Goal: Task Accomplishment & Management: Use online tool/utility

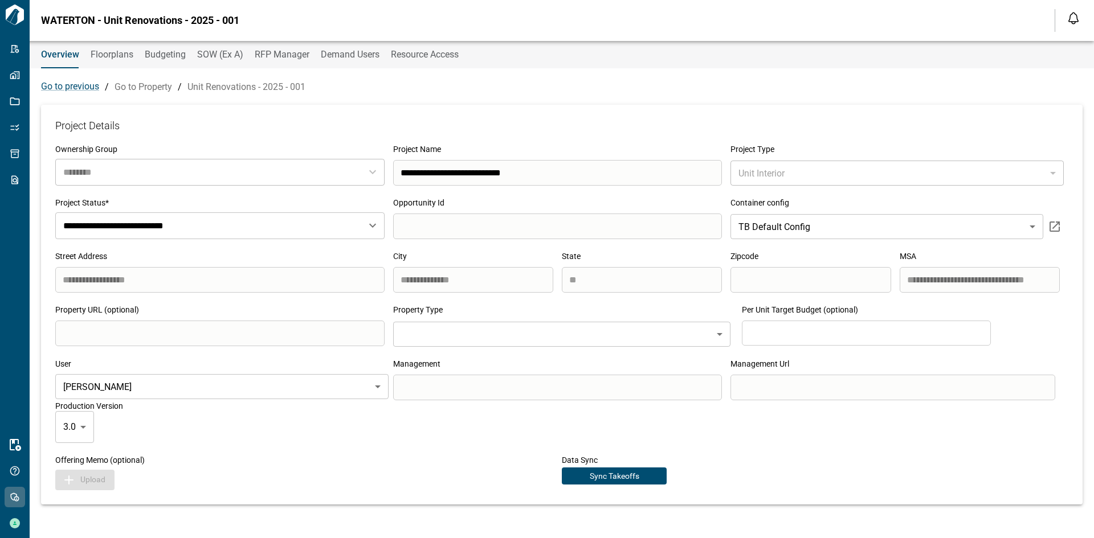
click at [105, 54] on span "Floorplans" at bounding box center [112, 54] width 43 height 11
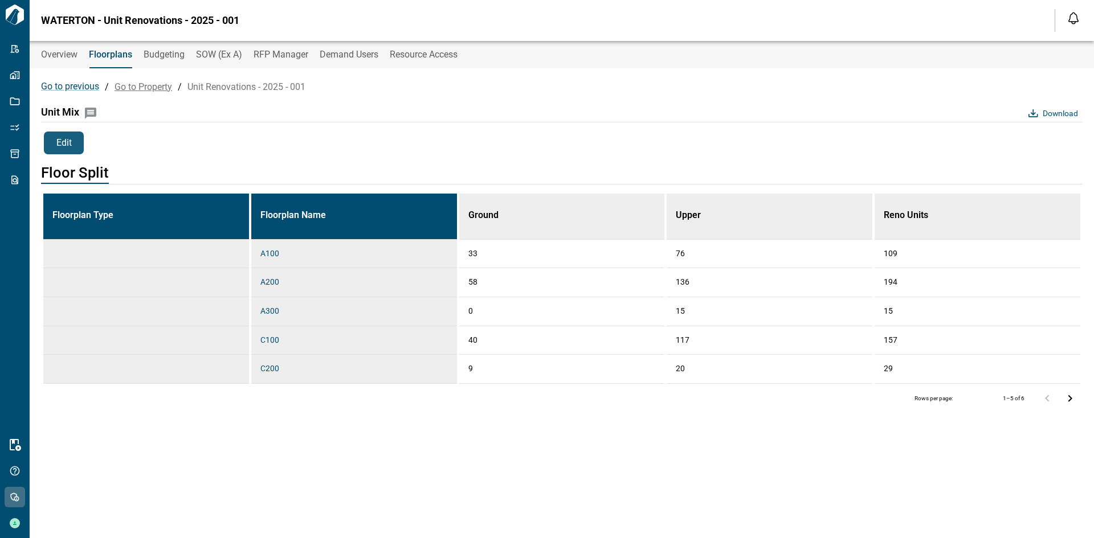
click at [134, 84] on link "Go to Property" at bounding box center [144, 86] width 58 height 11
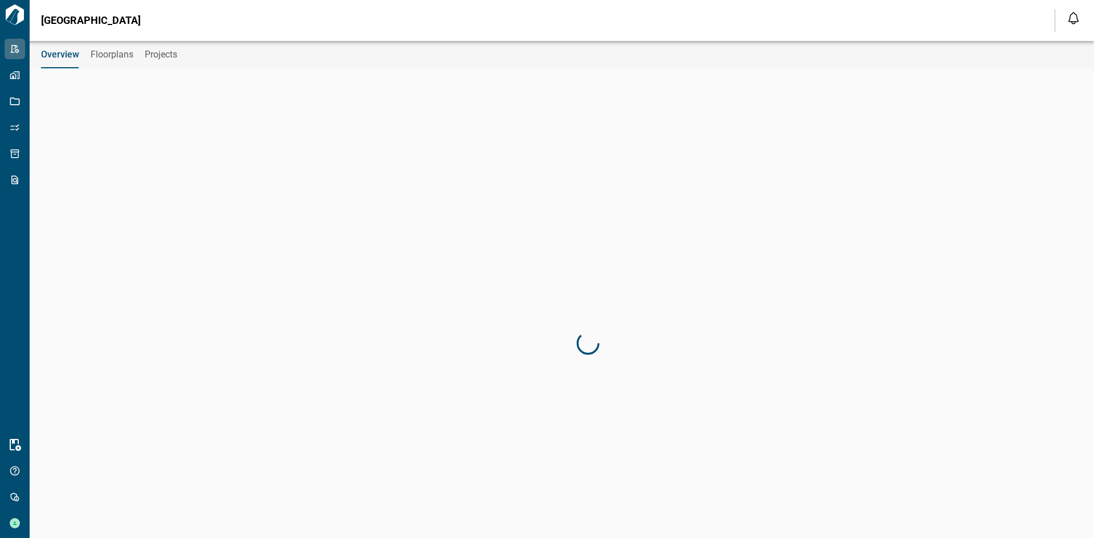
type input "********"
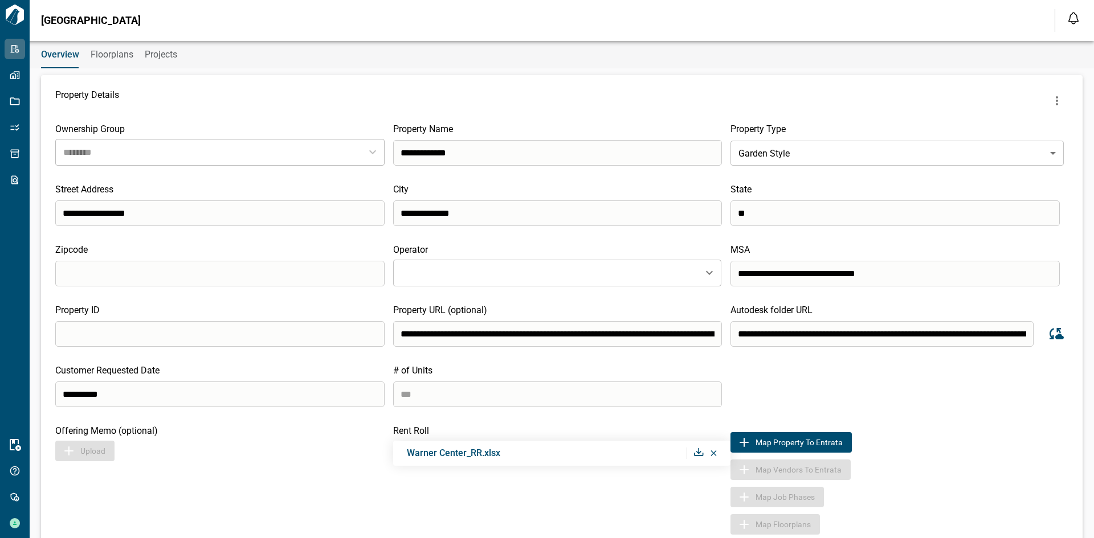
drag, startPoint x: 156, startPoint y: 52, endPoint x: 164, endPoint y: 52, distance: 8.0
click at [156, 51] on span "Projects" at bounding box center [161, 54] width 32 height 11
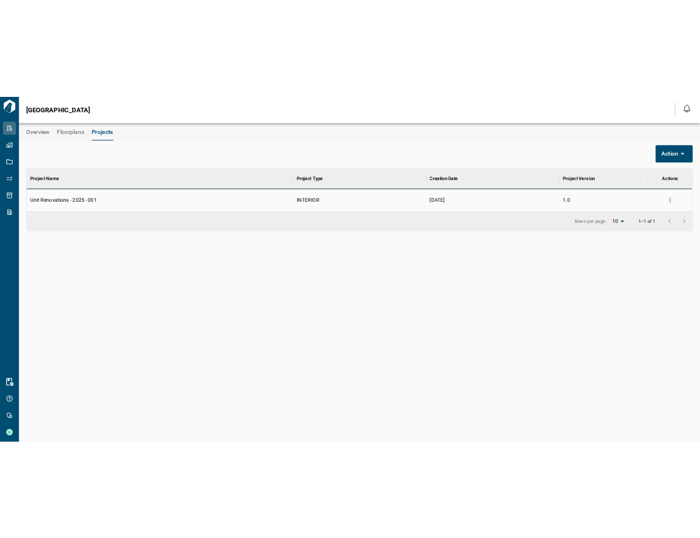
scroll to position [9, 5]
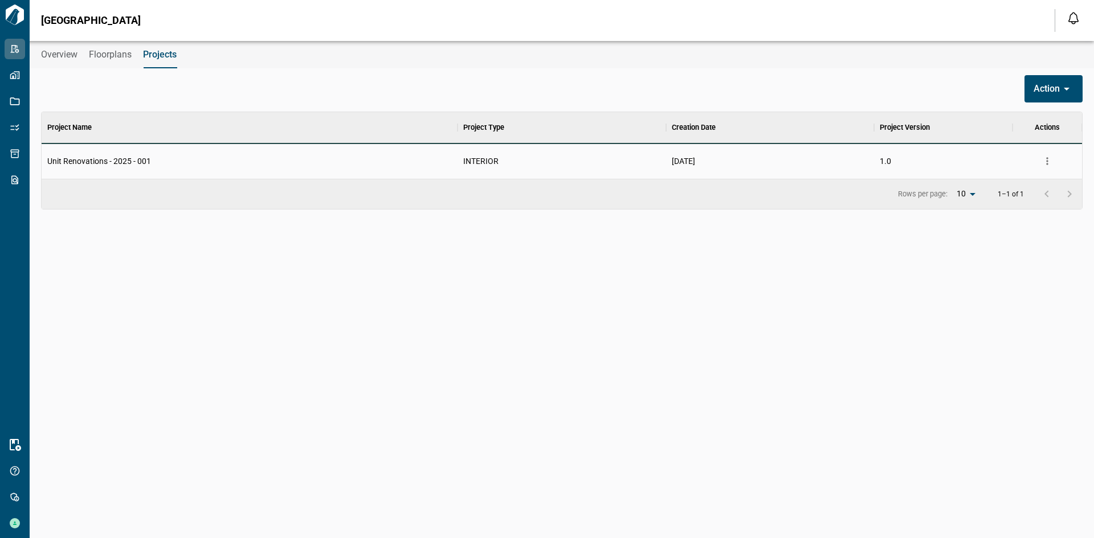
click at [136, 164] on span "Unit Renovations - 2025 - 001" at bounding box center [99, 161] width 104 height 11
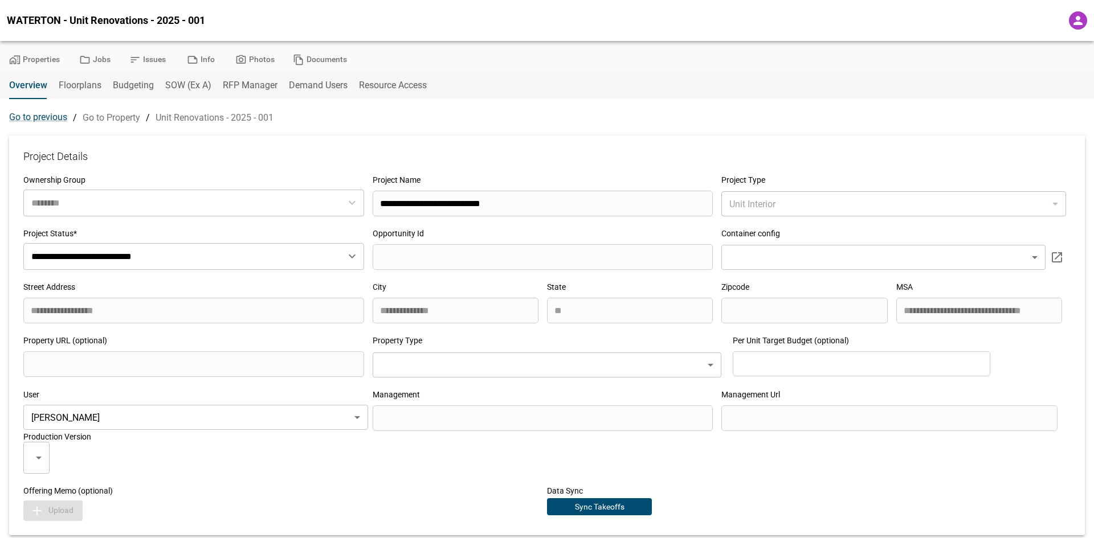
type input "********"
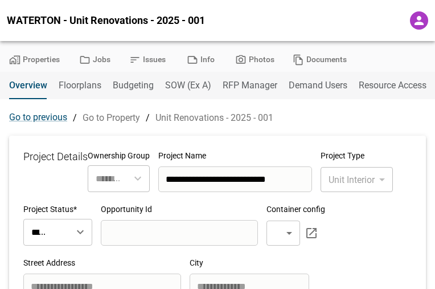
type input "***"
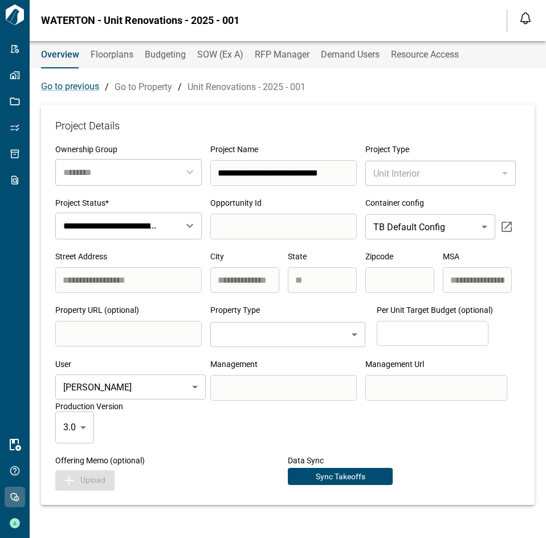
drag, startPoint x: 94, startPoint y: 50, endPoint x: 231, endPoint y: 34, distance: 138.2
click at [94, 50] on span "Floorplans" at bounding box center [112, 54] width 43 height 11
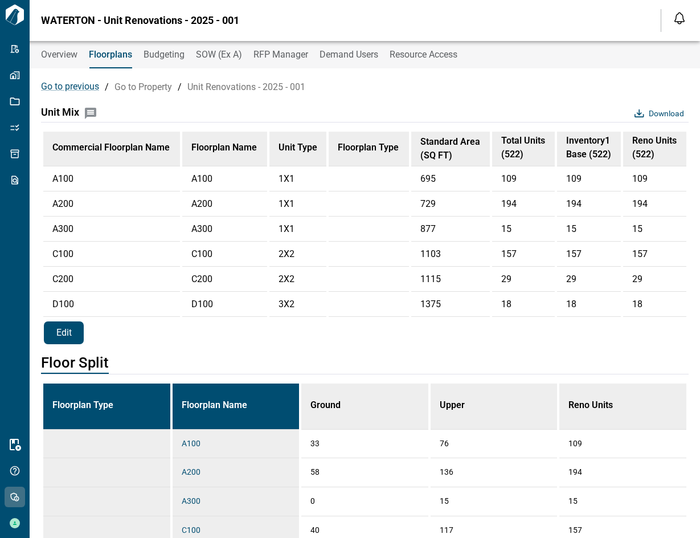
click at [62, 330] on span "Edit" at bounding box center [63, 333] width 15 height 12
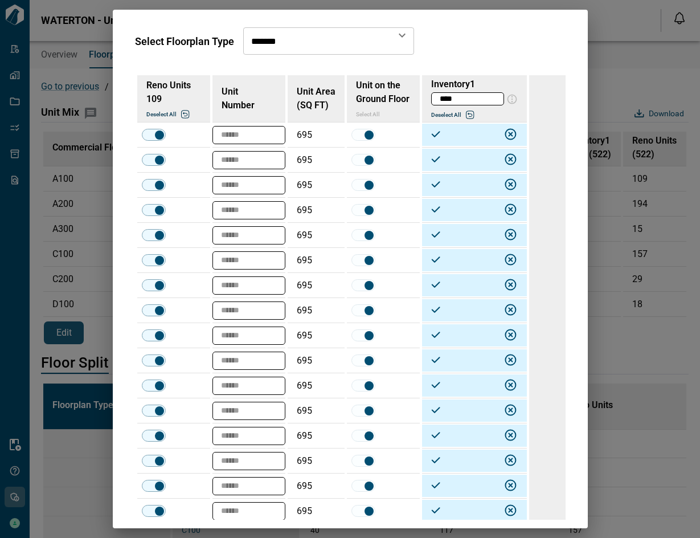
click at [471, 98] on input "****" at bounding box center [468, 99] width 72 height 12
type input "*****"
type textarea "*"
type input "****"
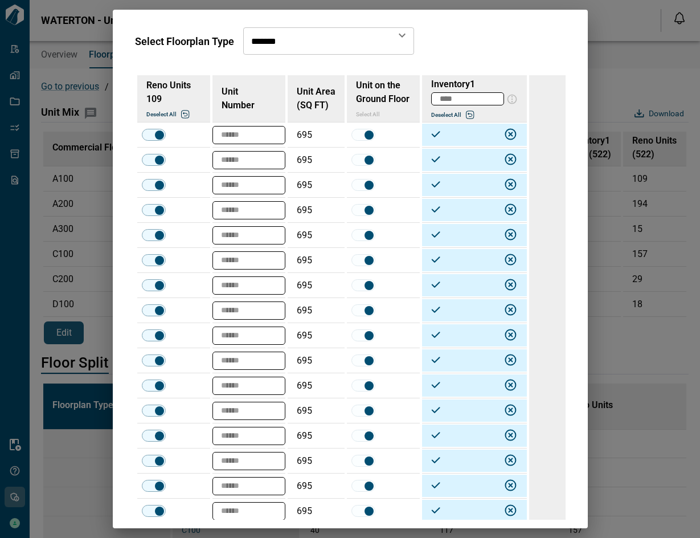
type textarea "*"
type input "*******"
type textarea "*"
type input "*******"
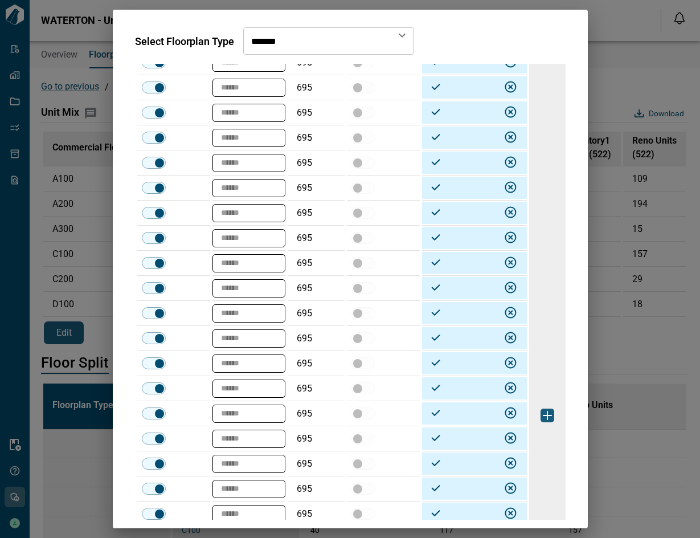
scroll to position [1245, 0]
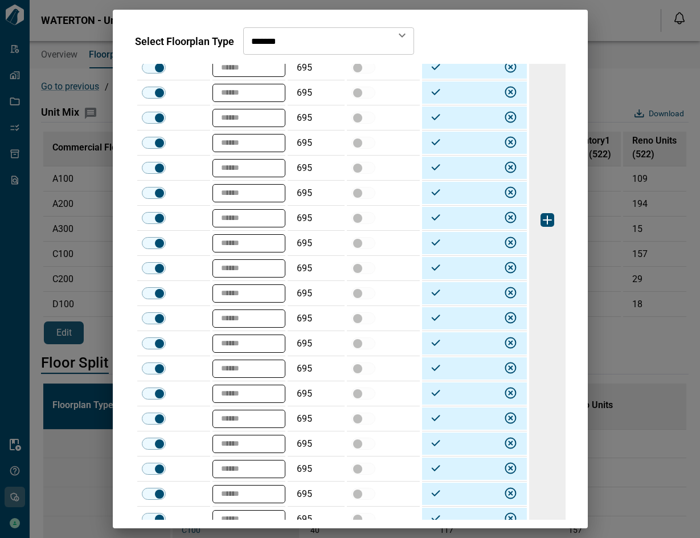
click at [545, 220] on img "button" at bounding box center [548, 220] width 14 height 14
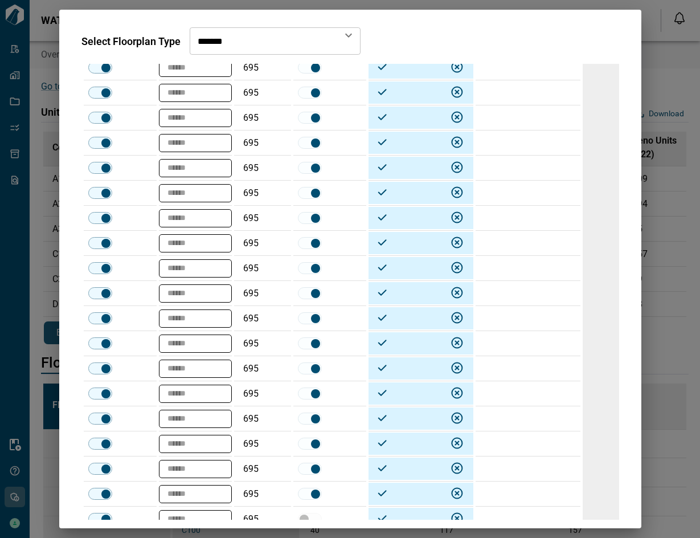
scroll to position [0, 0]
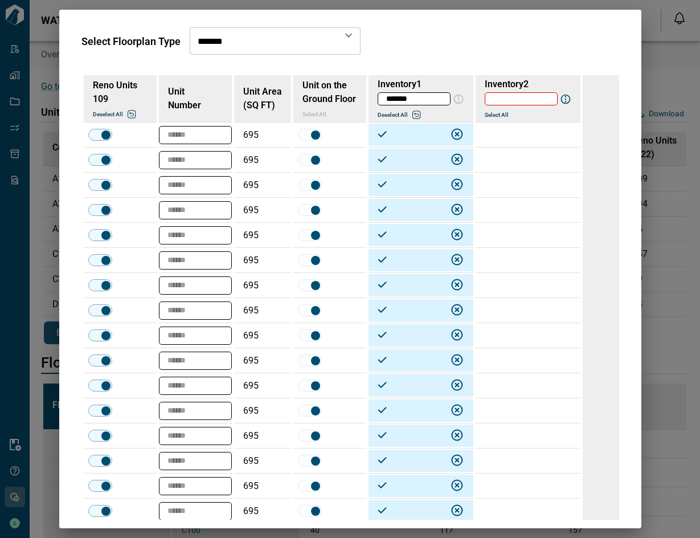
click at [532, 93] on input "text" at bounding box center [521, 99] width 72 height 12
type input "*******"
click at [395, 116] on button "Deselect all" at bounding box center [405, 114] width 55 height 7
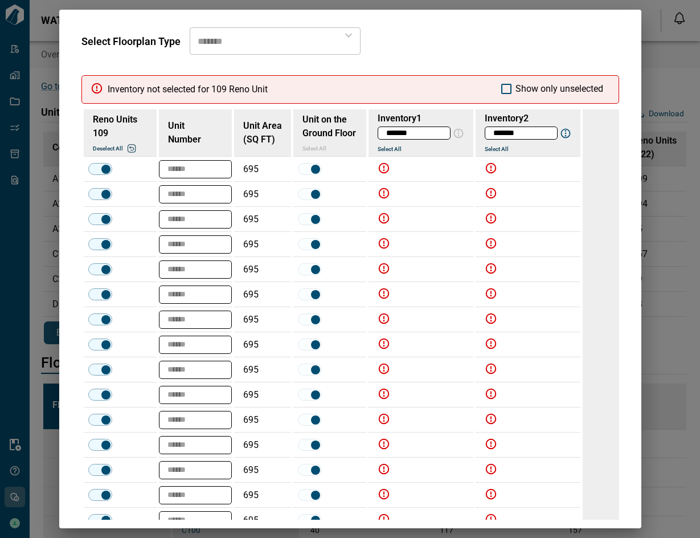
drag, startPoint x: 380, startPoint y: 166, endPoint x: 387, endPoint y: 198, distance: 32.2
click at [380, 166] on icon at bounding box center [380, 168] width 22 height 13
click at [385, 148] on button "Select All" at bounding box center [405, 148] width 55 height 7
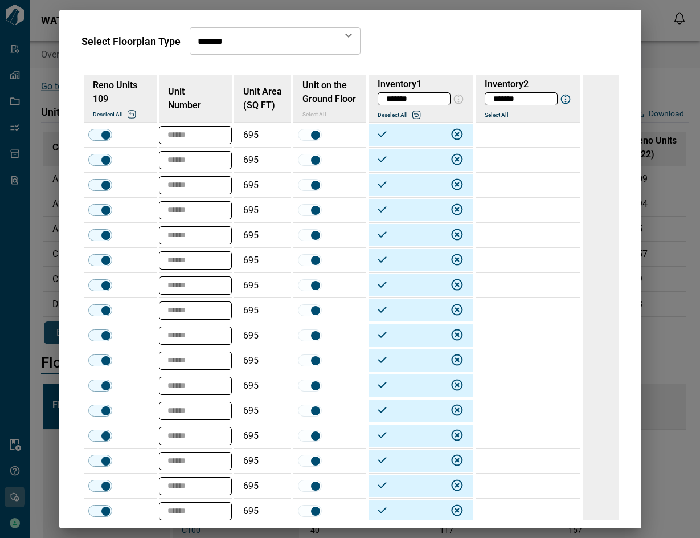
click at [510, 183] on td at bounding box center [528, 185] width 105 height 25
click at [504, 209] on td at bounding box center [528, 210] width 105 height 25
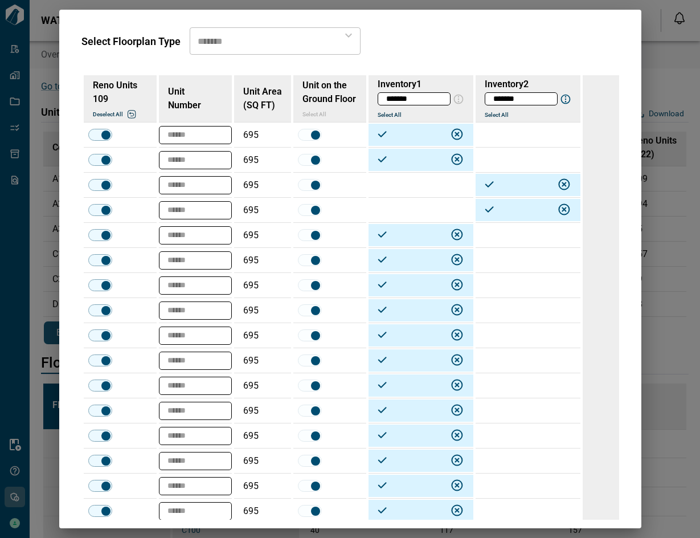
click at [510, 230] on td at bounding box center [528, 235] width 105 height 25
click at [510, 263] on td at bounding box center [528, 260] width 105 height 25
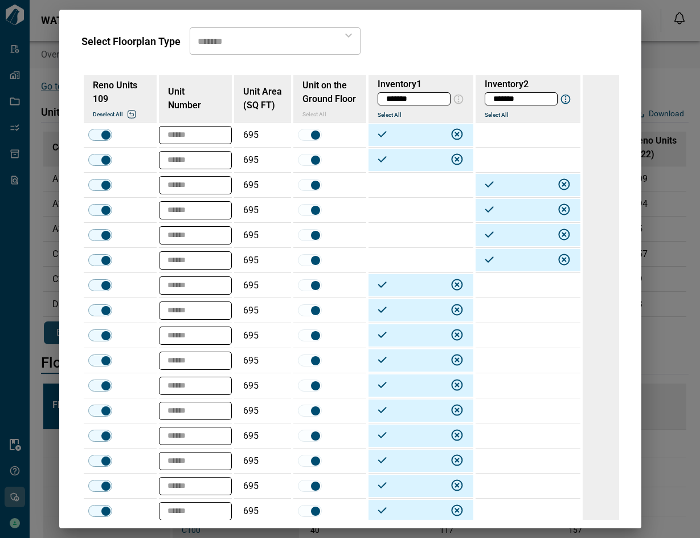
click at [512, 286] on td at bounding box center [528, 285] width 105 height 25
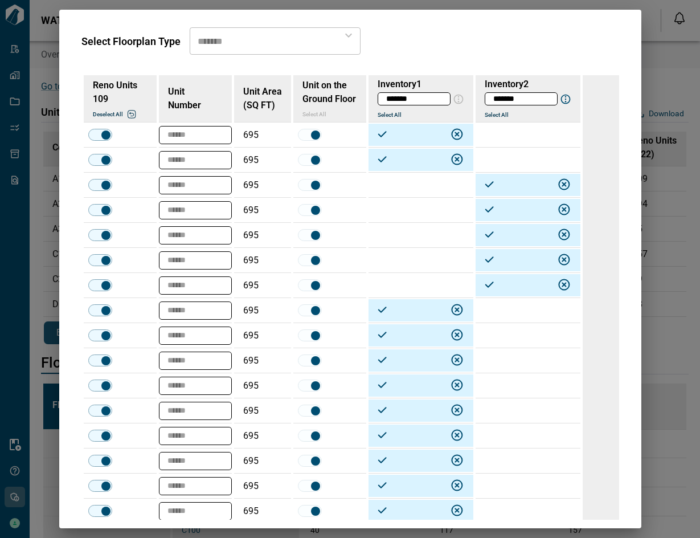
click at [509, 315] on td at bounding box center [528, 310] width 105 height 25
click at [509, 379] on td at bounding box center [528, 385] width 105 height 25
click at [506, 406] on td at bounding box center [528, 410] width 105 height 25
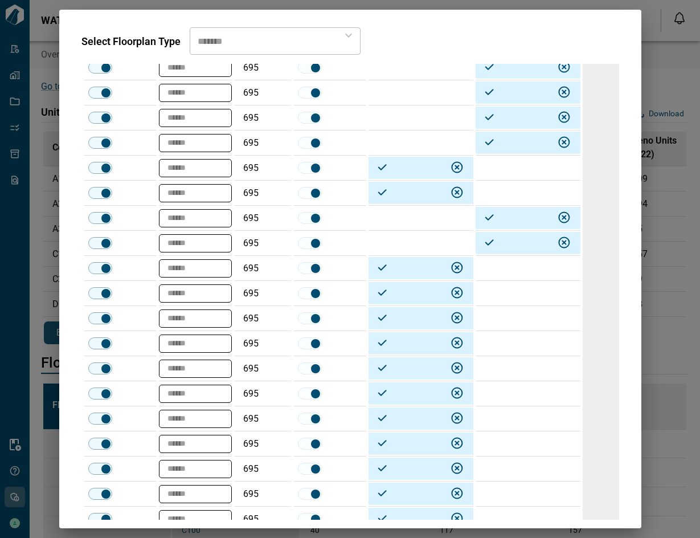
scroll to position [236, 0]
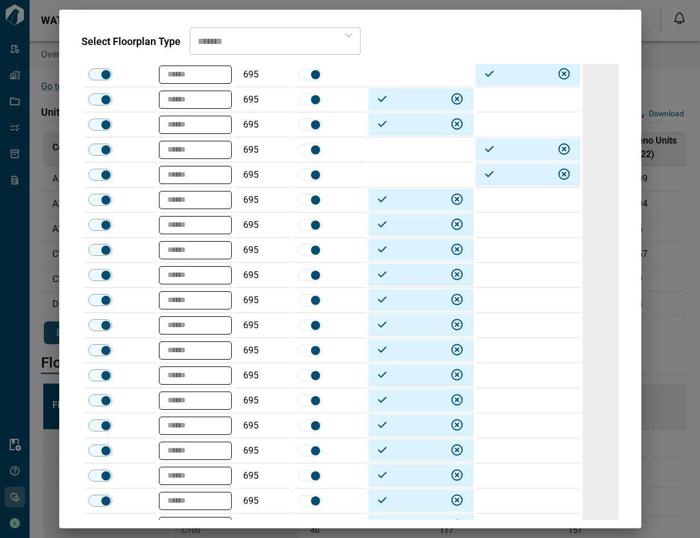
click at [510, 249] on td at bounding box center [528, 250] width 105 height 25
click at [509, 281] on td at bounding box center [528, 275] width 105 height 25
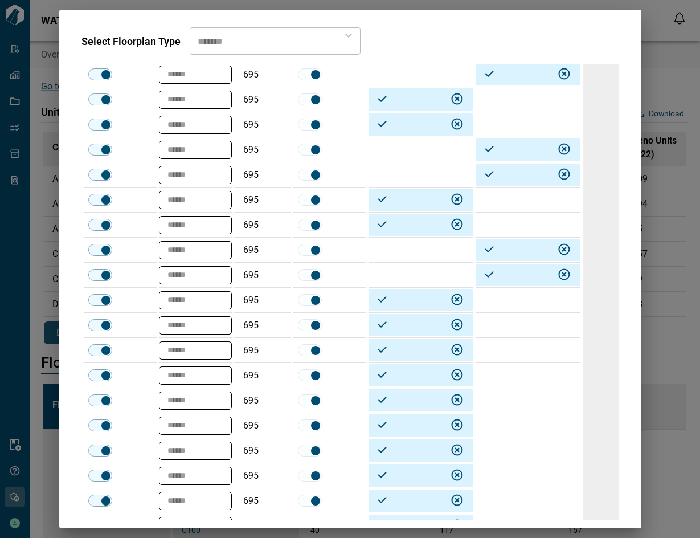
drag, startPoint x: 491, startPoint y: 326, endPoint x: 498, endPoint y: 351, distance: 26.1
click at [492, 326] on td at bounding box center [528, 325] width 105 height 25
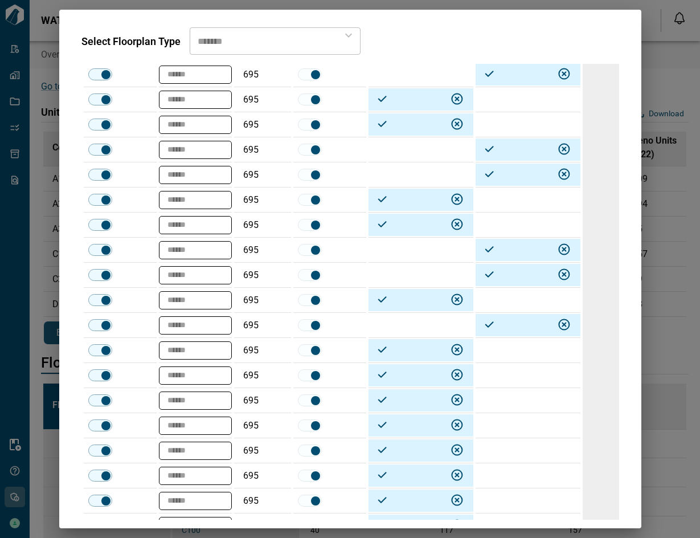
click at [498, 351] on td at bounding box center [528, 350] width 105 height 25
click at [492, 375] on td at bounding box center [528, 375] width 105 height 25
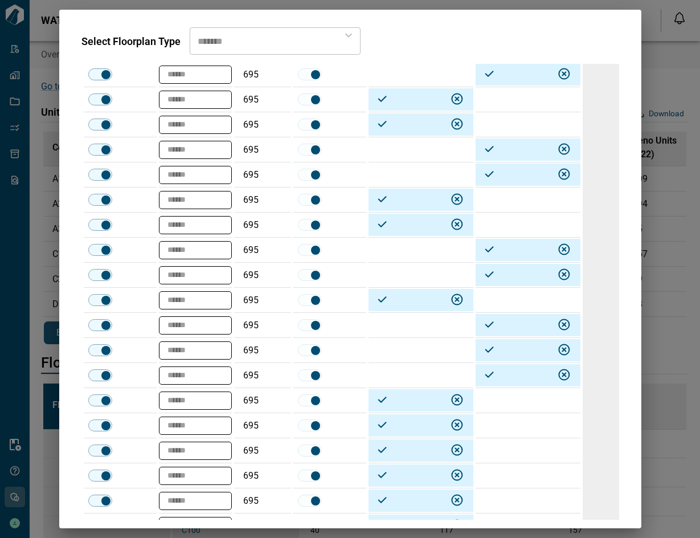
click at [488, 394] on td at bounding box center [528, 400] width 105 height 25
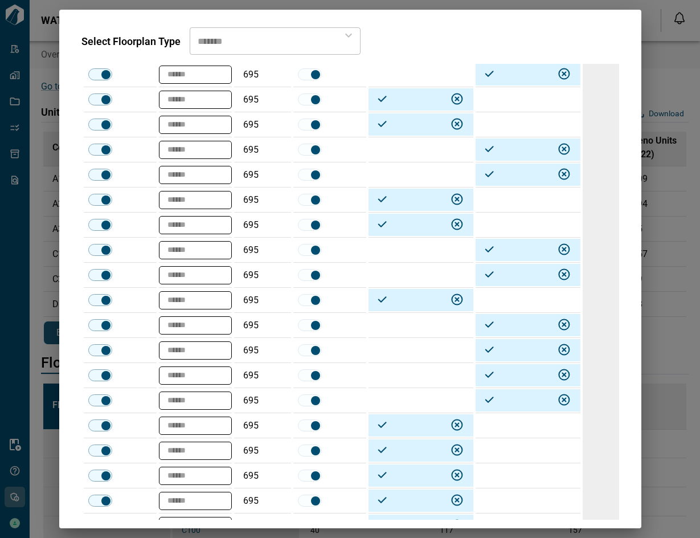
click at [492, 419] on td at bounding box center [528, 425] width 105 height 25
click at [498, 456] on td at bounding box center [528, 450] width 105 height 25
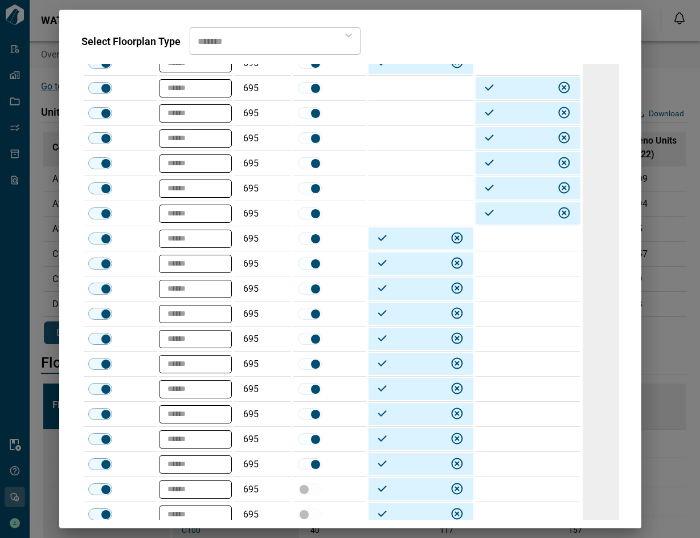
scroll to position [483, 0]
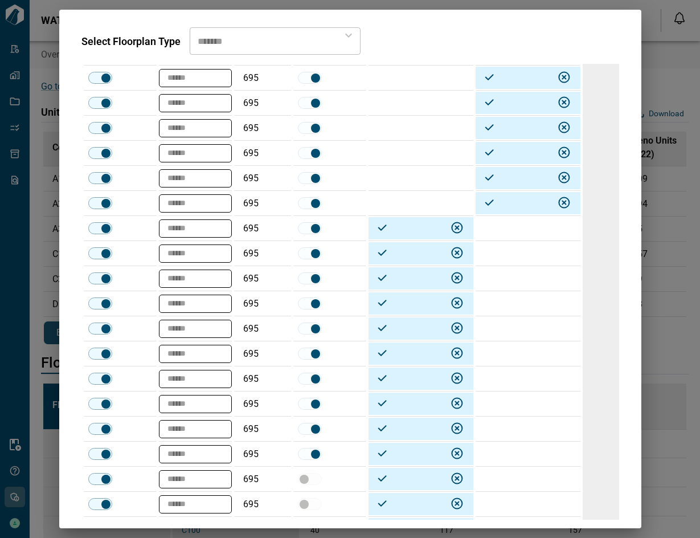
click at [525, 231] on td at bounding box center [528, 228] width 105 height 25
click at [520, 252] on td at bounding box center [528, 253] width 105 height 25
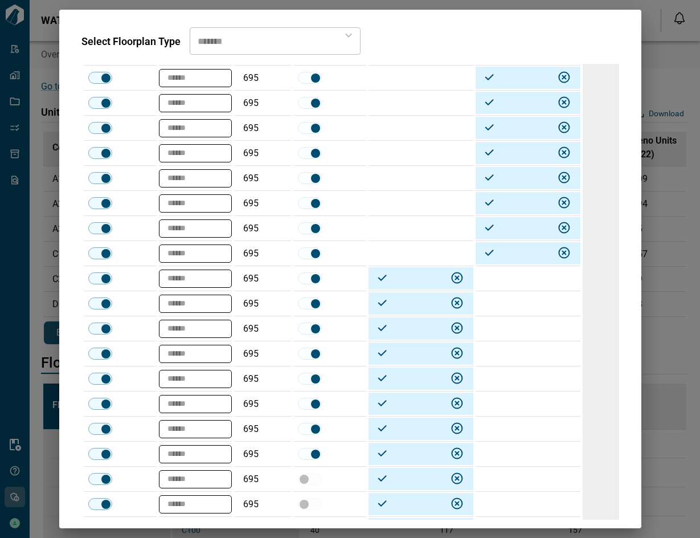
click at [519, 276] on td at bounding box center [528, 278] width 105 height 25
click at [516, 301] on td at bounding box center [528, 303] width 105 height 25
click at [513, 329] on td at bounding box center [528, 328] width 105 height 25
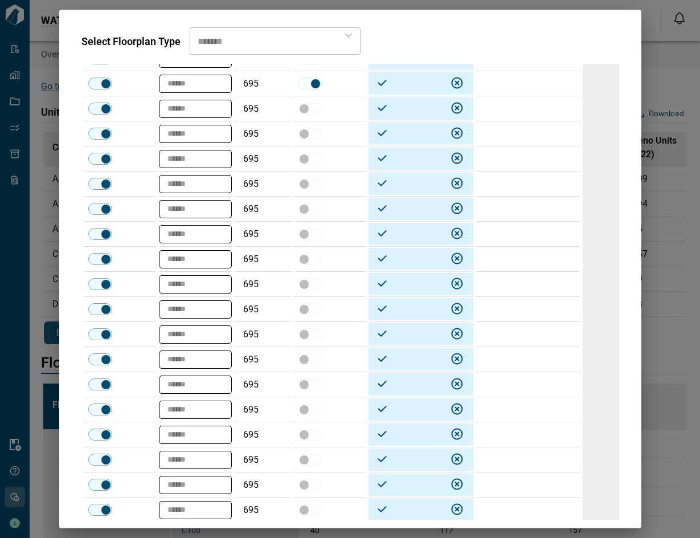
scroll to position [855, 0]
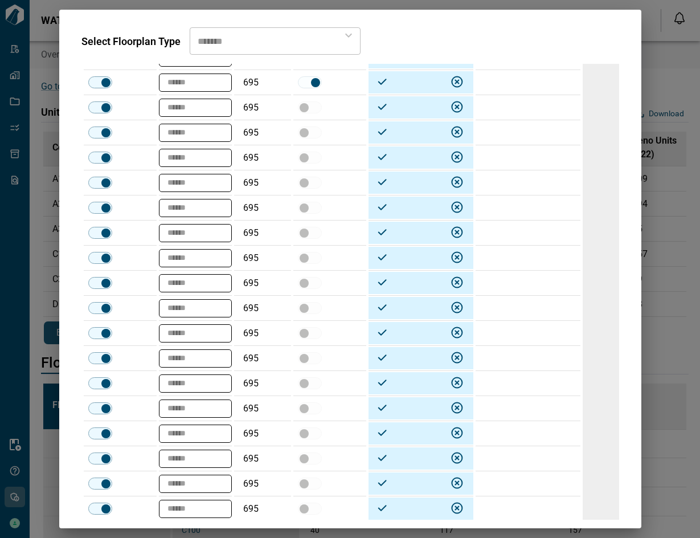
click at [517, 105] on td at bounding box center [528, 107] width 105 height 25
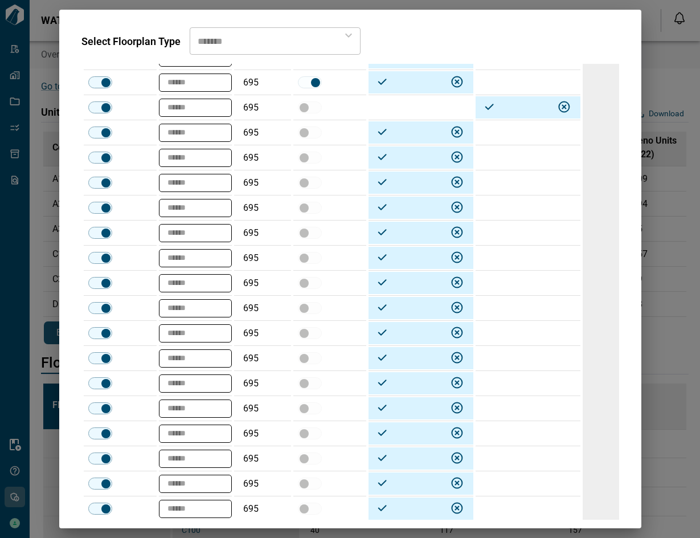
click at [500, 183] on td at bounding box center [528, 182] width 105 height 25
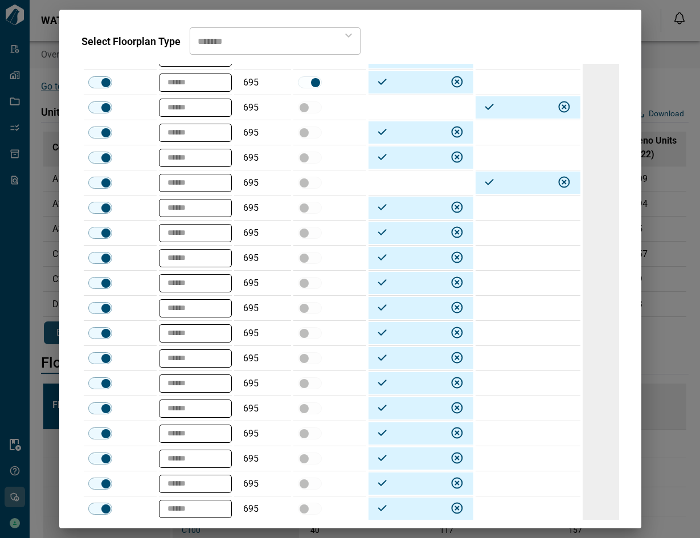
click at [488, 234] on td at bounding box center [528, 232] width 105 height 25
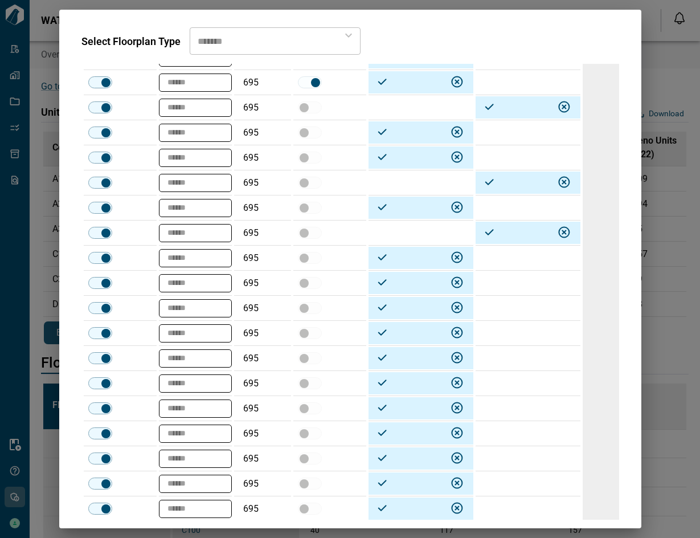
click at [504, 310] on td at bounding box center [528, 308] width 105 height 25
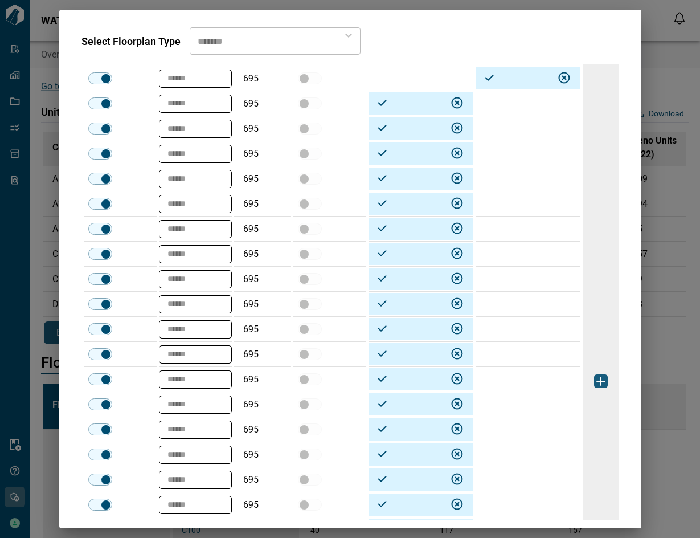
scroll to position [1085, 0]
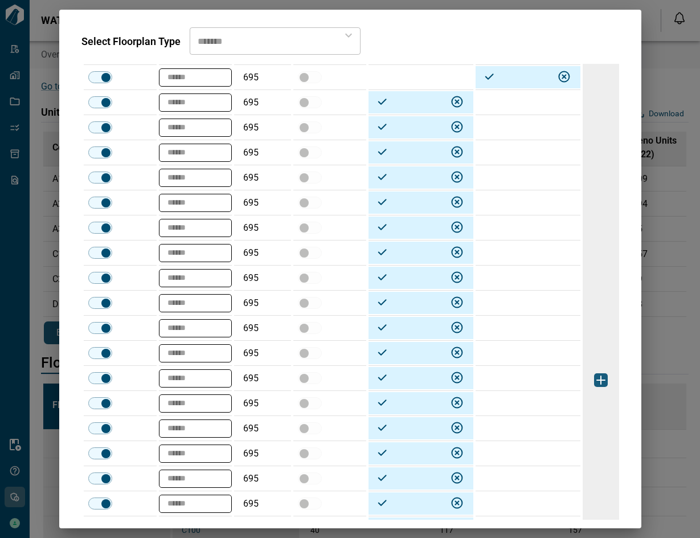
click at [524, 153] on td at bounding box center [528, 152] width 105 height 25
click at [520, 174] on td at bounding box center [528, 177] width 105 height 25
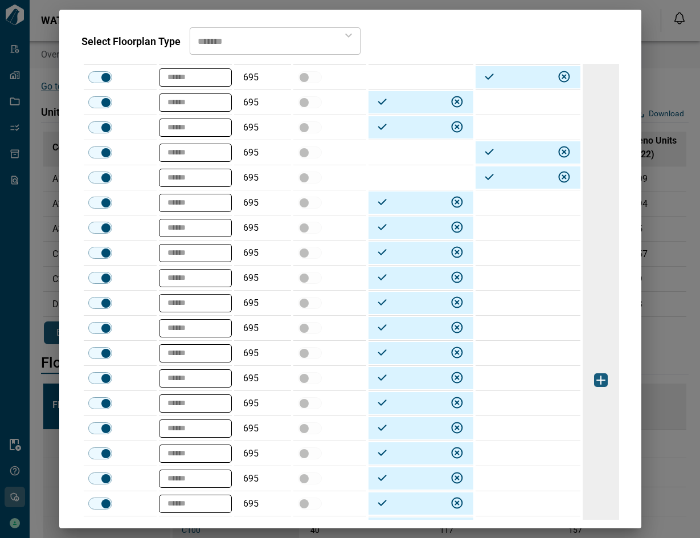
click at [513, 205] on td at bounding box center [528, 202] width 105 height 25
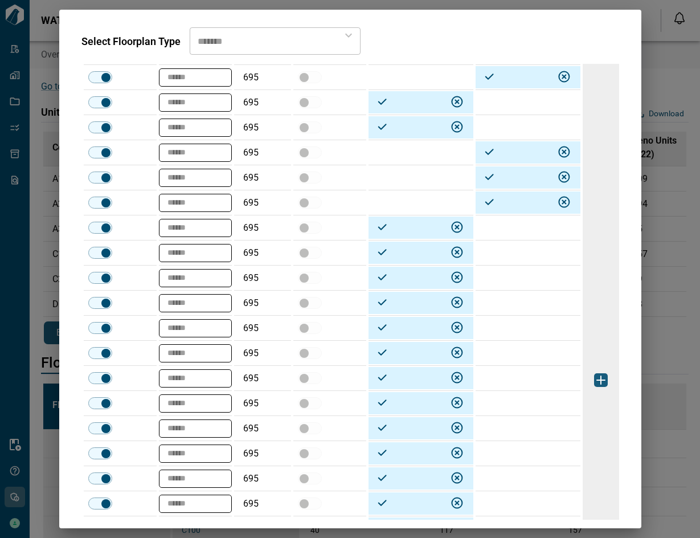
click at [520, 253] on td at bounding box center [528, 252] width 105 height 25
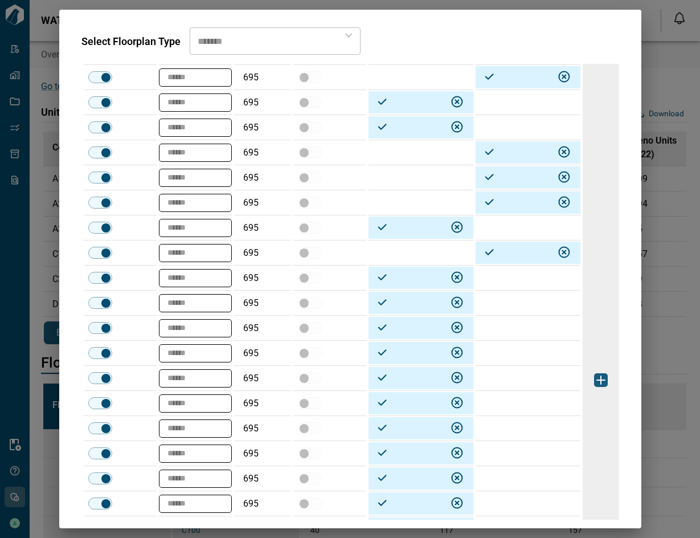
click at [495, 301] on td at bounding box center [528, 303] width 105 height 25
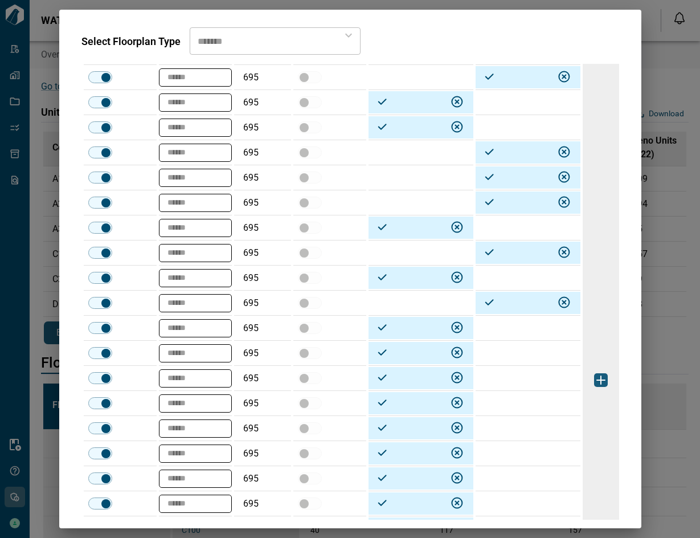
click at [505, 328] on td at bounding box center [528, 328] width 105 height 25
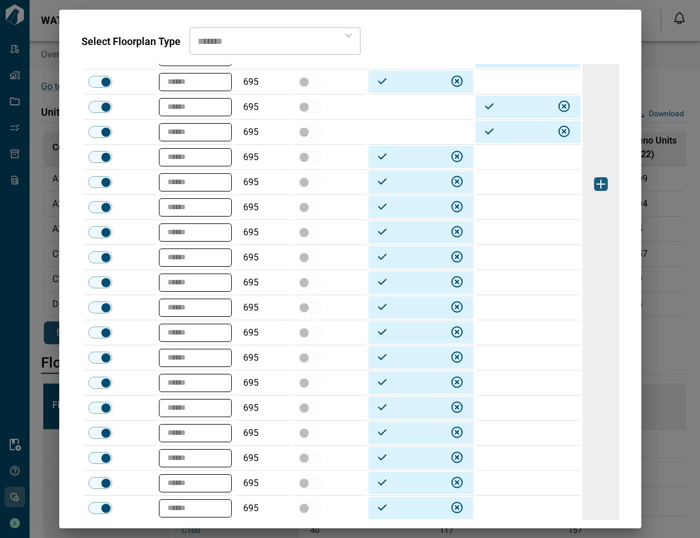
scroll to position [1294, 0]
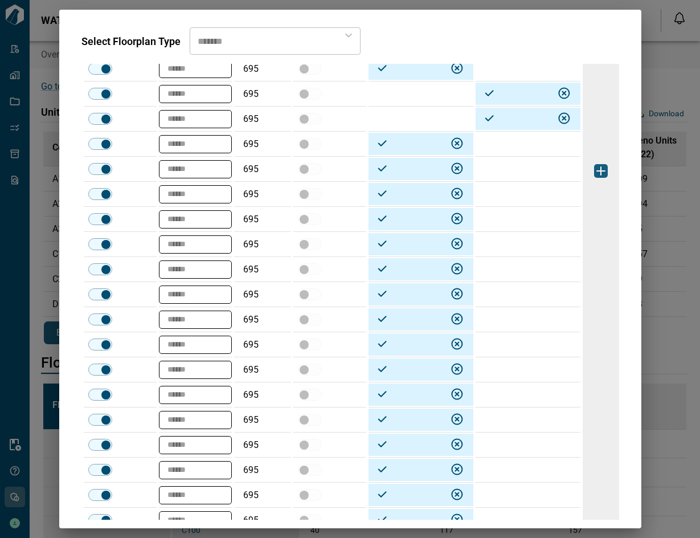
click at [508, 247] on td at bounding box center [528, 244] width 105 height 25
click at [509, 267] on td at bounding box center [528, 269] width 105 height 25
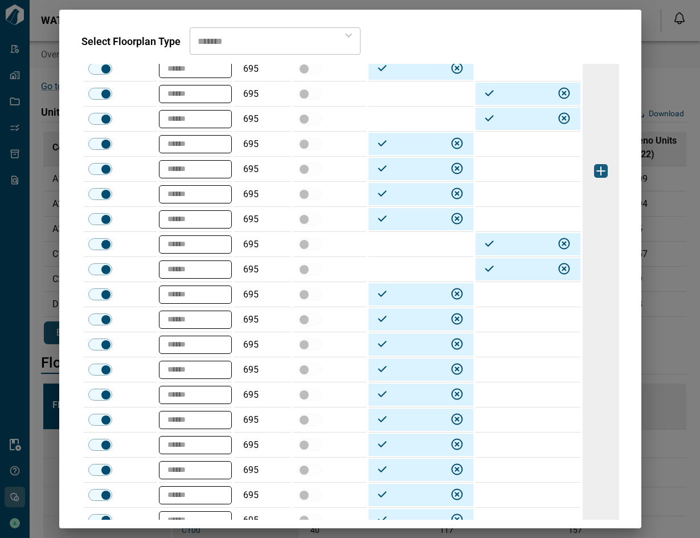
click at [485, 292] on td at bounding box center [528, 294] width 105 height 25
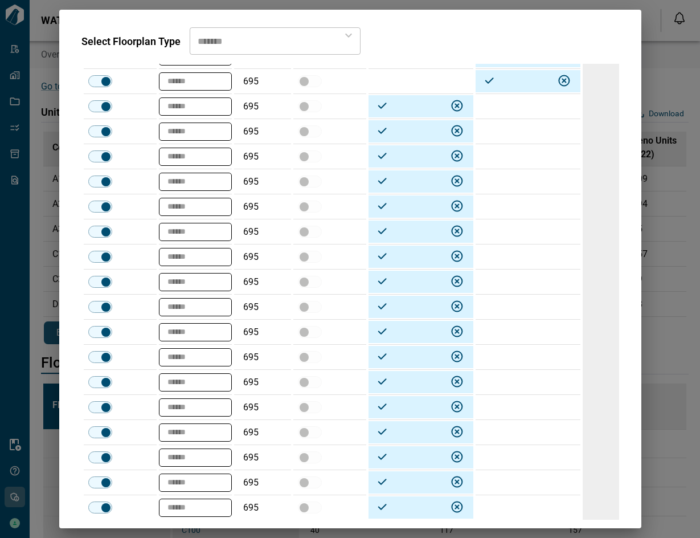
scroll to position [1508, 0]
drag, startPoint x: 534, startPoint y: 419, endPoint x: 616, endPoint y: 40, distance: 388.1
click at [616, 40] on div "Select Floorplan Type ****** ​" at bounding box center [350, 40] width 538 height 27
click at [502, 202] on td at bounding box center [528, 206] width 105 height 25
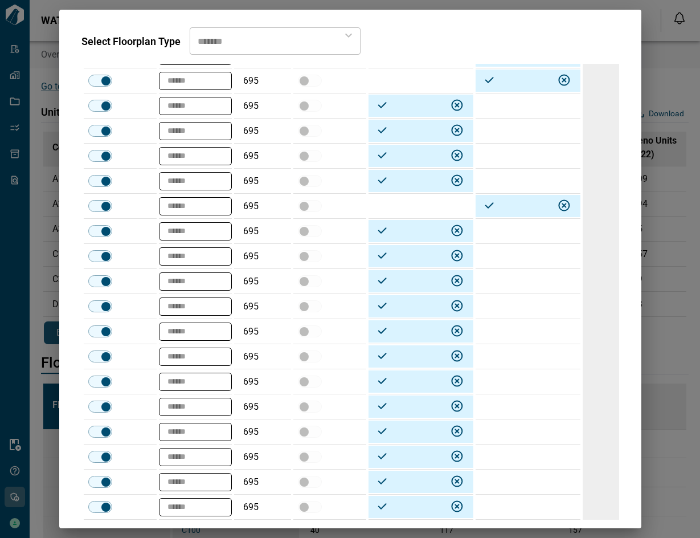
click at [497, 234] on td at bounding box center [528, 231] width 105 height 25
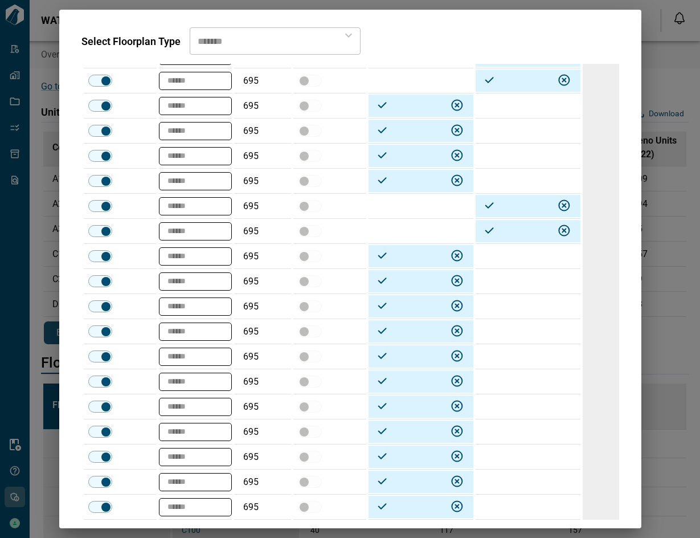
click at [502, 254] on td at bounding box center [528, 256] width 105 height 25
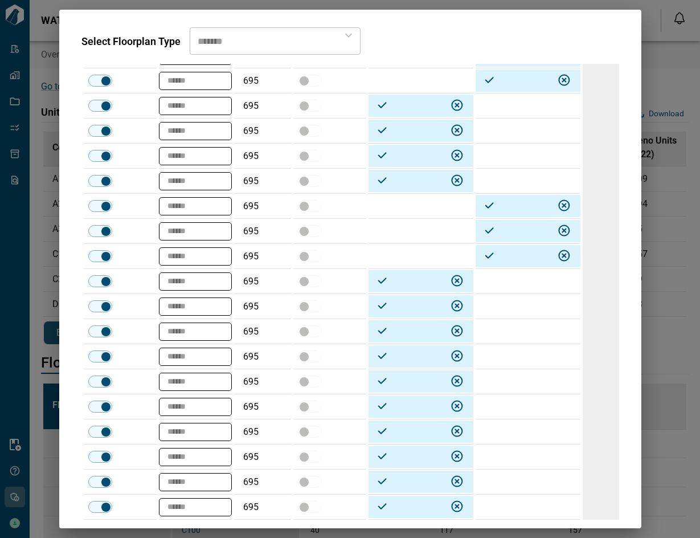
click at [512, 278] on td at bounding box center [528, 281] width 105 height 25
click at [506, 307] on td at bounding box center [528, 306] width 105 height 25
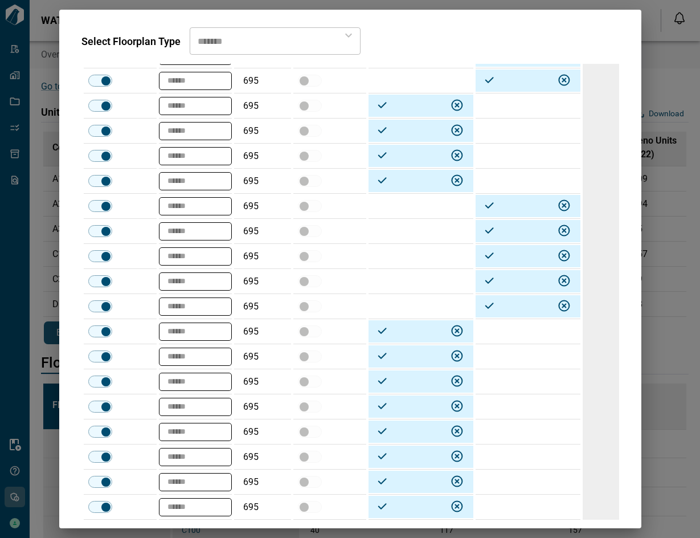
click at [501, 332] on td at bounding box center [528, 331] width 105 height 25
click at [496, 350] on td at bounding box center [528, 356] width 105 height 25
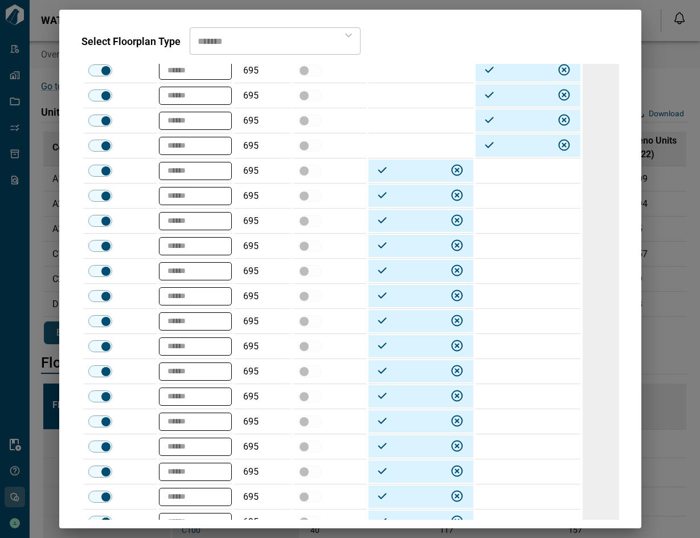
scroll to position [1719, 0]
click at [500, 197] on td at bounding box center [528, 195] width 105 height 25
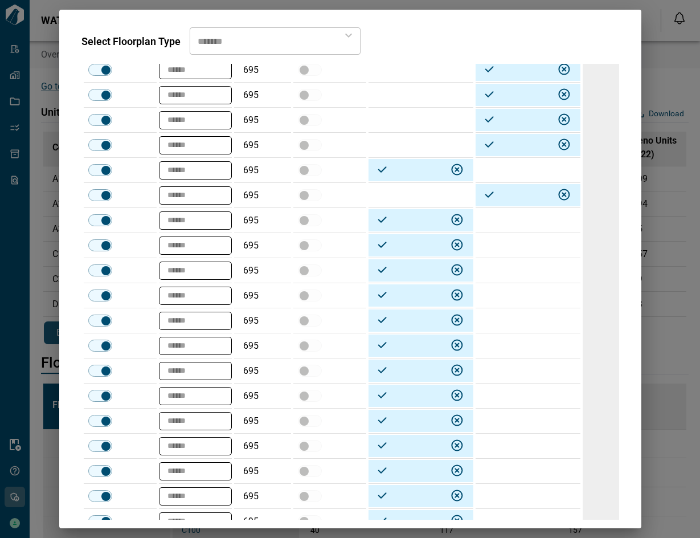
click at [502, 264] on td at bounding box center [528, 270] width 105 height 25
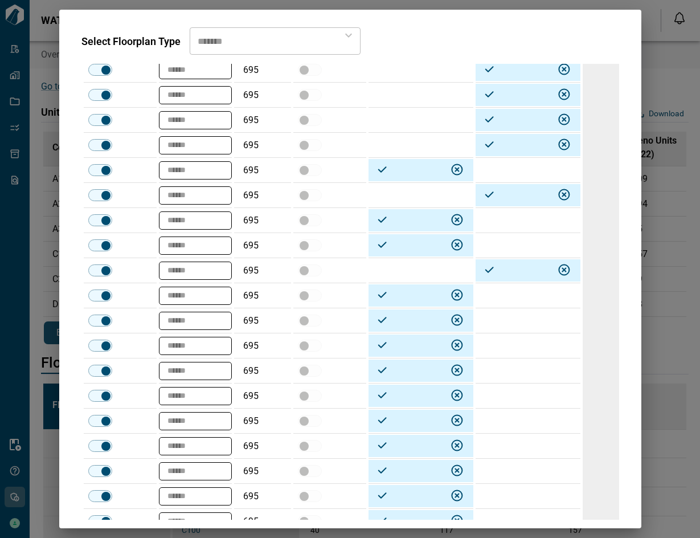
click at [498, 317] on td at bounding box center [528, 320] width 105 height 25
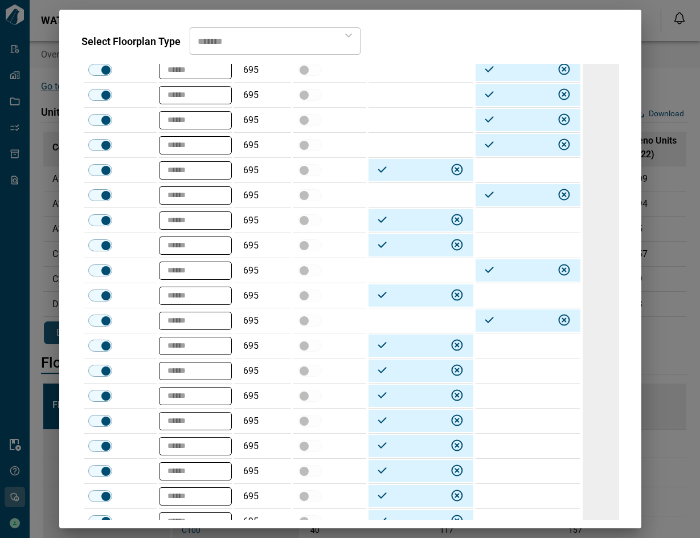
drag, startPoint x: 490, startPoint y: 370, endPoint x: 494, endPoint y: 394, distance: 24.3
click at [491, 370] on td at bounding box center [528, 370] width 105 height 25
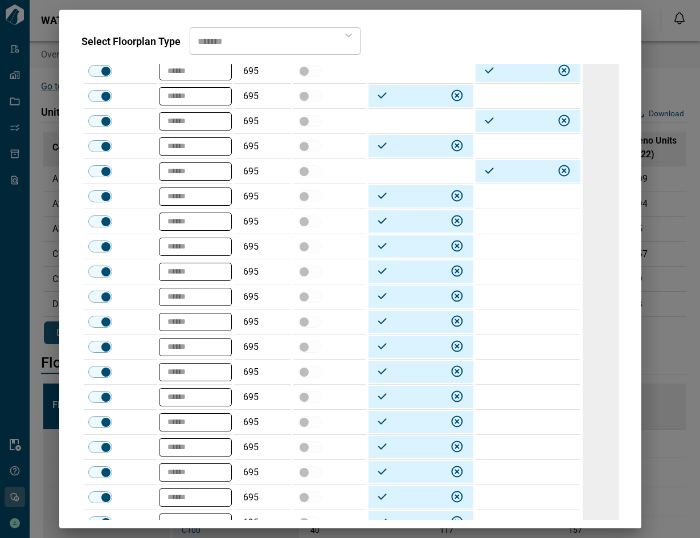
scroll to position [1919, 0]
click at [502, 218] on td at bounding box center [528, 221] width 105 height 25
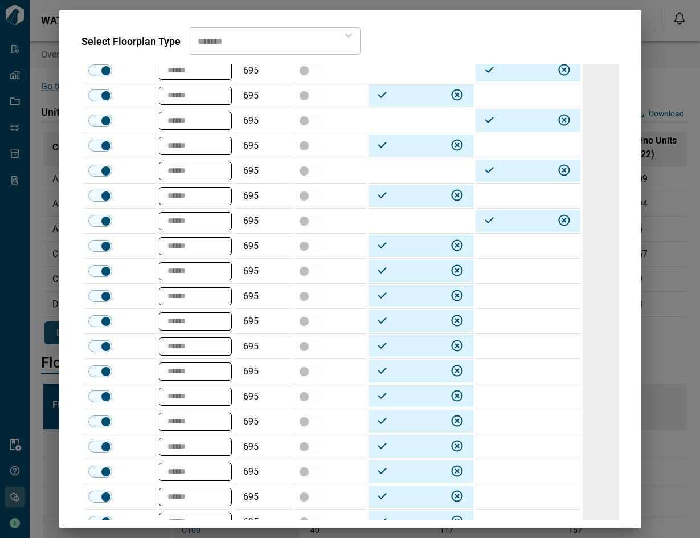
click at [505, 247] on td at bounding box center [528, 246] width 105 height 25
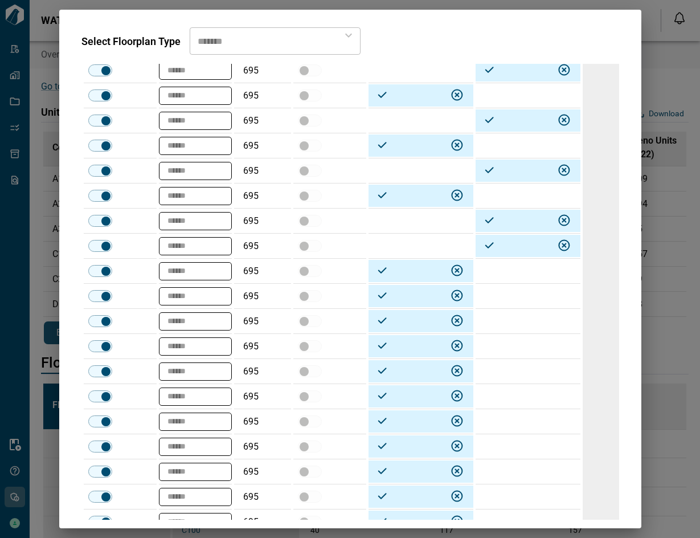
click at [499, 316] on td at bounding box center [528, 321] width 105 height 25
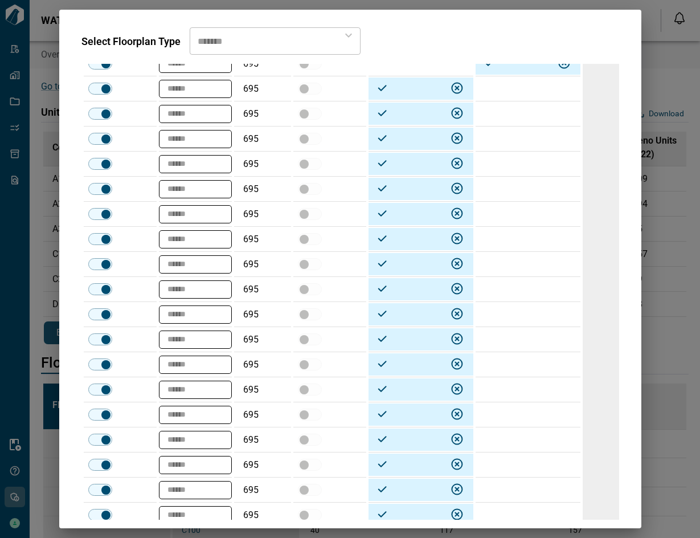
scroll to position [2177, 0]
click at [498, 269] on td at bounding box center [528, 263] width 105 height 25
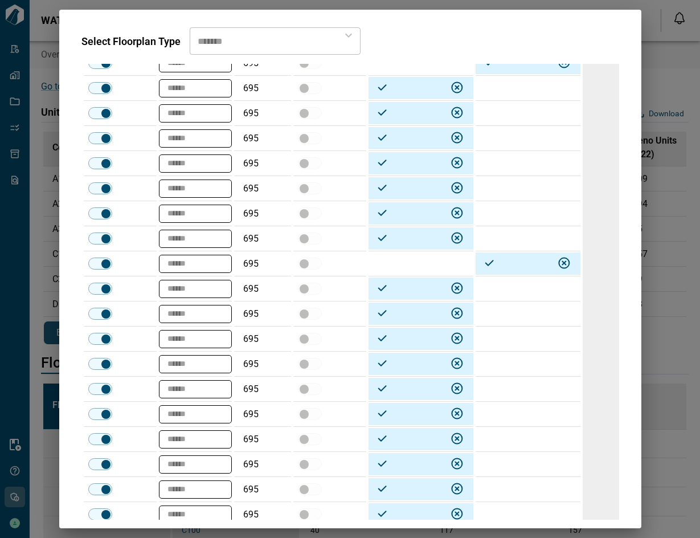
click at [501, 296] on td at bounding box center [528, 288] width 105 height 25
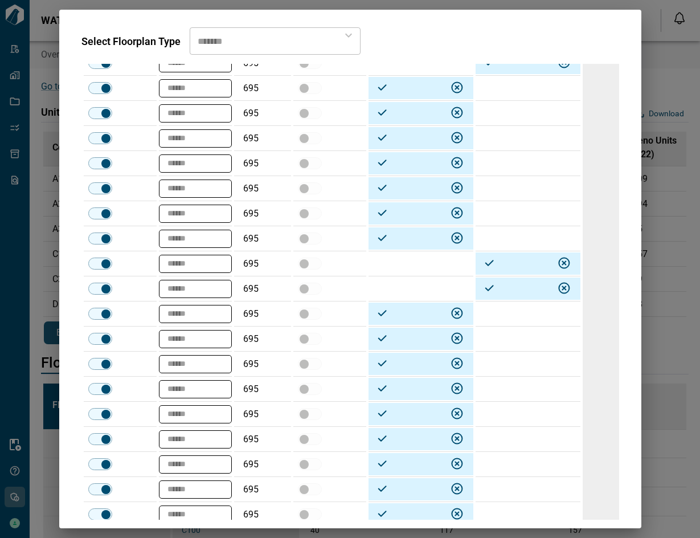
drag, startPoint x: 496, startPoint y: 410, endPoint x: 496, endPoint y: 438, distance: 27.9
click at [496, 410] on td at bounding box center [528, 414] width 105 height 25
click at [496, 438] on td at bounding box center [528, 439] width 105 height 25
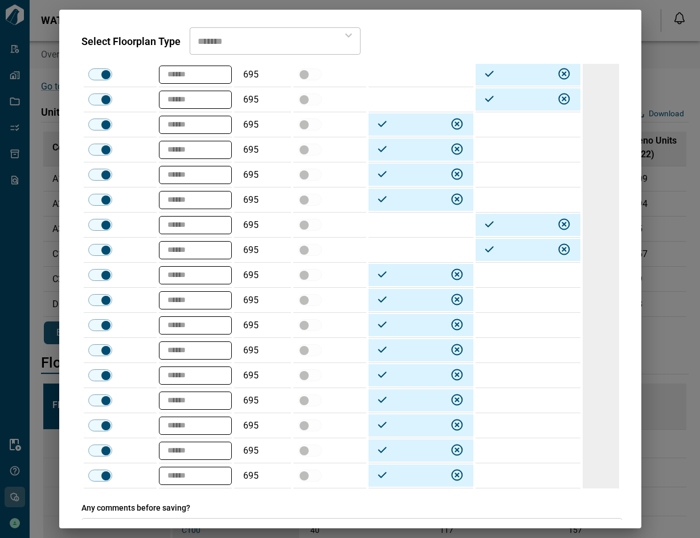
scroll to position [2368, 0]
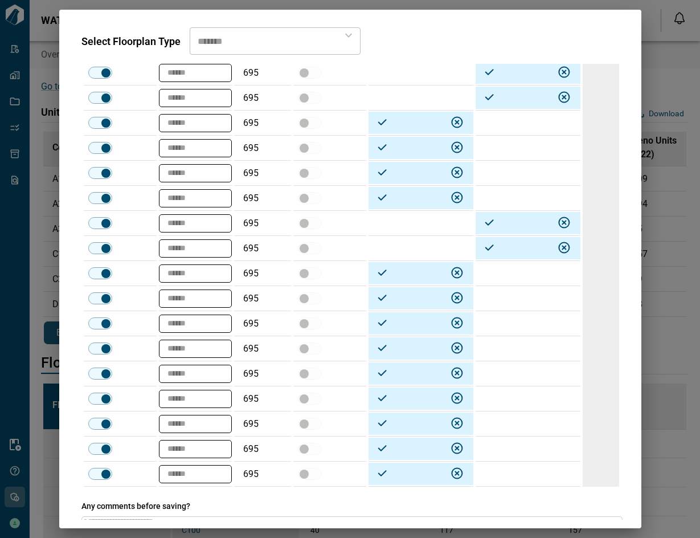
click at [498, 345] on td at bounding box center [528, 348] width 105 height 25
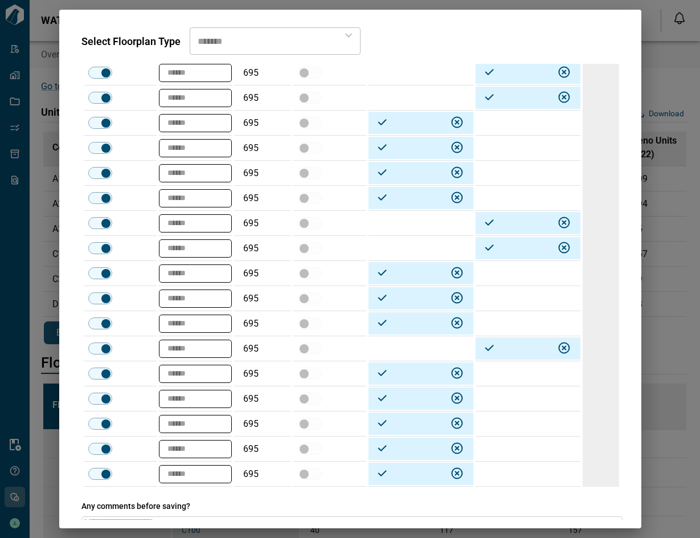
click at [501, 320] on td at bounding box center [528, 323] width 105 height 25
click at [512, 395] on td at bounding box center [528, 398] width 105 height 25
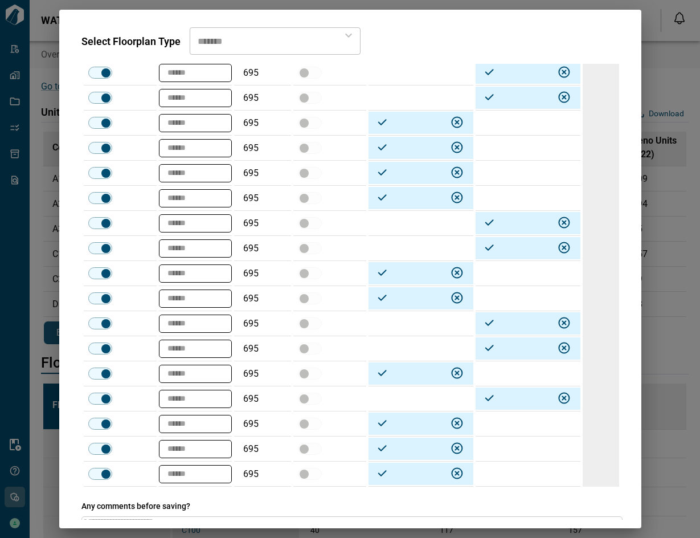
click at [499, 448] on td at bounding box center [528, 448] width 105 height 25
click at [504, 467] on td at bounding box center [528, 473] width 105 height 25
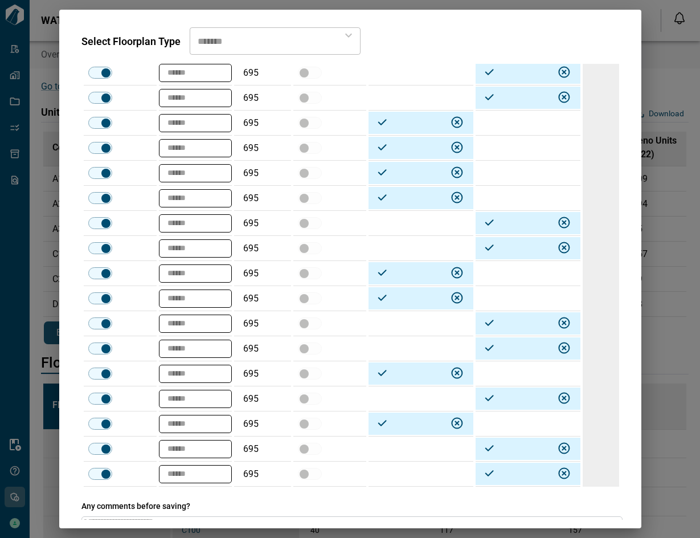
type textarea "*"
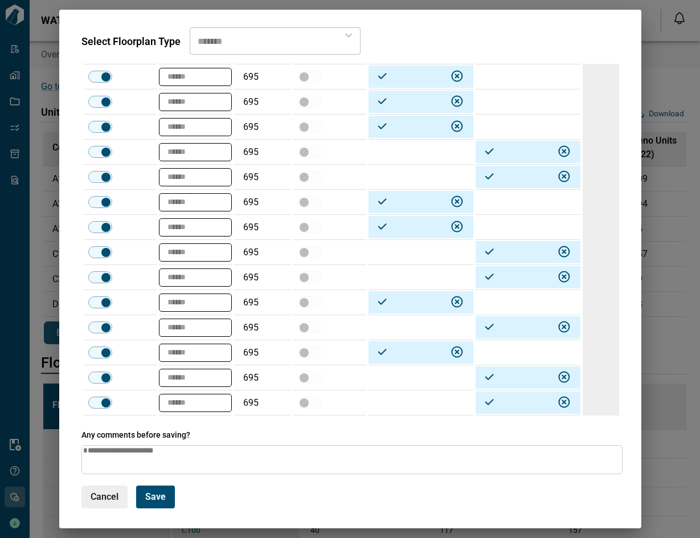
drag, startPoint x: 148, startPoint y: 491, endPoint x: 692, endPoint y: 305, distance: 574.2
click at [148, 490] on button "Save" at bounding box center [155, 496] width 39 height 23
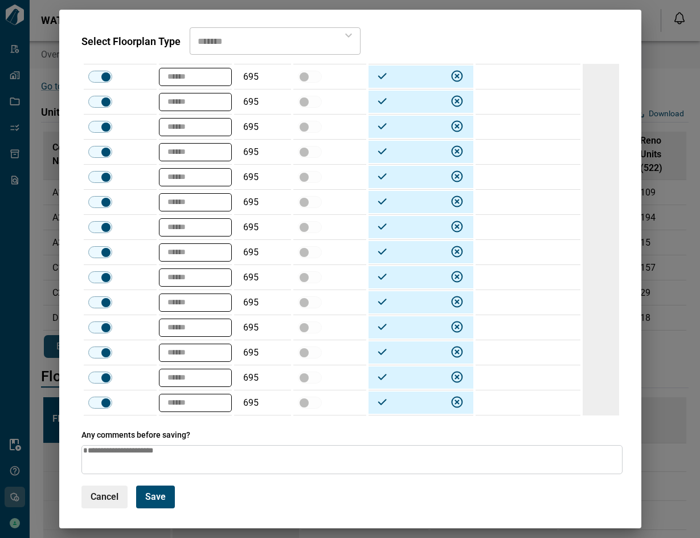
type input "*******"
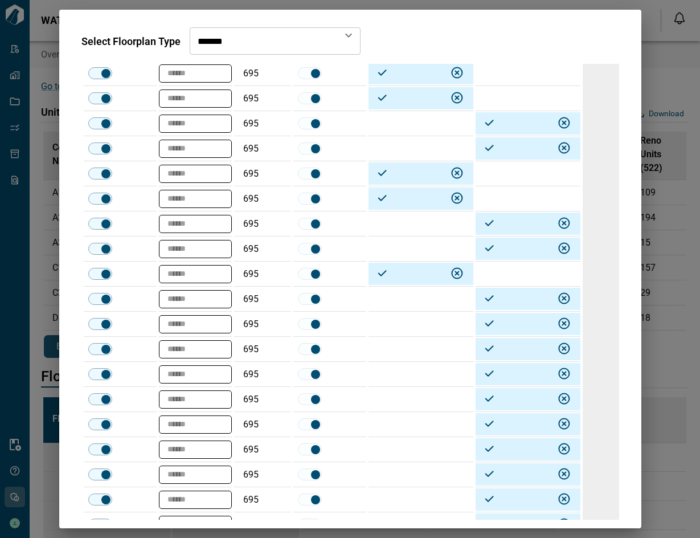
scroll to position [0, 0]
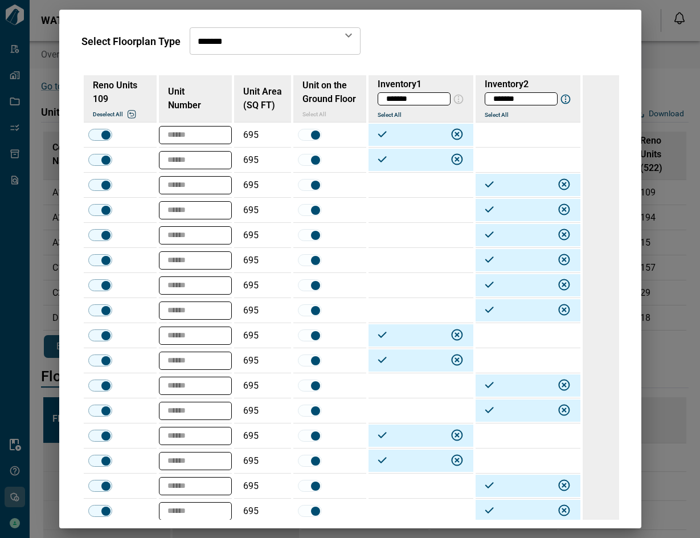
click at [677, 84] on div "Select Floorplan Type ****** ​ Reno Units 109 Deselect all Unit Number Unit Are…" at bounding box center [350, 269] width 700 height 538
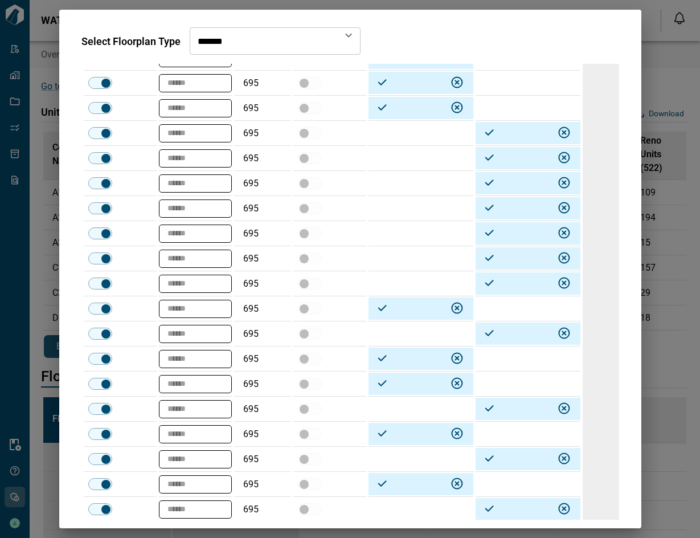
scroll to position [2379, 0]
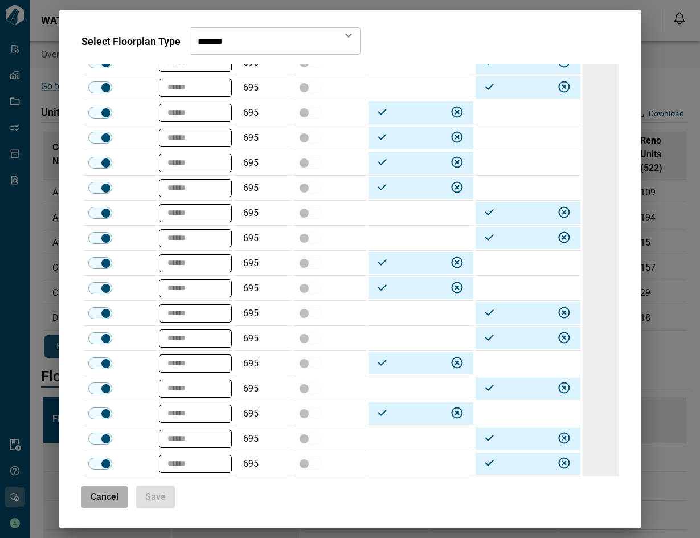
click at [108, 493] on span "Cancel" at bounding box center [105, 496] width 28 height 11
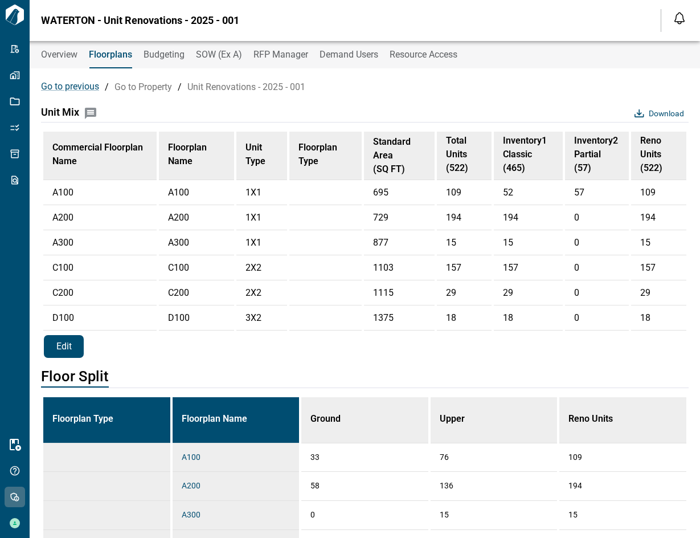
click at [59, 358] on button "Edit" at bounding box center [64, 346] width 40 height 23
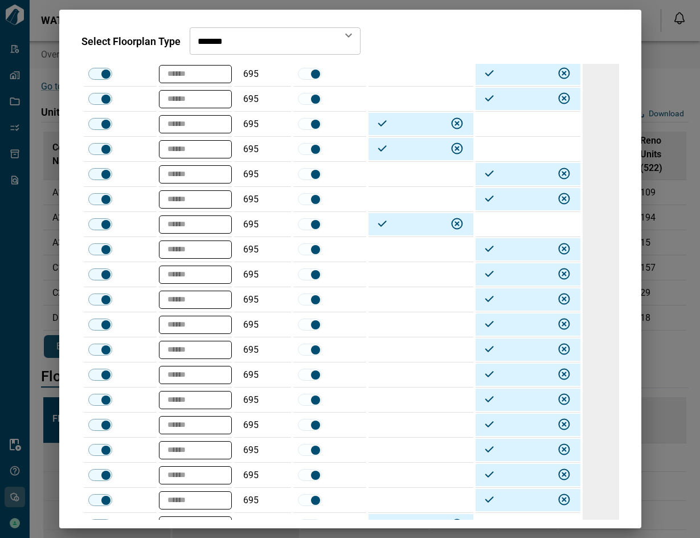
scroll to position [303, 0]
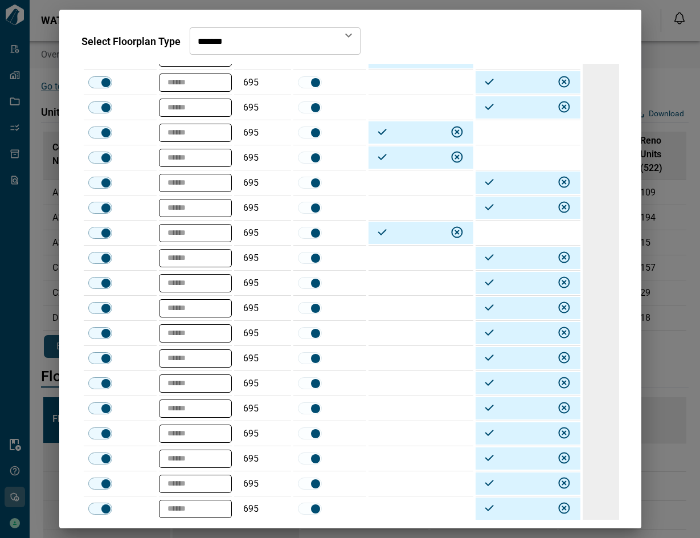
click at [402, 105] on td at bounding box center [421, 107] width 105 height 25
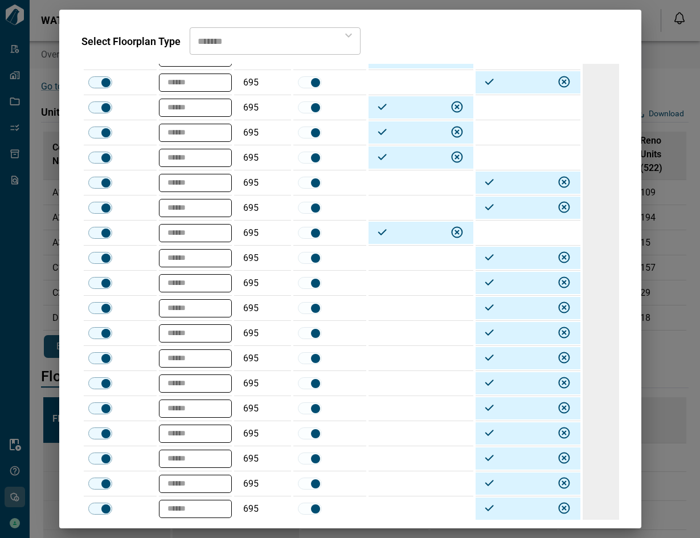
type textarea "*"
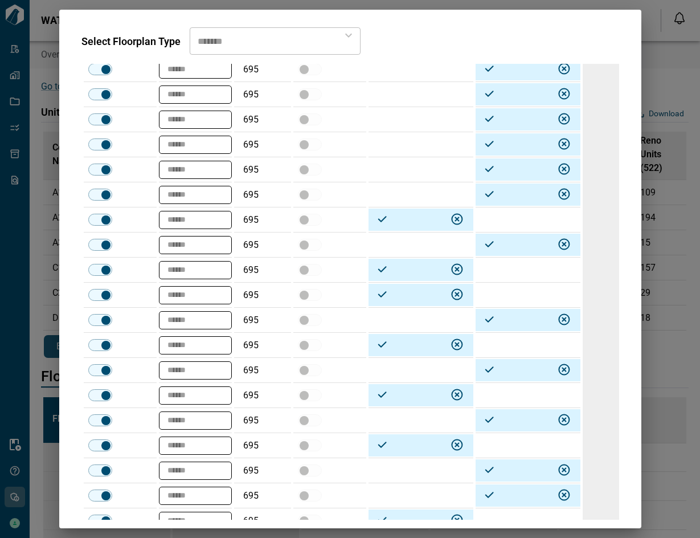
scroll to position [2440, 0]
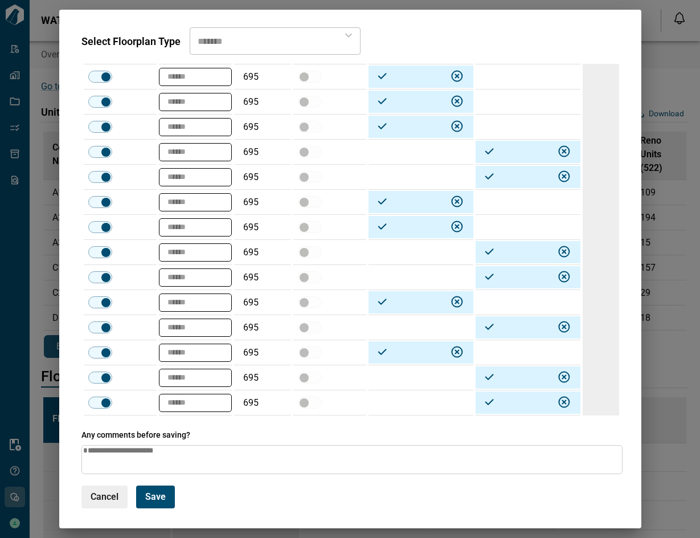
click at [155, 492] on span "Save" at bounding box center [155, 496] width 21 height 11
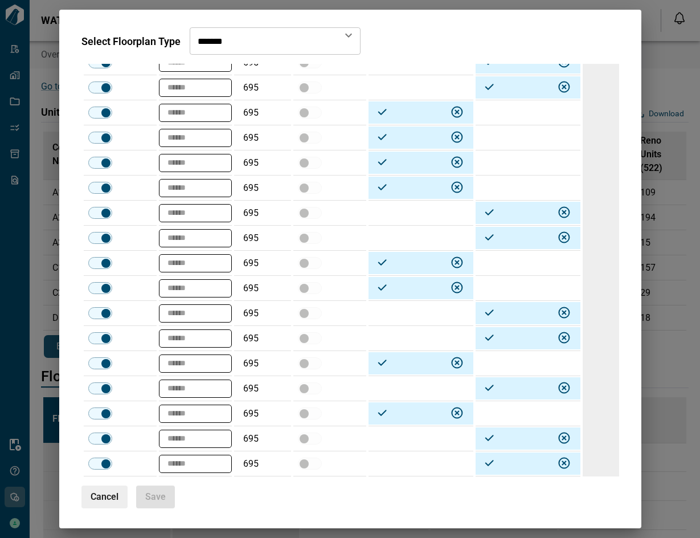
scroll to position [2379, 0]
drag, startPoint x: 117, startPoint y: 501, endPoint x: 125, endPoint y: 500, distance: 8.1
click at [119, 501] on button "Cancel" at bounding box center [104, 496] width 46 height 23
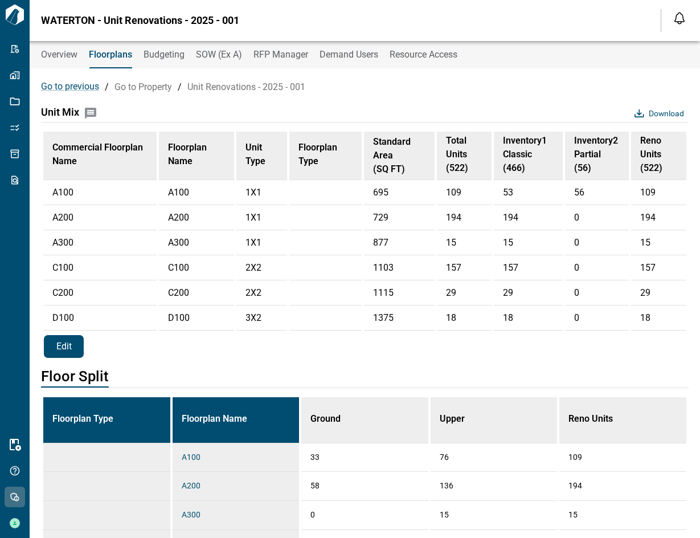
click at [64, 353] on span "Edit" at bounding box center [63, 347] width 15 height 12
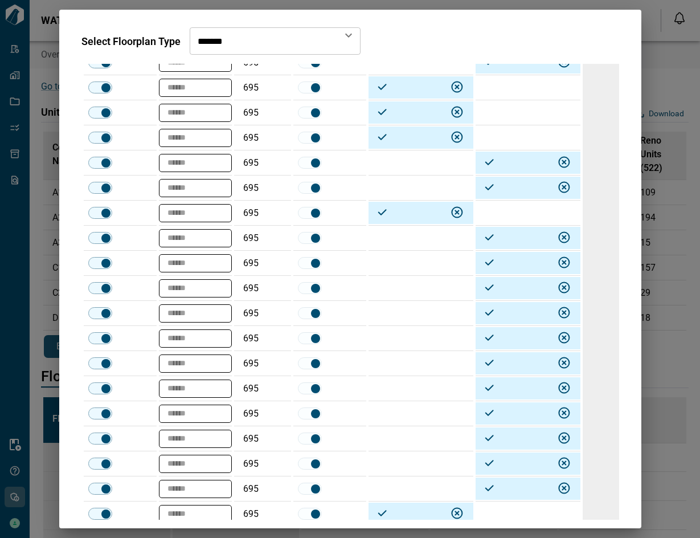
scroll to position [326, 0]
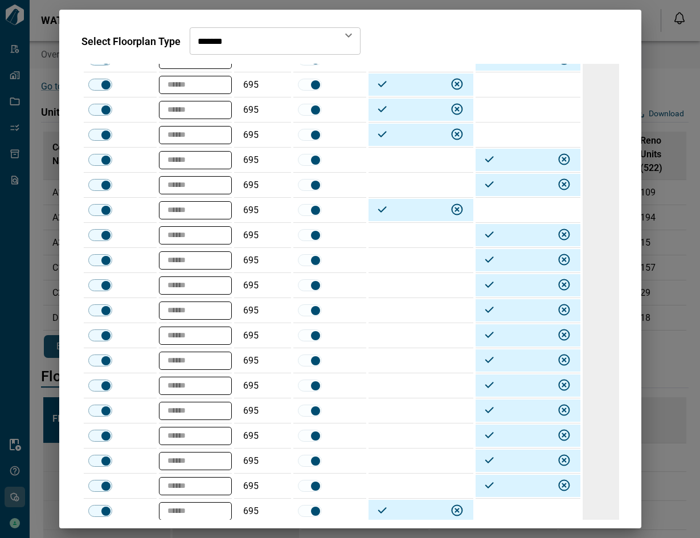
click at [529, 86] on td at bounding box center [528, 84] width 105 height 25
type textarea "*"
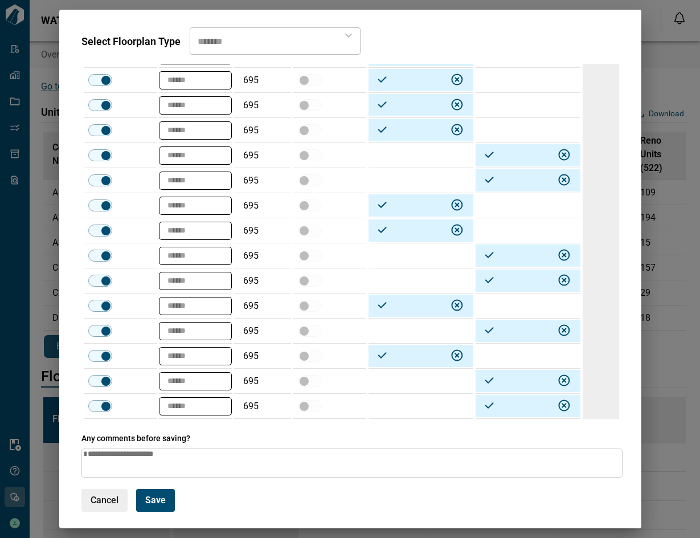
scroll to position [2437, 0]
click at [157, 496] on span "Save" at bounding box center [155, 499] width 21 height 11
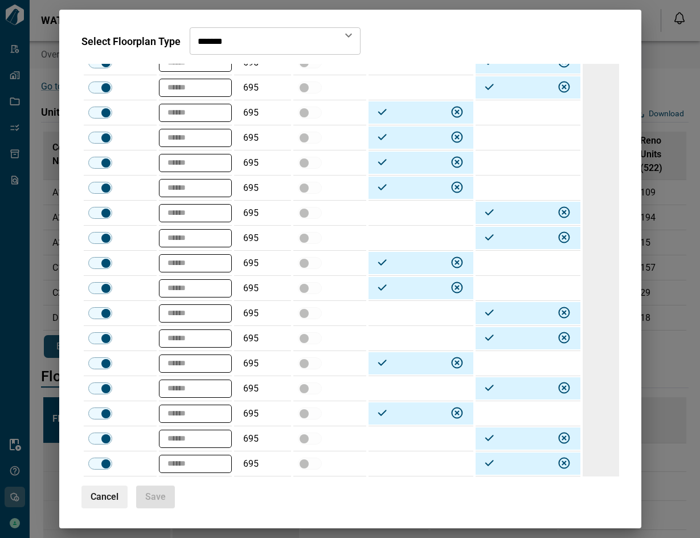
scroll to position [2379, 0]
click at [107, 503] on button "Cancel" at bounding box center [104, 496] width 46 height 23
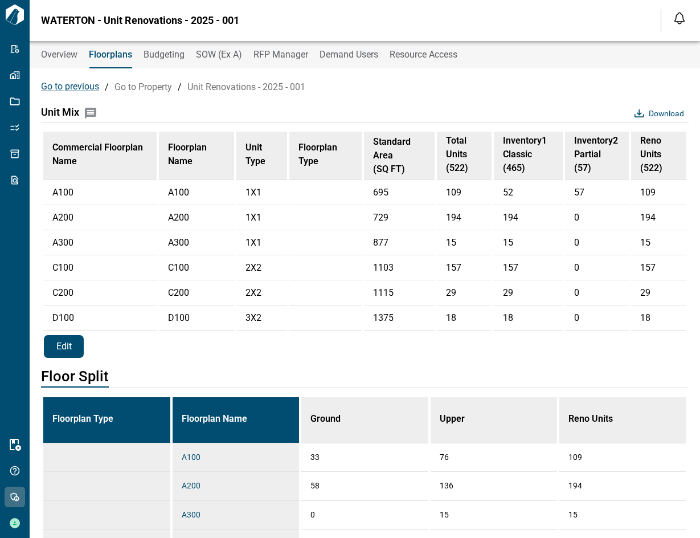
click at [58, 353] on span "Edit" at bounding box center [63, 347] width 15 height 12
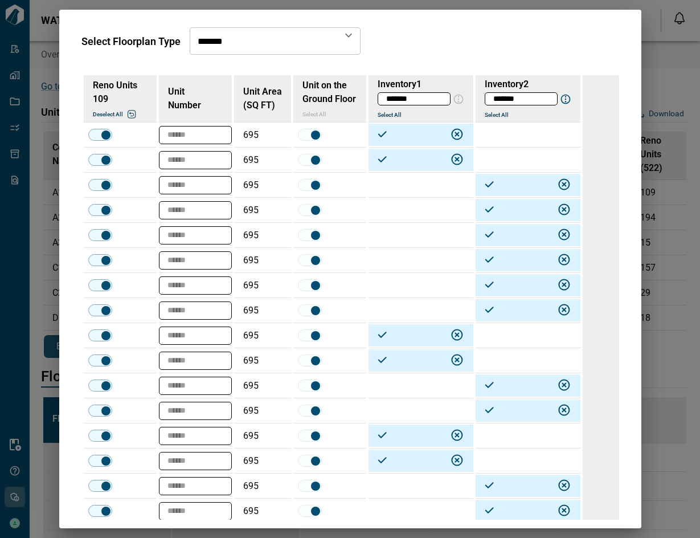
drag, startPoint x: 635, startPoint y: 138, endPoint x: 624, endPoint y: 192, distance: 54.8
click at [624, 192] on div "Select Floorplan Type ****** ​ Reno Units 109 Deselect all Unit Number Unit Are…" at bounding box center [350, 269] width 582 height 518
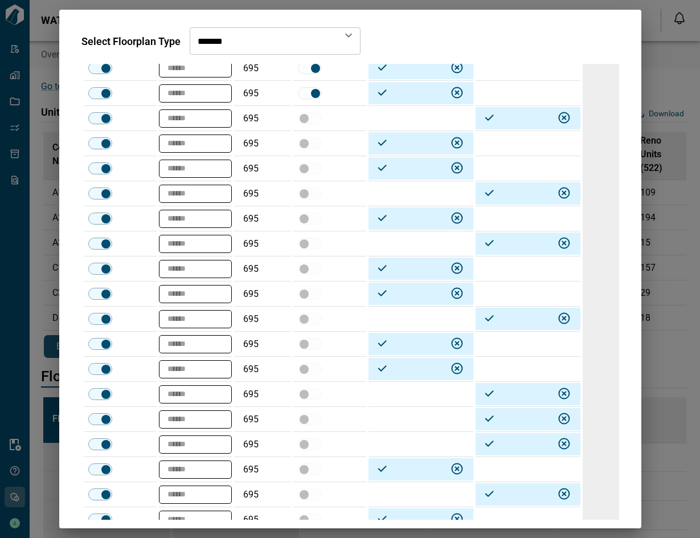
scroll to position [1269, 0]
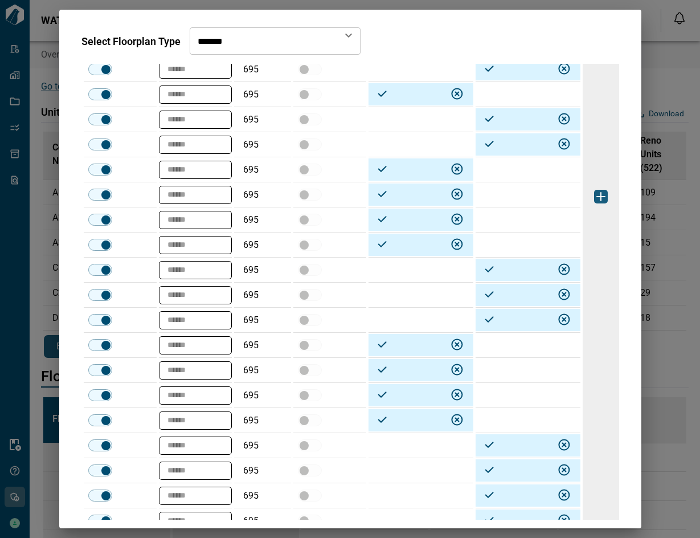
click at [598, 223] on div at bounding box center [601, 196] width 36 height 2780
click at [599, 200] on img "button" at bounding box center [601, 197] width 14 height 14
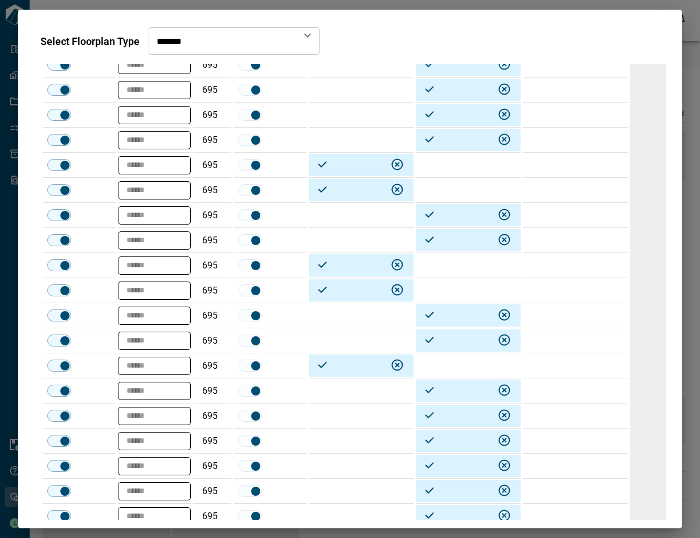
scroll to position [0, 0]
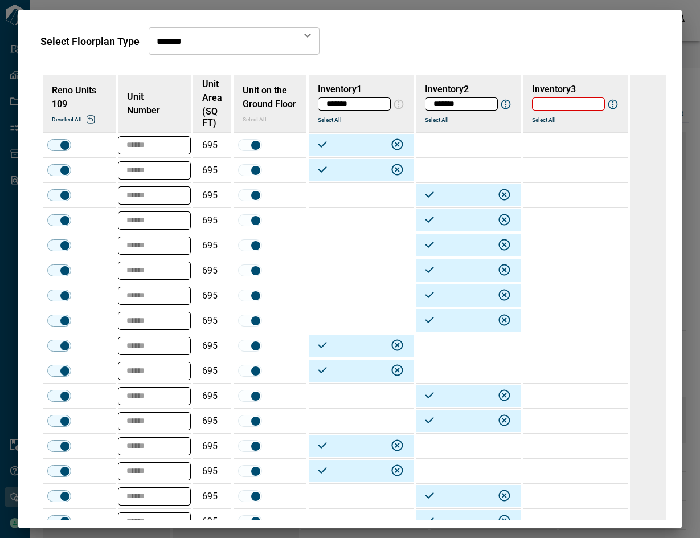
click at [573, 99] on input "text" at bounding box center [569, 104] width 72 height 12
type input "*********"
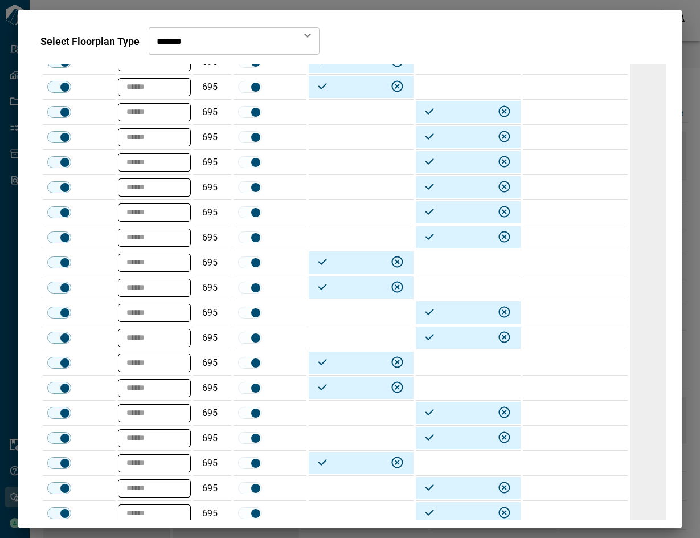
click at [579, 333] on td at bounding box center [575, 337] width 105 height 25
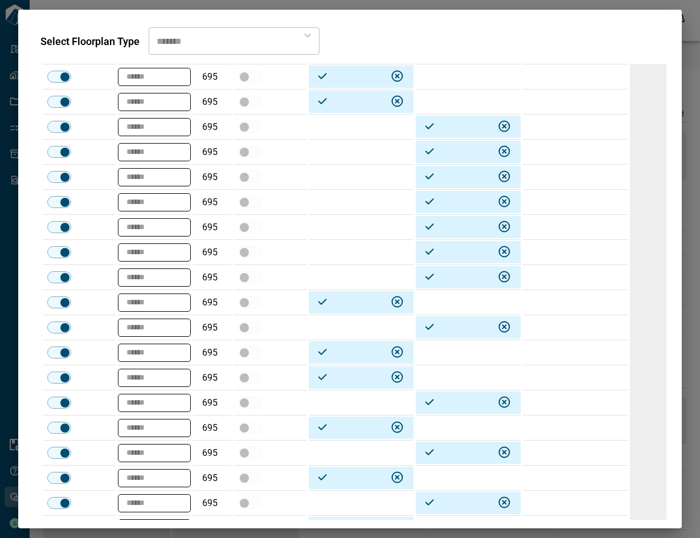
scroll to position [1594, 0]
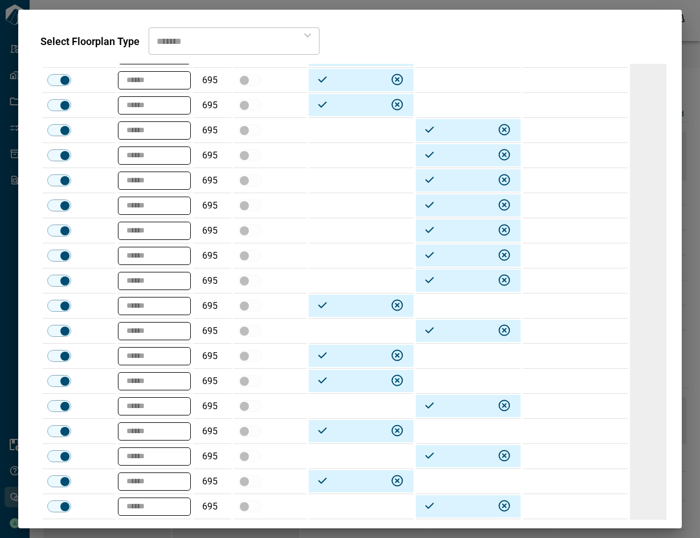
click at [574, 234] on td at bounding box center [575, 230] width 105 height 25
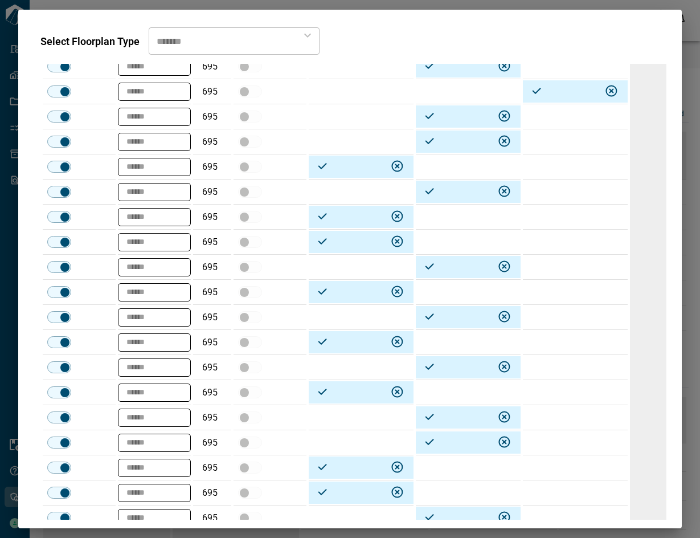
scroll to position [1734, 0]
click at [575, 365] on td at bounding box center [575, 366] width 105 height 25
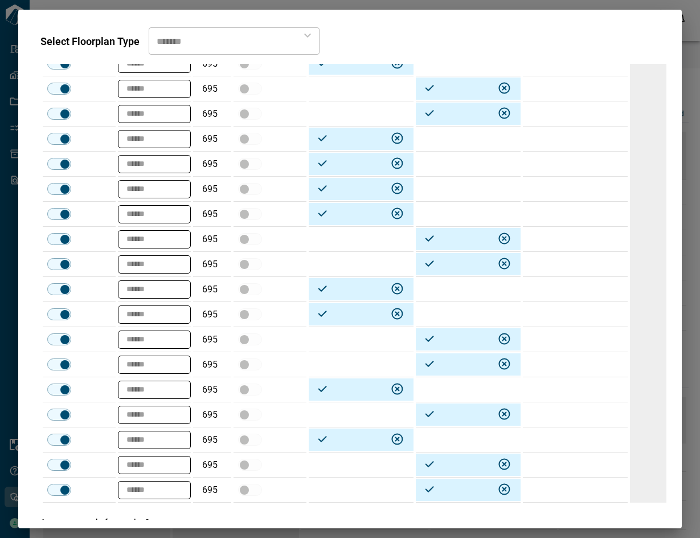
scroll to position [2450, 0]
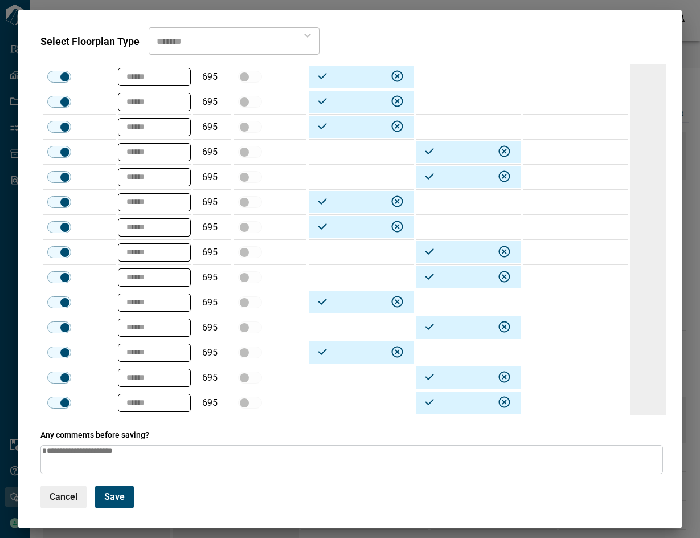
click at [581, 369] on td at bounding box center [575, 377] width 105 height 25
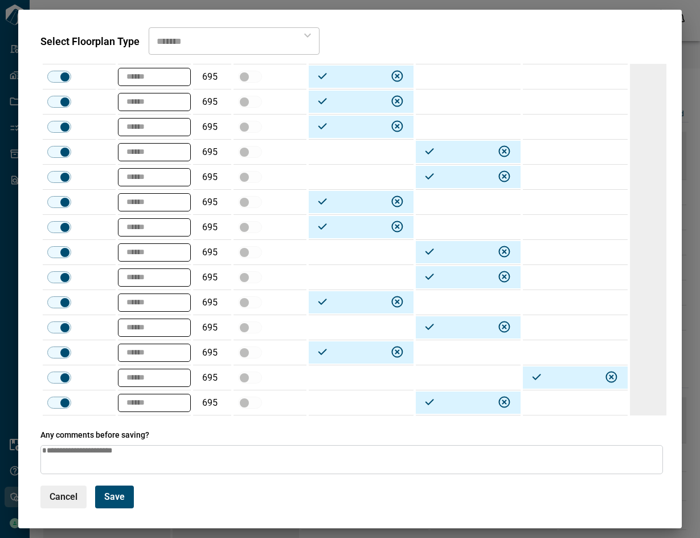
click at [101, 498] on button "Save" at bounding box center [114, 496] width 39 height 23
type textarea "*"
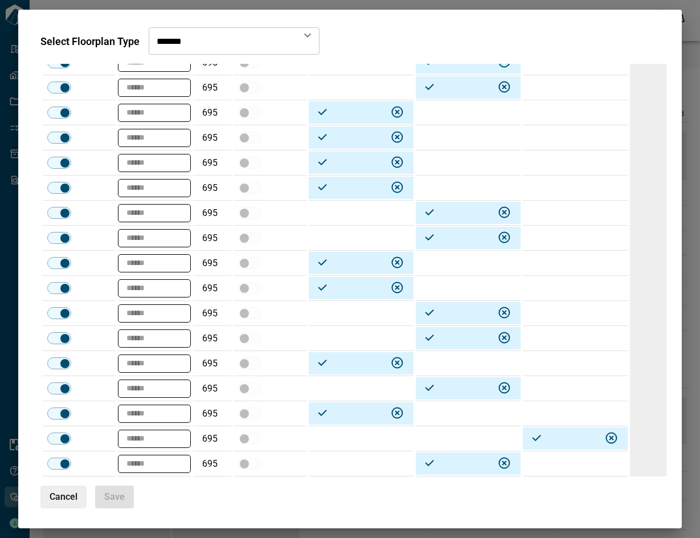
scroll to position [2389, 0]
click at [73, 504] on button "Cancel" at bounding box center [63, 496] width 46 height 23
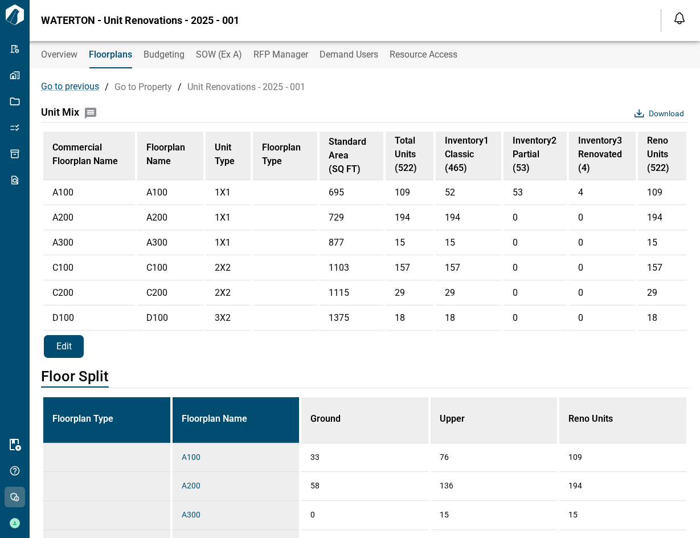
click at [76, 358] on button "Edit" at bounding box center [64, 346] width 40 height 23
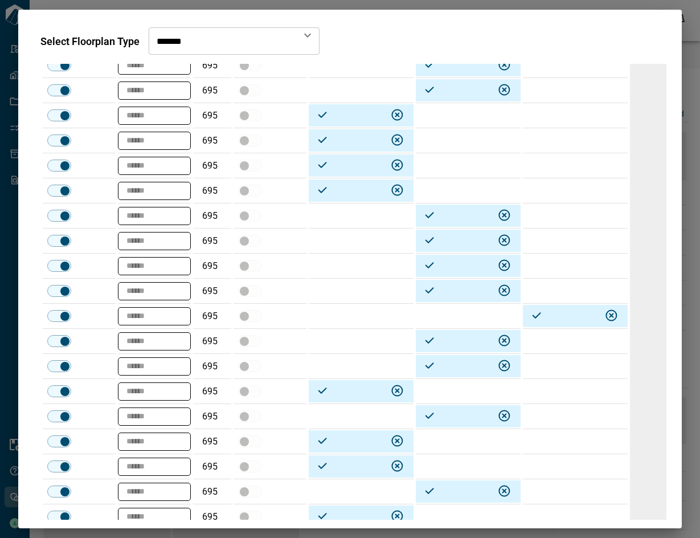
scroll to position [1510, 0]
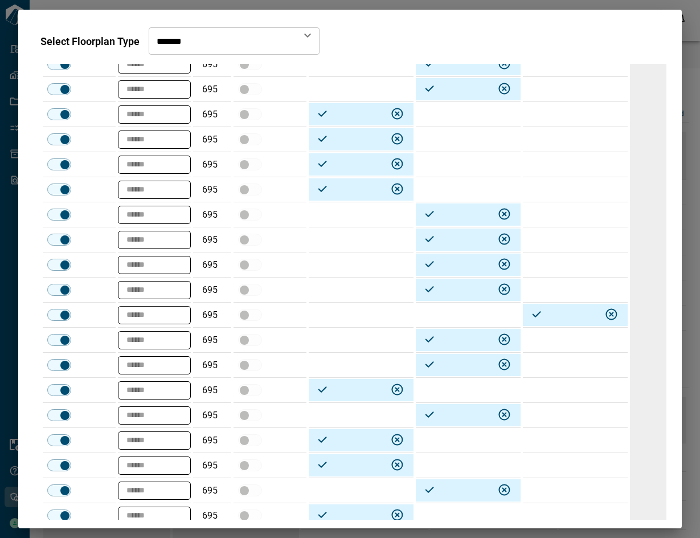
click at [557, 93] on td at bounding box center [575, 89] width 105 height 25
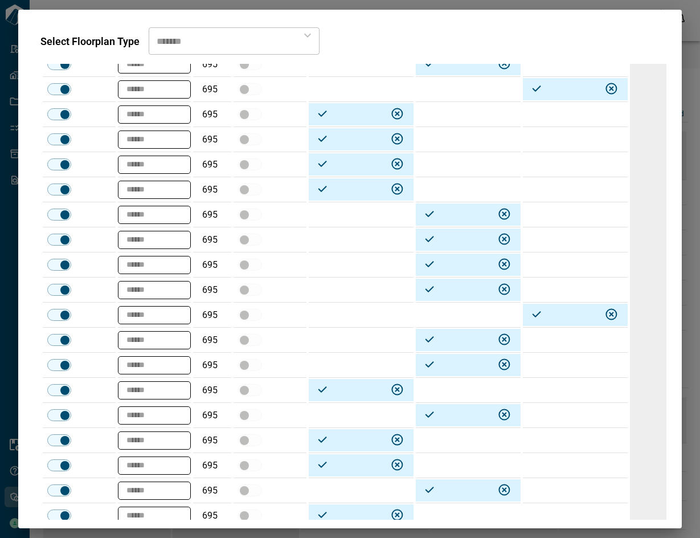
click at [359, 86] on td at bounding box center [361, 89] width 105 height 25
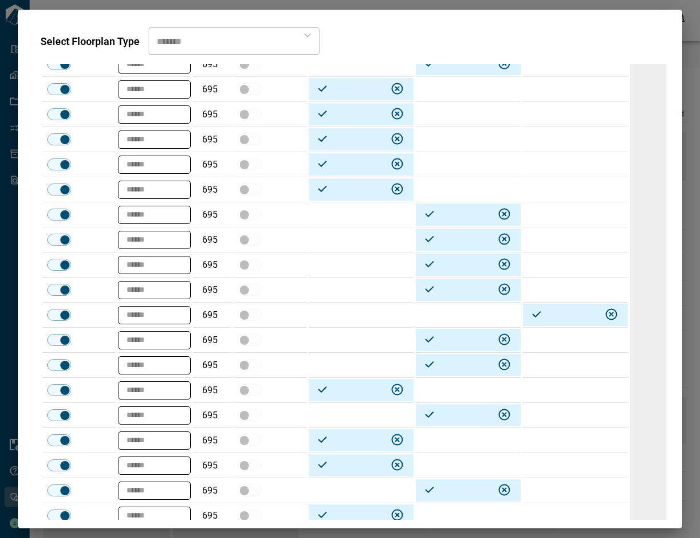
click at [590, 294] on td at bounding box center [575, 289] width 105 height 25
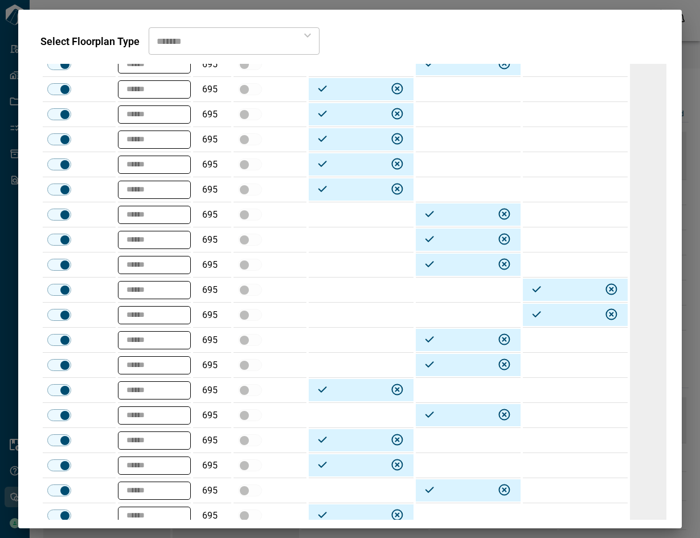
type textarea "*"
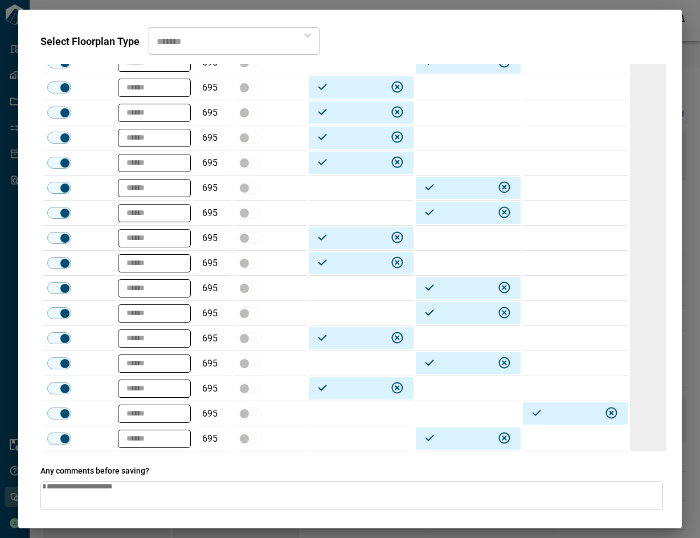
scroll to position [2450, 0]
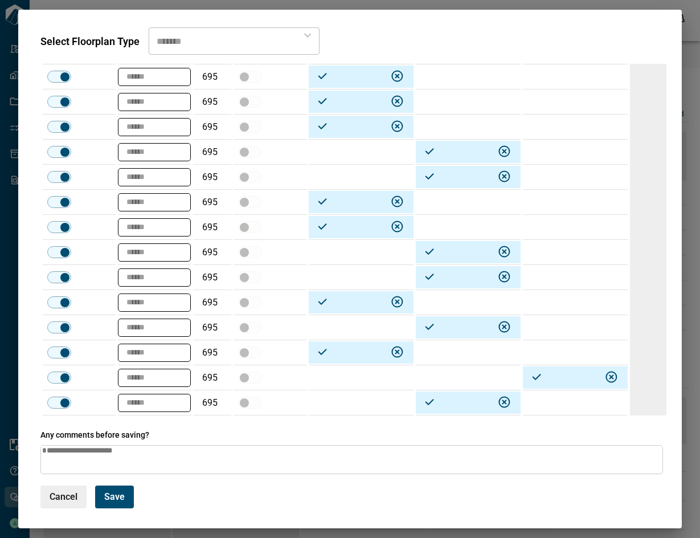
click at [124, 496] on button "Save" at bounding box center [114, 496] width 39 height 23
click at [64, 502] on button "Cancel" at bounding box center [63, 496] width 46 height 23
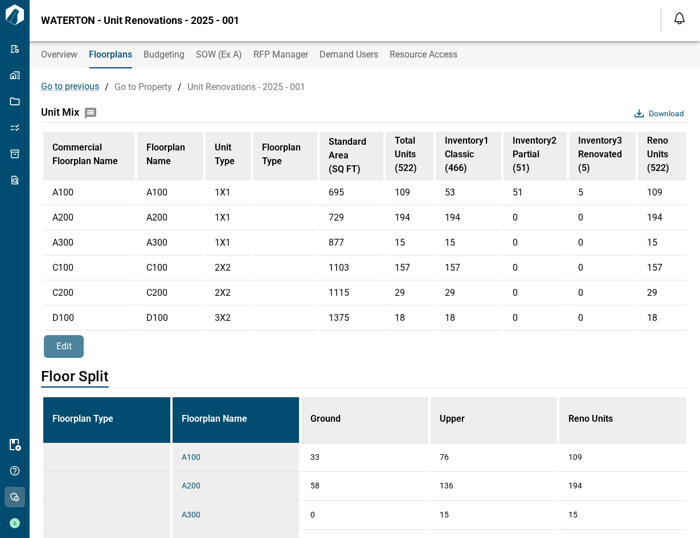
click at [73, 358] on button "Edit" at bounding box center [64, 346] width 40 height 23
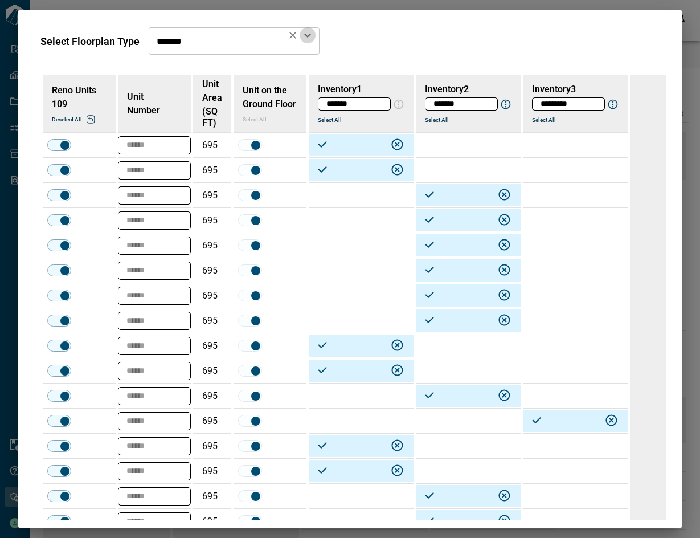
click at [301, 31] on icon "Open" at bounding box center [308, 35] width 14 height 14
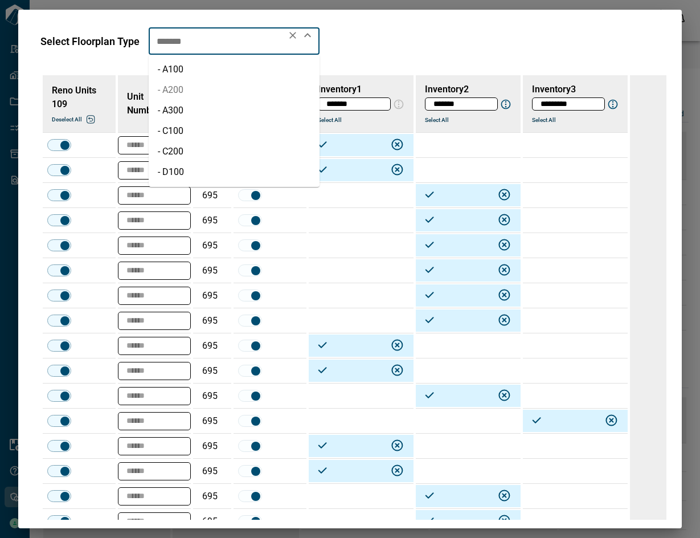
click at [186, 88] on li "- A200" at bounding box center [234, 90] width 171 height 21
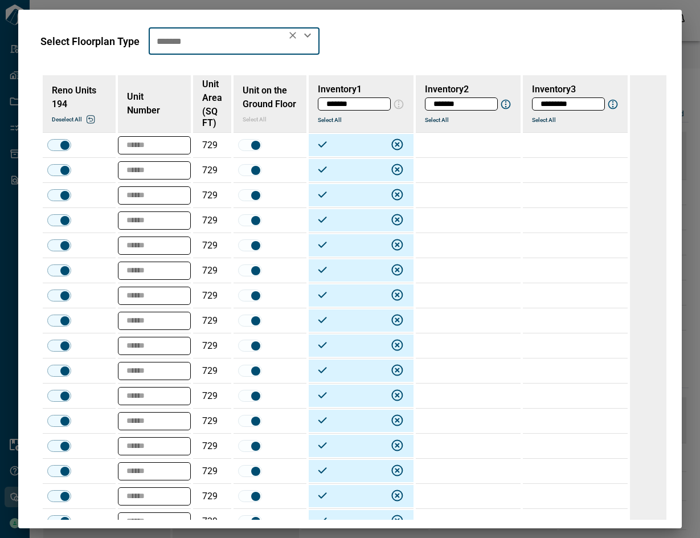
type input "******"
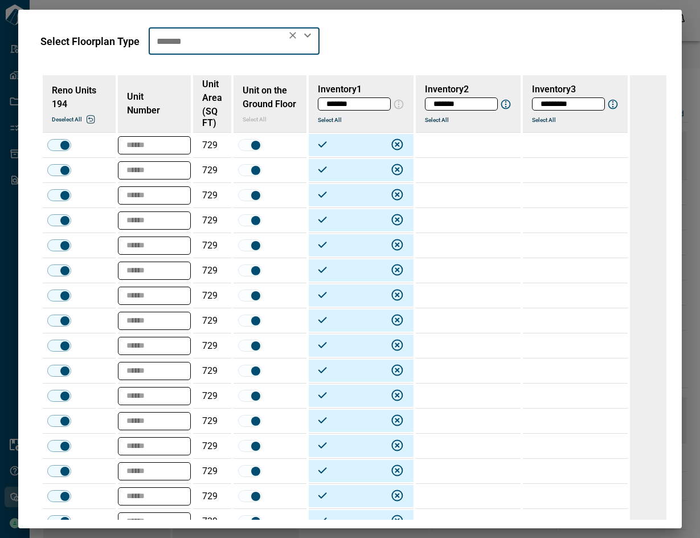
type input "******"
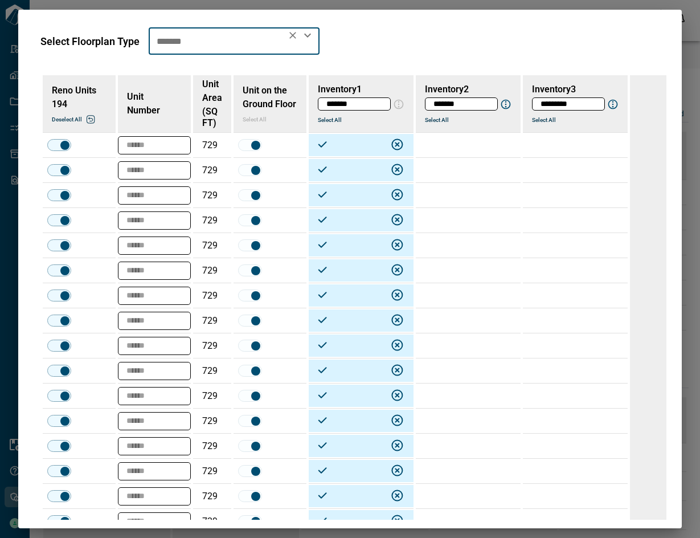
type input "******"
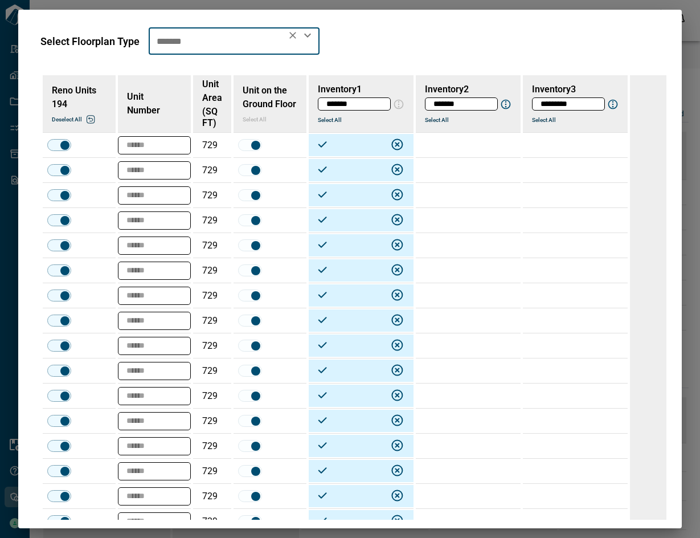
type input "******"
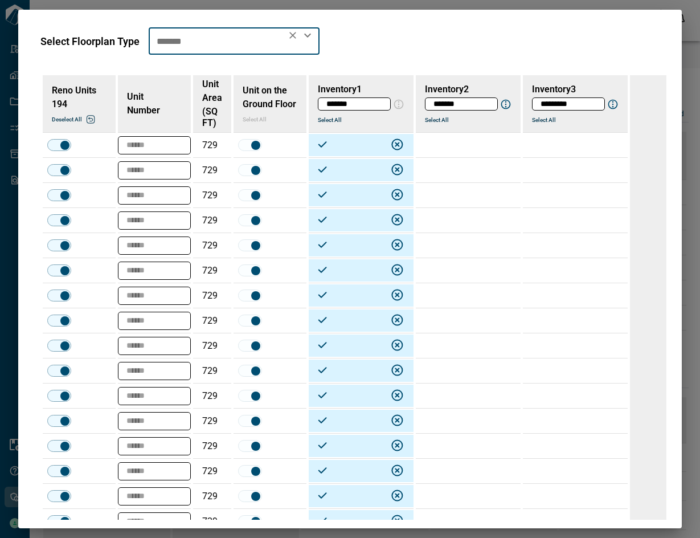
type input "******"
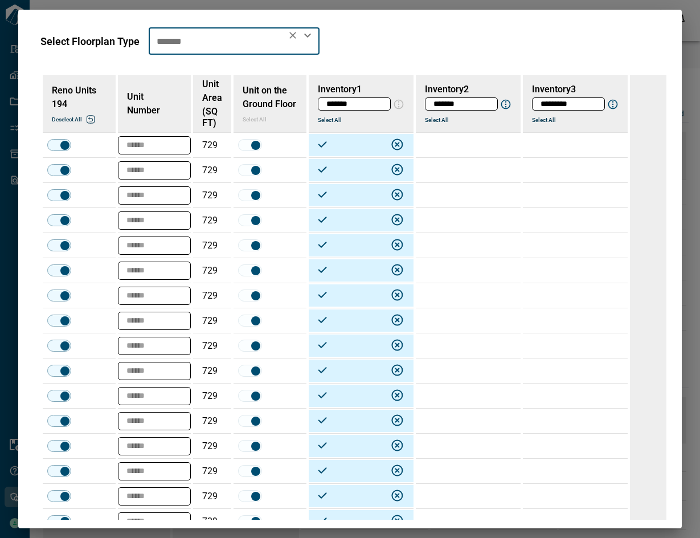
type input "******"
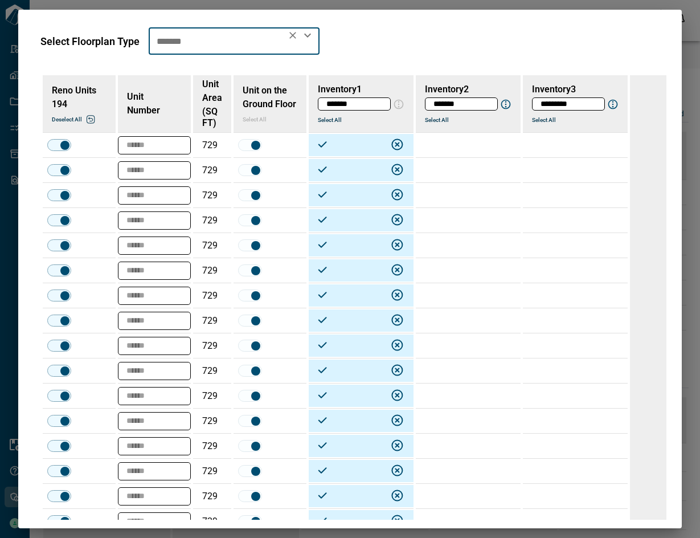
type input "******"
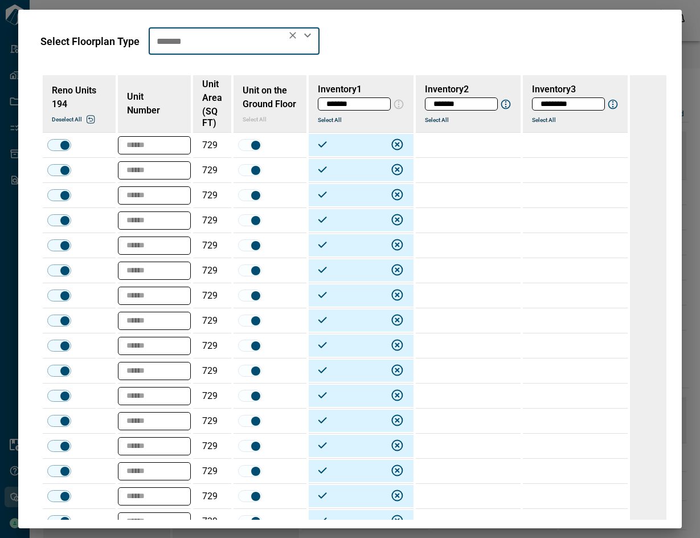
type input "******"
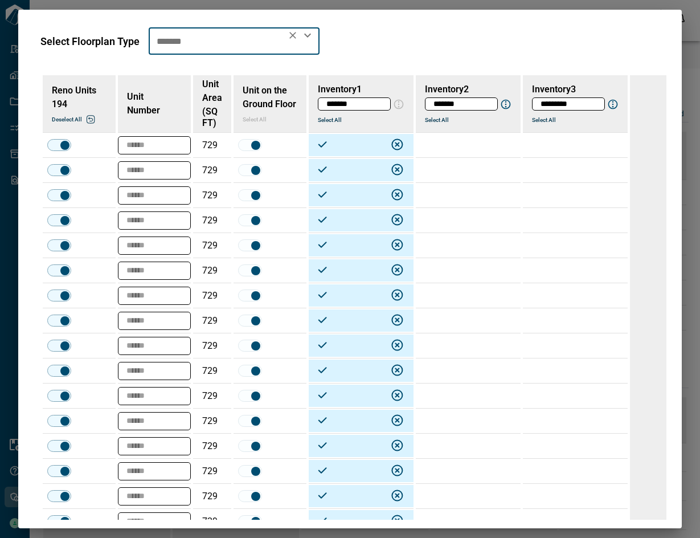
type input "******"
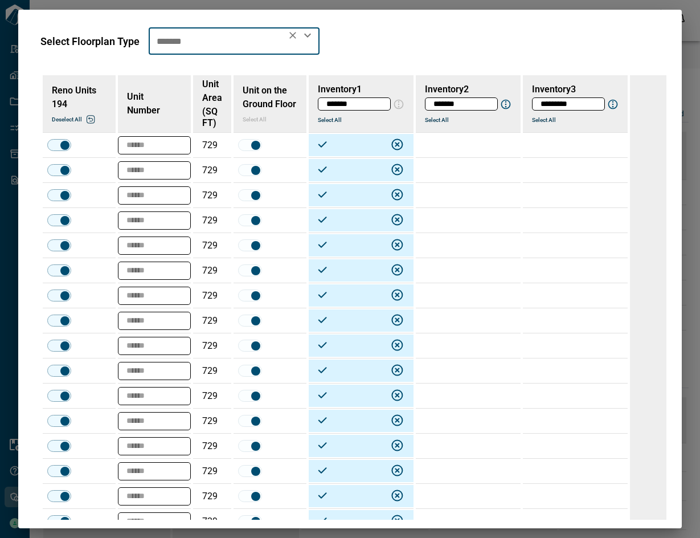
type input "******"
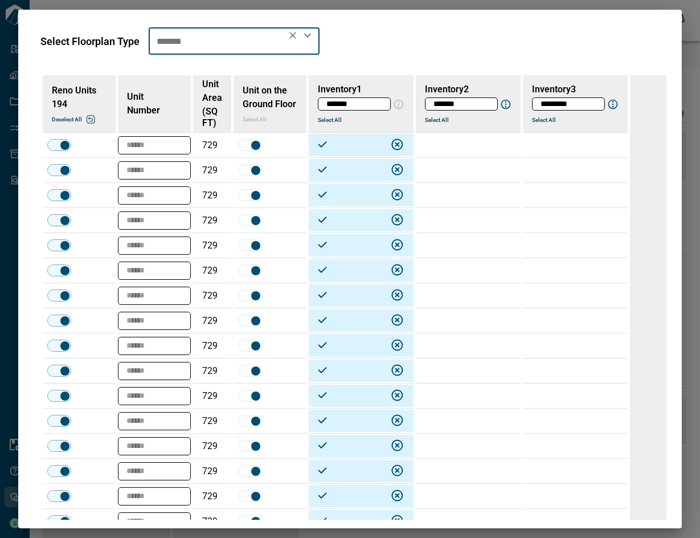
type input "******"
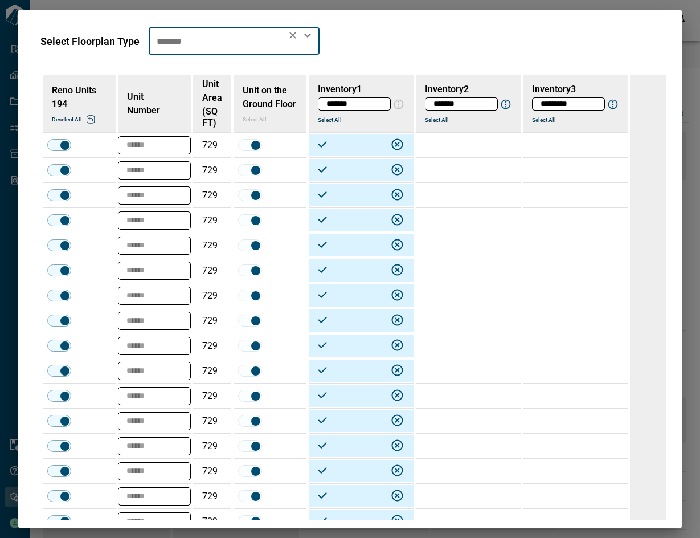
type input "******"
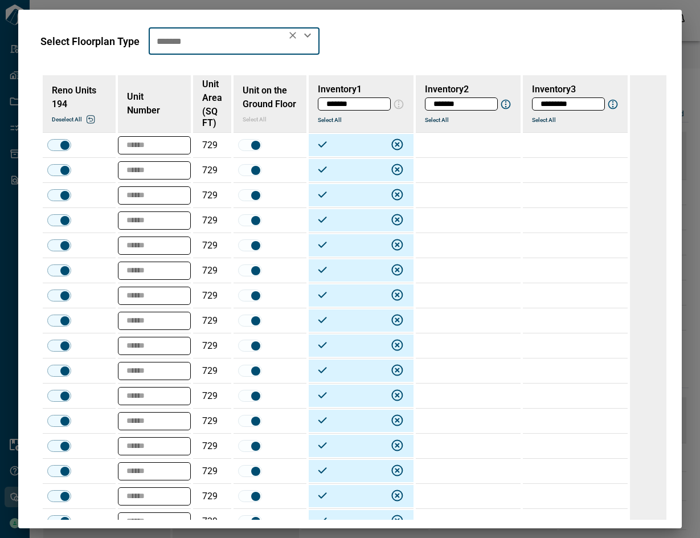
type input "******"
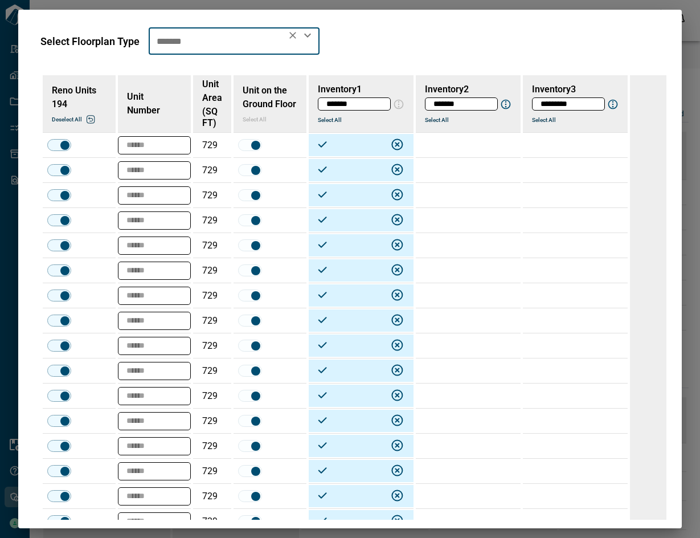
type input "******"
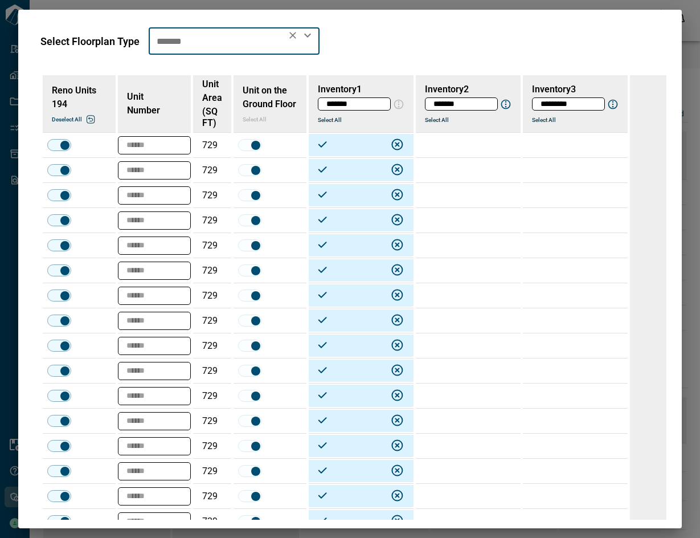
type input "******"
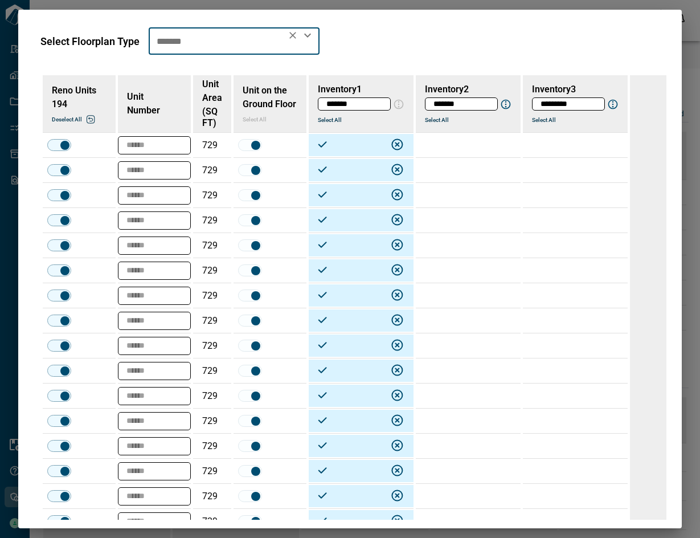
type input "******"
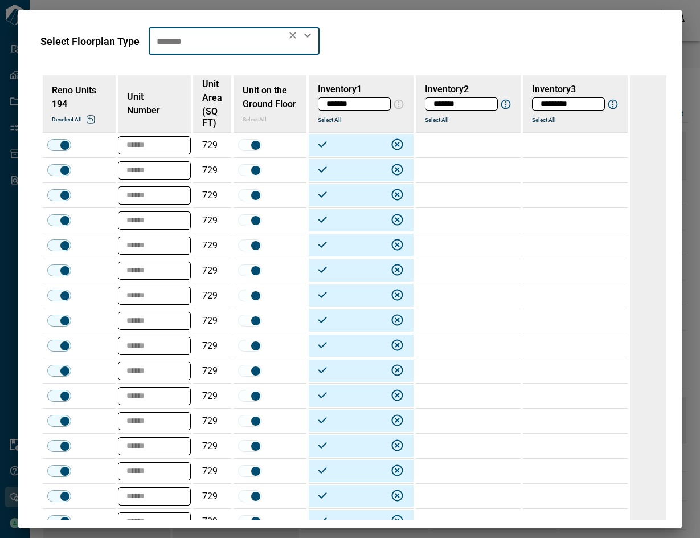
type input "******"
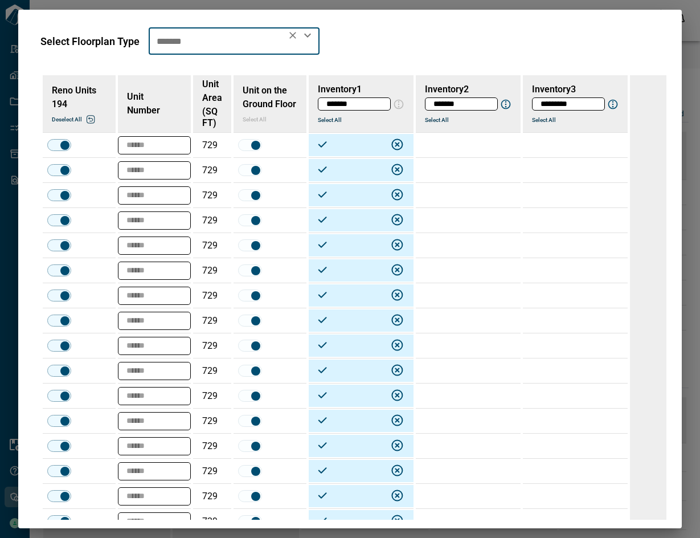
type input "******"
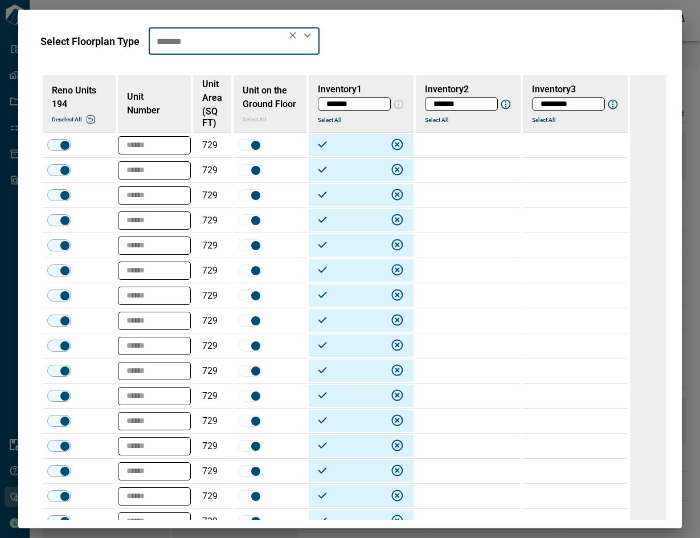
type input "******"
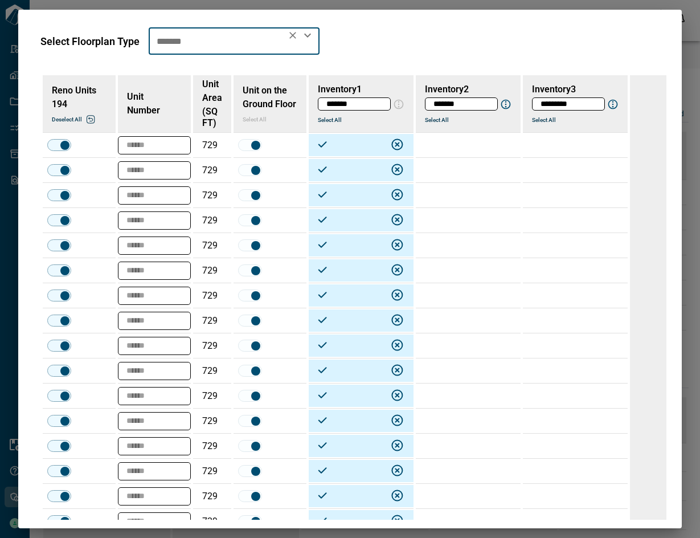
type input "******"
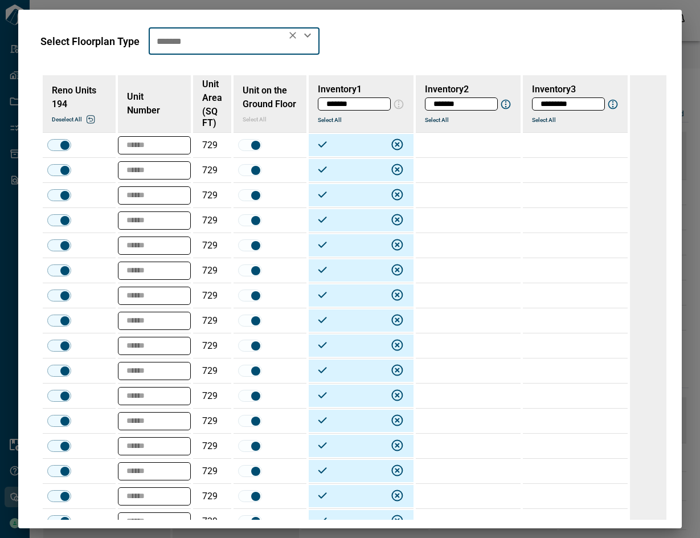
type input "******"
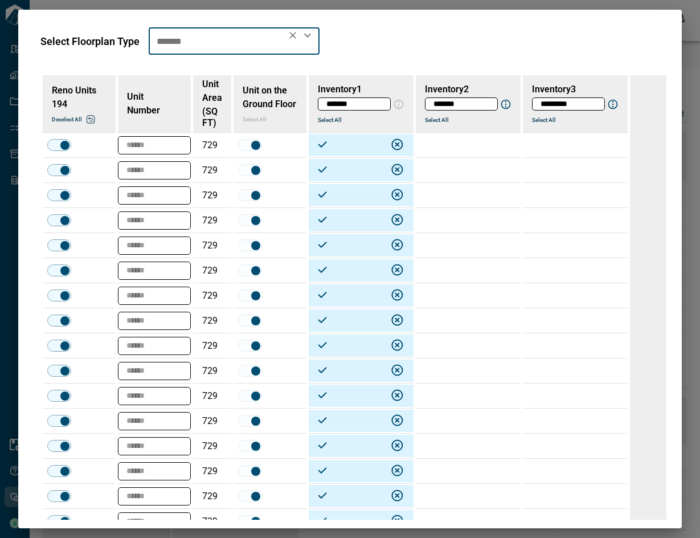
type input "******"
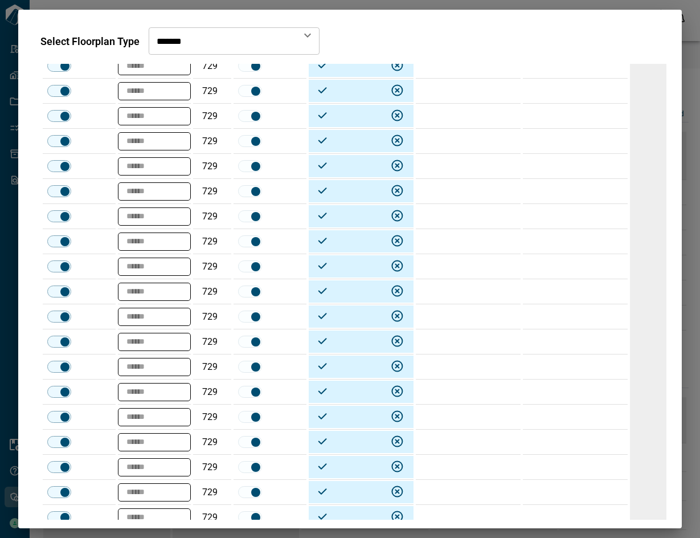
scroll to position [1062, 0]
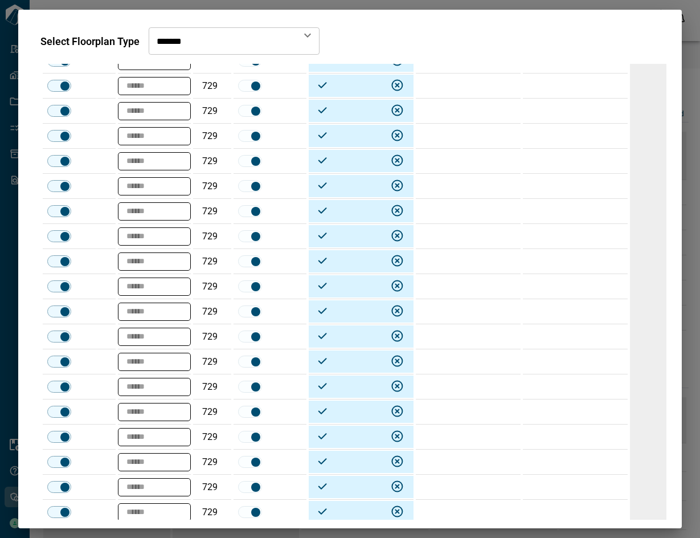
click at [564, 207] on td at bounding box center [575, 211] width 105 height 25
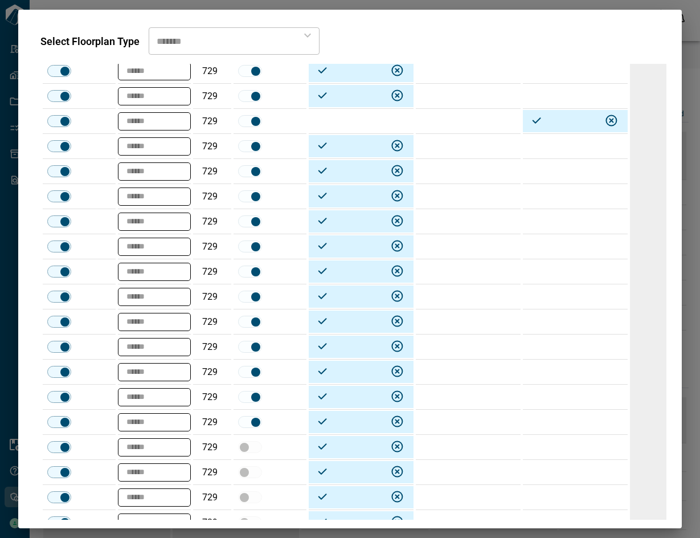
scroll to position [1176, 0]
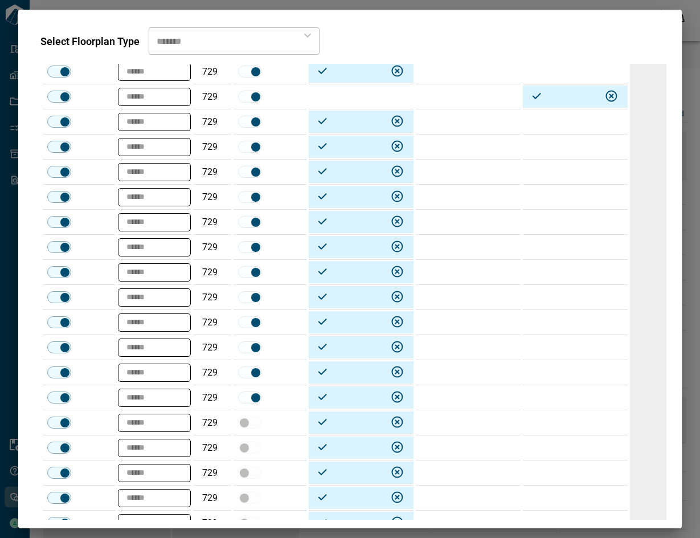
click at [558, 304] on td at bounding box center [575, 297] width 105 height 25
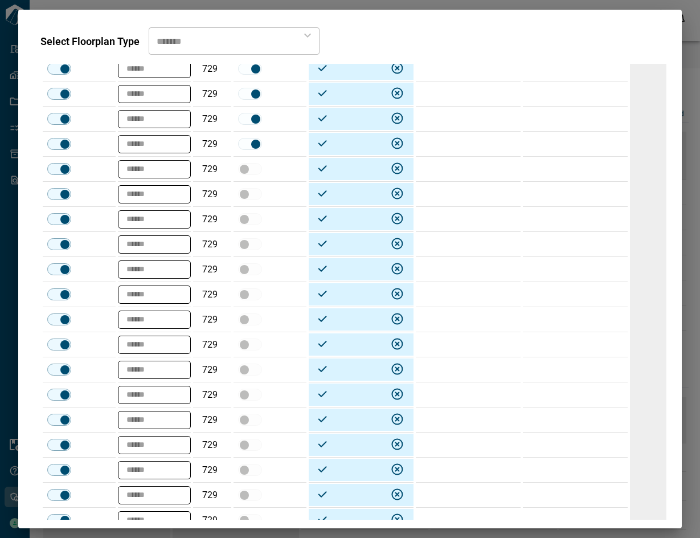
scroll to position [1432, 0]
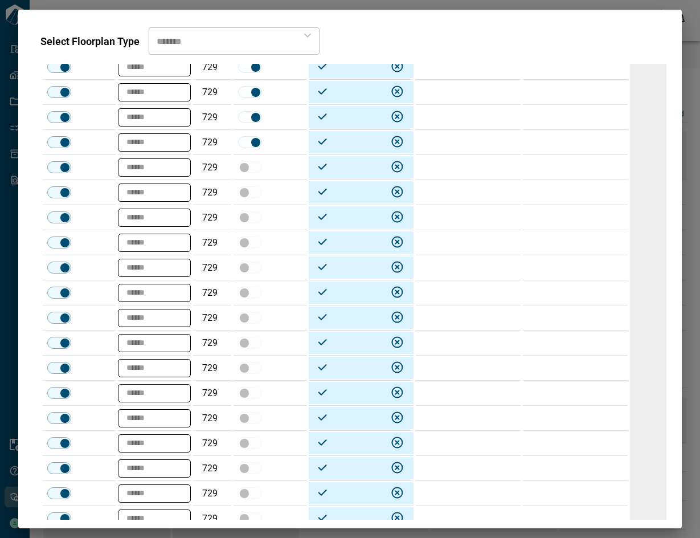
click at [587, 174] on td at bounding box center [575, 167] width 105 height 25
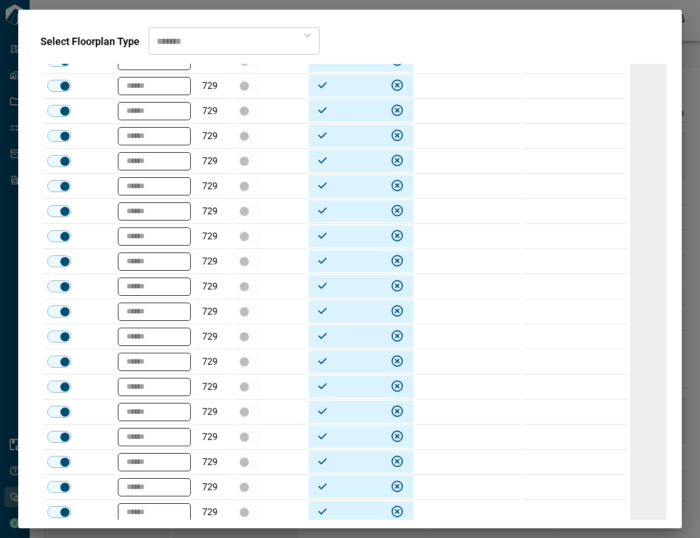
scroll to position [1743, 0]
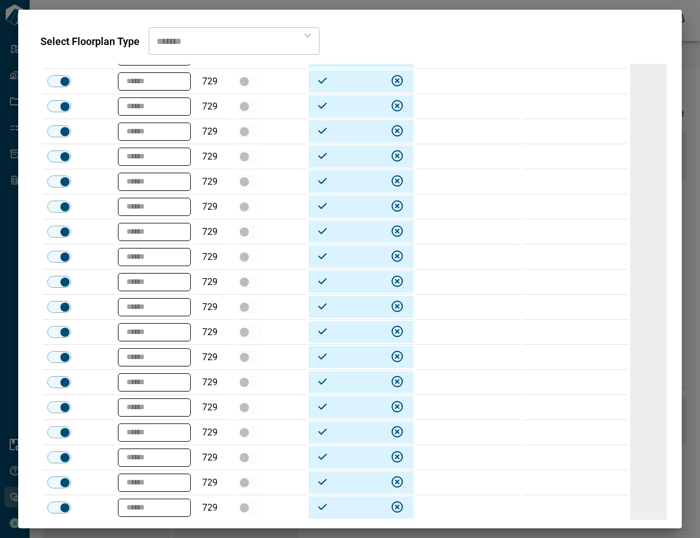
click at [581, 427] on td at bounding box center [575, 432] width 105 height 25
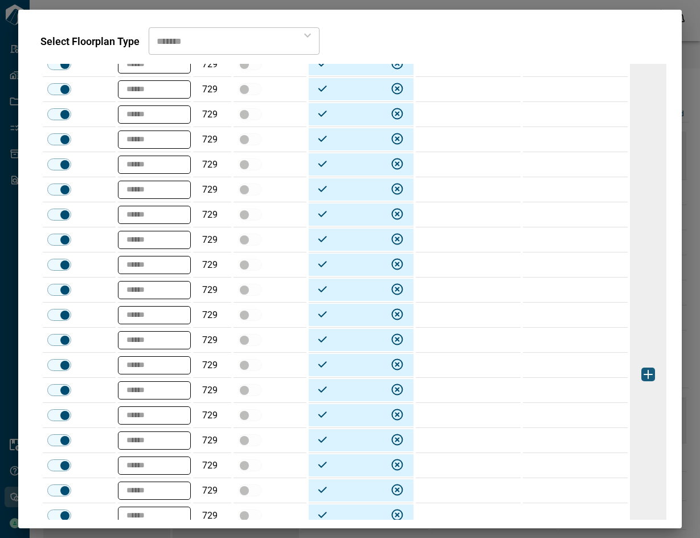
scroll to position [2223, 0]
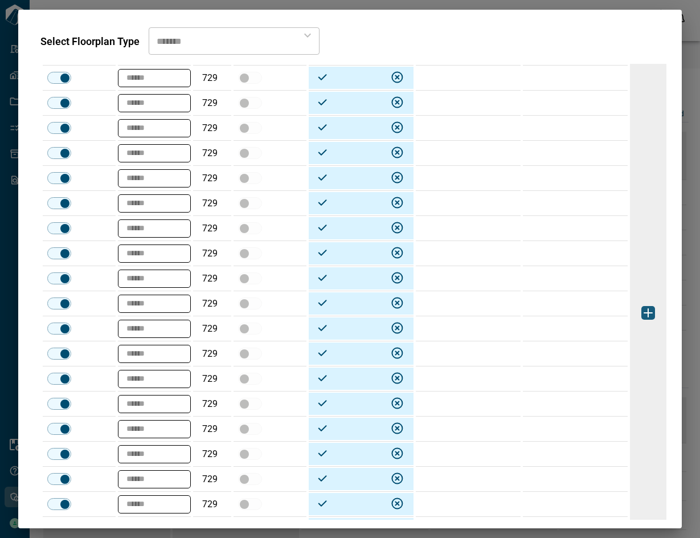
click at [592, 403] on td at bounding box center [575, 403] width 105 height 25
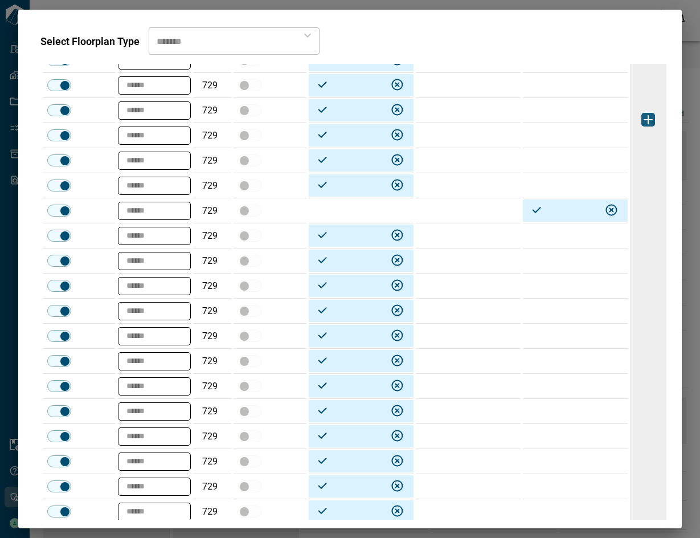
click at [566, 274] on td at bounding box center [575, 285] width 105 height 25
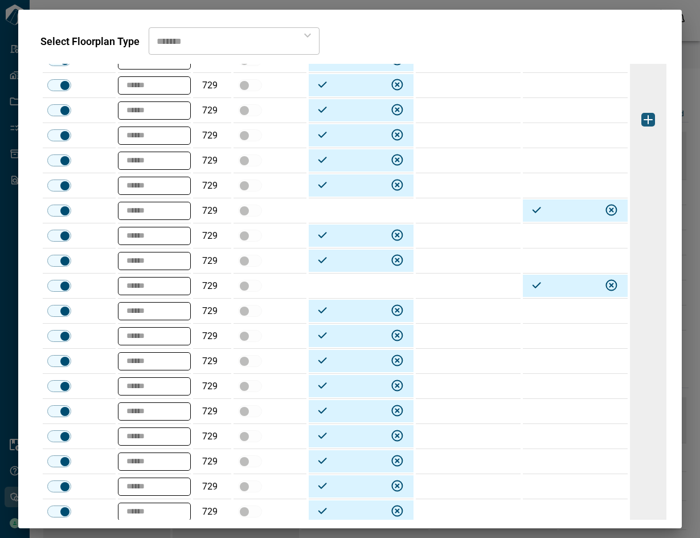
click at [550, 260] on td at bounding box center [575, 260] width 105 height 25
click at [550, 281] on div at bounding box center [575, 286] width 105 height 22
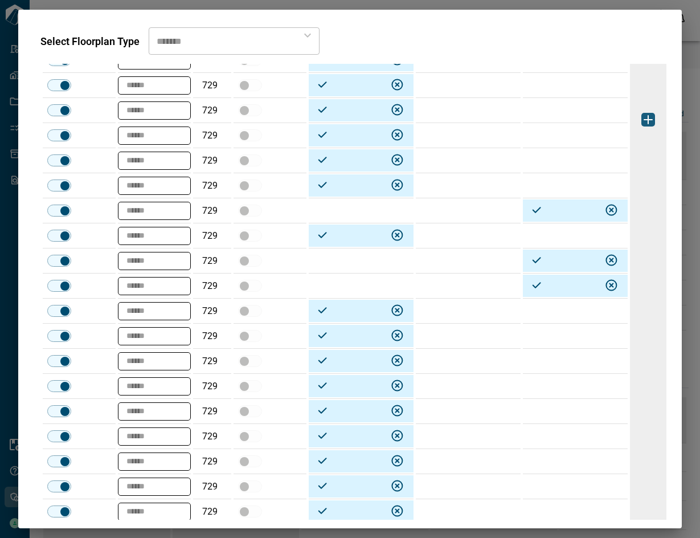
click at [357, 298] on td at bounding box center [361, 285] width 105 height 25
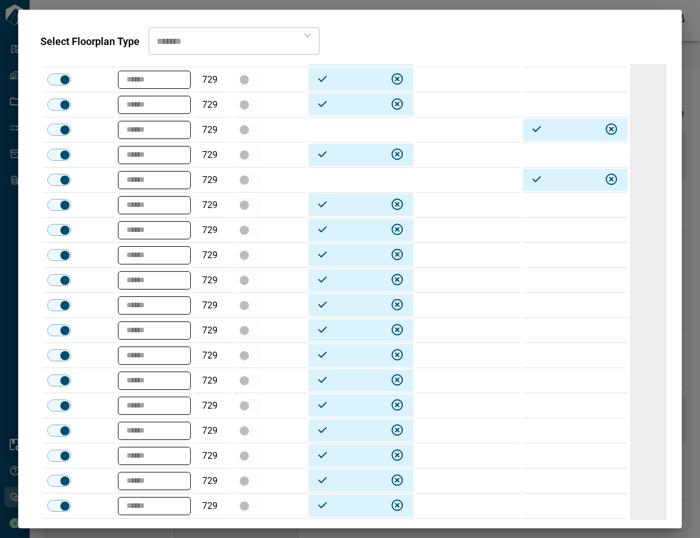
scroll to position [2518, 0]
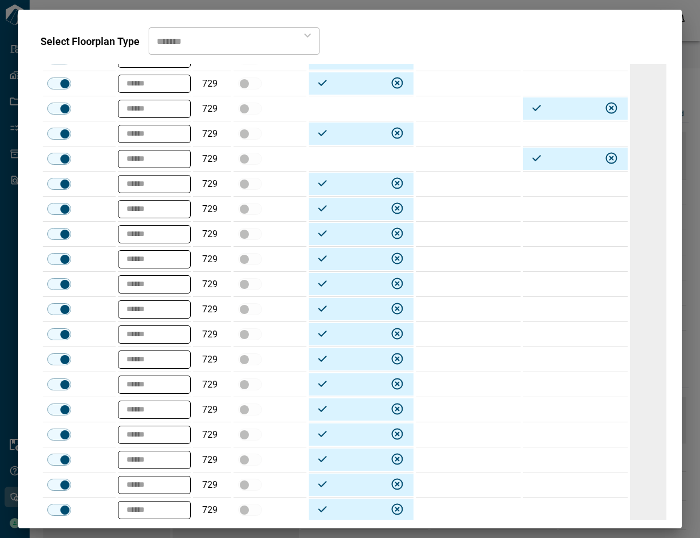
click at [551, 182] on td at bounding box center [575, 183] width 105 height 25
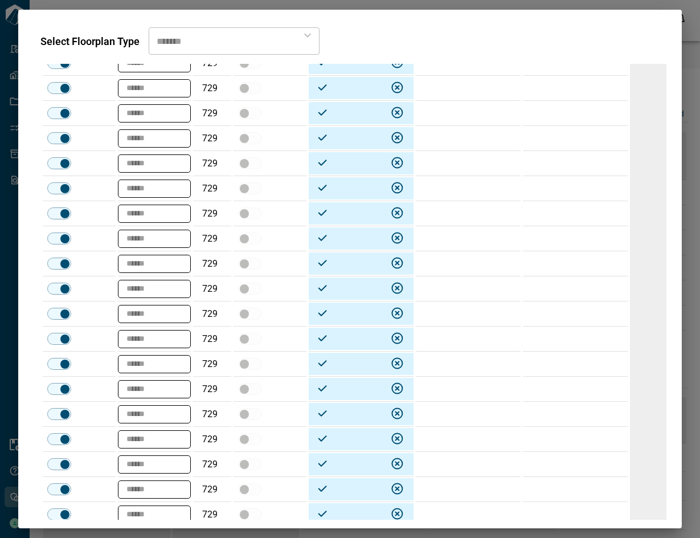
scroll to position [3264, 0]
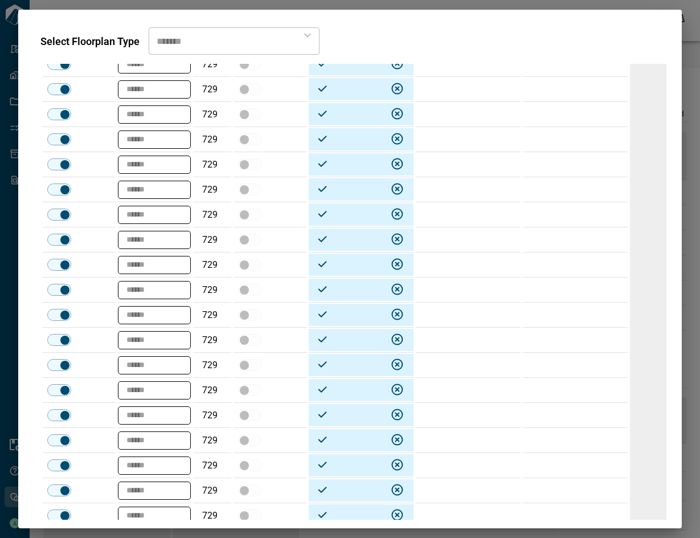
click at [574, 342] on td at bounding box center [575, 340] width 105 height 25
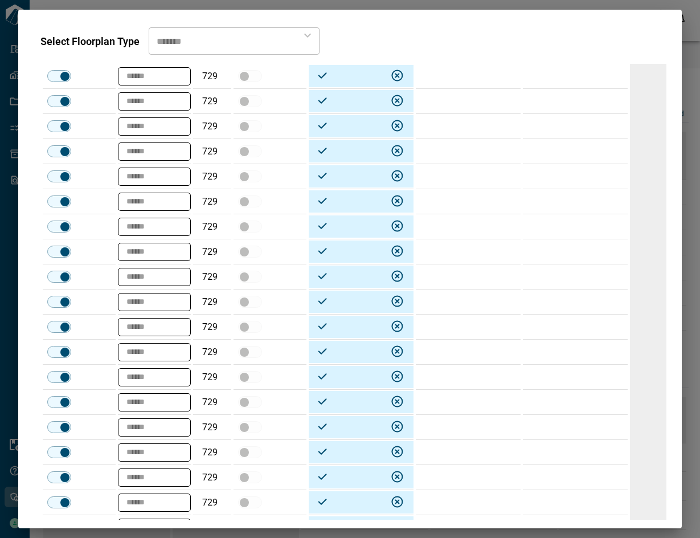
scroll to position [4118, 0]
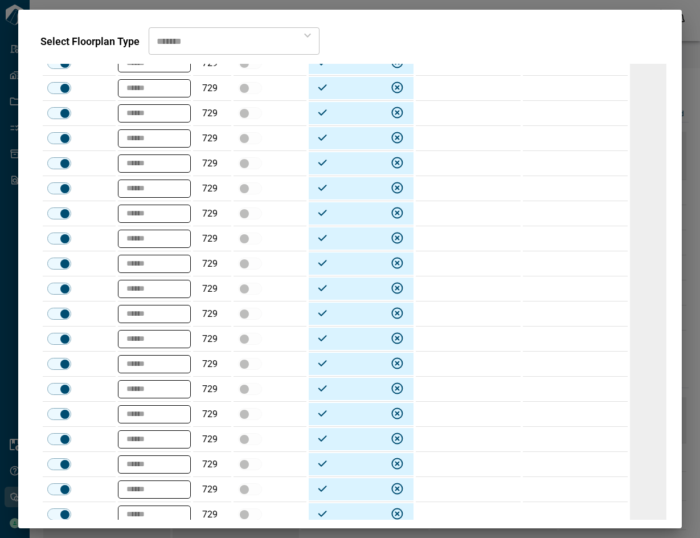
click at [571, 311] on td at bounding box center [575, 313] width 105 height 25
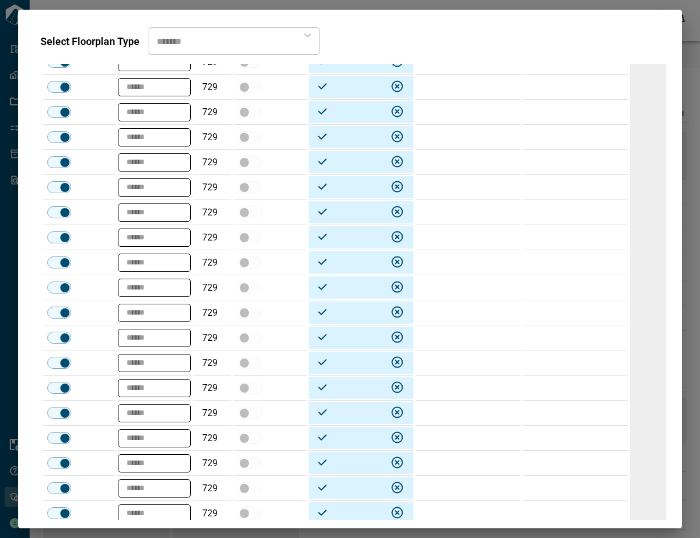
scroll to position [4424, 0]
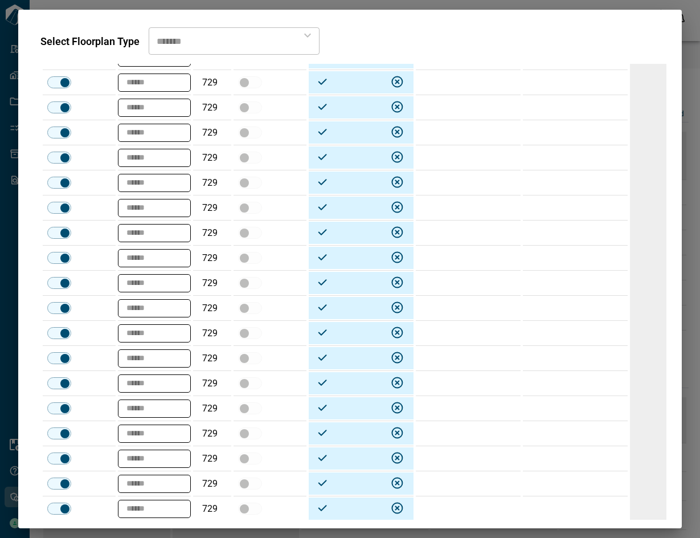
click at [555, 457] on td at bounding box center [575, 458] width 105 height 25
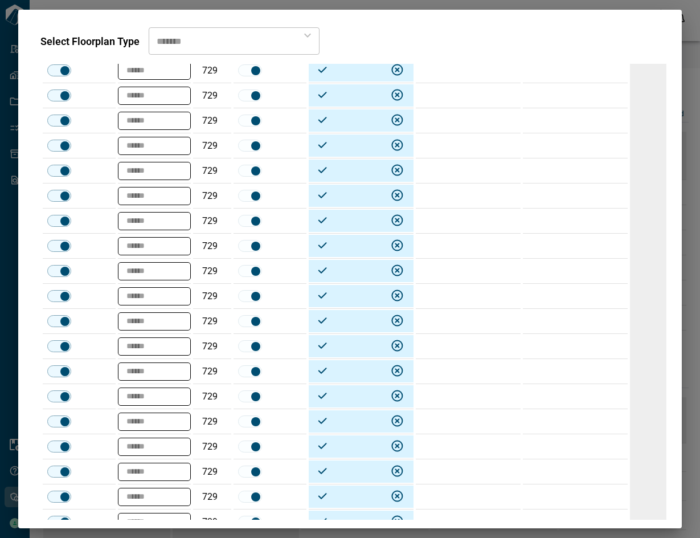
scroll to position [0, 0]
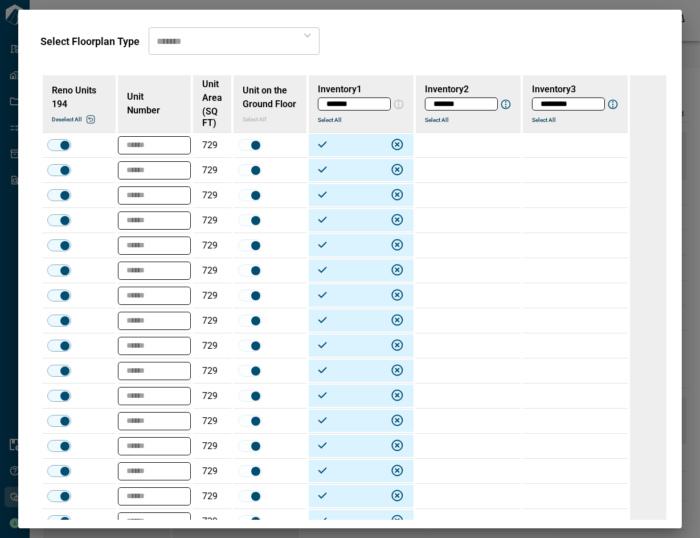
click at [436, 194] on td at bounding box center [468, 195] width 105 height 25
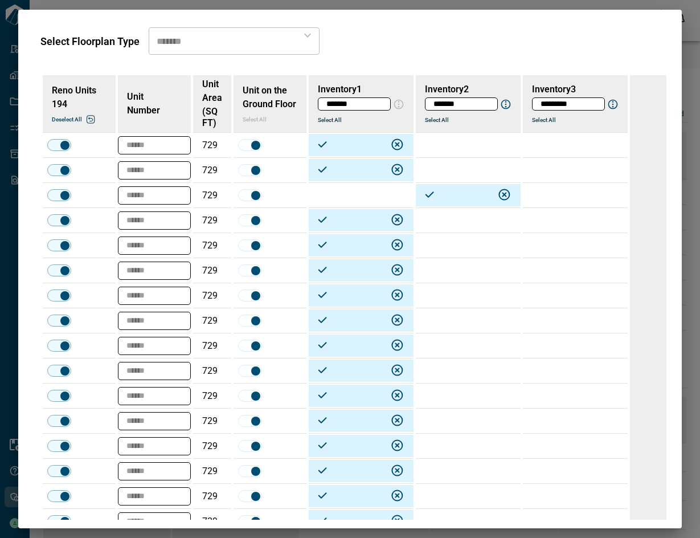
click at [451, 271] on td at bounding box center [468, 270] width 105 height 25
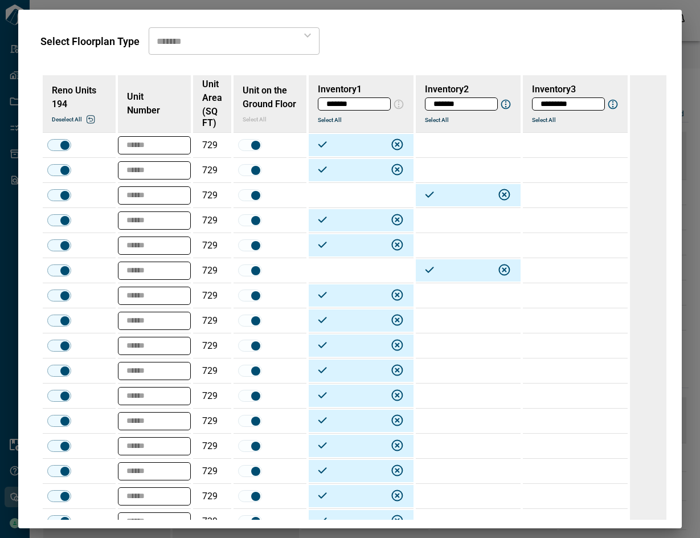
click at [447, 403] on td at bounding box center [468, 395] width 105 height 25
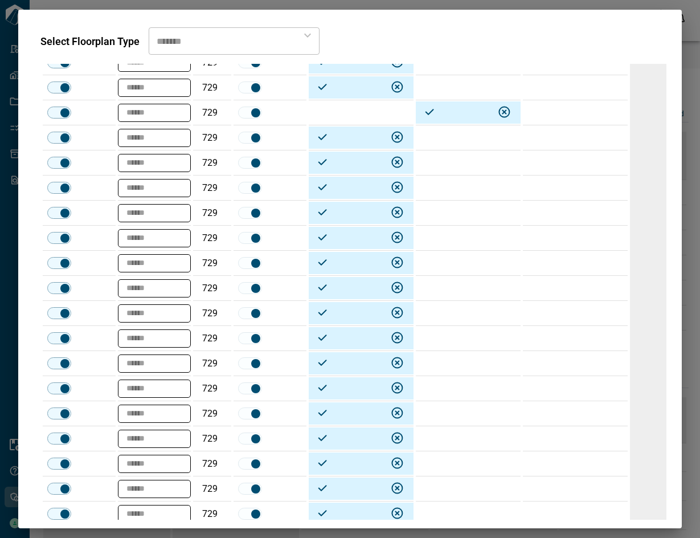
click at [448, 208] on td at bounding box center [468, 213] width 105 height 25
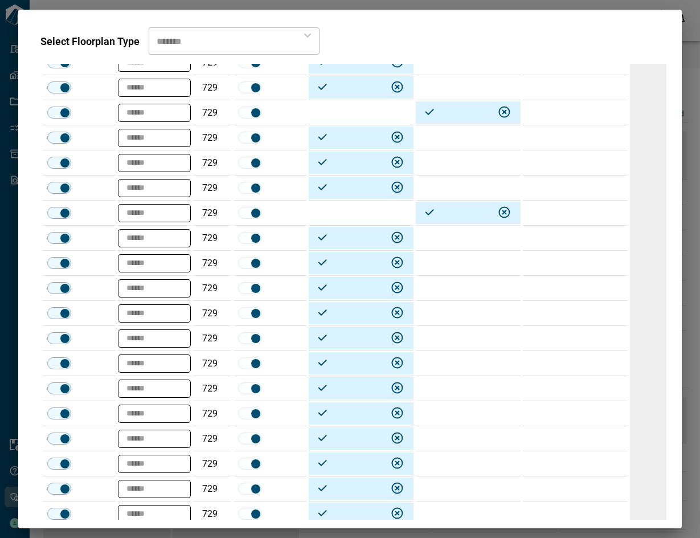
click at [440, 236] on td at bounding box center [468, 238] width 105 height 25
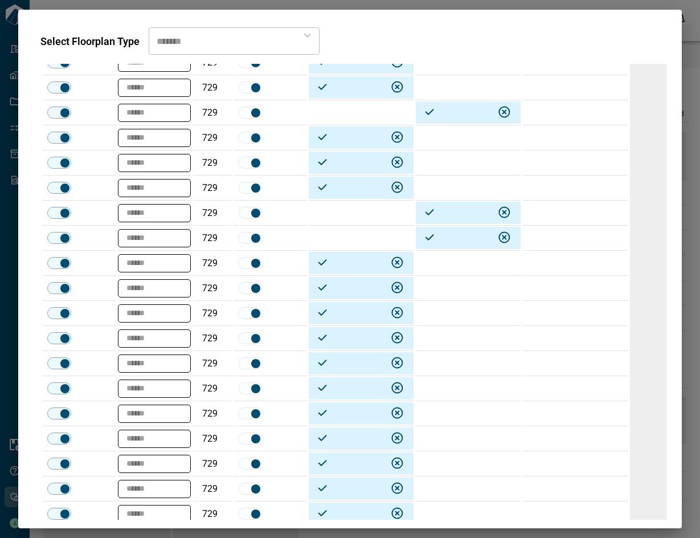
click at [458, 290] on td at bounding box center [468, 288] width 105 height 25
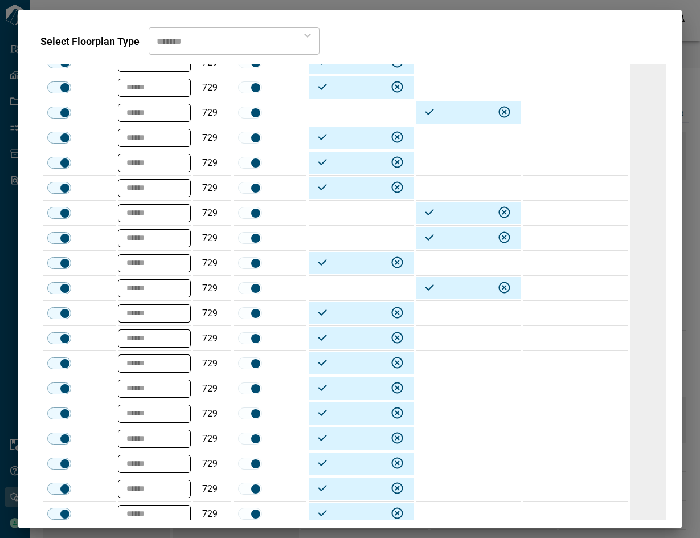
click at [441, 343] on td at bounding box center [468, 338] width 105 height 25
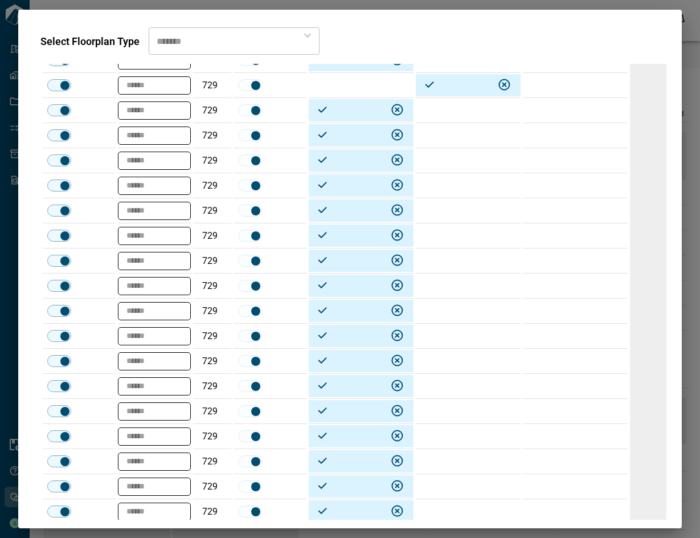
click at [448, 132] on td at bounding box center [468, 135] width 105 height 25
click at [443, 187] on td at bounding box center [468, 185] width 105 height 25
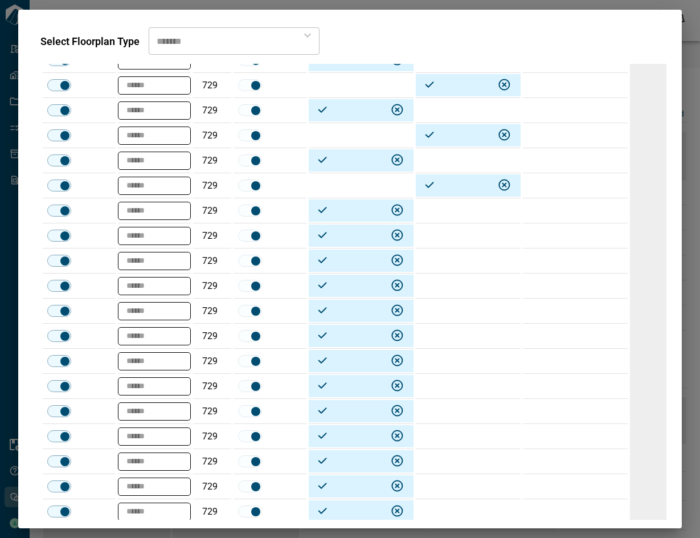
click at [438, 209] on td at bounding box center [468, 210] width 105 height 25
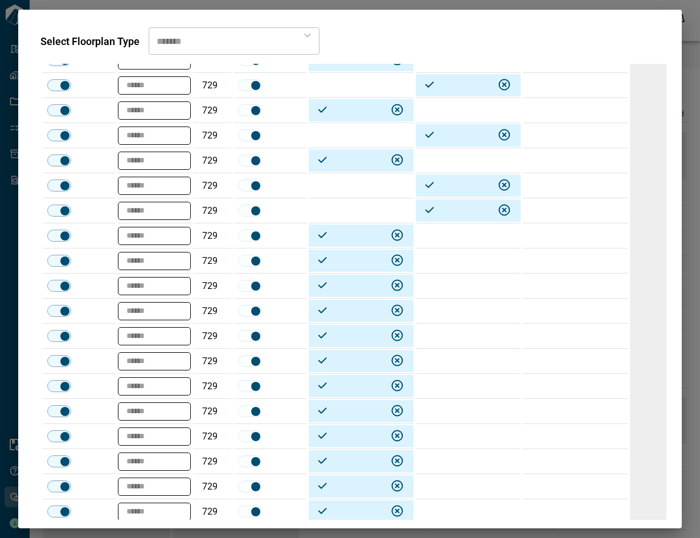
click at [438, 236] on td at bounding box center [468, 235] width 105 height 25
click at [438, 259] on td at bounding box center [468, 260] width 105 height 25
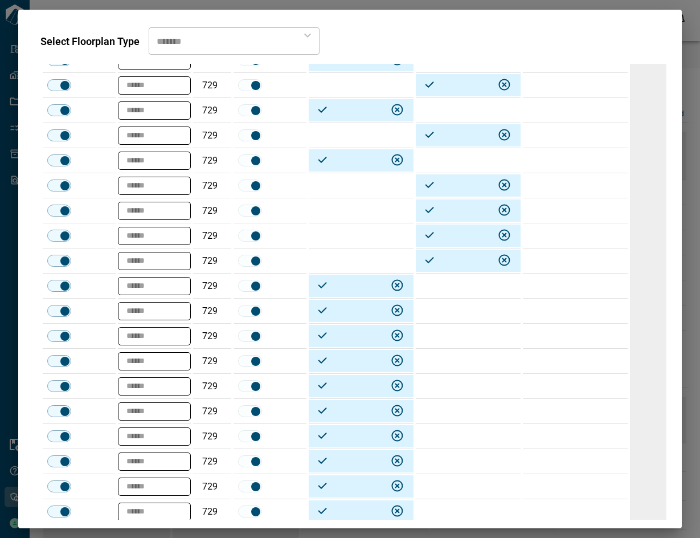
click at [438, 280] on td at bounding box center [468, 285] width 105 height 25
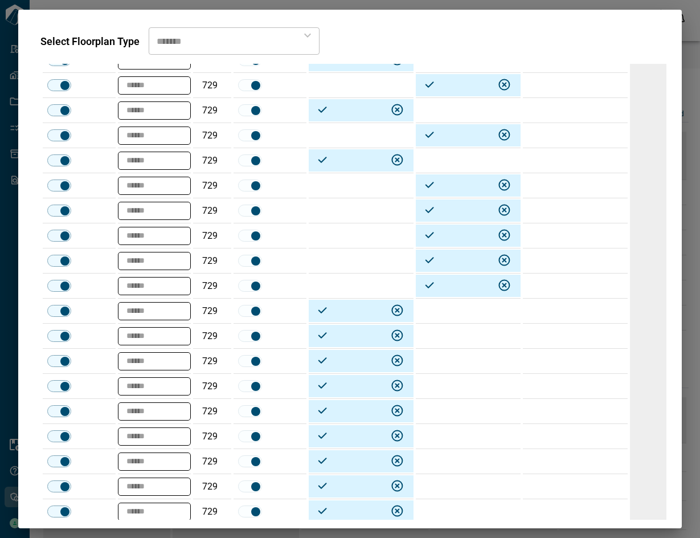
scroll to position [660, 0]
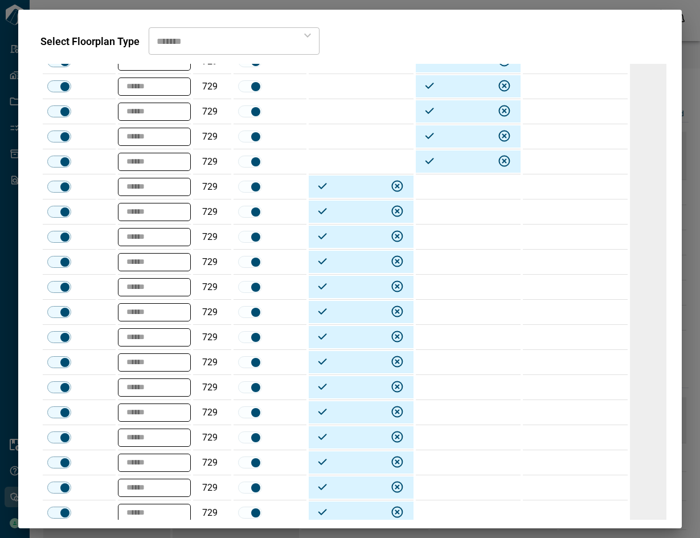
click at [469, 289] on td at bounding box center [468, 287] width 105 height 25
click at [457, 318] on td at bounding box center [468, 312] width 105 height 25
click at [453, 342] on td at bounding box center [468, 337] width 105 height 25
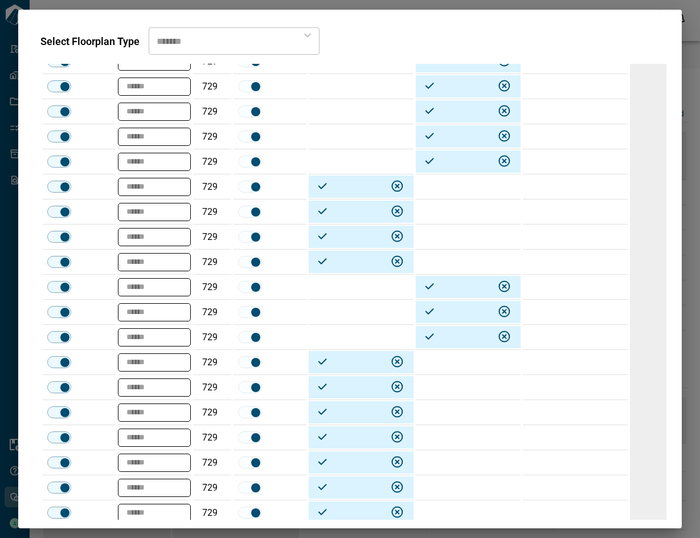
click at [449, 366] on td at bounding box center [468, 362] width 105 height 25
click at [441, 389] on td at bounding box center [468, 387] width 105 height 25
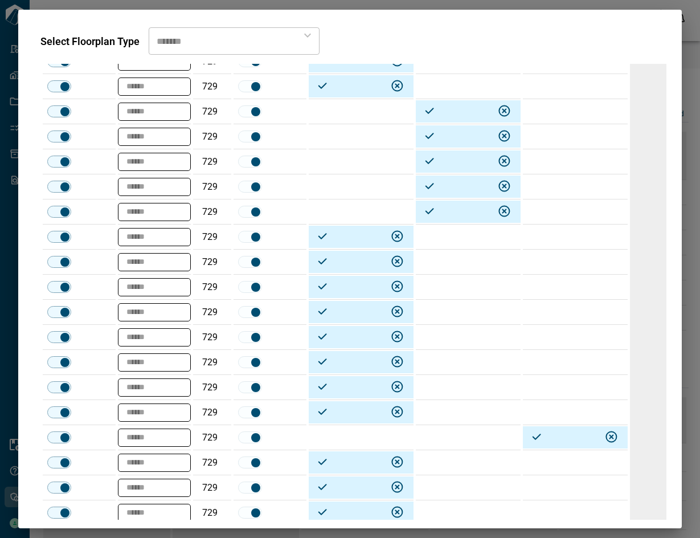
scroll to position [881, 0]
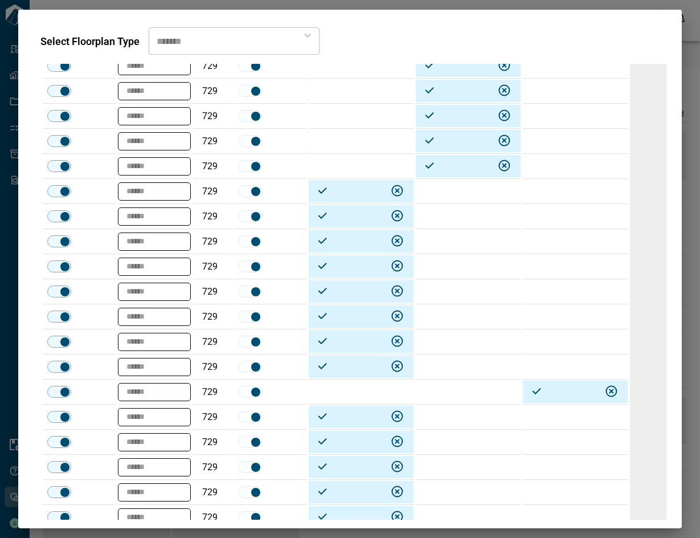
click at [444, 226] on td at bounding box center [468, 216] width 105 height 25
click at [439, 245] on td at bounding box center [468, 241] width 105 height 25
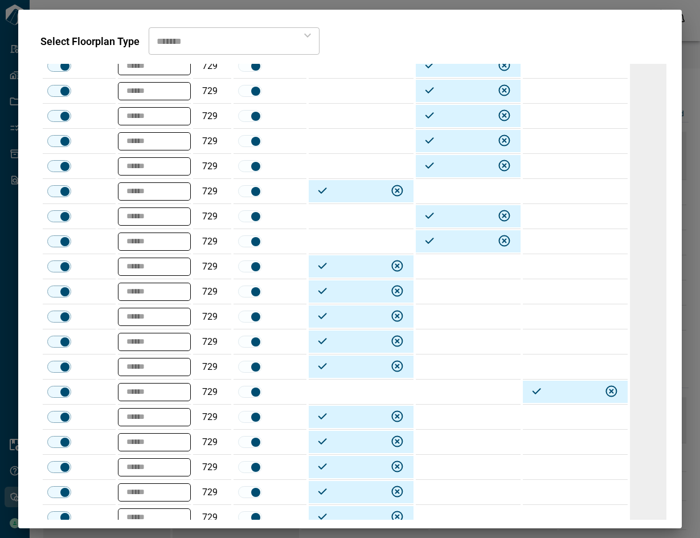
click at [366, 242] on td at bounding box center [361, 241] width 105 height 25
click at [452, 267] on td at bounding box center [468, 266] width 105 height 25
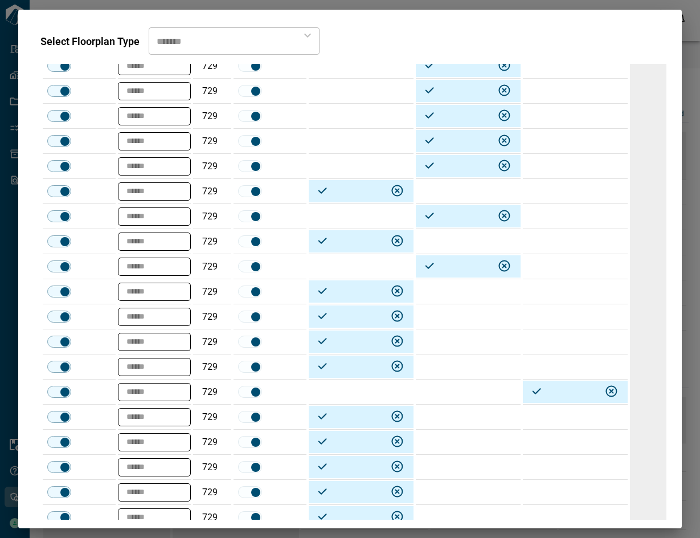
click at [446, 311] on td at bounding box center [468, 316] width 105 height 25
click at [443, 336] on td at bounding box center [468, 341] width 105 height 25
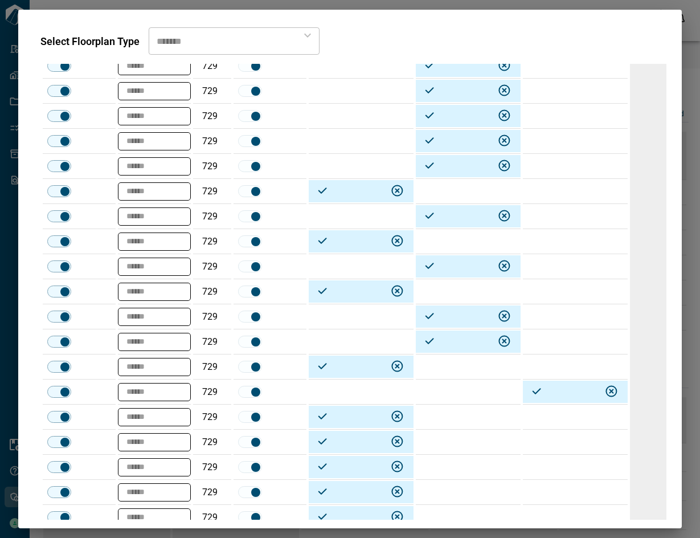
click at [442, 284] on td at bounding box center [468, 291] width 105 height 25
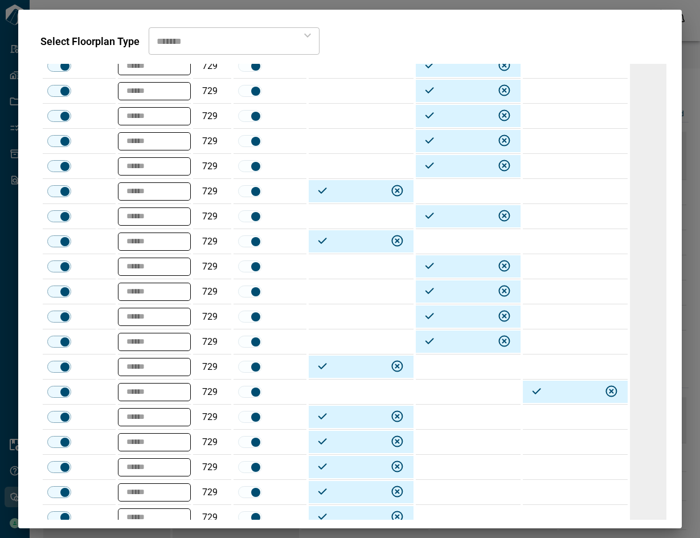
click at [450, 404] on td at bounding box center [468, 416] width 105 height 25
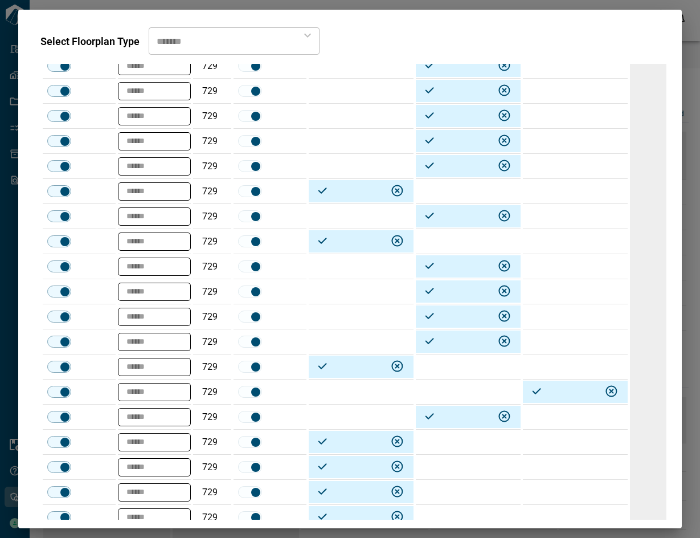
click at [352, 404] on td at bounding box center [361, 416] width 105 height 25
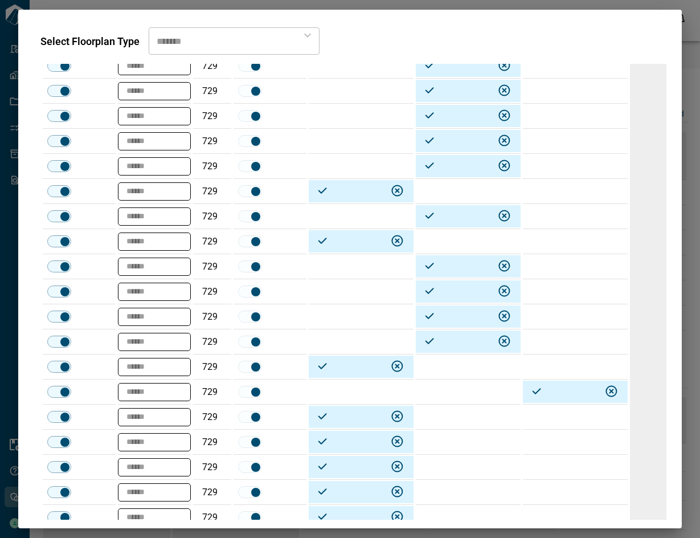
scroll to position [1091, 0]
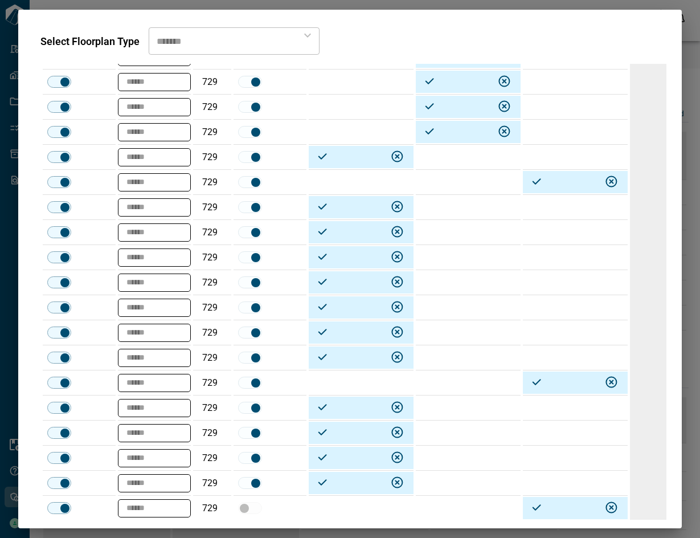
click at [443, 243] on td at bounding box center [468, 232] width 105 height 25
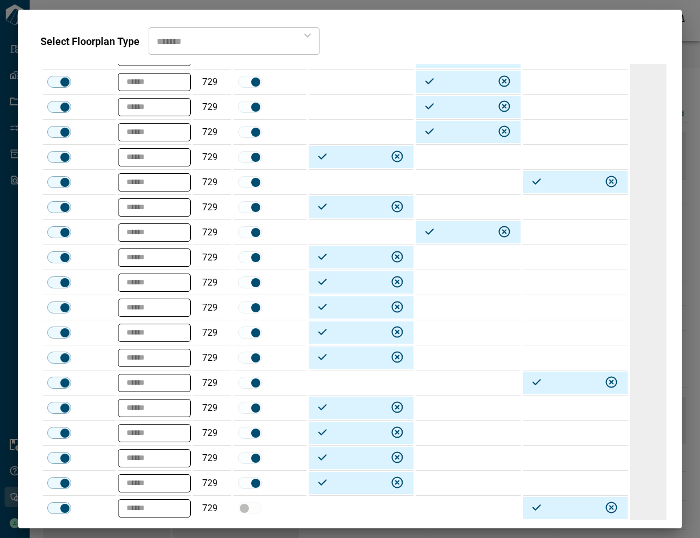
click at [449, 285] on td at bounding box center [468, 282] width 105 height 25
click at [443, 309] on td at bounding box center [468, 307] width 105 height 25
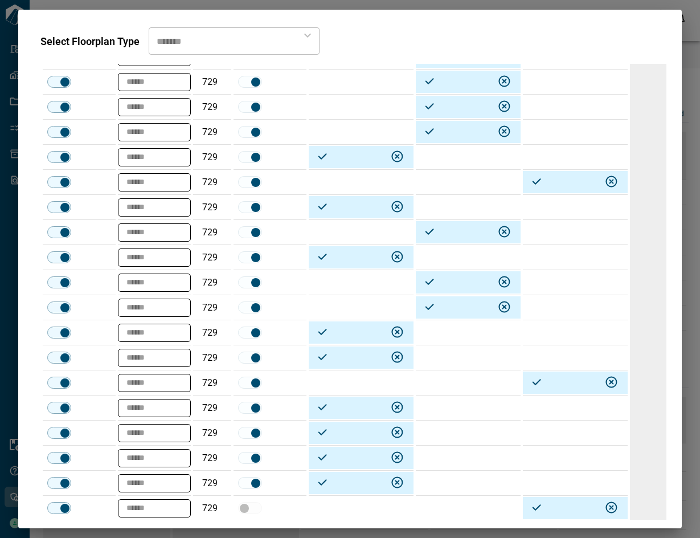
click at [452, 370] on td at bounding box center [468, 382] width 105 height 25
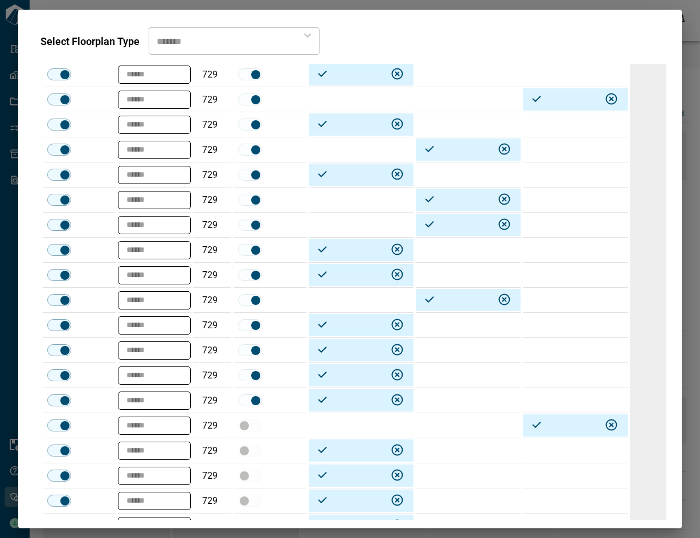
click at [363, 302] on td at bounding box center [361, 300] width 105 height 25
click at [453, 330] on td at bounding box center [468, 325] width 105 height 25
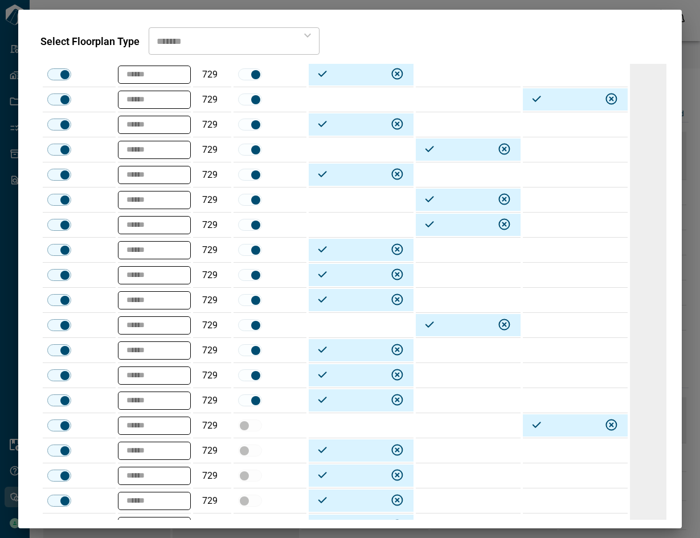
scroll to position [1326, 0]
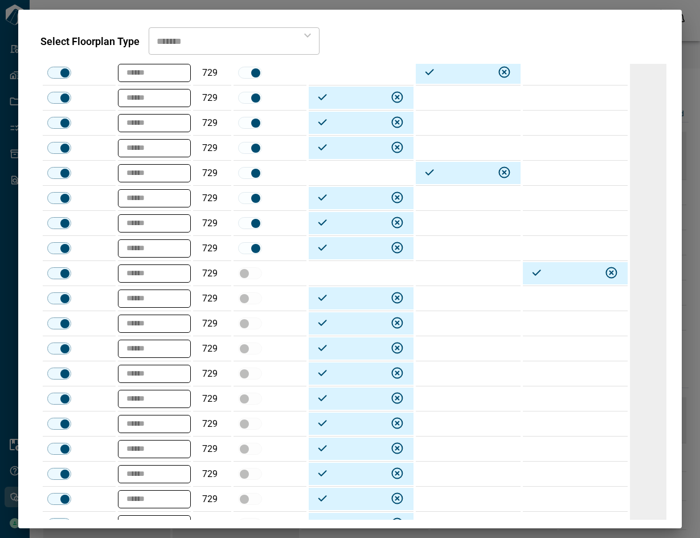
click at [436, 223] on td at bounding box center [468, 223] width 105 height 25
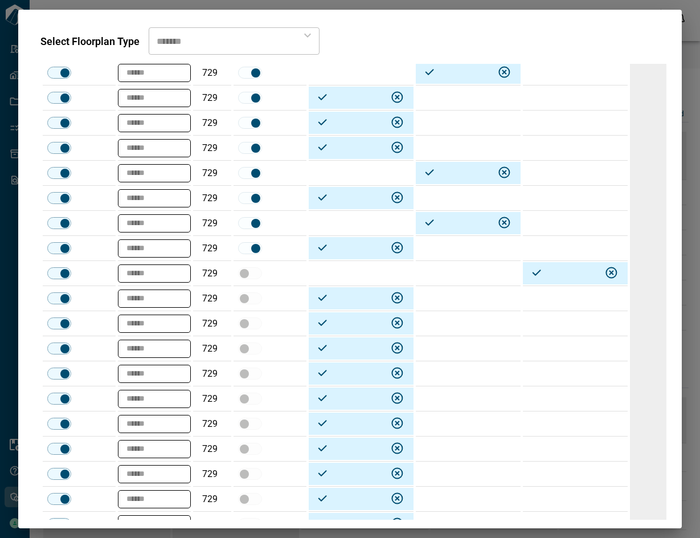
click at [446, 299] on td at bounding box center [468, 298] width 105 height 25
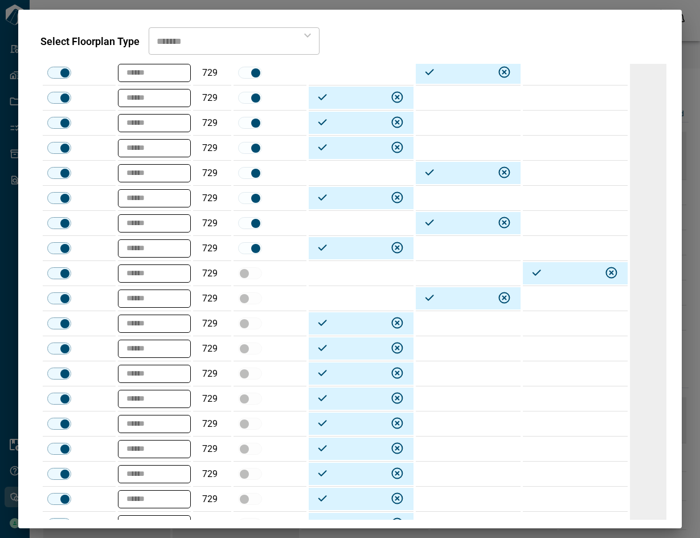
click at [448, 328] on td at bounding box center [468, 323] width 105 height 25
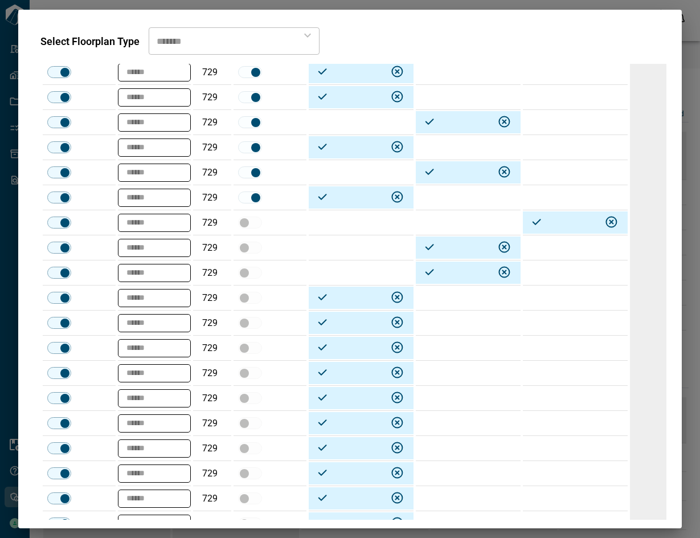
scroll to position [1486, 0]
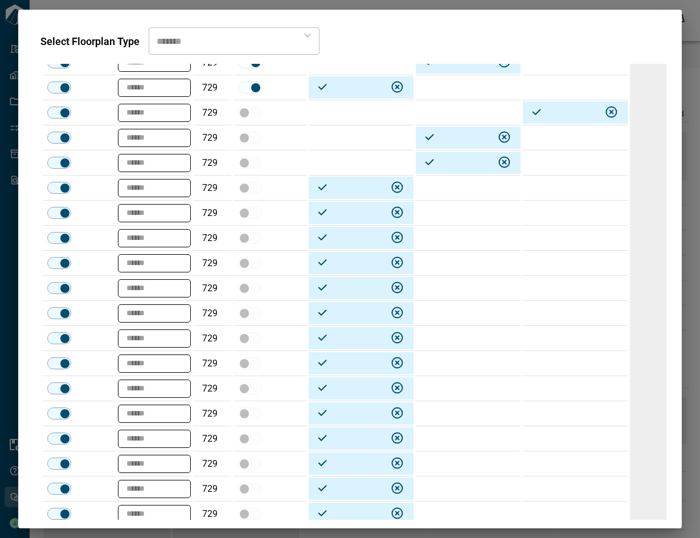
click at [453, 233] on td at bounding box center [468, 238] width 105 height 25
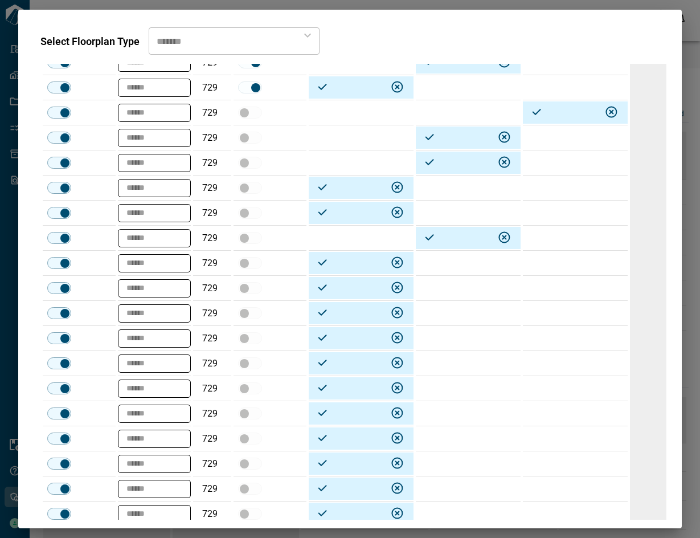
click at [448, 269] on td at bounding box center [468, 263] width 105 height 25
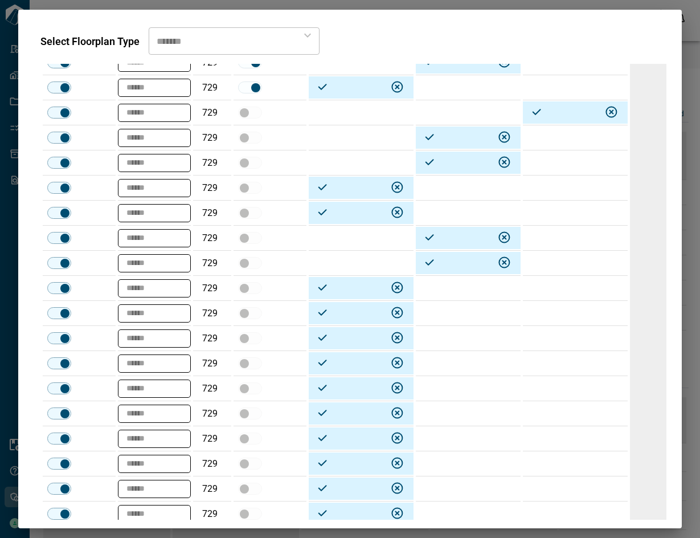
click at [440, 288] on td at bounding box center [468, 288] width 105 height 25
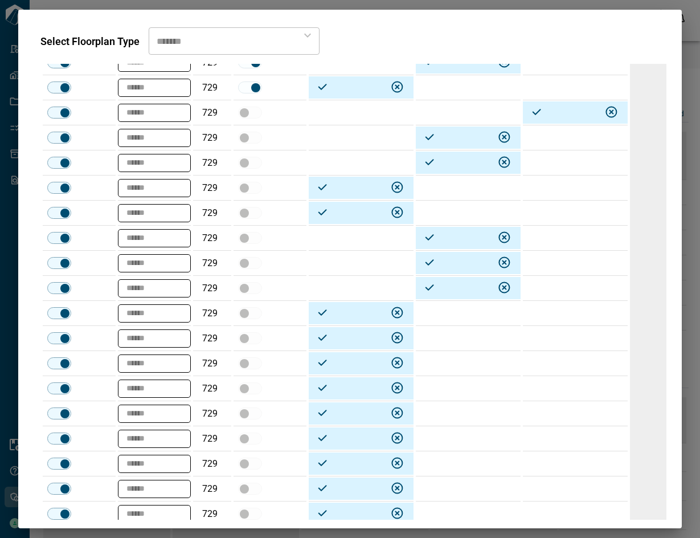
click at [431, 334] on td at bounding box center [468, 338] width 105 height 25
click at [428, 403] on td at bounding box center [468, 413] width 105 height 25
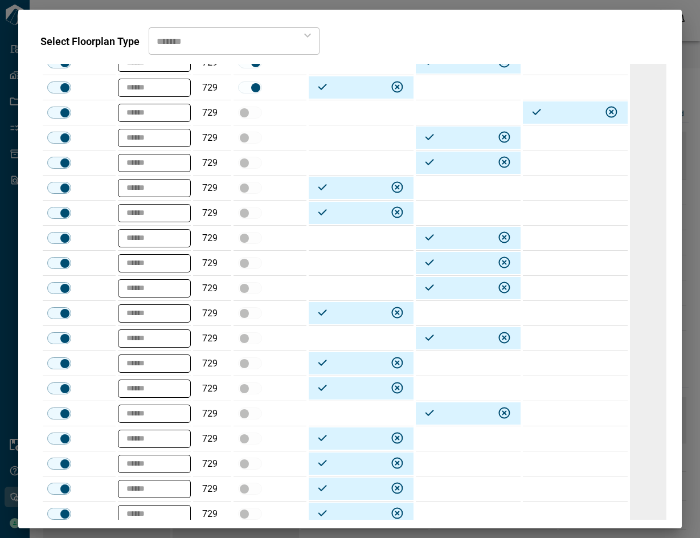
click at [431, 433] on td at bounding box center [468, 438] width 105 height 25
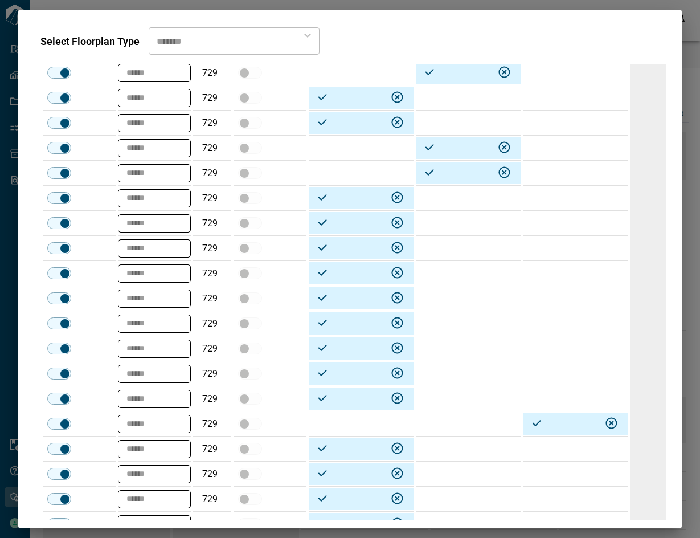
scroll to position [1756, 0]
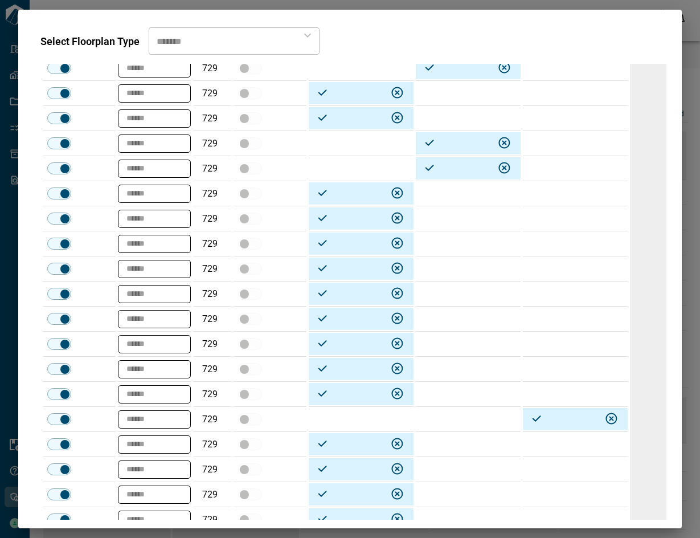
click at [449, 295] on td at bounding box center [468, 293] width 105 height 25
click at [441, 399] on td at bounding box center [468, 394] width 105 height 25
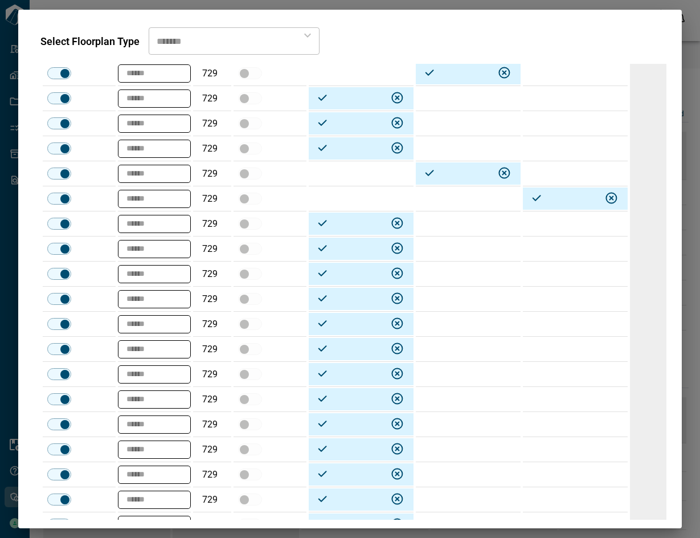
scroll to position [1987, 0]
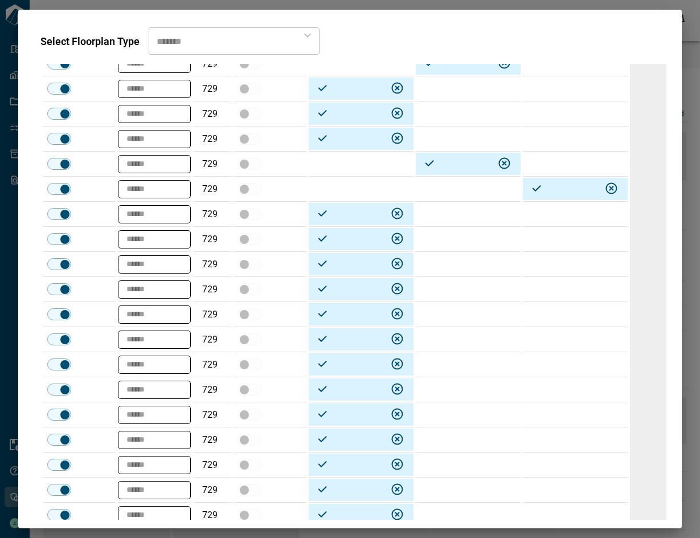
click at [470, 220] on td at bounding box center [468, 214] width 105 height 25
click at [460, 243] on td at bounding box center [468, 239] width 105 height 25
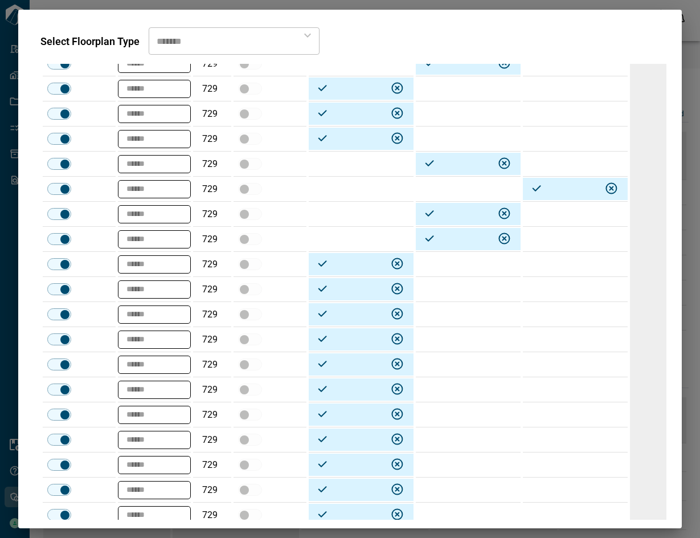
click at [450, 344] on td at bounding box center [468, 339] width 105 height 25
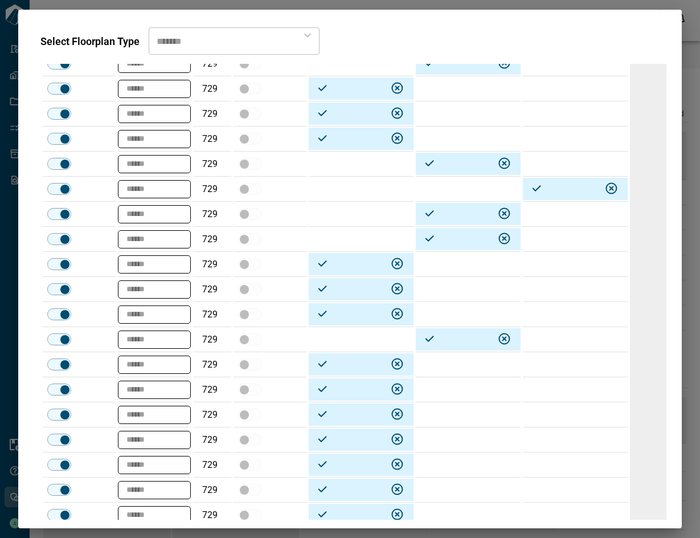
click at [444, 365] on td at bounding box center [468, 364] width 105 height 25
click at [442, 387] on td at bounding box center [468, 389] width 105 height 25
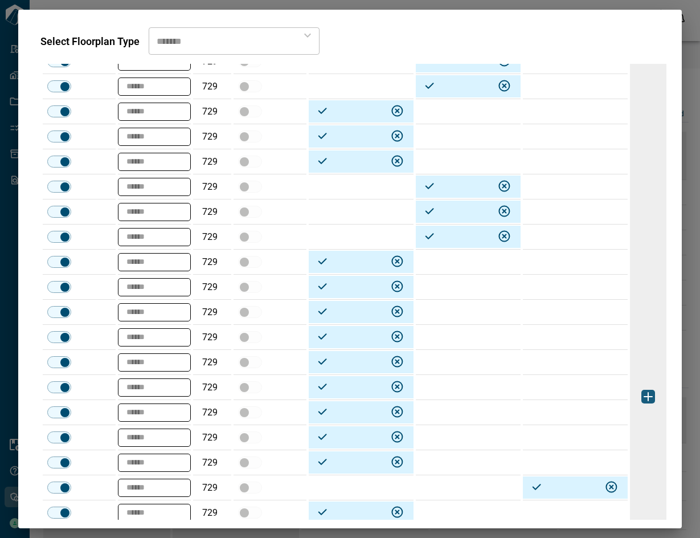
scroll to position [2252, 0]
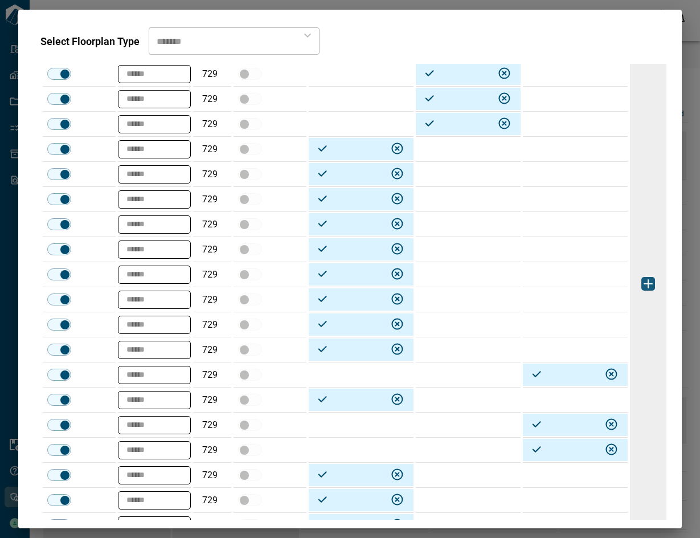
click at [464, 330] on td at bounding box center [468, 324] width 105 height 25
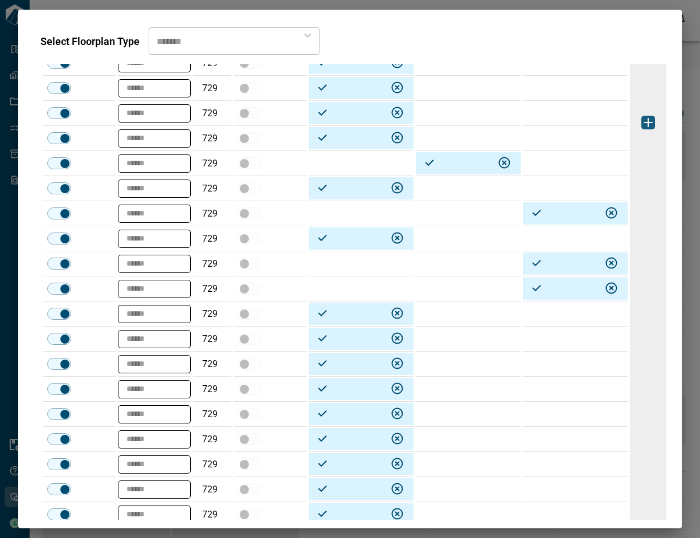
scroll to position [2438, 0]
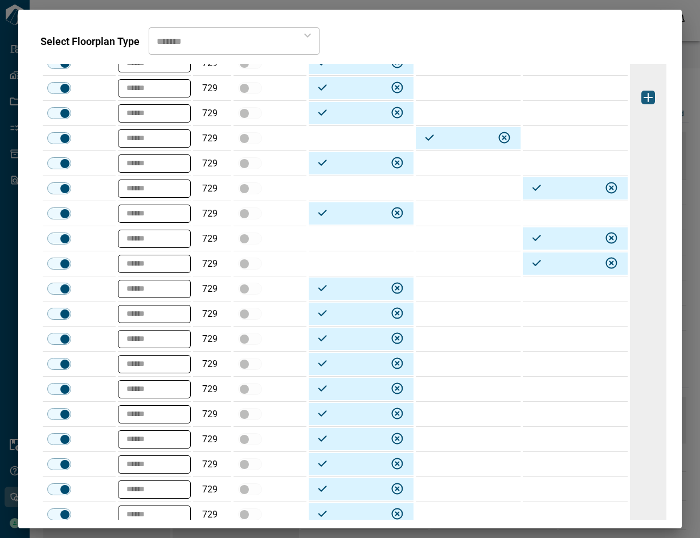
click at [472, 293] on td at bounding box center [468, 288] width 105 height 25
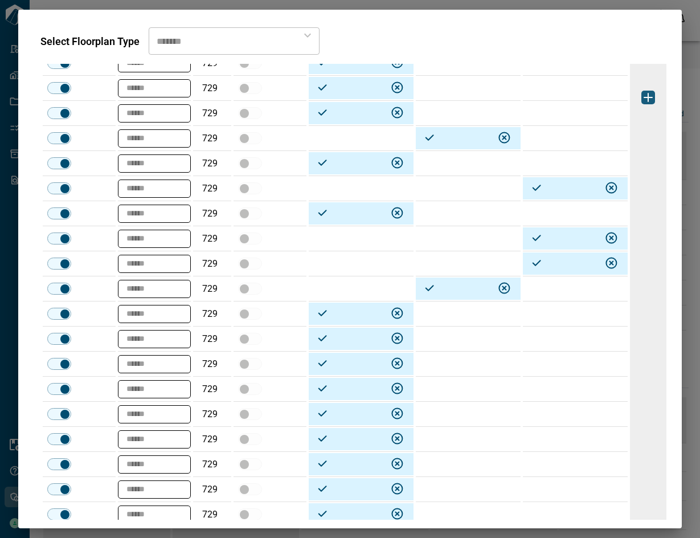
click at [467, 370] on td at bounding box center [468, 364] width 105 height 25
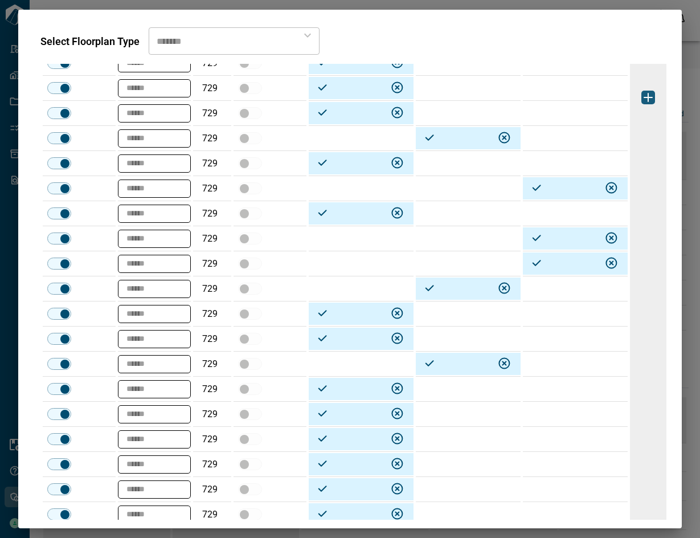
click at [460, 386] on td at bounding box center [468, 389] width 105 height 25
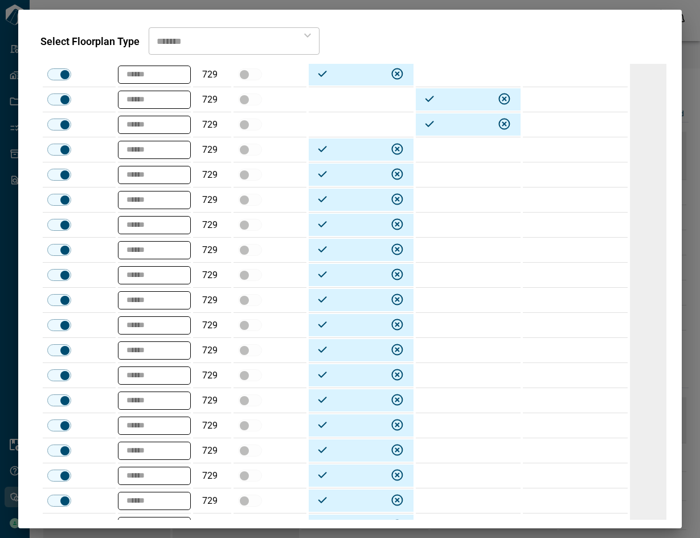
scroll to position [2704, 0]
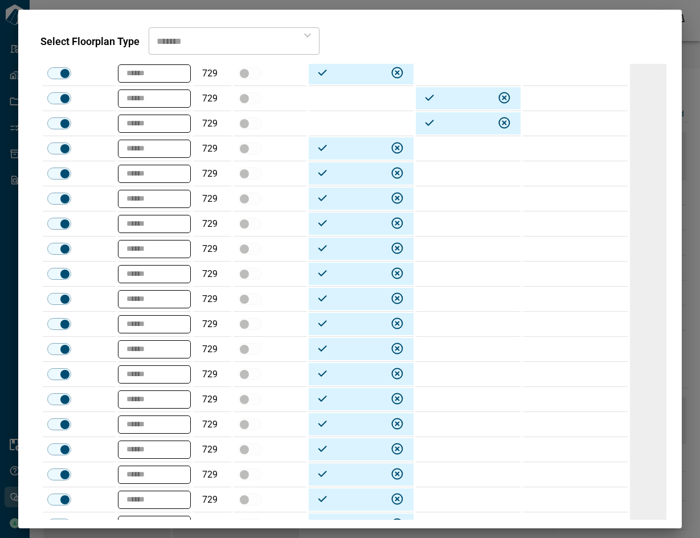
click at [440, 244] on td at bounding box center [468, 248] width 105 height 25
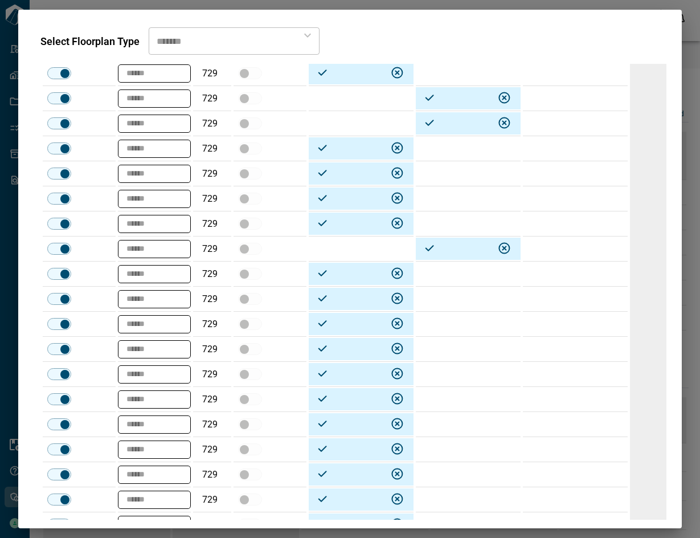
click at [438, 295] on td at bounding box center [468, 299] width 105 height 25
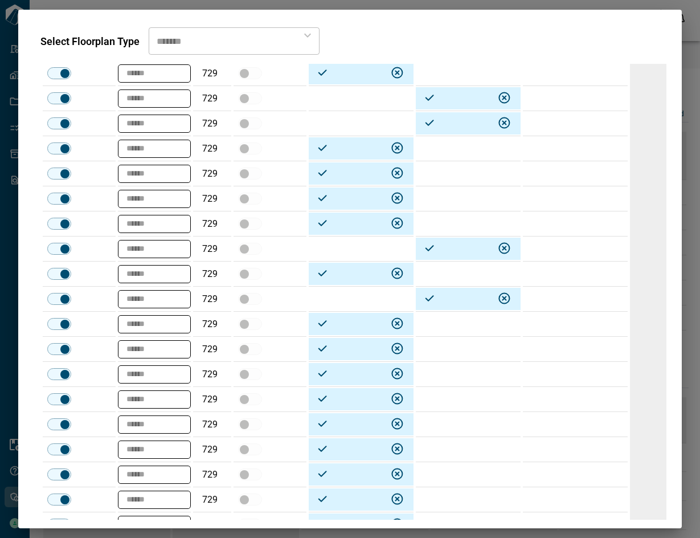
click at [446, 376] on td at bounding box center [468, 374] width 105 height 25
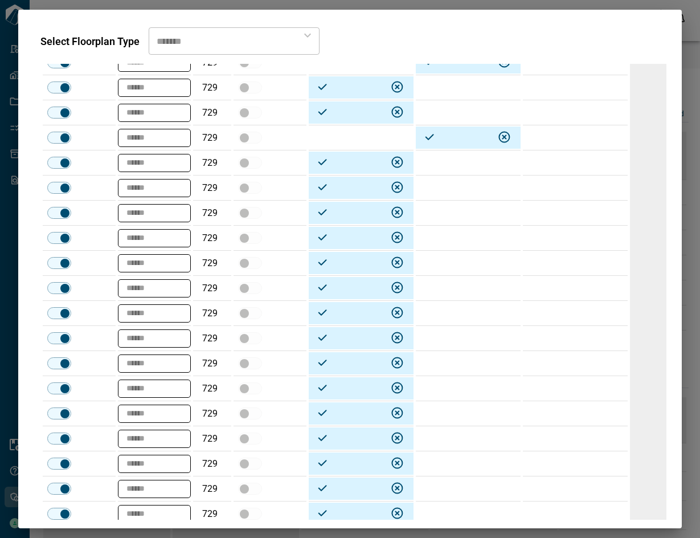
click at [452, 163] on td at bounding box center [468, 162] width 105 height 25
click at [453, 266] on td at bounding box center [468, 263] width 105 height 25
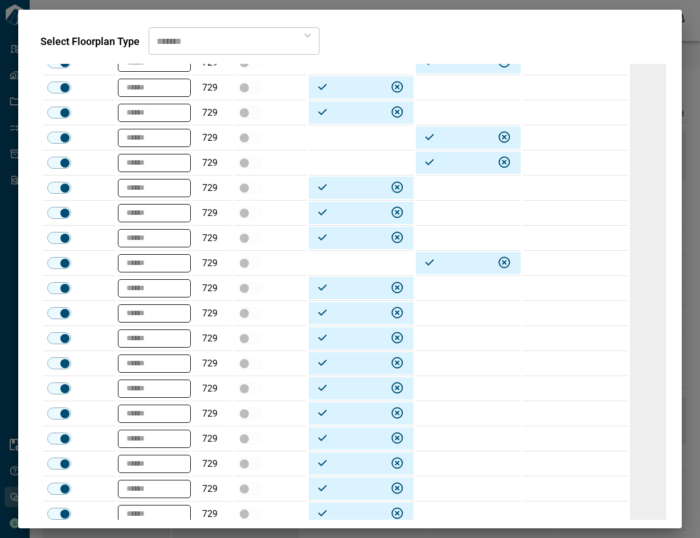
click at [440, 290] on td at bounding box center [468, 288] width 105 height 25
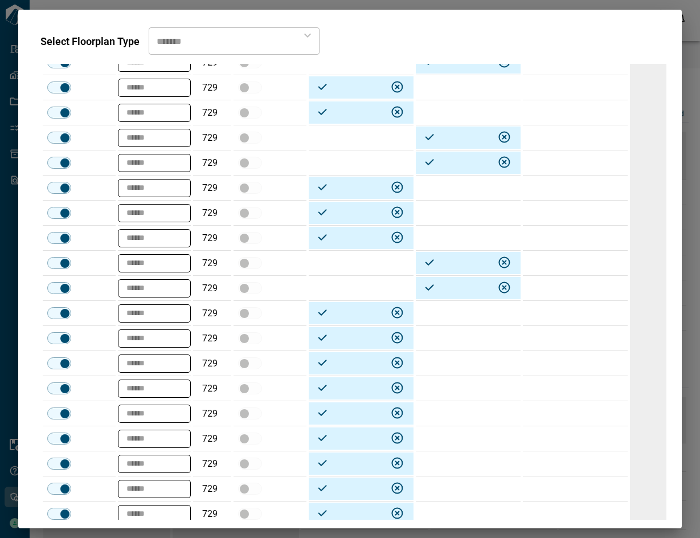
click at [436, 387] on td at bounding box center [468, 388] width 105 height 25
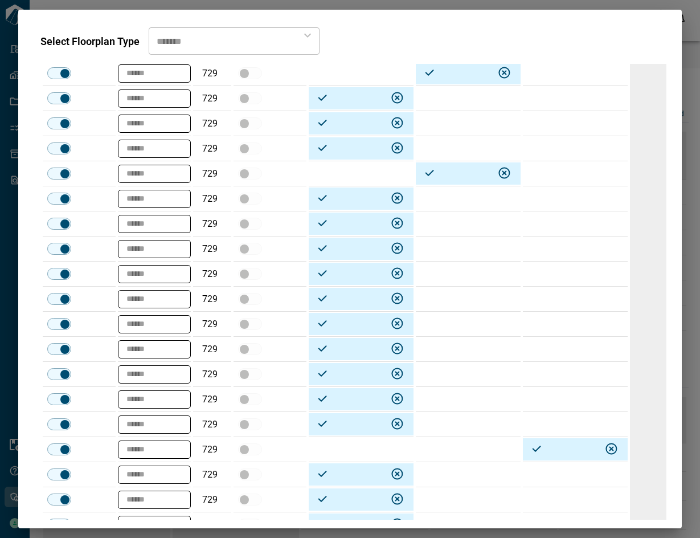
click at [460, 202] on td at bounding box center [468, 198] width 105 height 25
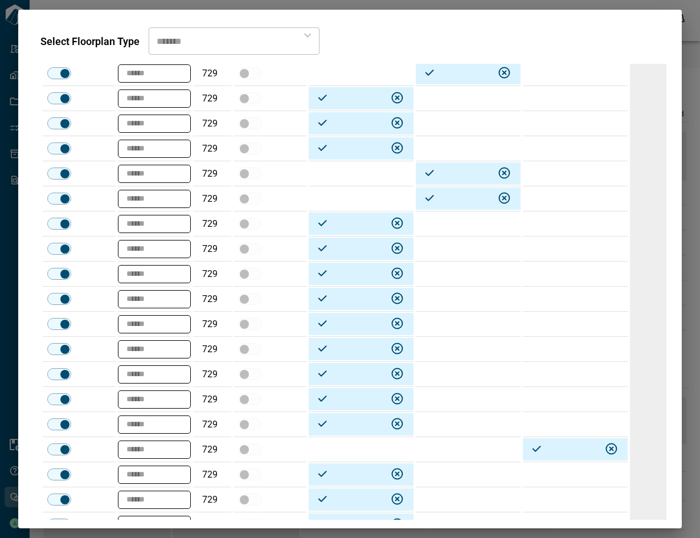
click at [446, 225] on td at bounding box center [468, 223] width 105 height 25
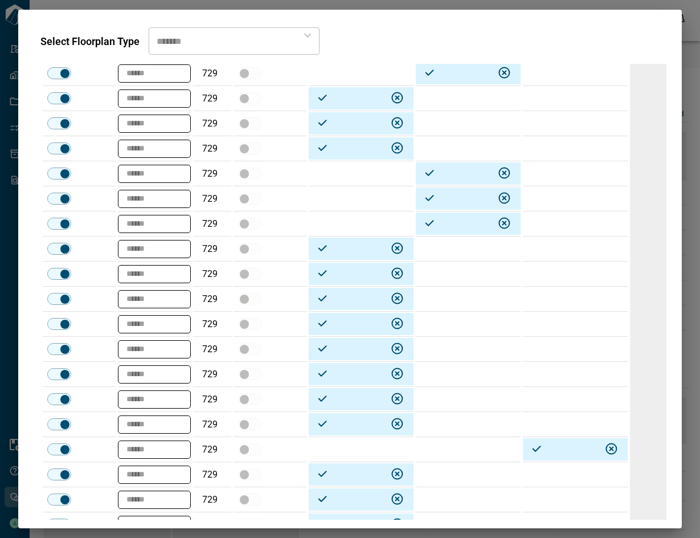
click at [439, 253] on td at bounding box center [468, 248] width 105 height 25
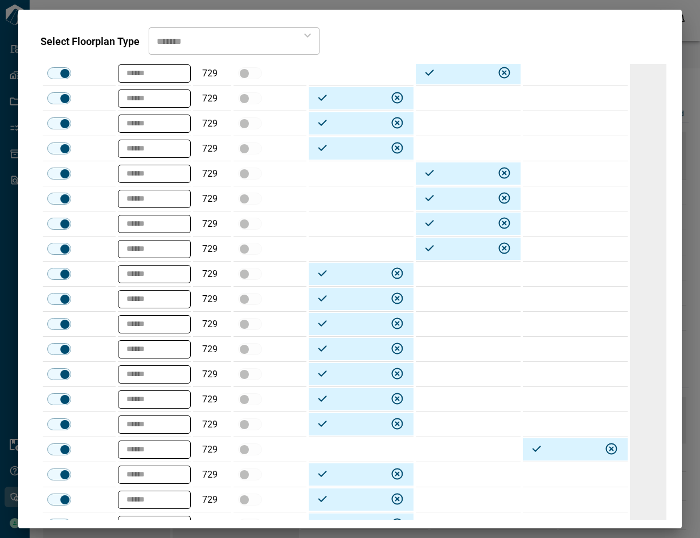
click at [433, 273] on td at bounding box center [468, 273] width 105 height 25
click at [431, 298] on td at bounding box center [468, 299] width 105 height 25
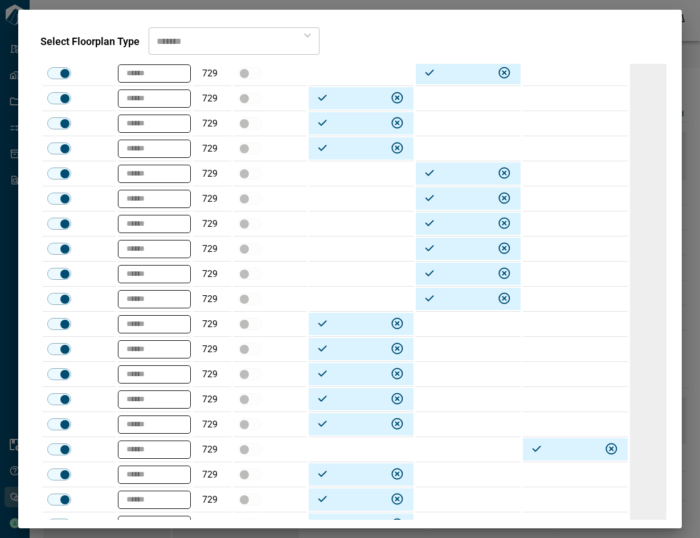
click at [437, 336] on td at bounding box center [468, 324] width 105 height 25
click at [439, 348] on td at bounding box center [468, 349] width 105 height 25
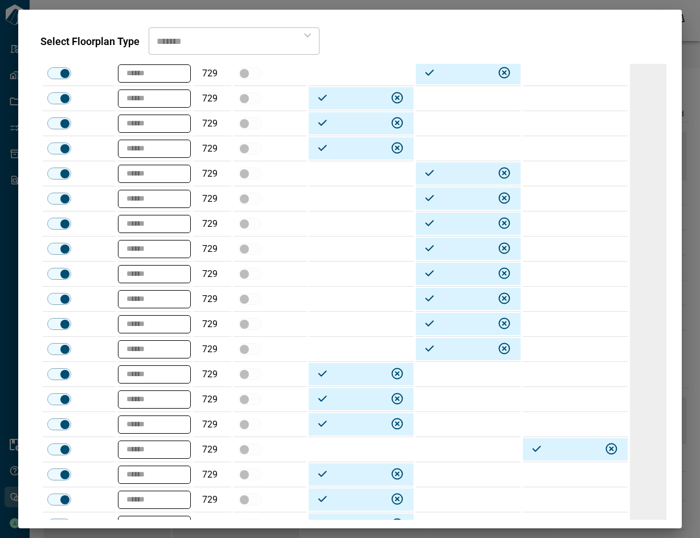
click at [444, 373] on td at bounding box center [468, 374] width 105 height 25
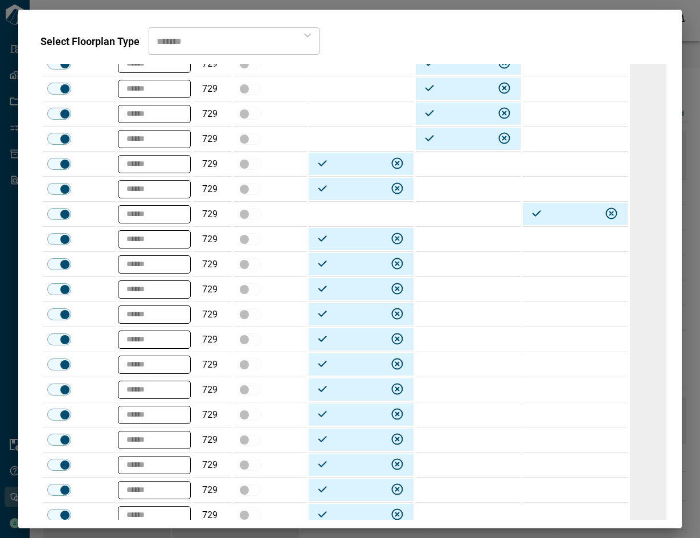
click at [448, 261] on td at bounding box center [468, 264] width 105 height 25
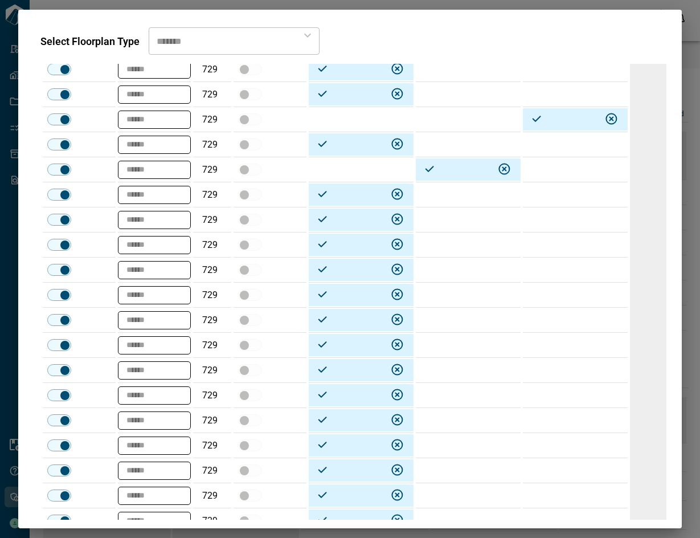
scroll to position [3489, 0]
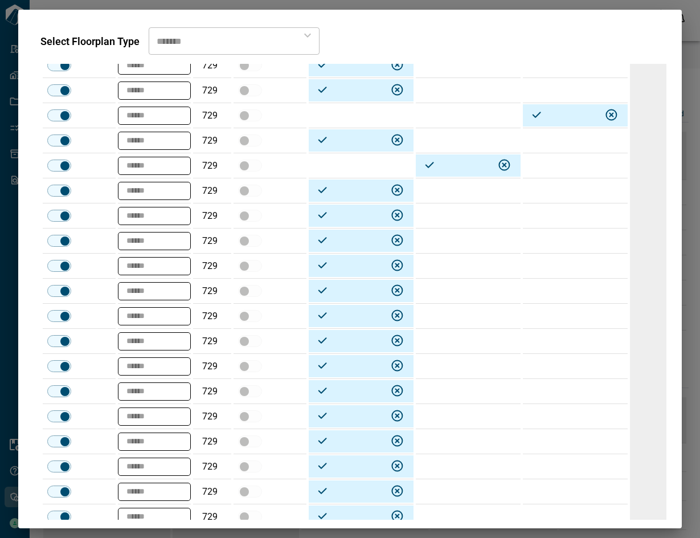
click at [446, 241] on td at bounding box center [468, 240] width 105 height 25
click at [440, 271] on td at bounding box center [468, 266] width 105 height 25
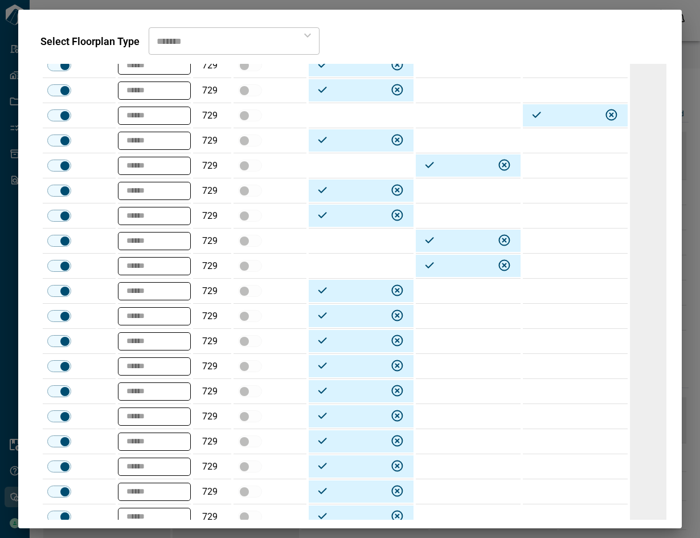
click at [434, 298] on td at bounding box center [468, 291] width 105 height 25
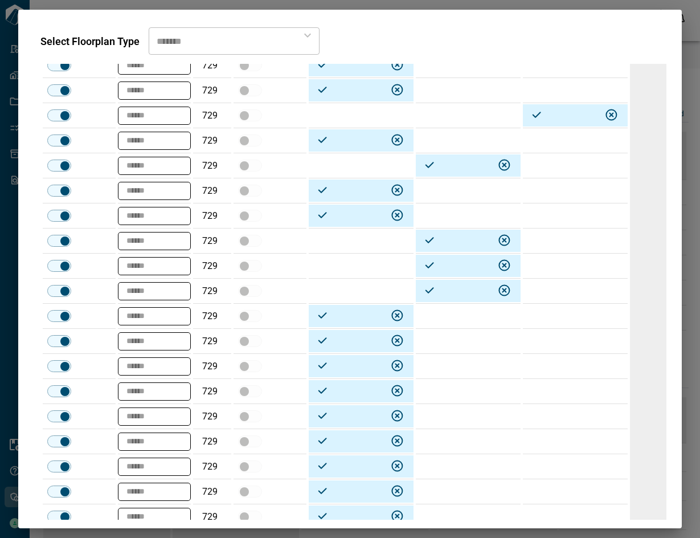
click at [442, 323] on td at bounding box center [468, 316] width 105 height 25
click at [452, 393] on td at bounding box center [468, 391] width 105 height 25
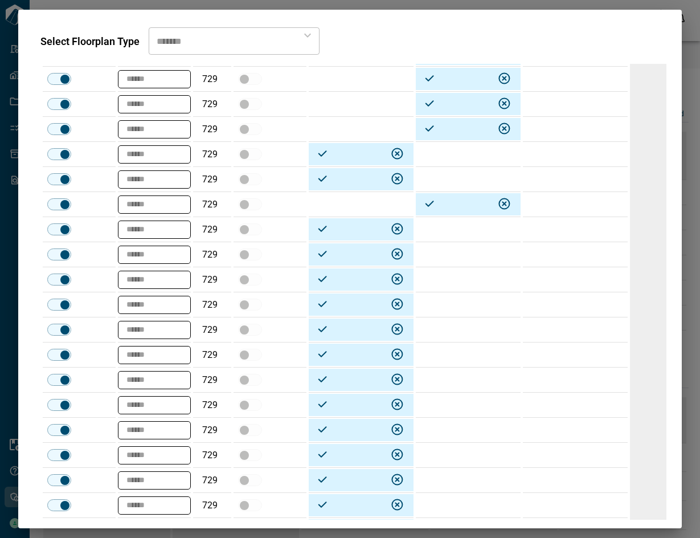
scroll to position [3676, 0]
click at [493, 227] on td at bounding box center [468, 228] width 105 height 25
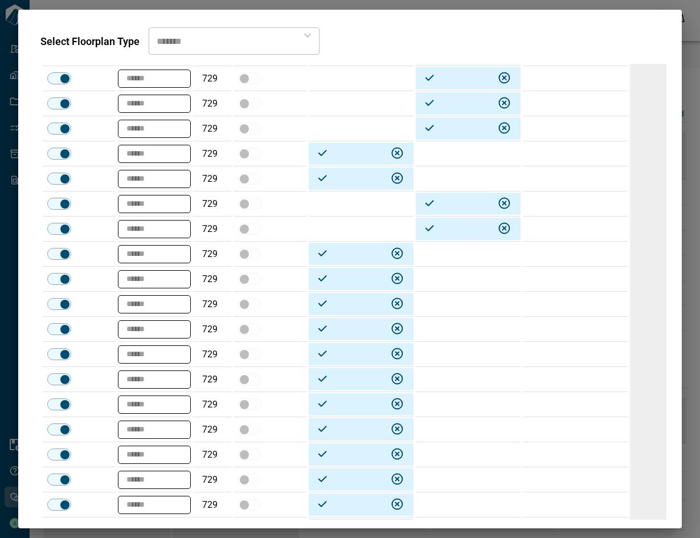
click at [464, 283] on td at bounding box center [468, 279] width 105 height 25
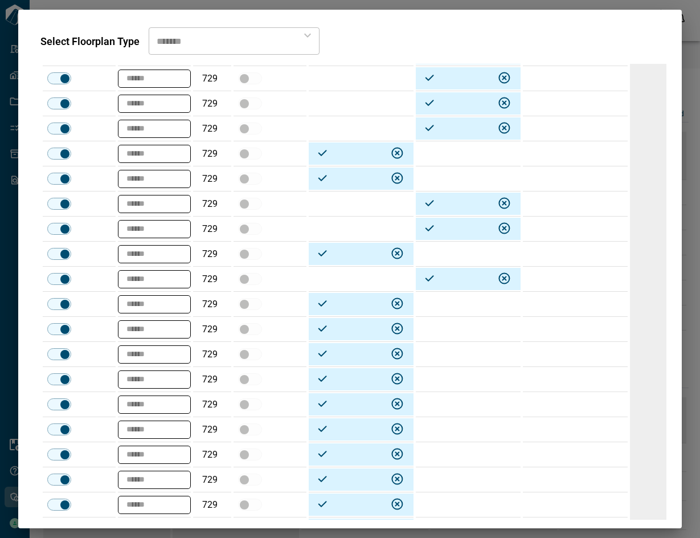
click at [445, 367] on td at bounding box center [468, 379] width 105 height 25
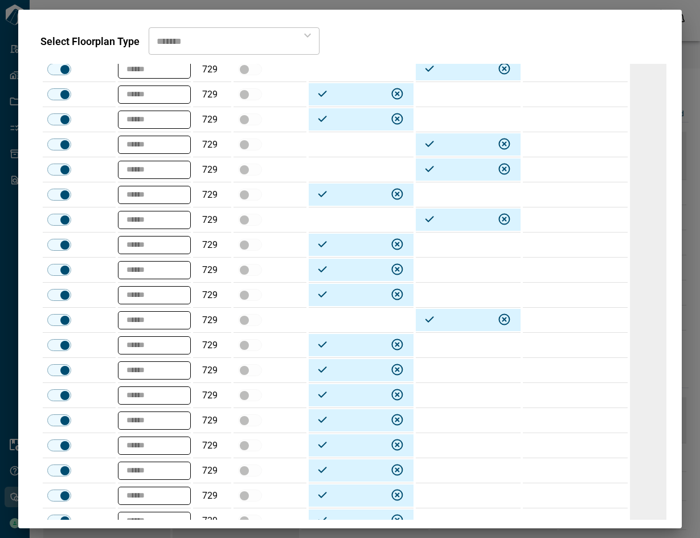
scroll to position [3846, 0]
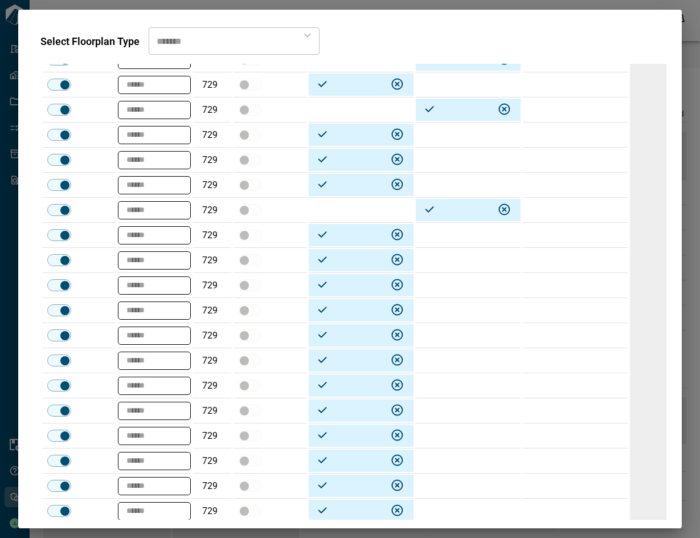
click at [438, 239] on td at bounding box center [468, 235] width 105 height 25
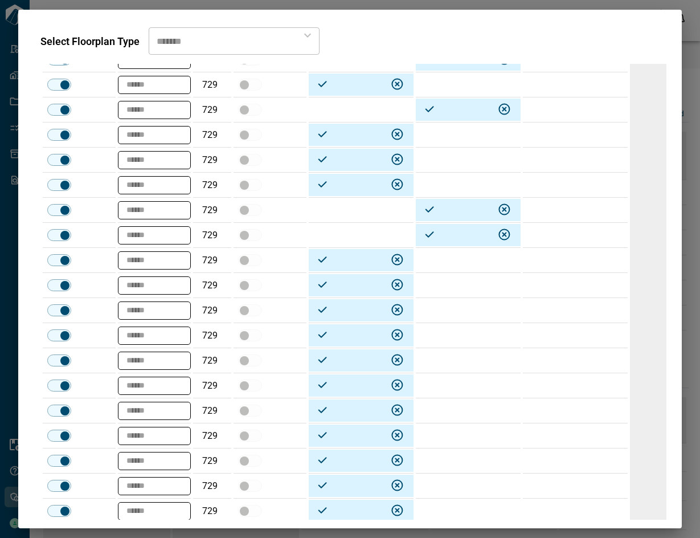
click at [441, 362] on td at bounding box center [468, 360] width 105 height 25
click at [456, 382] on td at bounding box center [468, 385] width 105 height 25
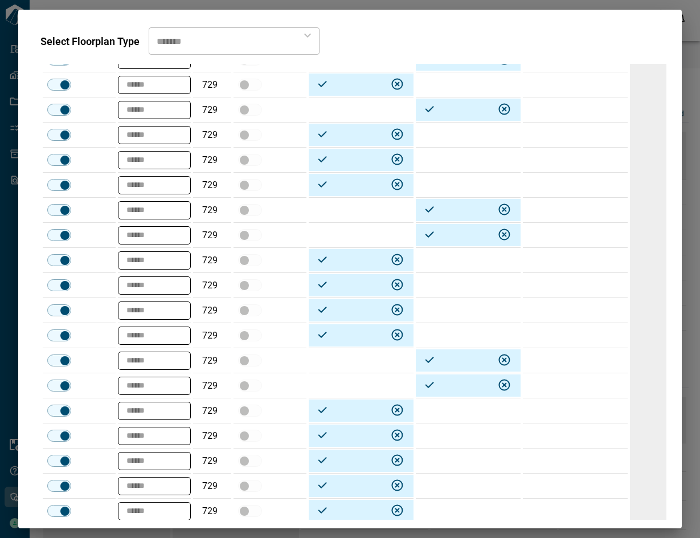
scroll to position [4012, 0]
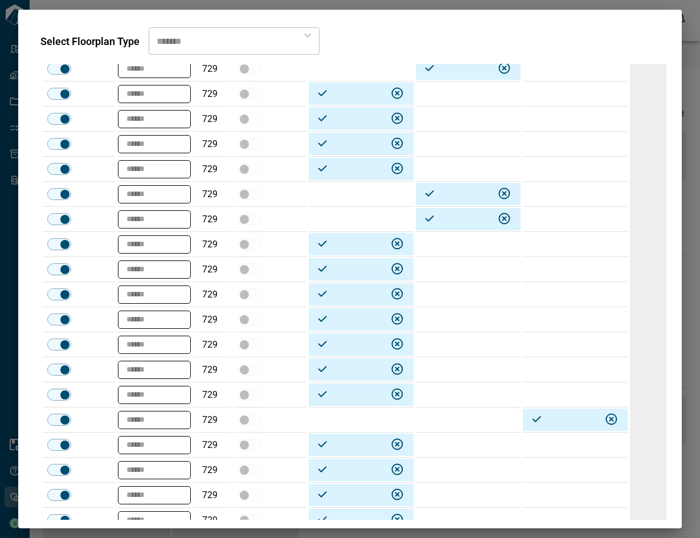
click at [450, 242] on td at bounding box center [468, 244] width 105 height 25
click at [445, 262] on td at bounding box center [468, 269] width 105 height 25
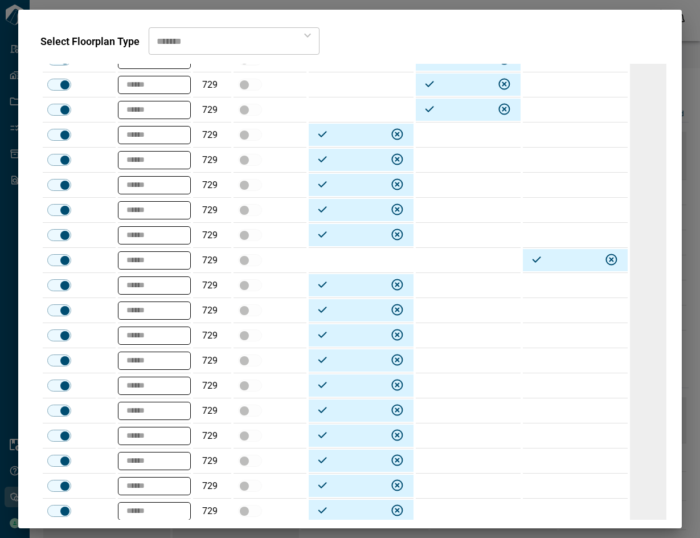
scroll to position [4173, 0]
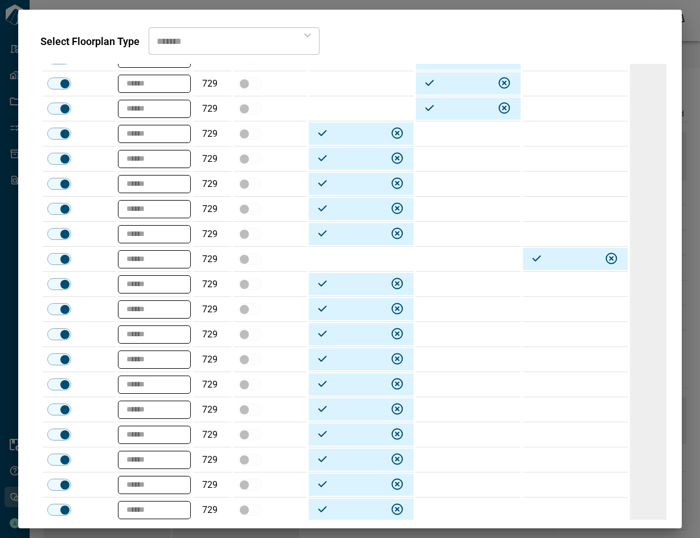
click at [460, 287] on td at bounding box center [468, 284] width 105 height 25
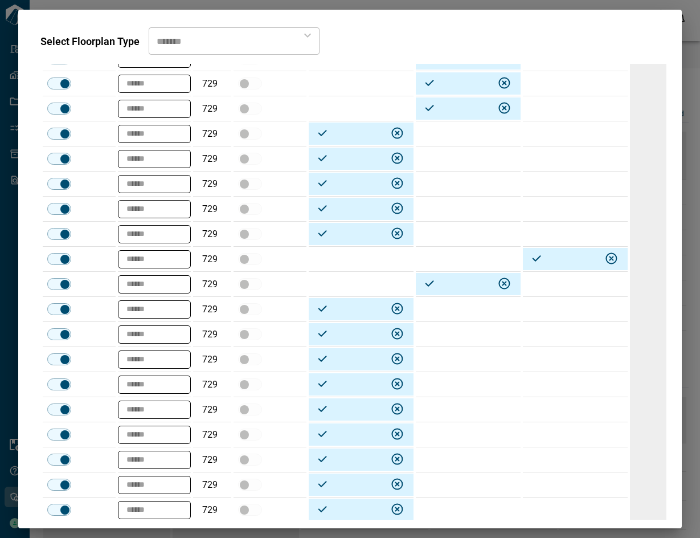
click at [450, 305] on td at bounding box center [468, 309] width 105 height 25
click at [450, 340] on td at bounding box center [468, 334] width 105 height 25
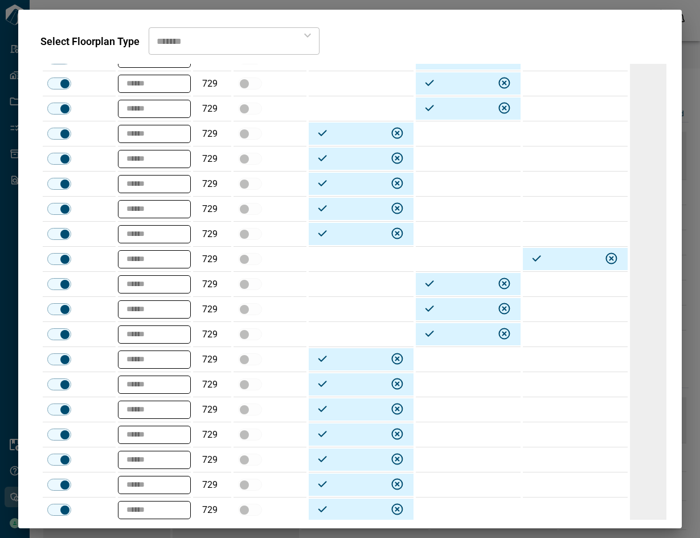
click at [453, 410] on td at bounding box center [468, 409] width 105 height 25
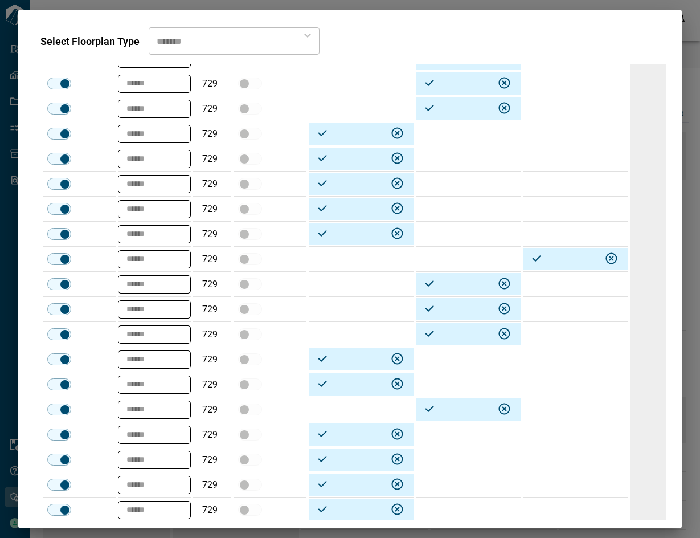
click at [450, 372] on td at bounding box center [468, 384] width 105 height 25
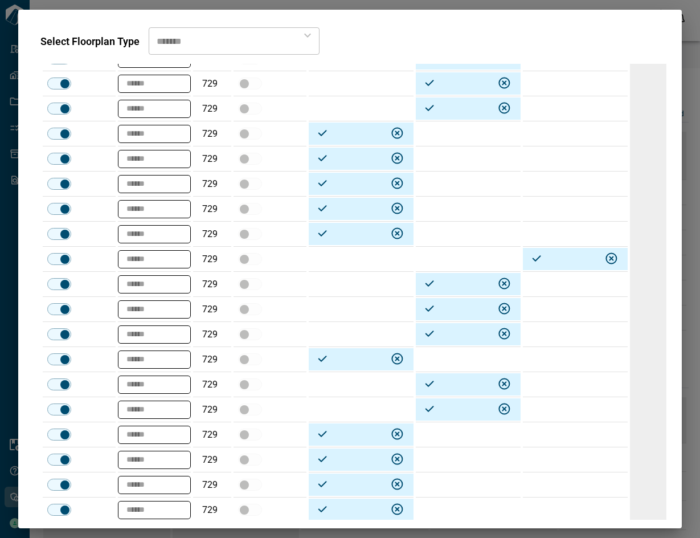
scroll to position [4295, 0]
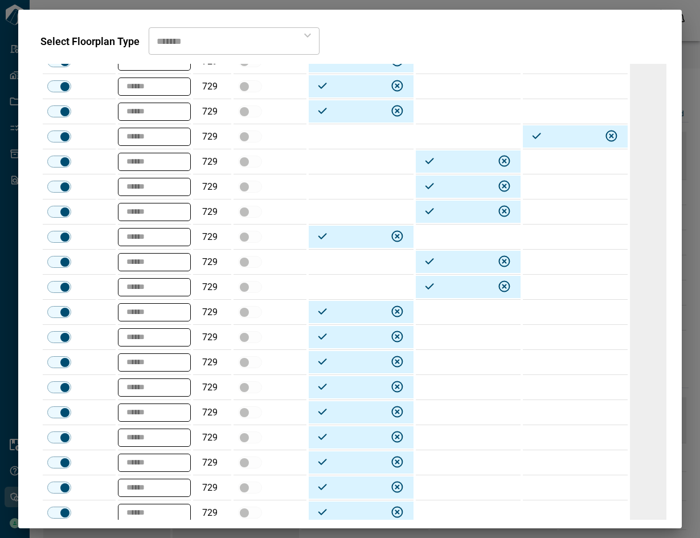
click at [346, 262] on td at bounding box center [361, 262] width 105 height 25
click at [461, 309] on td at bounding box center [468, 312] width 105 height 25
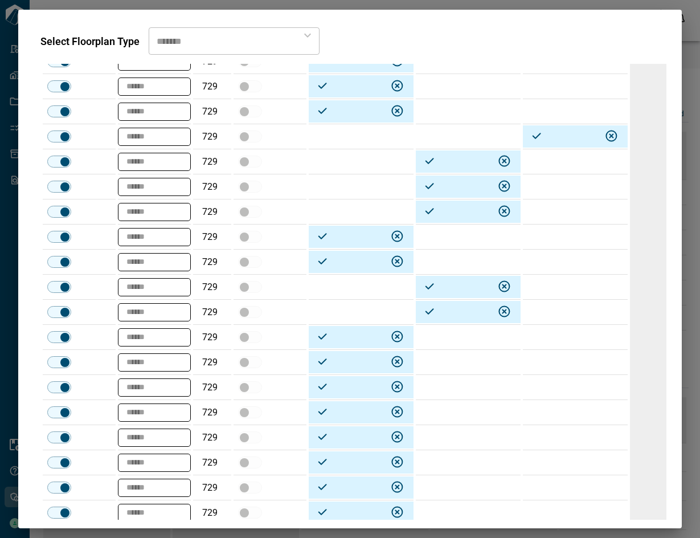
click at [373, 313] on td at bounding box center [361, 312] width 105 height 25
click at [463, 338] on td at bounding box center [468, 337] width 105 height 25
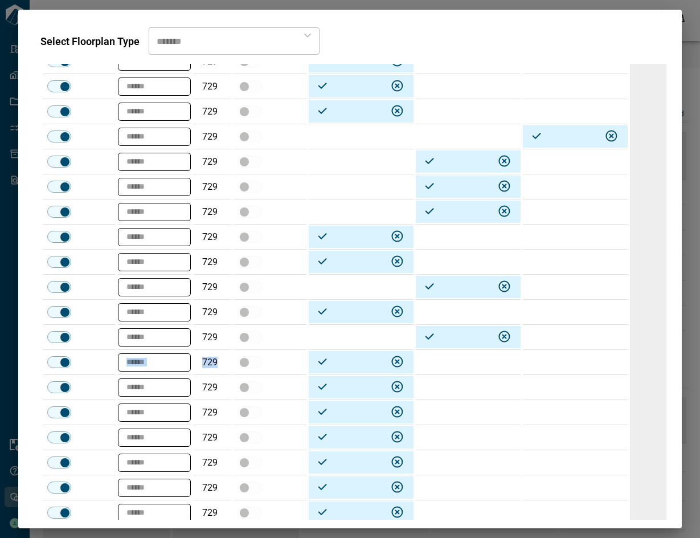
drag, startPoint x: 463, startPoint y: 338, endPoint x: 451, endPoint y: 362, distance: 27.3
click at [452, 385] on td at bounding box center [468, 387] width 105 height 25
click at [461, 366] on td at bounding box center [468, 362] width 105 height 25
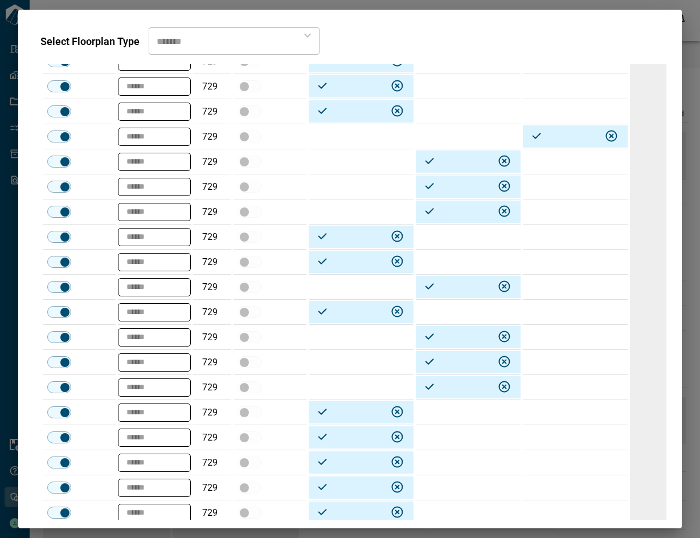
scroll to position [4469, 0]
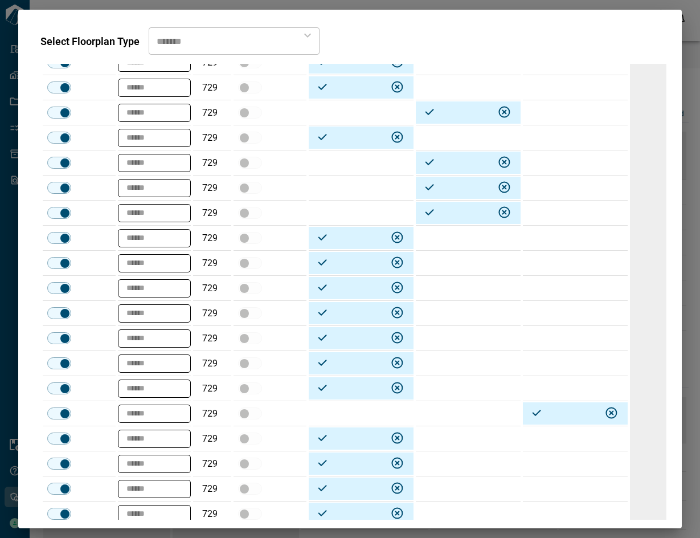
click at [457, 240] on td at bounding box center [468, 238] width 105 height 25
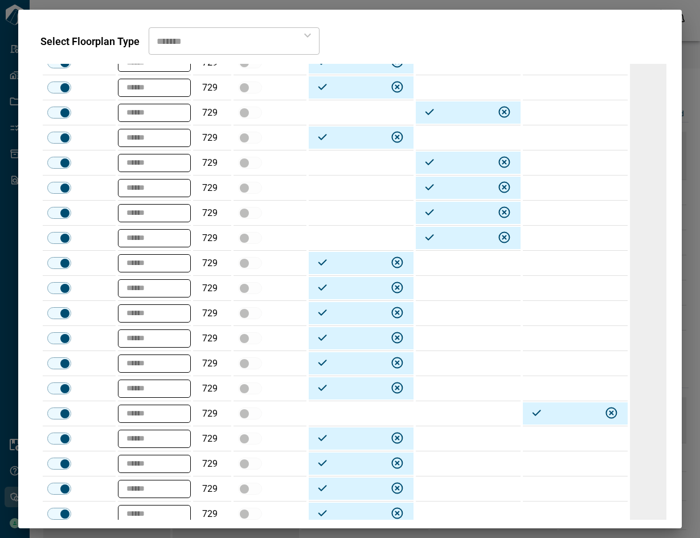
click at [445, 257] on td at bounding box center [468, 263] width 105 height 25
click at [439, 291] on td at bounding box center [468, 288] width 105 height 25
click at [438, 337] on td at bounding box center [468, 338] width 105 height 25
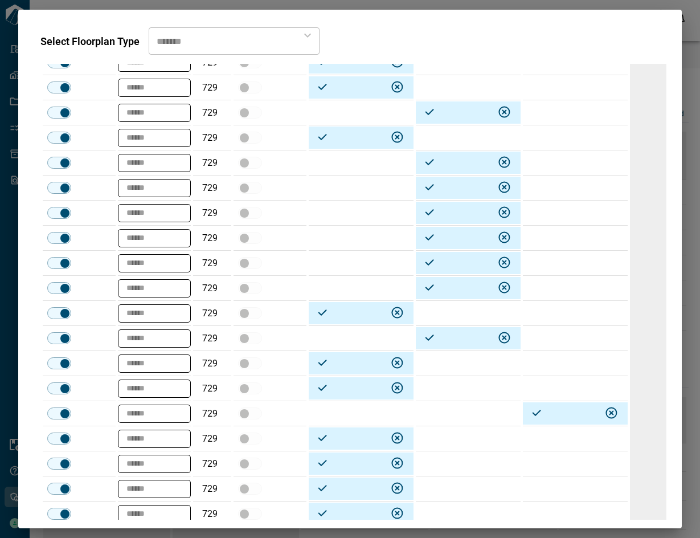
click at [459, 429] on td at bounding box center [468, 438] width 105 height 25
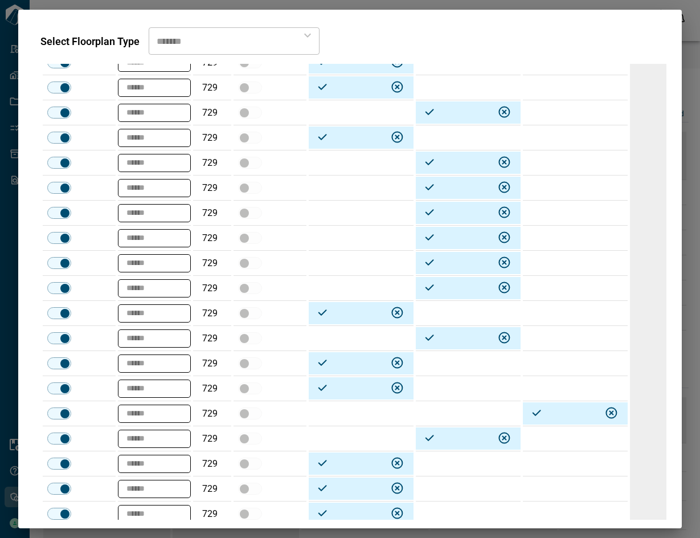
type textarea "*"
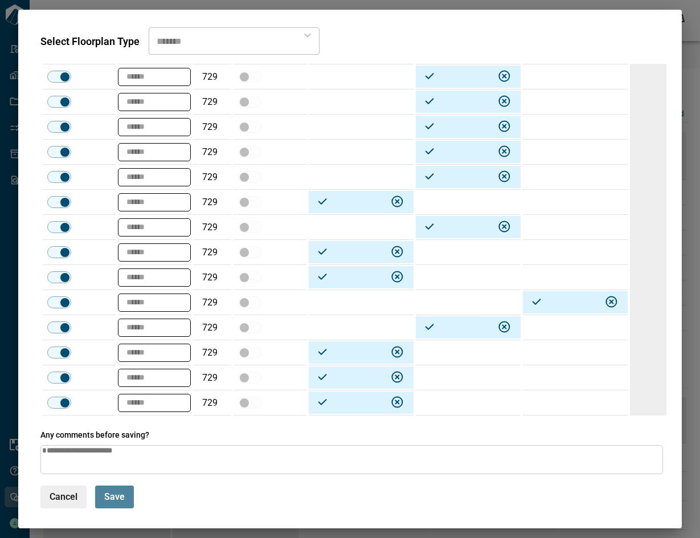
click at [102, 498] on button "Save" at bounding box center [114, 496] width 39 height 23
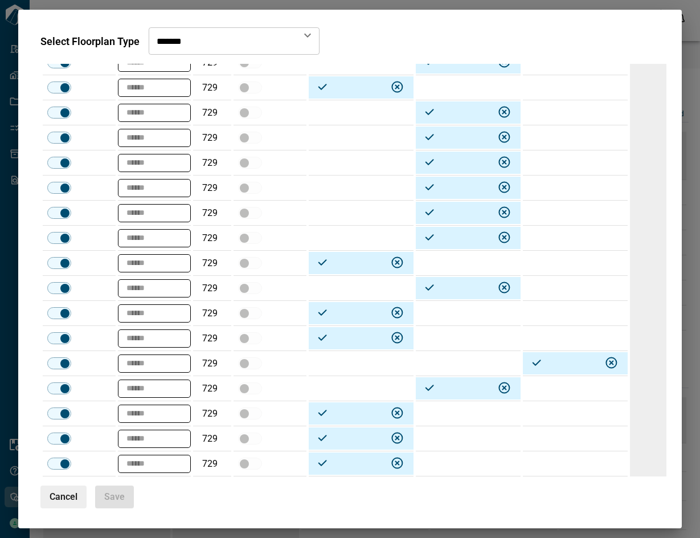
scroll to position [4520, 0]
drag, startPoint x: 60, startPoint y: 500, endPoint x: 199, endPoint y: 461, distance: 143.8
click at [62, 500] on span "Cancel" at bounding box center [64, 496] width 28 height 11
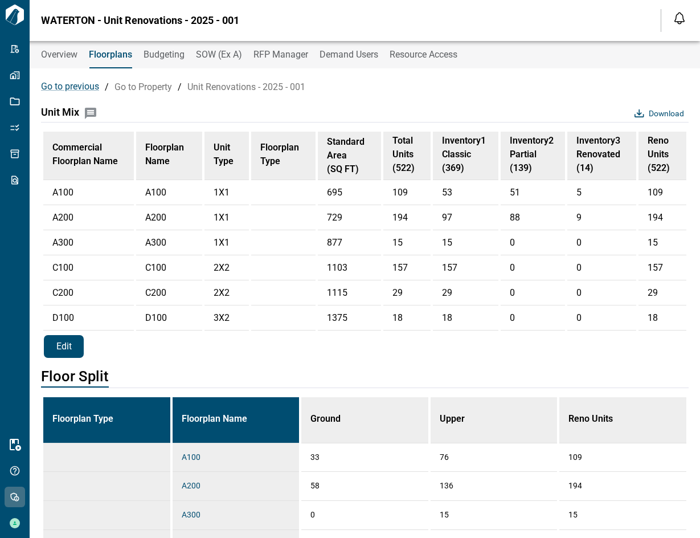
click at [66, 353] on span "Edit" at bounding box center [63, 347] width 15 height 12
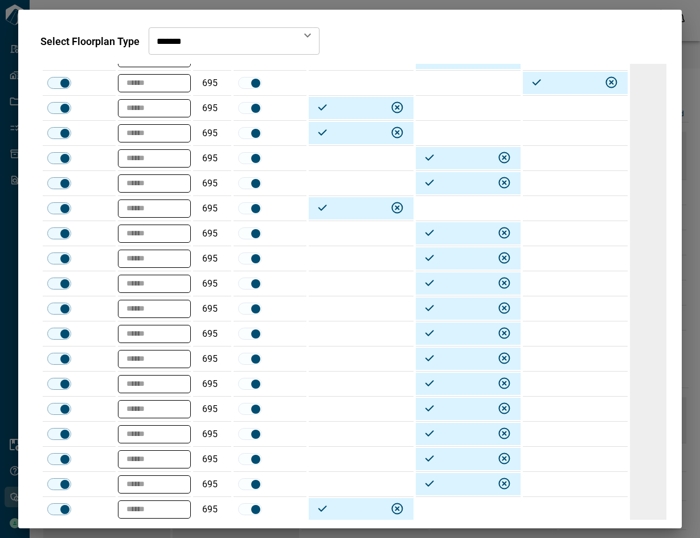
scroll to position [0, 0]
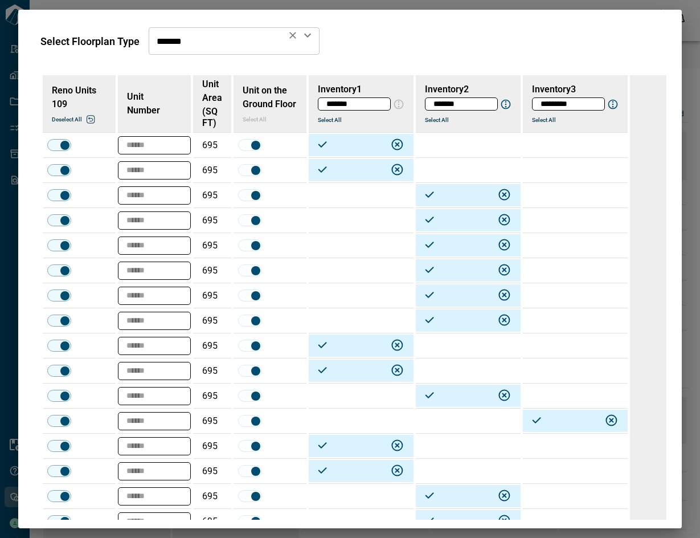
click at [309, 36] on icon "Open" at bounding box center [308, 35] width 14 height 14
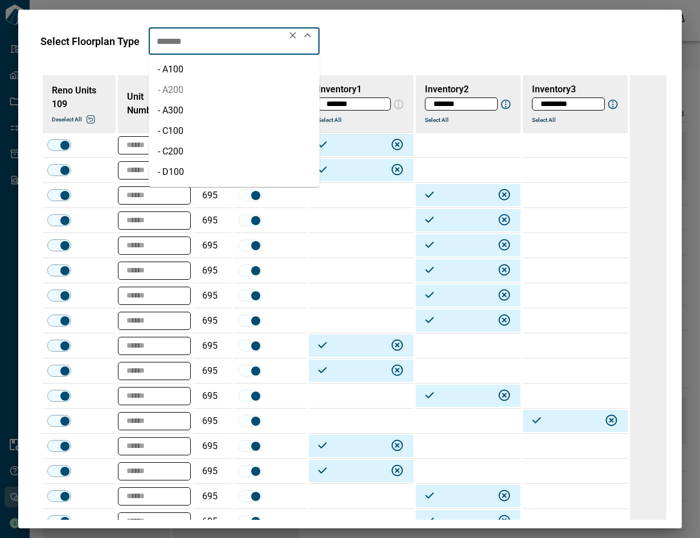
click at [205, 91] on li "- A200" at bounding box center [234, 90] width 171 height 21
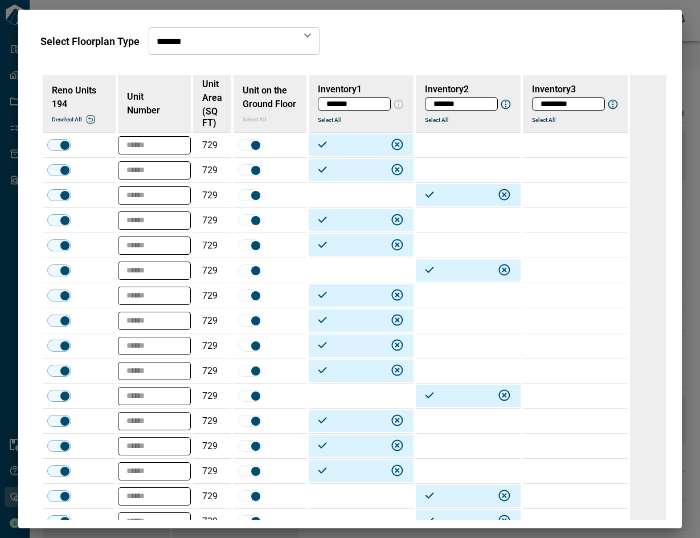
type input "******"
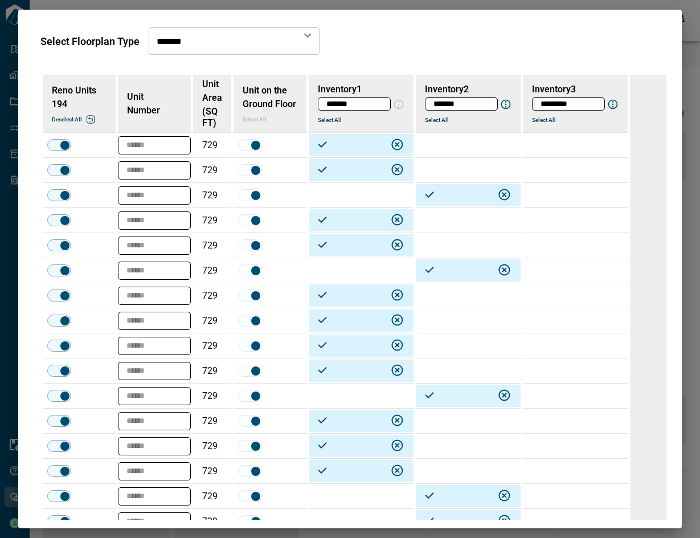
type input "******"
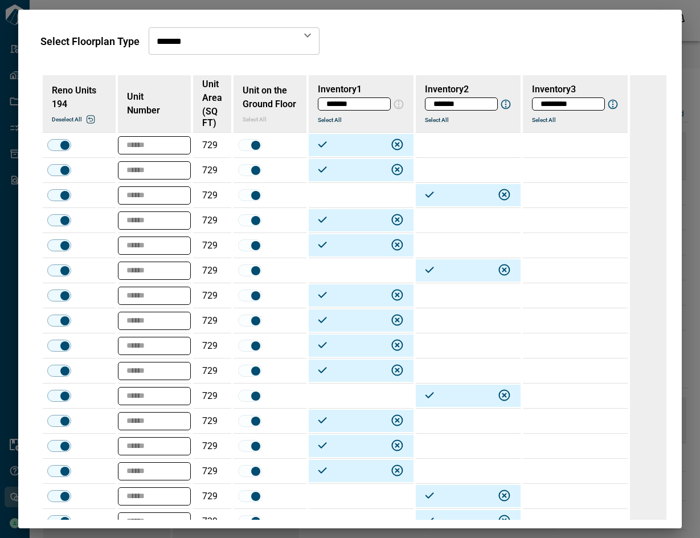
type input "******"
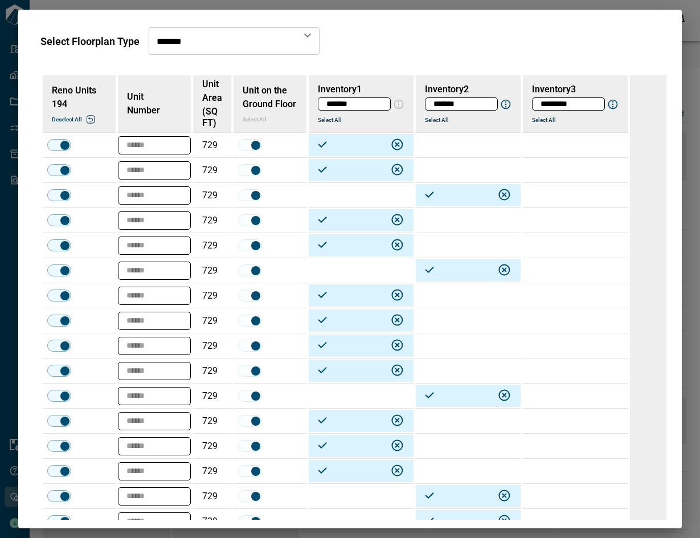
type input "******"
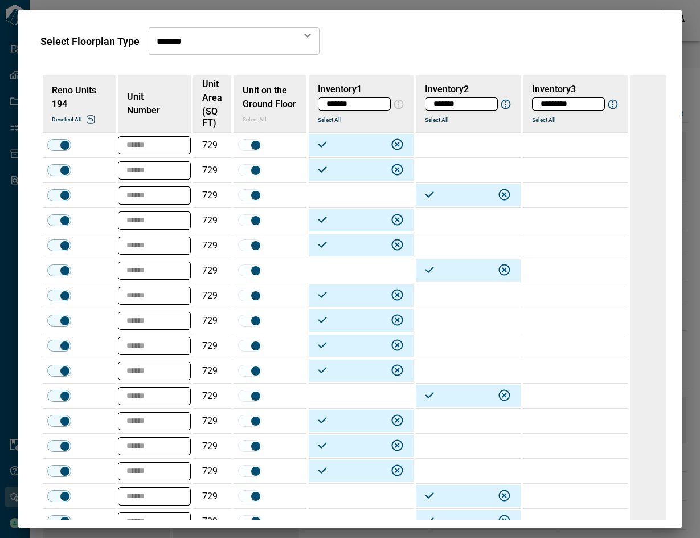
type input "******"
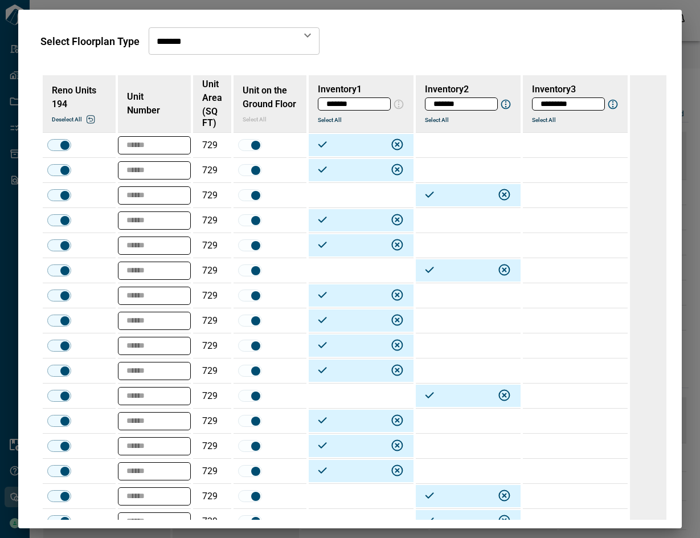
type input "******"
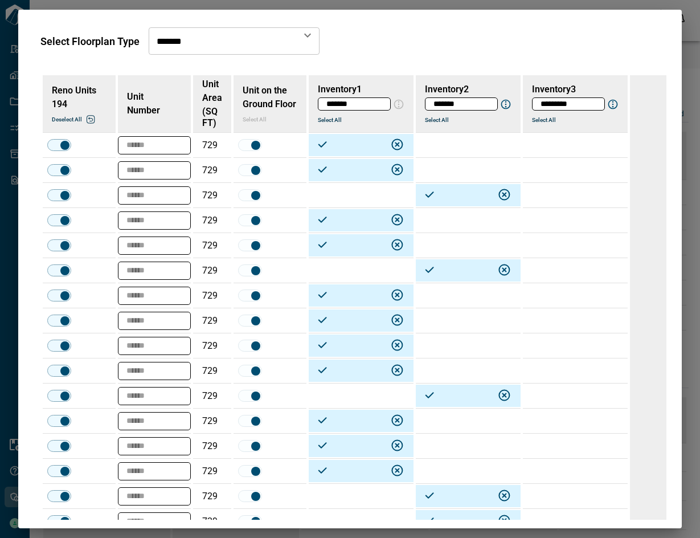
type input "******"
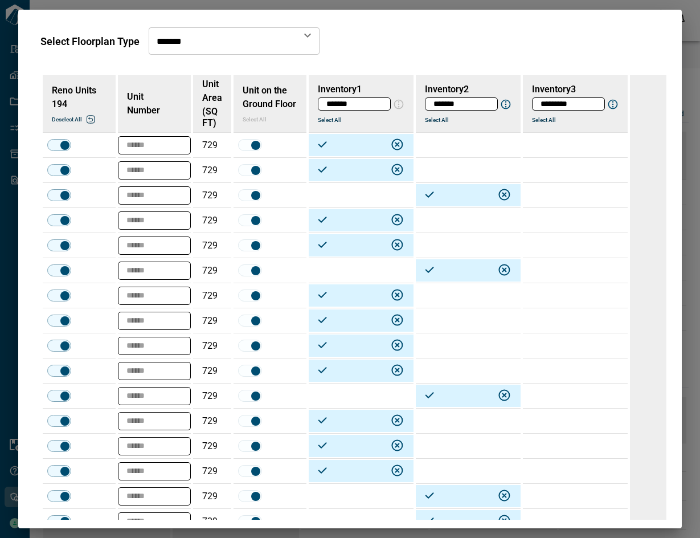
type input "******"
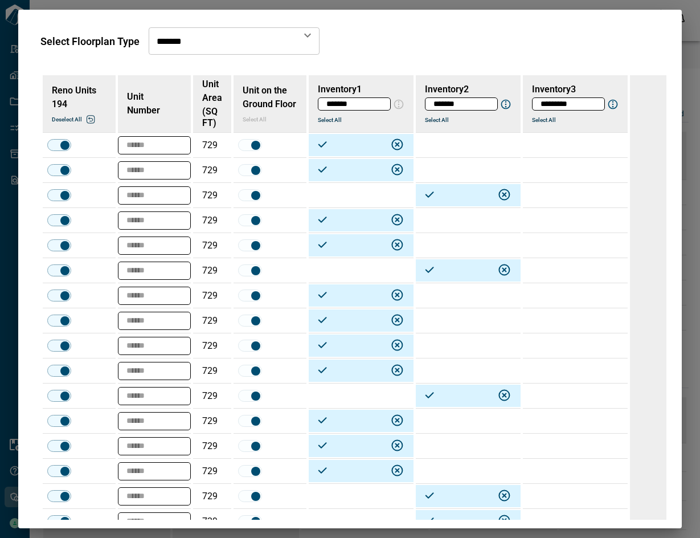
type input "******"
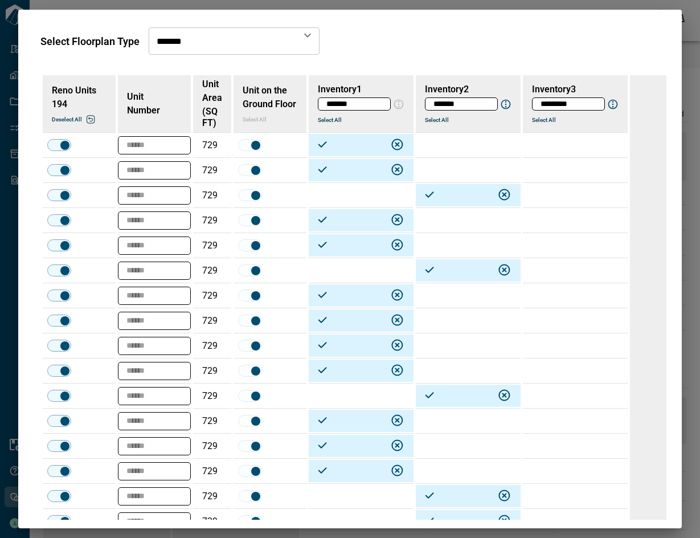
type input "******"
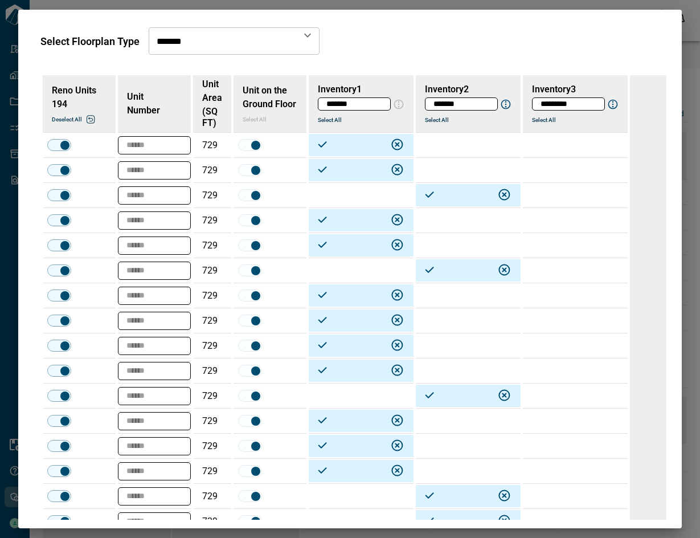
type input "******"
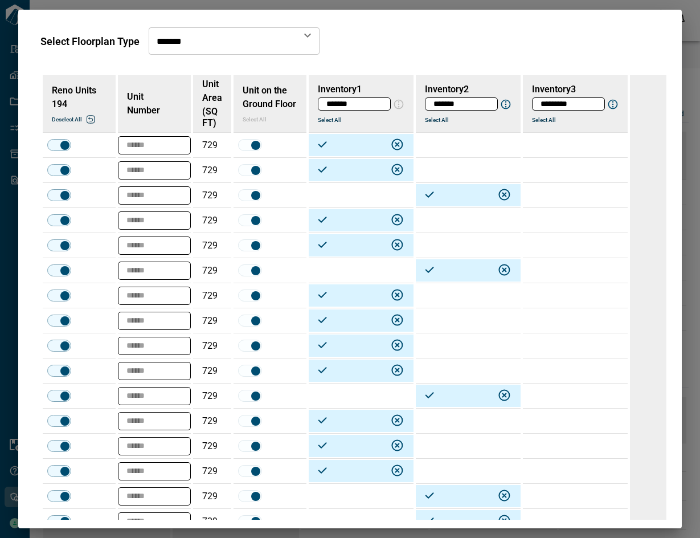
type input "******"
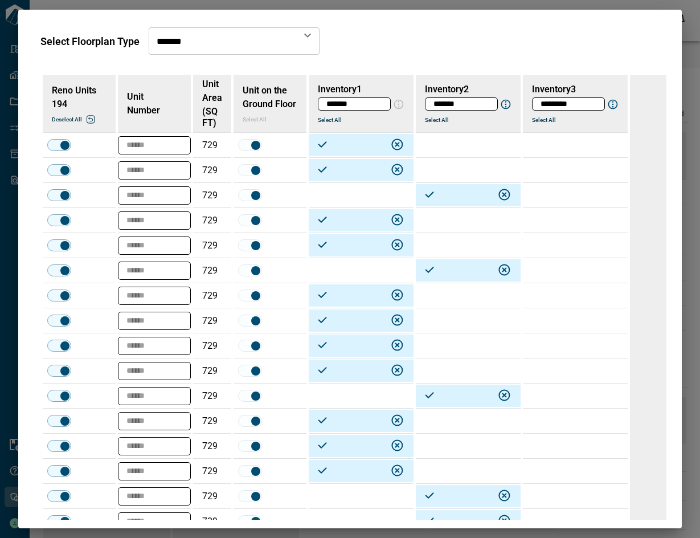
type input "******"
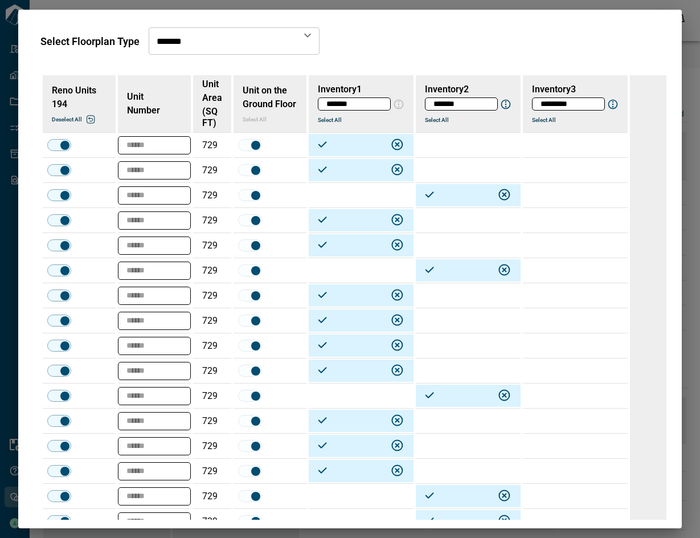
type input "******"
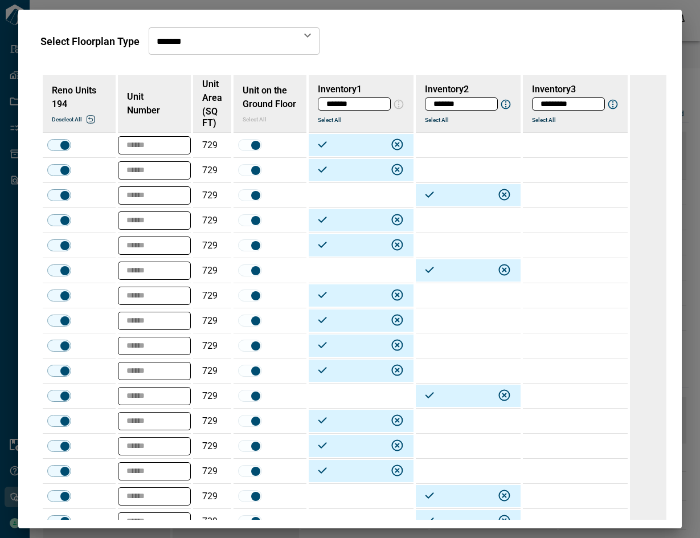
type input "******"
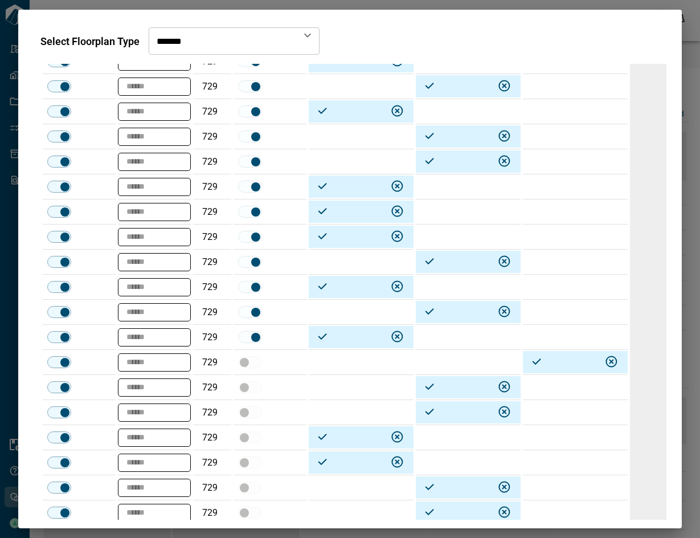
scroll to position [1219, 0]
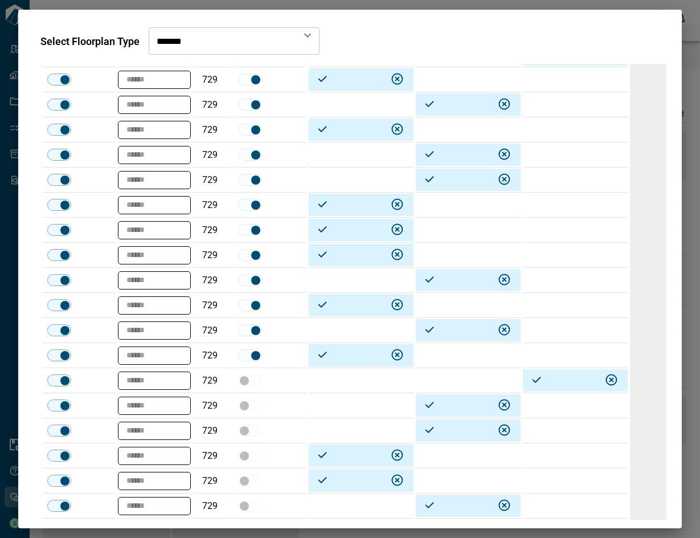
click at [600, 252] on td at bounding box center [575, 255] width 105 height 25
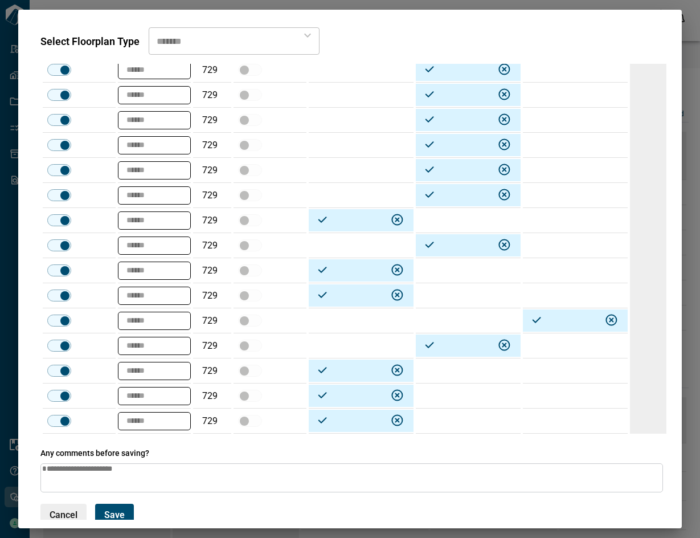
scroll to position [4581, 0]
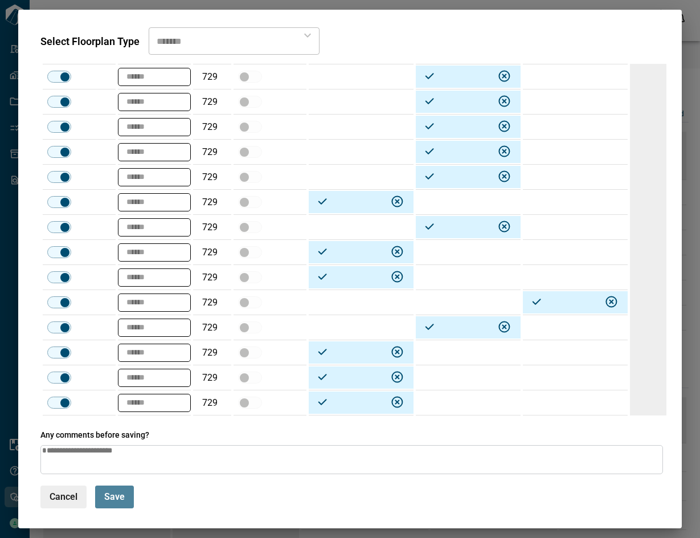
drag, startPoint x: 115, startPoint y: 497, endPoint x: 345, endPoint y: 363, distance: 266.0
click at [116, 496] on span "Save" at bounding box center [114, 496] width 21 height 11
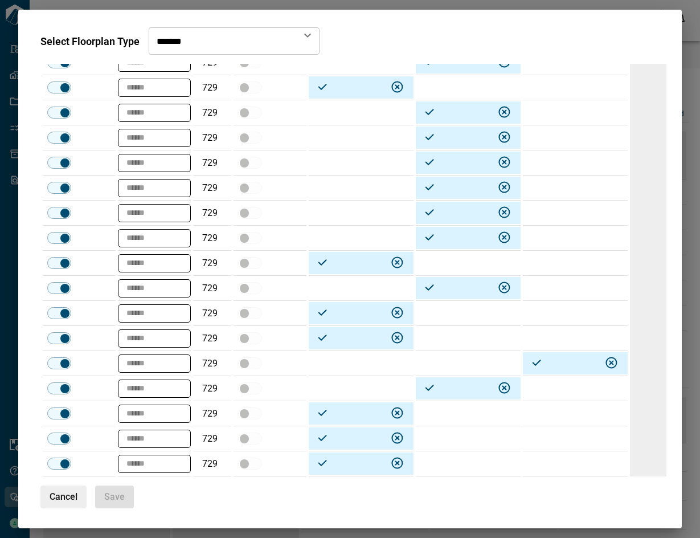
scroll to position [4520, 0]
click at [63, 483] on div "Reno Units 194 Deselect all Unit Number Unit Area (SQ FT) Unit on the Ground Fl…" at bounding box center [350, 292] width 647 height 456
drag, startPoint x: 66, startPoint y: 497, endPoint x: 128, endPoint y: 487, distance: 62.8
click at [67, 497] on span "Cancel" at bounding box center [64, 496] width 28 height 11
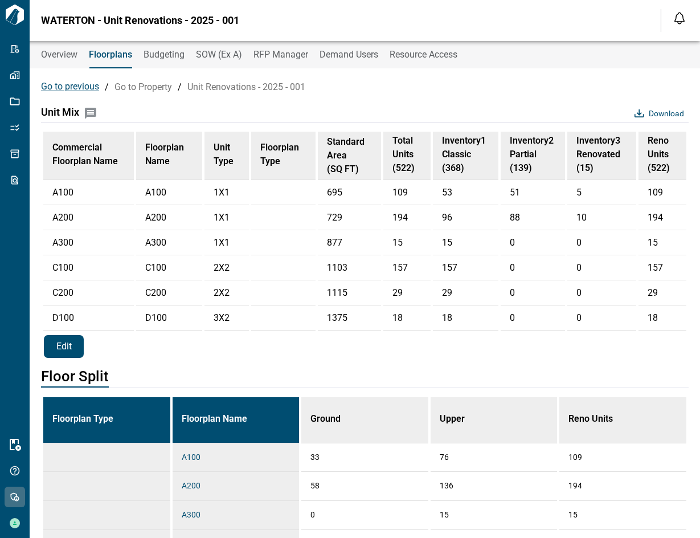
click at [69, 353] on span "Edit" at bounding box center [63, 347] width 15 height 12
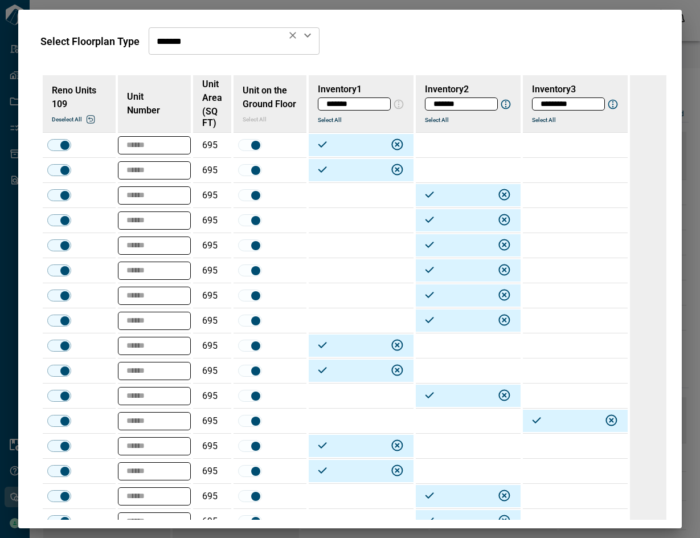
click at [309, 41] on icon "Open" at bounding box center [308, 35] width 14 height 14
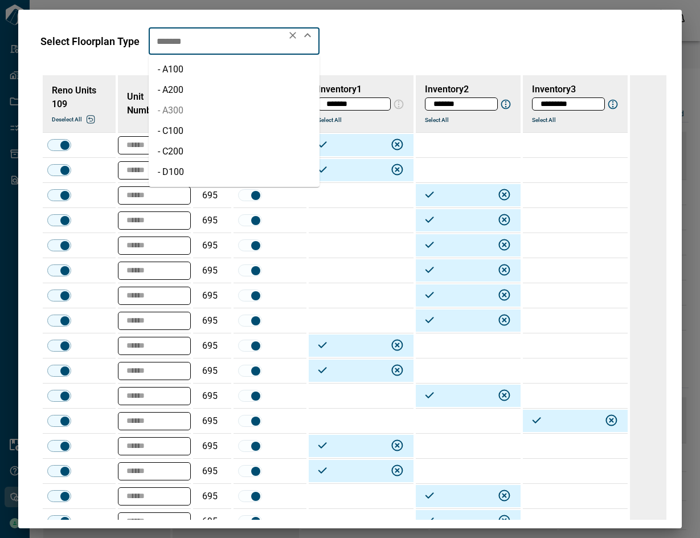
click at [213, 109] on li "- A300" at bounding box center [234, 110] width 171 height 21
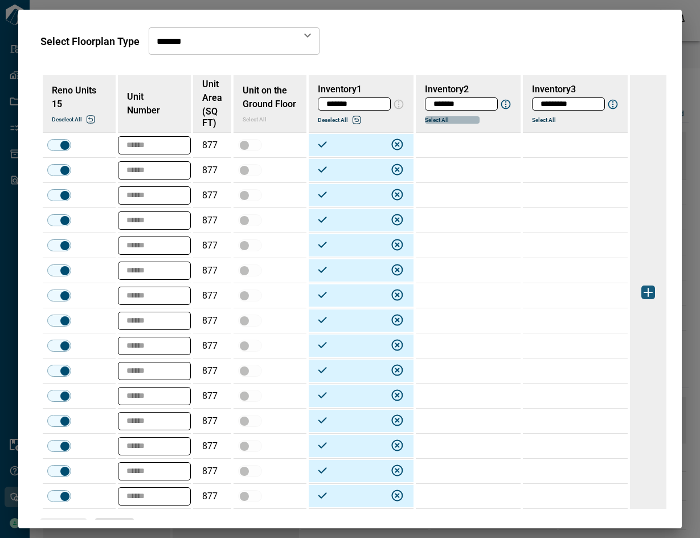
click at [435, 118] on button "Select All" at bounding box center [452, 119] width 55 height 7
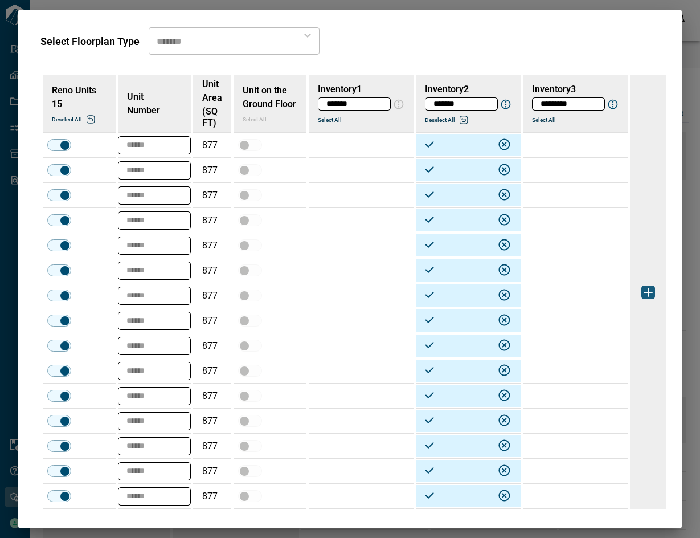
scroll to position [94, 0]
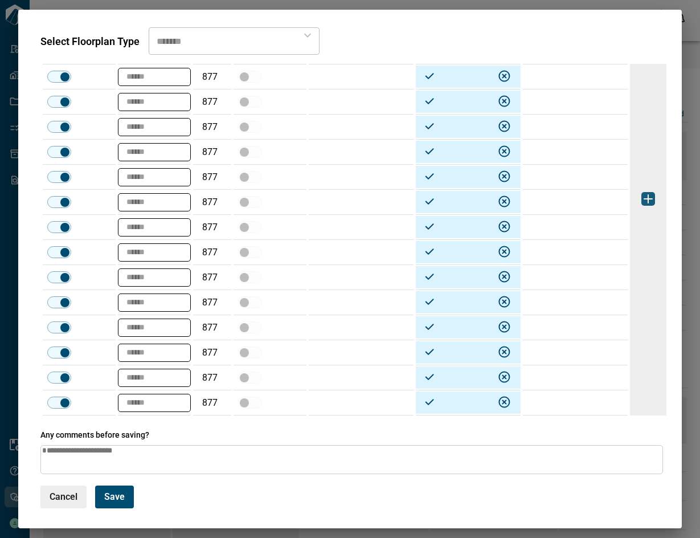
click at [305, 250] on td at bounding box center [270, 252] width 73 height 25
click at [292, 376] on td at bounding box center [270, 377] width 73 height 25
click at [373, 235] on td at bounding box center [361, 227] width 105 height 25
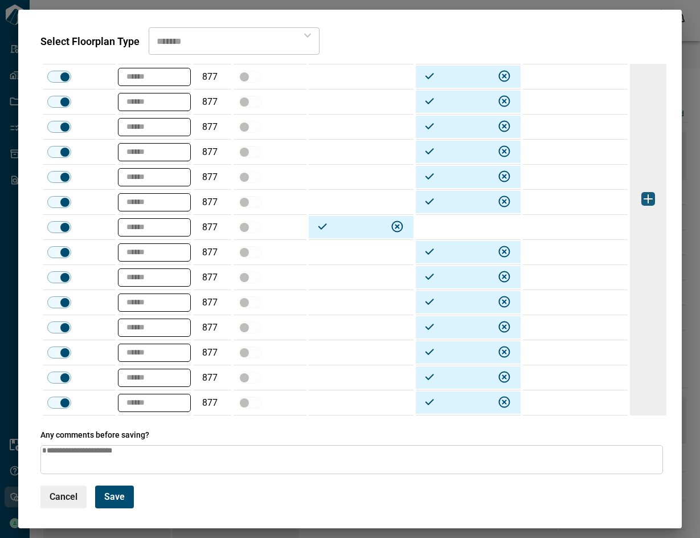
click at [363, 373] on td at bounding box center [361, 377] width 105 height 25
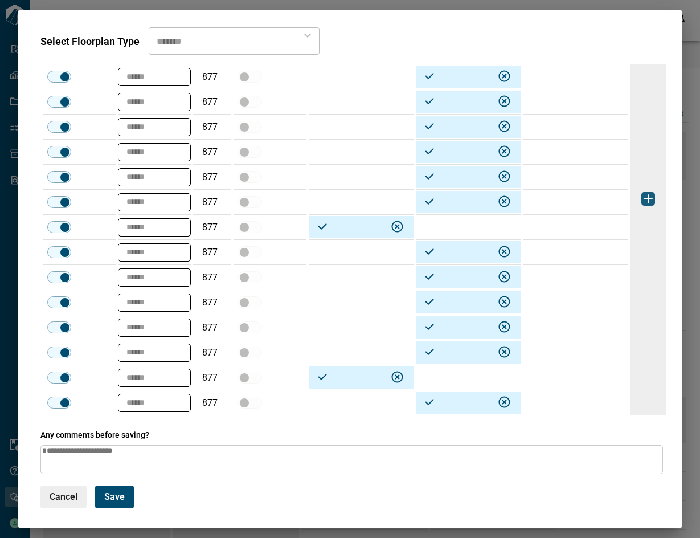
click at [132, 497] on button "Save" at bounding box center [114, 496] width 39 height 23
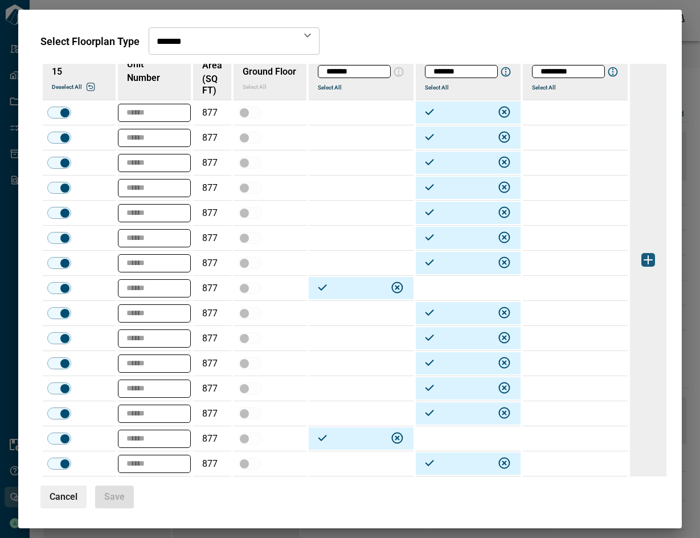
scroll to position [32, 0]
click at [68, 500] on span "Cancel" at bounding box center [64, 496] width 28 height 11
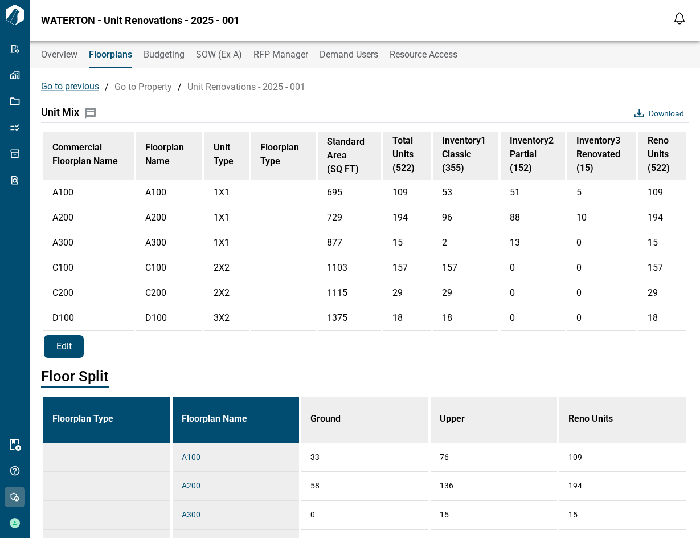
click at [70, 353] on span "Edit" at bounding box center [63, 347] width 15 height 12
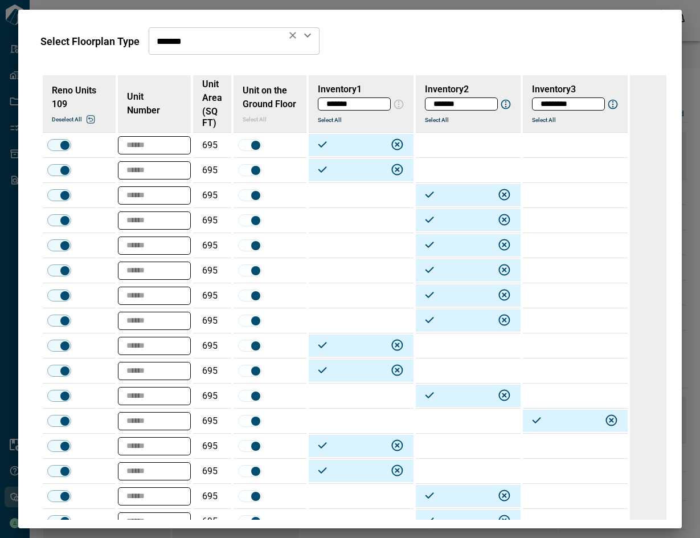
click at [310, 34] on icon "Open" at bounding box center [307, 36] width 7 height 4
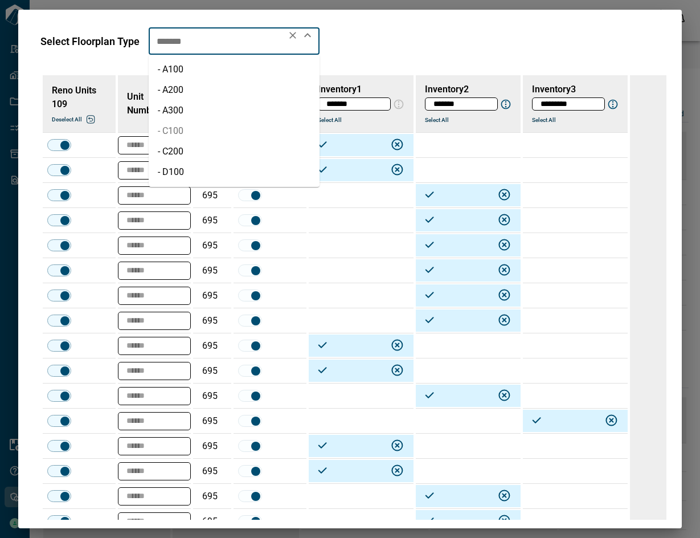
click at [203, 137] on li "- C100" at bounding box center [234, 131] width 171 height 21
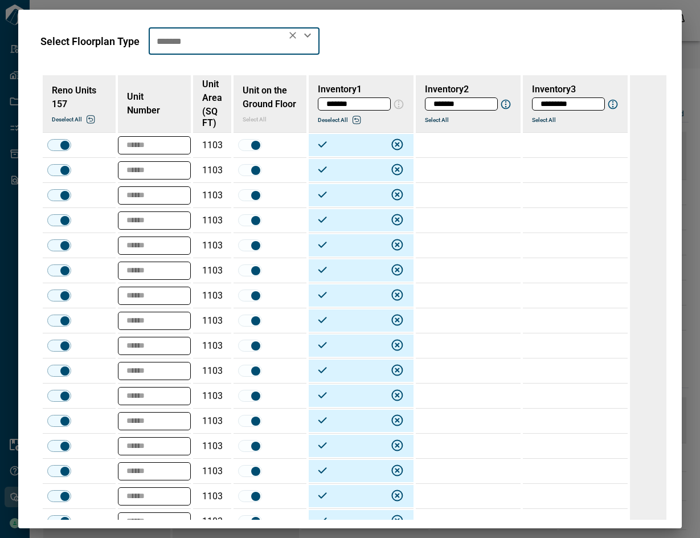
drag, startPoint x: 558, startPoint y: 215, endPoint x: 552, endPoint y: 247, distance: 33.0
click at [558, 215] on td at bounding box center [575, 220] width 105 height 25
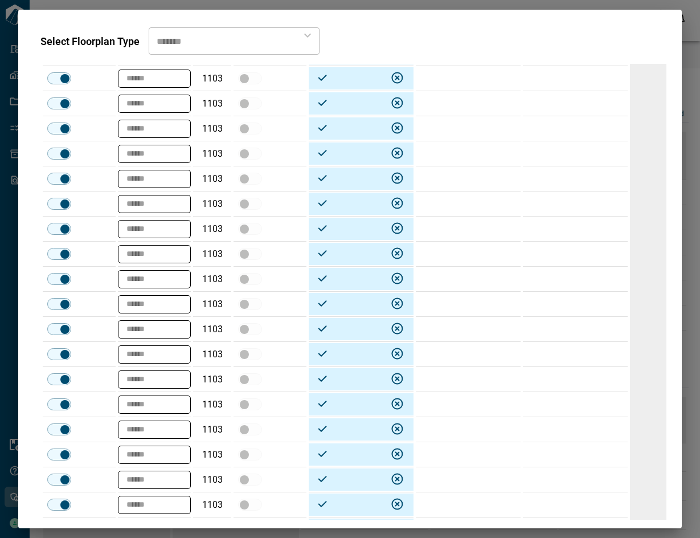
scroll to position [2488, 0]
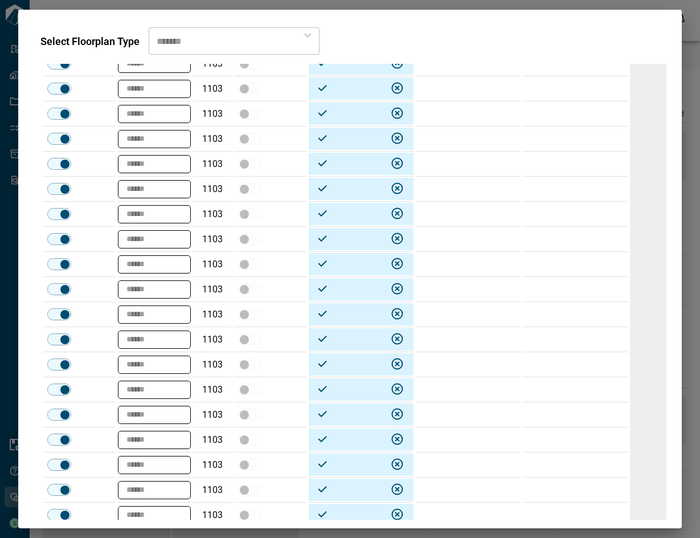
click at [588, 178] on td at bounding box center [575, 189] width 105 height 25
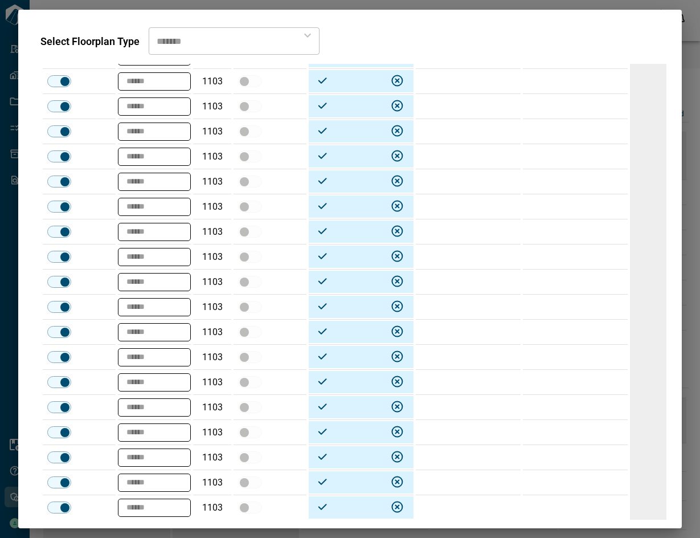
scroll to position [2708, 0]
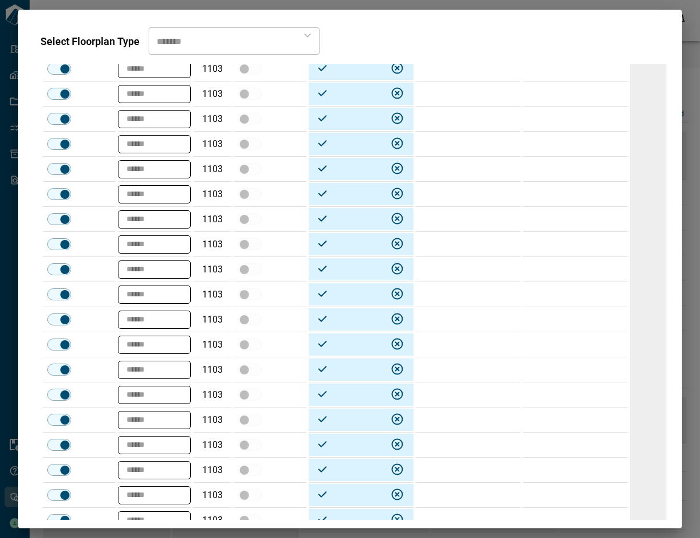
click at [595, 373] on td at bounding box center [575, 369] width 105 height 25
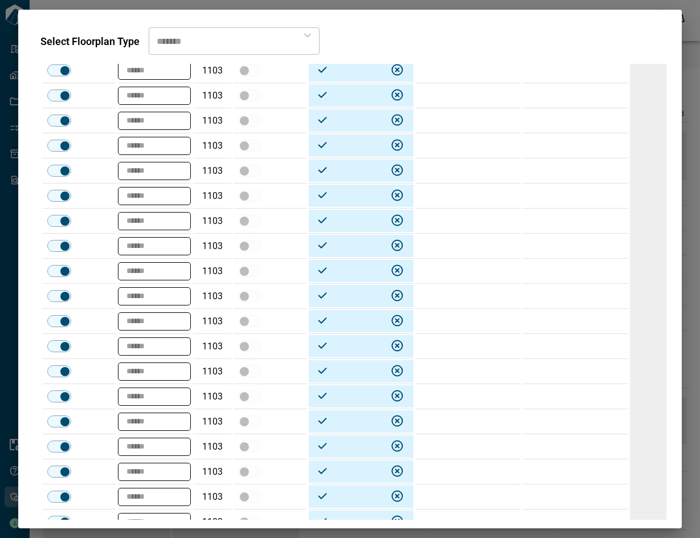
scroll to position [3362, 0]
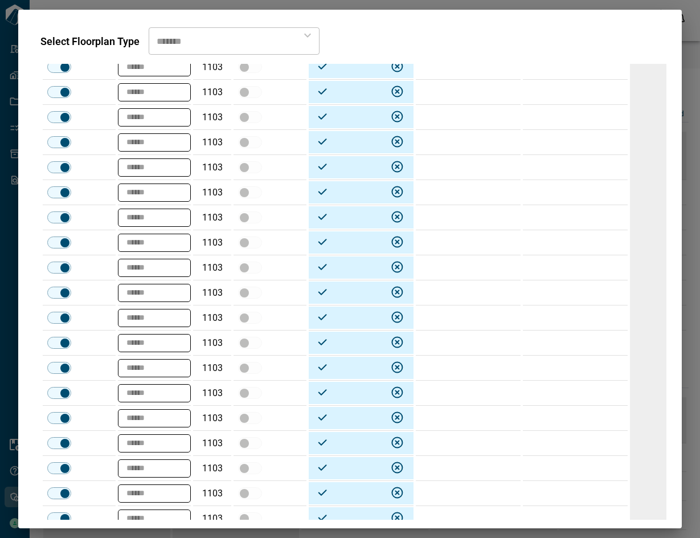
click at [576, 469] on td at bounding box center [575, 468] width 105 height 25
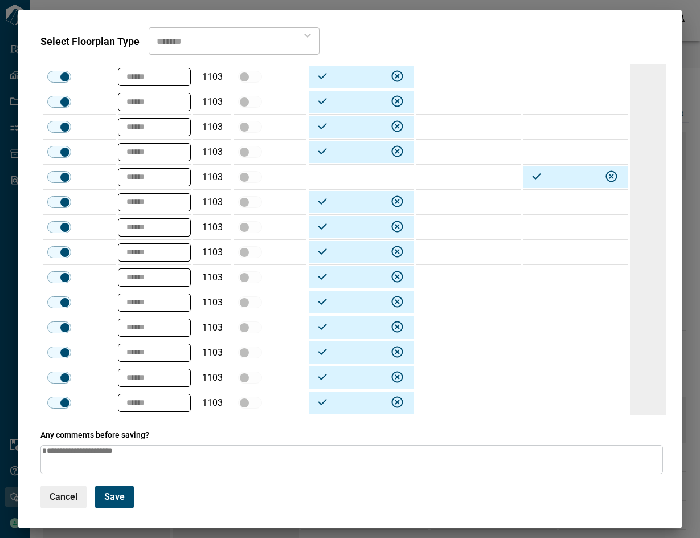
drag, startPoint x: 669, startPoint y: 488, endPoint x: 668, endPoint y: 478, distance: 9.7
click at [670, 480] on div "Reno Units 157 Deselect all Unit Number Unit Area (SQ FT) Unit on the Ground Fl…" at bounding box center [350, 292] width 647 height 456
drag, startPoint x: 668, startPoint y: 478, endPoint x: 671, endPoint y: 434, distance: 44.0
click at [671, 434] on div "Reno Units 157 Deselect all Unit Number Unit Area (SQ FT) Unit on the Ground Fl…" at bounding box center [350, 292] width 647 height 456
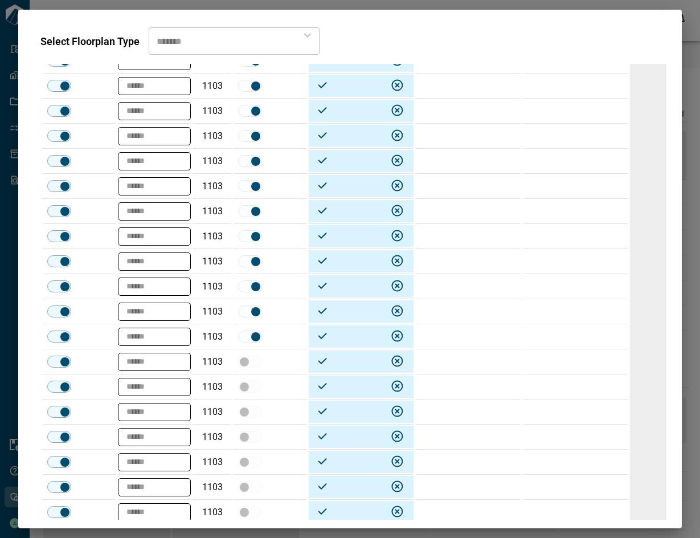
scroll to position [0, 0]
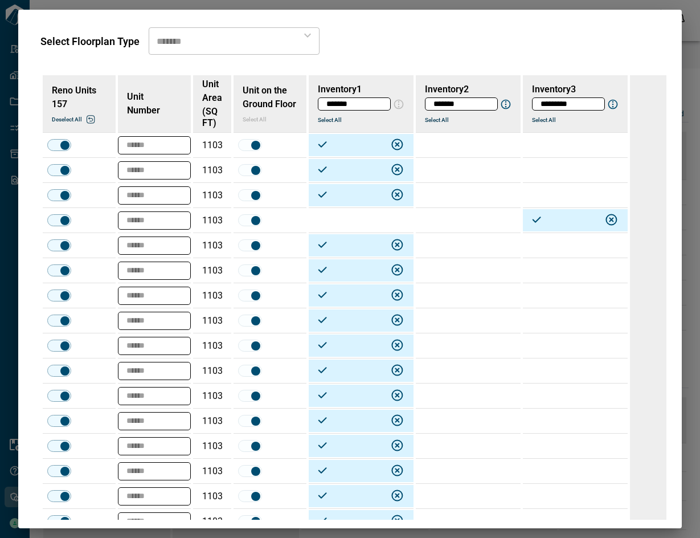
click at [452, 188] on td at bounding box center [468, 195] width 105 height 25
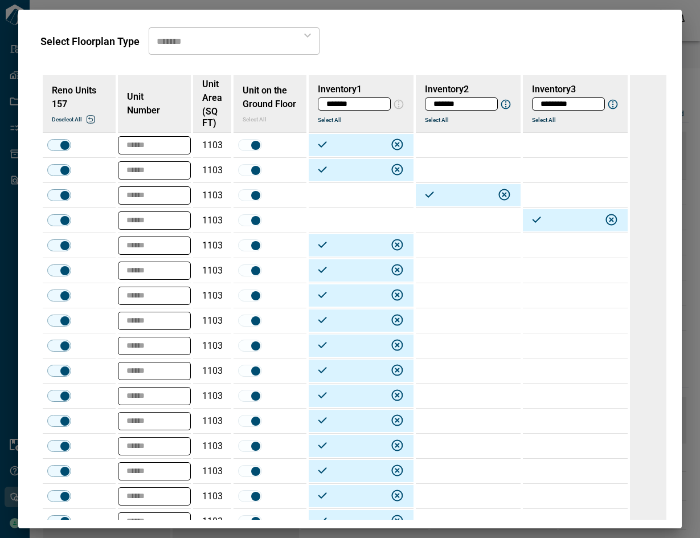
click at [451, 243] on td at bounding box center [468, 245] width 105 height 25
click at [451, 267] on td at bounding box center [468, 270] width 105 height 25
click at [461, 322] on td at bounding box center [468, 320] width 105 height 25
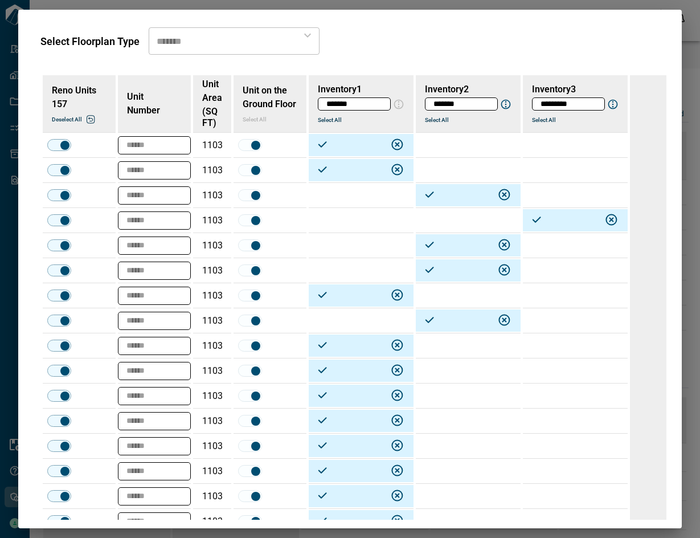
click at [459, 348] on td at bounding box center [468, 345] width 105 height 25
click at [460, 403] on td at bounding box center [468, 395] width 105 height 25
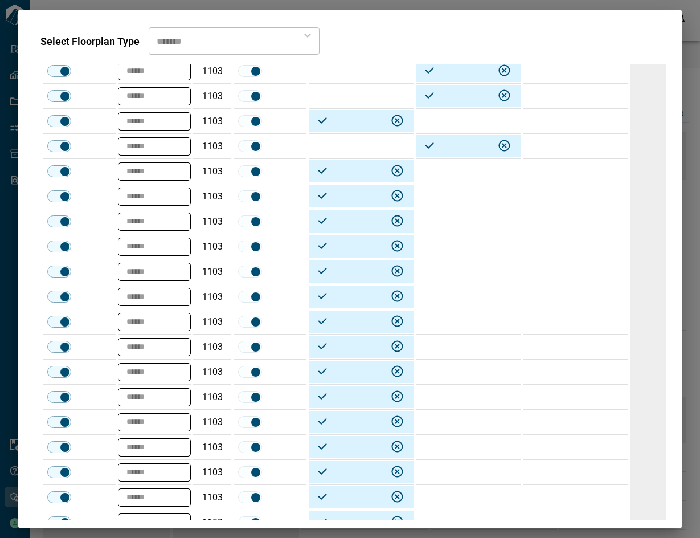
scroll to position [250, 0]
click at [468, 165] on td at bounding box center [468, 170] width 105 height 25
click at [471, 196] on td at bounding box center [468, 195] width 105 height 25
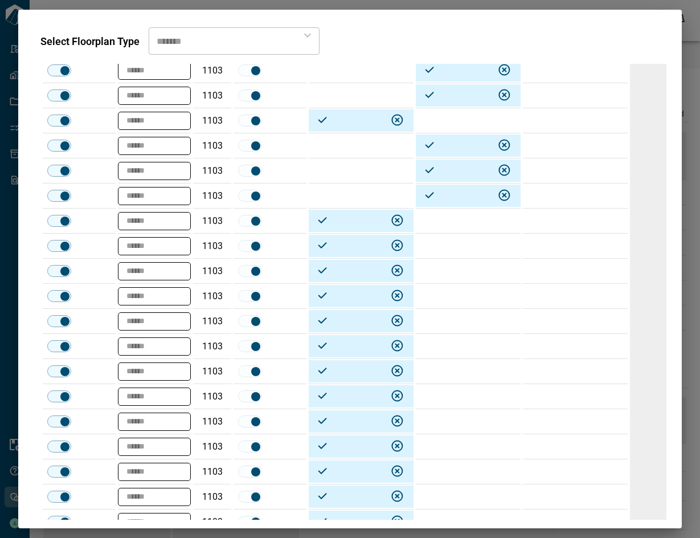
click at [478, 222] on td at bounding box center [468, 221] width 105 height 25
click at [468, 248] on td at bounding box center [468, 246] width 105 height 25
click at [465, 293] on td at bounding box center [468, 296] width 105 height 25
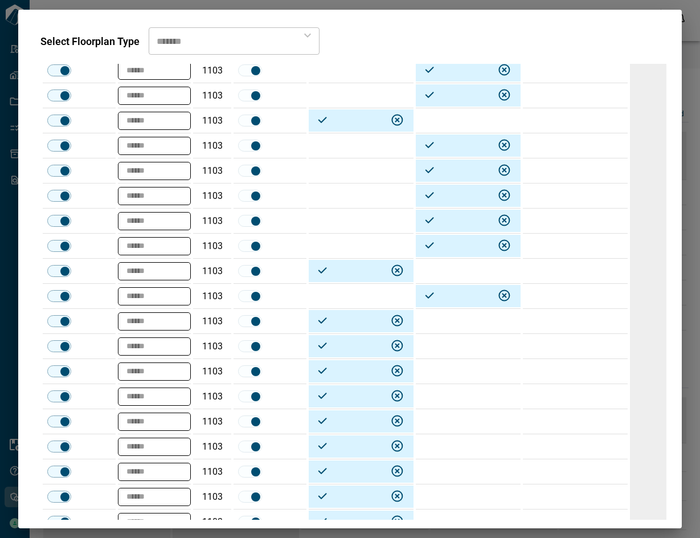
click at [447, 324] on td at bounding box center [468, 321] width 105 height 25
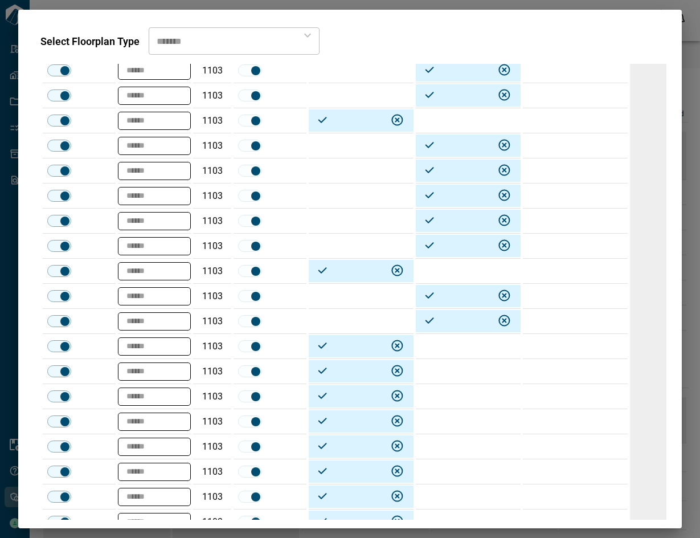
click at [446, 351] on td at bounding box center [468, 346] width 105 height 25
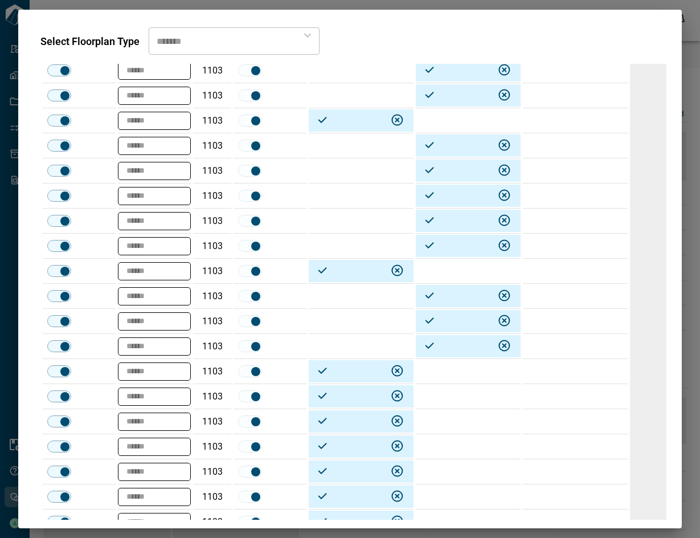
click at [455, 398] on td at bounding box center [468, 396] width 105 height 25
click at [461, 424] on td at bounding box center [468, 421] width 105 height 25
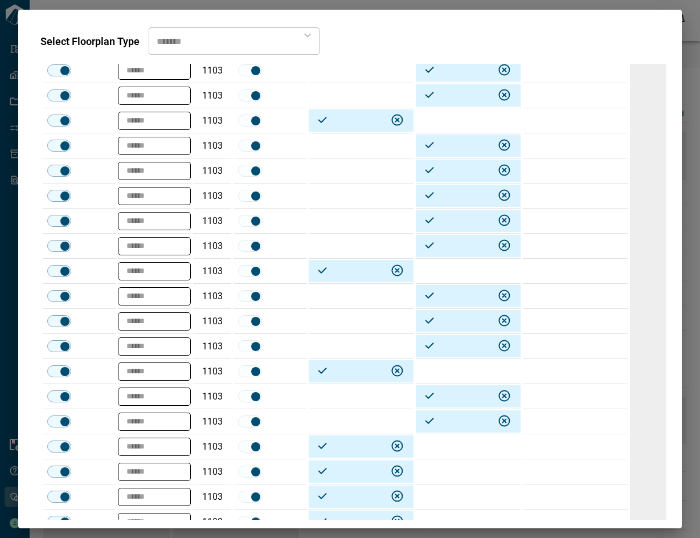
scroll to position [547, 0]
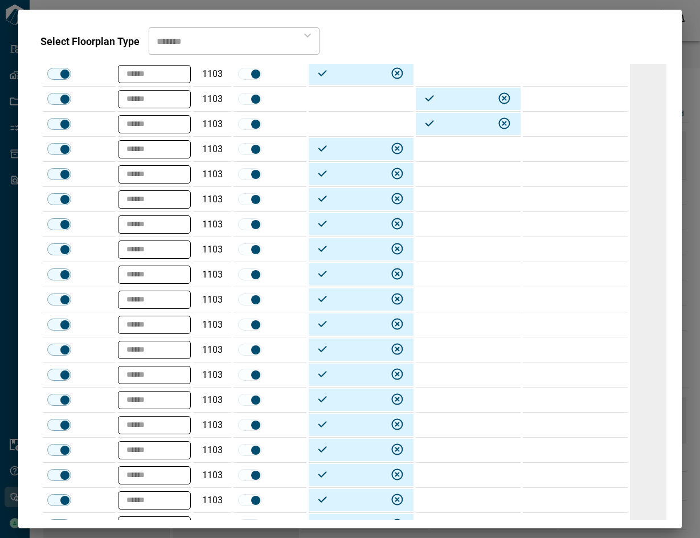
click at [455, 154] on td at bounding box center [468, 149] width 105 height 25
click at [448, 180] on td at bounding box center [468, 174] width 105 height 25
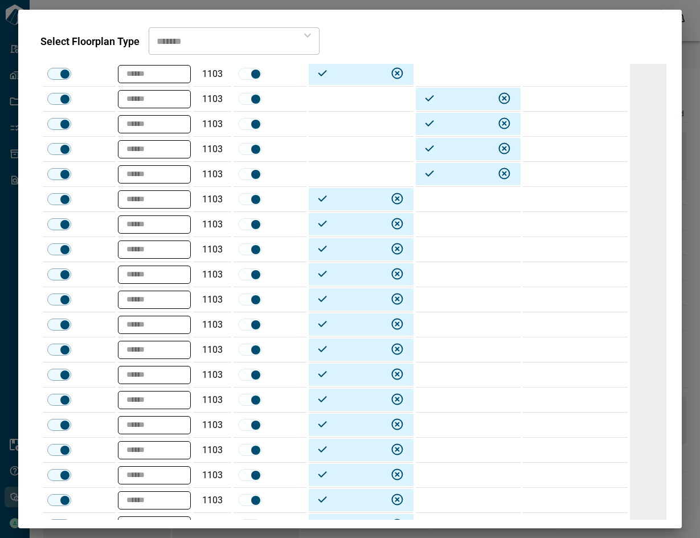
click at [448, 201] on td at bounding box center [468, 199] width 105 height 25
click at [455, 226] on td at bounding box center [468, 224] width 105 height 25
click at [454, 245] on td at bounding box center [468, 249] width 105 height 25
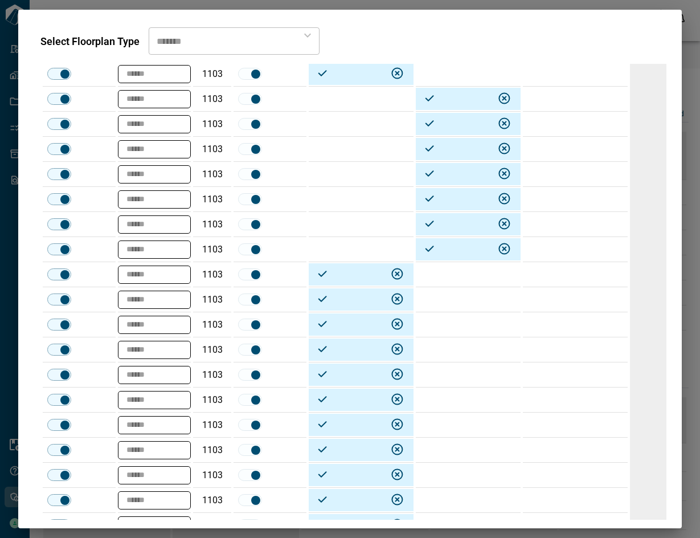
click at [451, 273] on td at bounding box center [468, 274] width 105 height 25
click at [455, 300] on td at bounding box center [468, 299] width 105 height 25
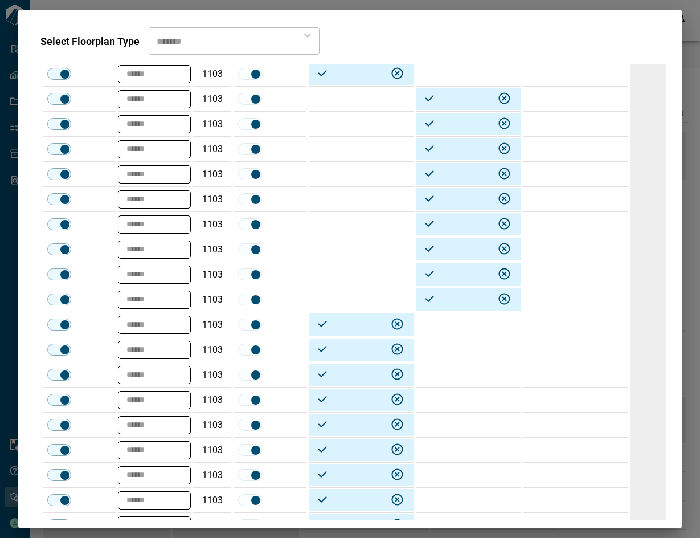
click at [448, 330] on td at bounding box center [468, 324] width 105 height 25
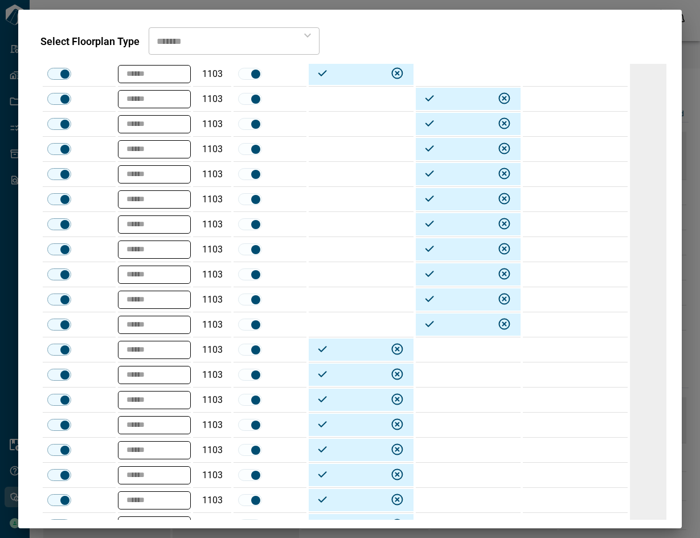
drag, startPoint x: 460, startPoint y: 351, endPoint x: 462, endPoint y: 378, distance: 27.4
click at [461, 351] on td at bounding box center [468, 349] width 105 height 25
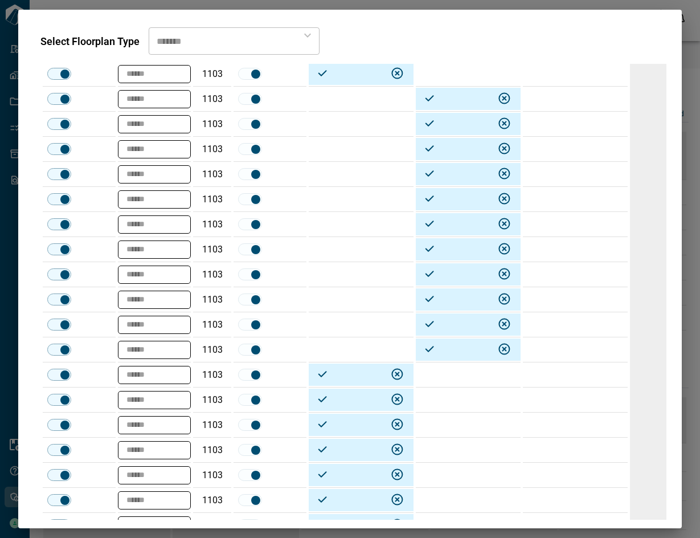
click at [459, 376] on td at bounding box center [468, 374] width 105 height 25
click at [455, 425] on td at bounding box center [468, 424] width 105 height 25
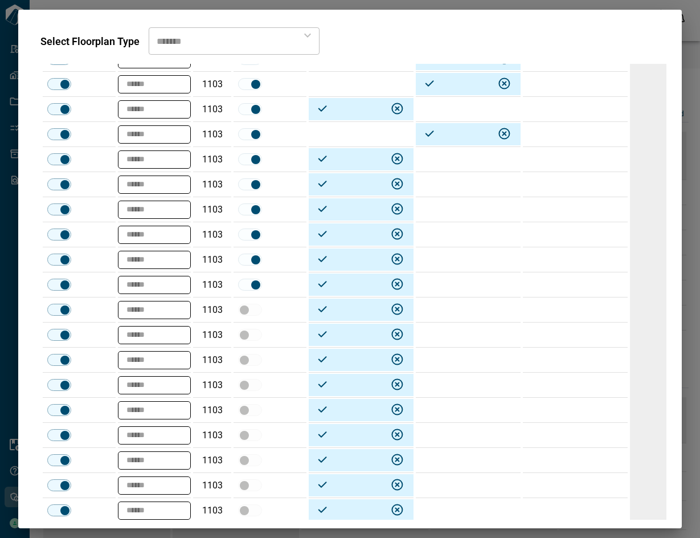
scroll to position [850, 0]
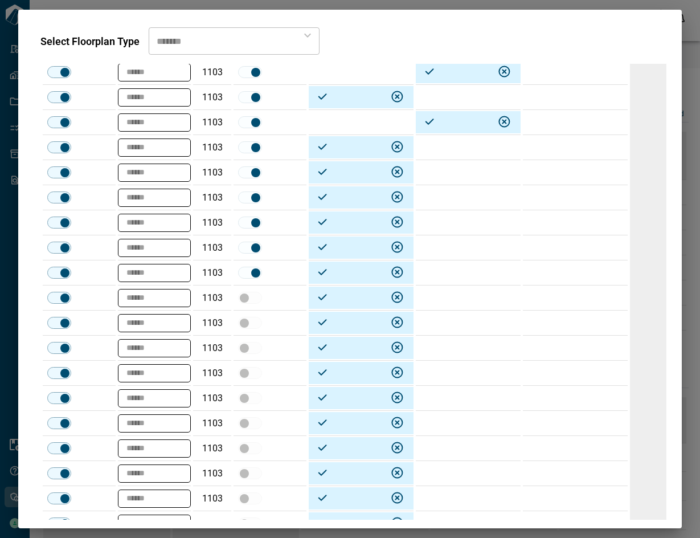
click at [465, 150] on td at bounding box center [468, 147] width 105 height 25
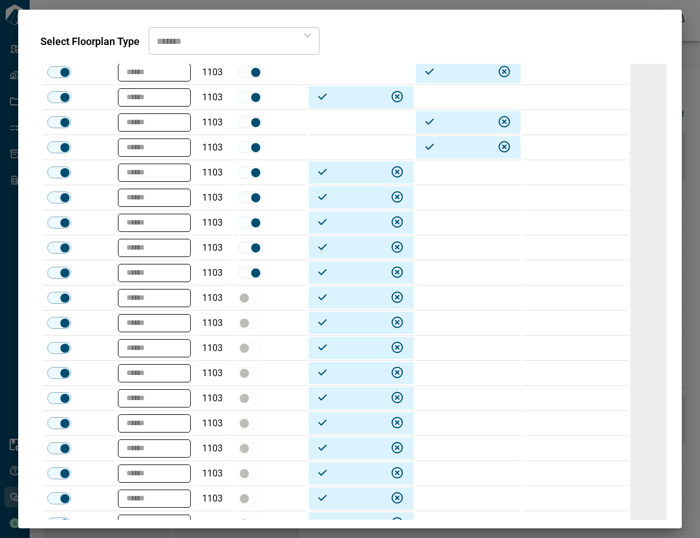
click at [458, 175] on td at bounding box center [468, 172] width 105 height 25
click at [453, 249] on td at bounding box center [468, 247] width 105 height 25
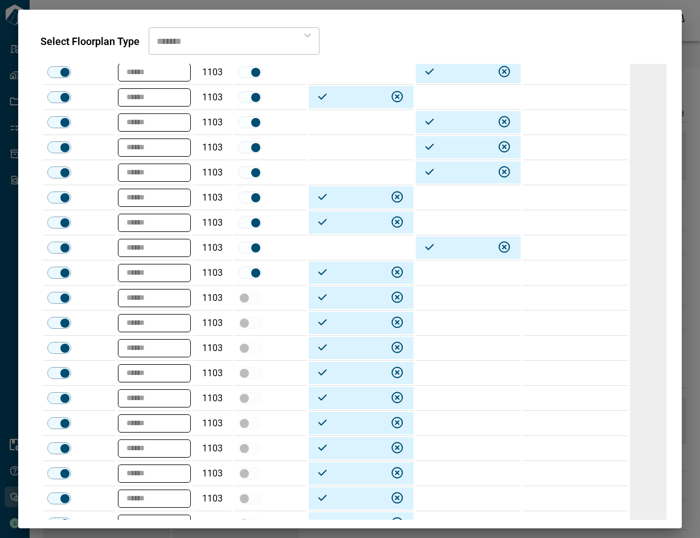
click at [446, 275] on td at bounding box center [468, 272] width 105 height 25
click at [474, 350] on td at bounding box center [468, 348] width 105 height 25
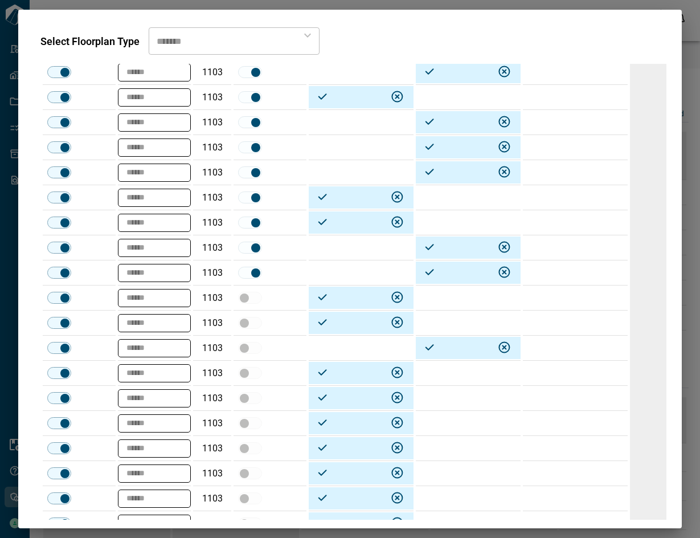
click at [459, 401] on td at bounding box center [468, 398] width 105 height 25
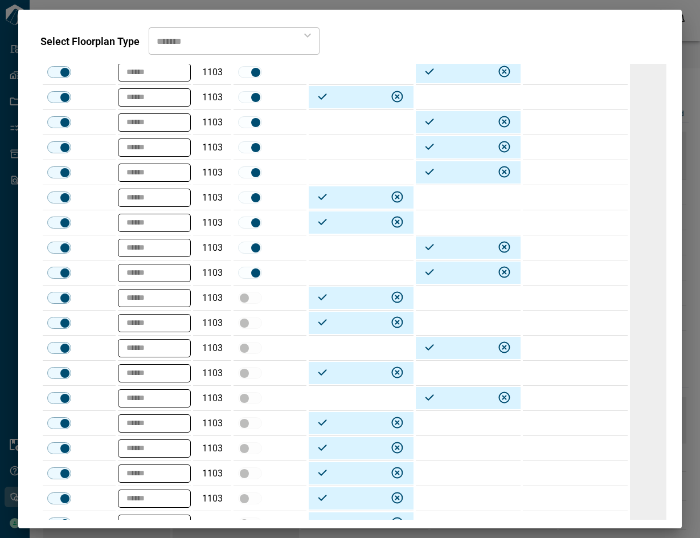
drag, startPoint x: 455, startPoint y: 428, endPoint x: 671, endPoint y: 171, distance: 334.8
click at [455, 428] on td at bounding box center [468, 423] width 105 height 25
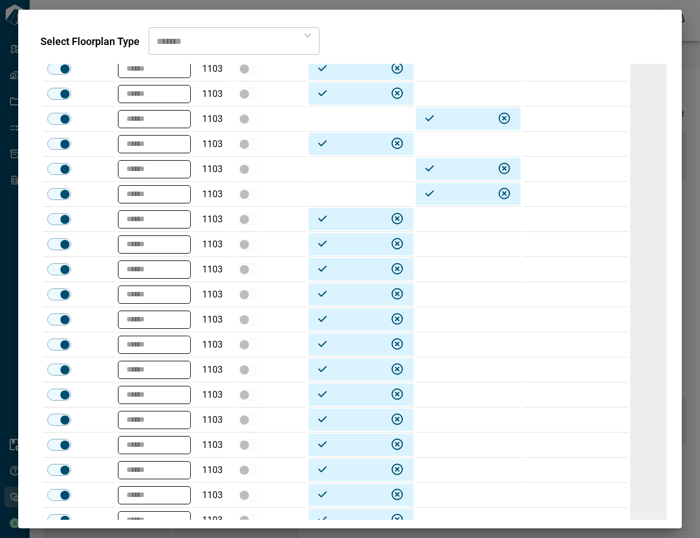
scroll to position [1085, 0]
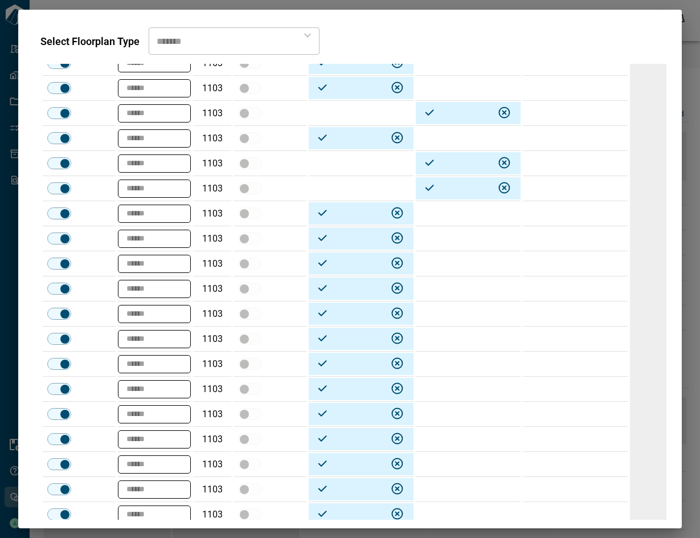
click at [480, 286] on td at bounding box center [468, 288] width 105 height 25
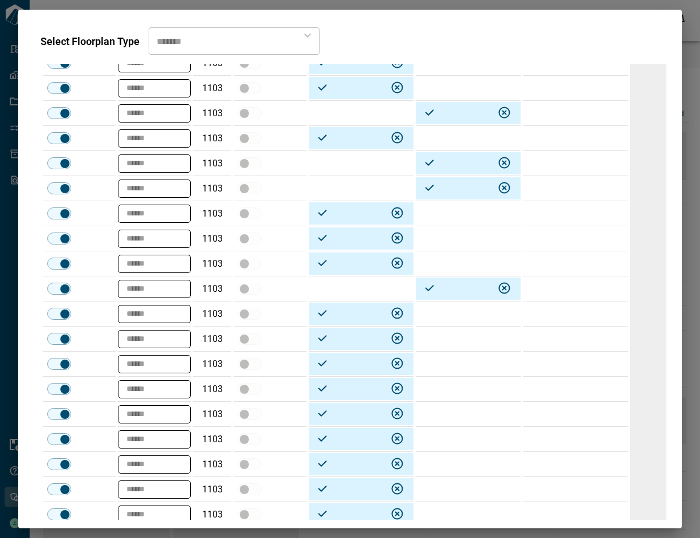
click at [465, 320] on td at bounding box center [468, 313] width 105 height 25
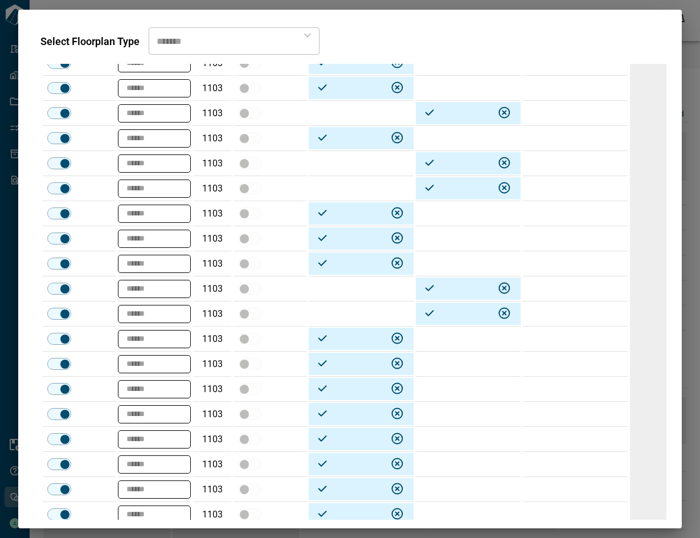
click at [463, 338] on td at bounding box center [468, 338] width 105 height 25
click at [459, 367] on td at bounding box center [468, 364] width 105 height 25
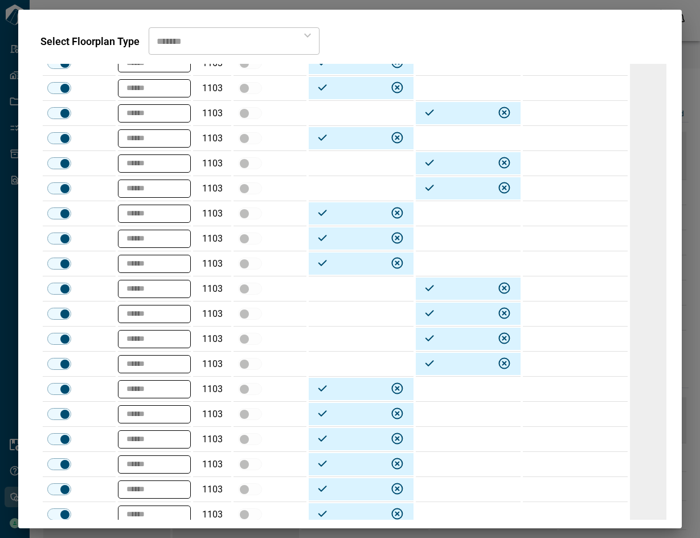
click at [453, 385] on td at bounding box center [468, 389] width 105 height 25
click at [451, 410] on td at bounding box center [468, 414] width 105 height 25
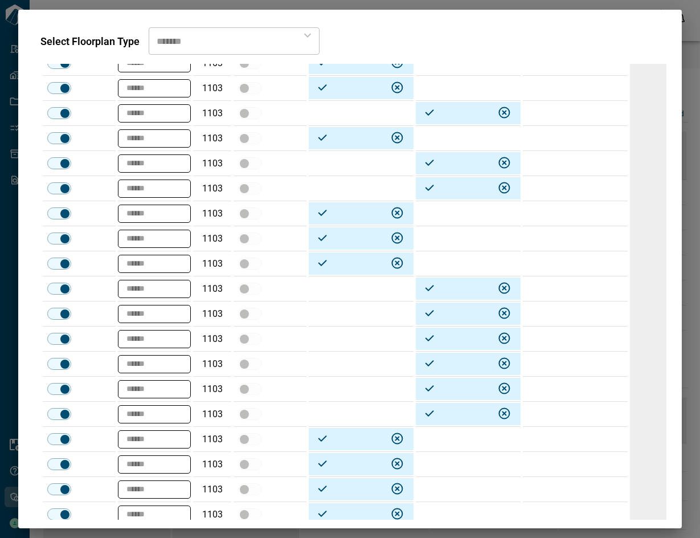
click at [445, 441] on td at bounding box center [468, 439] width 105 height 25
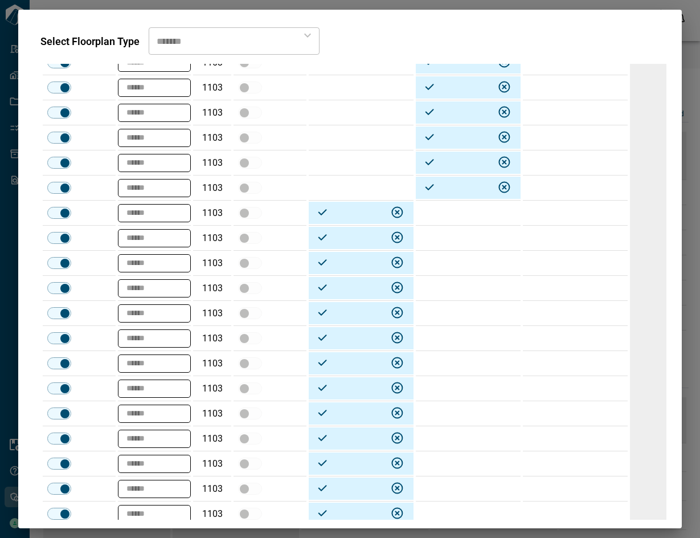
scroll to position [1413, 0]
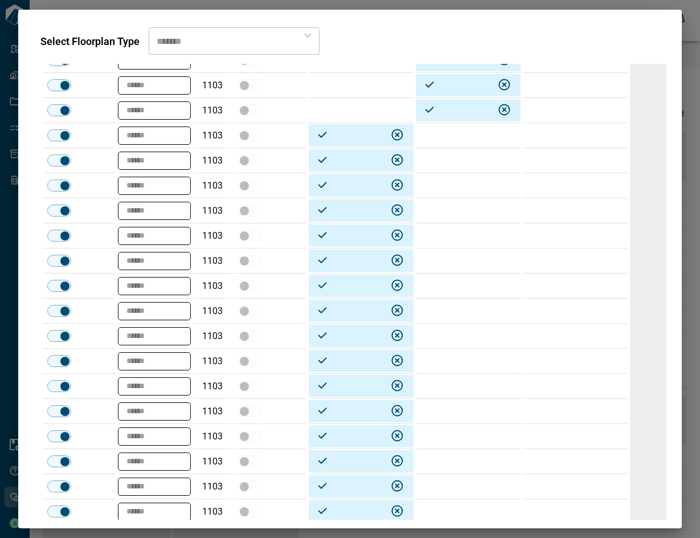
click at [475, 135] on td at bounding box center [468, 135] width 105 height 25
click at [457, 167] on td at bounding box center [468, 160] width 105 height 25
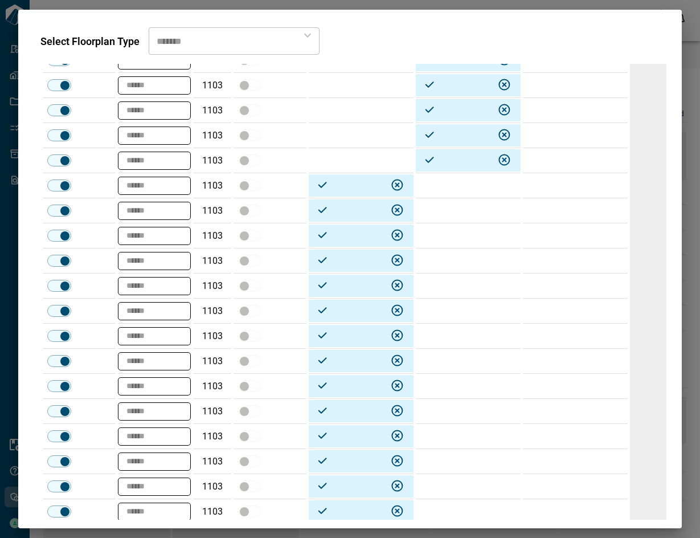
click at [452, 184] on td at bounding box center [468, 185] width 105 height 25
click at [447, 215] on td at bounding box center [468, 210] width 105 height 25
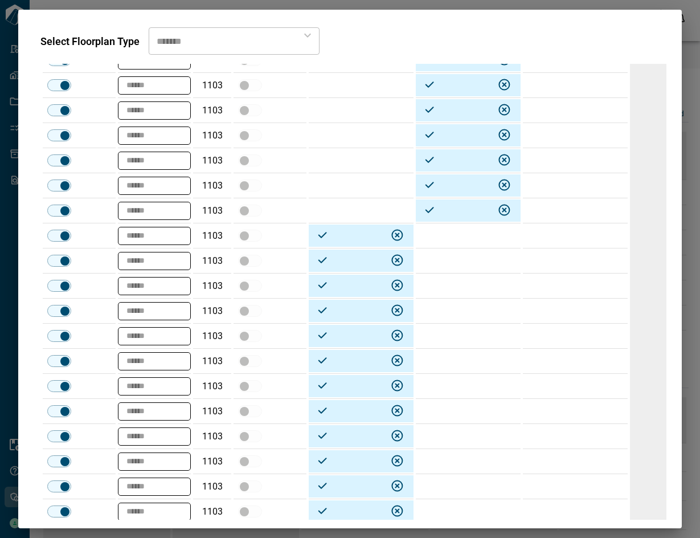
drag, startPoint x: 450, startPoint y: 237, endPoint x: 454, endPoint y: 260, distance: 23.2
click at [450, 237] on td at bounding box center [468, 235] width 105 height 25
click at [454, 260] on td at bounding box center [468, 260] width 105 height 25
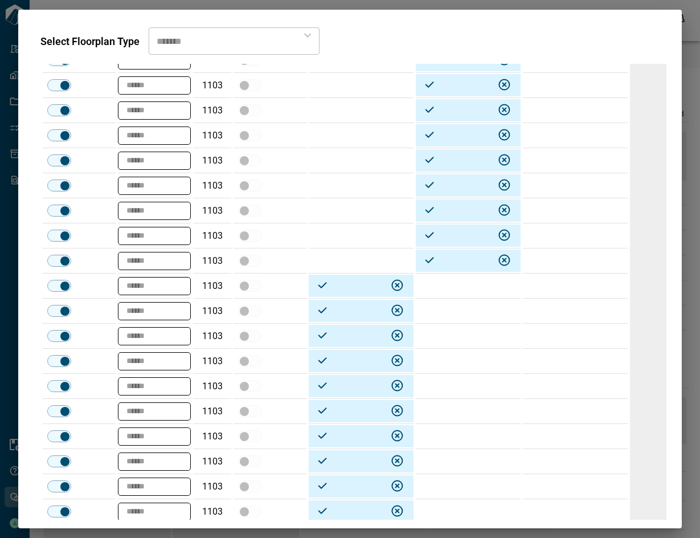
click at [456, 307] on td at bounding box center [468, 311] width 105 height 25
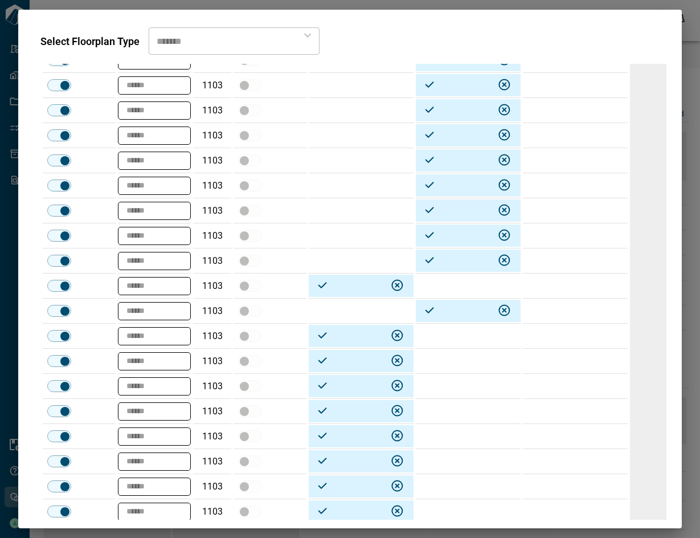
click at [456, 339] on td at bounding box center [468, 336] width 105 height 25
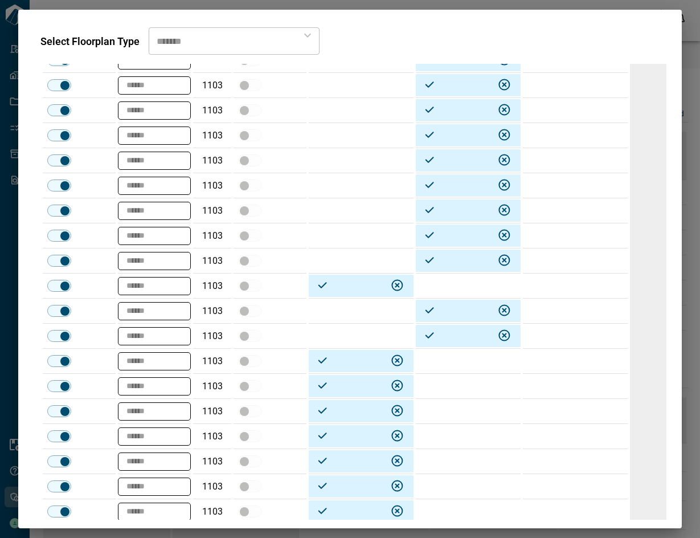
click at [453, 359] on td at bounding box center [468, 361] width 105 height 25
click at [460, 391] on td at bounding box center [468, 386] width 105 height 25
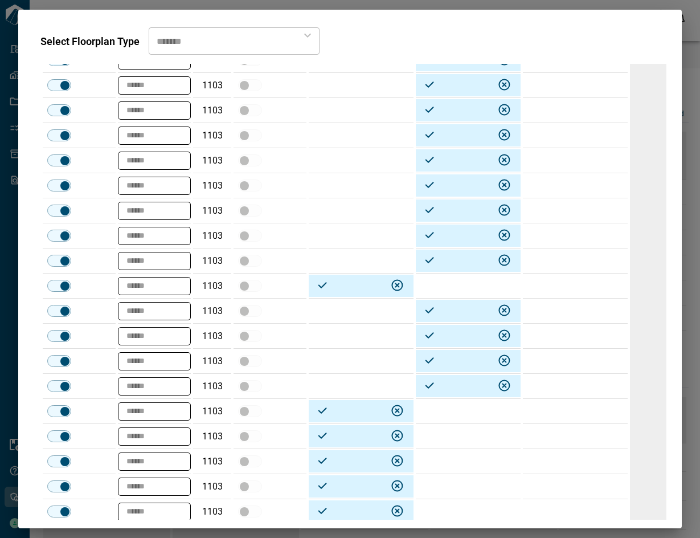
click at [454, 434] on td at bounding box center [468, 436] width 105 height 25
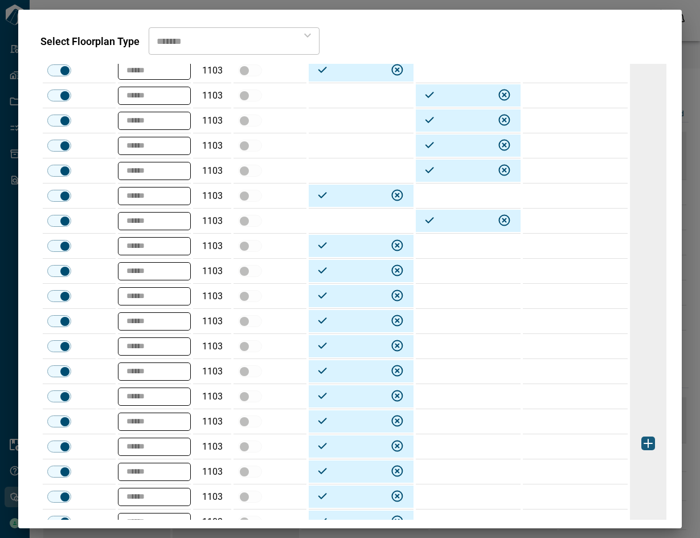
scroll to position [1727, 0]
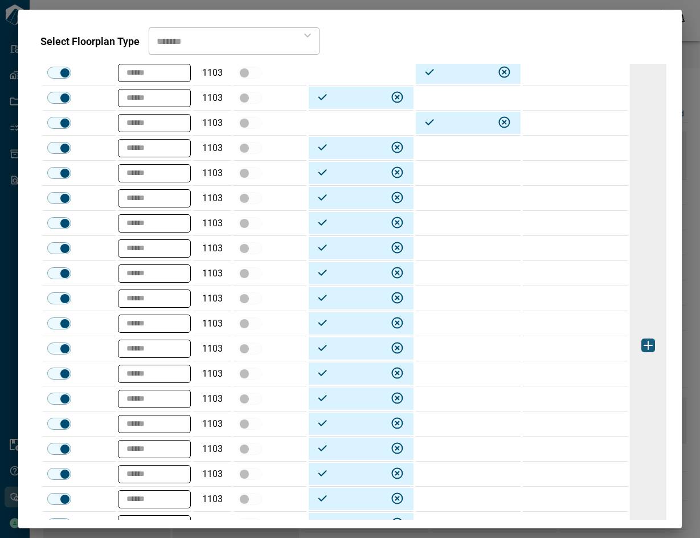
drag, startPoint x: 481, startPoint y: 248, endPoint x: 458, endPoint y: 287, distance: 44.9
click at [481, 248] on td at bounding box center [468, 248] width 105 height 25
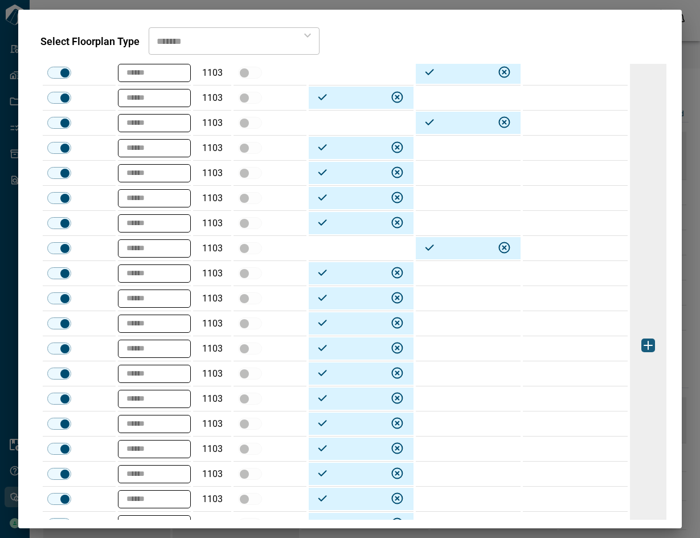
click at [460, 275] on td at bounding box center [468, 273] width 105 height 25
click at [460, 301] on td at bounding box center [468, 298] width 105 height 25
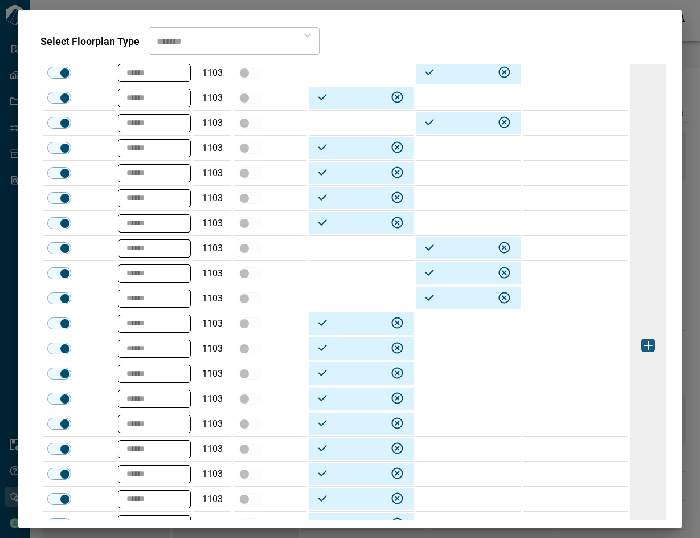
click at [465, 373] on td at bounding box center [468, 373] width 105 height 25
click at [467, 394] on td at bounding box center [468, 398] width 105 height 25
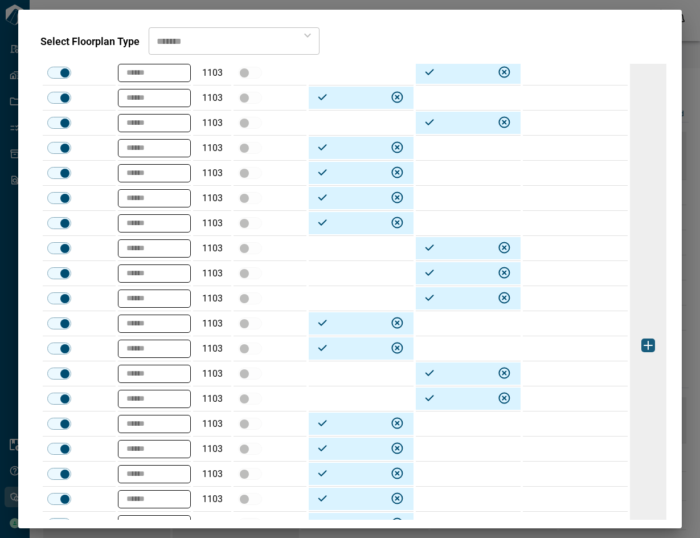
click at [463, 430] on td at bounding box center [468, 423] width 105 height 25
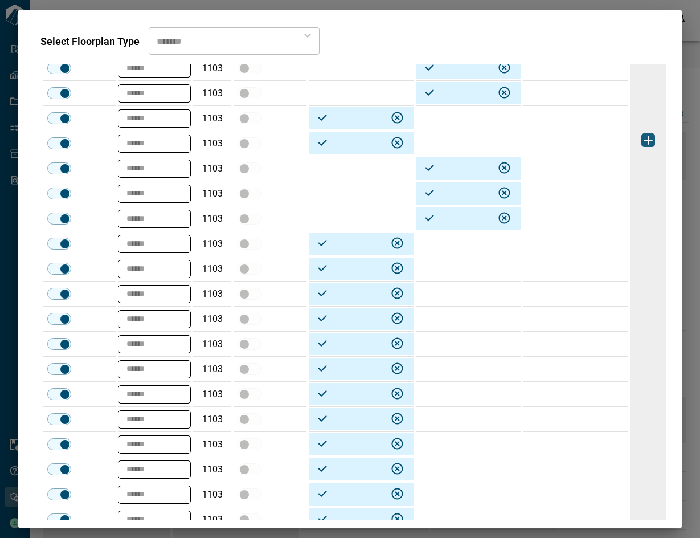
scroll to position [2004, 0]
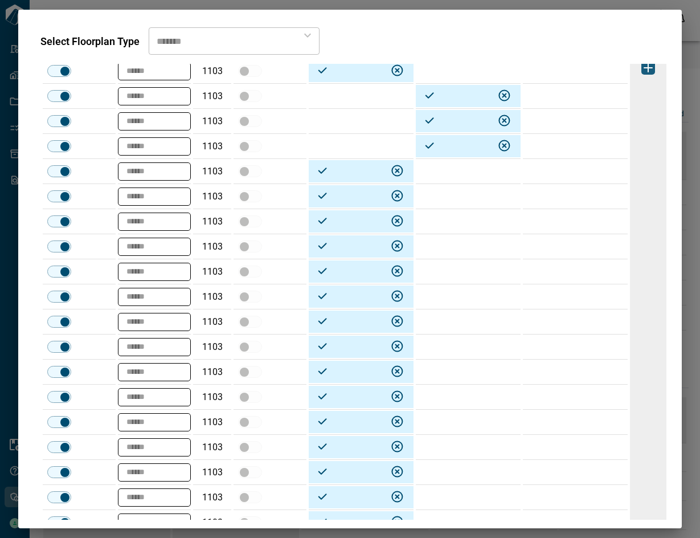
click at [463, 196] on td at bounding box center [468, 196] width 105 height 25
click at [463, 223] on td at bounding box center [468, 221] width 105 height 25
click at [469, 272] on td at bounding box center [468, 271] width 105 height 25
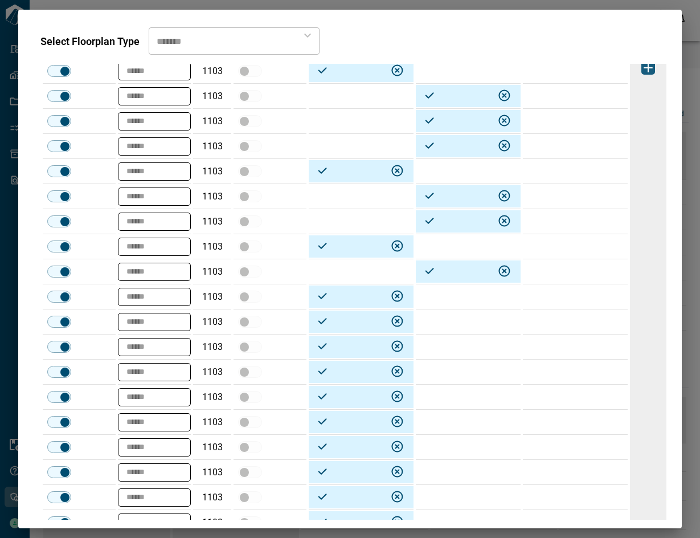
click at [472, 303] on td at bounding box center [468, 296] width 105 height 25
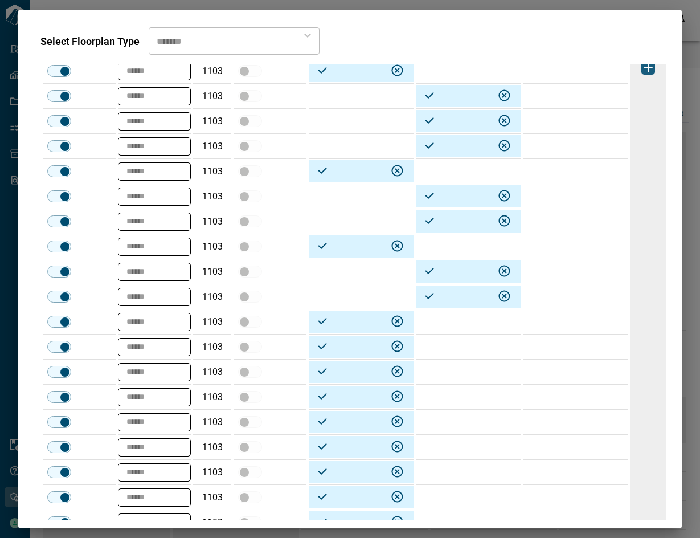
click at [448, 322] on td at bounding box center [468, 321] width 105 height 25
click at [457, 394] on td at bounding box center [468, 397] width 105 height 25
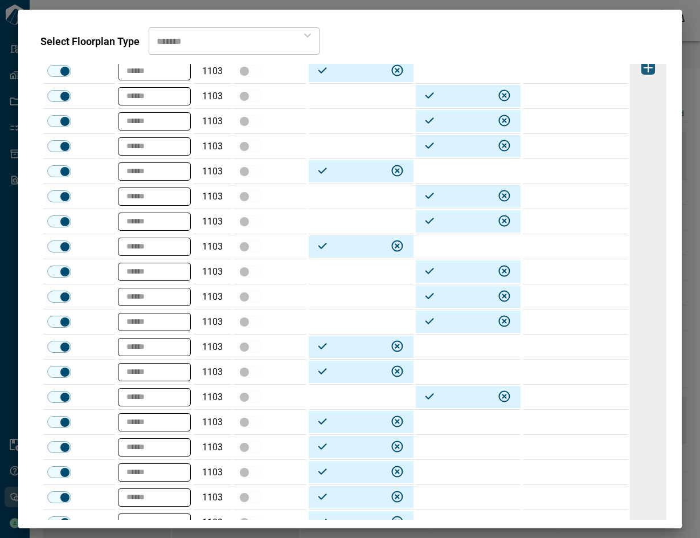
click at [451, 424] on td at bounding box center [468, 422] width 105 height 25
click at [449, 448] on td at bounding box center [468, 447] width 105 height 25
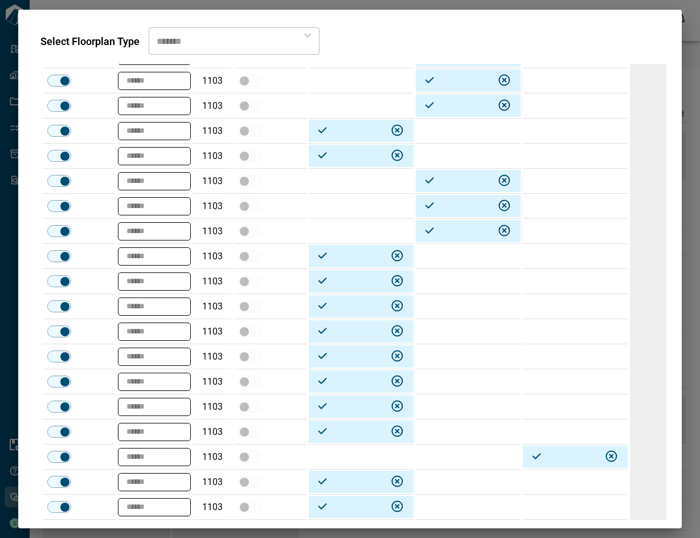
scroll to position [2307, 0]
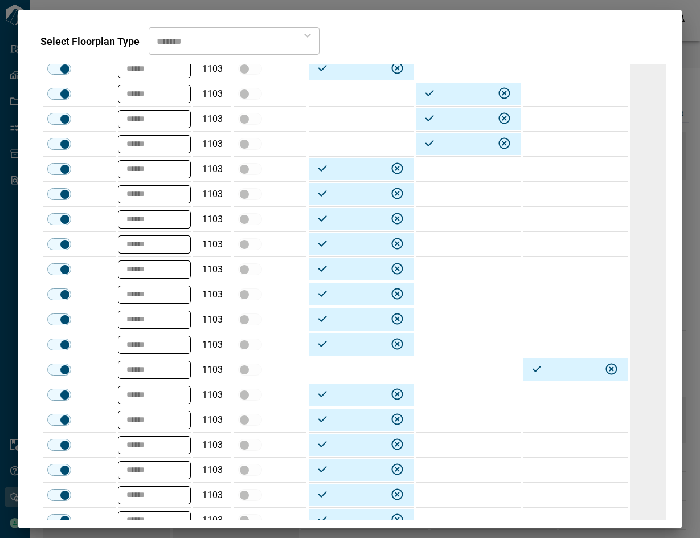
click at [470, 194] on td at bounding box center [468, 194] width 105 height 25
click at [459, 219] on td at bounding box center [468, 219] width 105 height 25
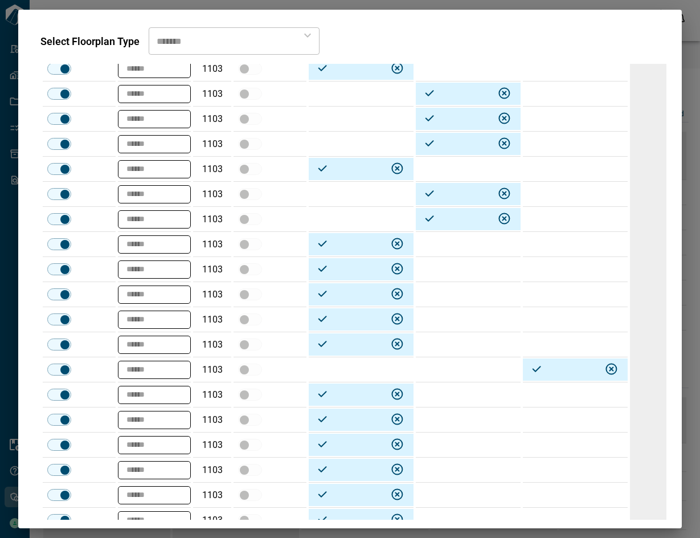
click at [468, 291] on td at bounding box center [468, 294] width 105 height 25
click at [476, 340] on td at bounding box center [468, 344] width 105 height 25
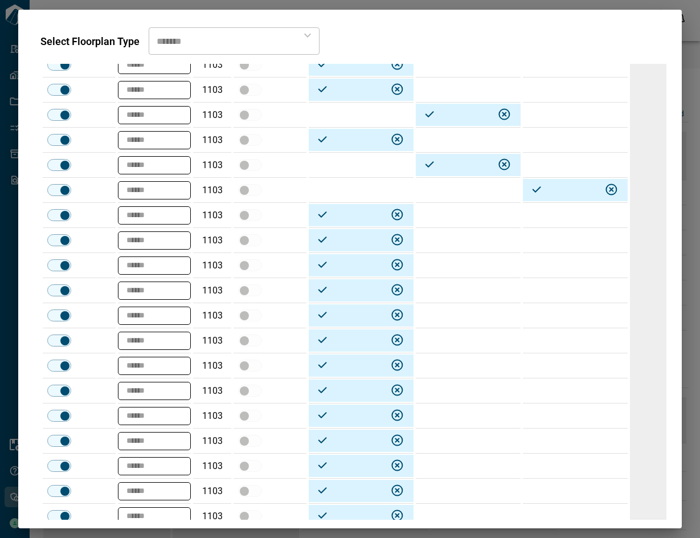
scroll to position [2554, 0]
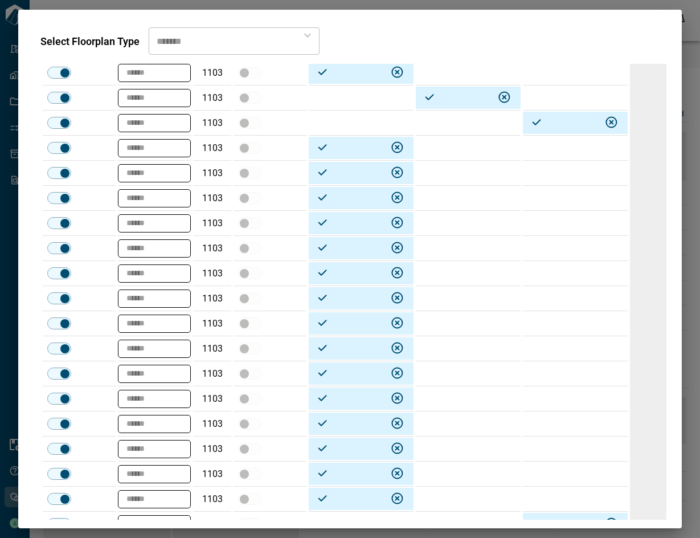
click at [472, 172] on td at bounding box center [468, 173] width 105 height 25
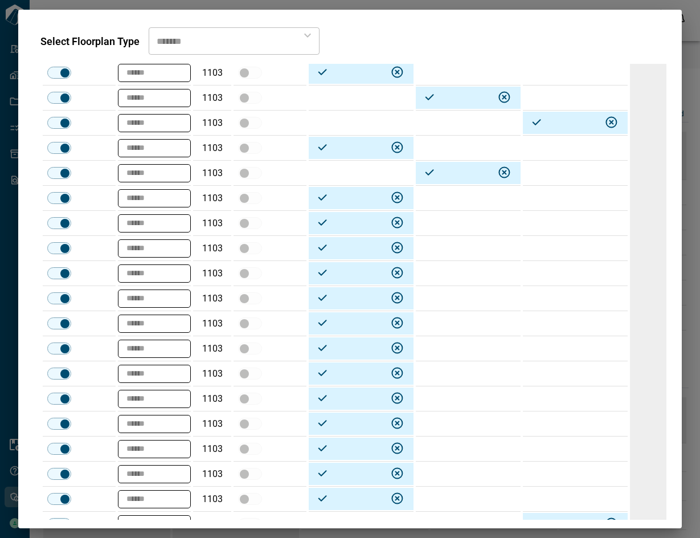
click at [463, 197] on td at bounding box center [468, 198] width 105 height 25
click at [470, 226] on td at bounding box center [468, 223] width 105 height 25
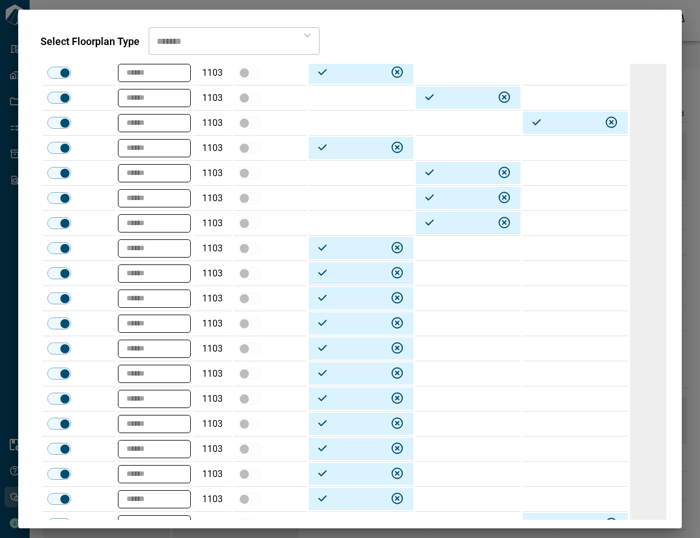
click at [473, 248] on td at bounding box center [468, 248] width 105 height 25
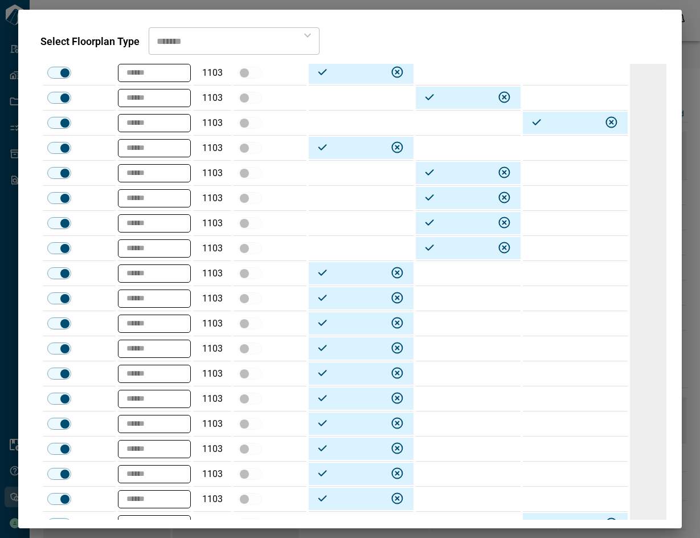
click at [455, 271] on td at bounding box center [468, 273] width 105 height 25
click at [446, 447] on td at bounding box center [468, 448] width 105 height 25
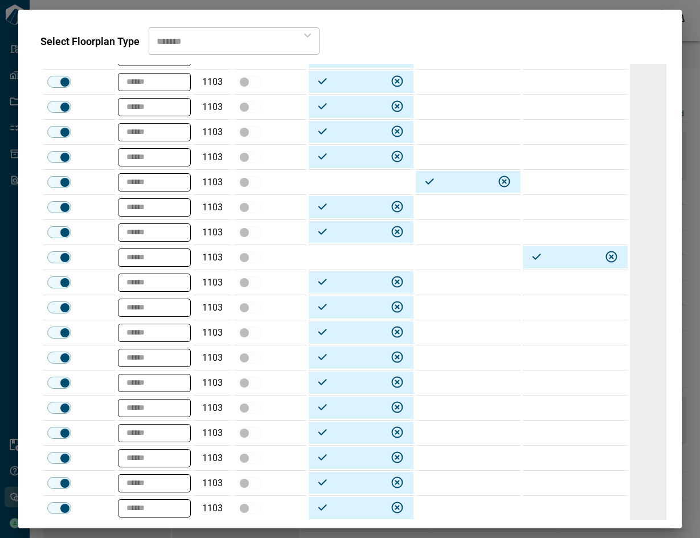
scroll to position [2862, 0]
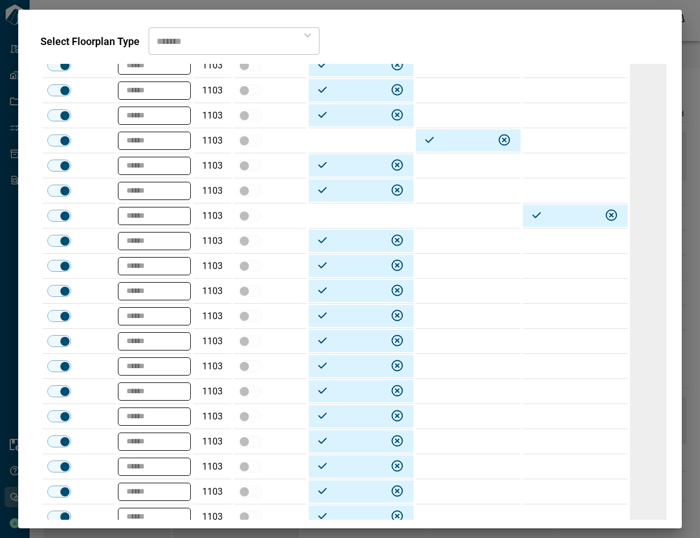
click at [470, 163] on td at bounding box center [468, 165] width 105 height 25
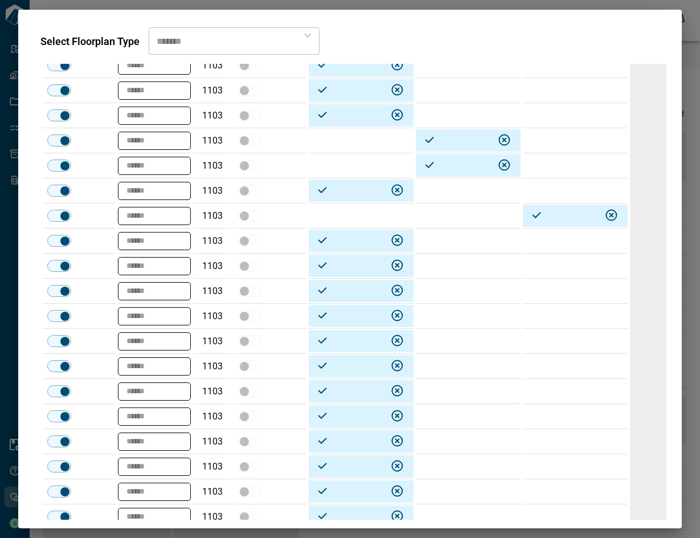
click at [463, 263] on td at bounding box center [468, 266] width 105 height 25
click at [469, 317] on td at bounding box center [468, 316] width 105 height 25
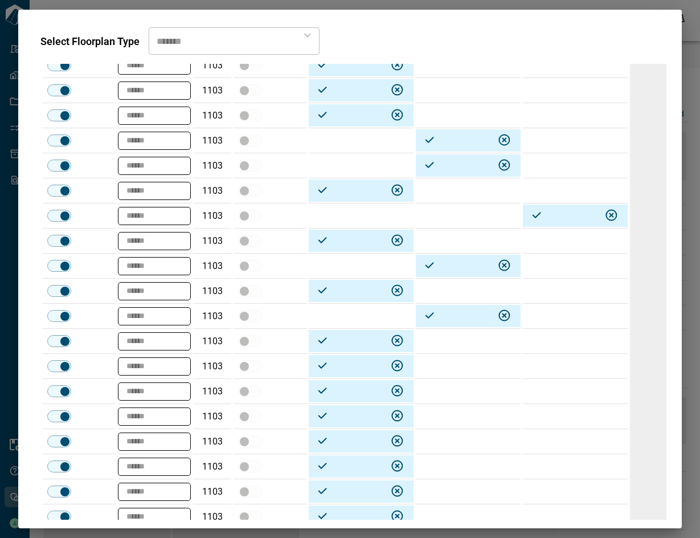
click at [468, 342] on td at bounding box center [468, 341] width 105 height 25
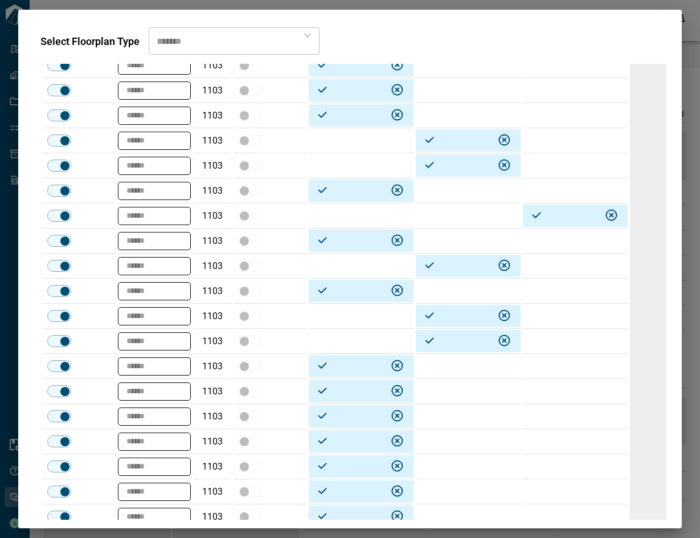
click at [447, 389] on td at bounding box center [468, 391] width 105 height 25
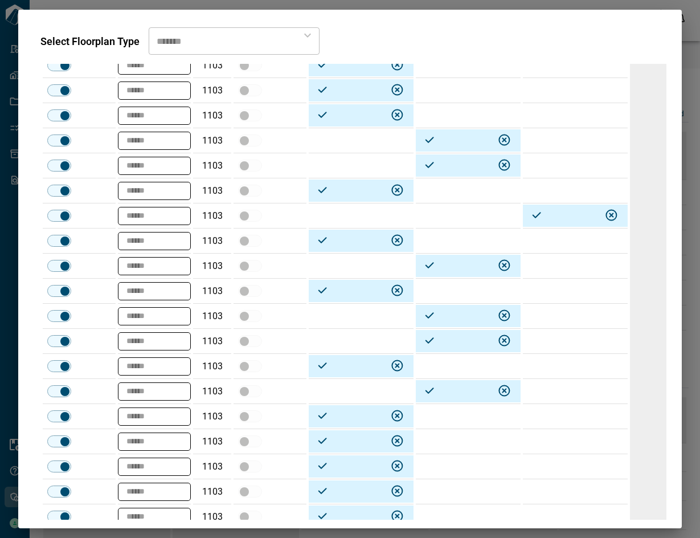
drag, startPoint x: 436, startPoint y: 464, endPoint x: 666, endPoint y: 401, distance: 238.7
click at [436, 464] on td at bounding box center [468, 466] width 105 height 25
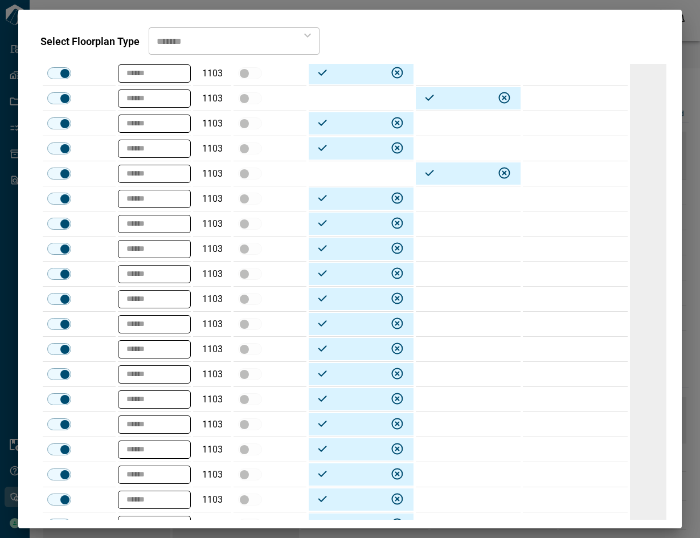
scroll to position [3160, 0]
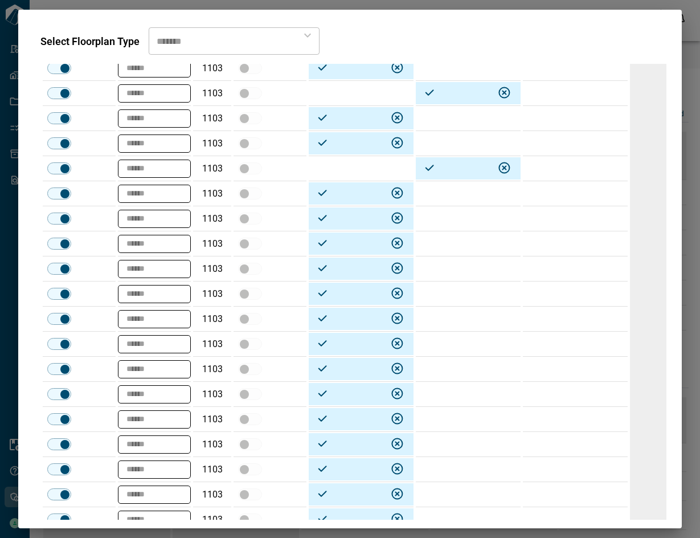
drag, startPoint x: 456, startPoint y: 218, endPoint x: 455, endPoint y: 242, distance: 23.9
click at [456, 219] on td at bounding box center [468, 218] width 105 height 25
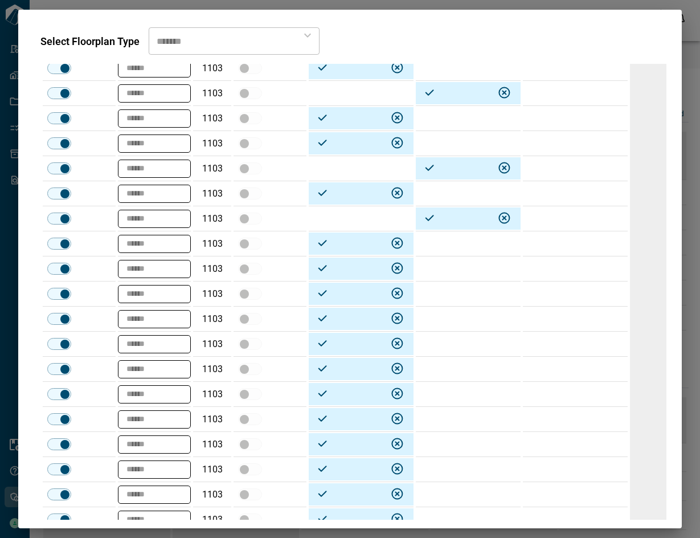
click at [461, 247] on td at bounding box center [468, 243] width 105 height 25
click at [463, 319] on td at bounding box center [468, 319] width 105 height 25
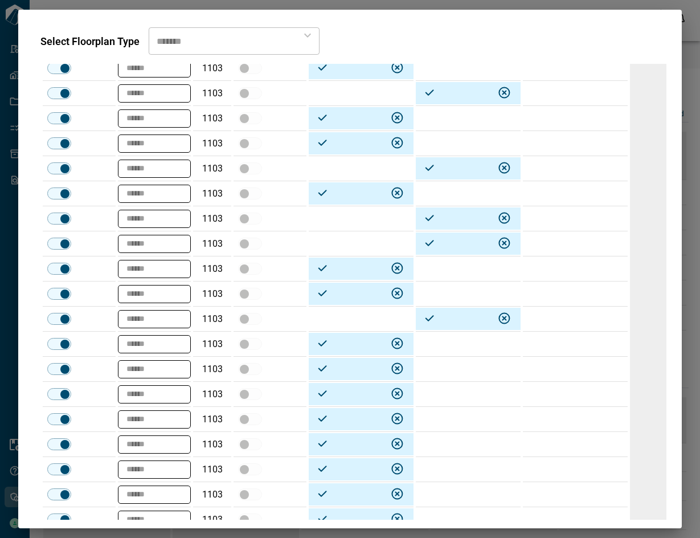
click at [468, 345] on td at bounding box center [468, 344] width 105 height 25
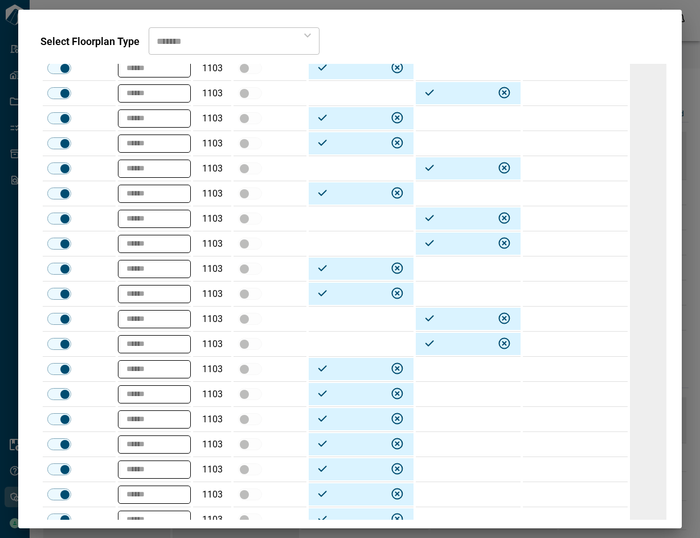
click at [466, 370] on td at bounding box center [468, 369] width 105 height 25
click at [469, 419] on td at bounding box center [468, 419] width 105 height 25
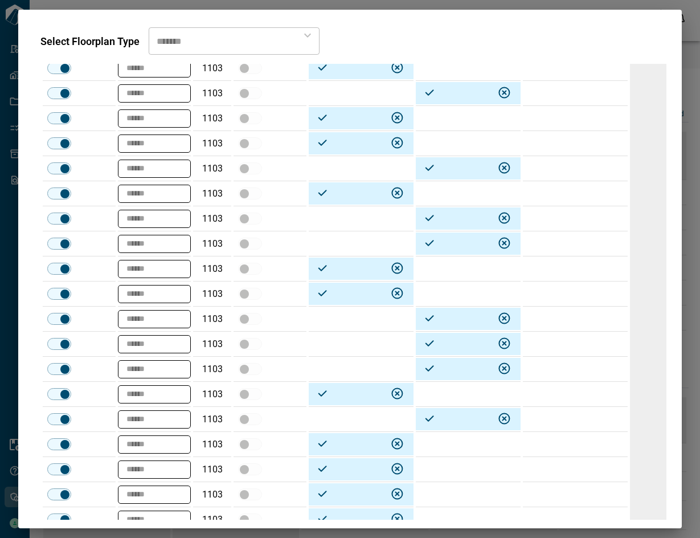
click at [467, 444] on td at bounding box center [468, 444] width 105 height 25
click at [464, 467] on td at bounding box center [468, 469] width 105 height 25
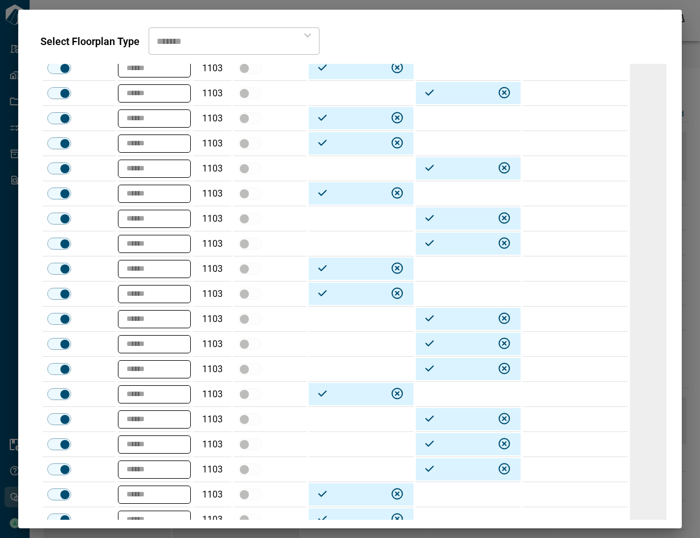
scroll to position [3309, 0]
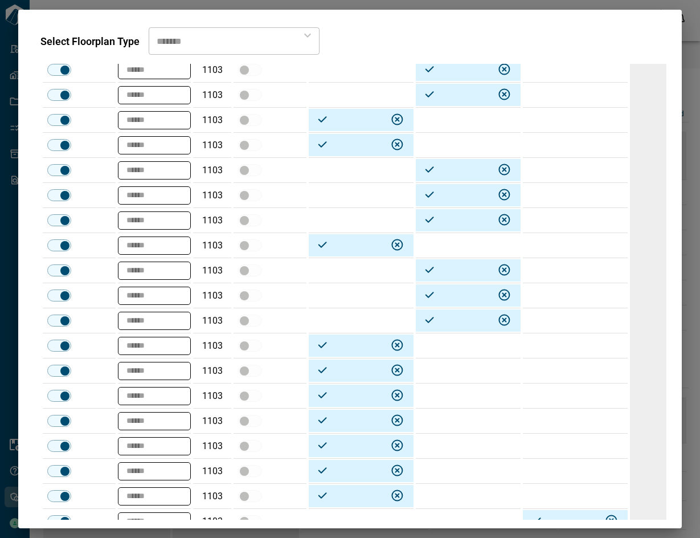
click at [476, 365] on td at bounding box center [468, 370] width 105 height 25
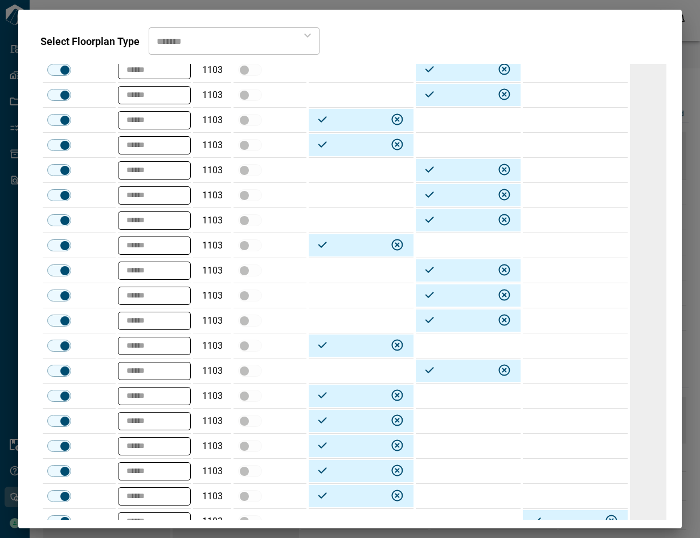
click at [464, 395] on td at bounding box center [468, 395] width 105 height 25
click at [455, 425] on td at bounding box center [468, 420] width 105 height 25
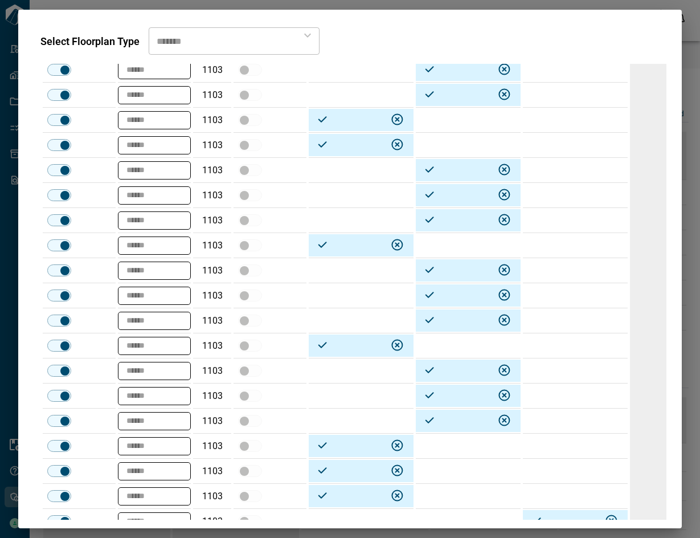
click at [452, 448] on td at bounding box center [468, 446] width 105 height 25
click at [454, 495] on td at bounding box center [468, 496] width 105 height 25
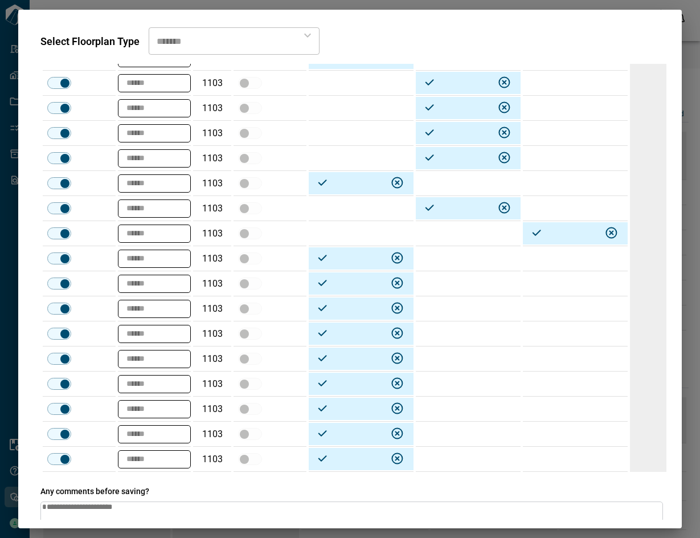
scroll to position [3648, 0]
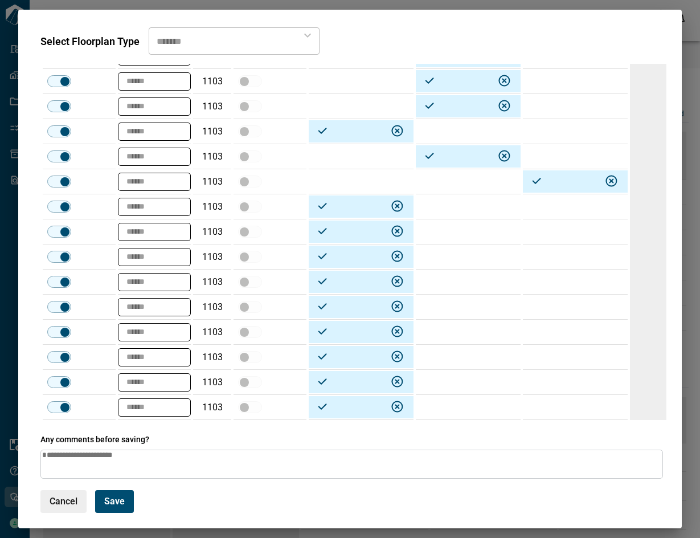
click at [459, 211] on td at bounding box center [468, 206] width 105 height 25
click at [457, 257] on td at bounding box center [468, 256] width 105 height 25
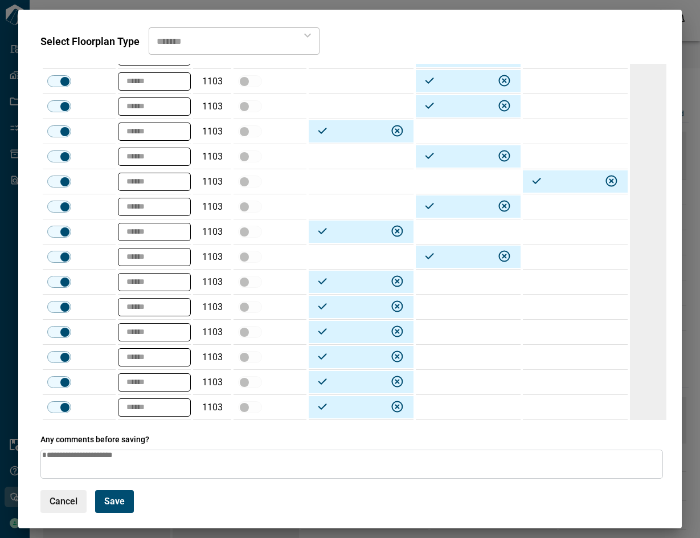
click at [447, 289] on td at bounding box center [468, 281] width 105 height 25
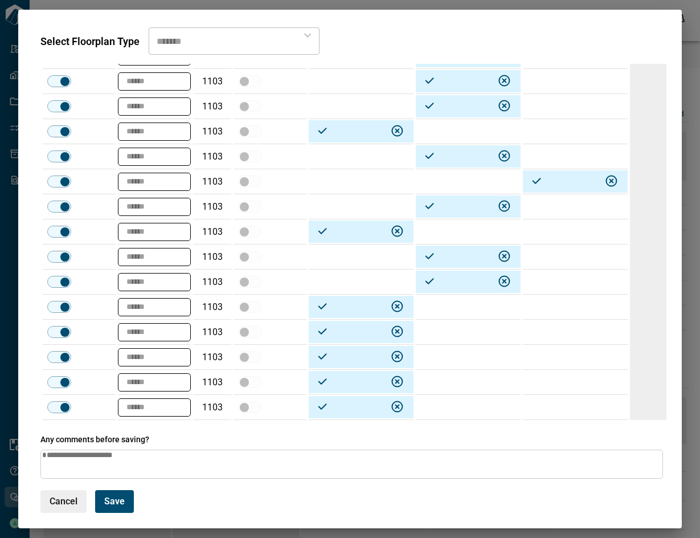
click at [434, 335] on td at bounding box center [468, 332] width 105 height 25
click at [450, 364] on td at bounding box center [468, 357] width 105 height 25
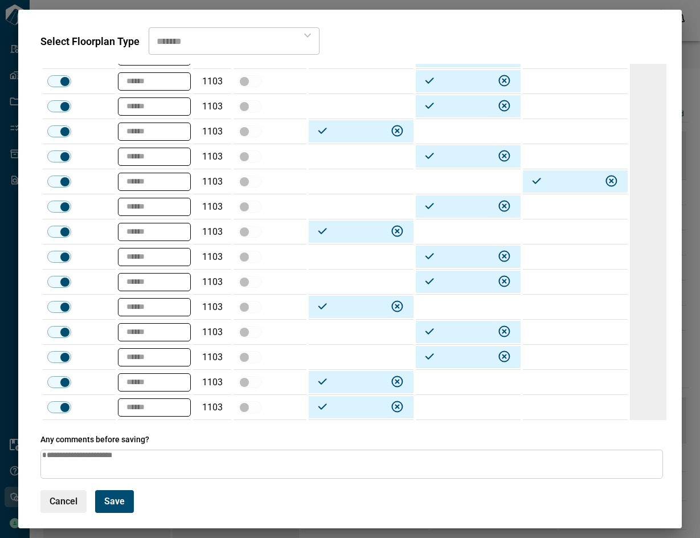
click at [464, 403] on td at bounding box center [468, 407] width 105 height 25
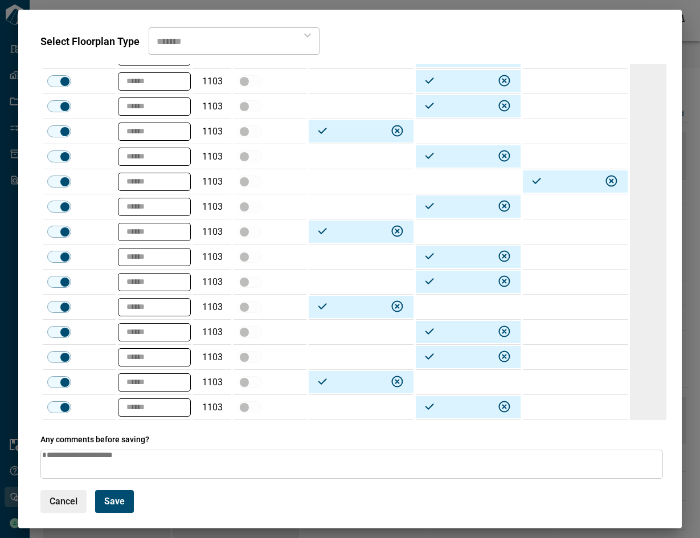
click at [115, 499] on span "Save" at bounding box center [114, 501] width 21 height 11
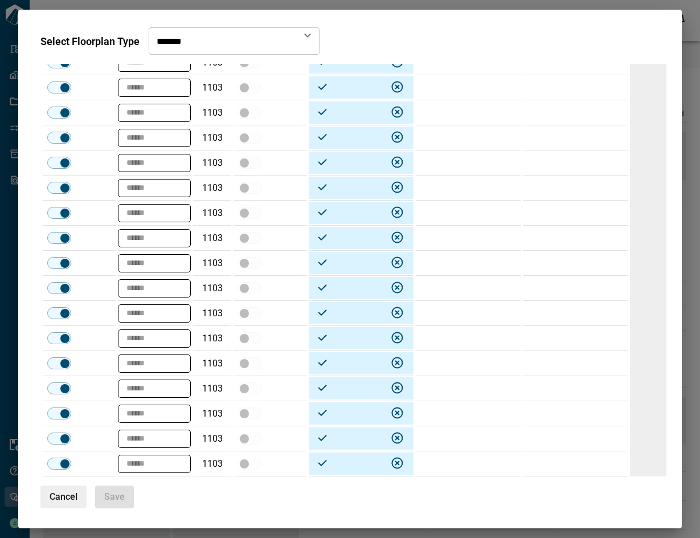
click at [70, 487] on button "Cancel" at bounding box center [63, 496] width 46 height 23
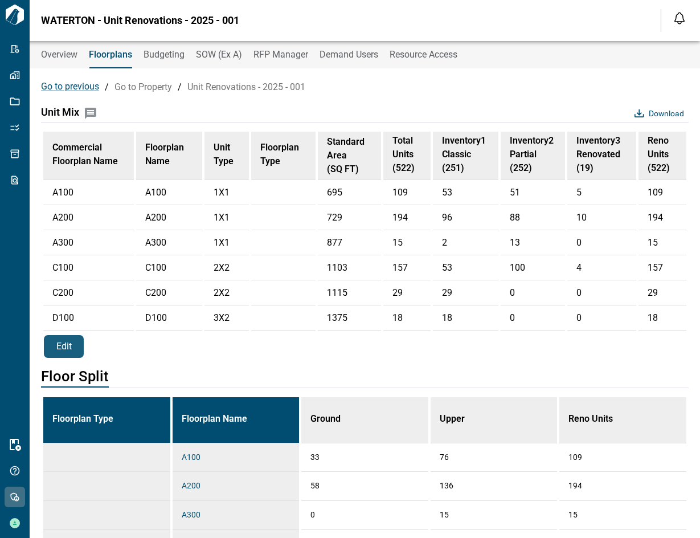
click at [64, 497] on td at bounding box center [106, 486] width 127 height 29
click at [60, 353] on span "Edit" at bounding box center [63, 347] width 15 height 12
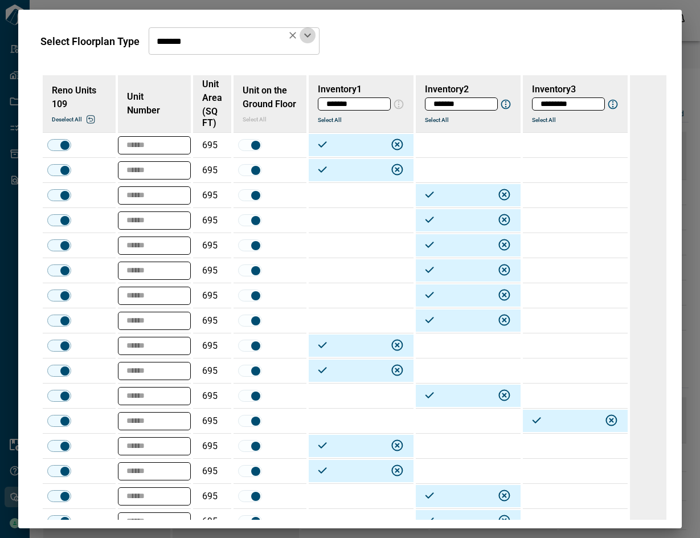
click at [307, 37] on icon "Open" at bounding box center [308, 35] width 14 height 14
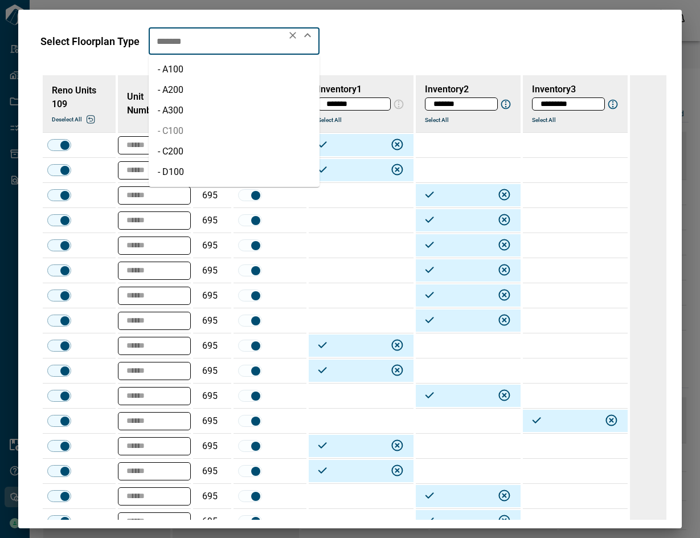
click at [185, 128] on li "- C100" at bounding box center [234, 131] width 171 height 21
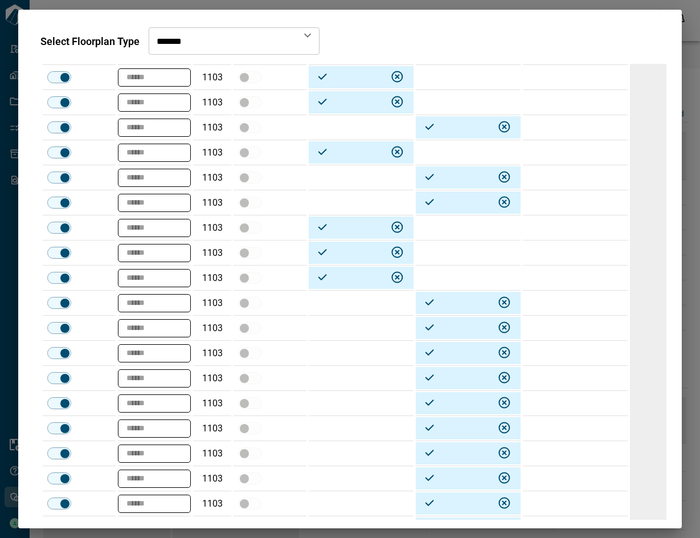
scroll to position [1073, 0]
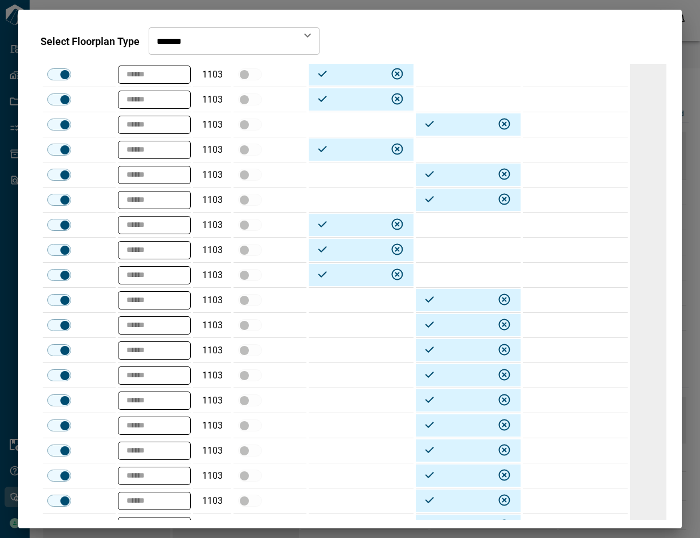
click at [469, 225] on td at bounding box center [468, 225] width 105 height 25
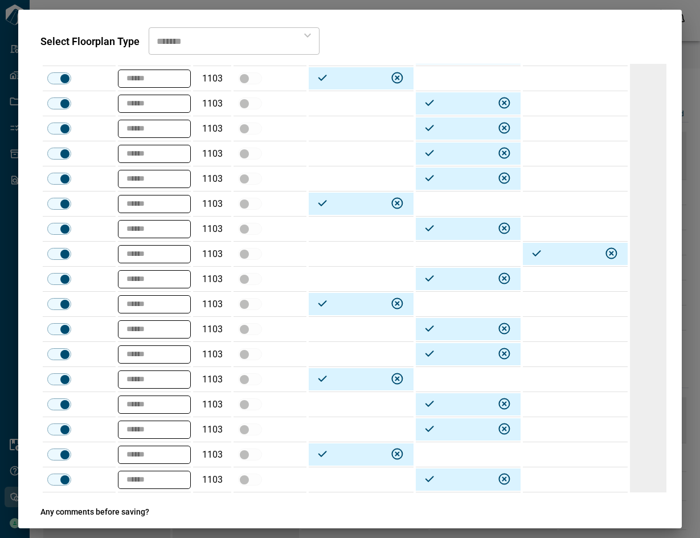
scroll to position [3654, 0]
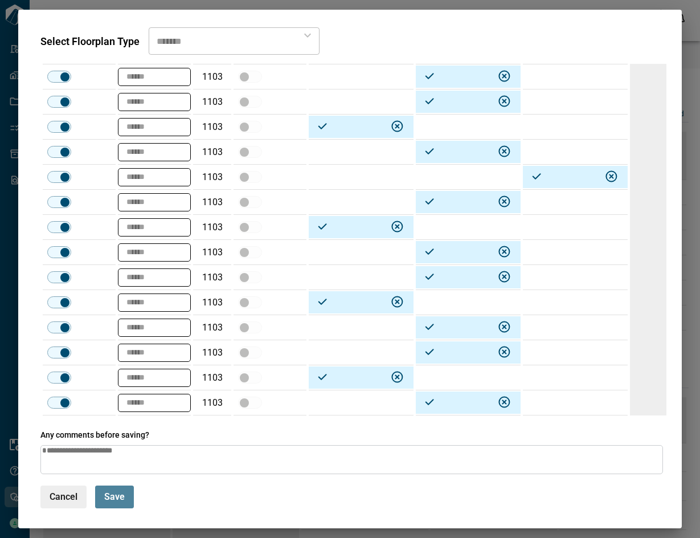
click at [124, 494] on span "Save" at bounding box center [114, 496] width 21 height 11
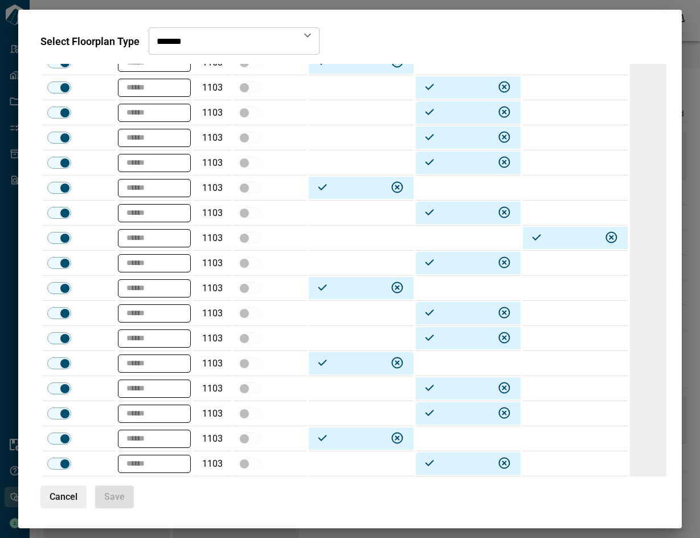
scroll to position [3592, 0]
click at [55, 504] on button "Cancel" at bounding box center [63, 496] width 46 height 23
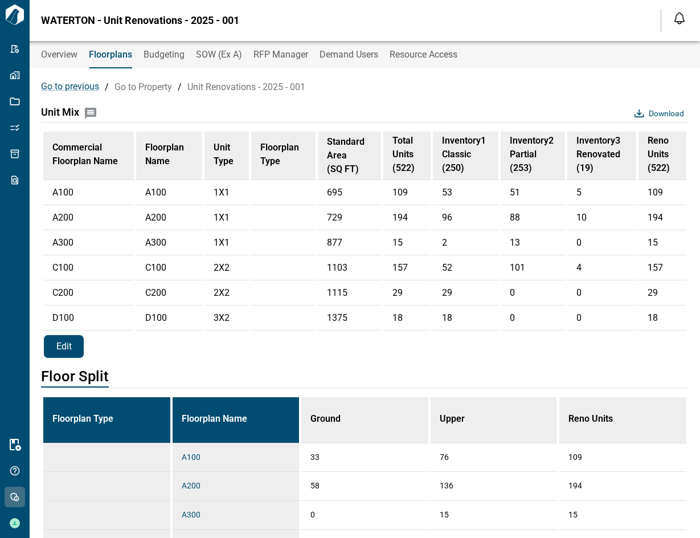
click at [70, 353] on span "Edit" at bounding box center [63, 347] width 15 height 12
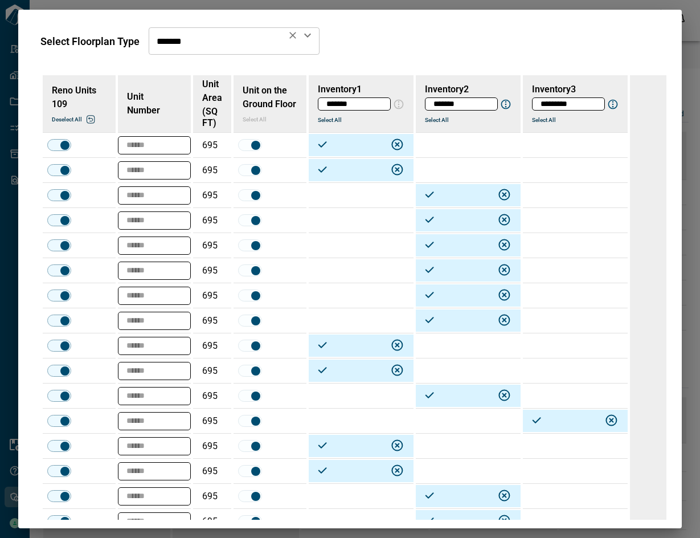
click at [309, 41] on icon "Open" at bounding box center [308, 35] width 14 height 14
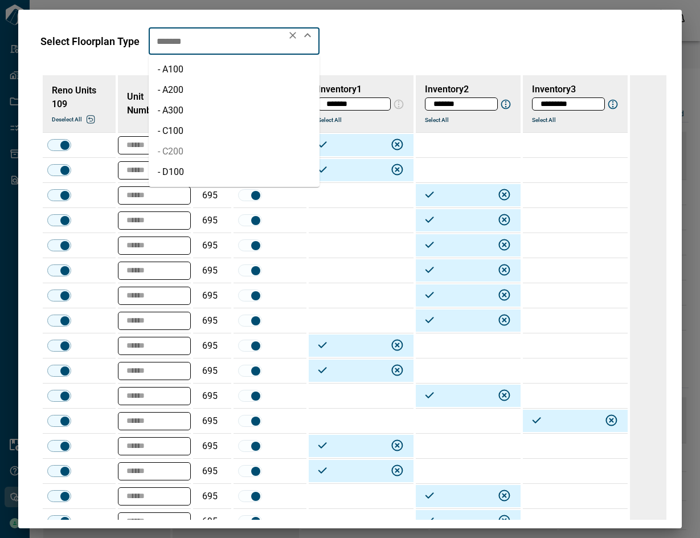
click at [220, 149] on li "- C200" at bounding box center [234, 151] width 171 height 21
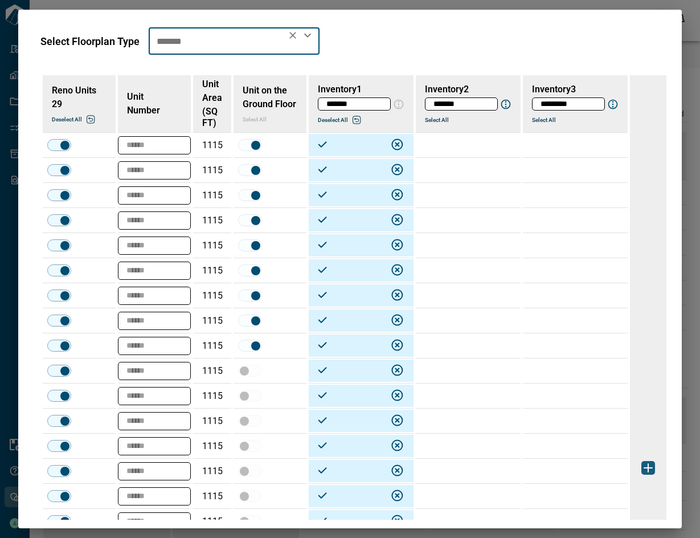
click at [455, 146] on td at bounding box center [468, 145] width 105 height 25
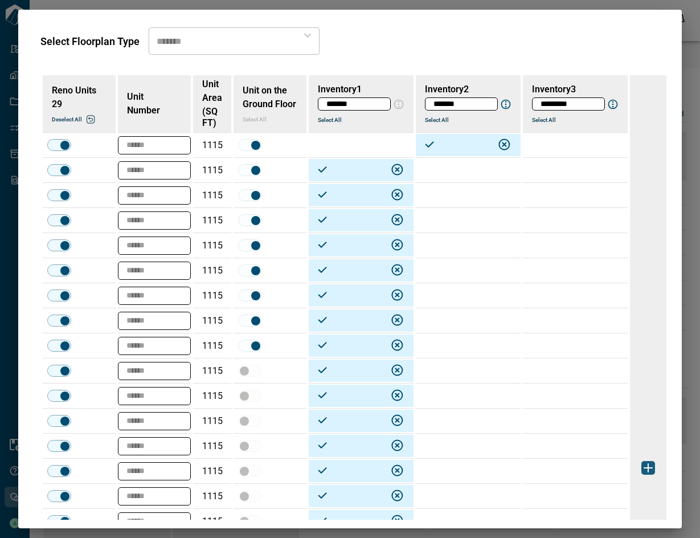
click at [449, 170] on td at bounding box center [468, 170] width 105 height 25
click at [450, 191] on td at bounding box center [468, 195] width 105 height 25
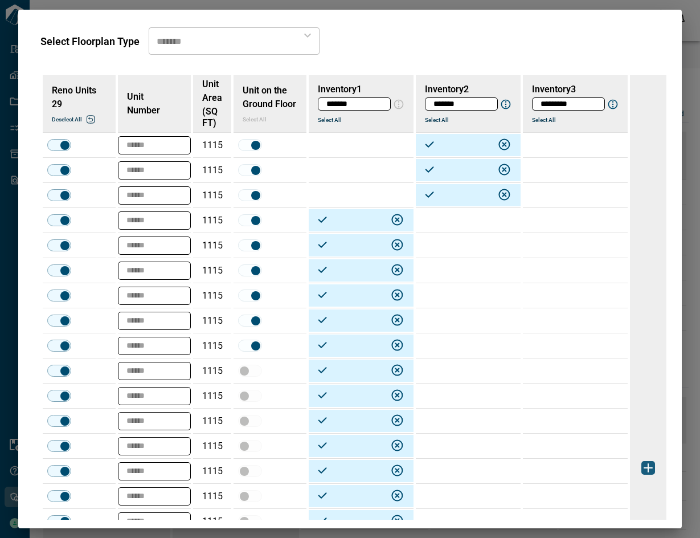
click at [446, 213] on td at bounding box center [468, 220] width 105 height 25
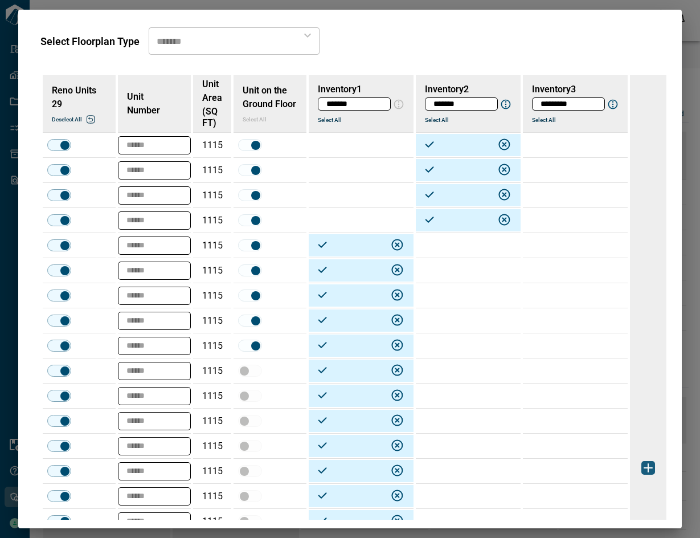
click at [445, 237] on td at bounding box center [468, 245] width 105 height 25
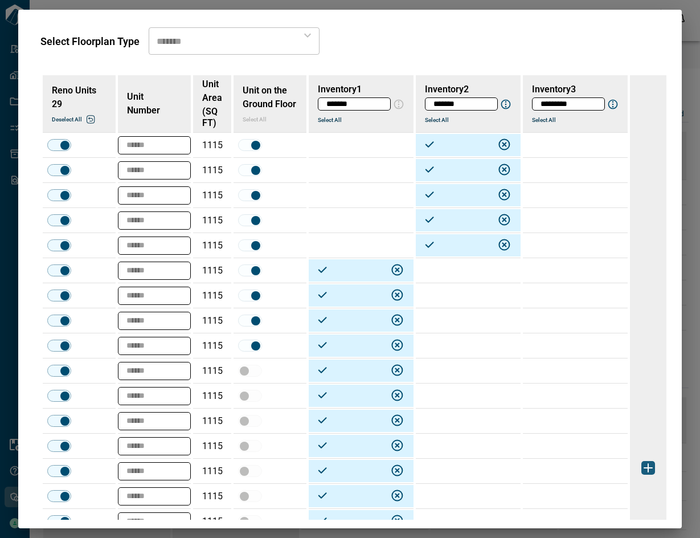
click at [444, 264] on td at bounding box center [468, 270] width 105 height 25
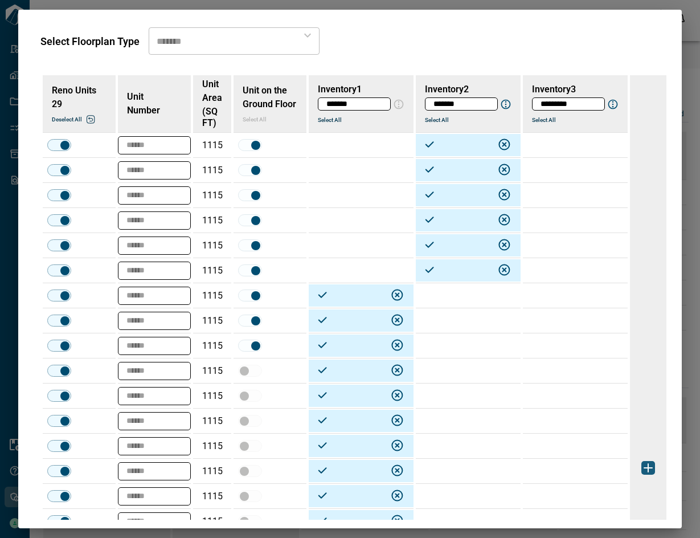
click at [446, 320] on td at bounding box center [468, 320] width 105 height 25
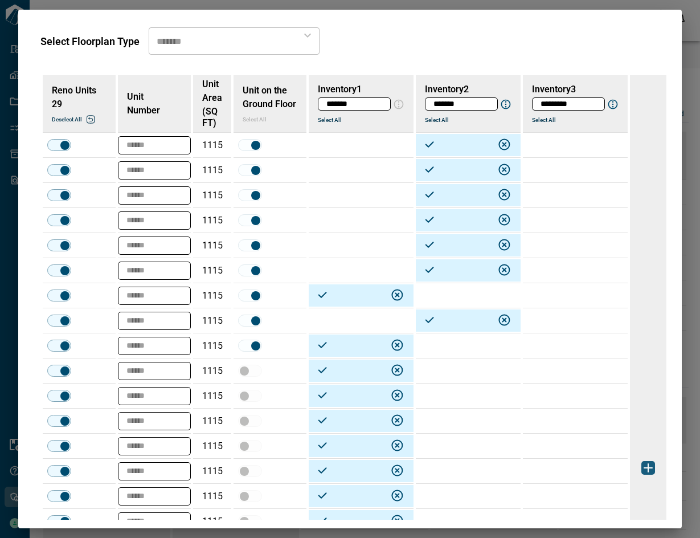
click at [451, 344] on td at bounding box center [468, 345] width 105 height 25
click at [450, 366] on td at bounding box center [468, 370] width 105 height 25
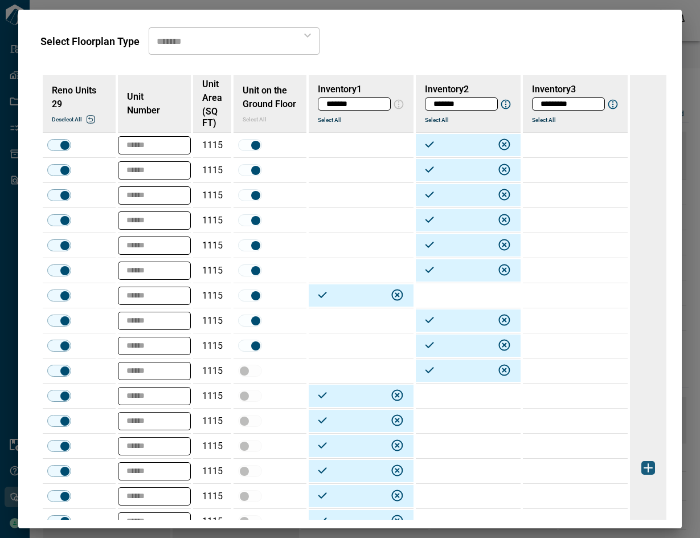
click at [449, 400] on td at bounding box center [468, 395] width 105 height 25
drag, startPoint x: 379, startPoint y: 402, endPoint x: 638, endPoint y: 256, distance: 296.4
click at [379, 402] on td at bounding box center [361, 395] width 105 height 25
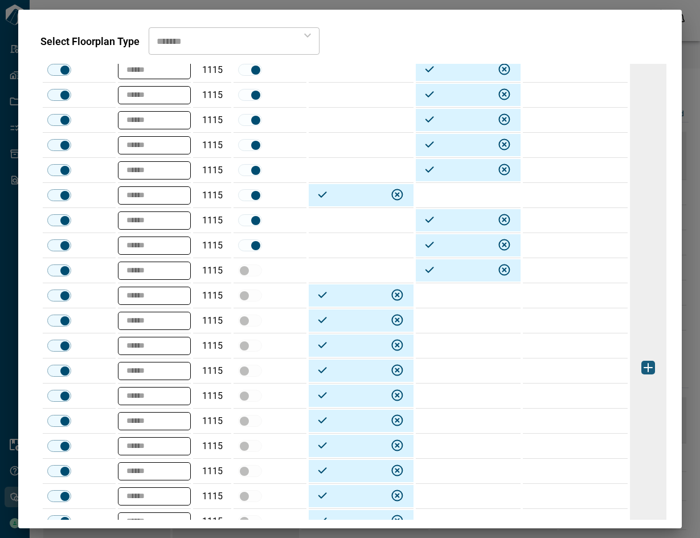
scroll to position [0, 0]
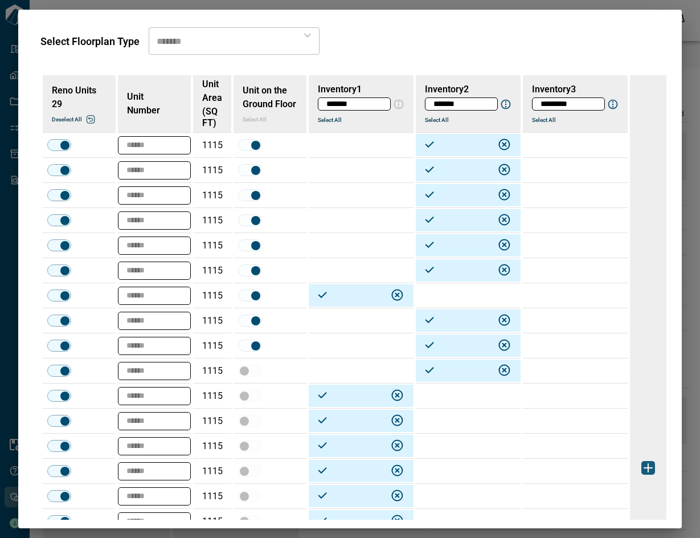
click at [444, 122] on button "Select All" at bounding box center [452, 119] width 55 height 7
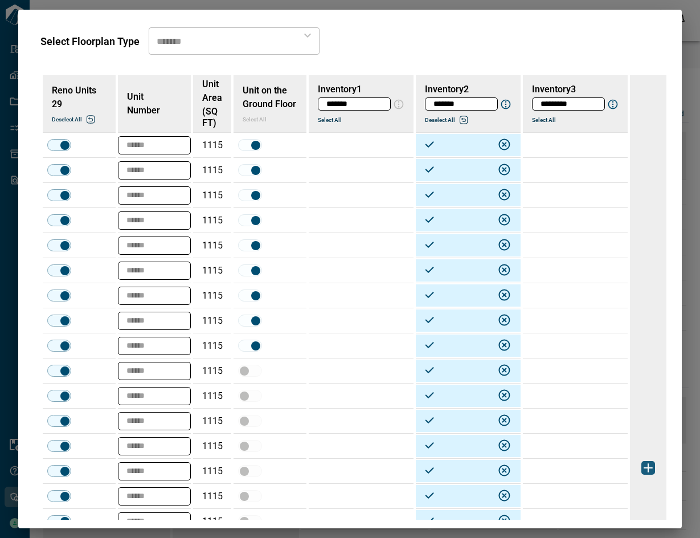
click at [347, 296] on td at bounding box center [361, 295] width 105 height 25
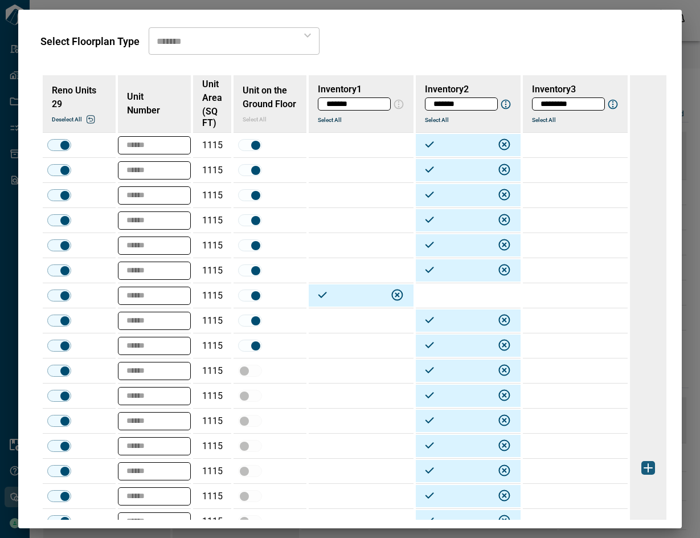
click at [337, 423] on td at bounding box center [361, 420] width 105 height 25
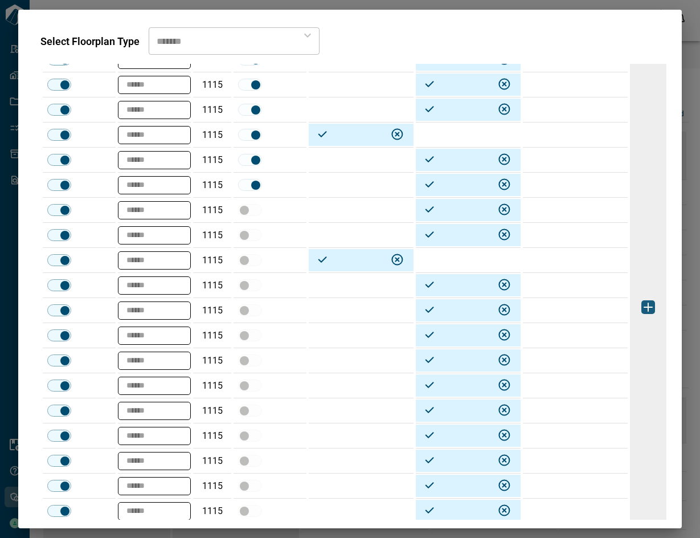
scroll to position [243, 0]
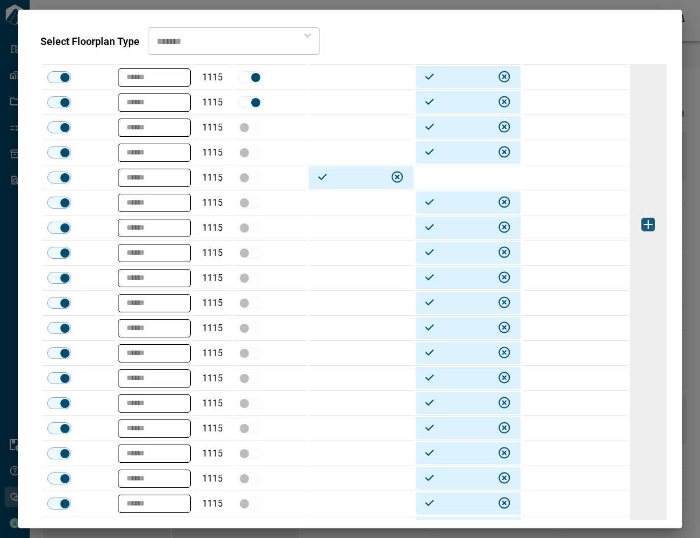
click at [344, 201] on td at bounding box center [361, 202] width 105 height 25
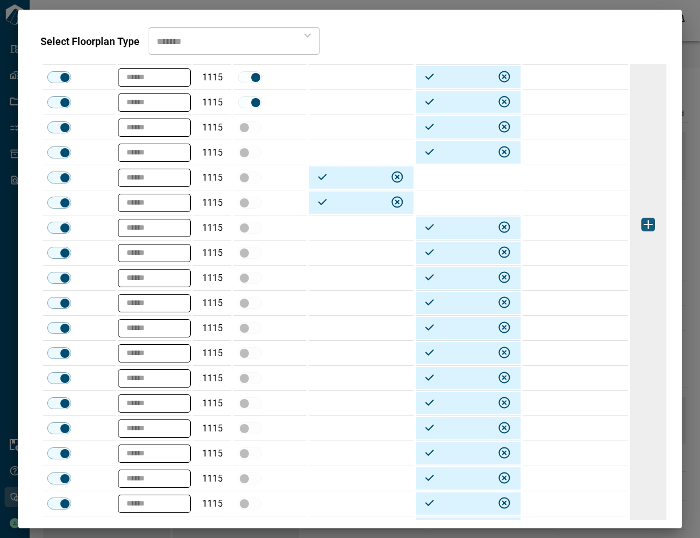
click at [306, 283] on table "Reno Units 29 Deselect all Unit Number Unit Area (SQ FT) Unit on the Ground Flo…" at bounding box center [335, 224] width 590 height 784
click at [318, 280] on td at bounding box center [361, 277] width 105 height 25
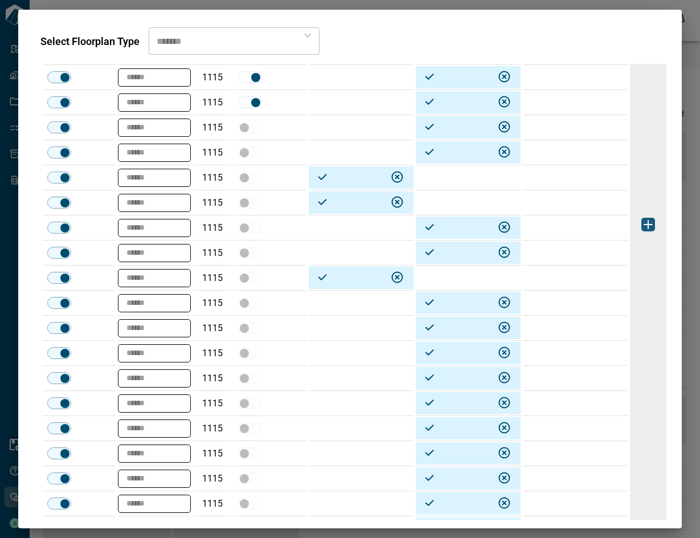
click at [333, 332] on td at bounding box center [361, 328] width 105 height 25
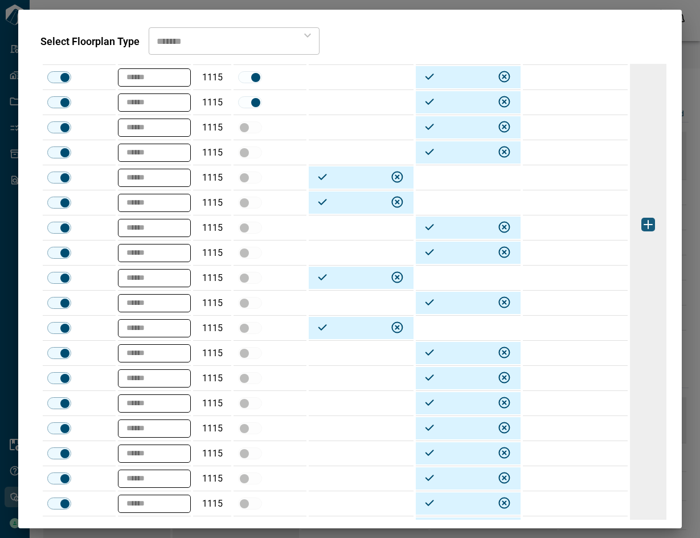
click at [342, 407] on td at bounding box center [361, 403] width 105 height 25
click at [343, 429] on td at bounding box center [361, 428] width 105 height 25
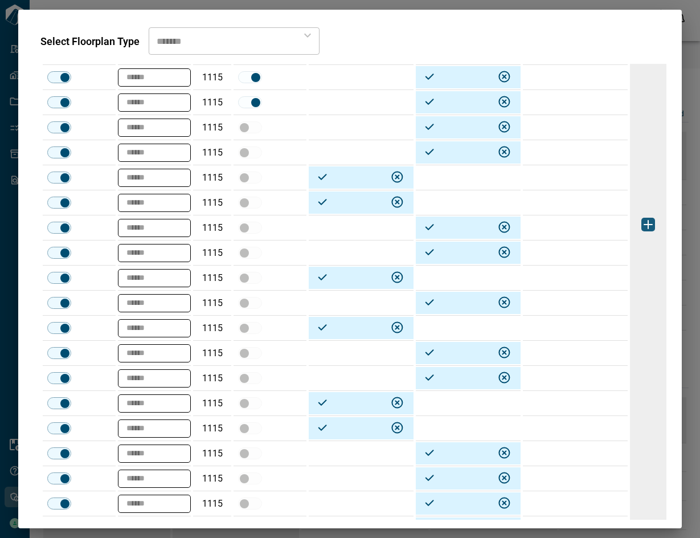
click at [340, 457] on td at bounding box center [361, 453] width 105 height 25
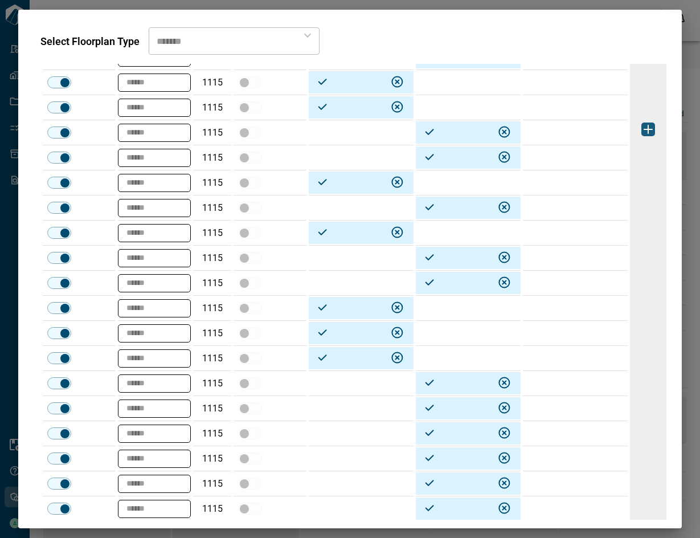
scroll to position [382, 0]
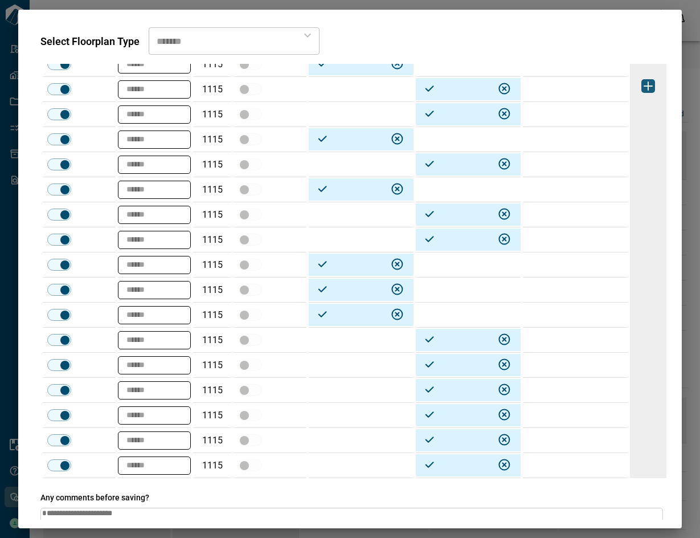
click at [326, 366] on td at bounding box center [361, 365] width 105 height 25
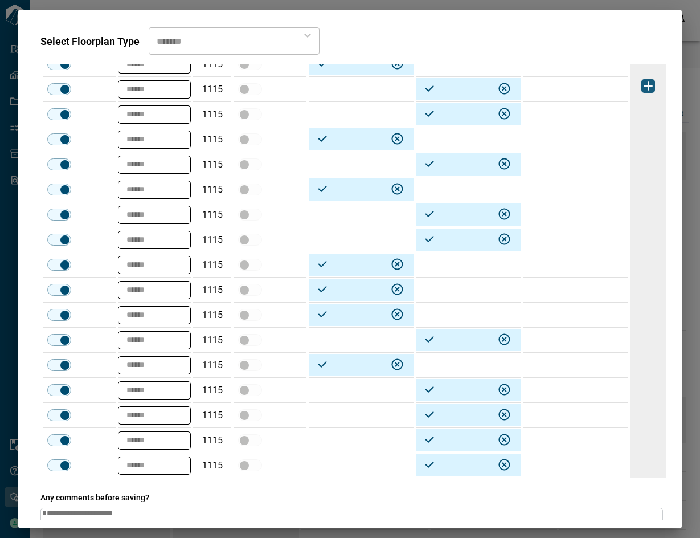
click at [323, 464] on td at bounding box center [361, 465] width 105 height 25
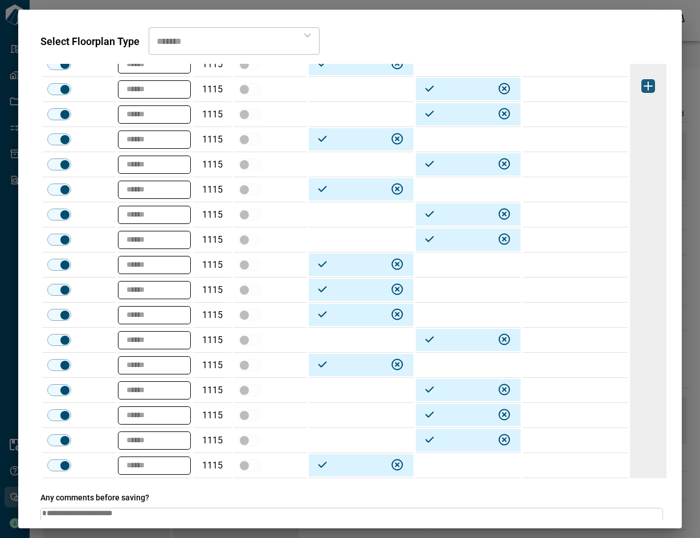
drag, startPoint x: 674, startPoint y: 374, endPoint x: 671, endPoint y: 415, distance: 40.6
click at [672, 414] on div "Select Floorplan Type ****** ​ Reno Units 29 Deselect all Unit Number Unit Area…" at bounding box center [350, 269] width 664 height 518
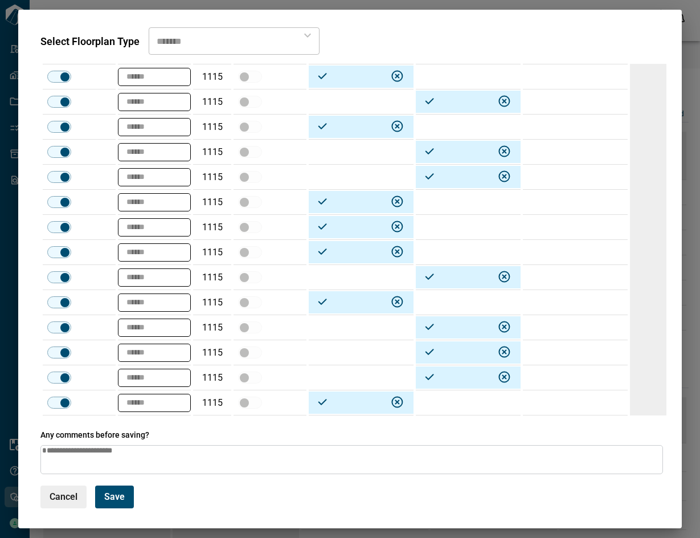
click at [121, 499] on span "Save" at bounding box center [114, 496] width 21 height 11
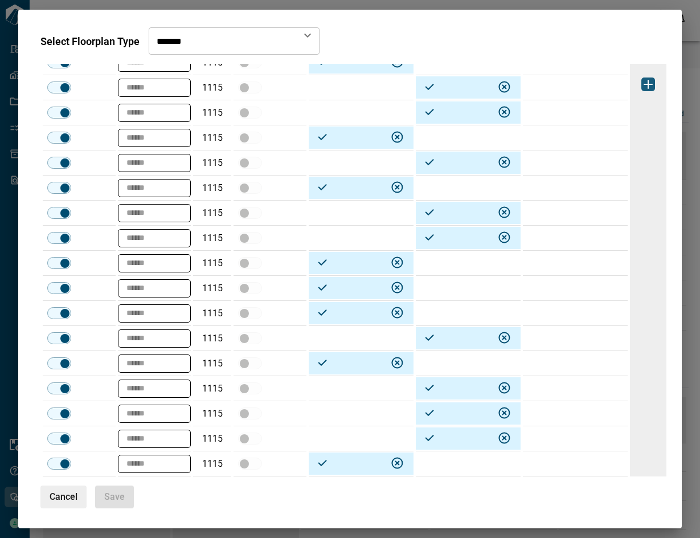
scroll to position [383, 0]
click at [74, 493] on span "Cancel" at bounding box center [64, 496] width 28 height 11
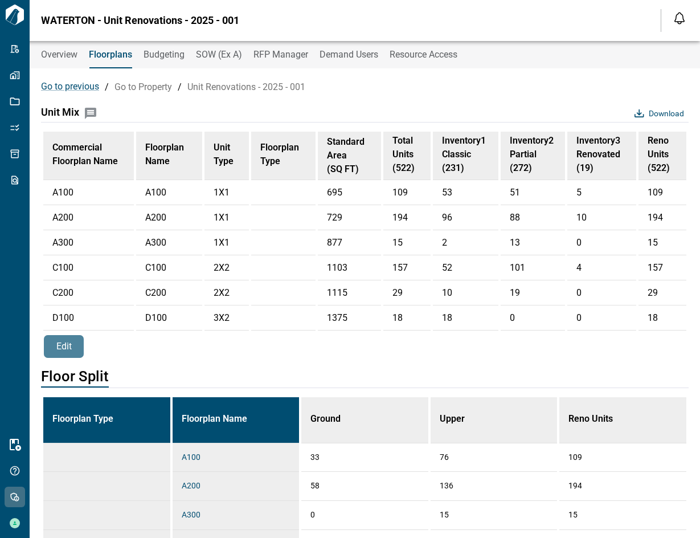
click at [50, 358] on button "Edit" at bounding box center [64, 346] width 40 height 23
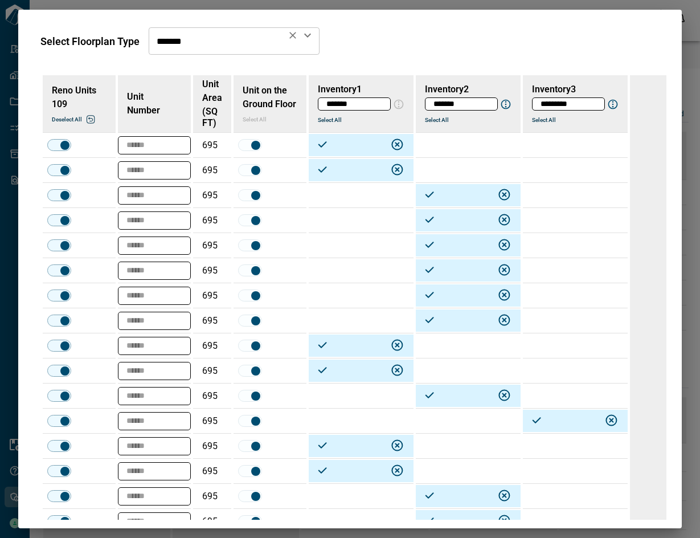
click at [308, 31] on icon "Open" at bounding box center [308, 35] width 14 height 14
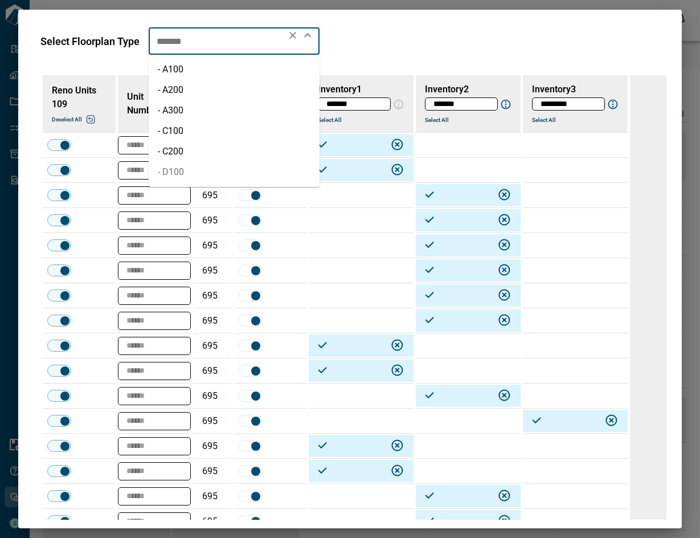
click at [198, 177] on li "- D100" at bounding box center [234, 172] width 171 height 21
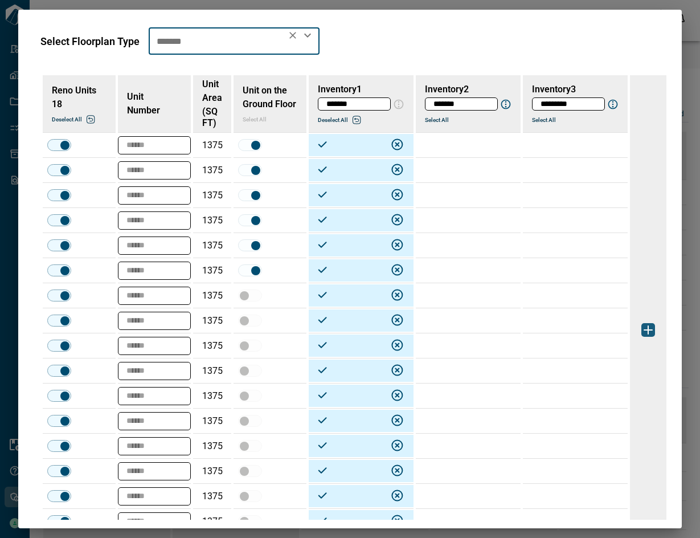
click at [436, 117] on button "Select All" at bounding box center [452, 119] width 55 height 7
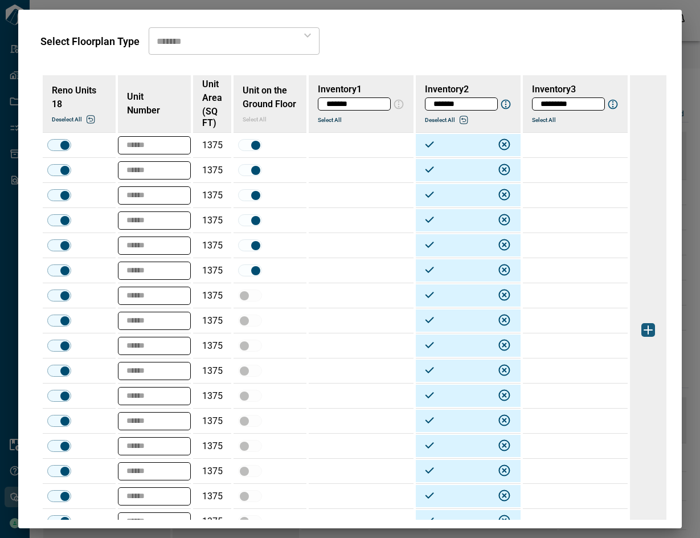
click at [316, 373] on td at bounding box center [361, 370] width 105 height 25
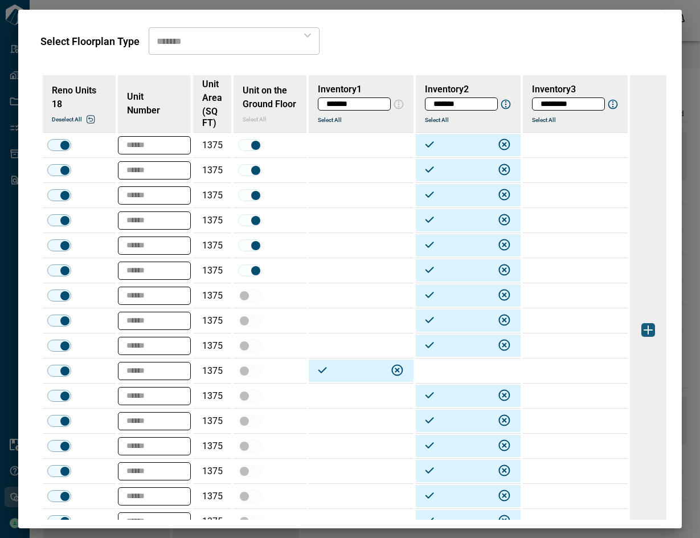
click at [339, 389] on td at bounding box center [361, 395] width 105 height 25
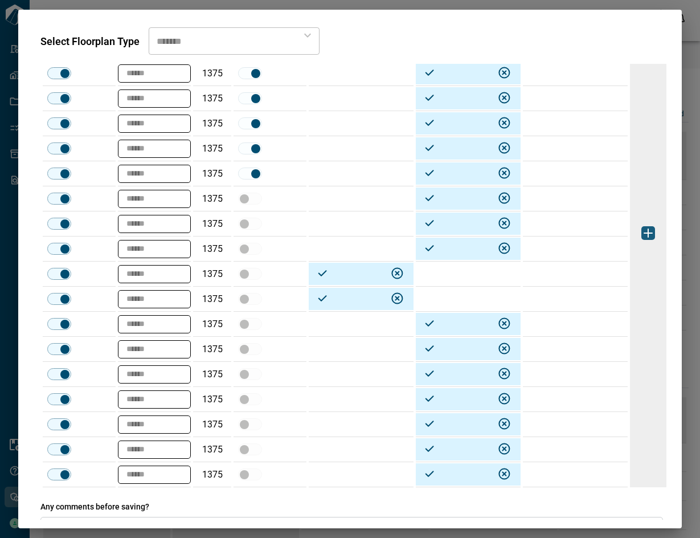
click at [366, 450] on td at bounding box center [361, 449] width 105 height 25
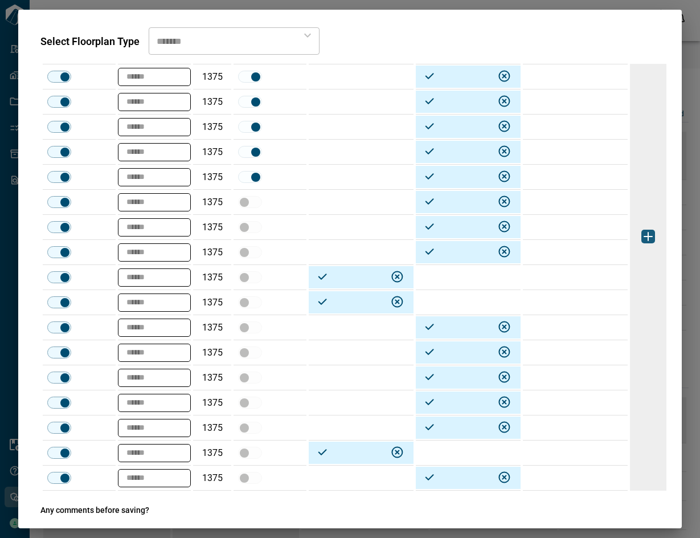
scroll to position [0, 0]
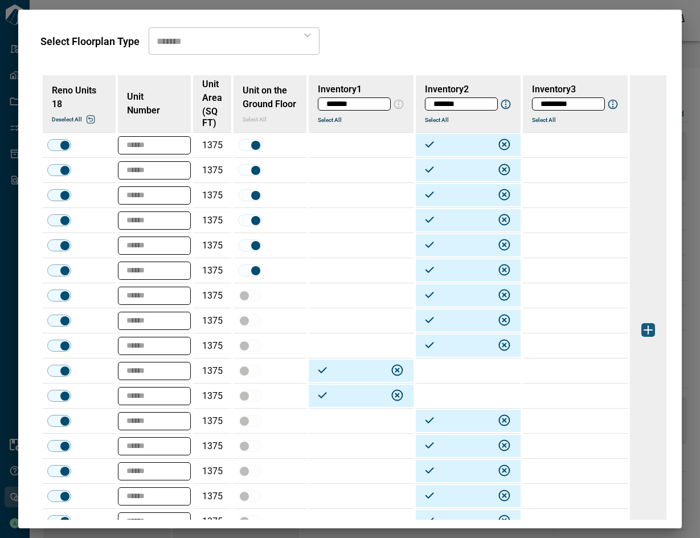
click at [593, 148] on td at bounding box center [575, 145] width 105 height 25
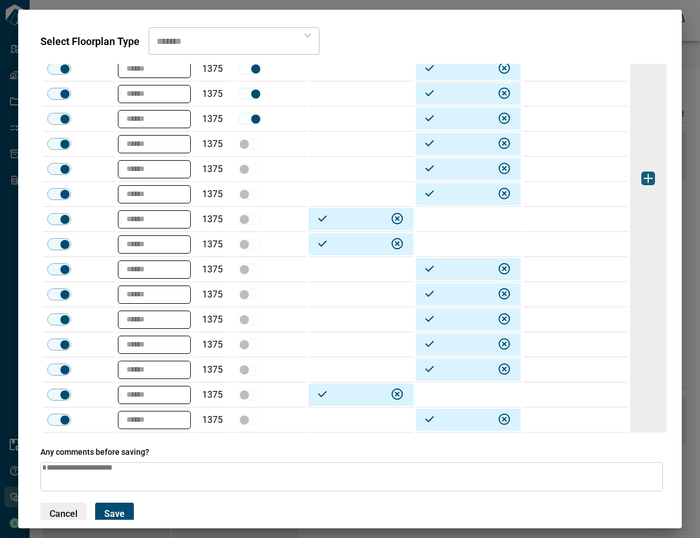
scroll to position [169, 0]
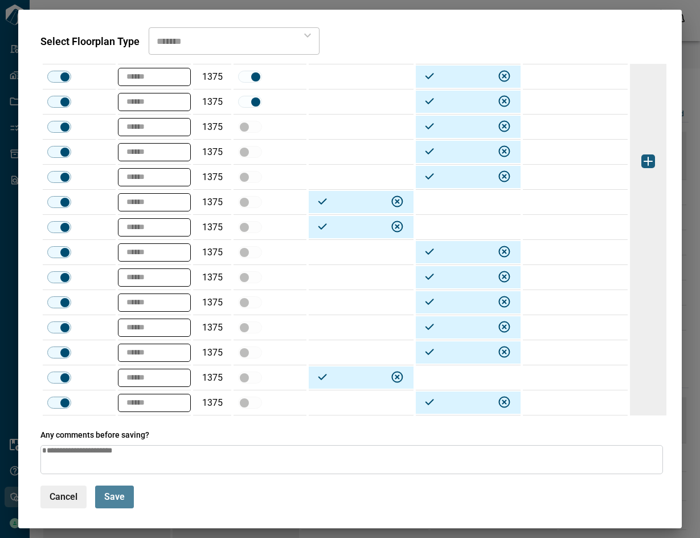
click at [120, 499] on span "Save" at bounding box center [114, 496] width 21 height 11
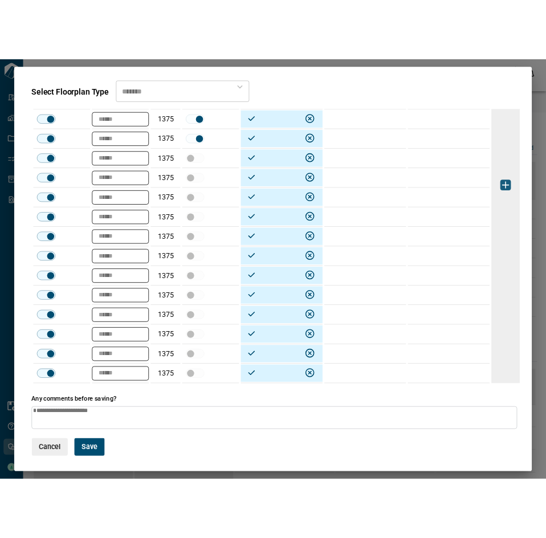
scroll to position [108, 0]
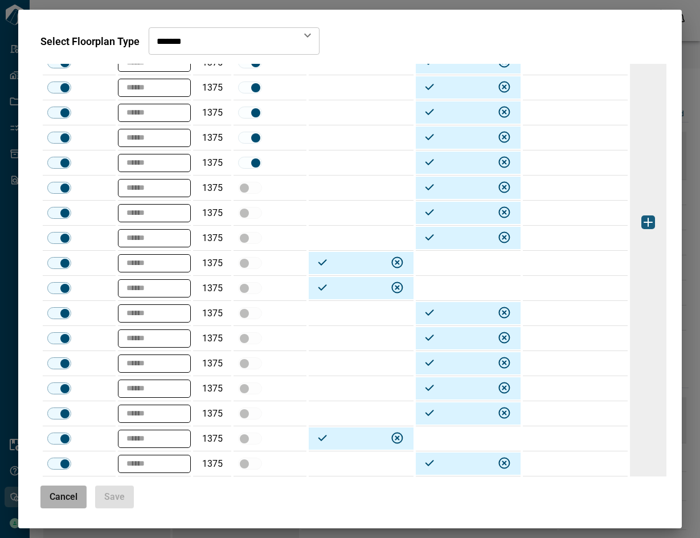
click at [58, 496] on span "Cancel" at bounding box center [64, 496] width 28 height 11
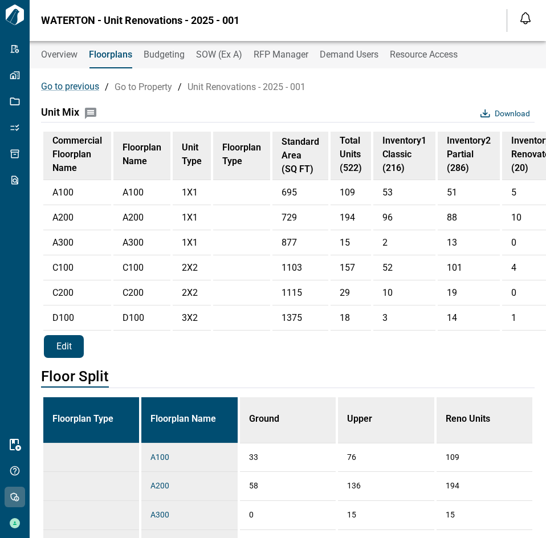
click at [75, 358] on button "Edit" at bounding box center [64, 346] width 40 height 23
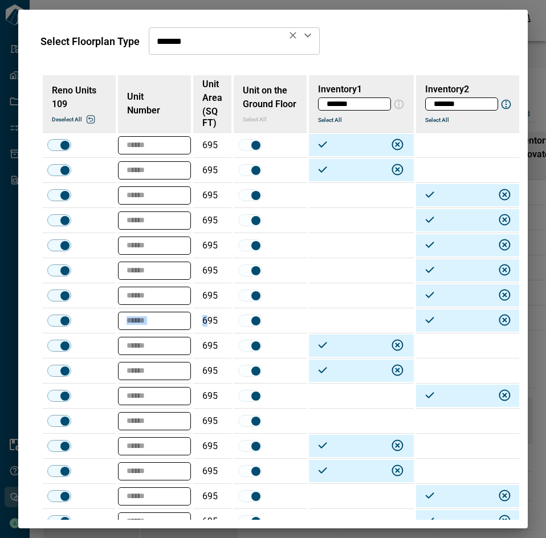
click at [307, 37] on icon "Open" at bounding box center [308, 35] width 14 height 14
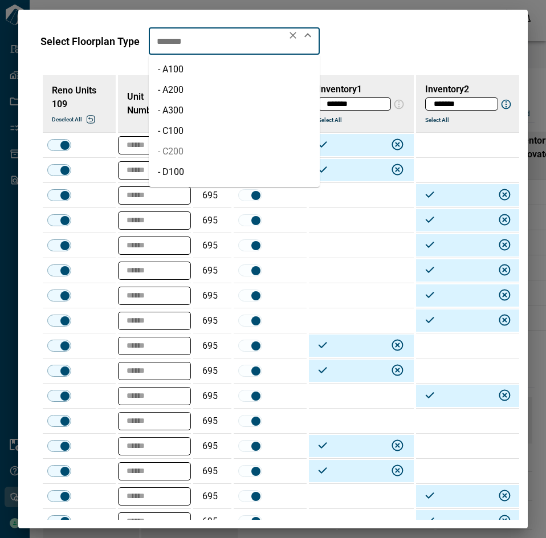
click at [209, 152] on li "- C200" at bounding box center [234, 151] width 171 height 21
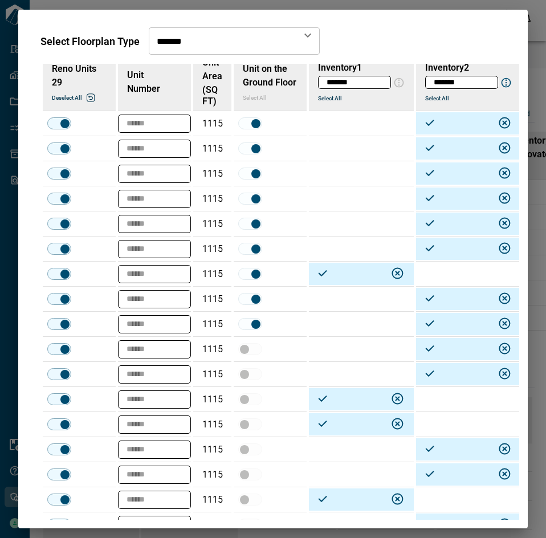
scroll to position [0, 0]
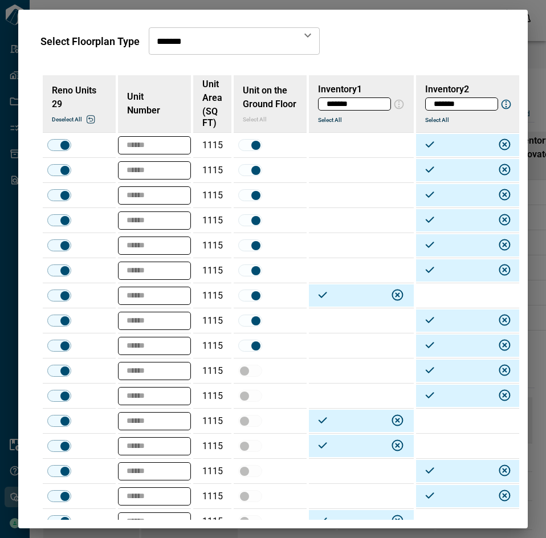
click at [352, 401] on td at bounding box center [361, 395] width 105 height 25
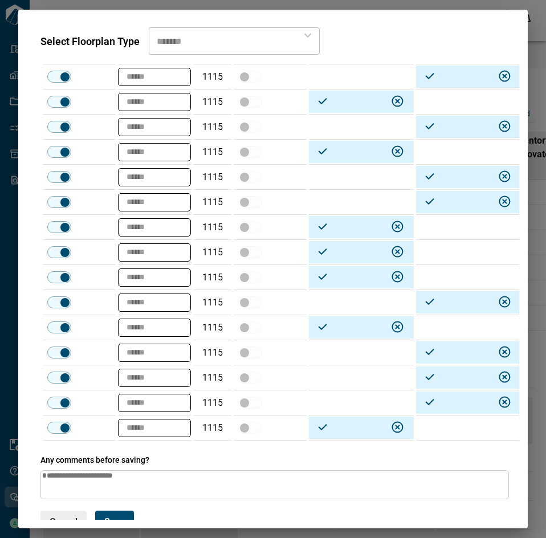
scroll to position [453, 0]
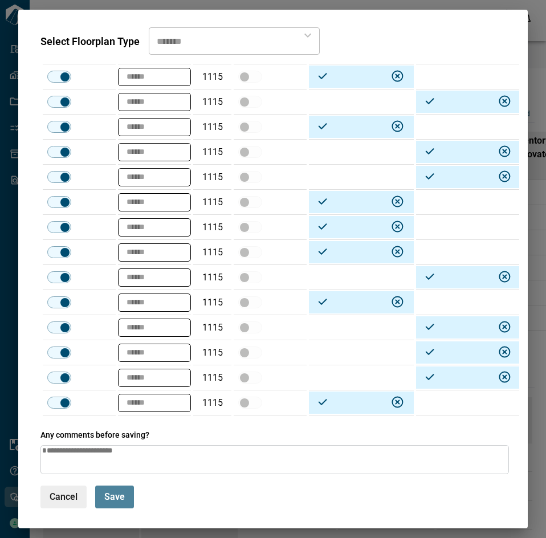
click at [113, 491] on span "Save" at bounding box center [114, 496] width 21 height 11
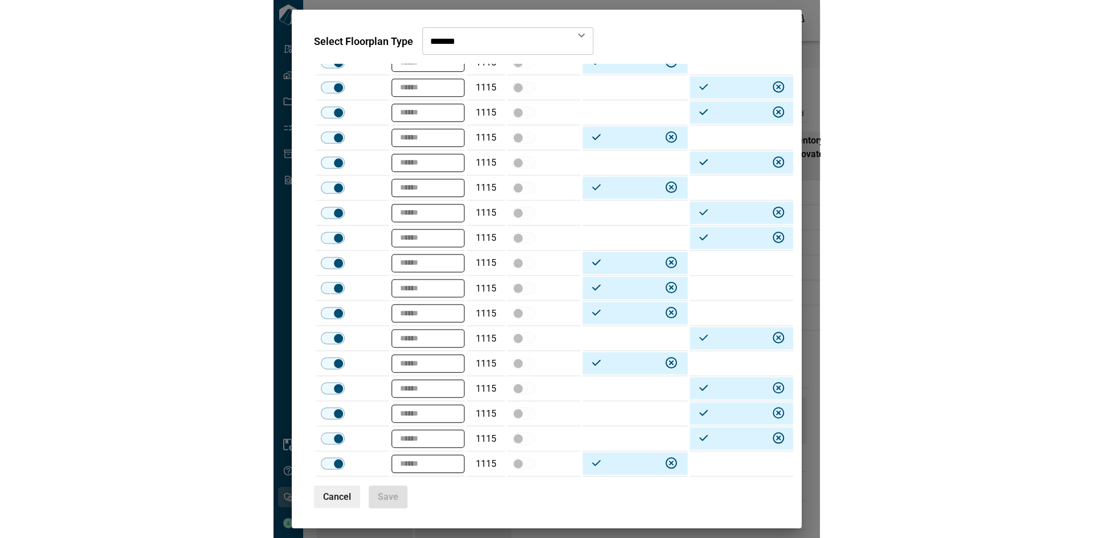
scroll to position [392, 0]
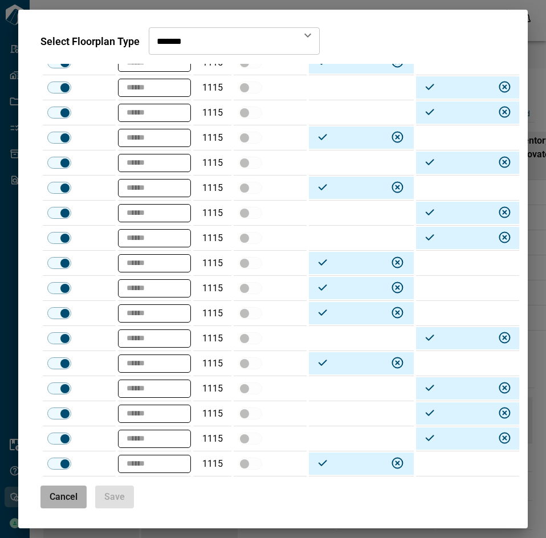
click at [64, 491] on span "Cancel" at bounding box center [64, 496] width 28 height 11
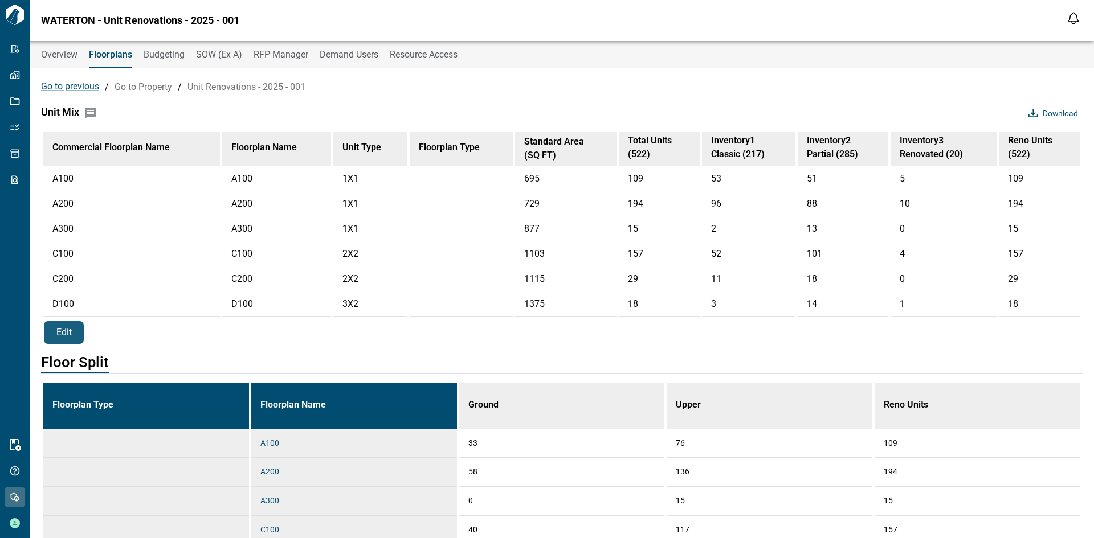
click at [491, 94] on div "Go to previous / Go to Property / Unit Renovations - 2025 - 001" at bounding box center [561, 86] width 1041 height 23
click at [156, 93] on div "Go to previous / Go to Property / Unit Renovations - 2025 - 001" at bounding box center [561, 86] width 1041 height 23
click at [152, 88] on link "Go to Property" at bounding box center [144, 86] width 58 height 11
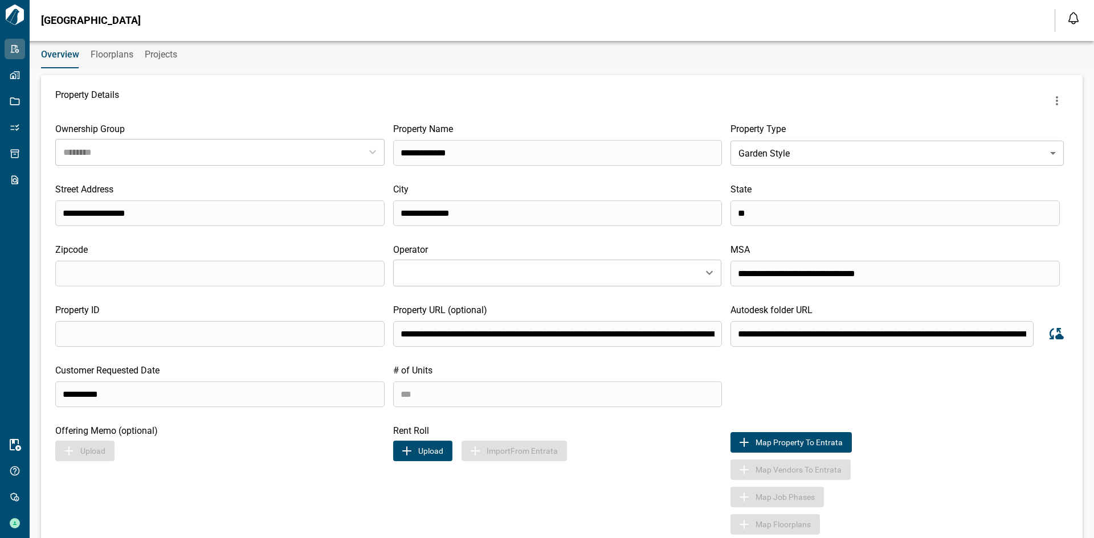
click at [111, 54] on span "Floorplans" at bounding box center [112, 54] width 43 height 11
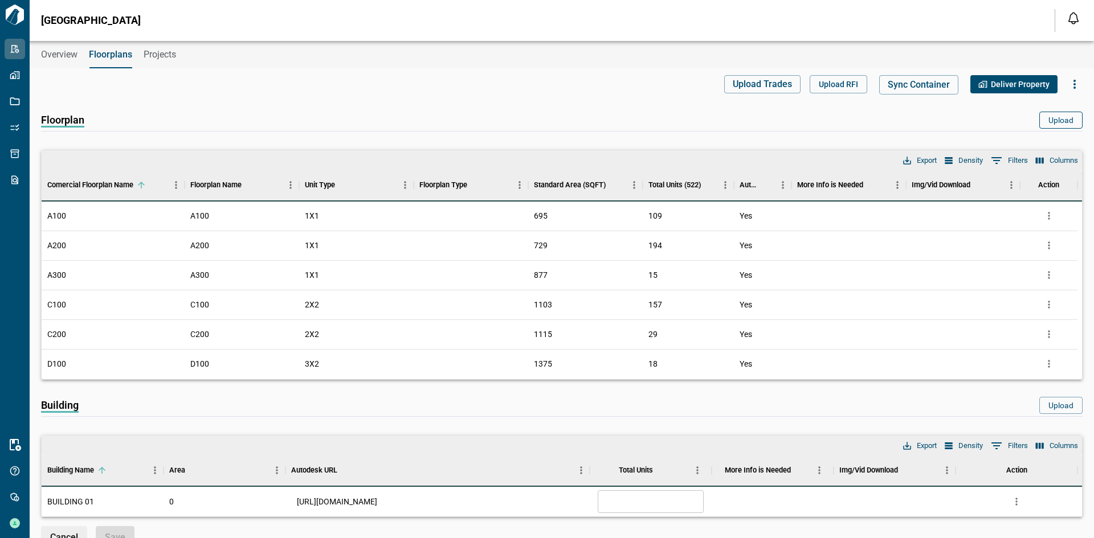
click at [1046, 126] on button "Upload" at bounding box center [1060, 120] width 43 height 17
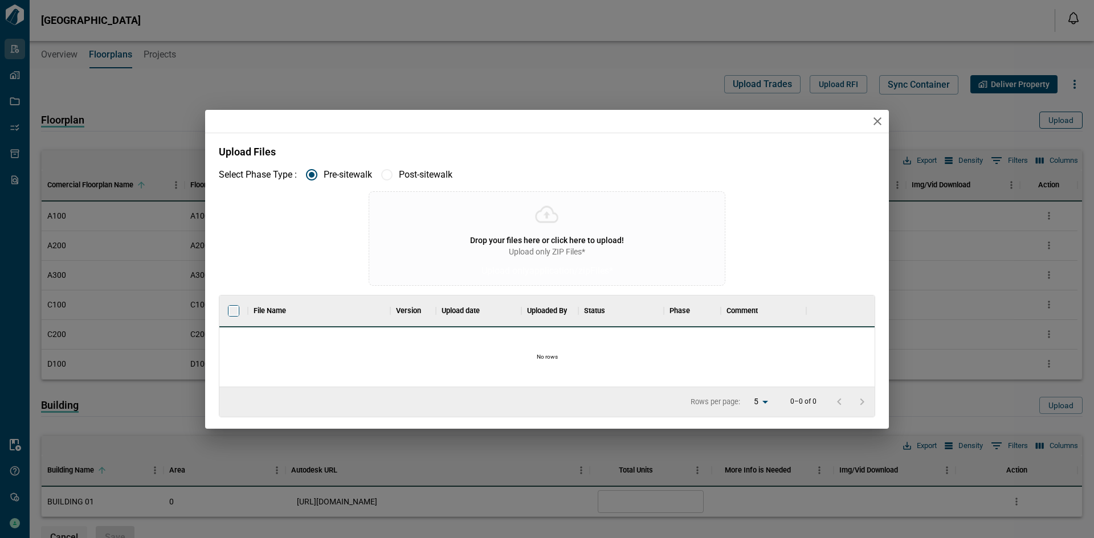
scroll to position [83, 651]
click at [873, 121] on icon "button" at bounding box center [878, 122] width 14 height 14
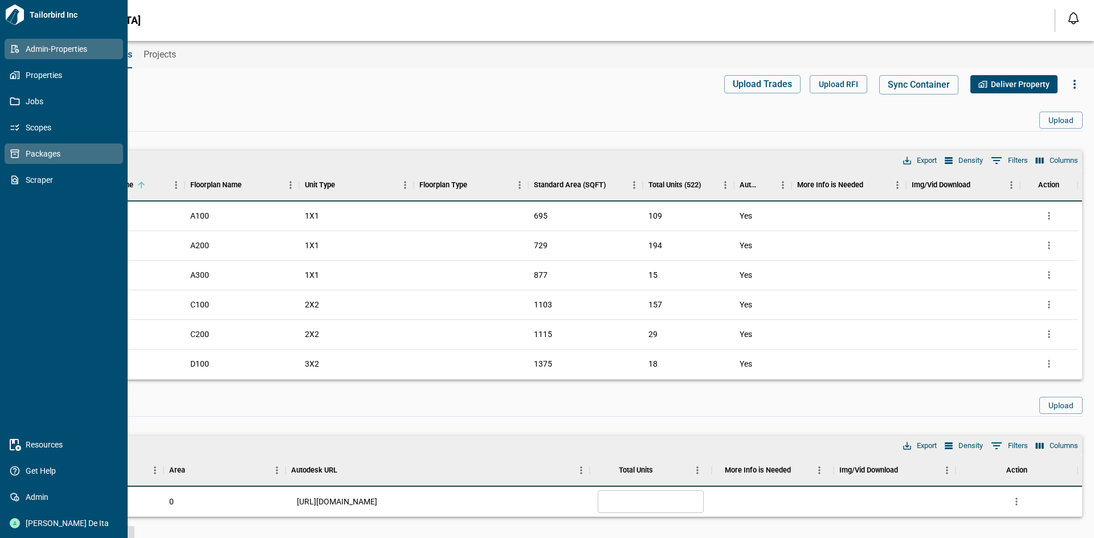
drag, startPoint x: 20, startPoint y: 150, endPoint x: 54, endPoint y: 150, distance: 34.2
click at [20, 150] on span "Packages" at bounding box center [66, 153] width 92 height 11
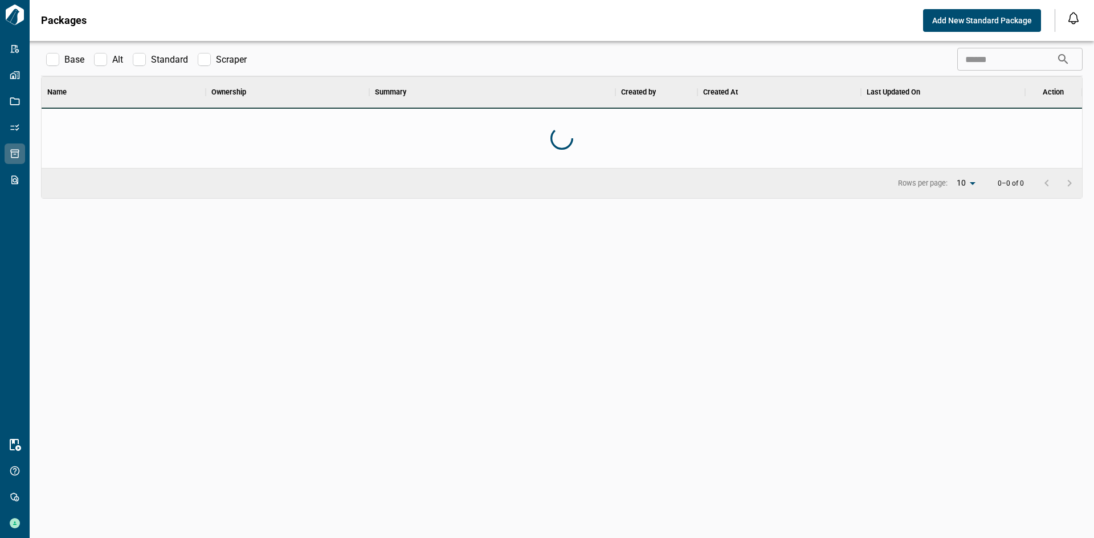
scroll to position [83, 1036]
click at [967, 62] on input "text" at bounding box center [1006, 59] width 99 height 23
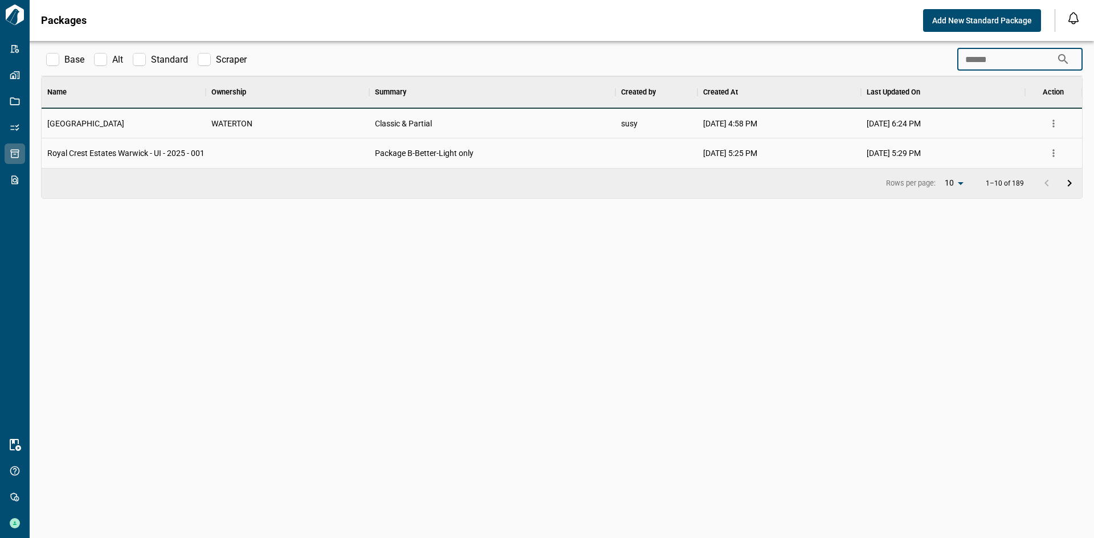
scroll to position [53, 1036]
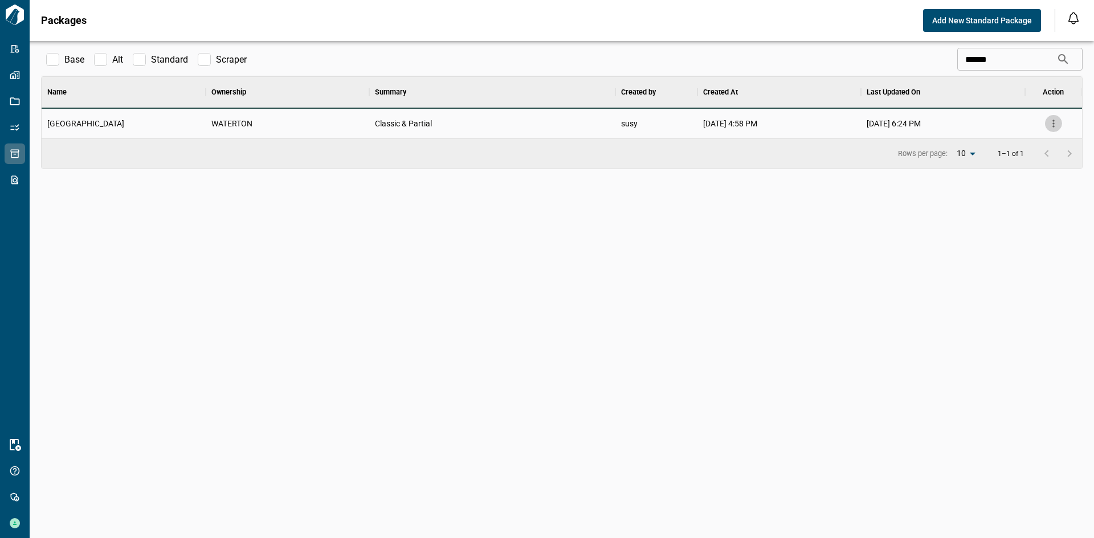
click at [1049, 124] on icon "more" at bounding box center [1053, 123] width 11 height 11
click at [1015, 166] on div at bounding box center [1009, 168] width 21 height 14
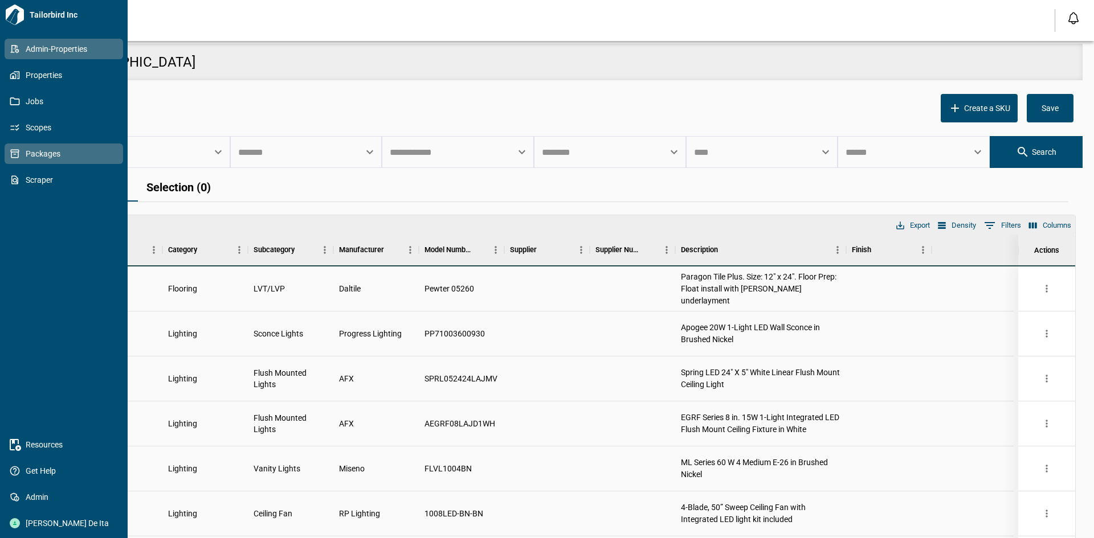
click at [14, 47] on icon at bounding box center [15, 49] width 10 height 10
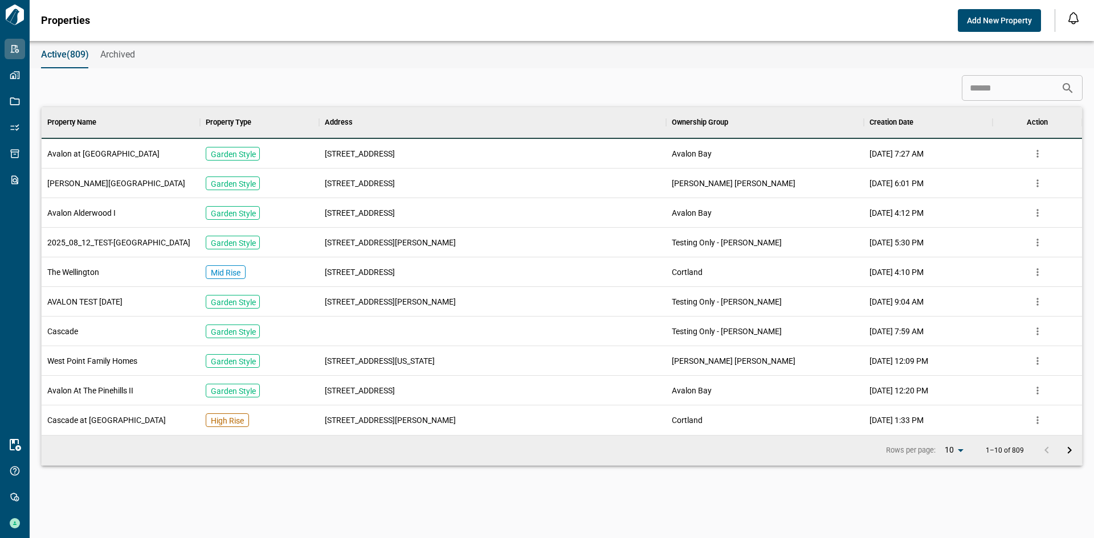
scroll to position [320, 1036]
click at [966, 88] on input at bounding box center [1011, 88] width 99 height 23
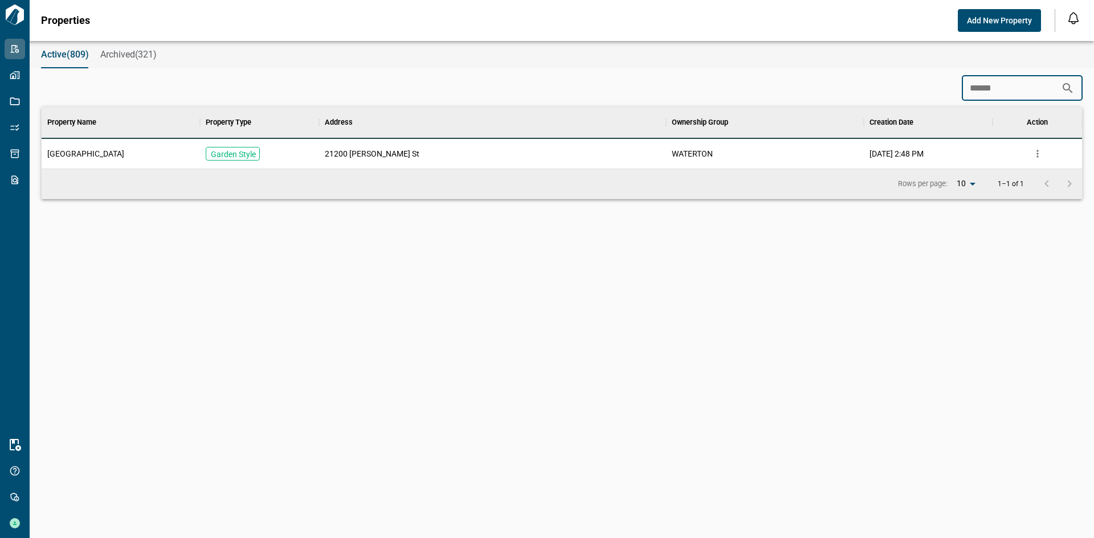
scroll to position [53, 1036]
click at [170, 147] on div "Warner Center" at bounding box center [121, 154] width 158 height 30
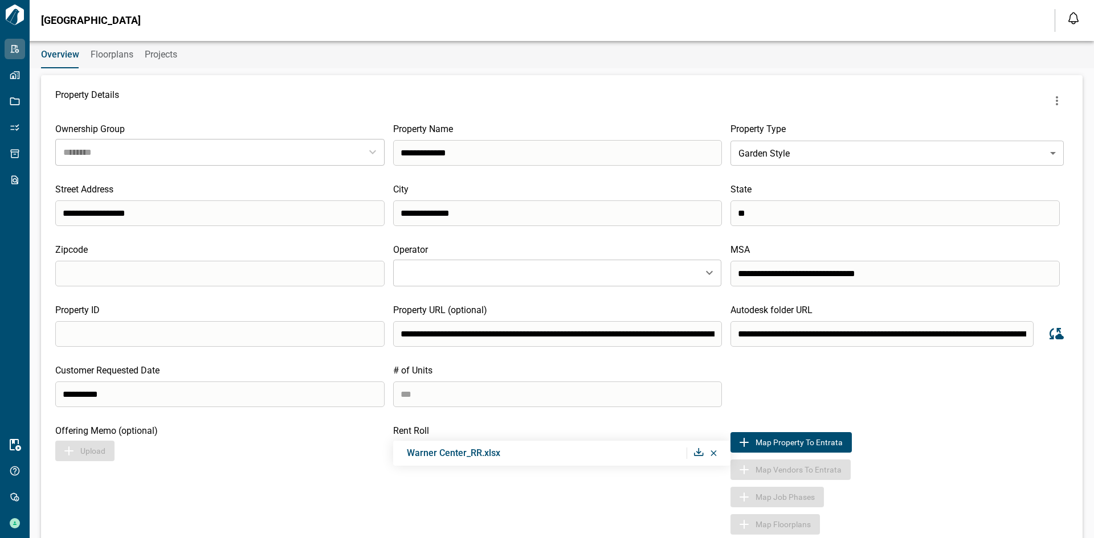
click at [119, 55] on span "Floorplans" at bounding box center [112, 54] width 43 height 11
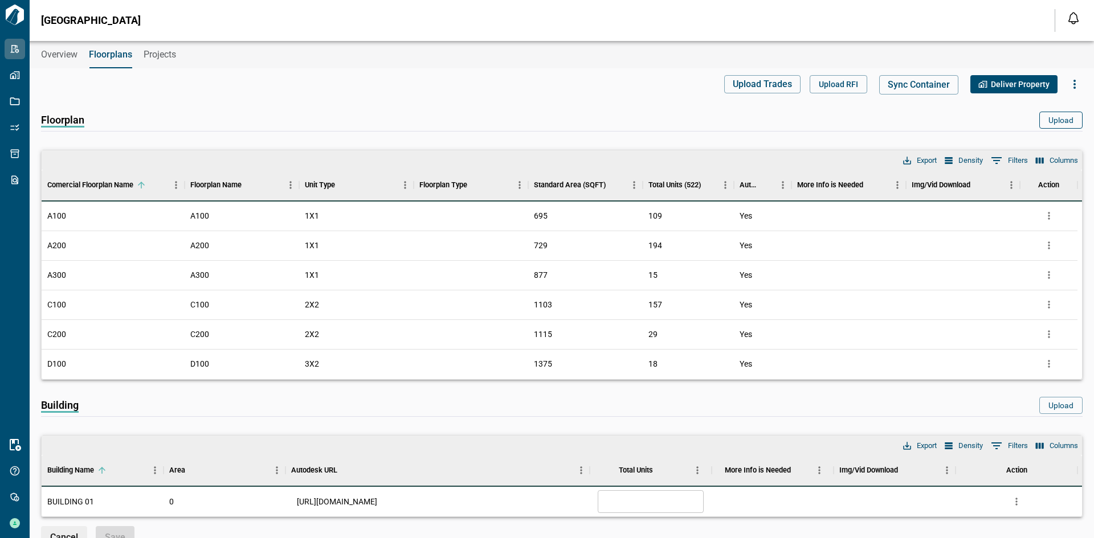
click at [1058, 116] on button "Upload" at bounding box center [1060, 120] width 43 height 17
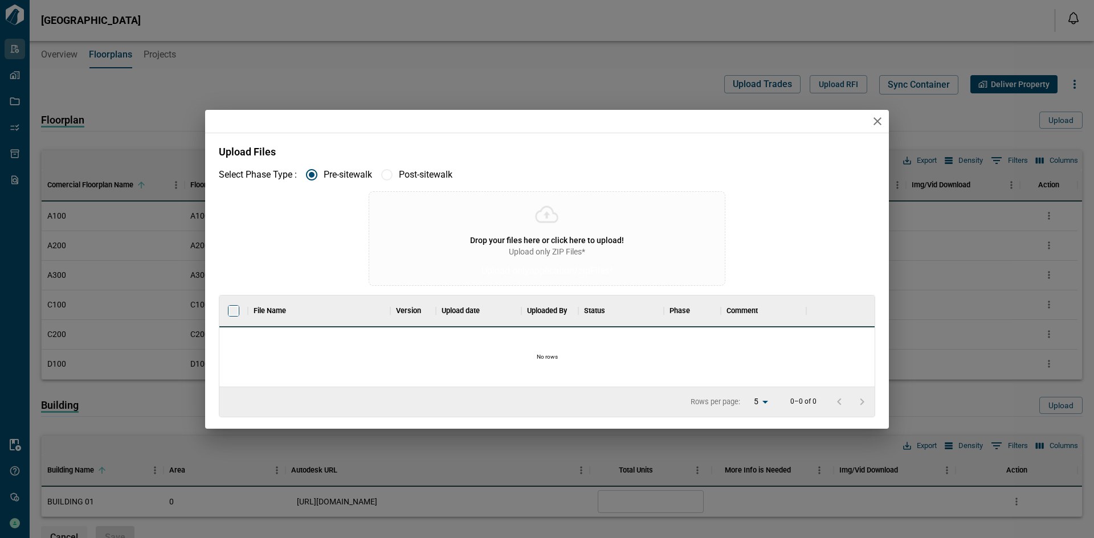
click at [563, 246] on span "Upload only ZIP Files*" at bounding box center [547, 251] width 76 height 11
click at [0, 0] on input "Drop your files here or click here to upload! Upload only ZIP Files* Upload onl…" at bounding box center [0, 0] width 0 height 0
click at [536, 242] on span "Drop your files here or click here to upload!" at bounding box center [547, 240] width 154 height 9
click at [0, 0] on input "Drop your files here or click here to upload! Upload only ZIP Files* Upload onl…" at bounding box center [0, 0] width 0 height 0
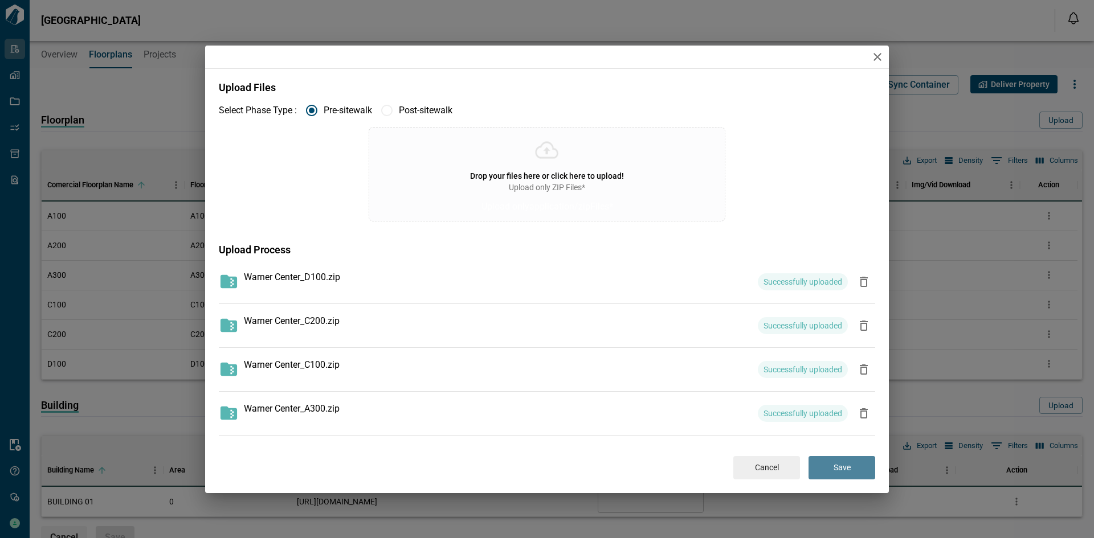
click at [854, 457] on button "Save" at bounding box center [841, 467] width 67 height 23
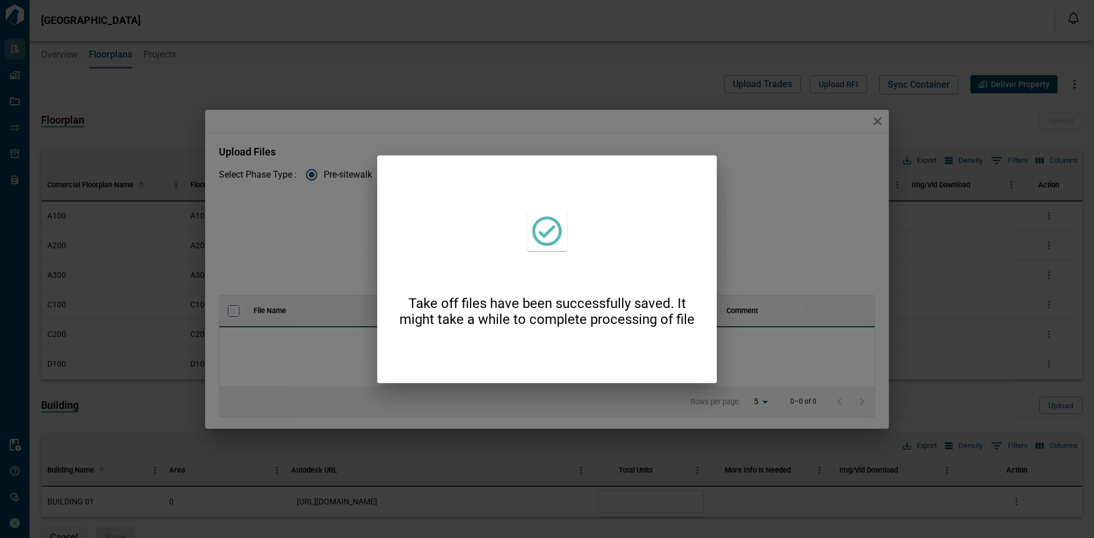
click at [927, 340] on div "Take off files have been successfully saved. It might take a while to complete …" at bounding box center [547, 269] width 1094 height 538
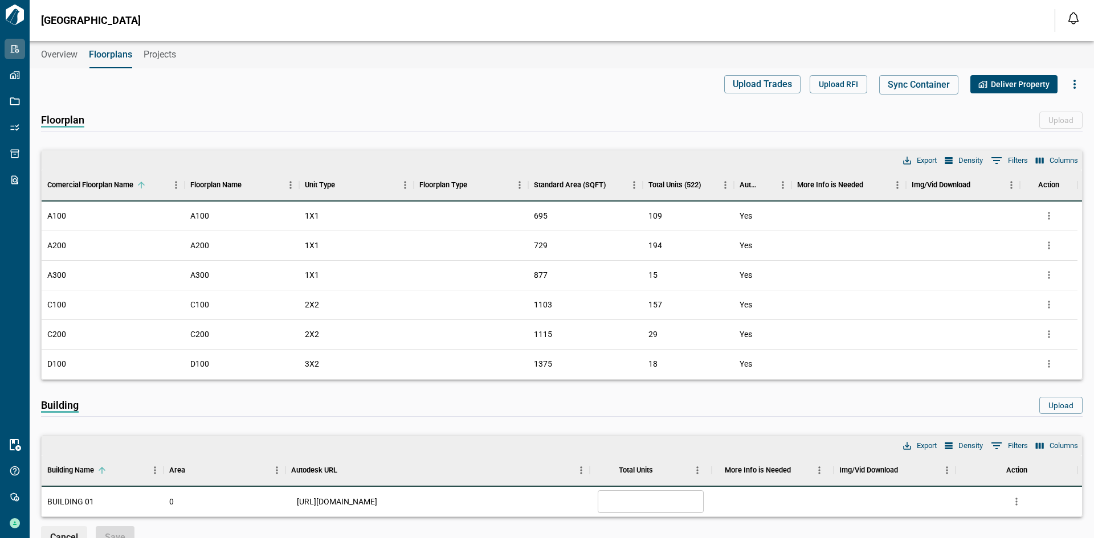
click at [49, 50] on span "Overview" at bounding box center [59, 54] width 36 height 11
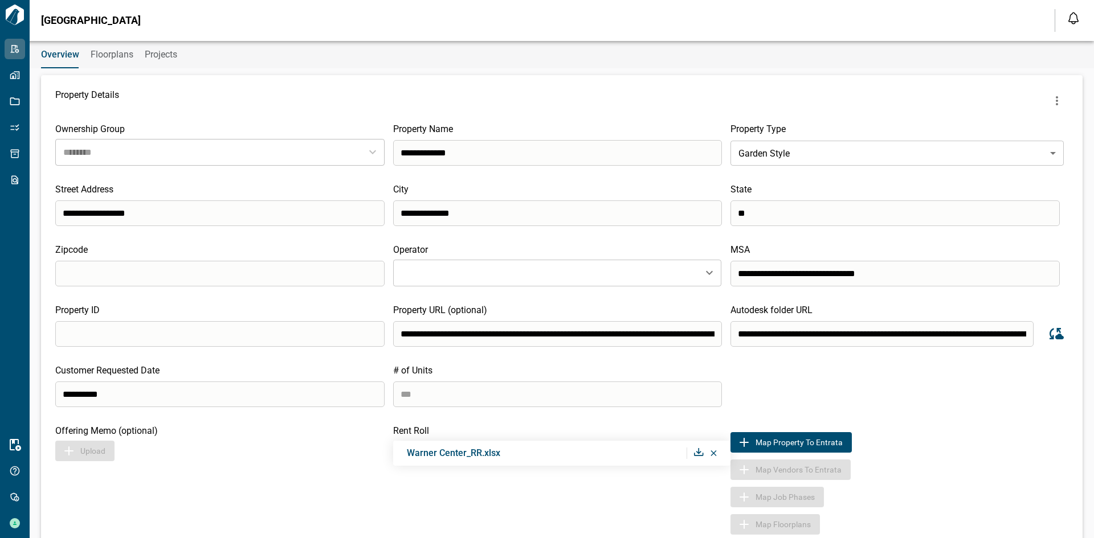
click at [120, 52] on span "Floorplans" at bounding box center [112, 54] width 43 height 11
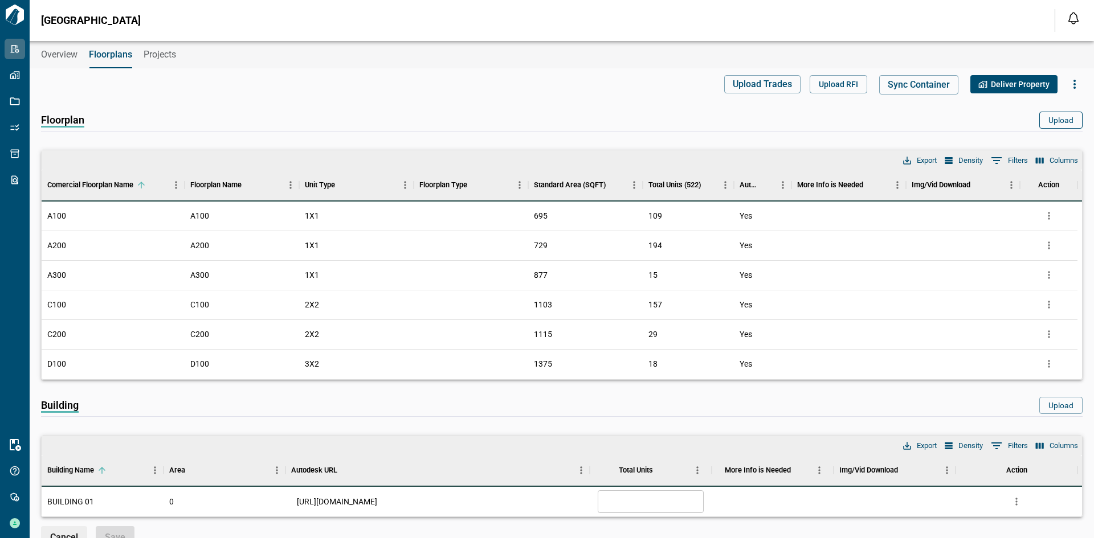
click at [1039, 119] on button "Upload" at bounding box center [1060, 120] width 43 height 17
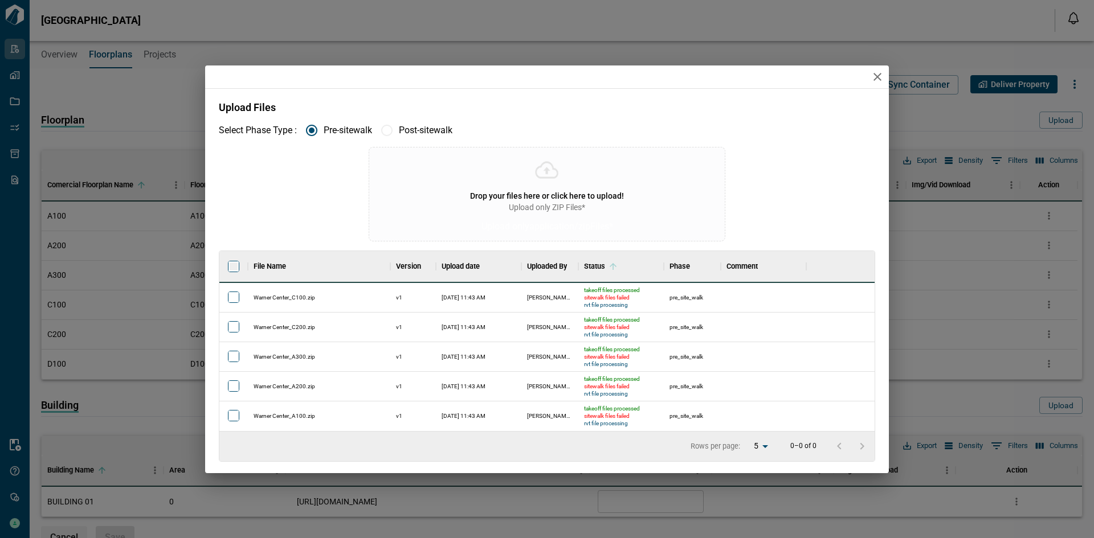
scroll to position [171, 651]
click at [880, 77] on icon "button" at bounding box center [878, 77] width 14 height 14
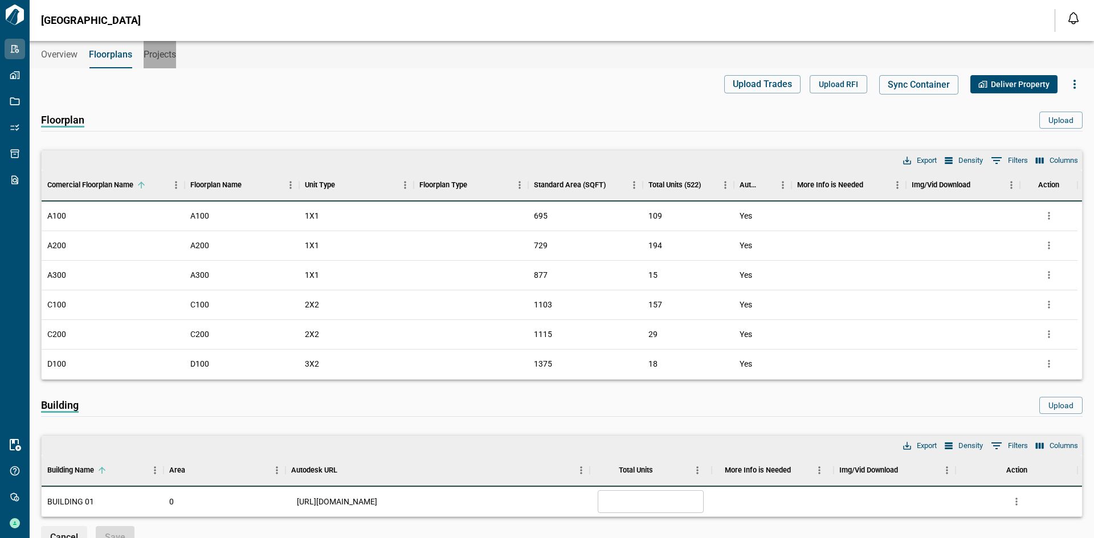
click at [164, 53] on span "Projects" at bounding box center [160, 54] width 32 height 11
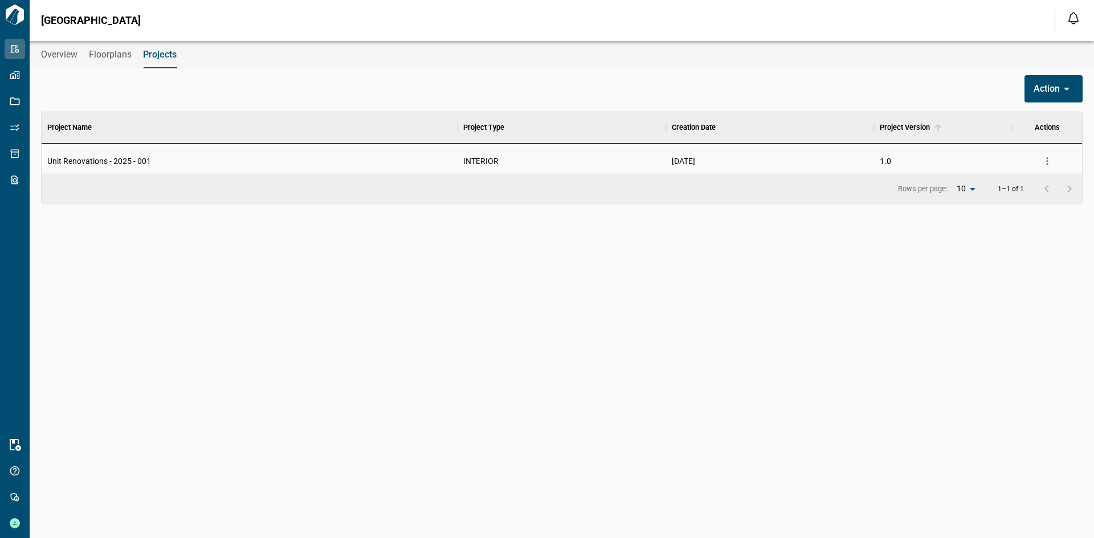
scroll to position [9, 5]
click at [681, 165] on div "08/15/2025" at bounding box center [683, 161] width 23 height 7
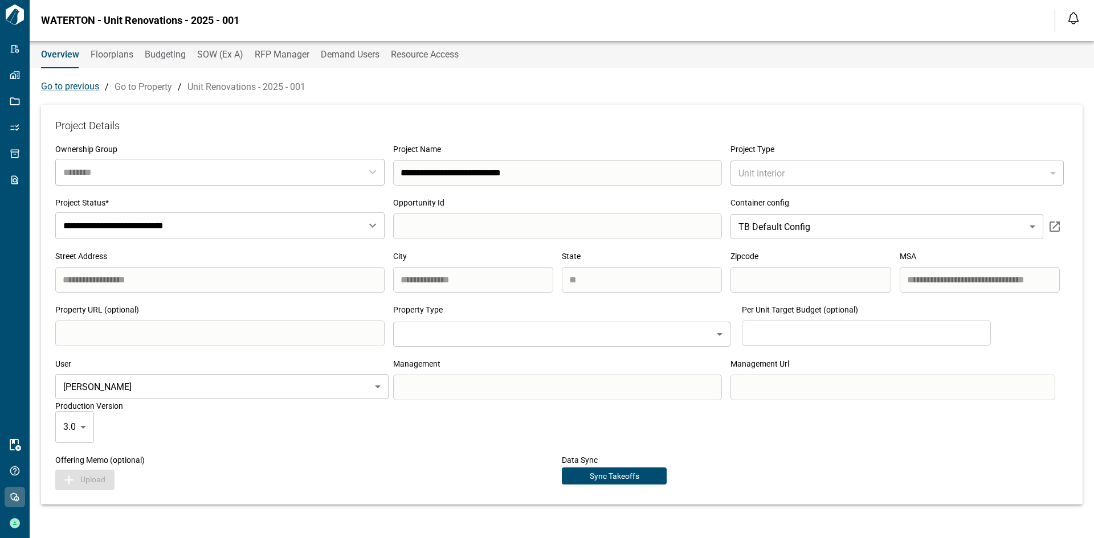
click at [599, 479] on button "Sync Takeoffs" at bounding box center [614, 476] width 105 height 17
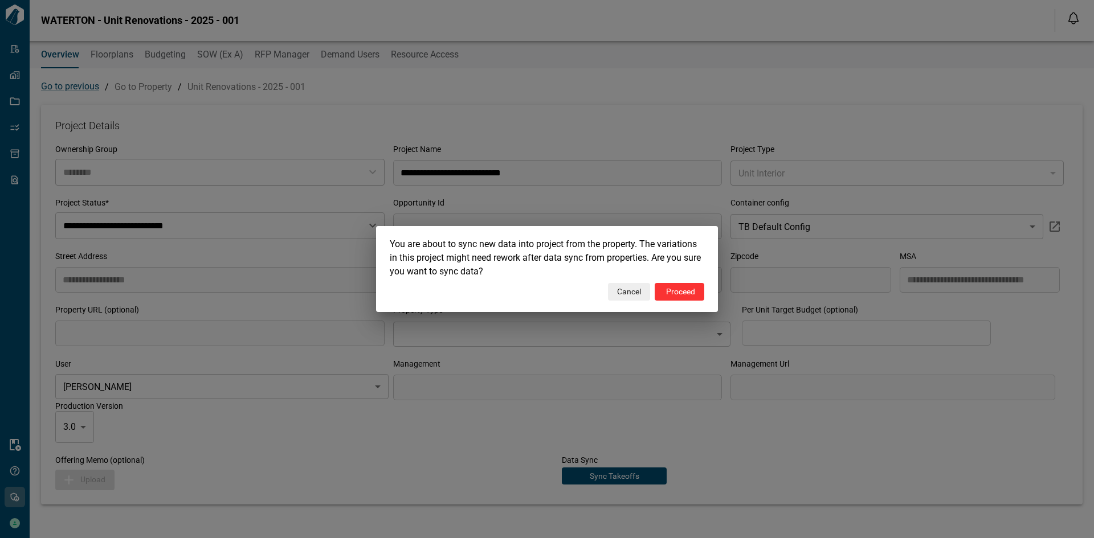
click at [681, 293] on div "Proceed" at bounding box center [680, 292] width 29 height 10
click at [636, 295] on button "Cancel" at bounding box center [629, 291] width 42 height 17
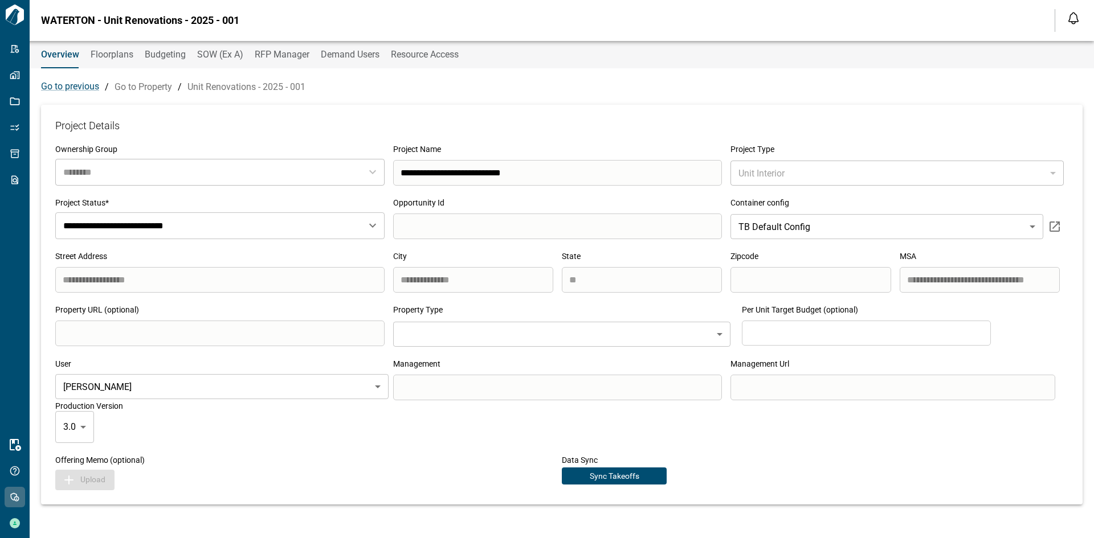
click at [106, 55] on span "Floorplans" at bounding box center [112, 54] width 43 height 11
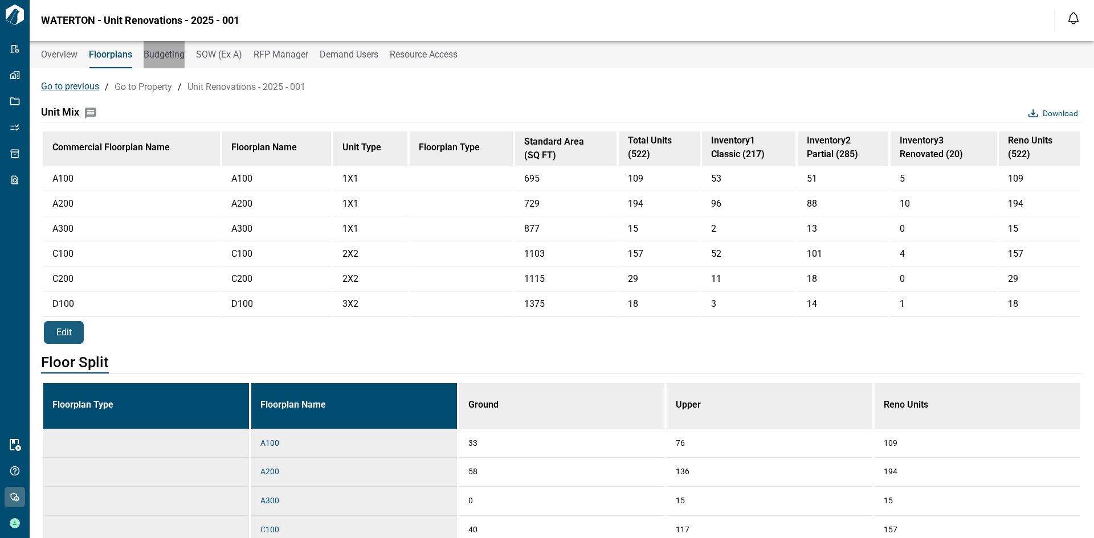
click at [164, 54] on span "Budgeting" at bounding box center [164, 54] width 41 height 11
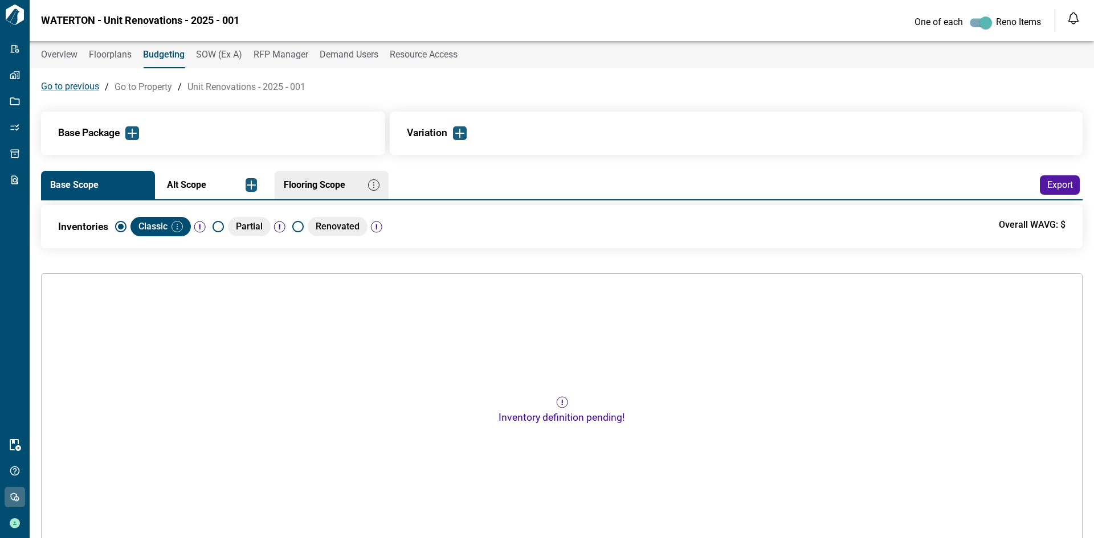
click at [120, 60] on span "Floorplans" at bounding box center [110, 54] width 43 height 11
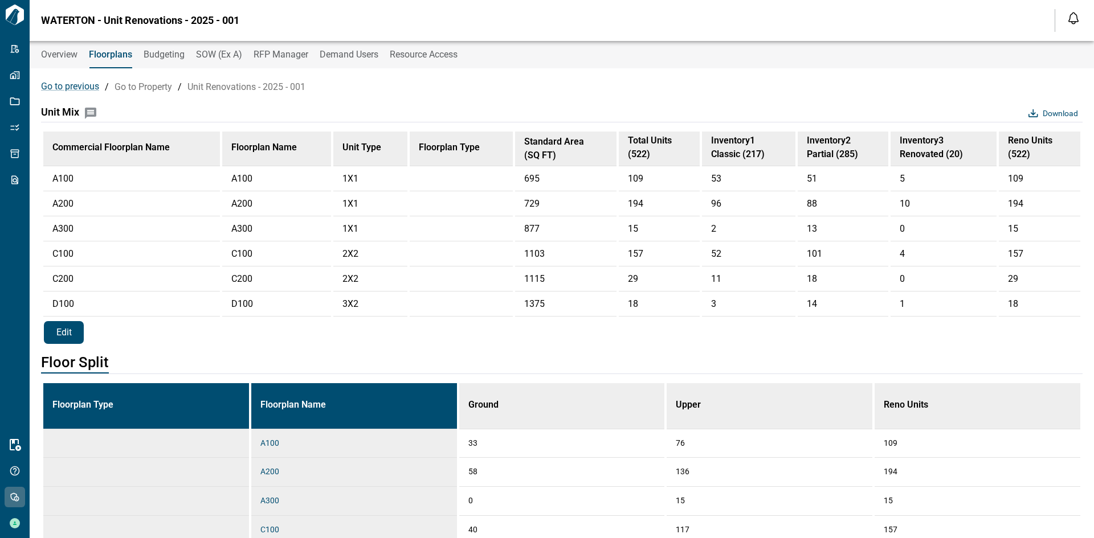
click at [74, 337] on button "Edit" at bounding box center [64, 332] width 40 height 23
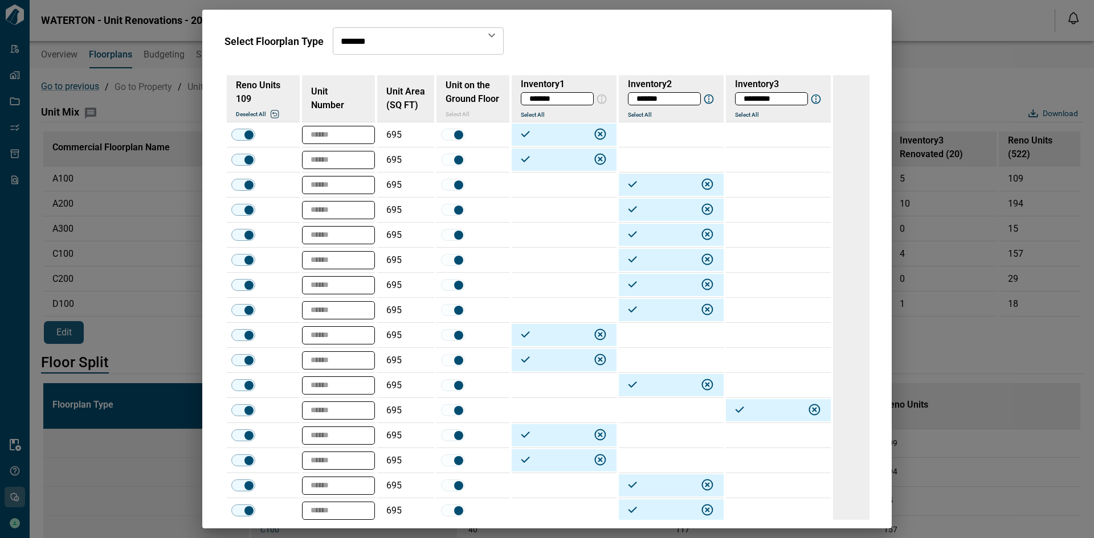
click at [965, 67] on div "Select Floorplan Type ****** ​ Reno Units 109 Deselect all Unit Number Unit Are…" at bounding box center [547, 269] width 1094 height 538
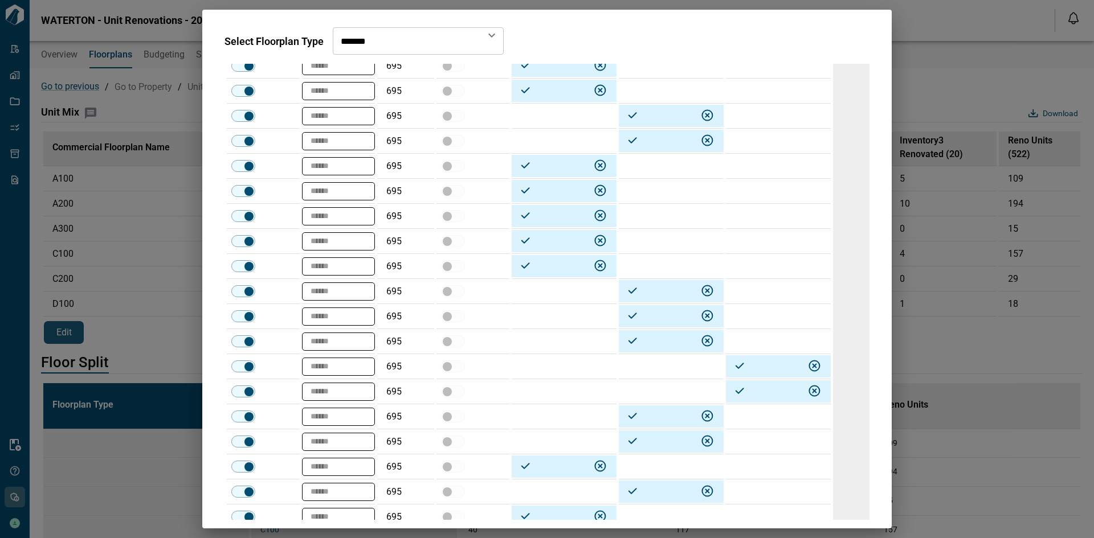
scroll to position [2378, 0]
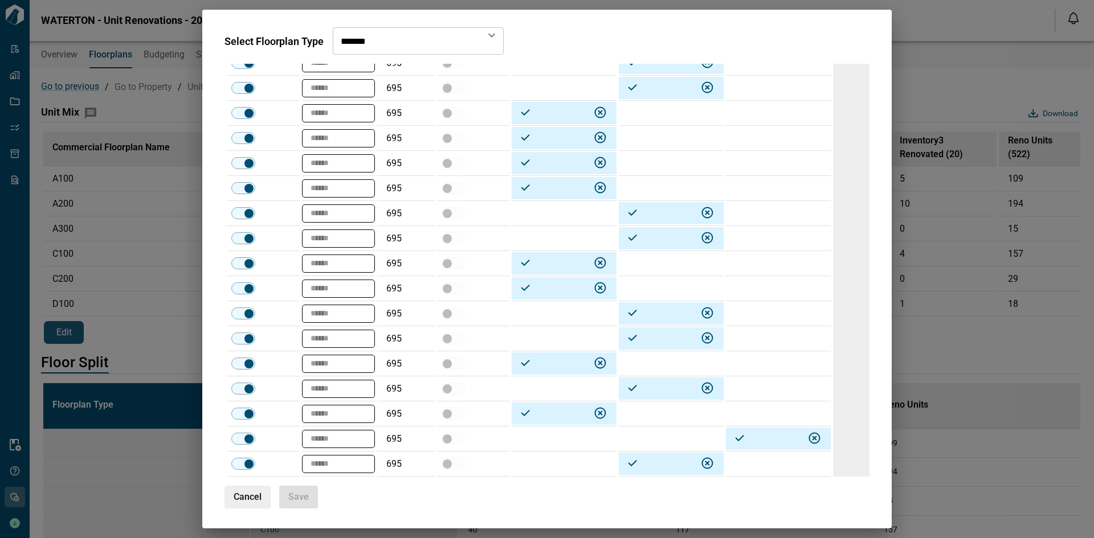
click at [259, 502] on span "Cancel" at bounding box center [248, 497] width 28 height 11
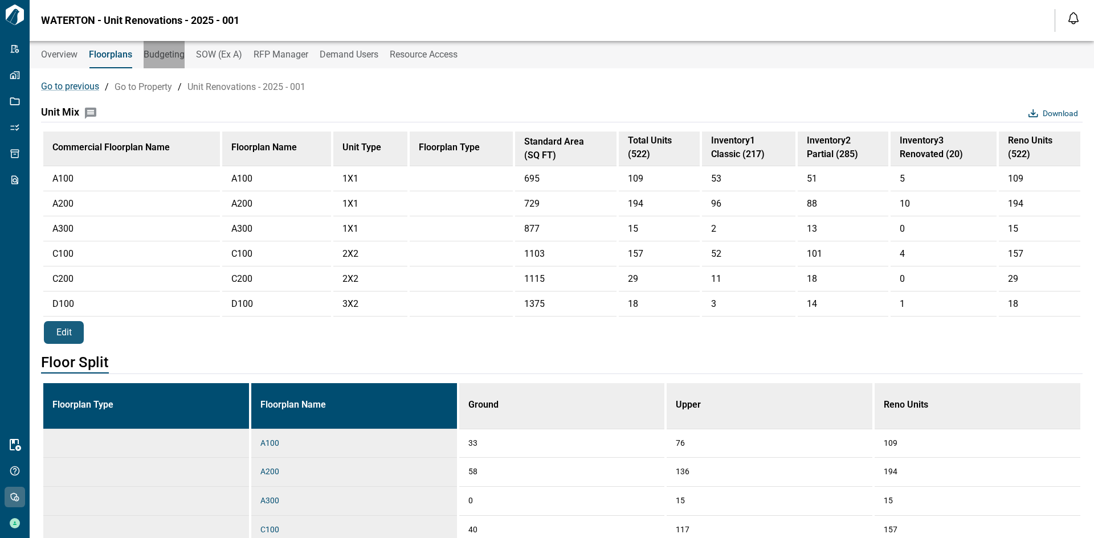
click at [165, 52] on span "Budgeting" at bounding box center [164, 54] width 41 height 11
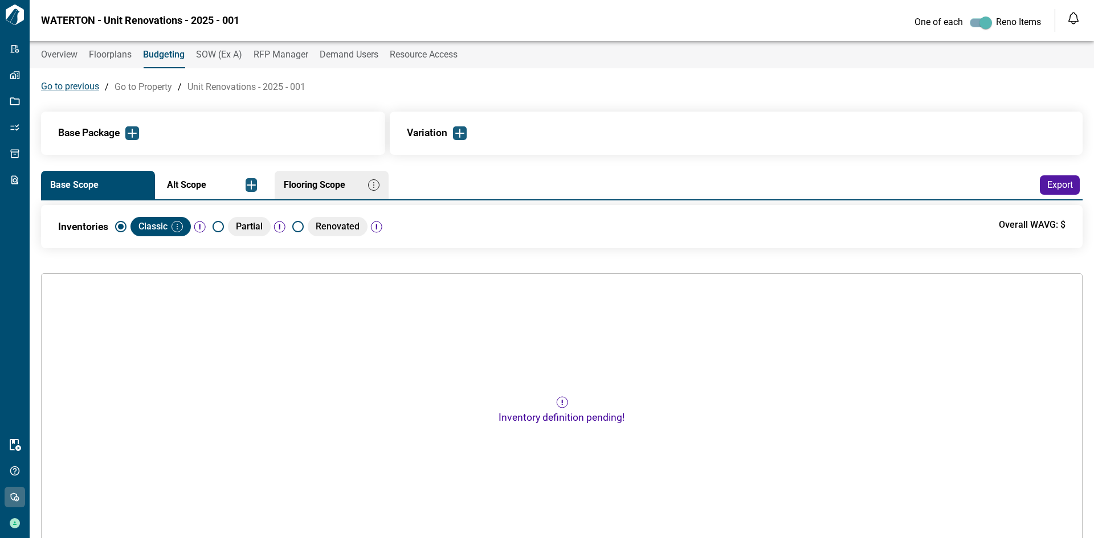
click at [177, 228] on img "button" at bounding box center [176, 226] width 11 height 11
click at [213, 256] on li "Define" at bounding box center [205, 247] width 44 height 21
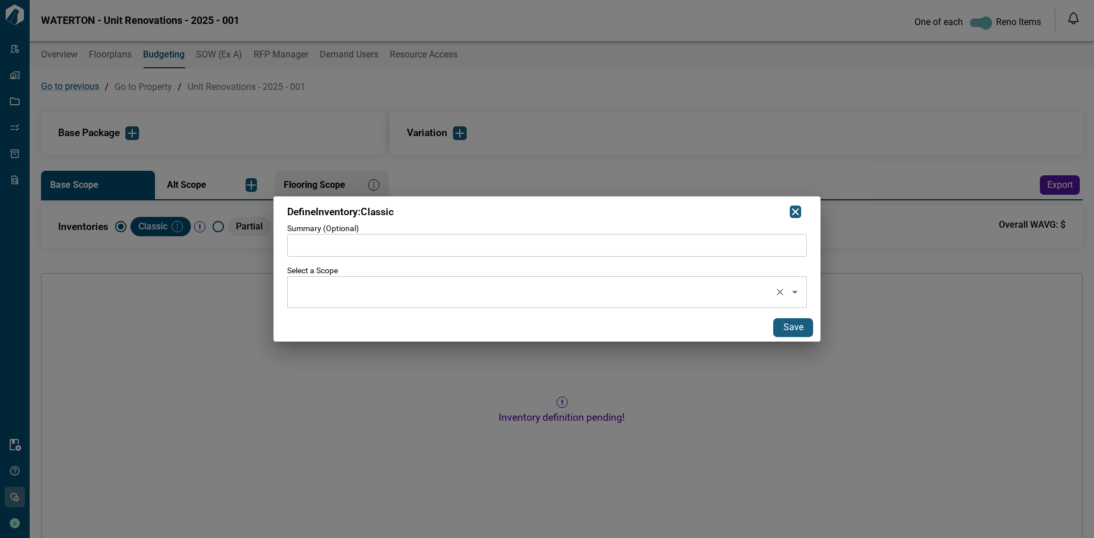
click at [478, 291] on input "text" at bounding box center [530, 292] width 477 height 22
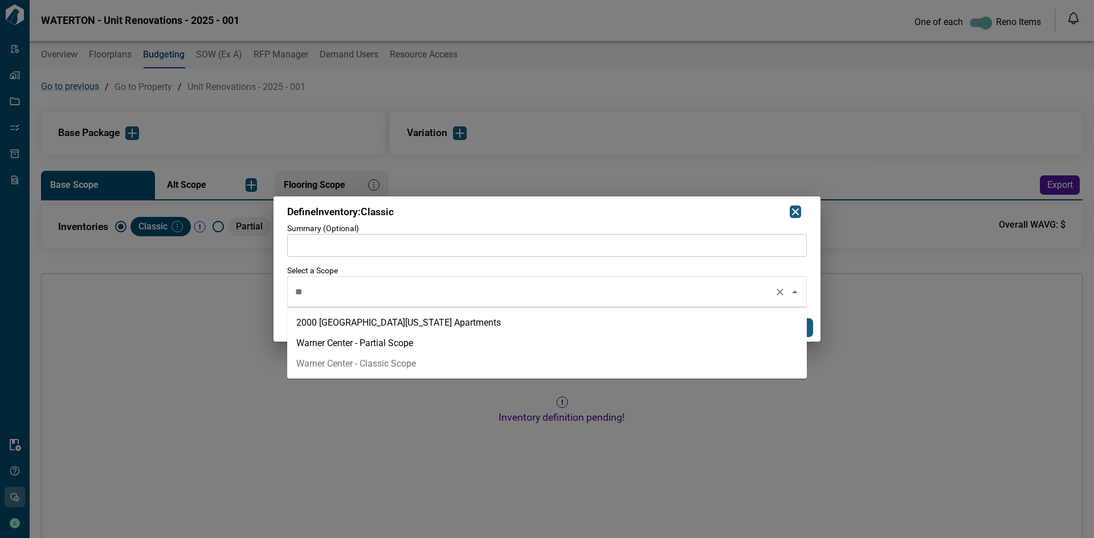
click at [435, 364] on li "Warner Center - Classic Scope" at bounding box center [547, 364] width 520 height 21
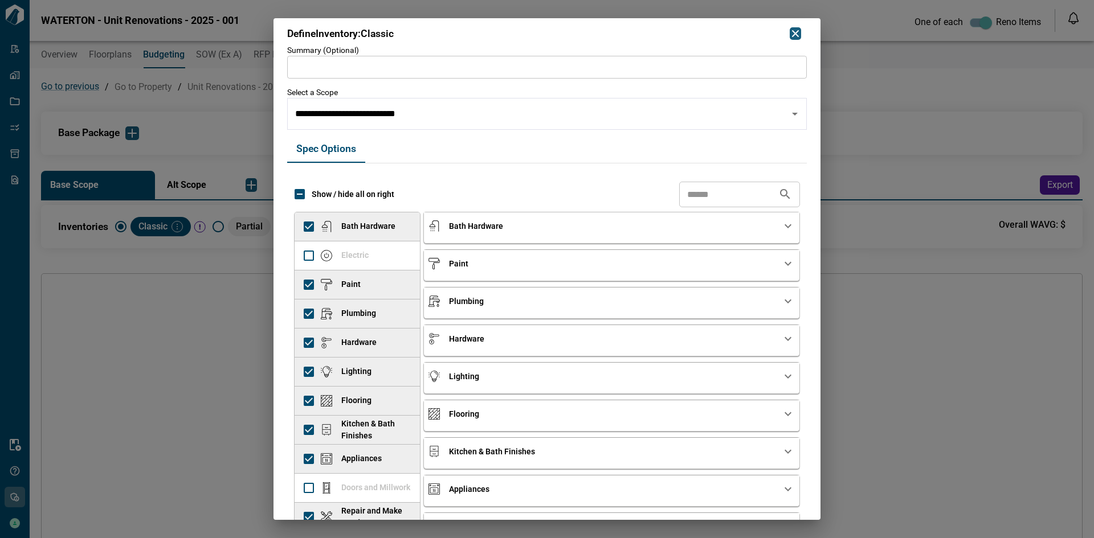
click at [815, 297] on div "**********" at bounding box center [546, 314] width 547 height 537
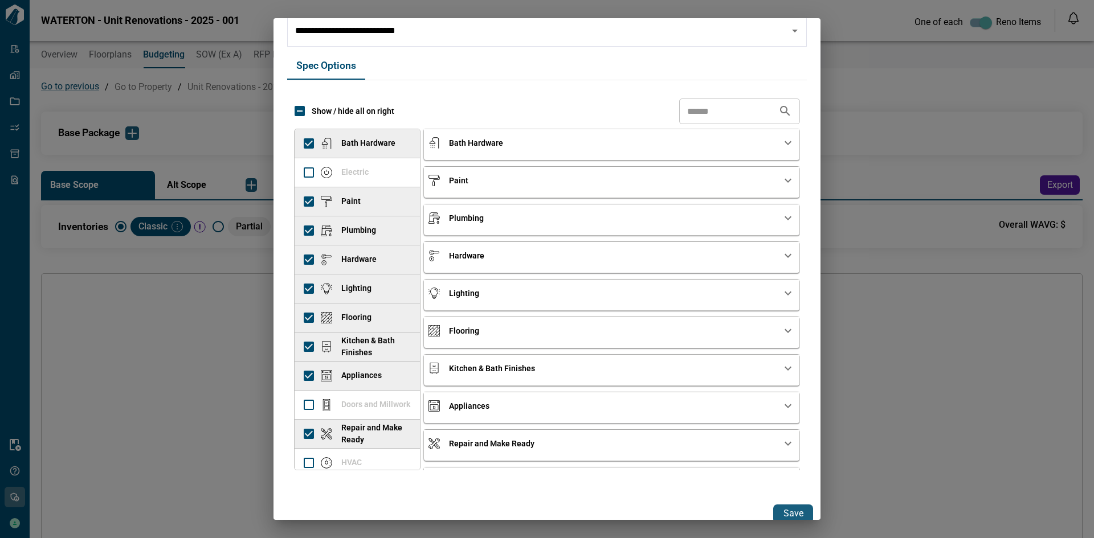
scroll to position [91, 0]
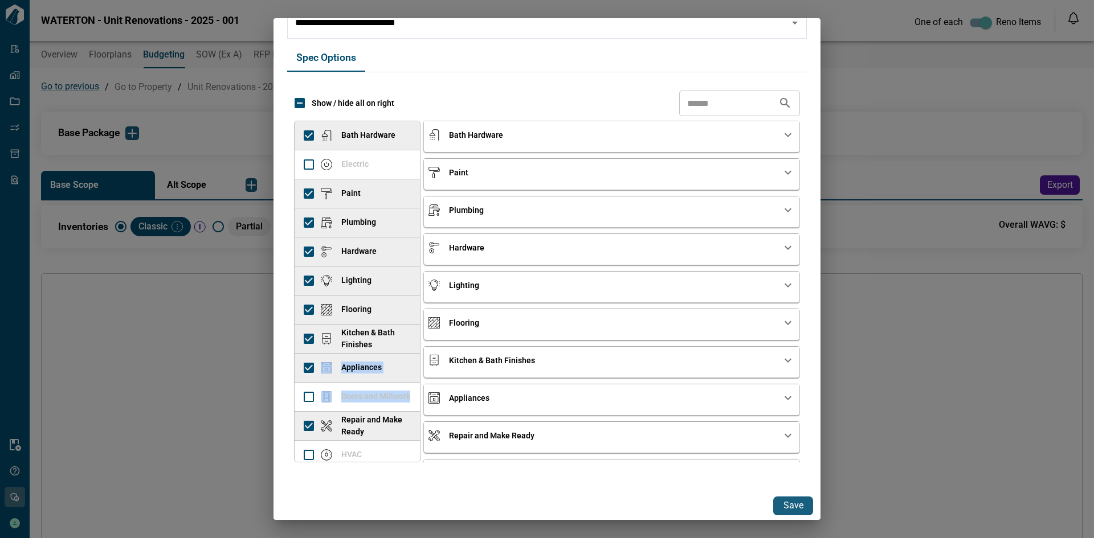
drag, startPoint x: 414, startPoint y: 365, endPoint x: 415, endPoint y: 411, distance: 46.2
click at [415, 411] on div "Bath Hardware Electric Paint Plumbing Hardware Lighting Flooring Kitchen & Bath…" at bounding box center [357, 292] width 126 height 342
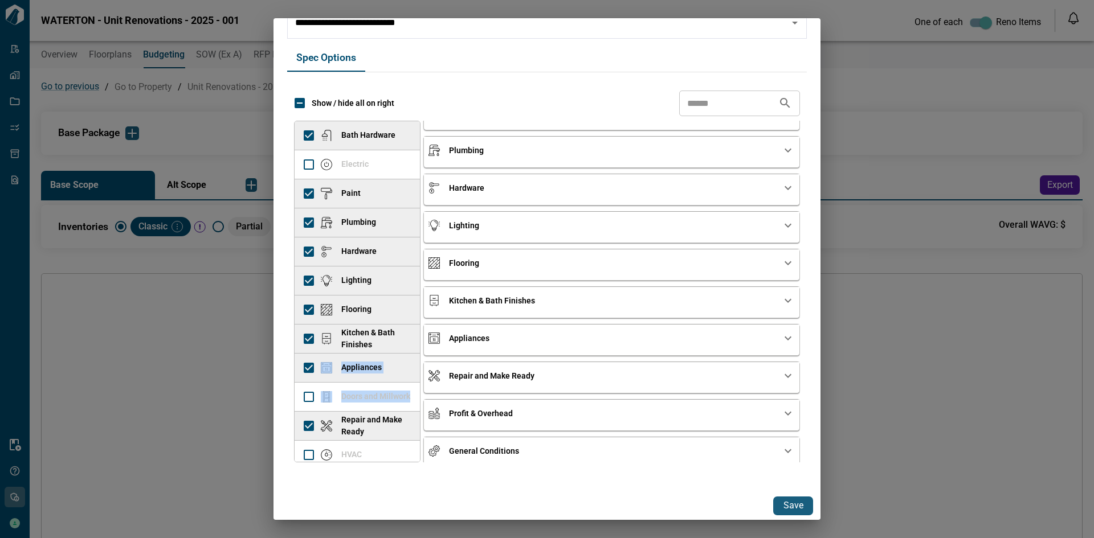
scroll to position [109, 0]
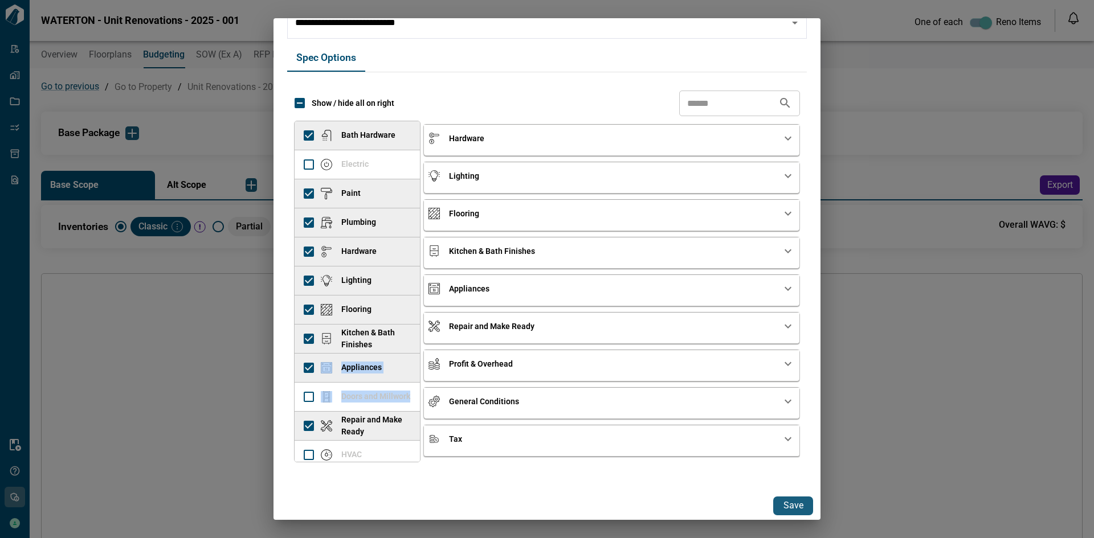
click at [558, 429] on div "Tax" at bounding box center [611, 439] width 375 height 27
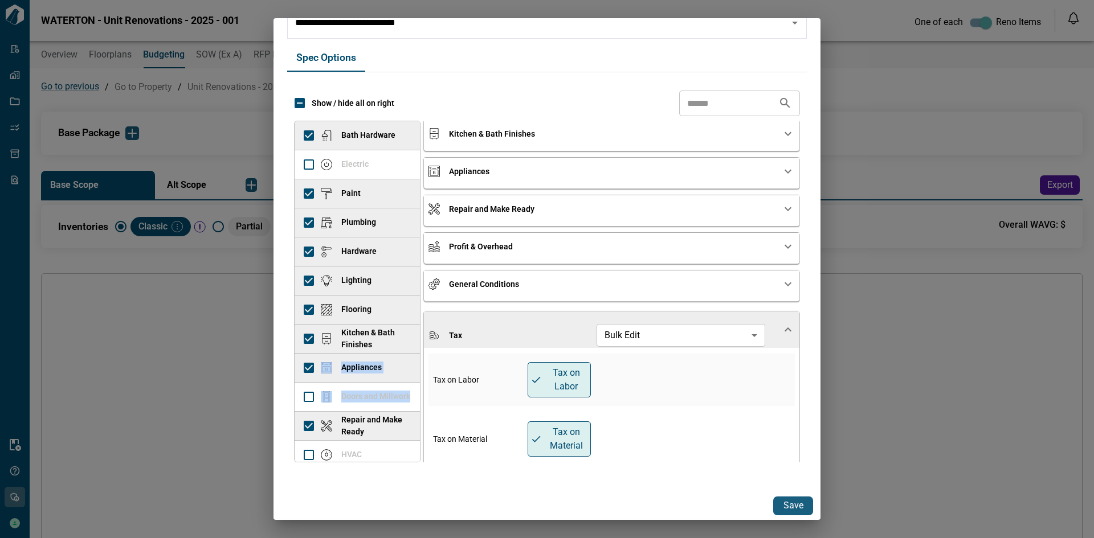
scroll to position [234, 0]
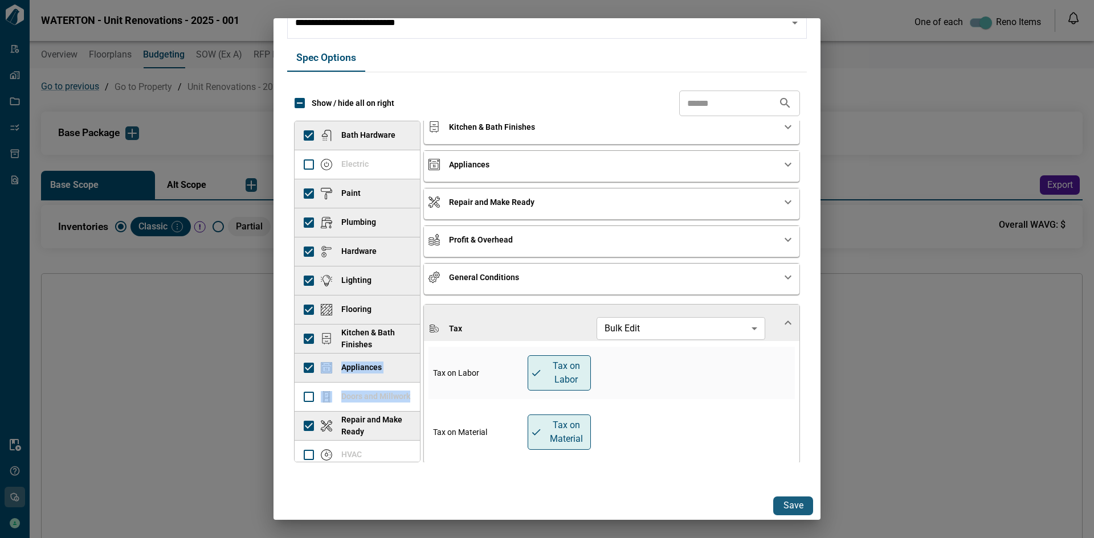
drag, startPoint x: 551, startPoint y: 318, endPoint x: 791, endPoint y: 317, distance: 239.3
click at [551, 317] on div "Tax Bulk Edit ​" at bounding box center [604, 328] width 353 height 23
click at [544, 280] on div "General Conditions" at bounding box center [604, 277] width 353 height 11
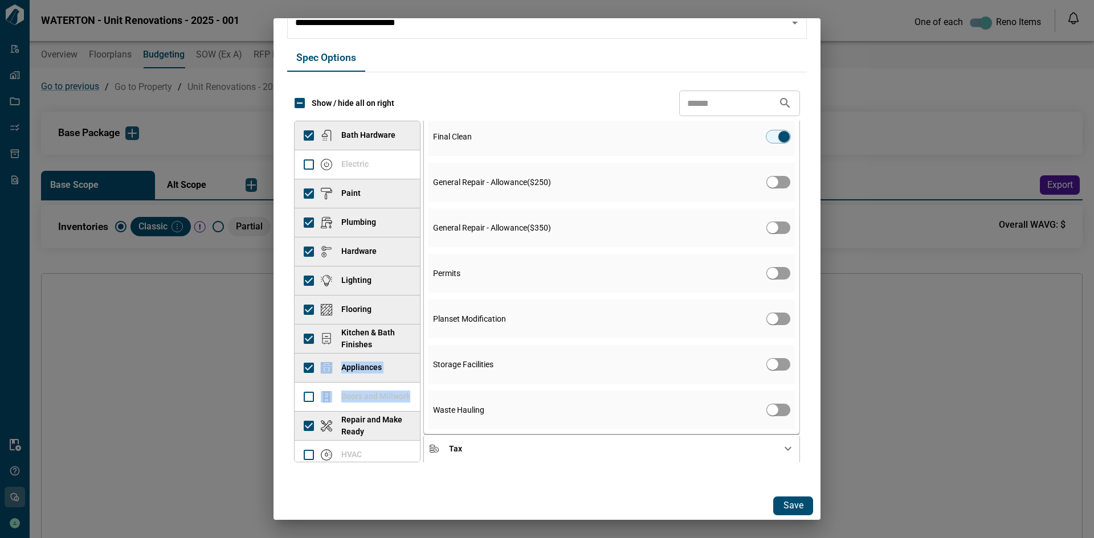
scroll to position [618, 0]
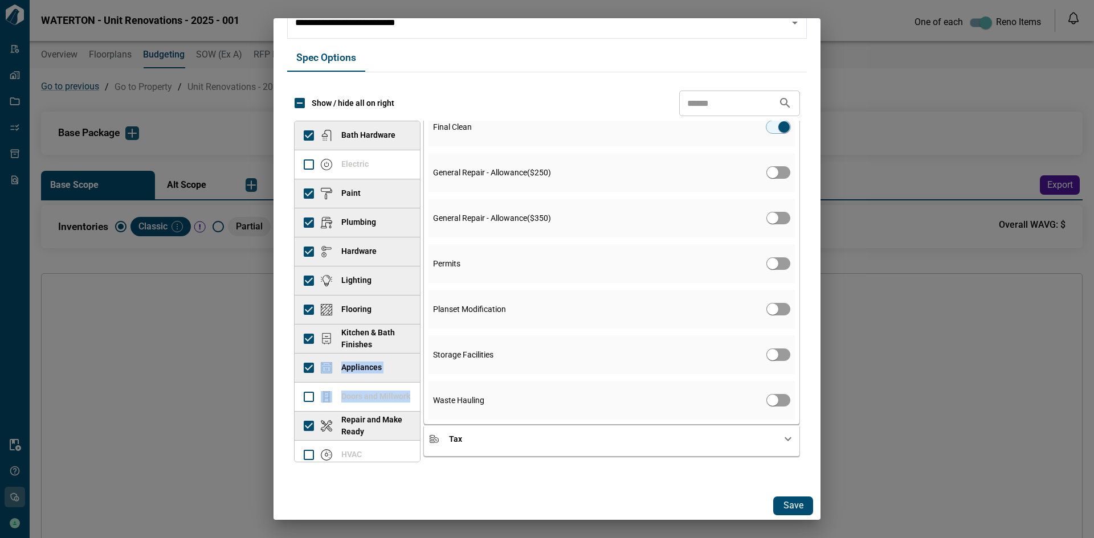
click at [794, 504] on span "Save" at bounding box center [793, 506] width 20 height 12
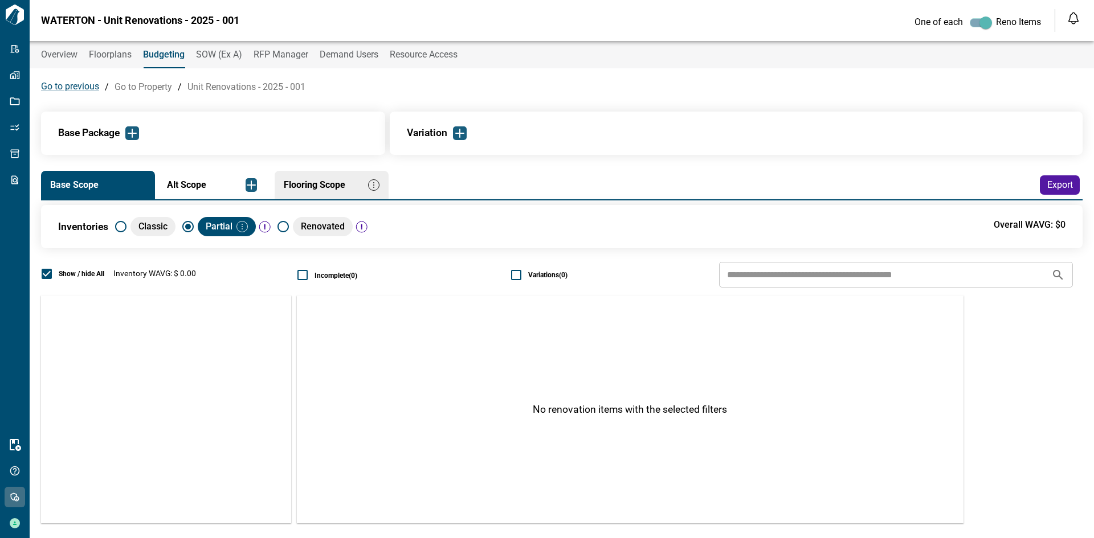
click at [243, 234] on div "Partial" at bounding box center [227, 226] width 58 height 19
click at [242, 230] on img "button" at bounding box center [241, 226] width 11 height 11
click at [267, 251] on li "Define" at bounding box center [270, 247] width 44 height 21
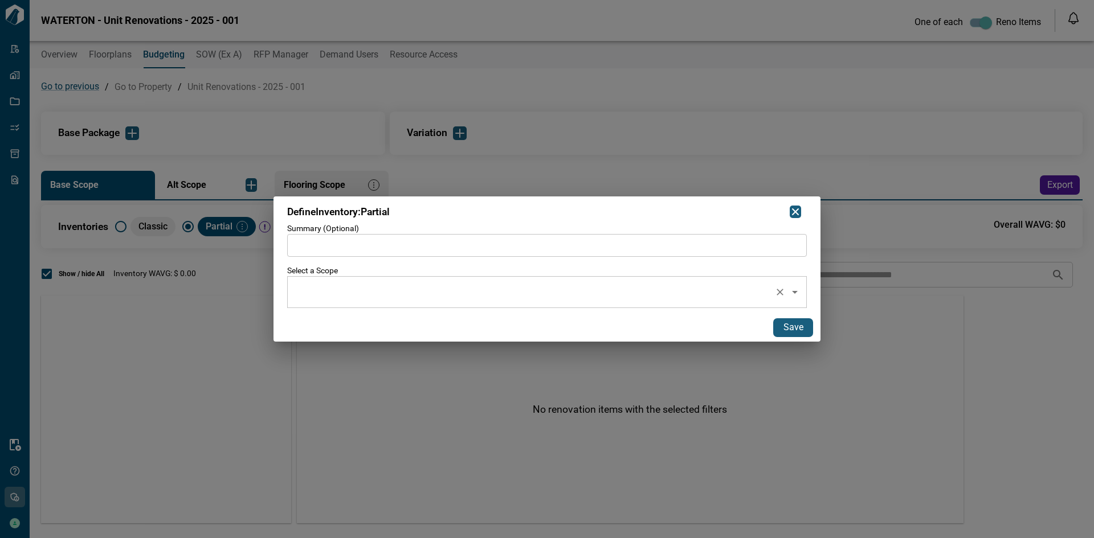
click at [459, 285] on input "text" at bounding box center [530, 292] width 477 height 22
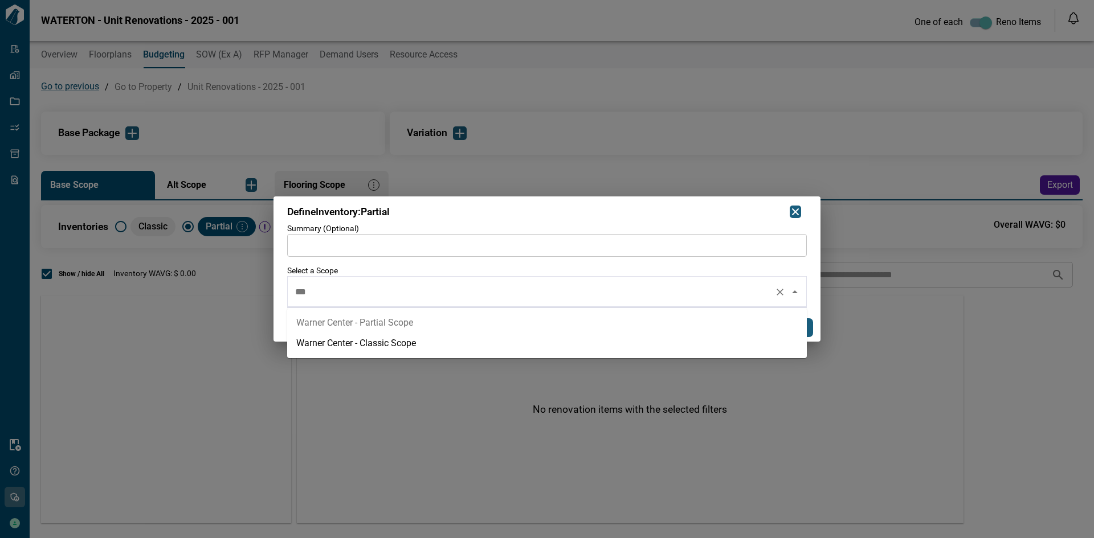
click at [551, 320] on li "Warner Center - Partial Scope" at bounding box center [547, 323] width 520 height 21
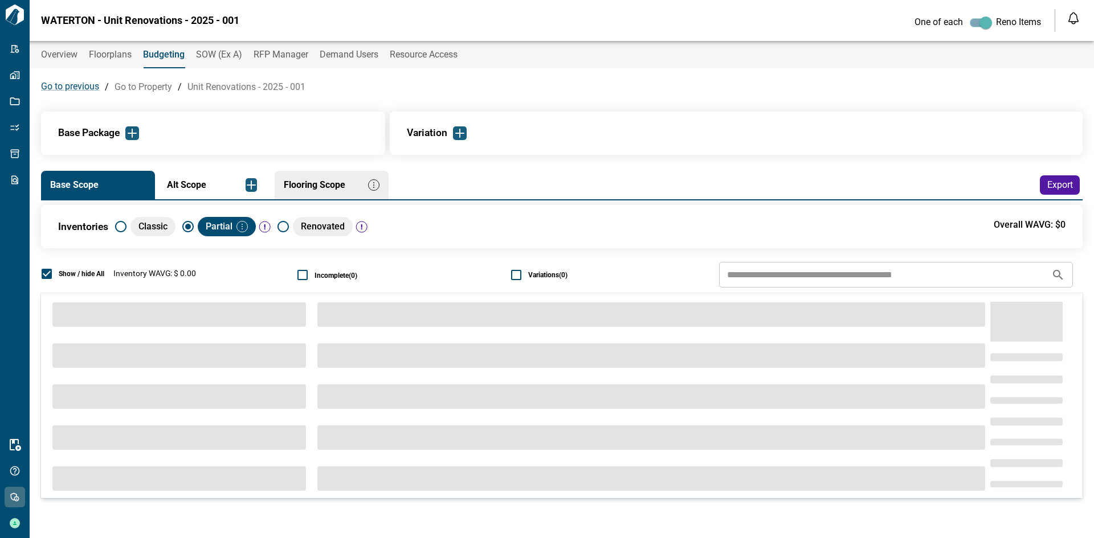
scroll to position [0, 0]
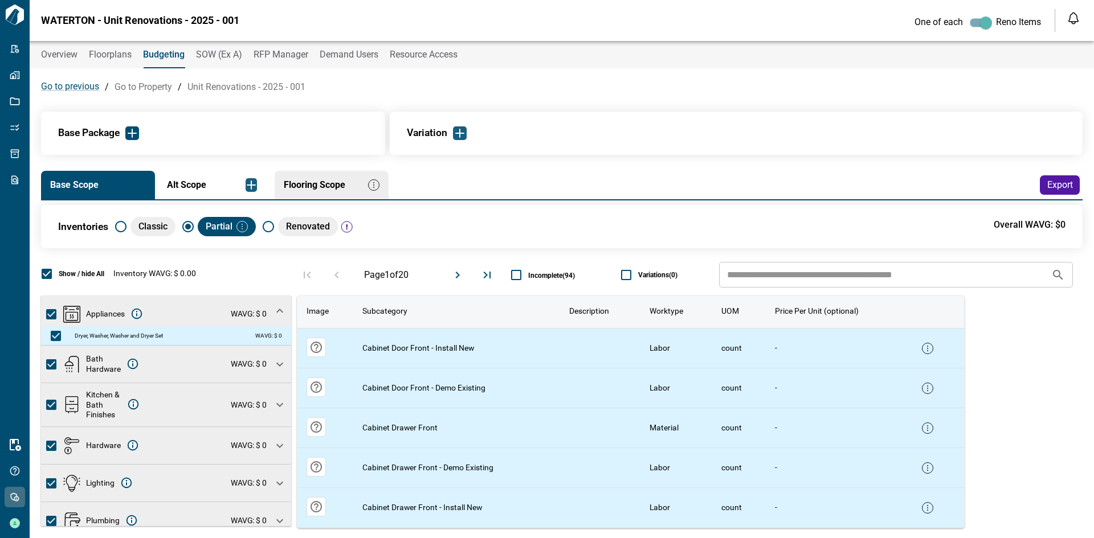
click at [135, 136] on img "button" at bounding box center [132, 133] width 14 height 14
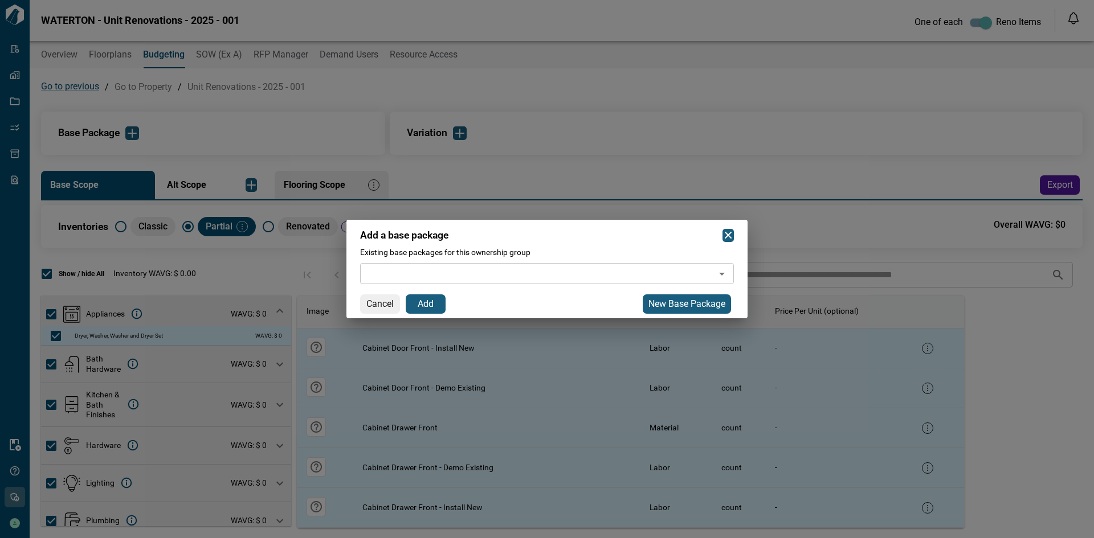
click at [712, 273] on div "​" at bounding box center [547, 273] width 374 height 21
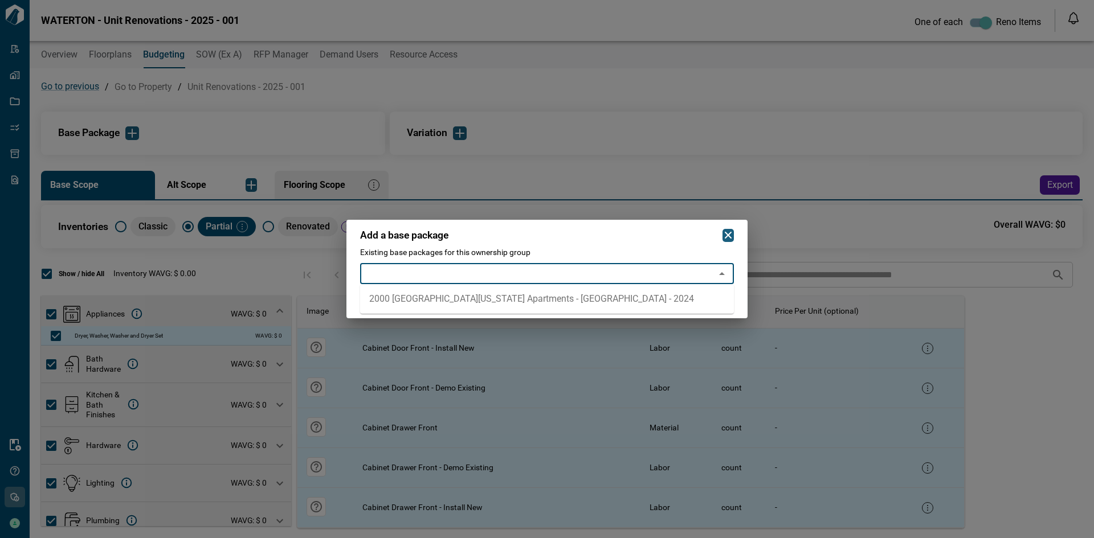
click at [641, 227] on h2 "Add a base package" at bounding box center [546, 233] width 401 height 27
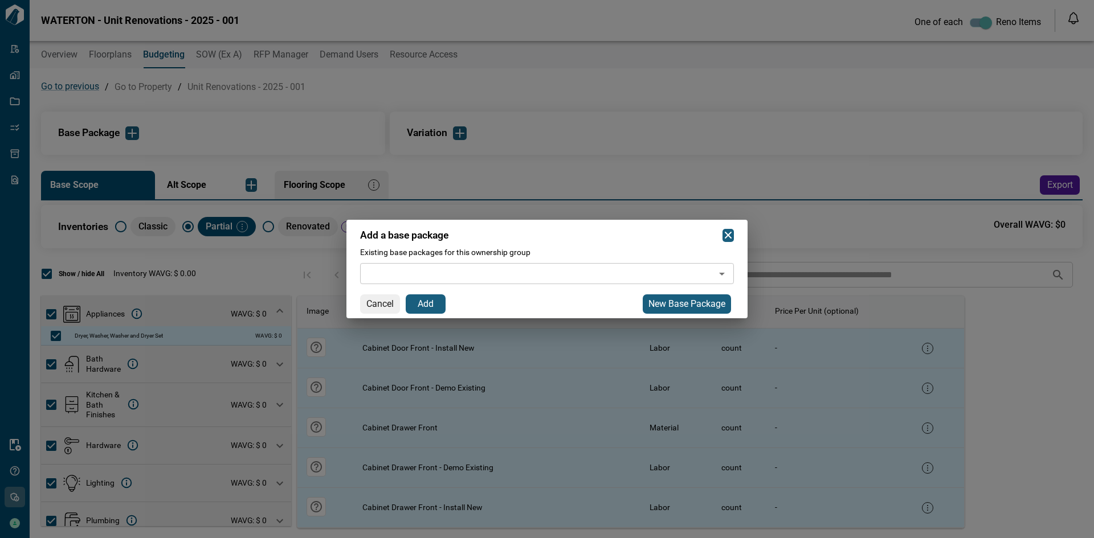
click at [675, 306] on span "New Base Package" at bounding box center [686, 305] width 77 height 12
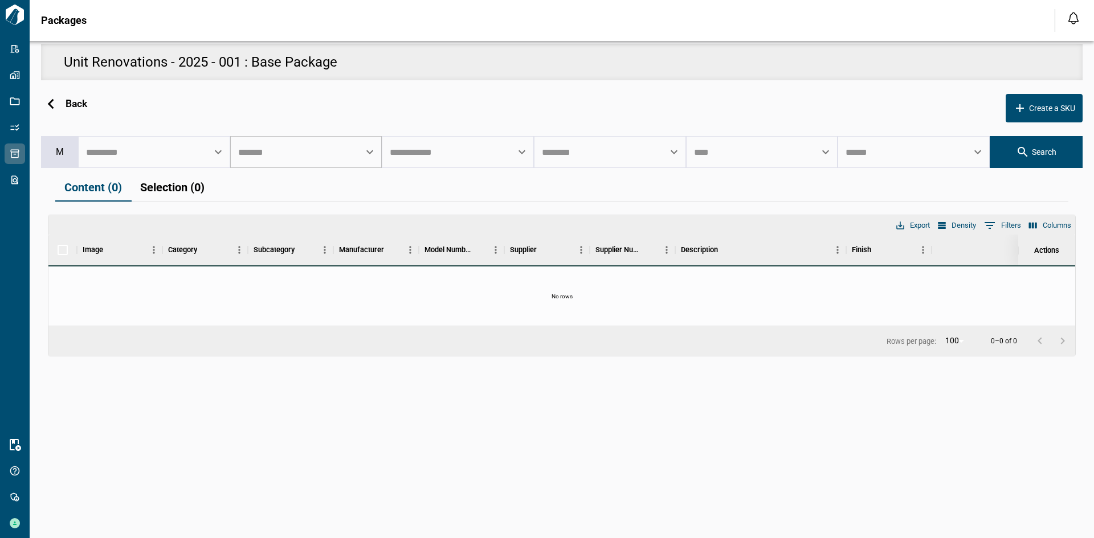
click at [292, 154] on input "text" at bounding box center [297, 152] width 125 height 22
click at [313, 119] on div "Back Create a SKU" at bounding box center [561, 108] width 1041 height 56
click at [306, 156] on input "text" at bounding box center [297, 152] width 125 height 22
click at [325, 217] on li "Warner Center" at bounding box center [306, 217] width 152 height 21
click at [1047, 169] on div "**********" at bounding box center [561, 209] width 1041 height 336
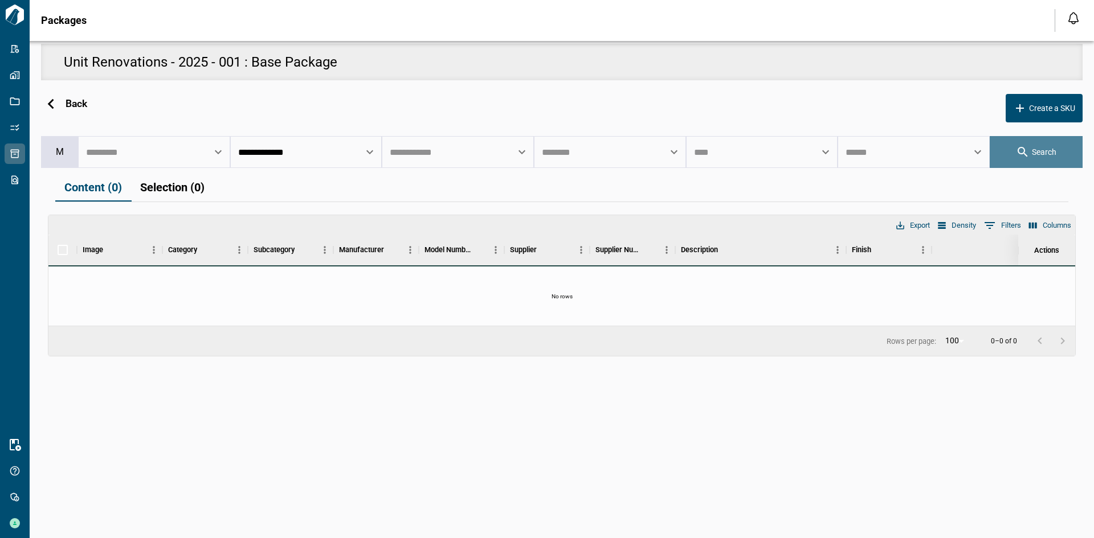
click at [1047, 164] on button "Search" at bounding box center [1036, 152] width 93 height 32
click at [175, 181] on button "Selection (41)" at bounding box center [175, 188] width 89 height 28
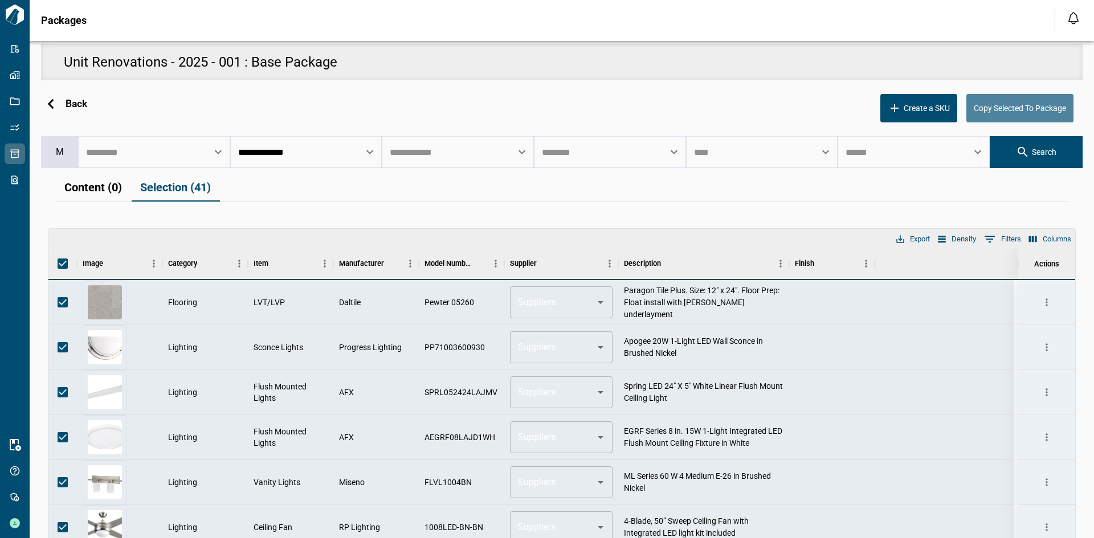
click at [1029, 109] on span "Copy Selected To Package" at bounding box center [1020, 108] width 92 height 10
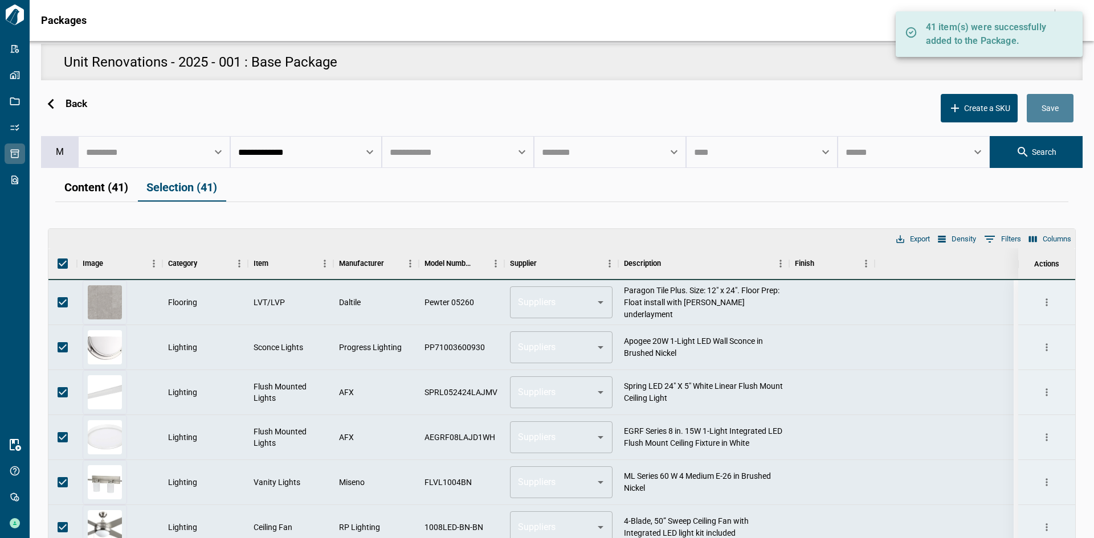
click at [1041, 104] on span "Save" at bounding box center [1049, 108] width 17 height 10
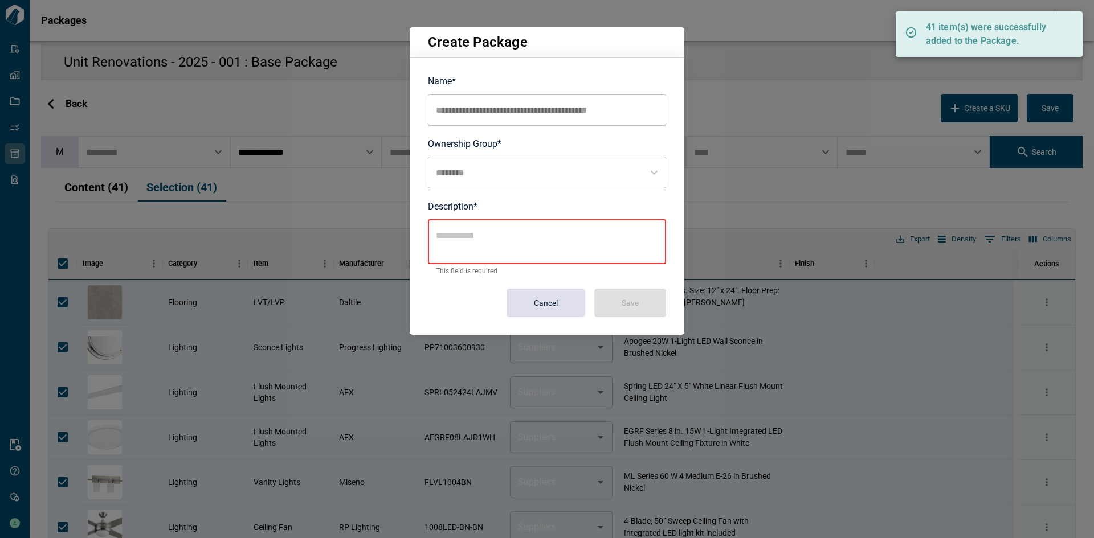
click at [471, 238] on textarea at bounding box center [547, 242] width 222 height 26
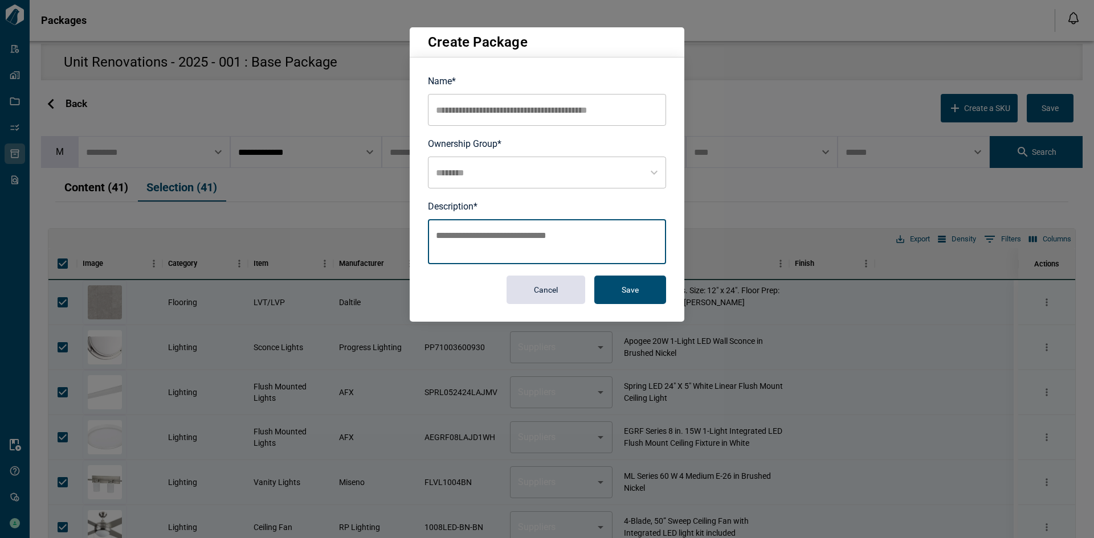
click at [651, 288] on button "Save" at bounding box center [630, 290] width 72 height 28
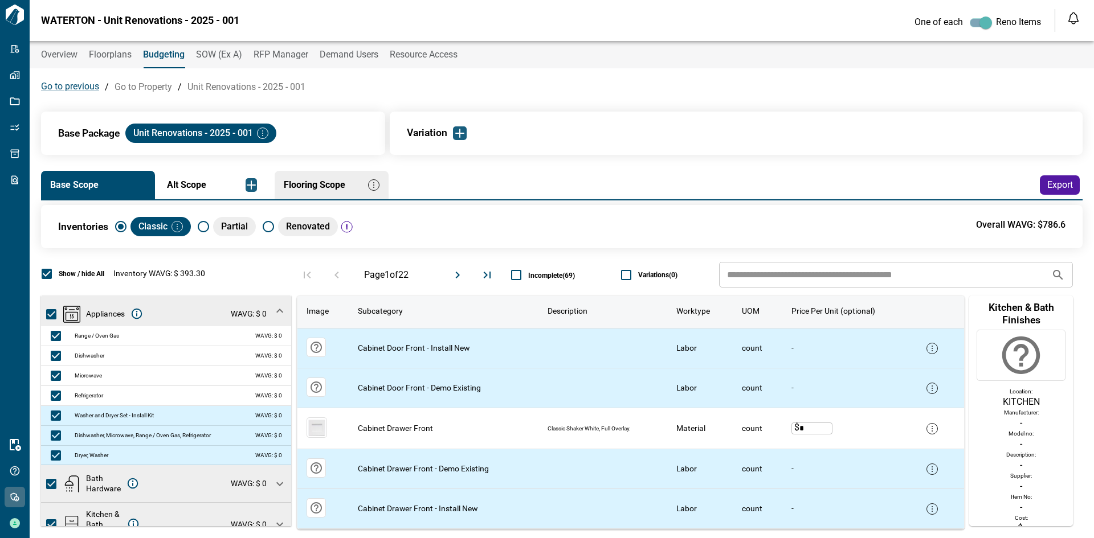
click at [267, 133] on img "button" at bounding box center [262, 133] width 11 height 11
click at [302, 156] on li "Edit" at bounding box center [296, 154] width 51 height 21
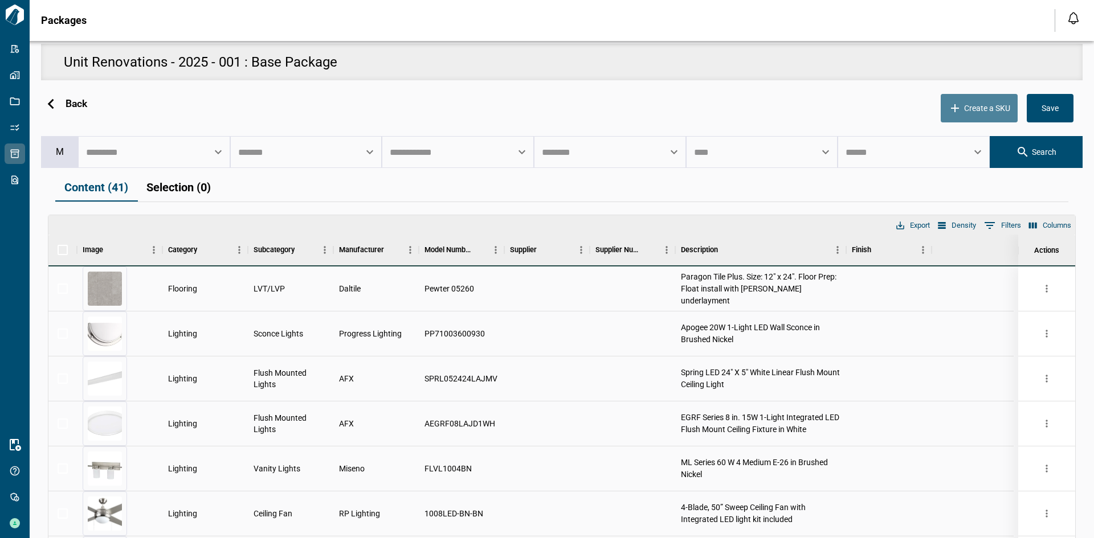
click at [988, 112] on span "Create a SKU" at bounding box center [987, 108] width 46 height 10
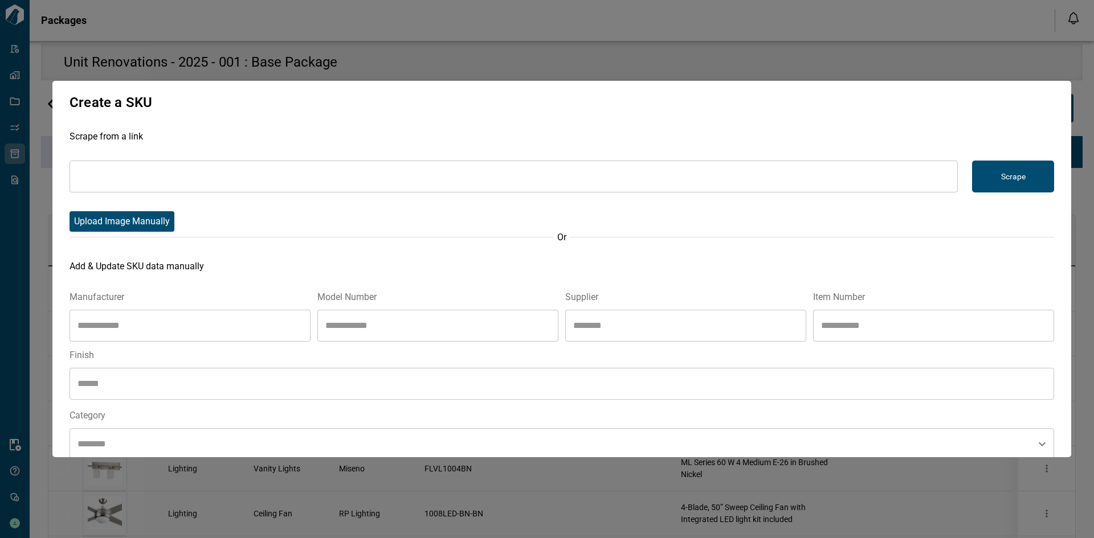
click at [388, 305] on div "Model Number" at bounding box center [437, 300] width 241 height 19
click at [388, 319] on input "text" at bounding box center [437, 326] width 241 height 32
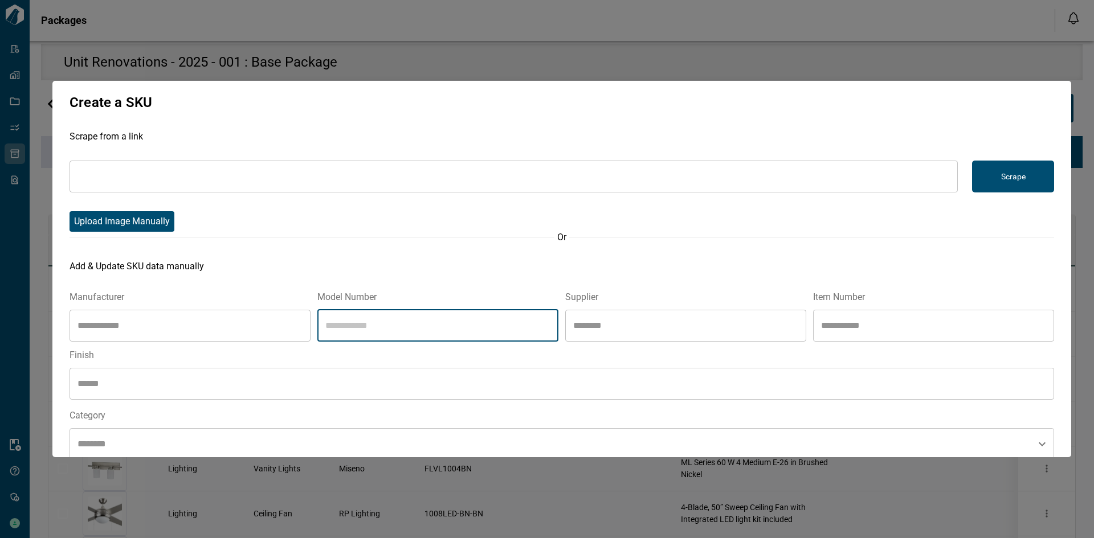
paste input "**********"
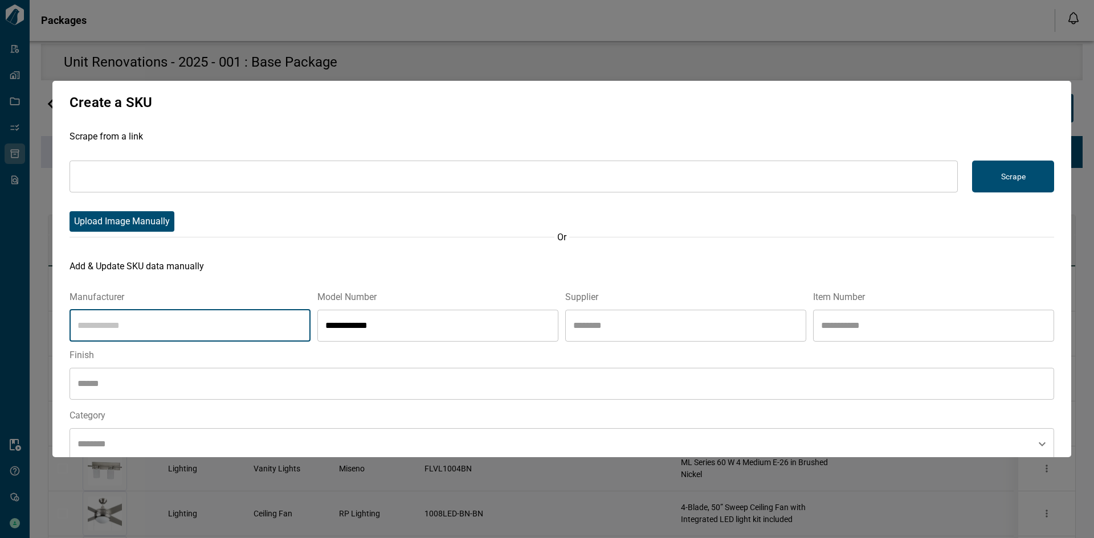
click at [253, 314] on input "text" at bounding box center [190, 326] width 241 height 32
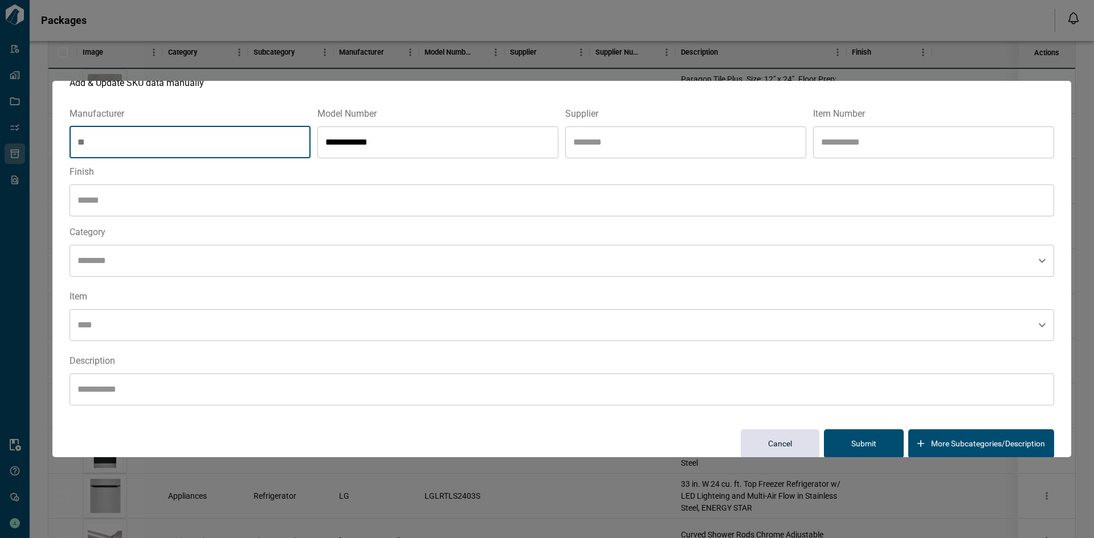
scroll to position [212, 0]
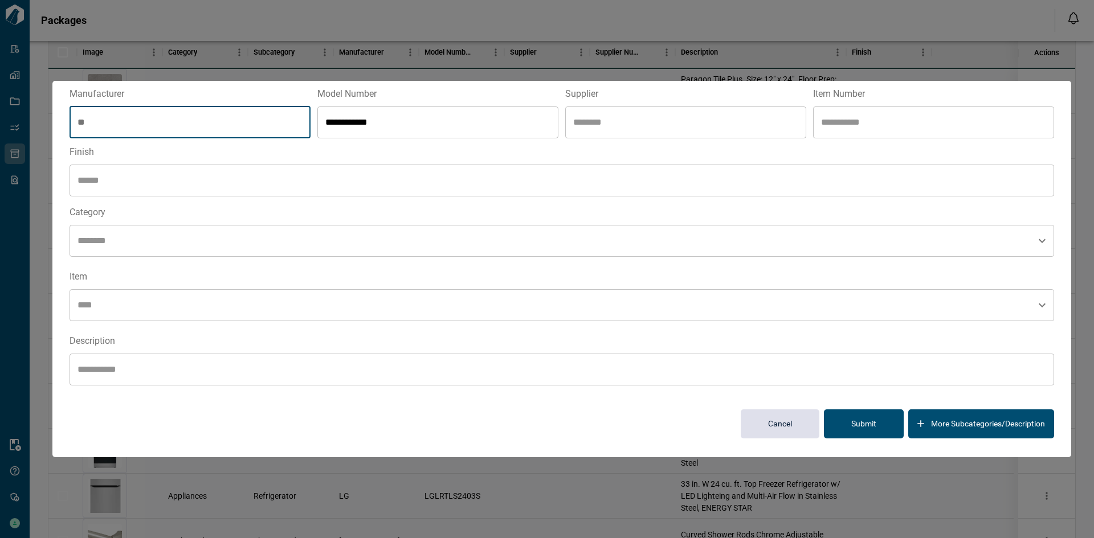
click at [183, 364] on input "text" at bounding box center [562, 370] width 984 height 32
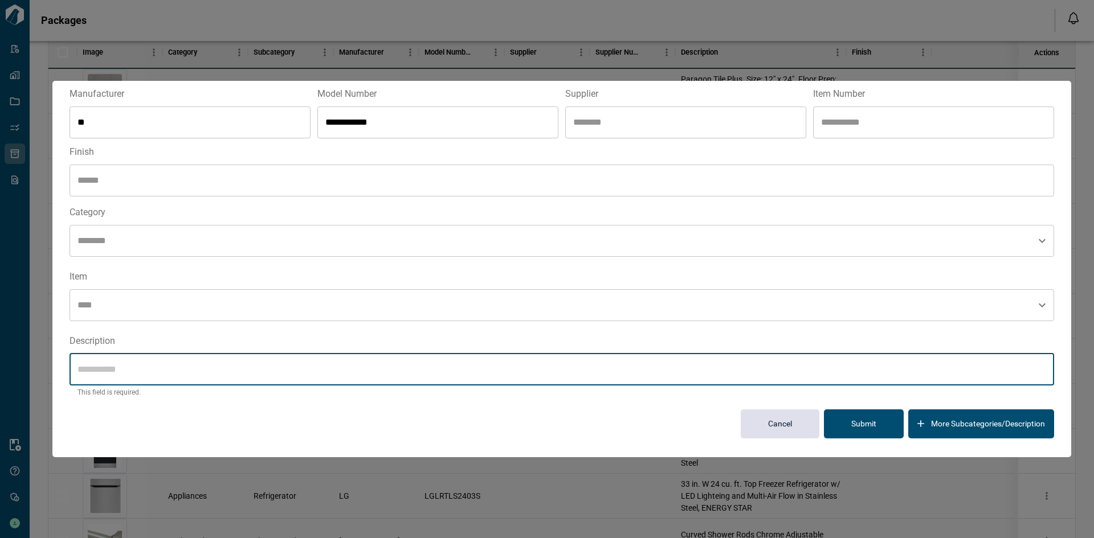
paste input "**********"
click at [132, 235] on input "text" at bounding box center [553, 241] width 957 height 22
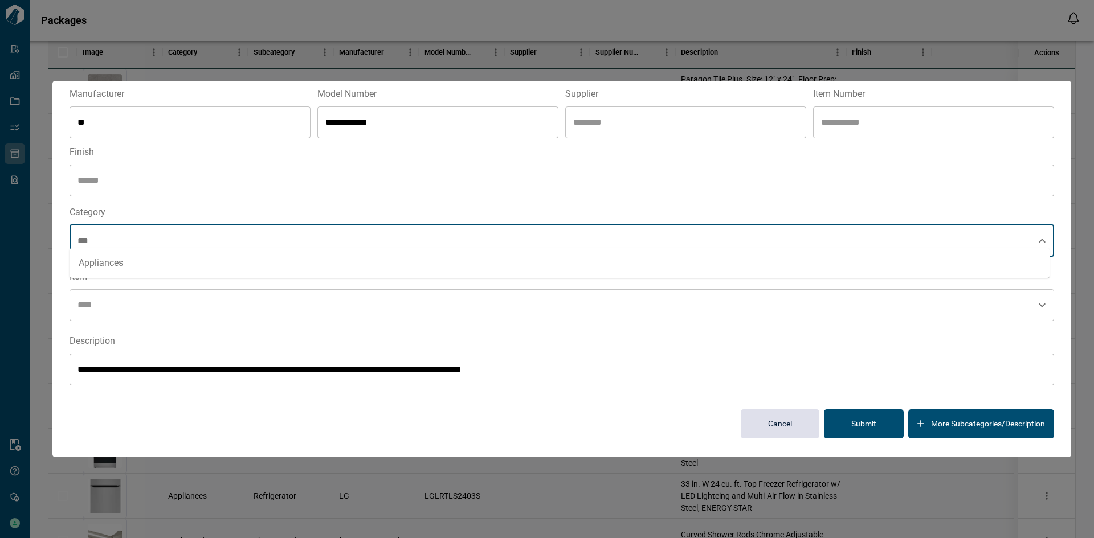
click at [132, 259] on li "Appliances" at bounding box center [560, 263] width 980 height 21
click at [128, 295] on input "text" at bounding box center [546, 306] width 942 height 22
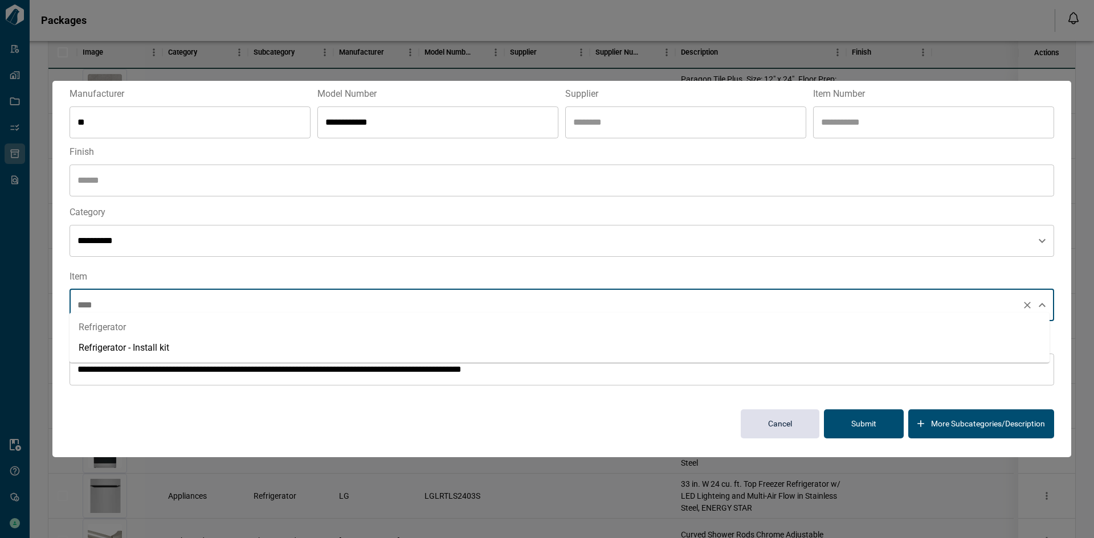
click at [130, 327] on li "Refrigerator" at bounding box center [560, 327] width 980 height 21
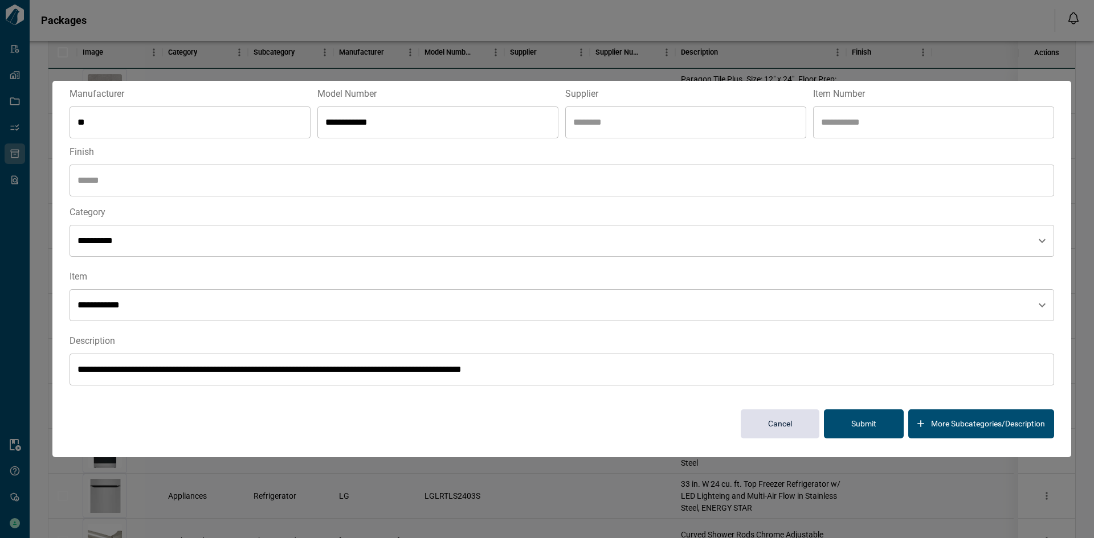
click at [1065, 247] on div "**********" at bounding box center [561, 168] width 1019 height 581
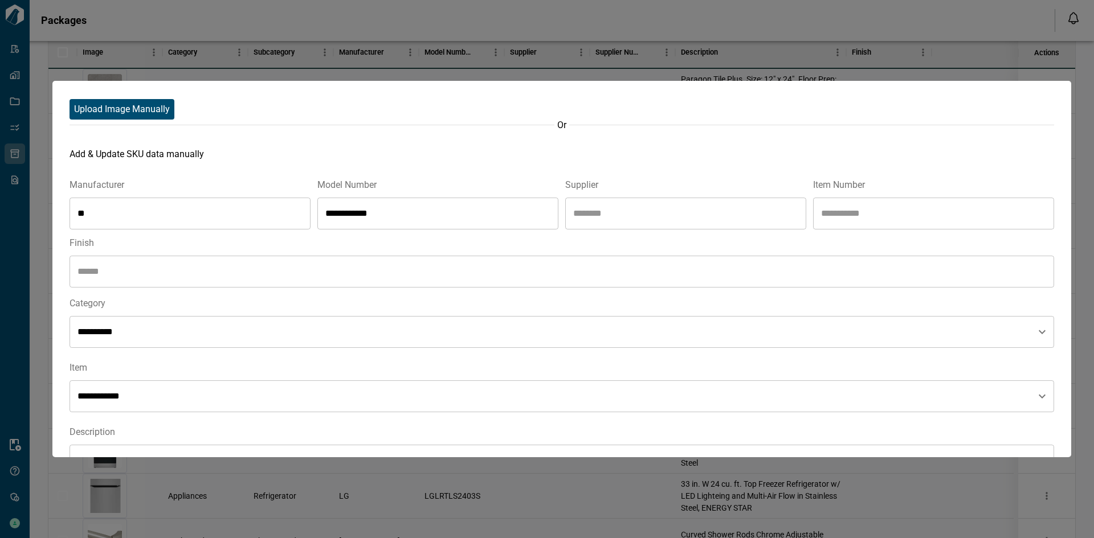
scroll to position [48, 0]
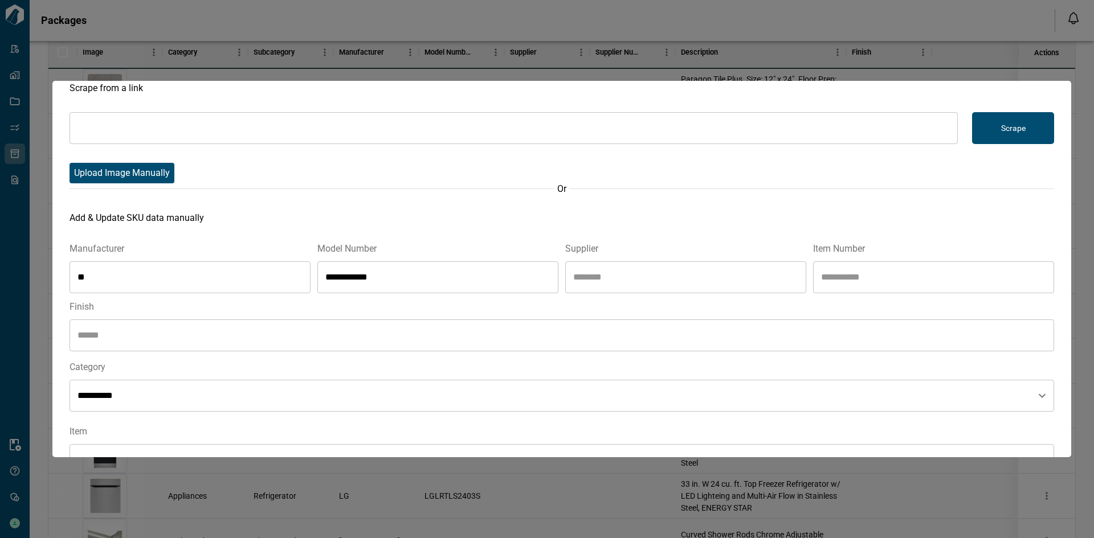
click at [128, 160] on div "​ Scrape" at bounding box center [562, 136] width 984 height 49
click at [123, 171] on p "Upload Image Manually" at bounding box center [122, 173] width 96 height 14
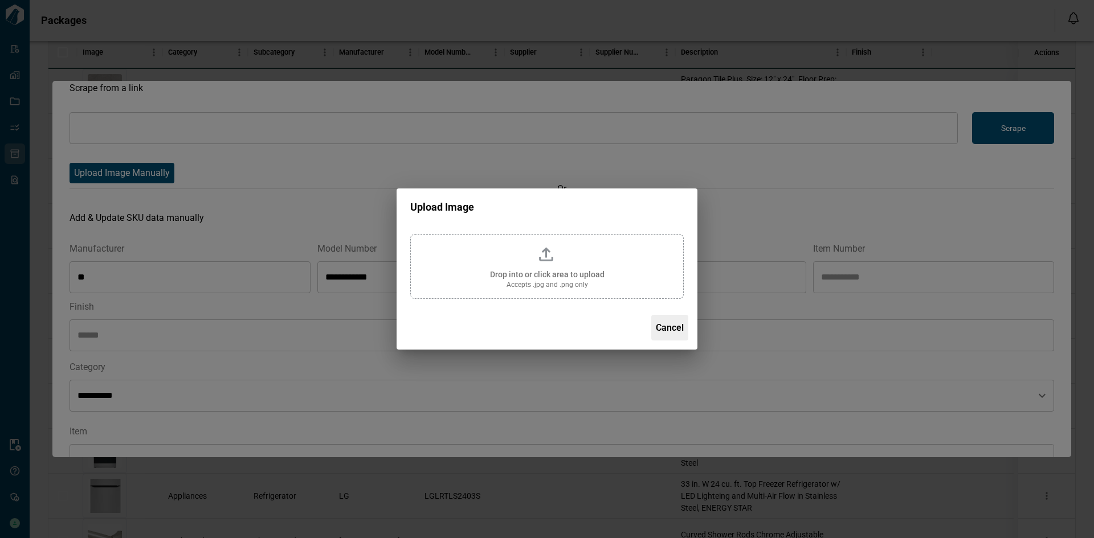
click at [554, 287] on span "Accepts .jpg and .png only" at bounding box center [546, 284] width 81 height 9
click at [0, 0] on input "Drop into or click area to upload Accepts .jpg and .png only" at bounding box center [0, 0] width 0 height 0
click at [603, 278] on span "Drop into or click area to upload" at bounding box center [547, 274] width 115 height 9
click at [0, 0] on input "Drop into or click area to upload Accepts .jpg and .png only" at bounding box center [0, 0] width 0 height 0
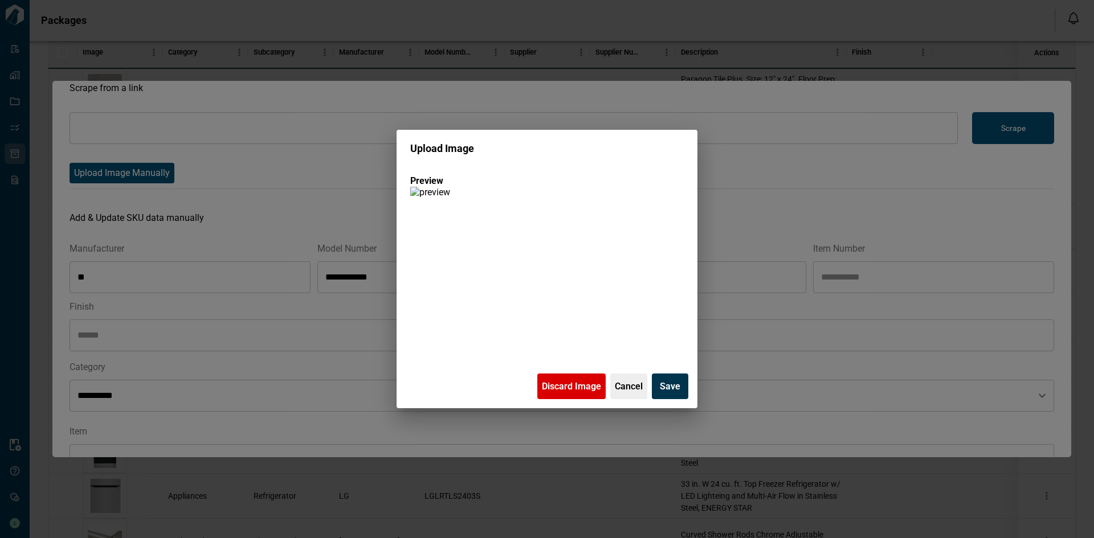
click at [677, 385] on span "Save" at bounding box center [670, 386] width 21 height 19
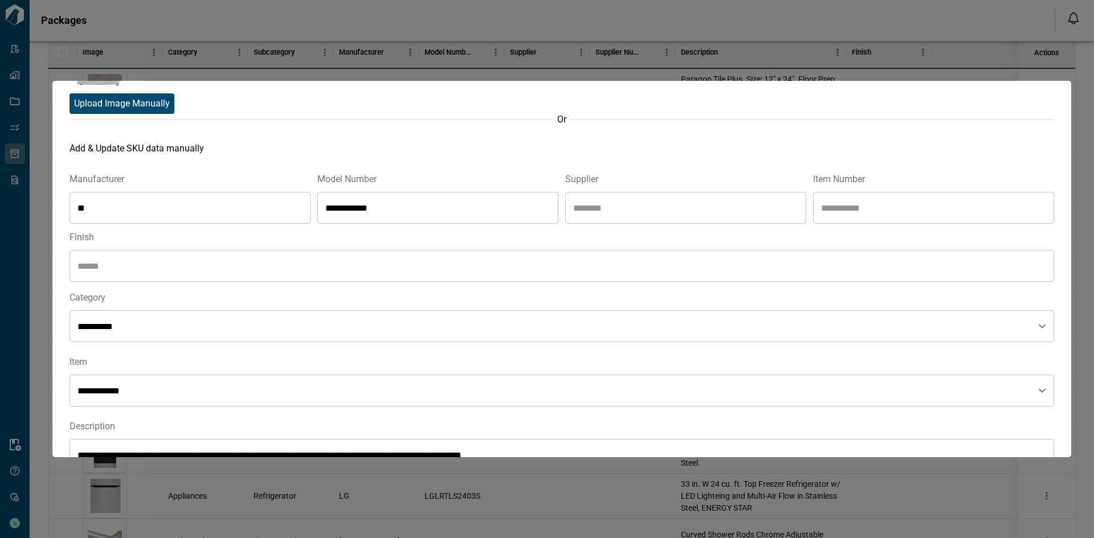
scroll to position [312, 0]
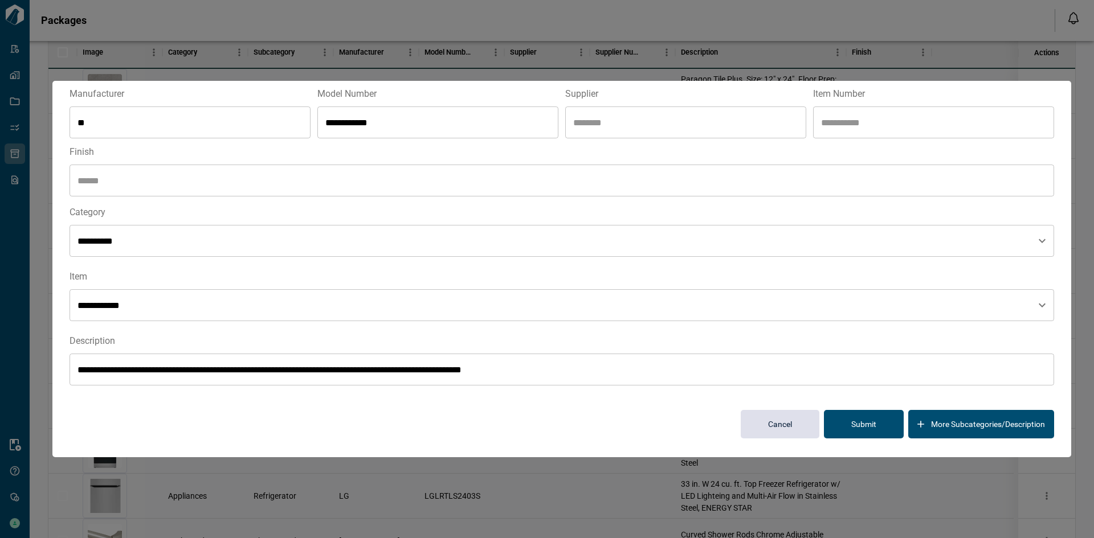
click at [834, 418] on button "Submit" at bounding box center [864, 424] width 80 height 28
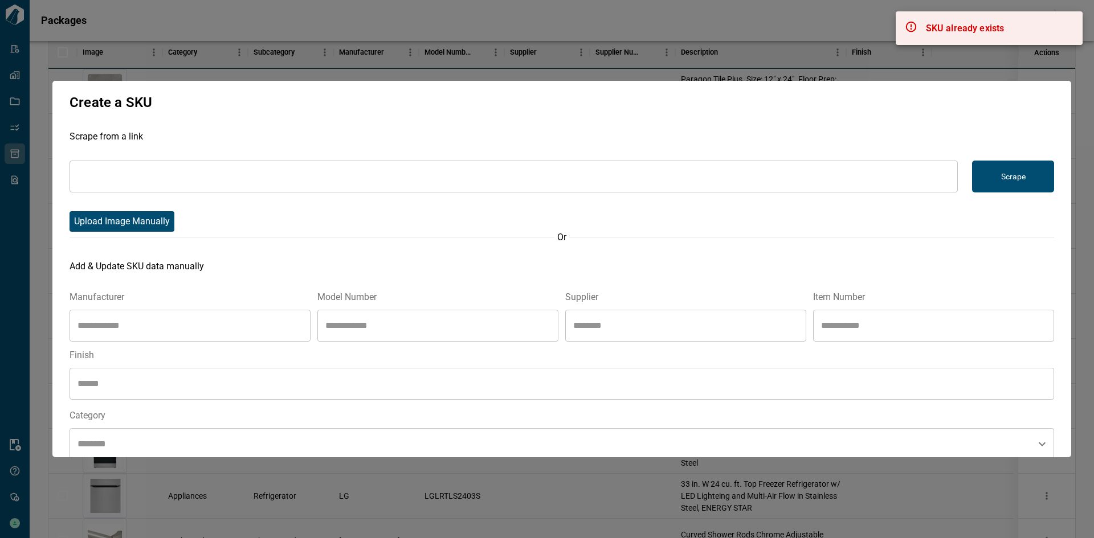
click at [1070, 77] on div at bounding box center [547, 269] width 1094 height 538
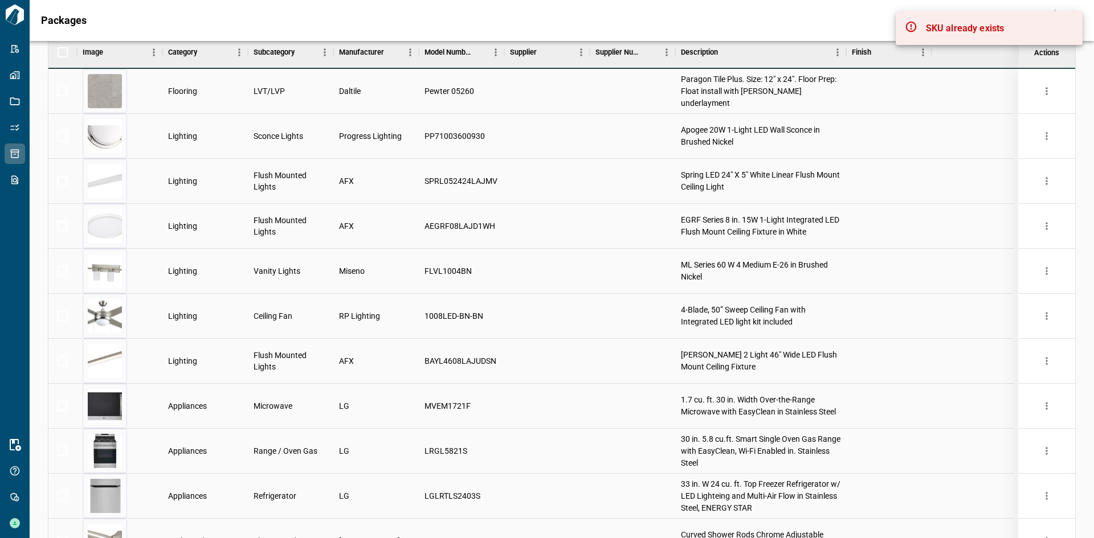
scroll to position [0, 0]
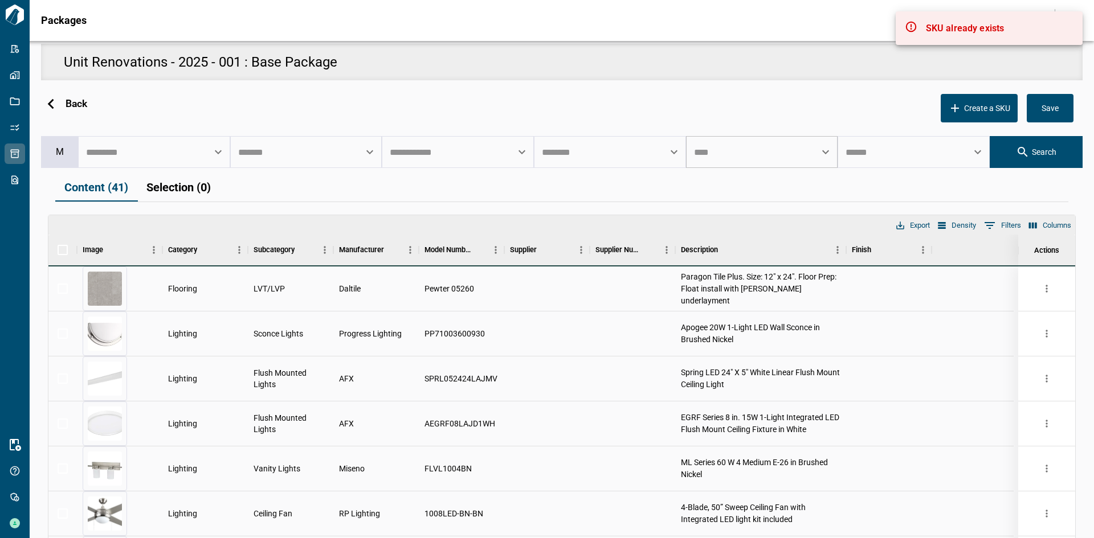
click at [754, 146] on input "text" at bounding box center [753, 152] width 125 height 22
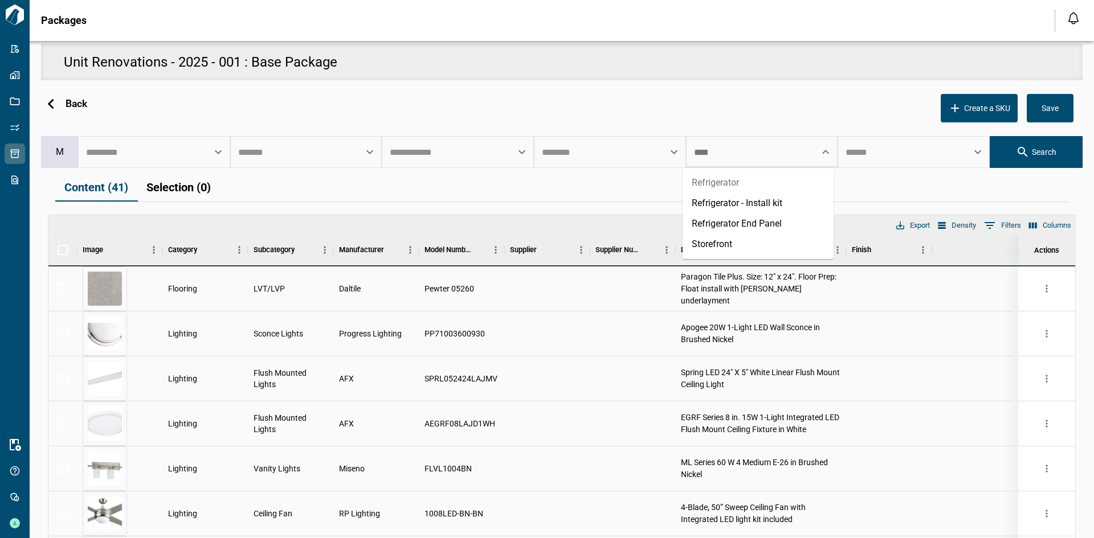
click at [729, 181] on li "Refrigerator" at bounding box center [758, 183] width 151 height 21
click at [165, 182] on button "Selection (0)" at bounding box center [178, 188] width 83 height 28
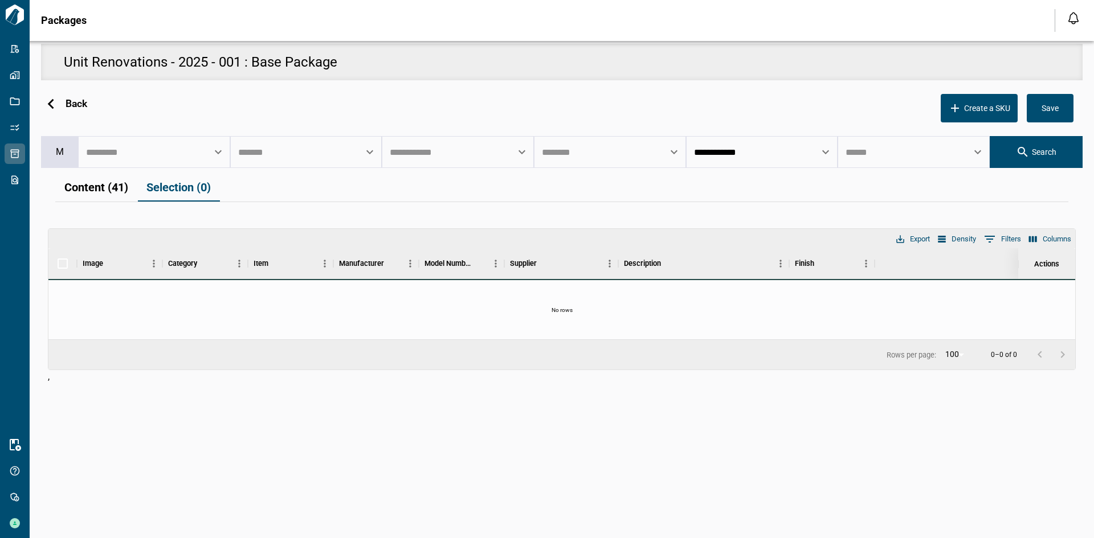
drag, startPoint x: 1031, startPoint y: 157, endPoint x: 998, endPoint y: 171, distance: 36.7
click at [1032, 156] on span "Search" at bounding box center [1044, 152] width 24 height 10
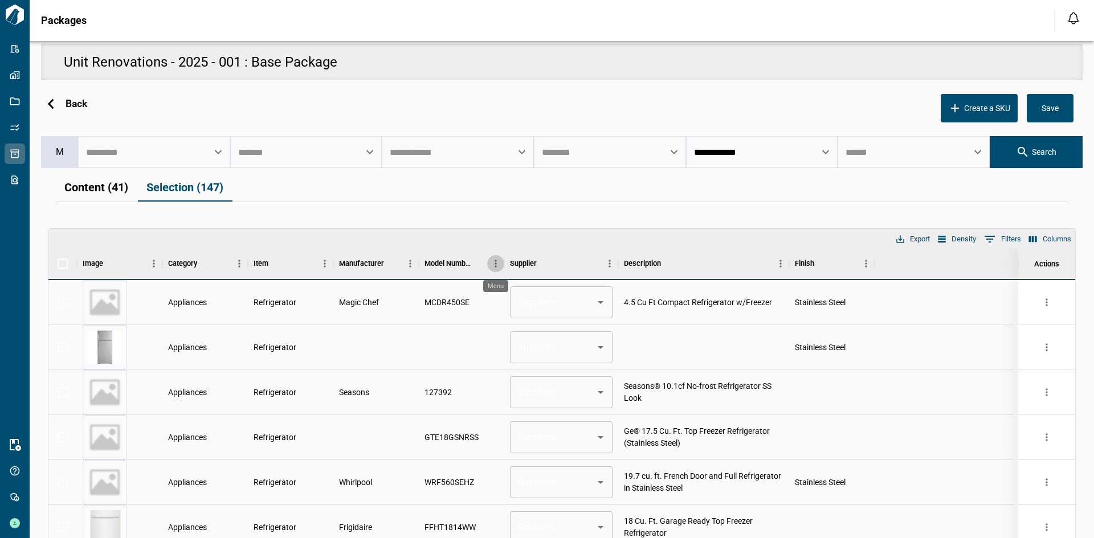
click at [496, 266] on icon "Menu" at bounding box center [496, 263] width 2 height 7
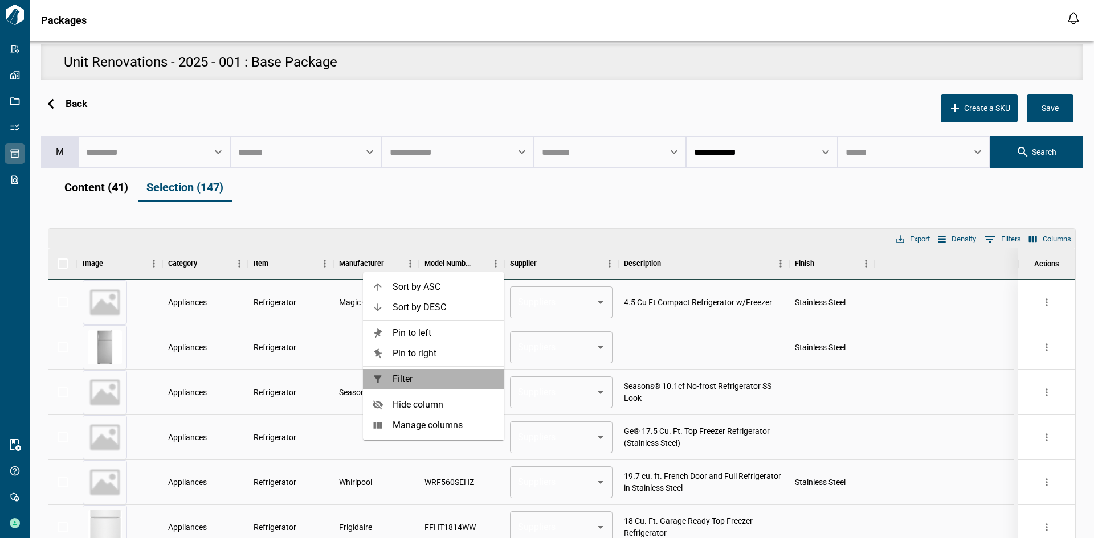
click at [442, 378] on span "Filter" at bounding box center [444, 380] width 103 height 14
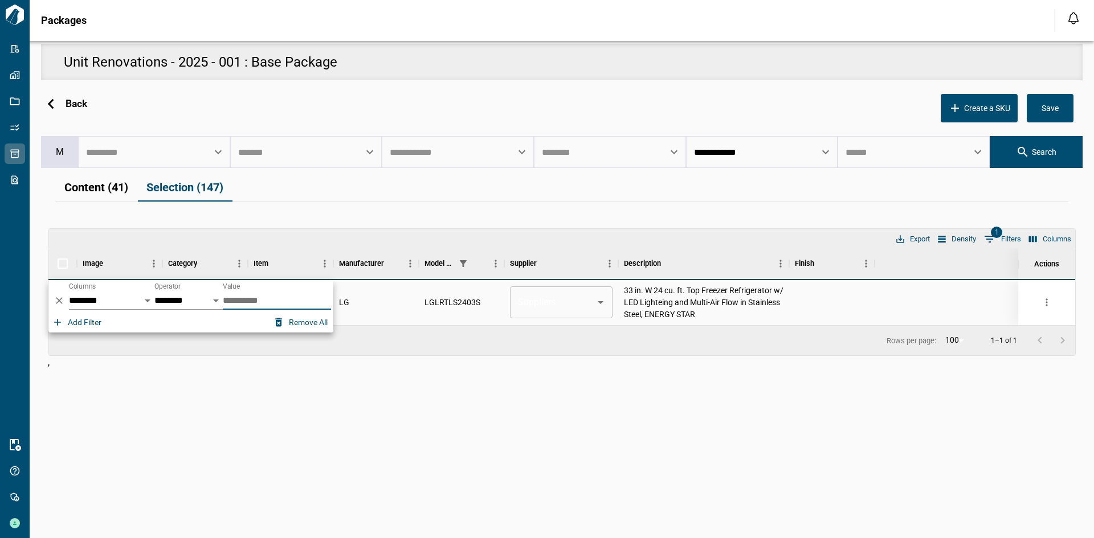
click at [393, 236] on div "Columns 1 Filters Density Export" at bounding box center [561, 238] width 1027 height 19
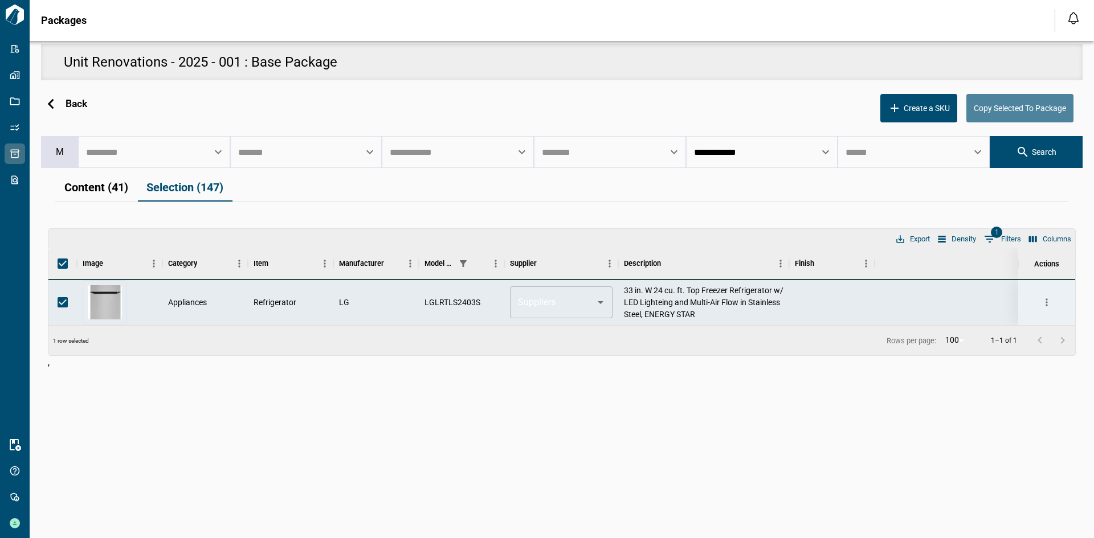
click at [1002, 111] on span "Copy Selected To Package" at bounding box center [1020, 108] width 92 height 10
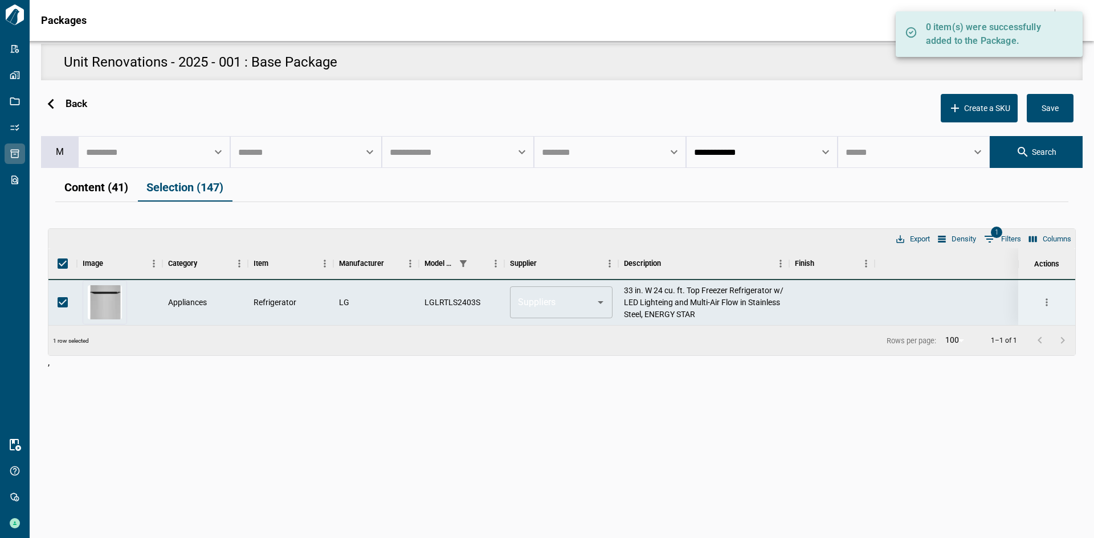
click at [104, 190] on button "Content (41)" at bounding box center [96, 188] width 82 height 28
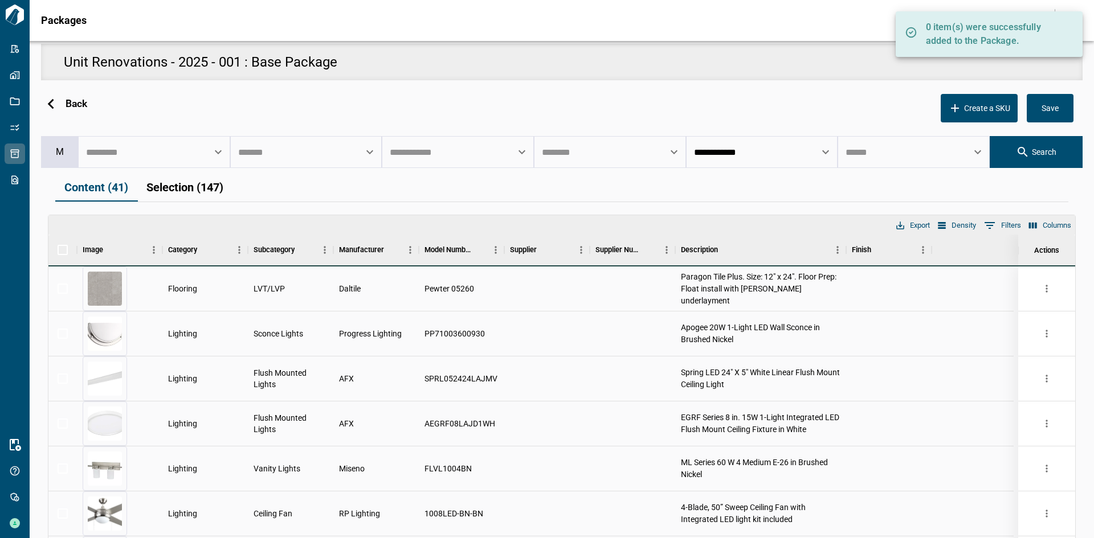
click at [1046, 109] on span "Save" at bounding box center [1049, 108] width 17 height 10
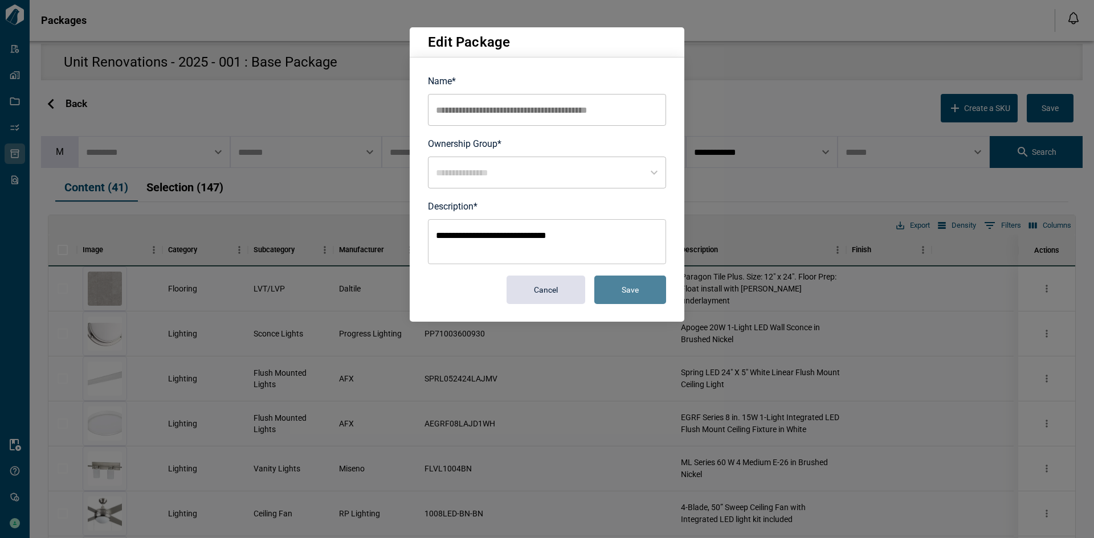
click at [619, 288] on button "Save" at bounding box center [630, 290] width 72 height 28
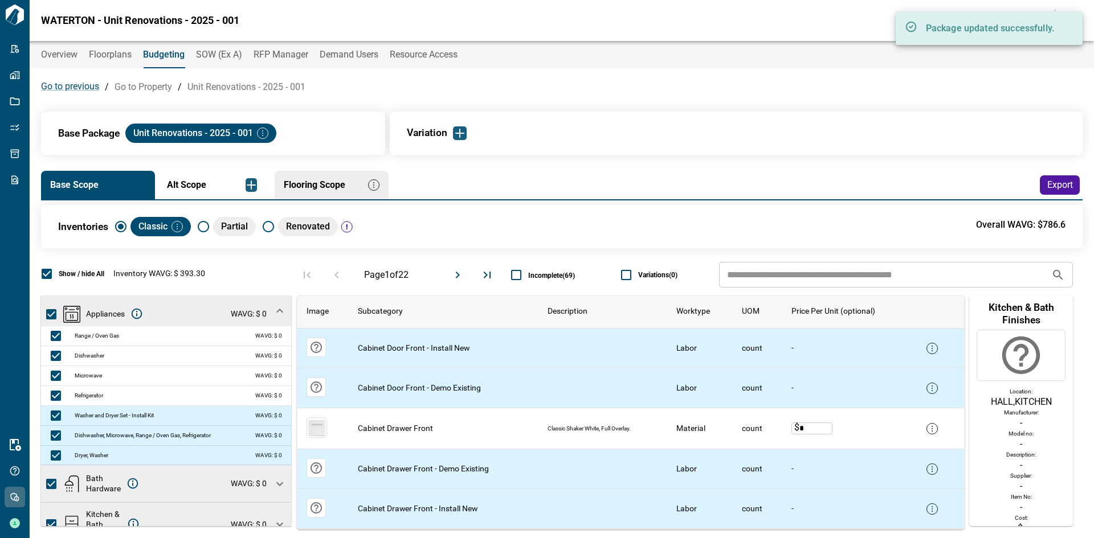
scroll to position [17, 0]
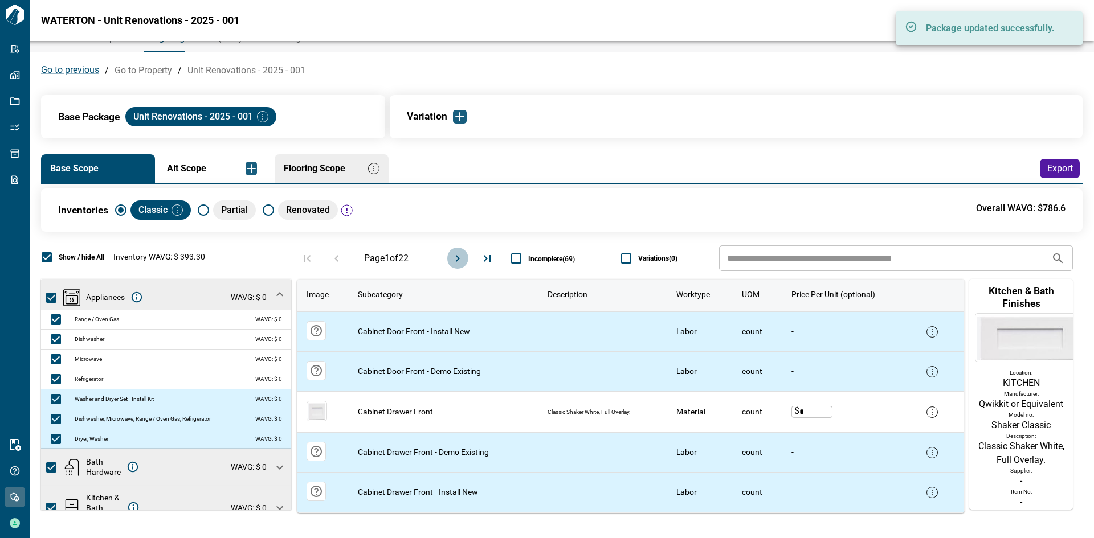
click at [459, 259] on icon "Move to next page" at bounding box center [458, 259] width 14 height 14
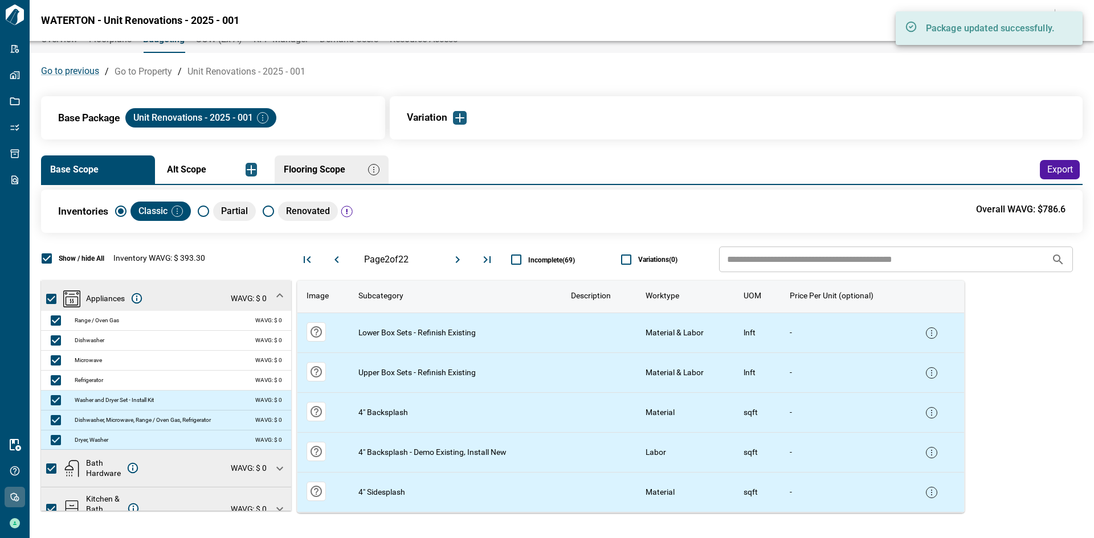
scroll to position [15, 0]
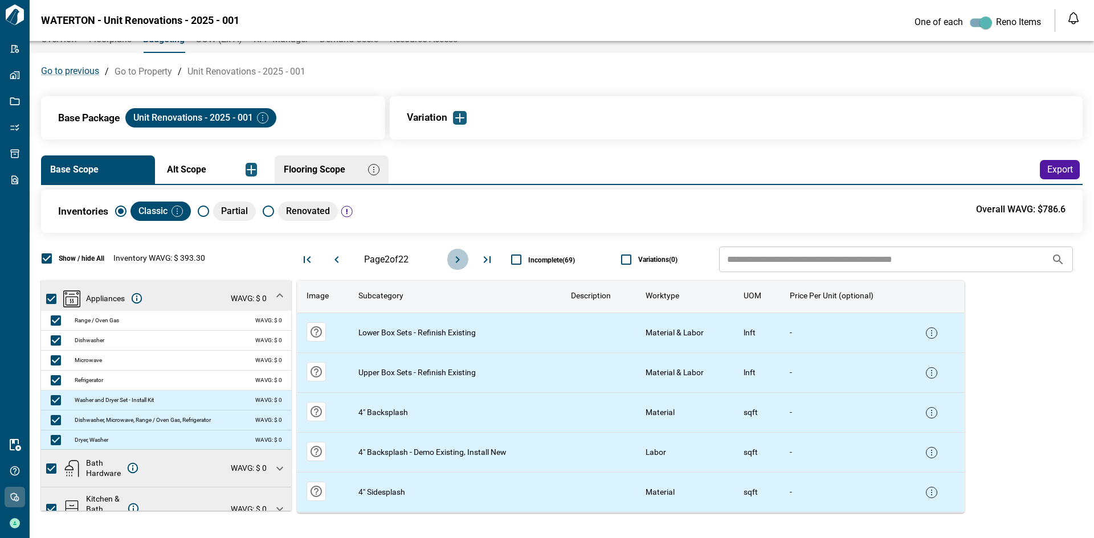
click at [460, 260] on icon "Move to next page" at bounding box center [458, 260] width 14 height 14
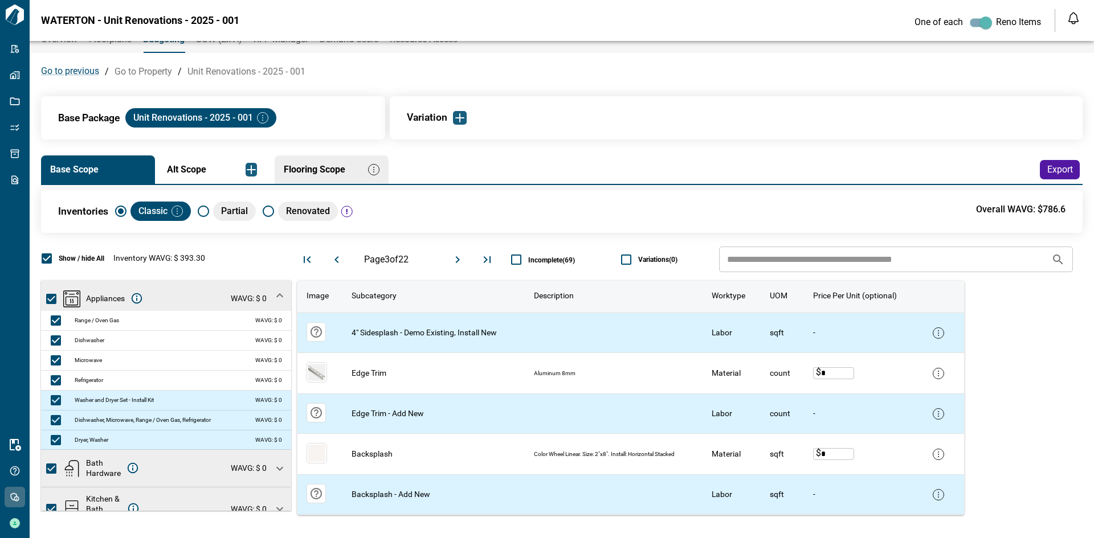
scroll to position [17, 0]
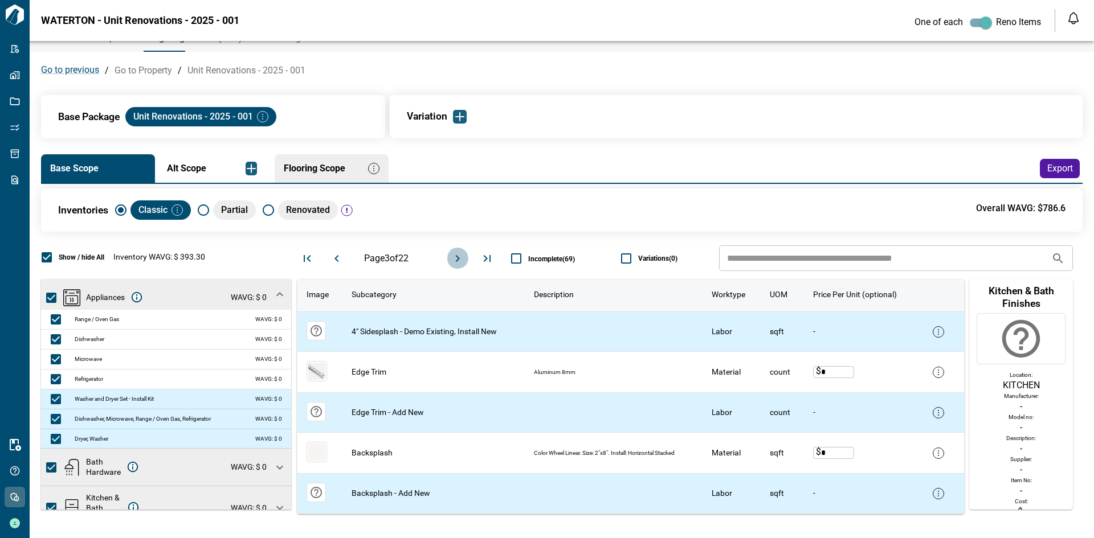
click at [457, 259] on icon "Move to next page" at bounding box center [458, 258] width 4 height 7
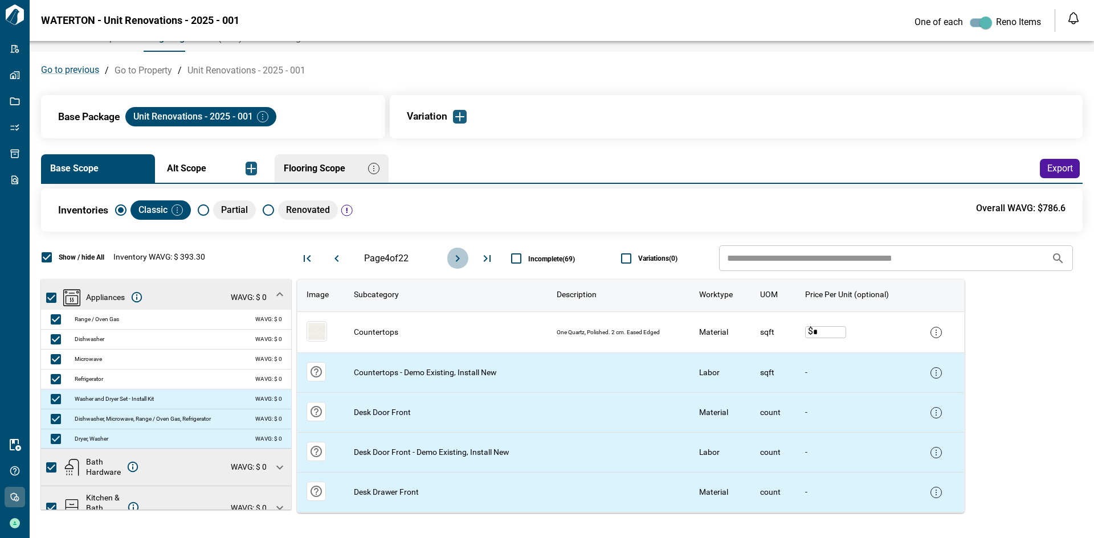
click at [457, 259] on icon "Move to next page" at bounding box center [458, 258] width 4 height 7
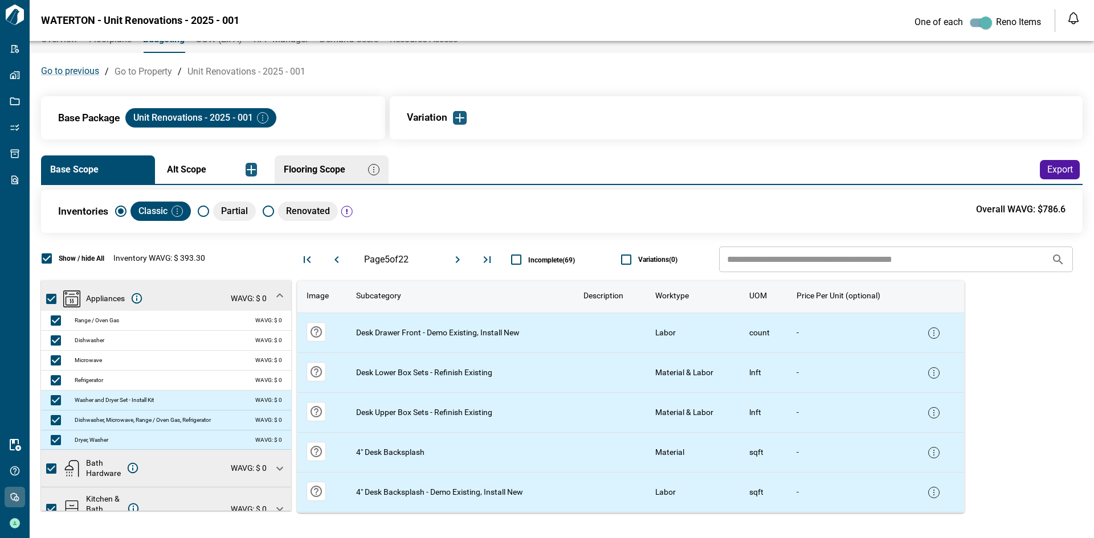
scroll to position [15, 0]
click at [457, 259] on icon "Move to next page" at bounding box center [458, 260] width 14 height 14
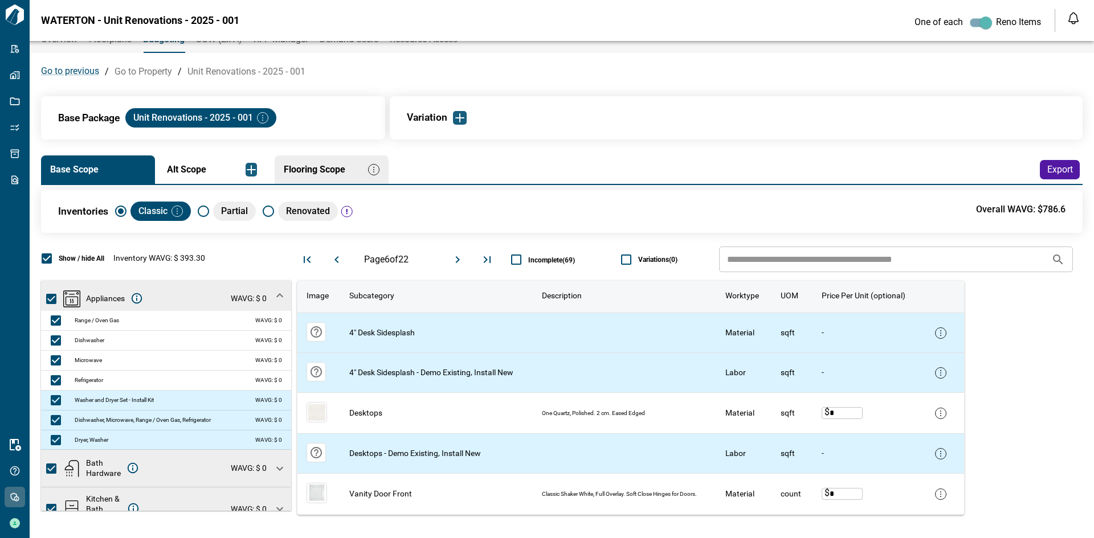
scroll to position [17, 0]
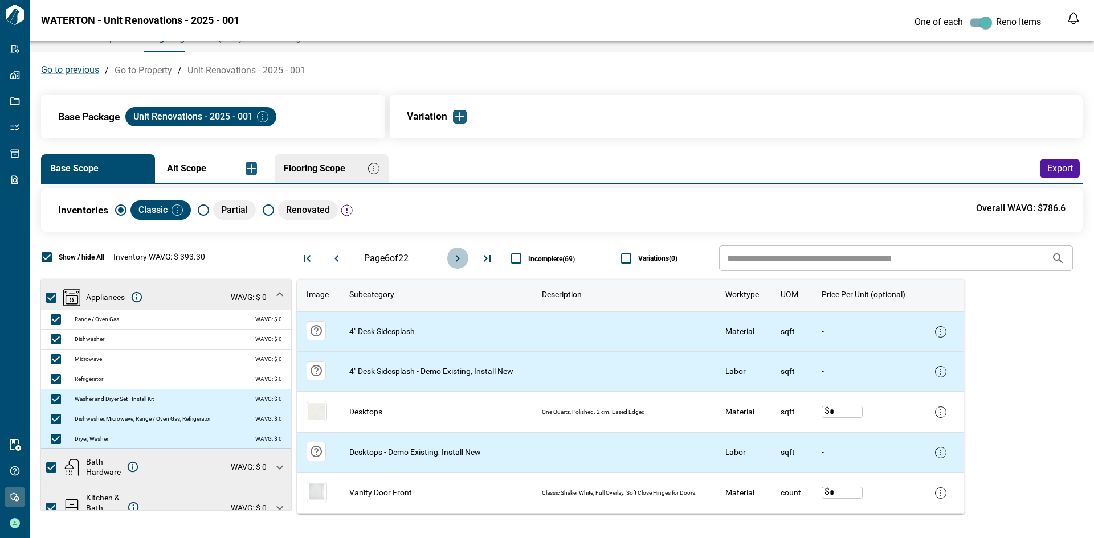
click at [457, 259] on icon "Move to next page" at bounding box center [458, 258] width 4 height 7
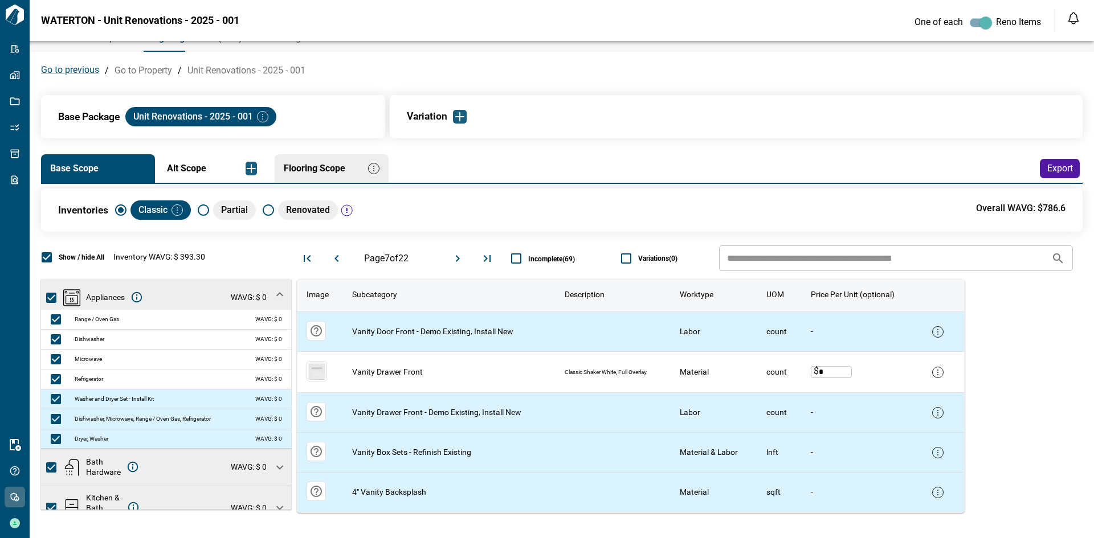
click at [457, 259] on icon "Move to next page" at bounding box center [458, 258] width 4 height 7
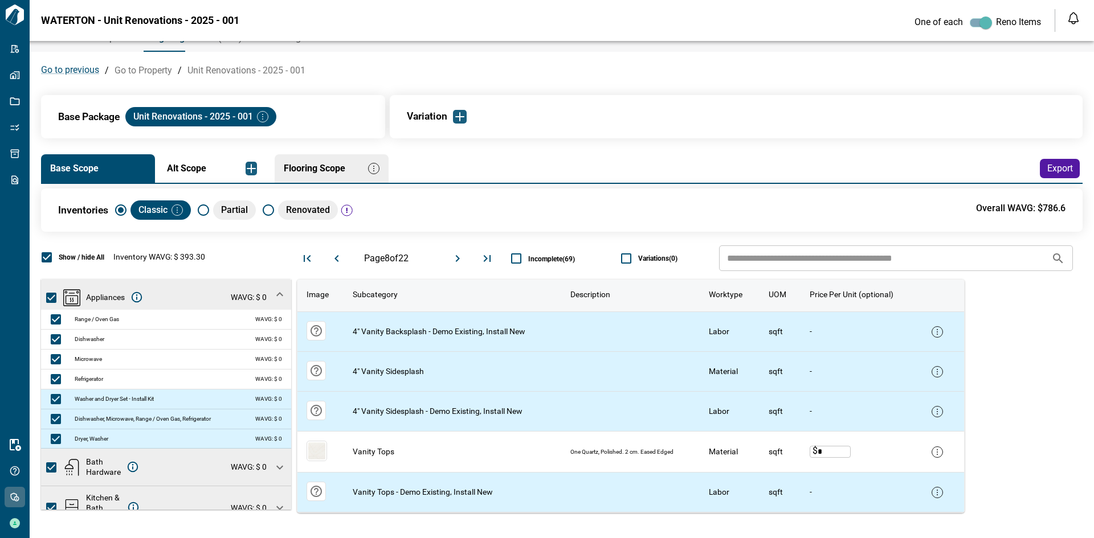
click at [457, 259] on icon "Move to next page" at bounding box center [458, 258] width 4 height 7
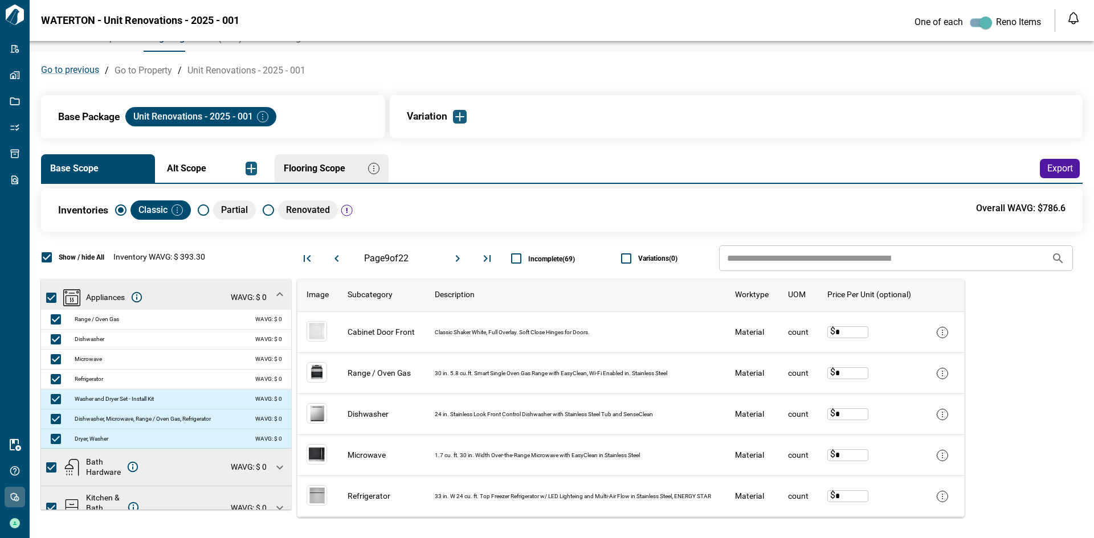
click at [457, 259] on icon "Move to next page" at bounding box center [458, 258] width 4 height 7
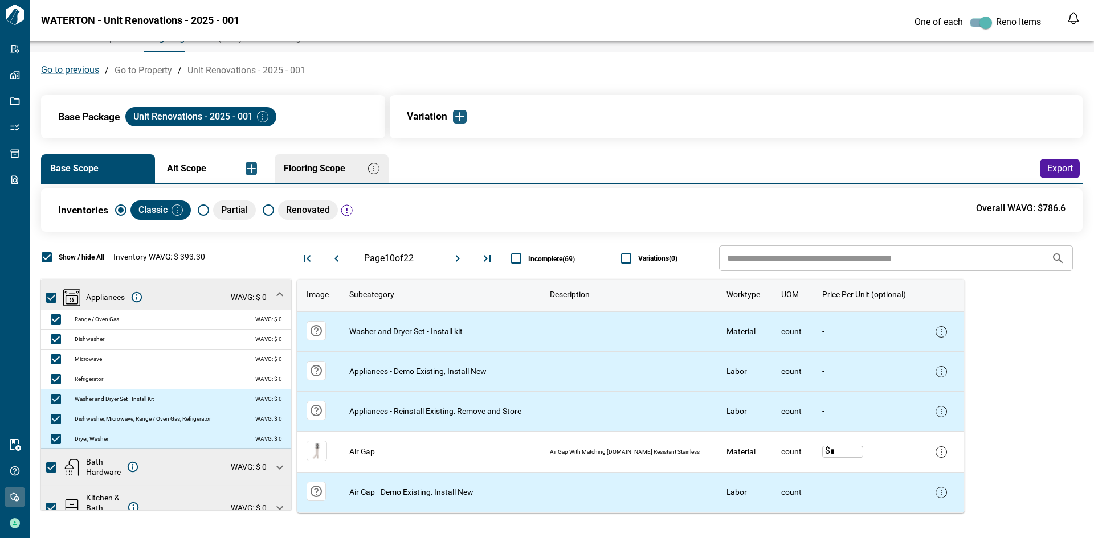
click at [457, 259] on icon "Move to next page" at bounding box center [458, 258] width 4 height 7
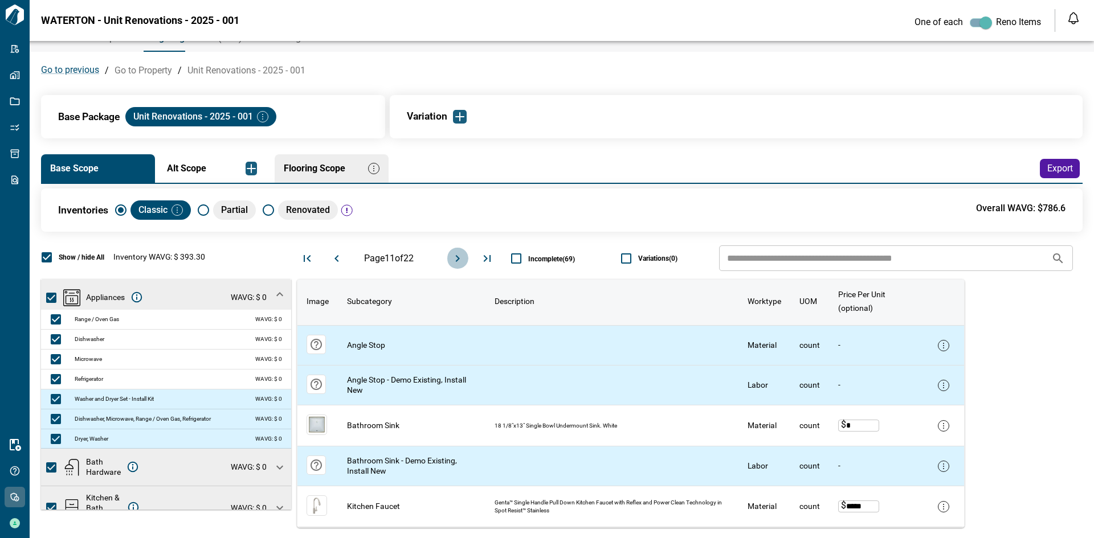
click at [457, 259] on icon "Move to next page" at bounding box center [458, 258] width 4 height 7
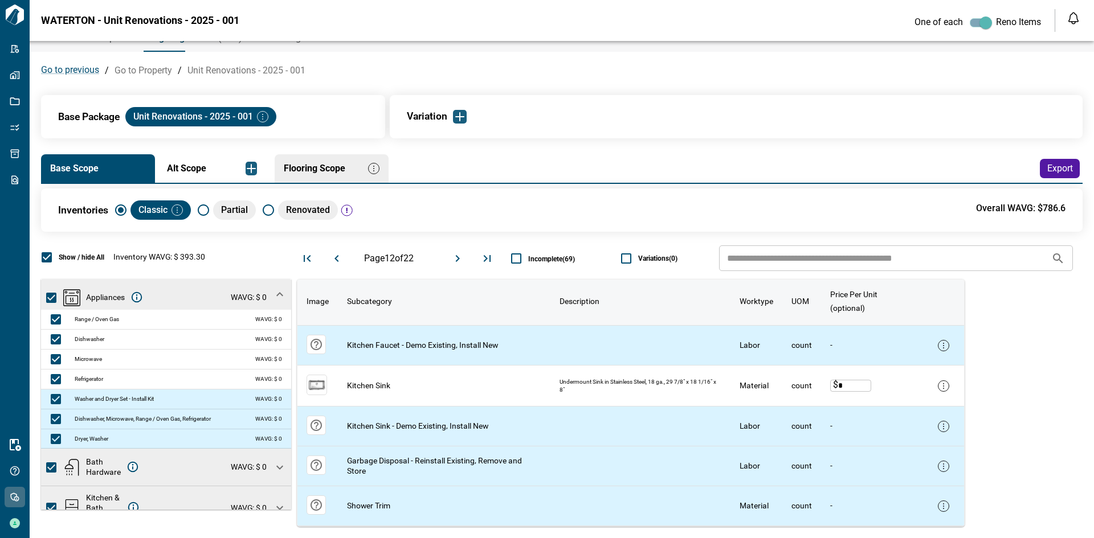
click at [457, 259] on icon "Move to next page" at bounding box center [458, 258] width 4 height 7
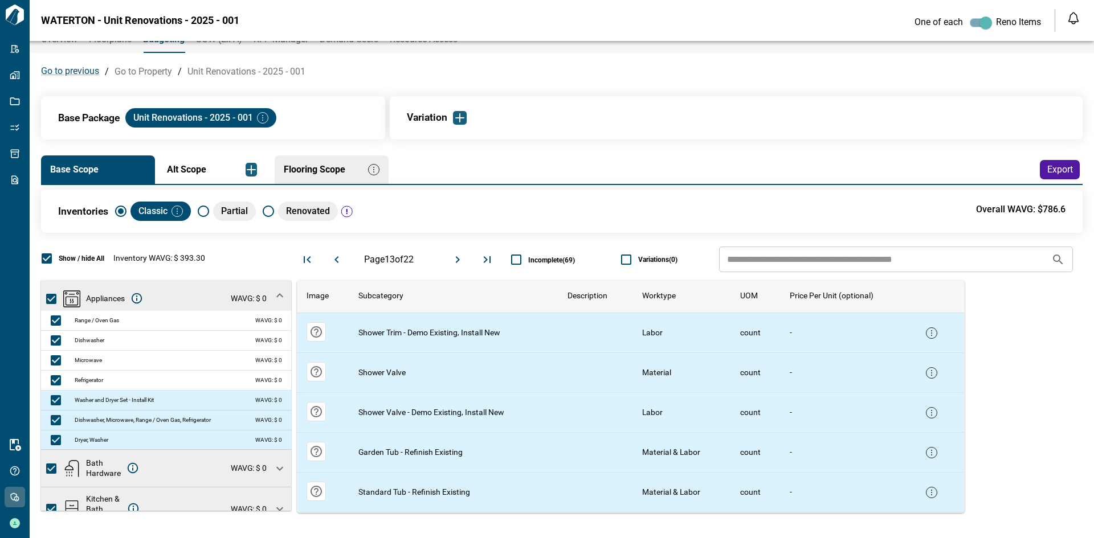
scroll to position [15, 0]
click at [457, 260] on icon "Move to next page" at bounding box center [458, 259] width 4 height 7
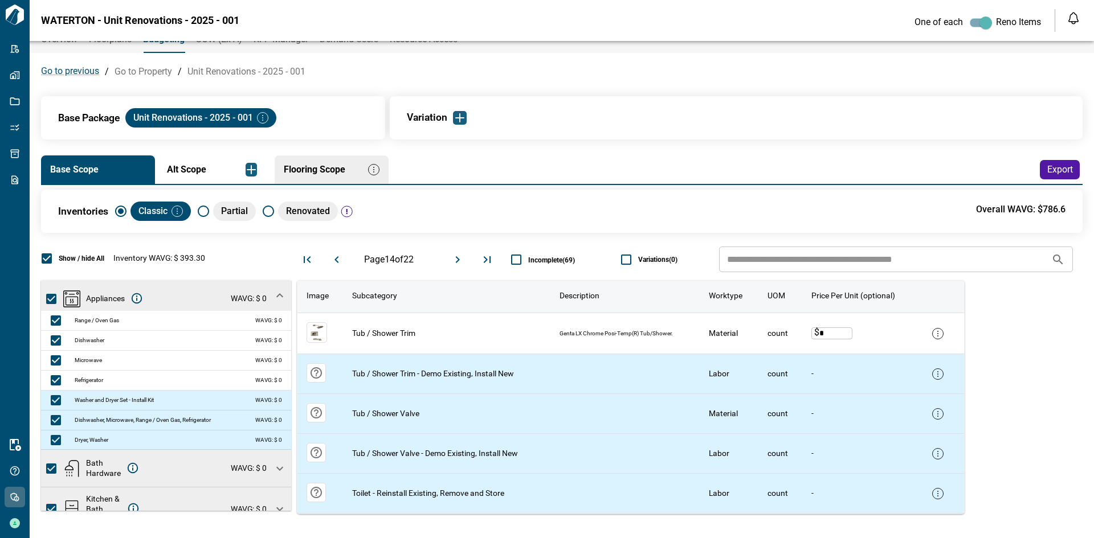
scroll to position [17, 0]
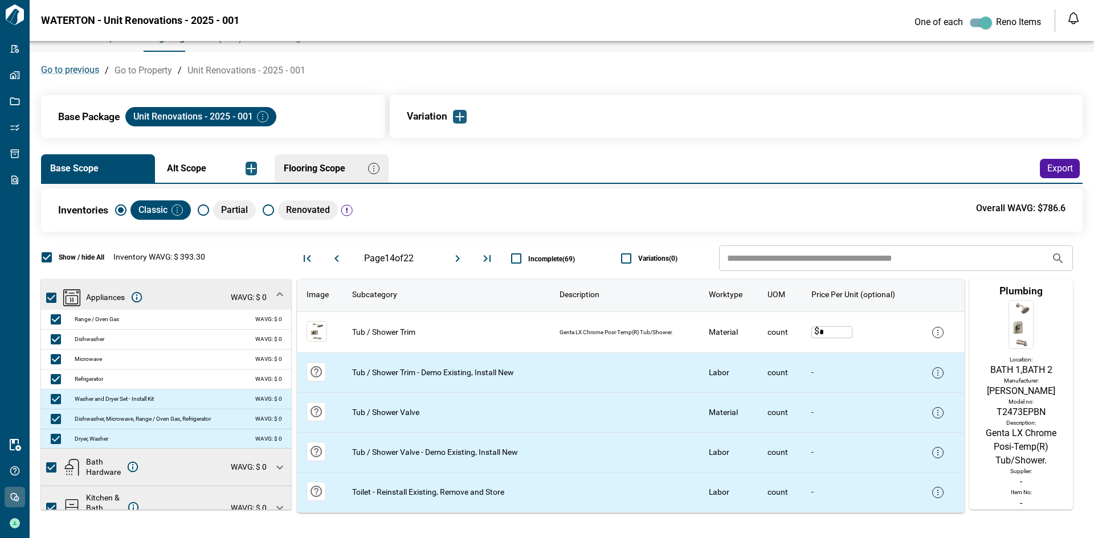
click at [336, 261] on icon "Move to previous page" at bounding box center [337, 259] width 14 height 14
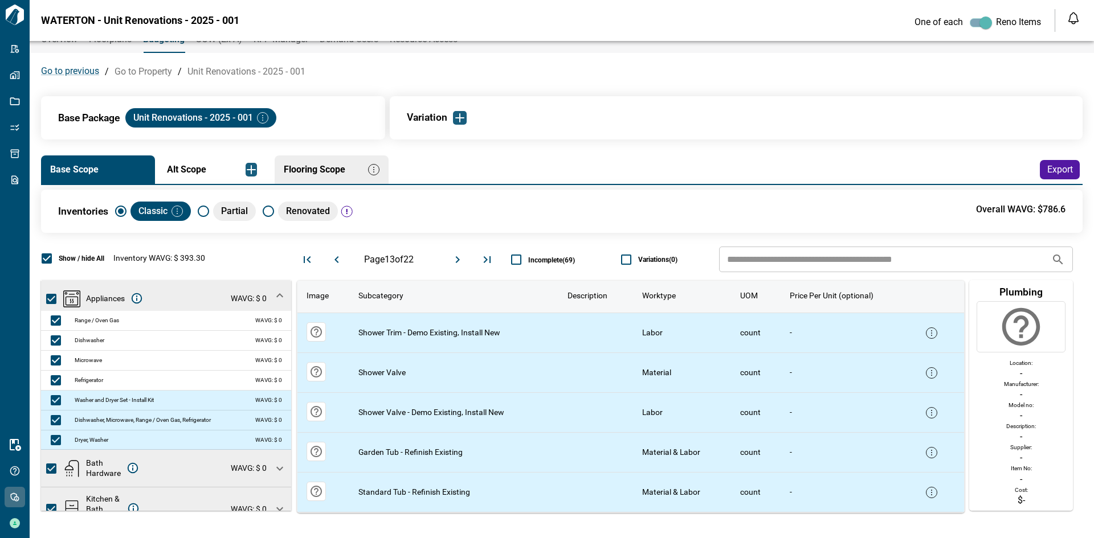
scroll to position [15, 0]
click at [453, 259] on icon "Move to next page" at bounding box center [458, 260] width 14 height 14
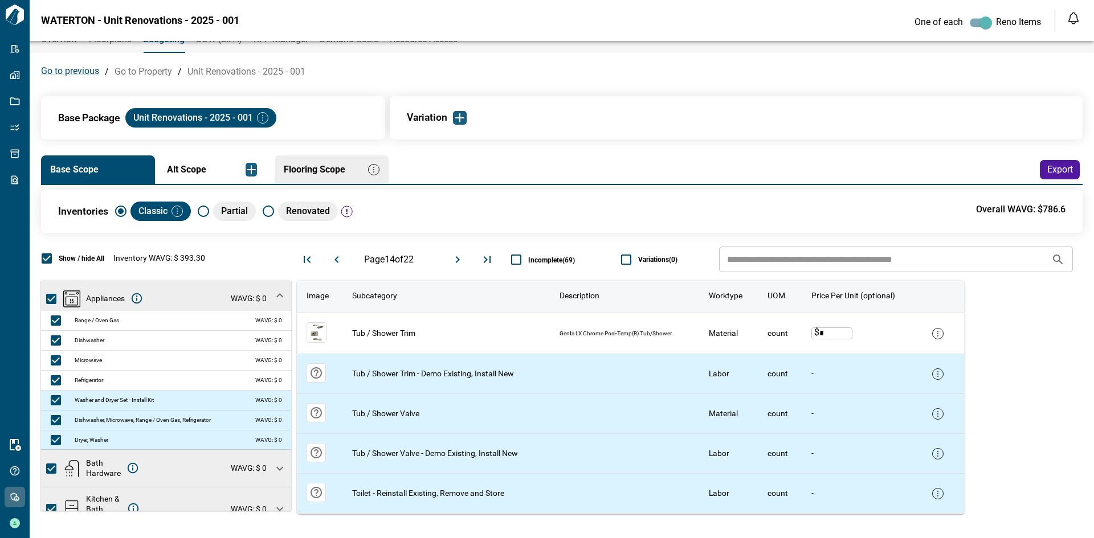
click at [453, 259] on icon "Move to next page" at bounding box center [458, 260] width 14 height 14
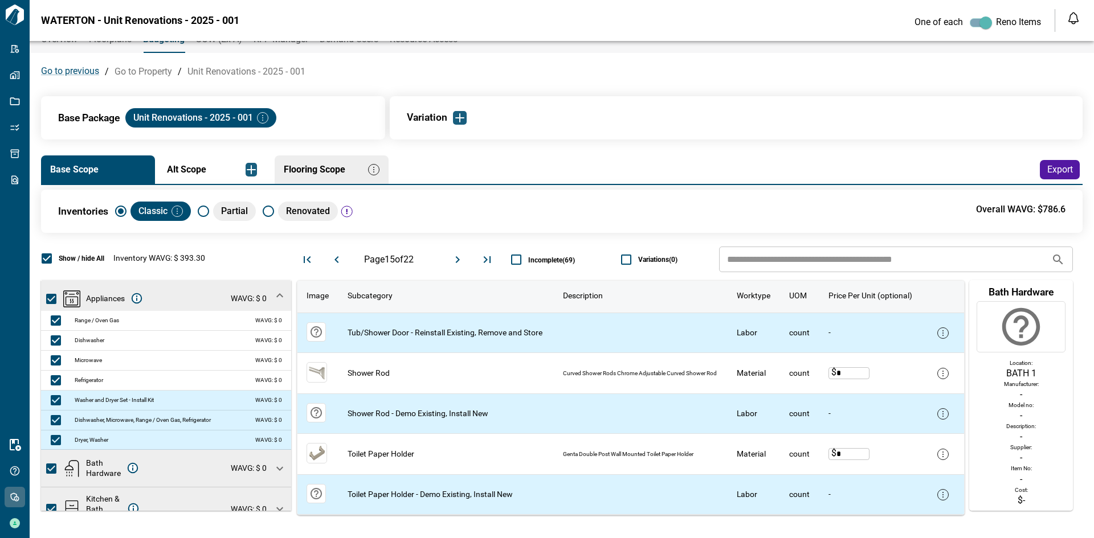
click at [456, 261] on icon "Move to next page" at bounding box center [458, 259] width 4 height 7
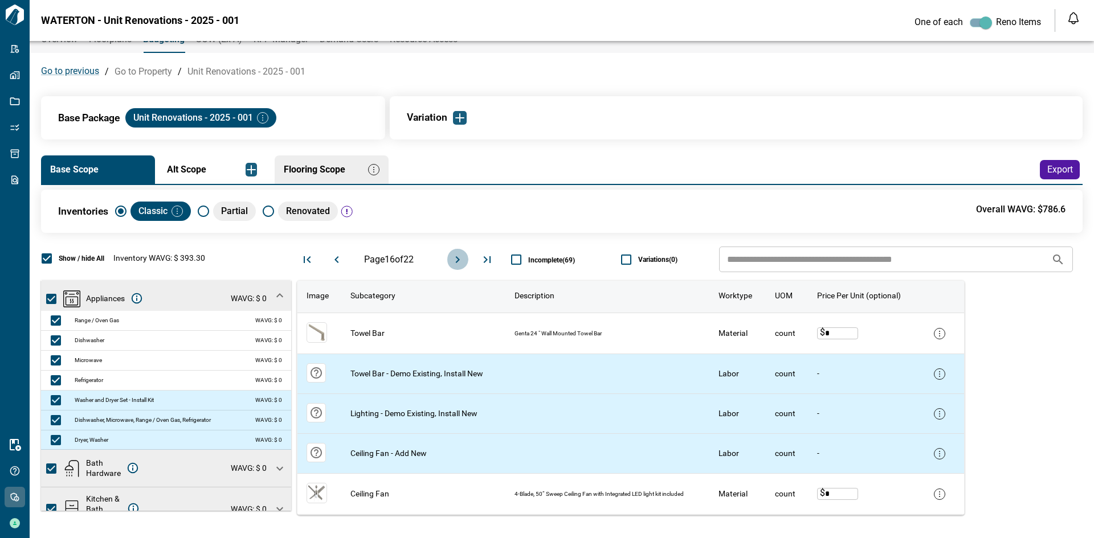
click at [456, 261] on icon "Move to next page" at bounding box center [458, 259] width 4 height 7
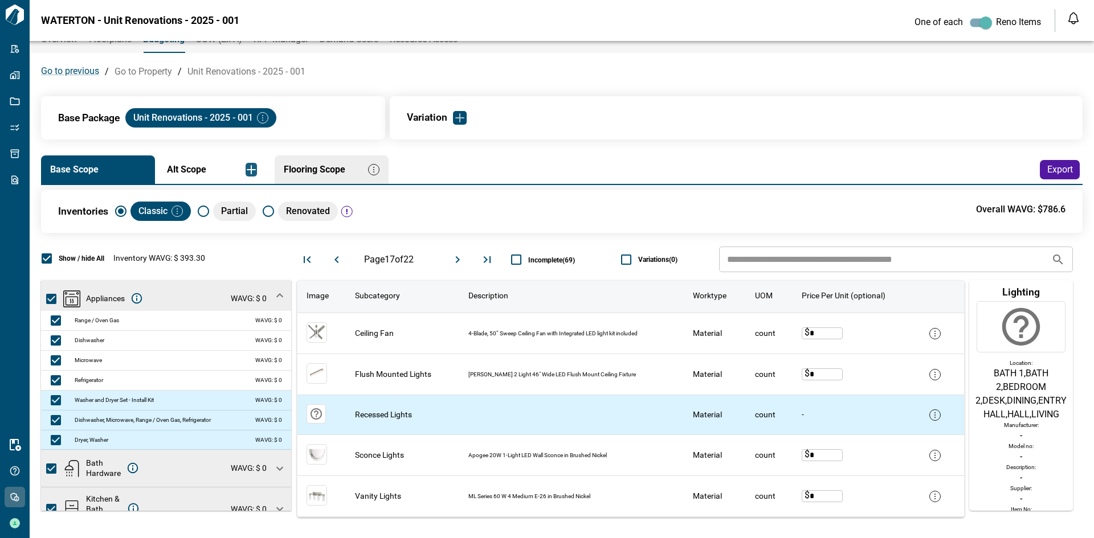
click at [459, 117] on img "button" at bounding box center [460, 118] width 14 height 14
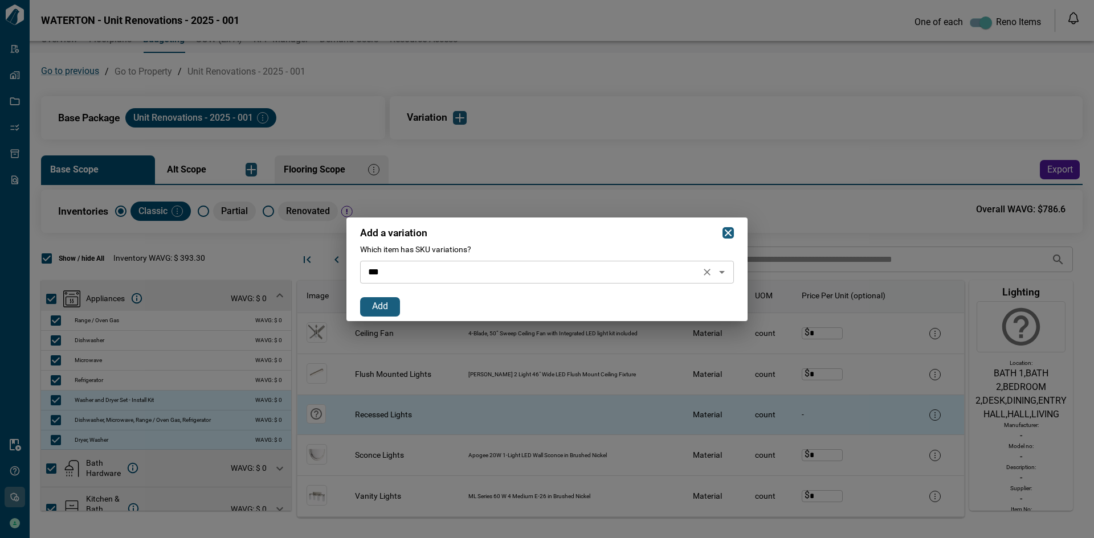
click at [469, 273] on input "*" at bounding box center [529, 272] width 333 height 16
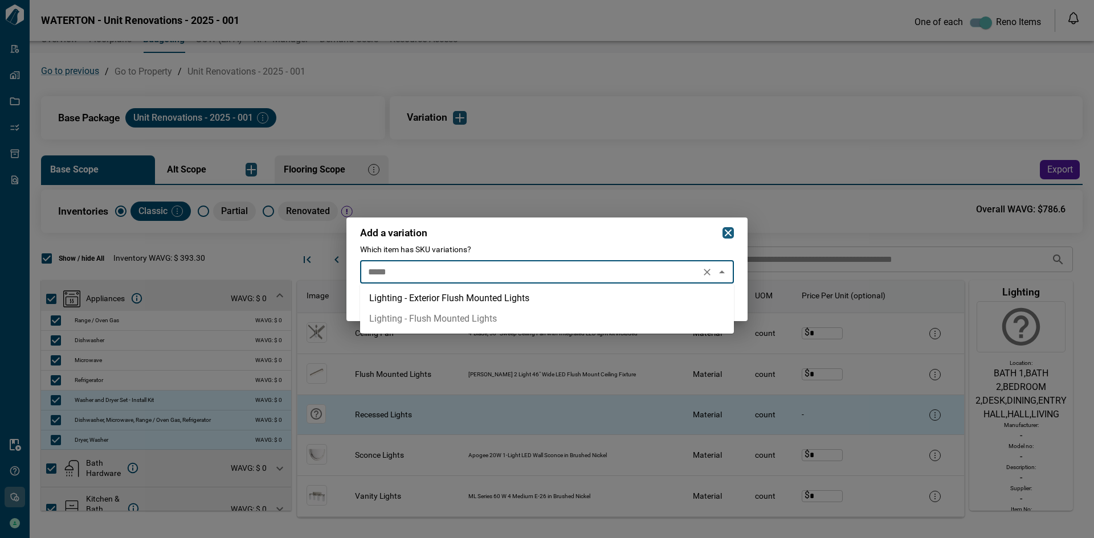
click at [467, 312] on li "Lighting - Flush Mounted Lights" at bounding box center [547, 319] width 374 height 21
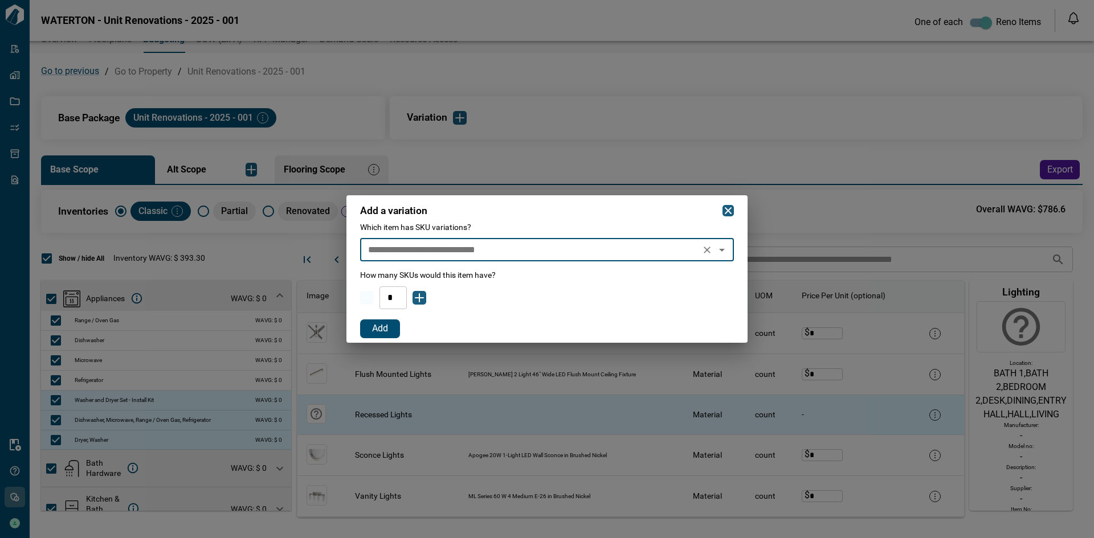
click at [393, 332] on button "Add" at bounding box center [380, 329] width 40 height 19
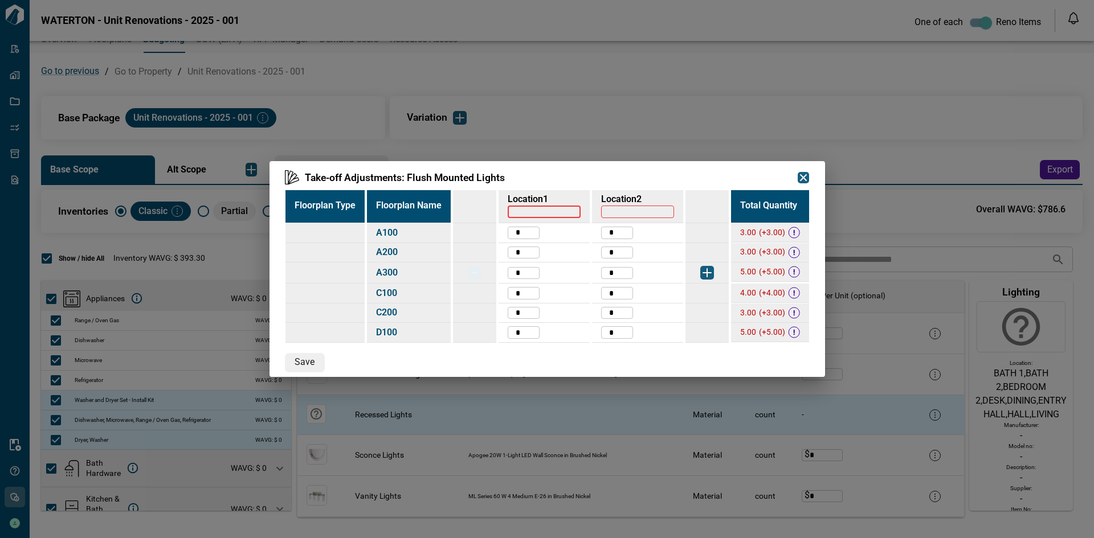
click at [558, 215] on input "text" at bounding box center [544, 212] width 73 height 30
click at [659, 209] on input "text" at bounding box center [637, 212] width 73 height 30
click at [637, 210] on input "****" at bounding box center [637, 212] width 73 height 30
click at [524, 236] on input "*" at bounding box center [524, 233] width 32 height 30
click at [534, 256] on input "*" at bounding box center [524, 253] width 32 height 30
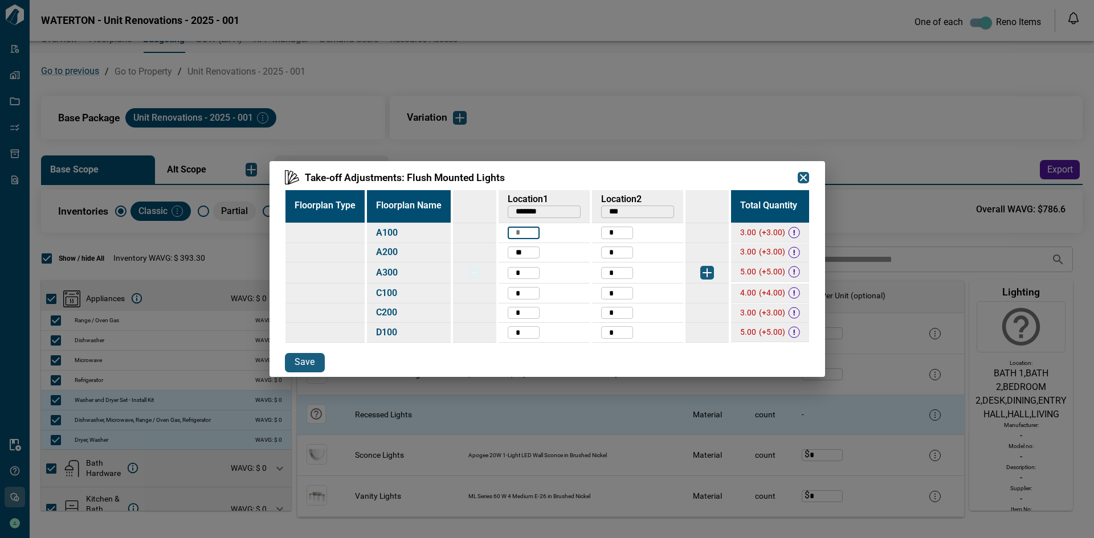
click at [533, 269] on input "*" at bounding box center [524, 273] width 32 height 30
click at [533, 289] on input "*" at bounding box center [524, 294] width 32 height 30
drag, startPoint x: 530, startPoint y: 310, endPoint x: 530, endPoint y: 328, distance: 17.1
click at [530, 310] on input "*" at bounding box center [524, 313] width 32 height 30
click at [531, 333] on input "*" at bounding box center [524, 333] width 32 height 30
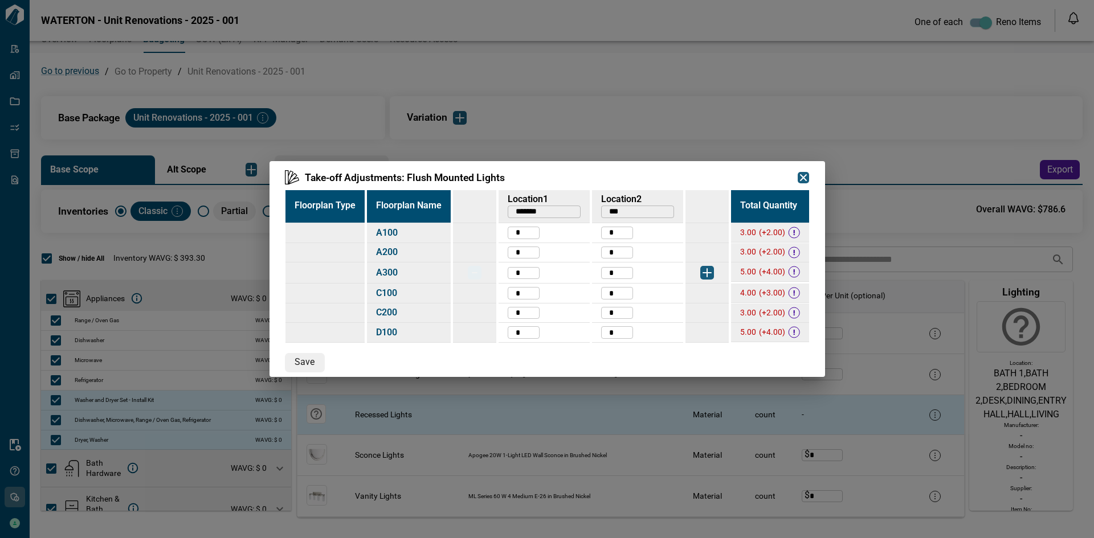
click at [653, 213] on input "***" at bounding box center [637, 212] width 73 height 30
click at [626, 228] on input "*" at bounding box center [617, 233] width 32 height 30
click at [624, 253] on input "*" at bounding box center [617, 253] width 32 height 30
click at [621, 273] on input "*" at bounding box center [617, 273] width 32 height 30
drag, startPoint x: 619, startPoint y: 234, endPoint x: 596, endPoint y: 235, distance: 22.2
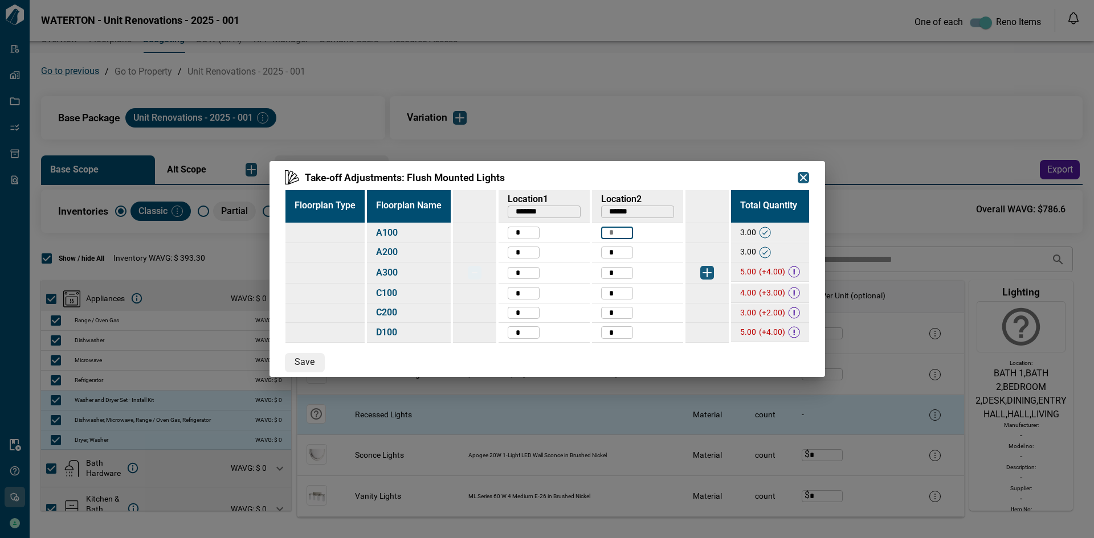
click at [596, 234] on td "* ​" at bounding box center [637, 233] width 91 height 20
drag, startPoint x: 617, startPoint y: 250, endPoint x: 597, endPoint y: 250, distance: 19.9
click at [597, 250] on td "* ​" at bounding box center [637, 253] width 91 height 20
click at [615, 272] on input "*" at bounding box center [617, 273] width 32 height 30
click at [585, 248] on tr "A200 * ​ * ​ 3.00 (+1.00)" at bounding box center [547, 253] width 524 height 20
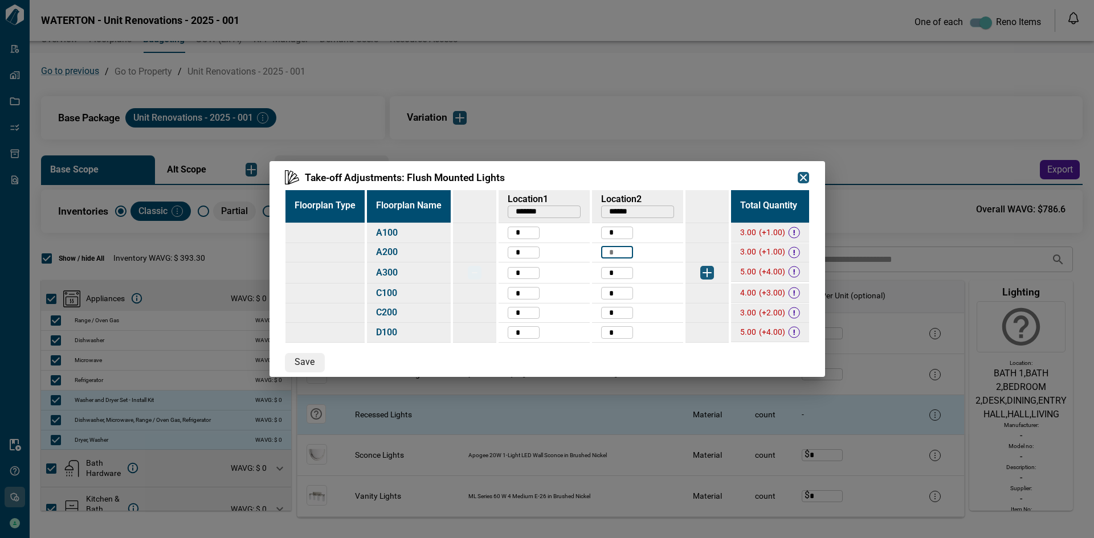
click at [621, 275] on input "*" at bounding box center [617, 273] width 32 height 30
drag, startPoint x: 627, startPoint y: 274, endPoint x: 622, endPoint y: 294, distance: 20.7
click at [626, 274] on input "*" at bounding box center [617, 273] width 32 height 30
click at [621, 294] on input "*" at bounding box center [617, 294] width 32 height 30
click at [618, 311] on input "*" at bounding box center [617, 313] width 32 height 30
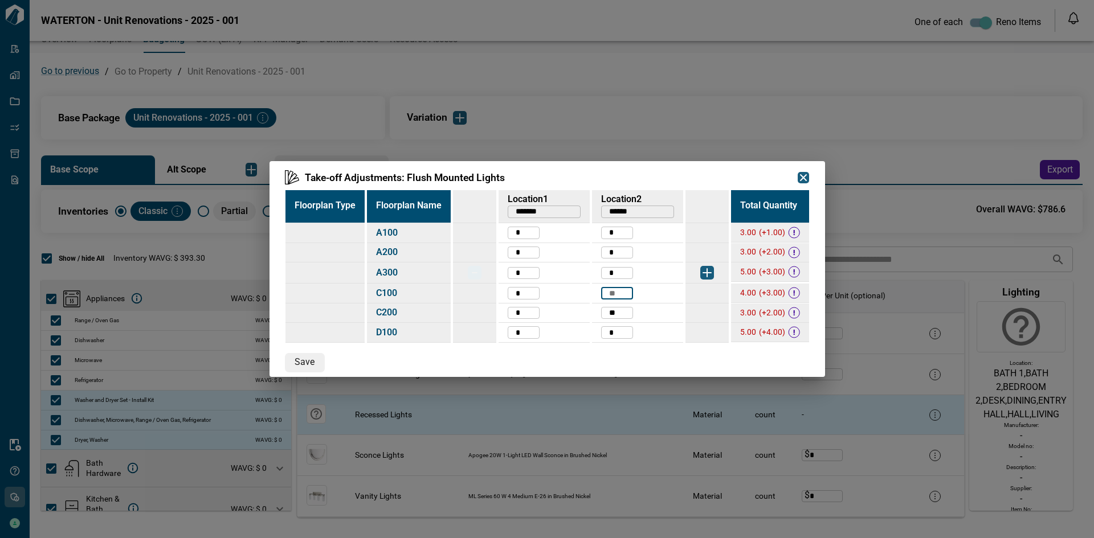
click at [614, 331] on input "*" at bounding box center [617, 333] width 32 height 30
drag, startPoint x: 622, startPoint y: 316, endPoint x: 604, endPoint y: 316, distance: 17.7
click at [604, 316] on input "*" at bounding box center [617, 313] width 32 height 30
click at [704, 272] on img "button" at bounding box center [707, 273] width 14 height 14
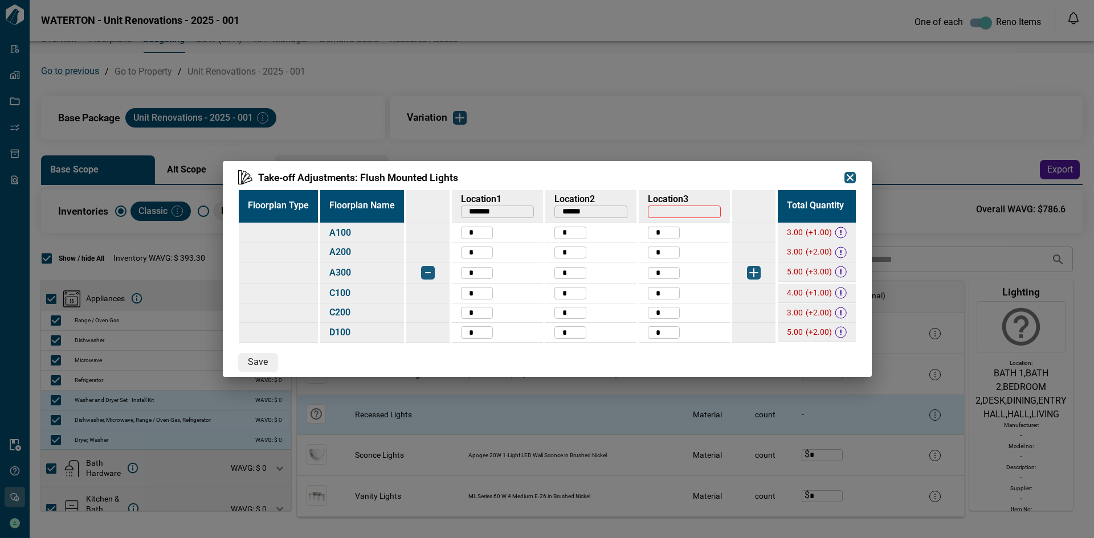
click at [684, 212] on input "text" at bounding box center [684, 212] width 73 height 30
click at [671, 316] on input "*" at bounding box center [664, 313] width 32 height 30
drag, startPoint x: 666, startPoint y: 316, endPoint x: 618, endPoint y: 306, distance: 49.4
click at [618, 305] on tr "C200 * ​ * ​ * ​ 3.00" at bounding box center [547, 314] width 617 height 20
drag, startPoint x: 521, startPoint y: 312, endPoint x: 574, endPoint y: 348, distance: 64.0
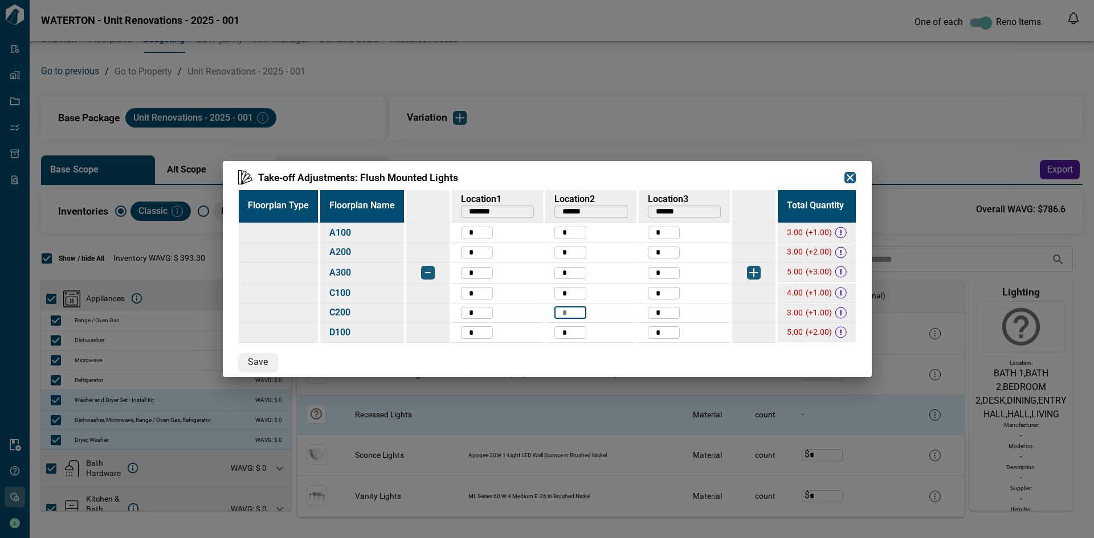
click at [509, 312] on tr "C200 * ​ * ​ * ​ 3.00 (+1.00)" at bounding box center [547, 314] width 617 height 20
click at [753, 276] on img "button" at bounding box center [754, 273] width 14 height 14
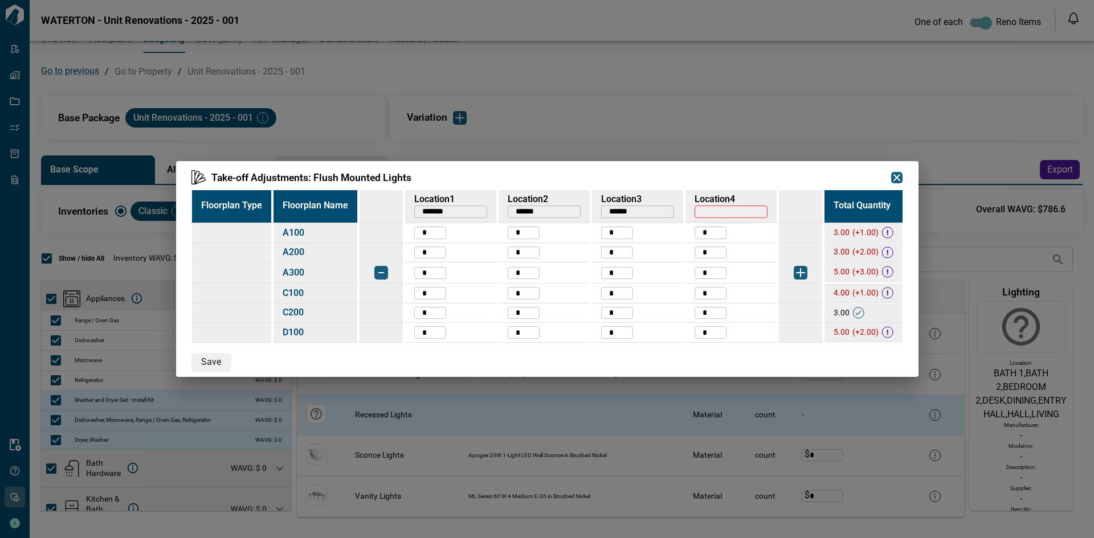
click at [741, 211] on input "text" at bounding box center [730, 212] width 73 height 30
click at [718, 235] on input "*" at bounding box center [710, 233] width 32 height 30
click at [714, 256] on input "*" at bounding box center [710, 253] width 32 height 30
click at [717, 273] on input "*" at bounding box center [710, 273] width 32 height 30
click at [722, 294] on input "*" at bounding box center [710, 294] width 32 height 30
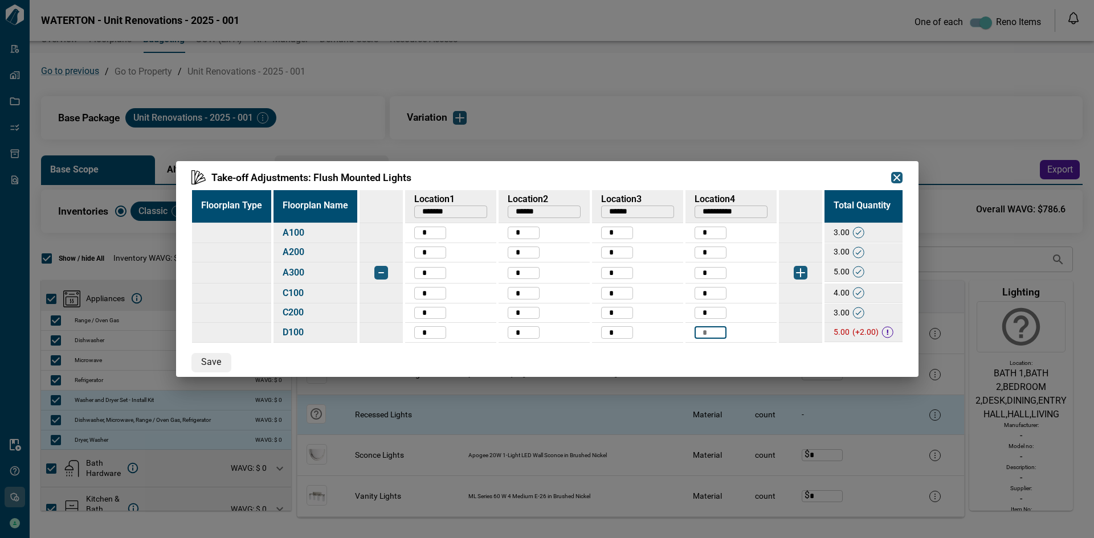
click at [714, 333] on input "*" at bounding box center [710, 333] width 32 height 30
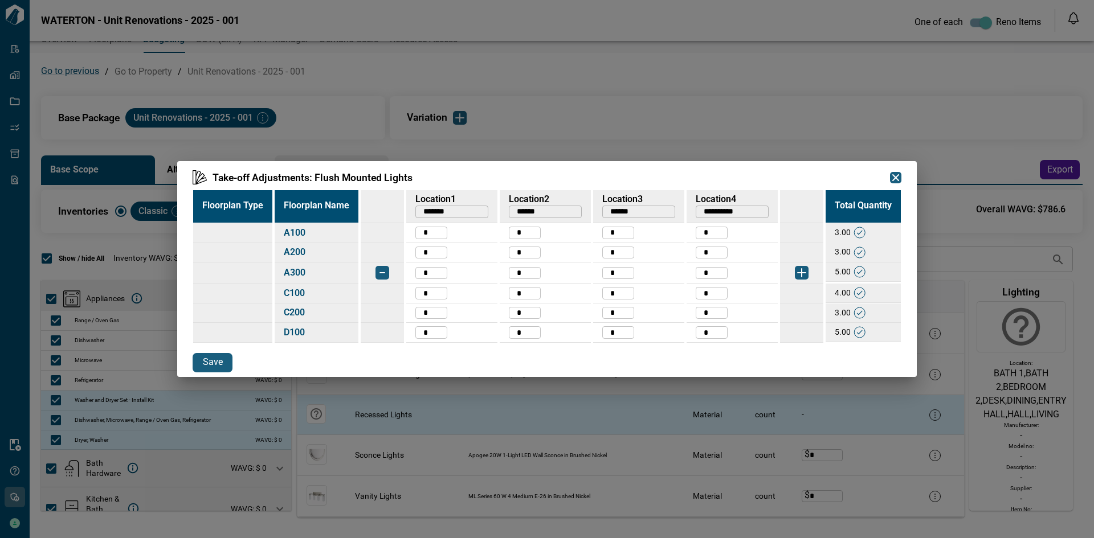
drag, startPoint x: 220, startPoint y: 367, endPoint x: 736, endPoint y: 396, distance: 516.4
click at [220, 367] on span "Save" at bounding box center [213, 363] width 20 height 12
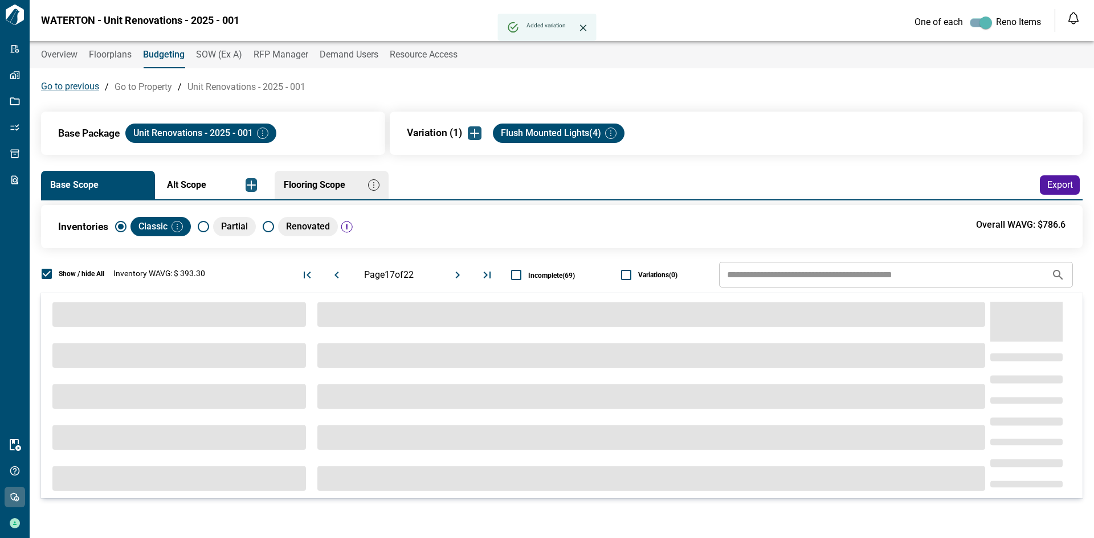
scroll to position [0, 0]
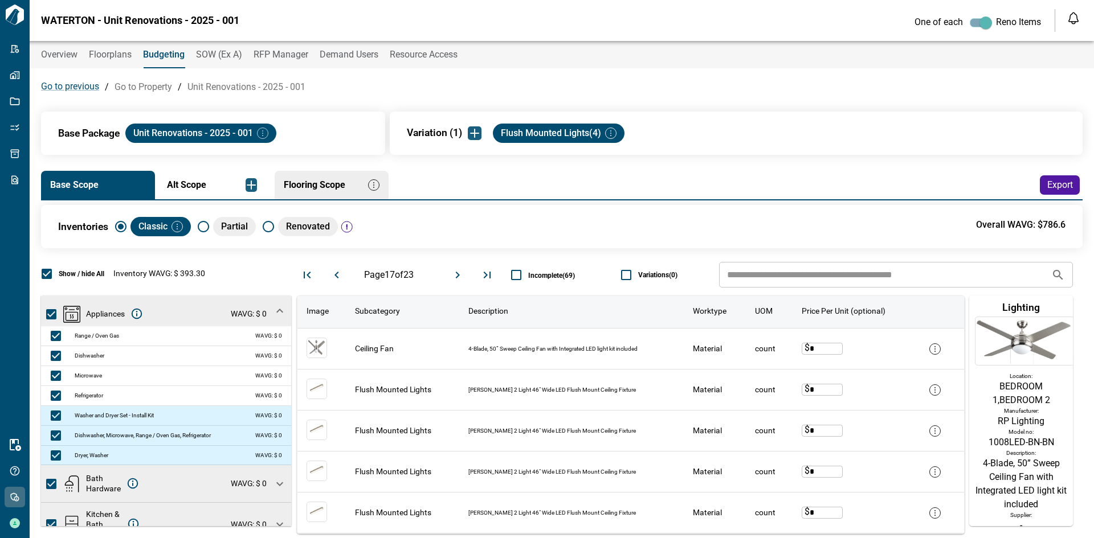
click at [268, 129] on img "button" at bounding box center [262, 133] width 11 height 11
click at [287, 148] on li "Edit" at bounding box center [296, 154] width 51 height 21
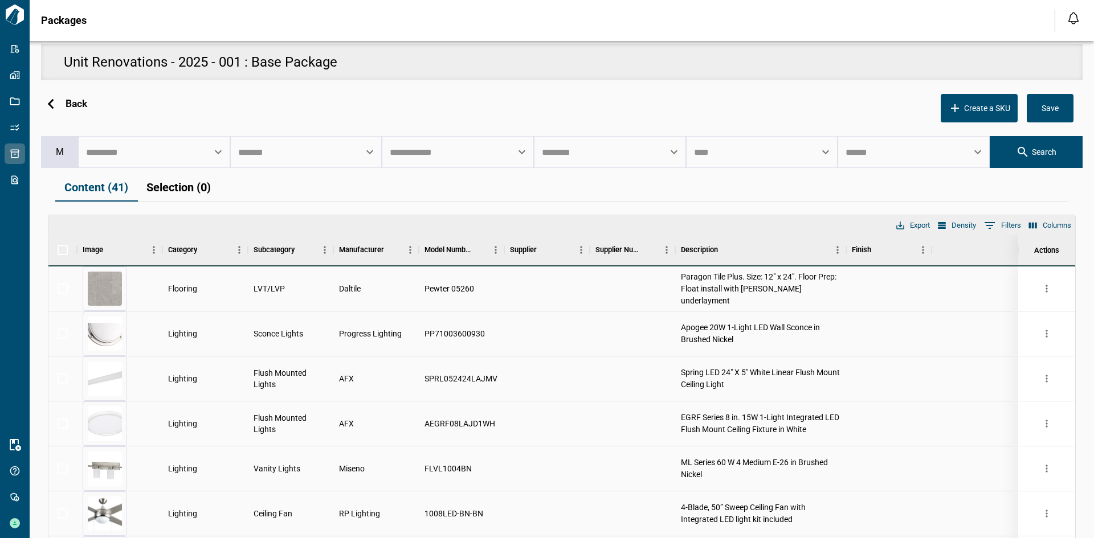
click at [239, 256] on button "Menu" at bounding box center [239, 250] width 17 height 17
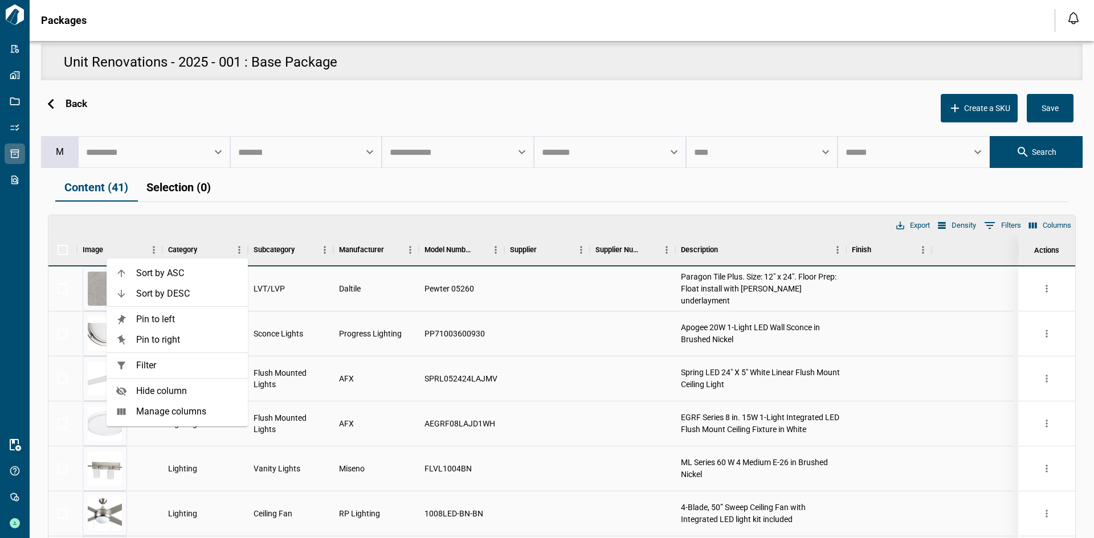
click at [178, 366] on span "Filter" at bounding box center [187, 366] width 103 height 14
select select "********"
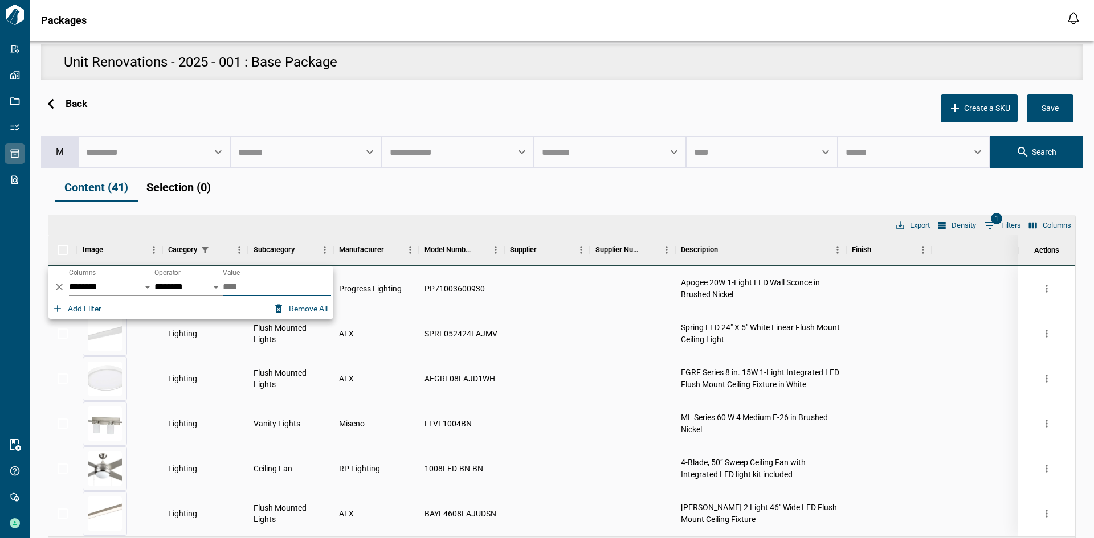
type input "****"
click at [326, 212] on div "Columns 1 Filters Density Export Image Category Subcategory Manufacturer Model …" at bounding box center [561, 391] width 1041 height 366
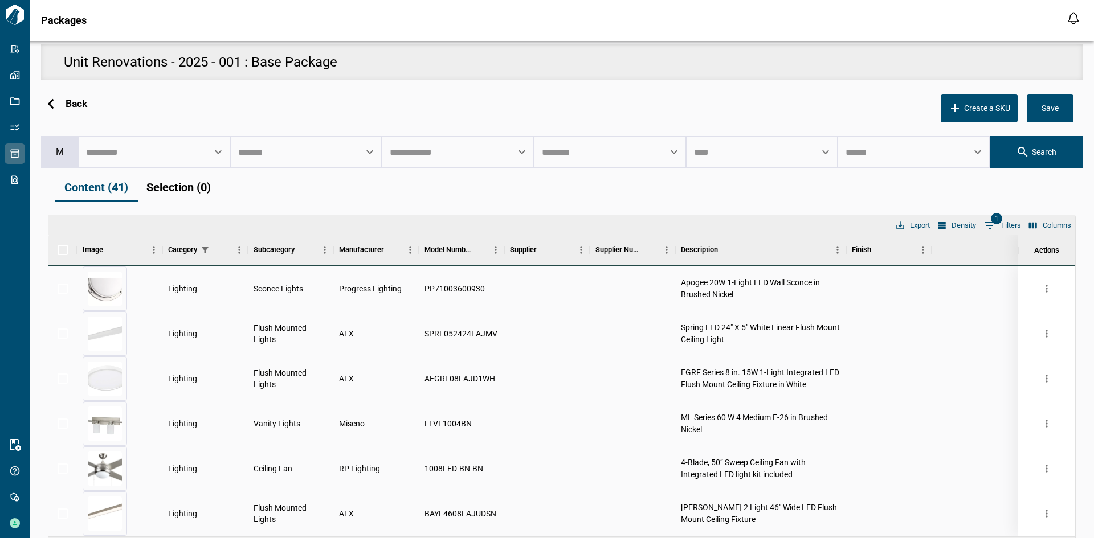
click at [73, 100] on span "Back" at bounding box center [77, 103] width 22 height 13
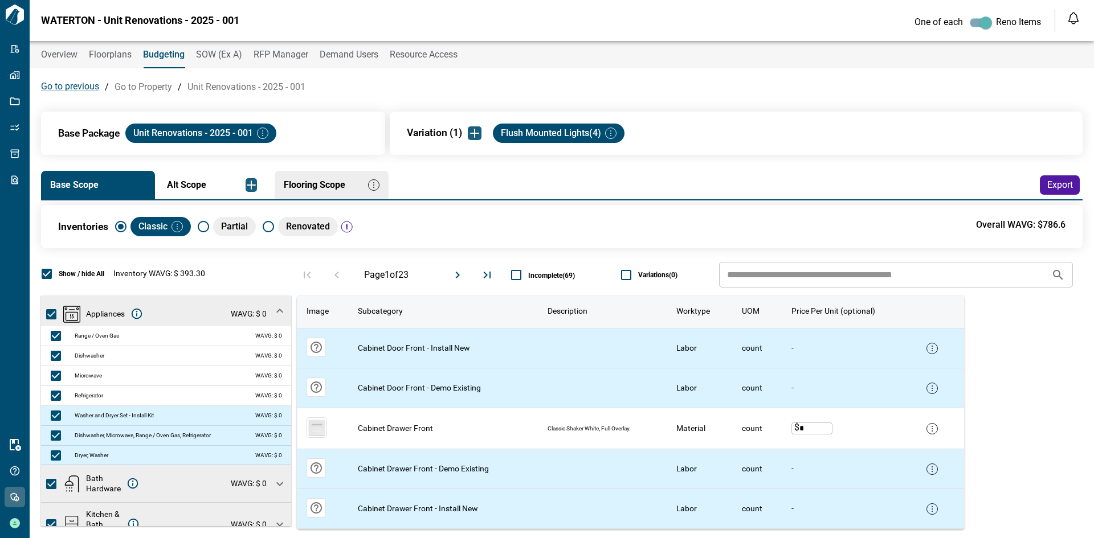
click at [458, 275] on icon "Move to next page" at bounding box center [458, 275] width 14 height 14
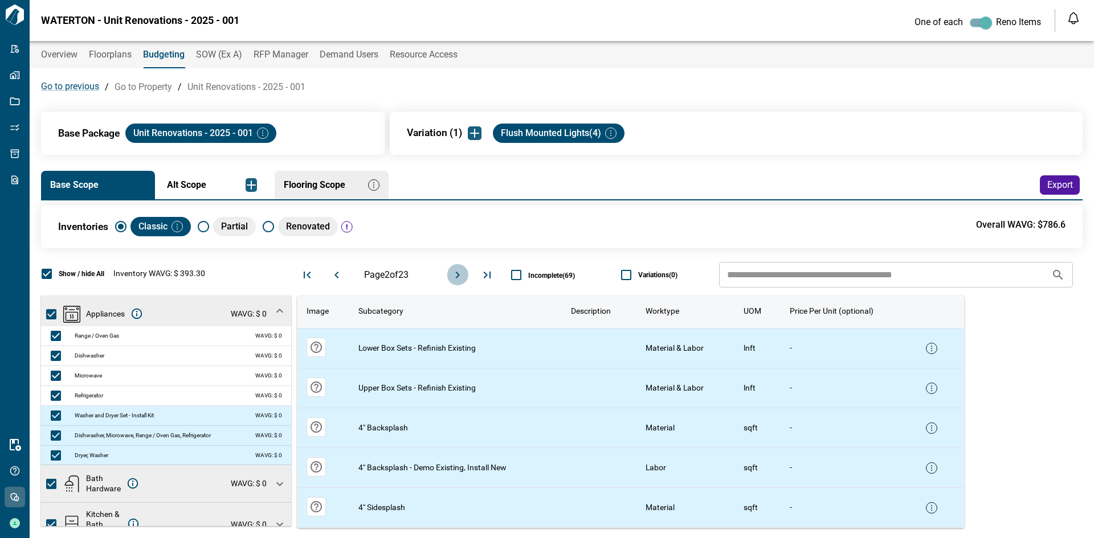
click at [458, 275] on icon "Move to next page" at bounding box center [458, 275] width 14 height 14
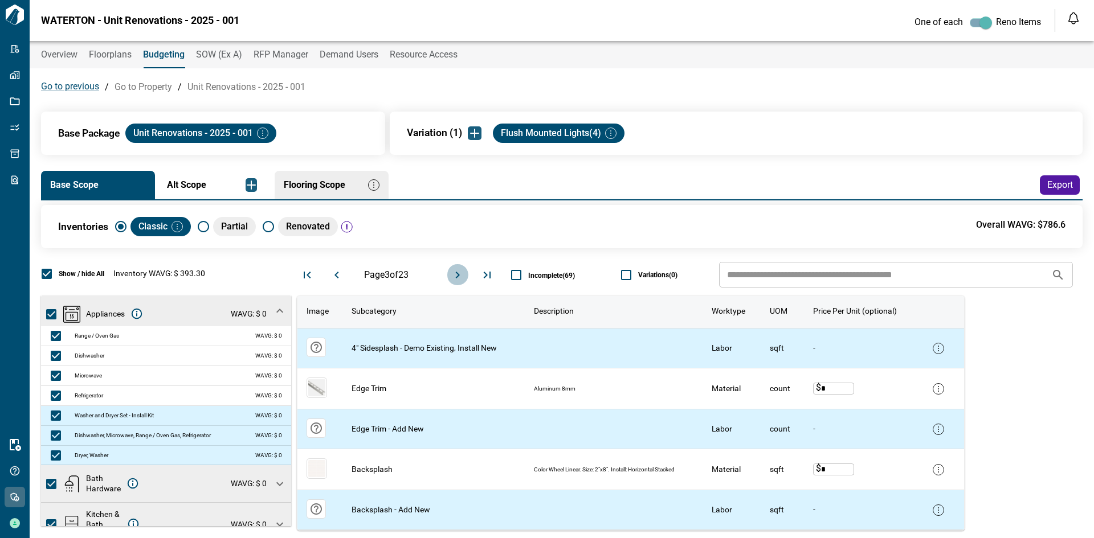
click at [458, 275] on icon "Move to next page" at bounding box center [458, 275] width 14 height 14
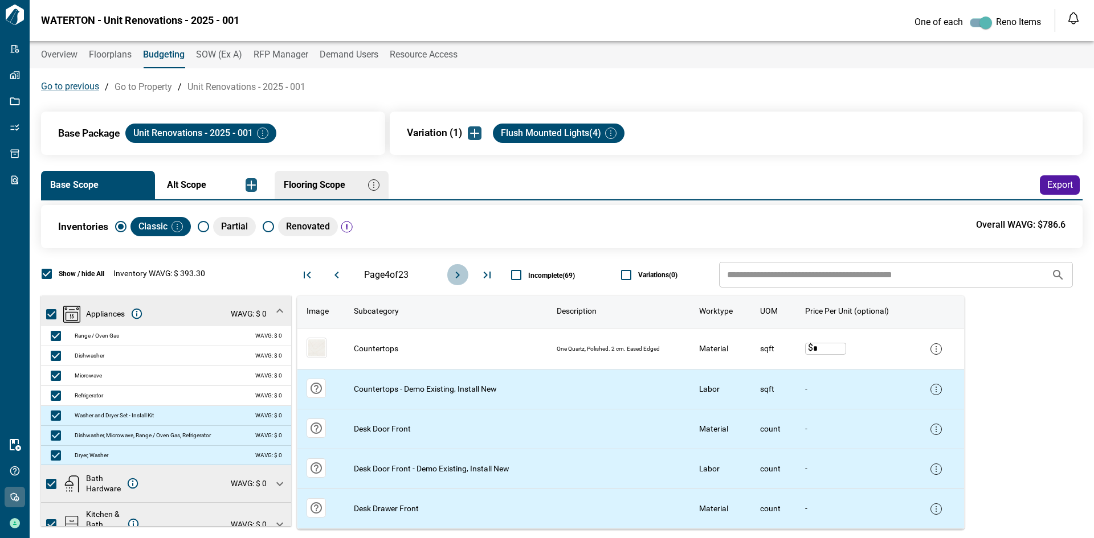
click at [458, 275] on icon "Move to next page" at bounding box center [458, 275] width 14 height 14
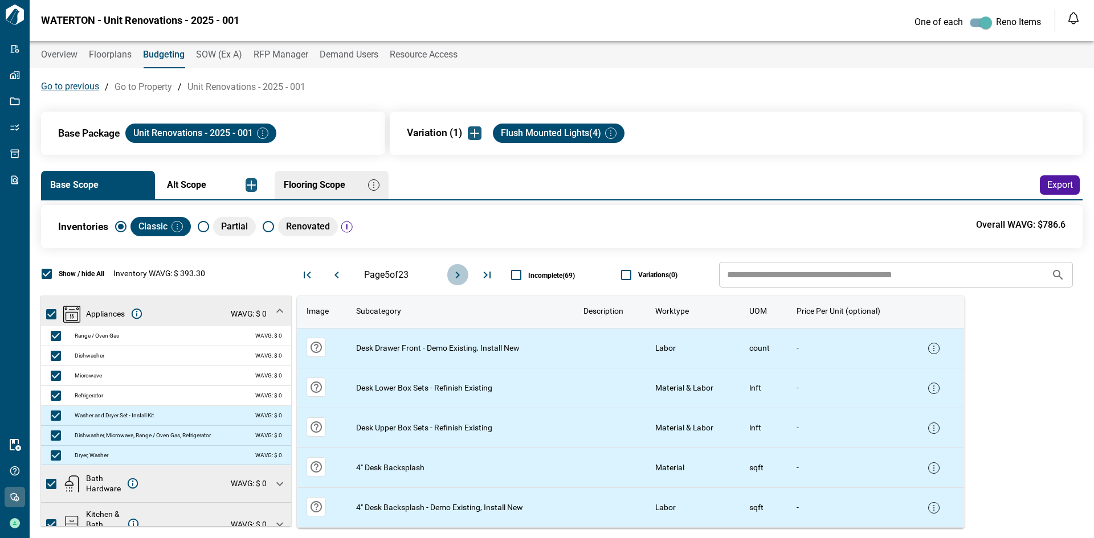
click at [458, 275] on icon "Move to next page" at bounding box center [458, 275] width 14 height 14
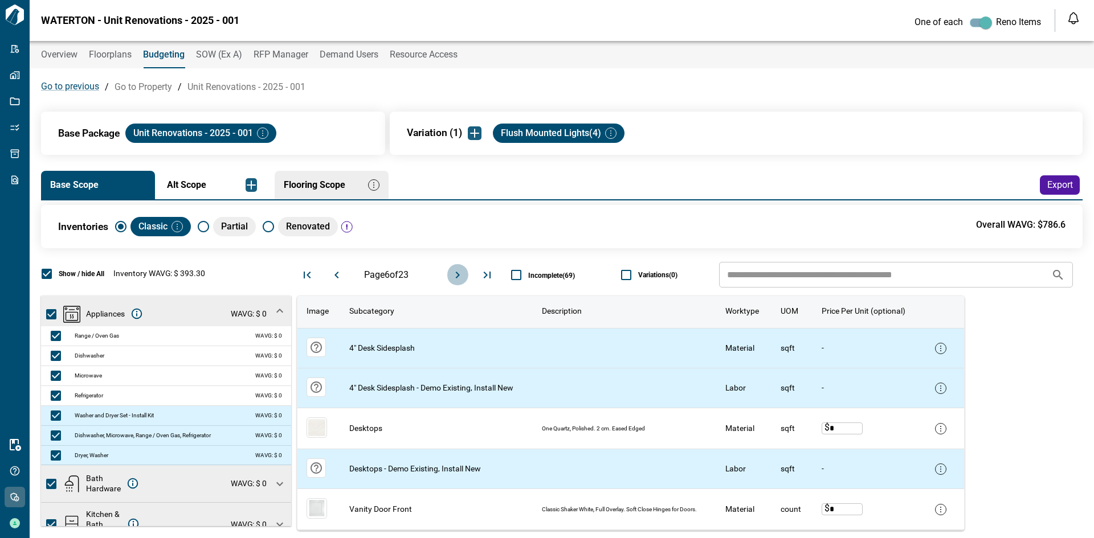
click at [458, 275] on icon "Move to next page" at bounding box center [458, 275] width 14 height 14
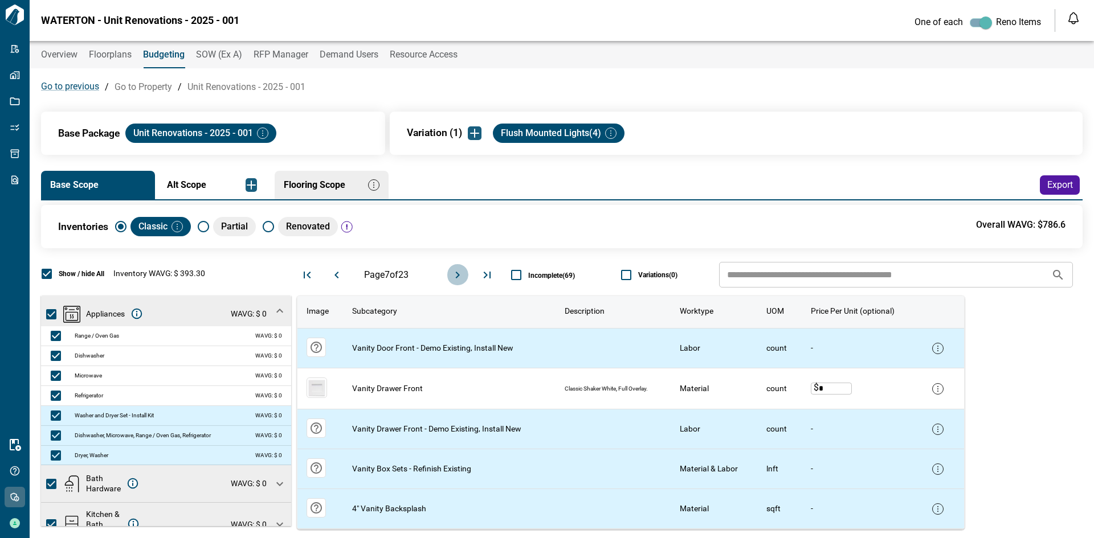
click at [458, 275] on icon "Move to next page" at bounding box center [458, 275] width 14 height 14
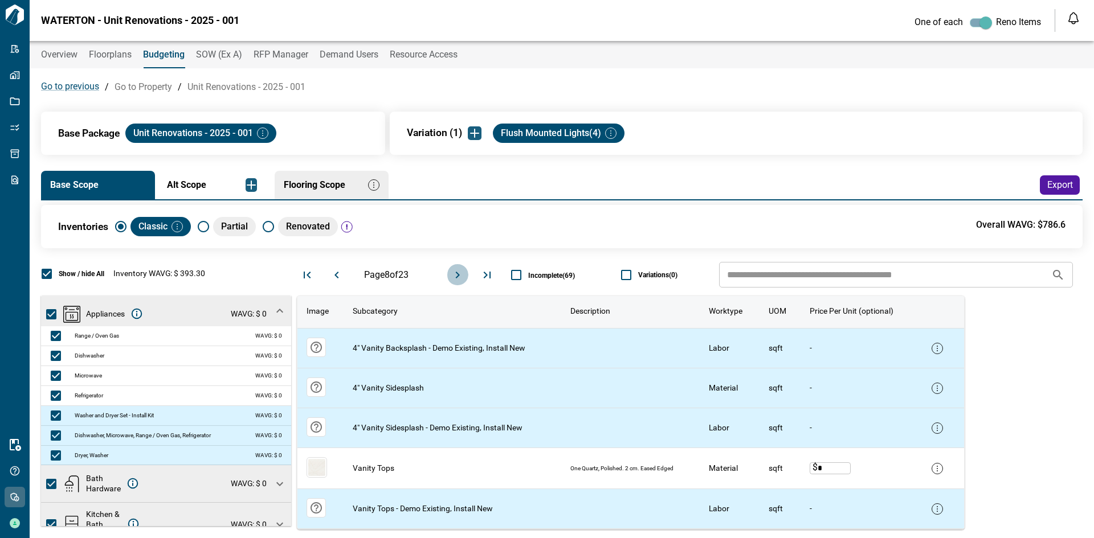
click at [458, 275] on icon "Move to next page" at bounding box center [458, 275] width 14 height 14
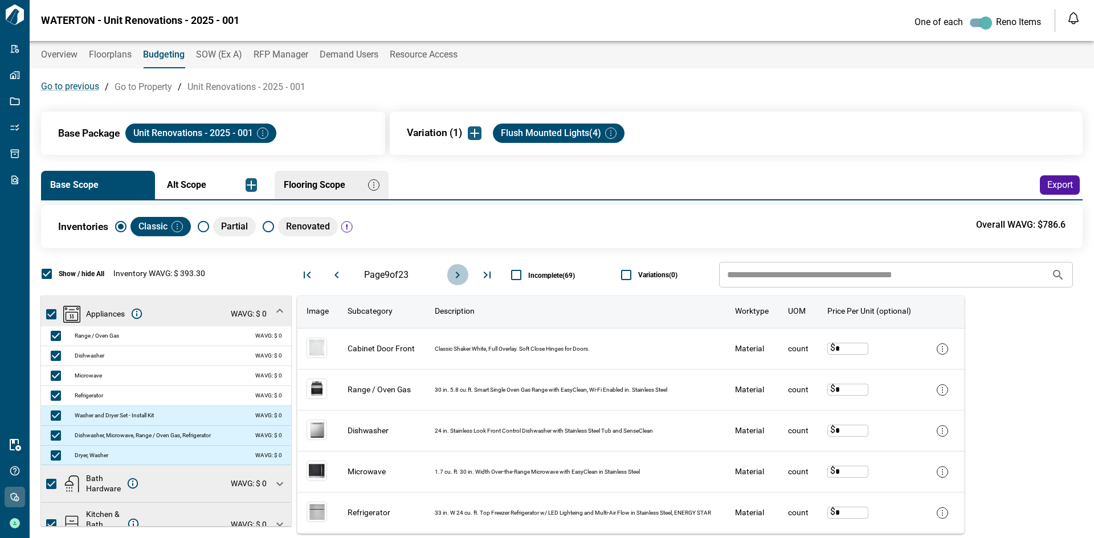
click at [458, 275] on icon "Move to next page" at bounding box center [458, 275] width 14 height 14
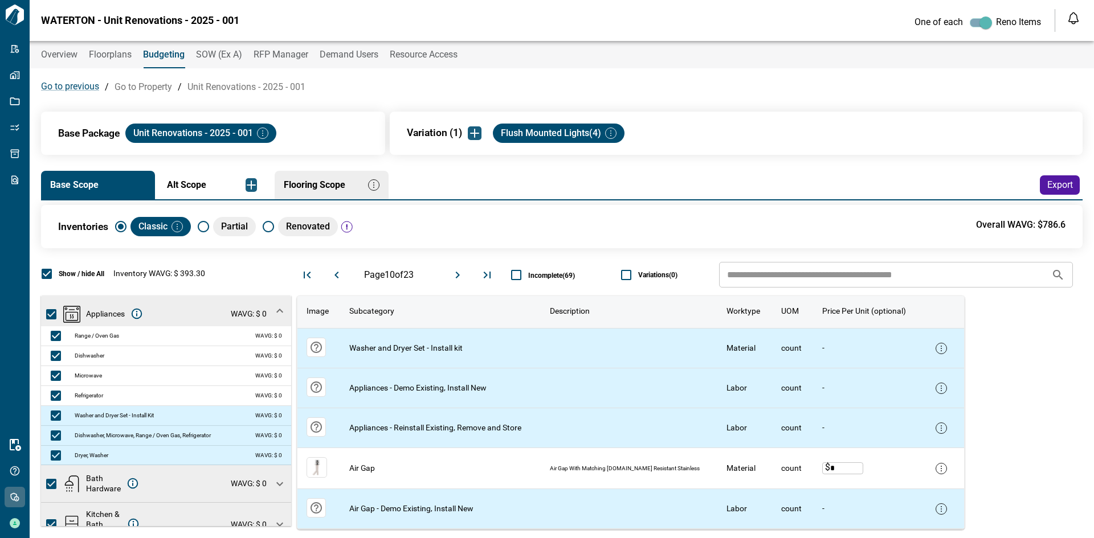
click at [458, 275] on icon "Move to next page" at bounding box center [458, 275] width 14 height 14
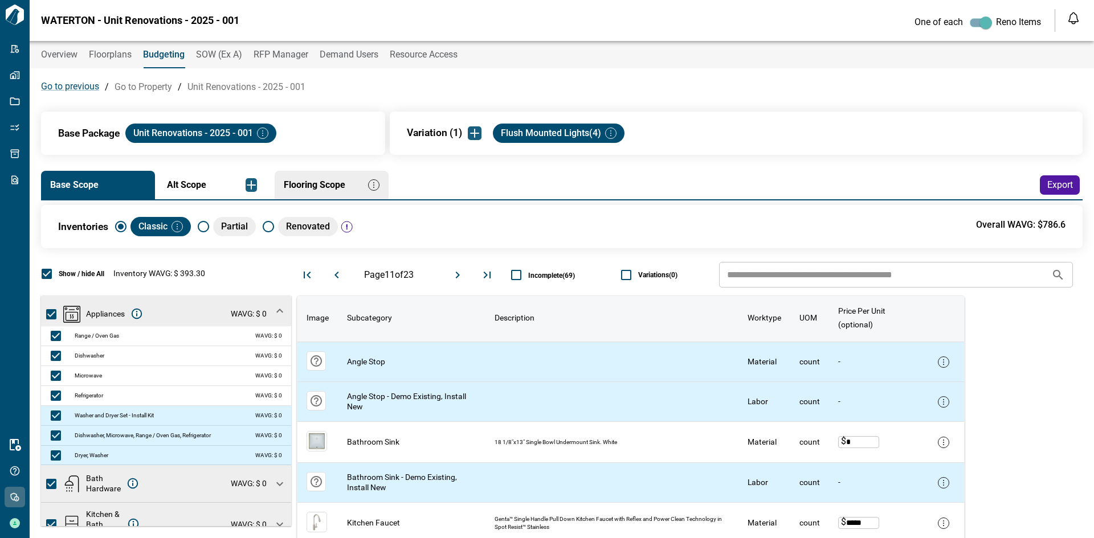
click at [458, 275] on icon "Move to next page" at bounding box center [458, 275] width 14 height 14
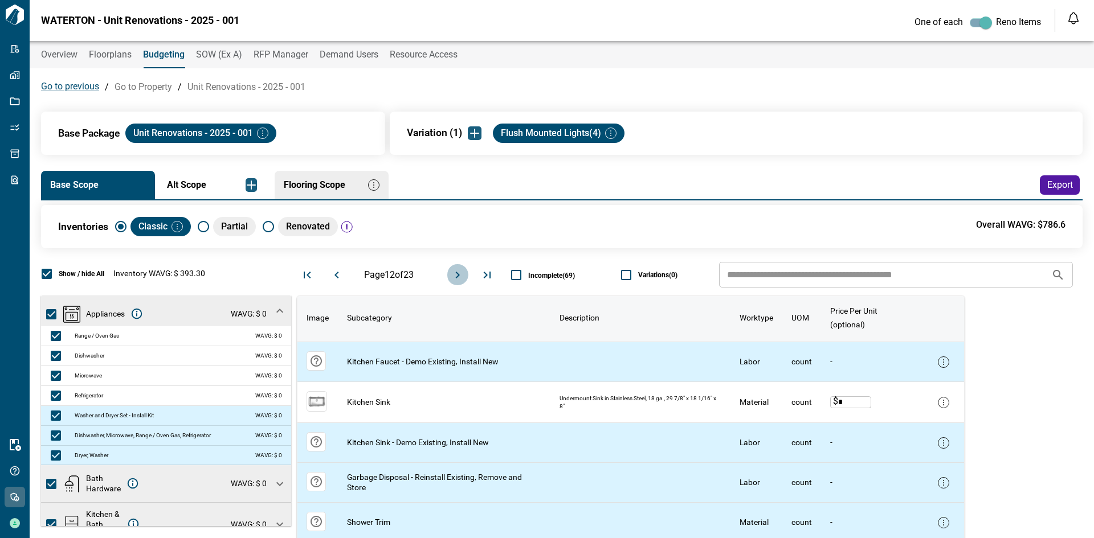
click at [458, 275] on icon "Move to next page" at bounding box center [458, 275] width 14 height 14
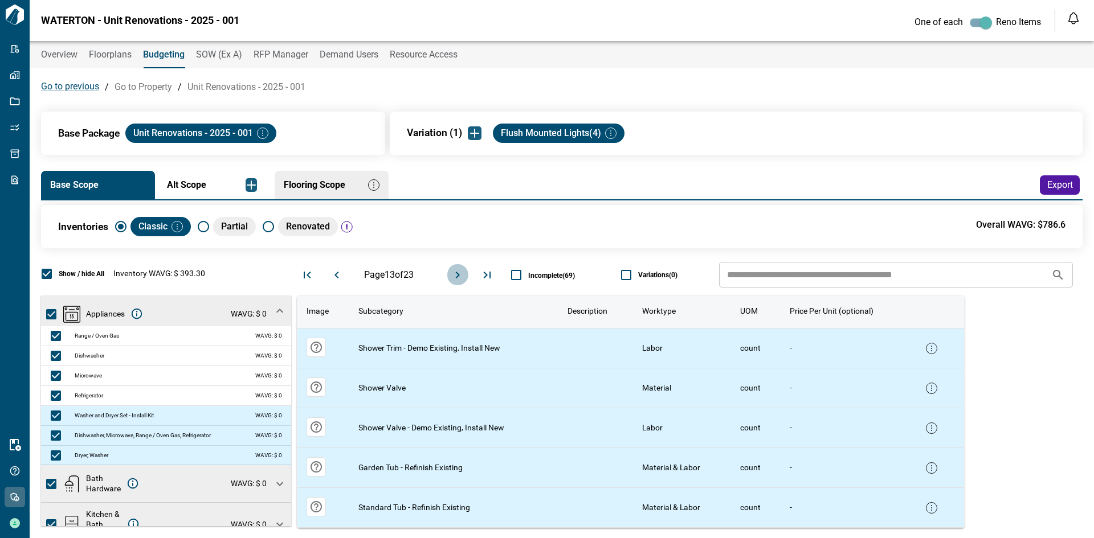
click at [458, 275] on icon "Move to next page" at bounding box center [458, 275] width 14 height 14
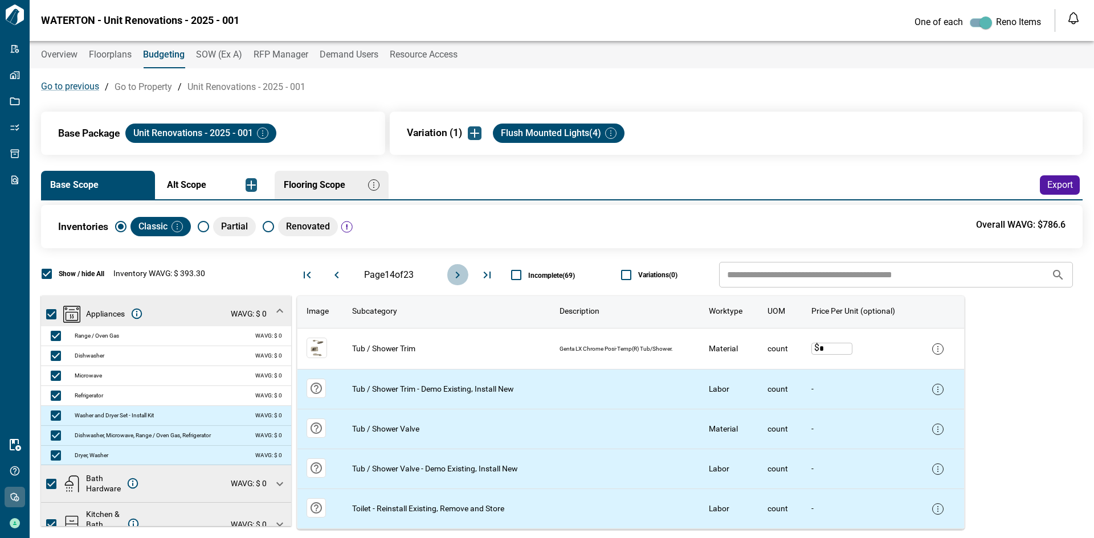
click at [458, 275] on icon "Move to next page" at bounding box center [458, 275] width 14 height 14
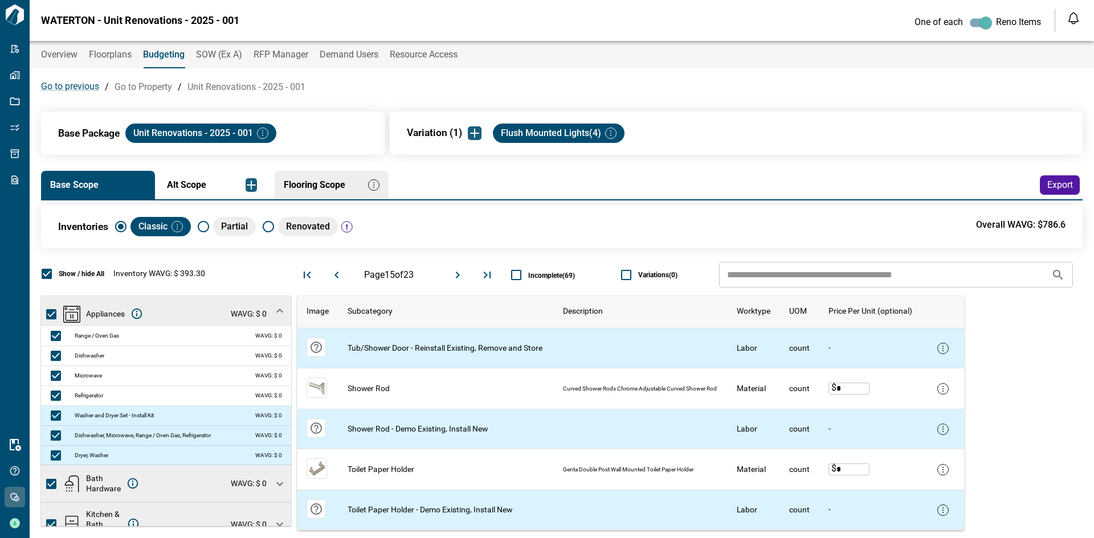
click at [458, 275] on icon "Move to next page" at bounding box center [458, 275] width 14 height 14
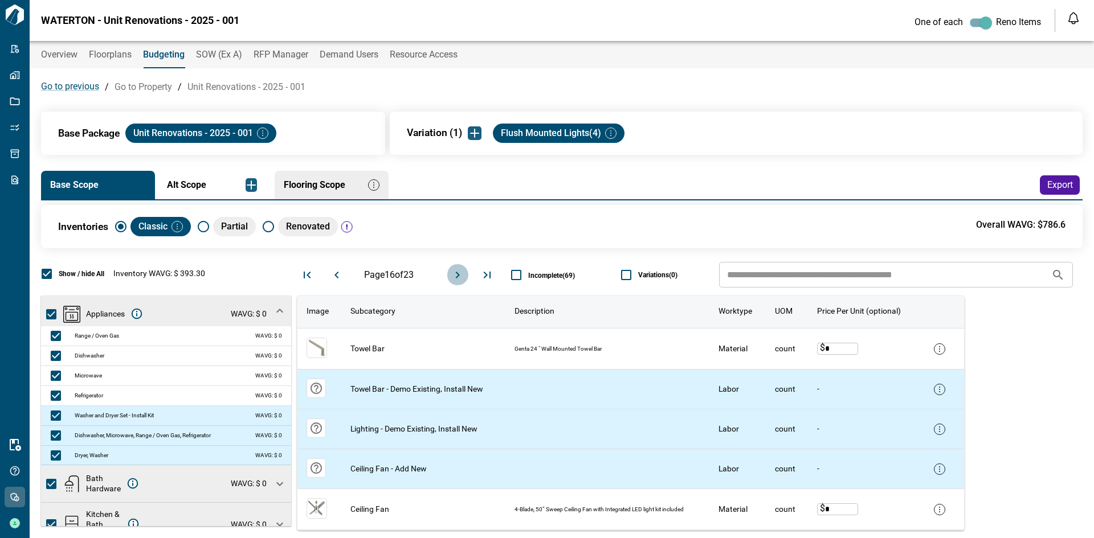
click at [458, 275] on icon "Move to next page" at bounding box center [458, 275] width 14 height 14
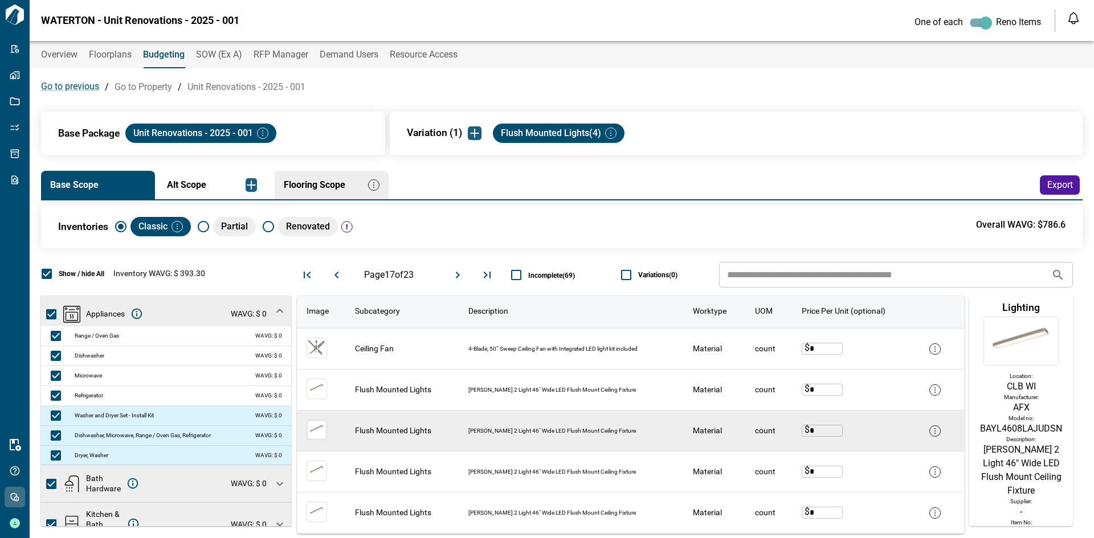
click at [314, 428] on img at bounding box center [317, 430] width 21 height 21
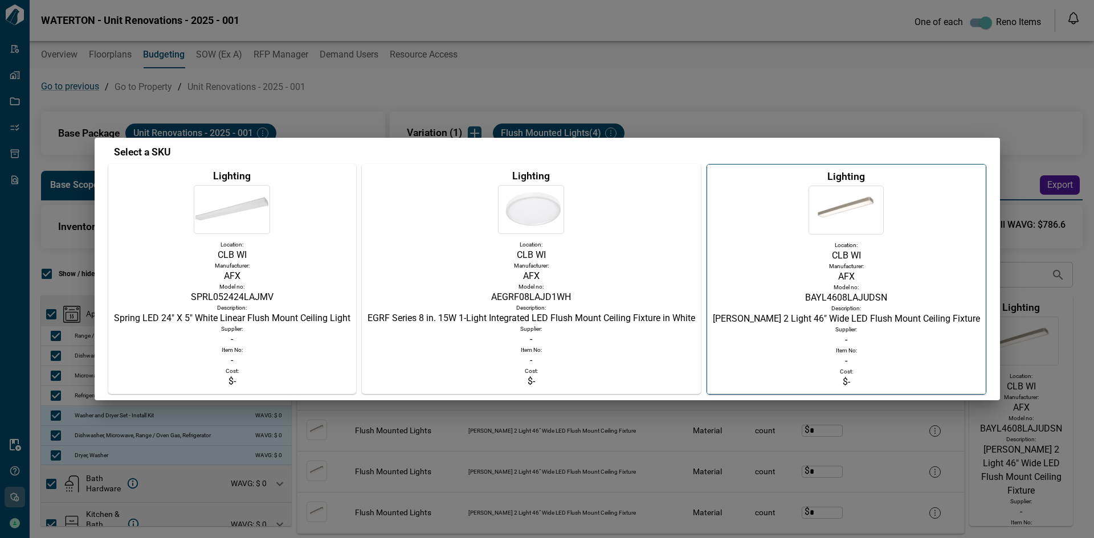
click at [481, 300] on p "AEGRF08LAJD1WH" at bounding box center [531, 298] width 328 height 14
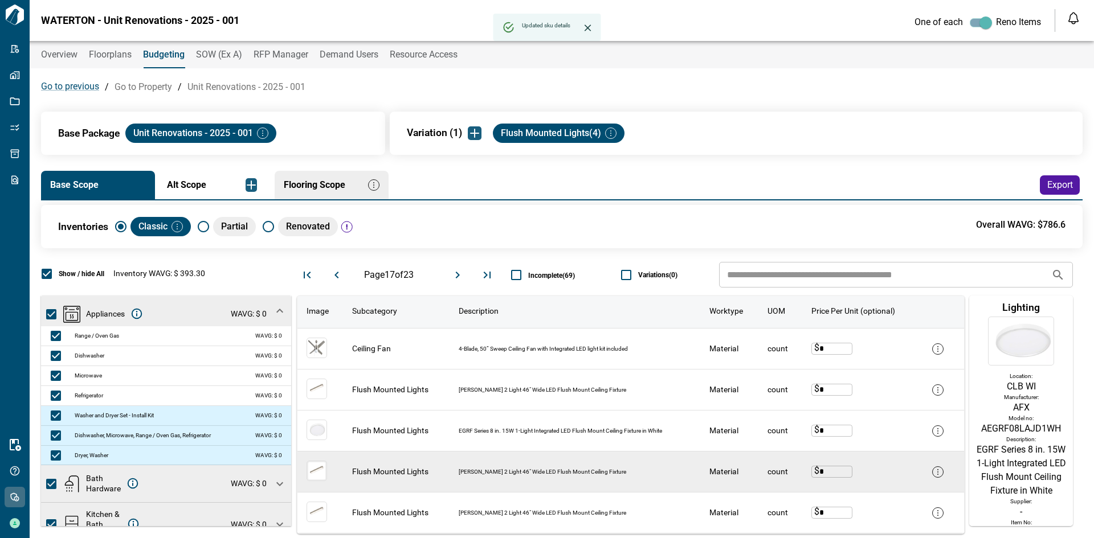
click at [316, 472] on img at bounding box center [317, 471] width 21 height 21
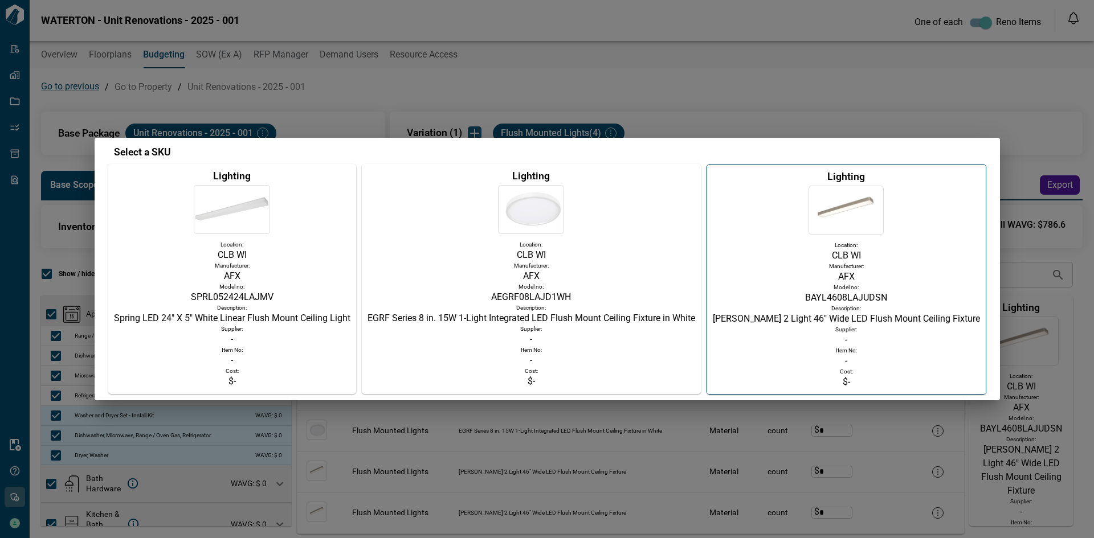
click at [276, 350] on div "Item No:" at bounding box center [232, 349] width 236 height 7
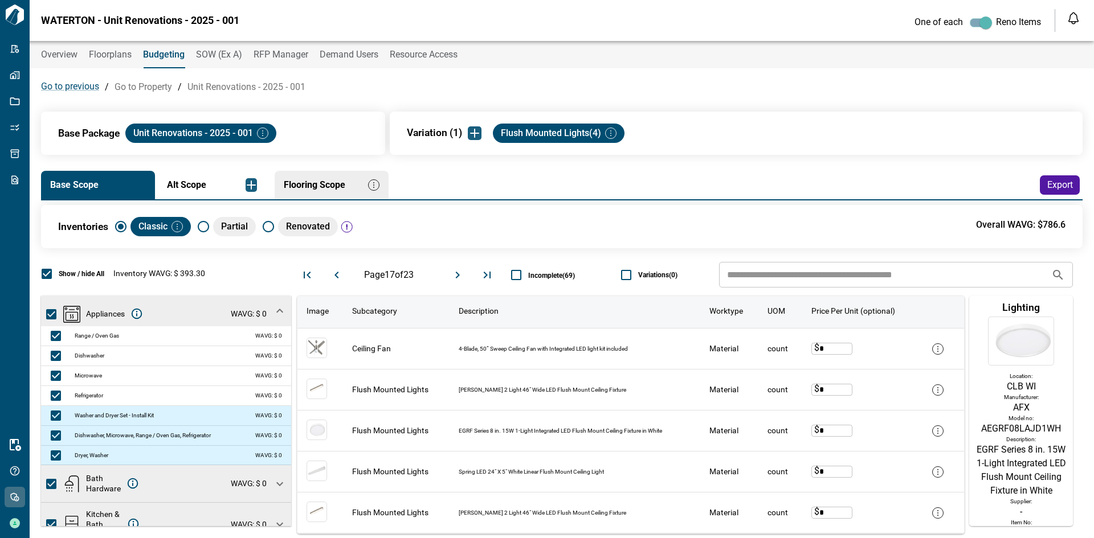
drag, startPoint x: 1070, startPoint y: 329, endPoint x: 1070, endPoint y: 349, distance: 19.9
click at [1070, 349] on div "Appliances Some item details incomplete under this category. WAVG: $ 0 Range / …" at bounding box center [561, 415] width 1041 height 239
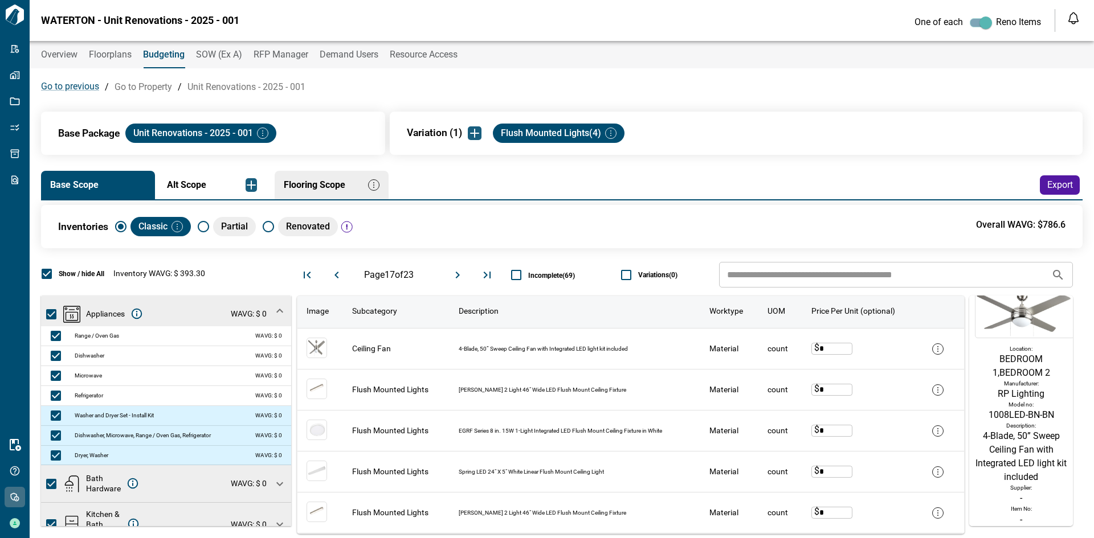
scroll to position [55, 0]
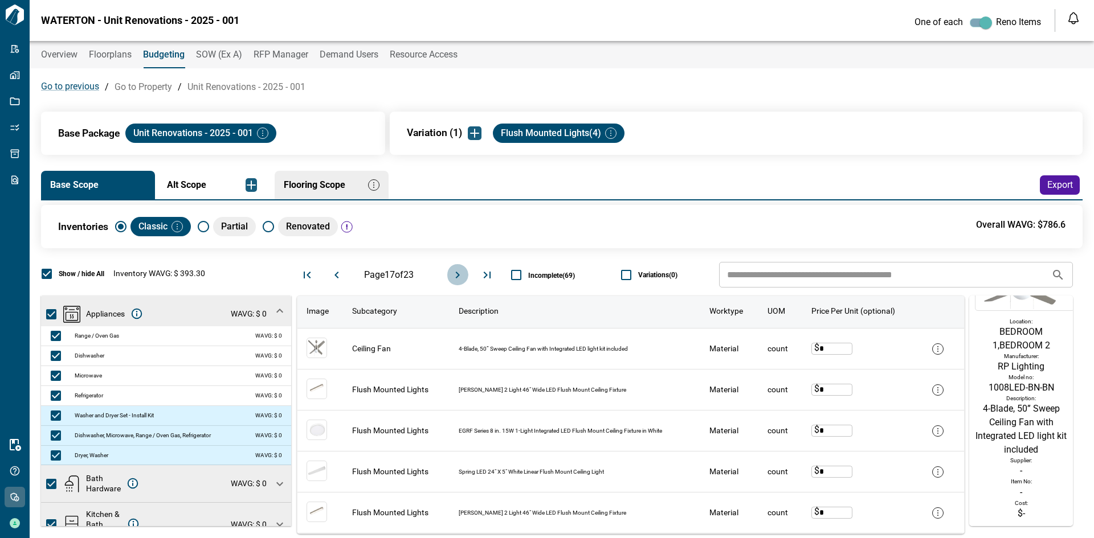
click at [460, 275] on icon "Move to next page" at bounding box center [458, 275] width 14 height 14
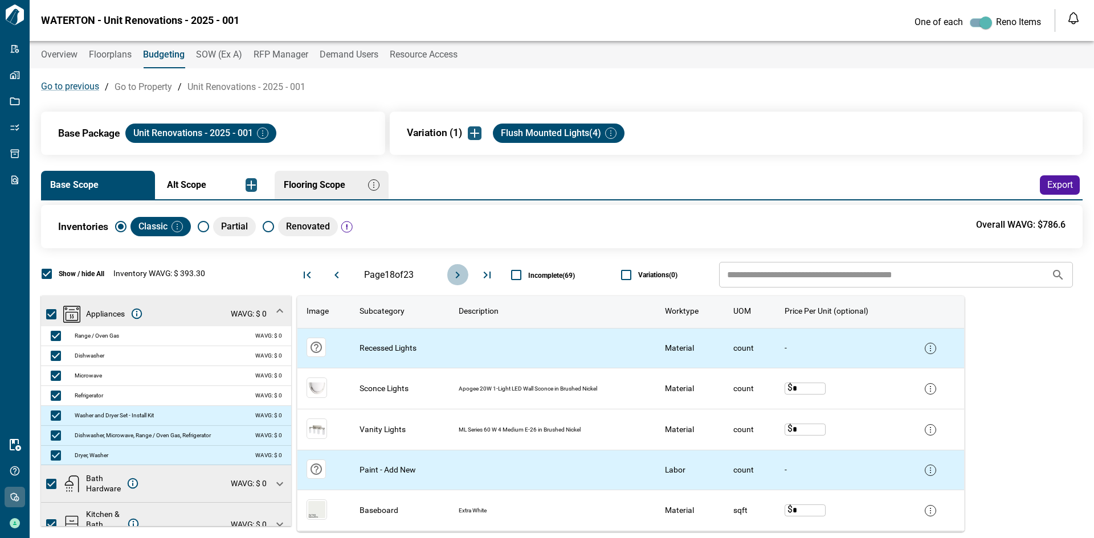
click at [460, 275] on icon "Move to next page" at bounding box center [458, 275] width 14 height 14
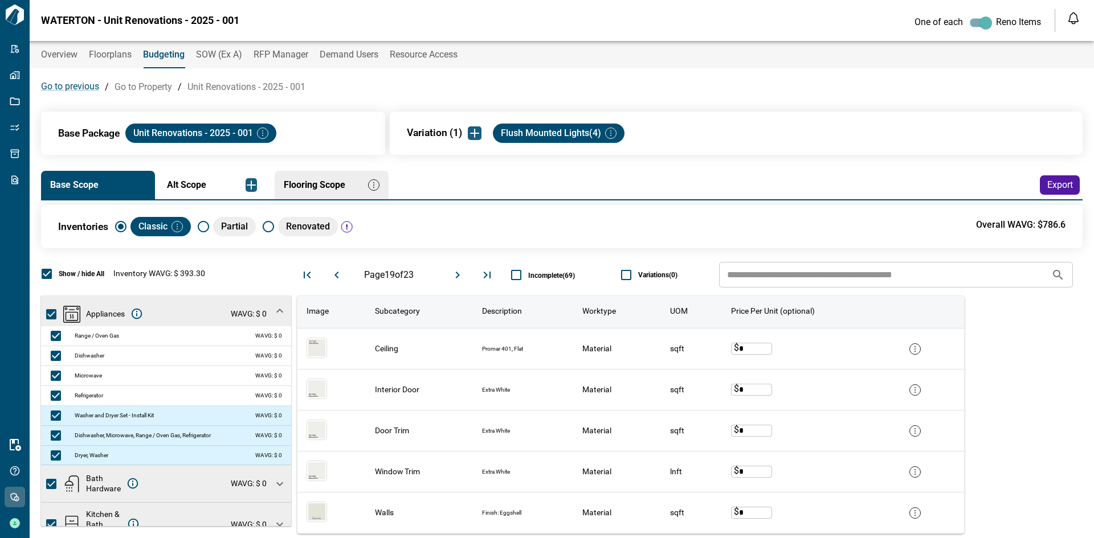
click at [460, 275] on icon "Move to next page" at bounding box center [458, 275] width 14 height 14
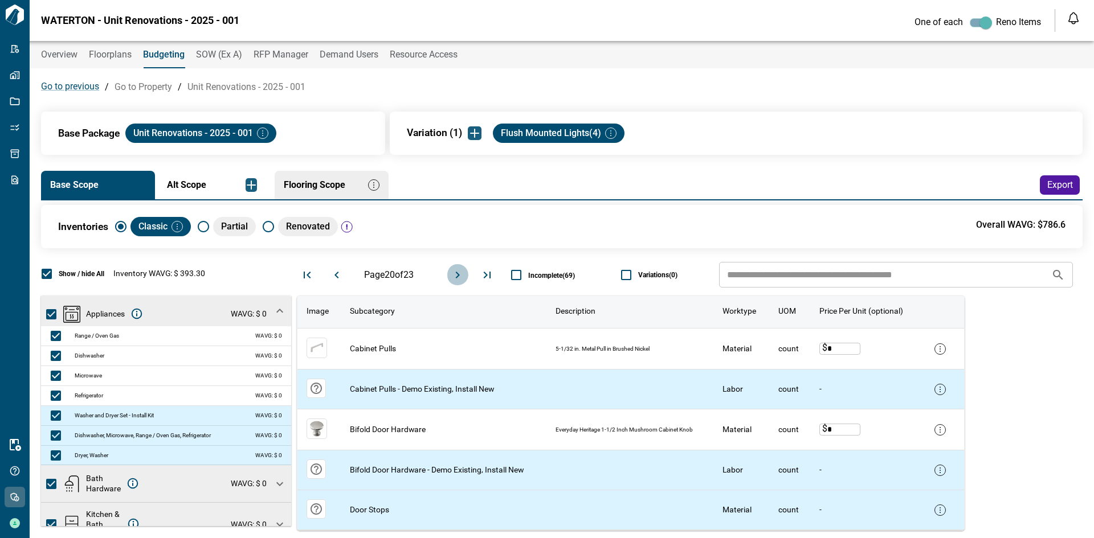
click at [460, 275] on icon "Move to next page" at bounding box center [458, 275] width 14 height 14
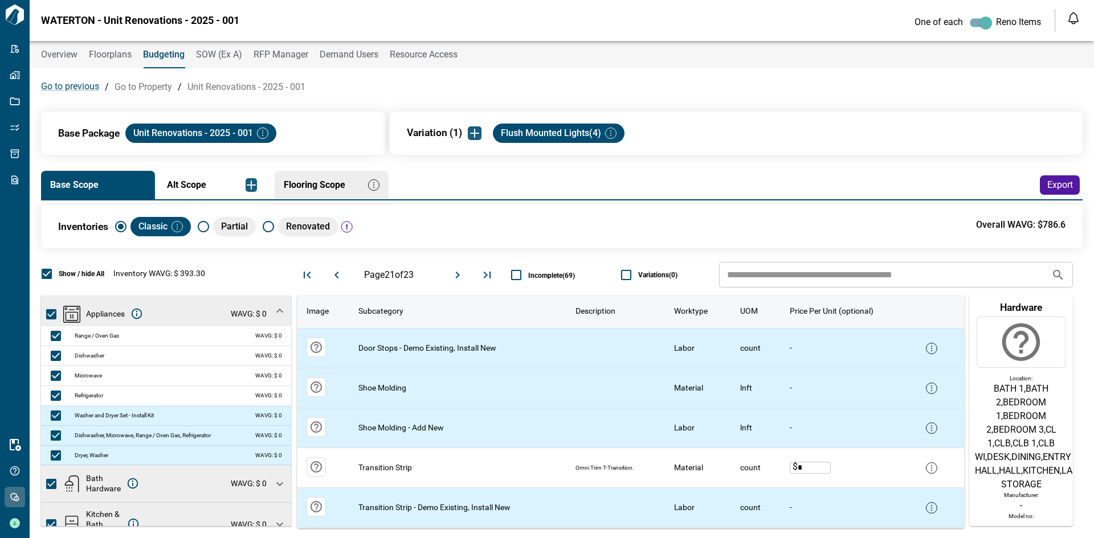
click at [261, 130] on img "button" at bounding box center [262, 133] width 11 height 11
click at [298, 151] on li "Edit" at bounding box center [296, 154] width 51 height 21
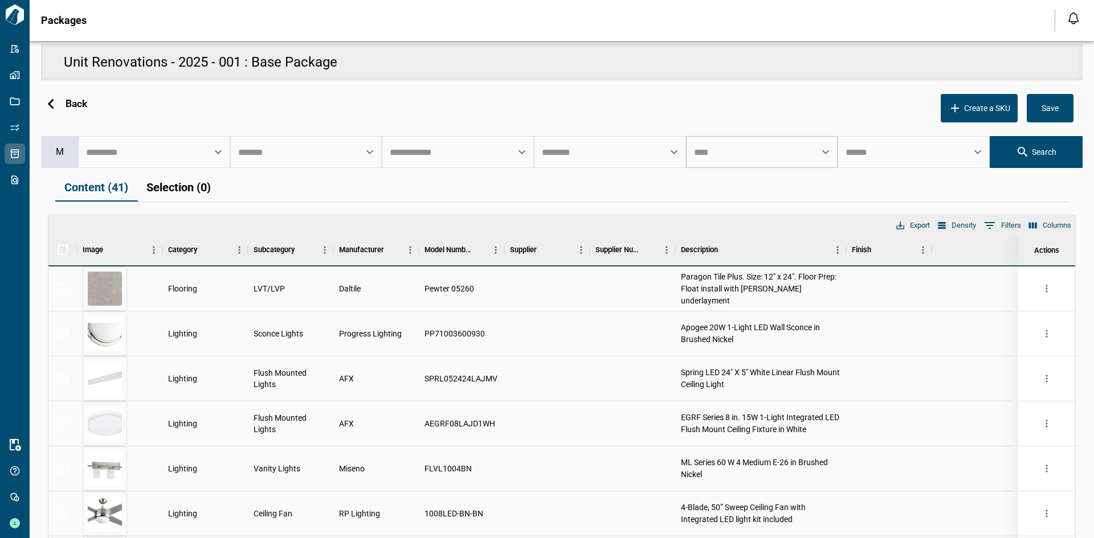
click at [751, 158] on input "text" at bounding box center [753, 152] width 125 height 22
click at [739, 181] on li "Shoe Molding" at bounding box center [758, 183] width 151 height 21
type input "**********"
click at [1024, 151] on icon "button" at bounding box center [1023, 152] width 14 height 14
click at [212, 198] on button "Selection (1)" at bounding box center [178, 188] width 83 height 28
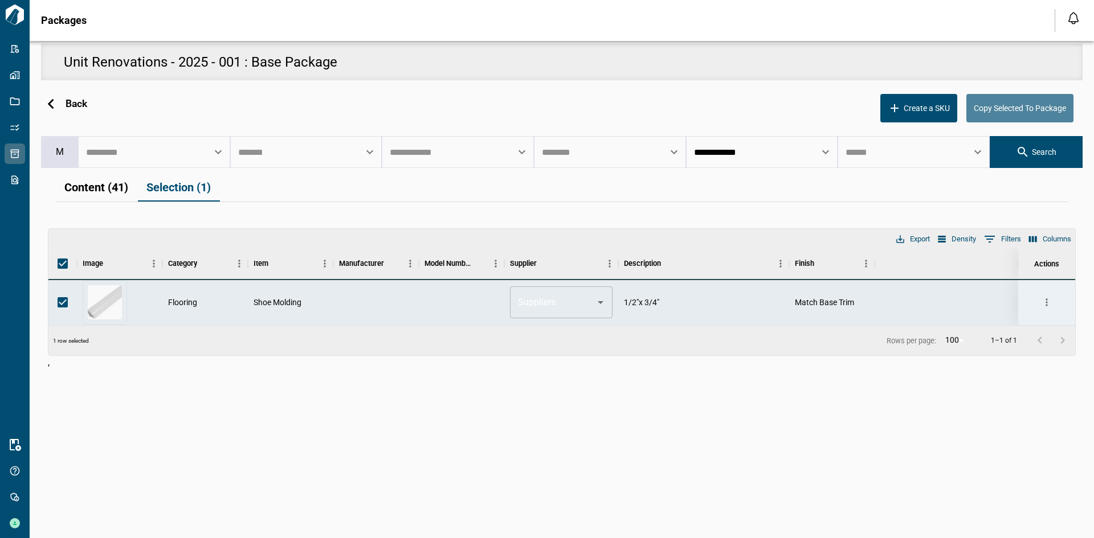
click at [999, 109] on span "Copy Selected To Package" at bounding box center [1020, 108] width 92 height 10
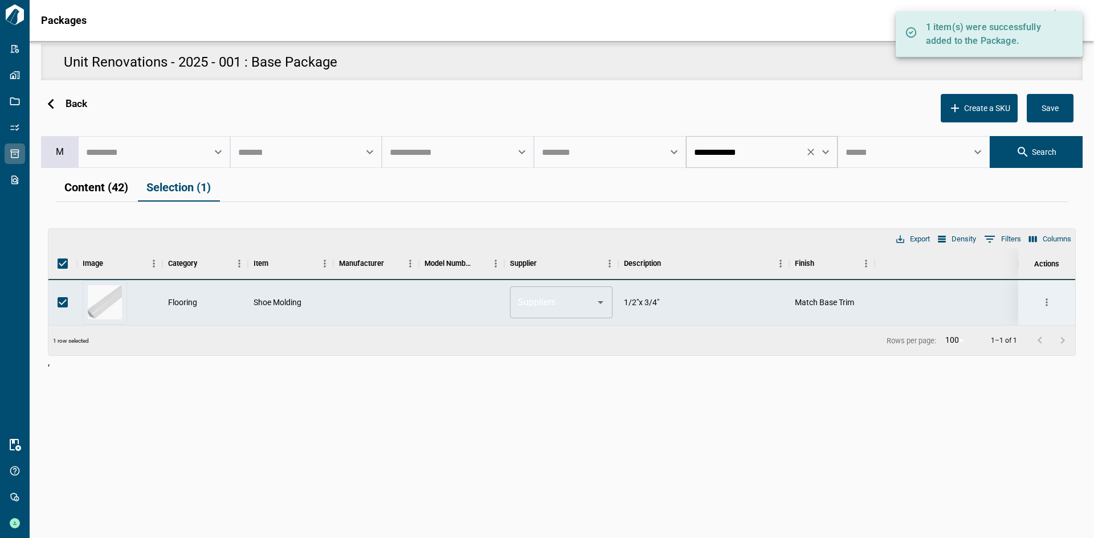
click at [766, 156] on input "**********" at bounding box center [746, 152] width 110 height 22
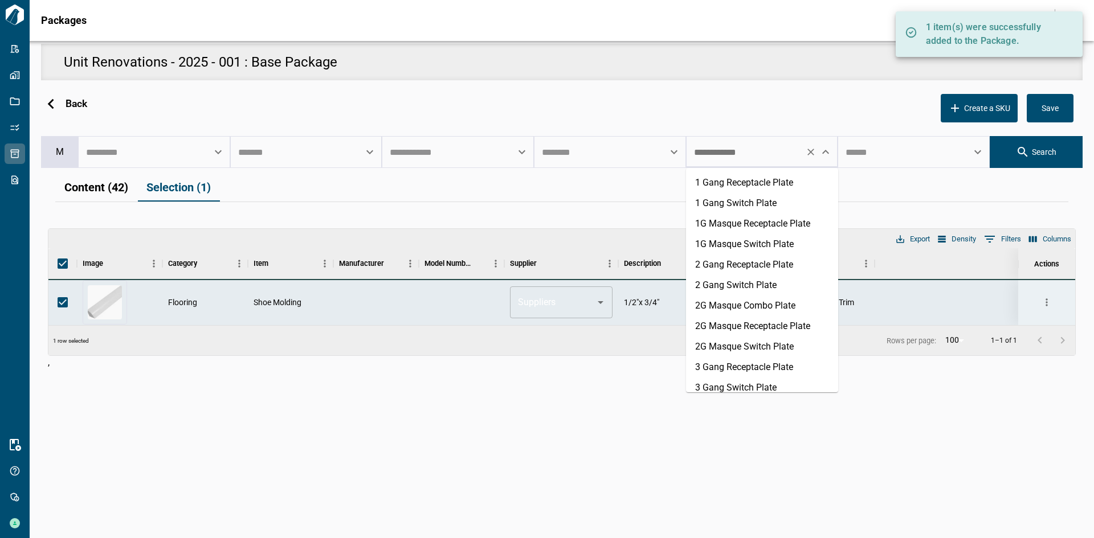
click at [766, 156] on input "**********" at bounding box center [746, 152] width 110 height 22
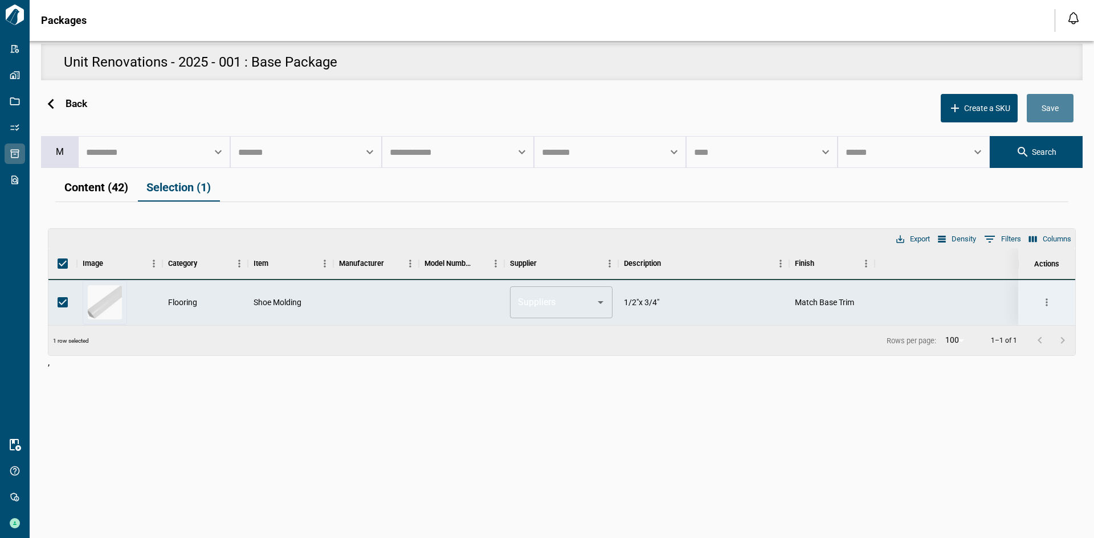
click at [1067, 106] on button "Save" at bounding box center [1050, 108] width 47 height 28
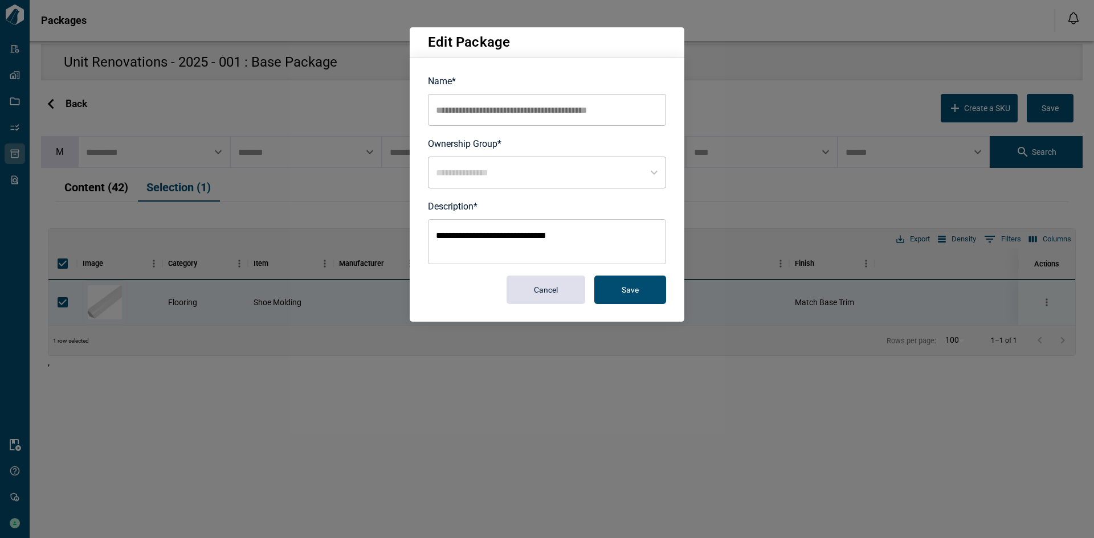
type input "********"
click at [649, 292] on button "Save" at bounding box center [630, 290] width 72 height 28
type input "**********"
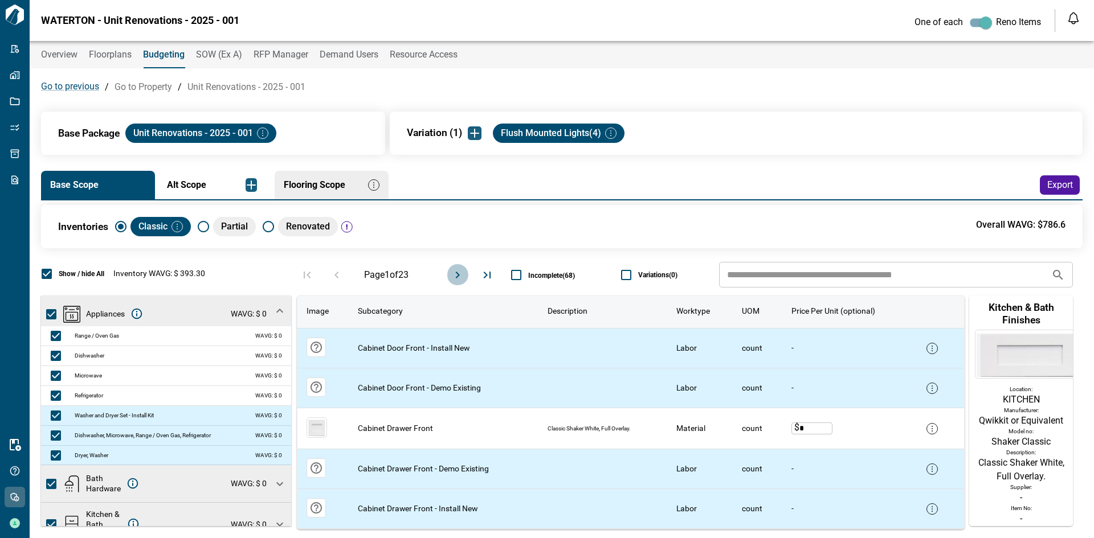
click at [455, 275] on icon "Move to next page" at bounding box center [458, 275] width 14 height 14
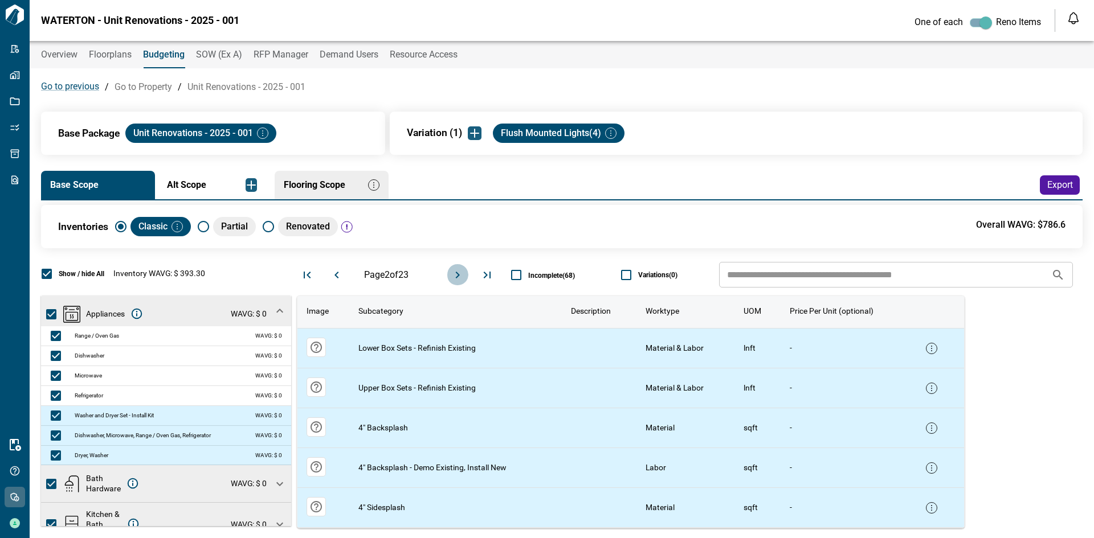
click at [455, 275] on icon "Move to next page" at bounding box center [458, 275] width 14 height 14
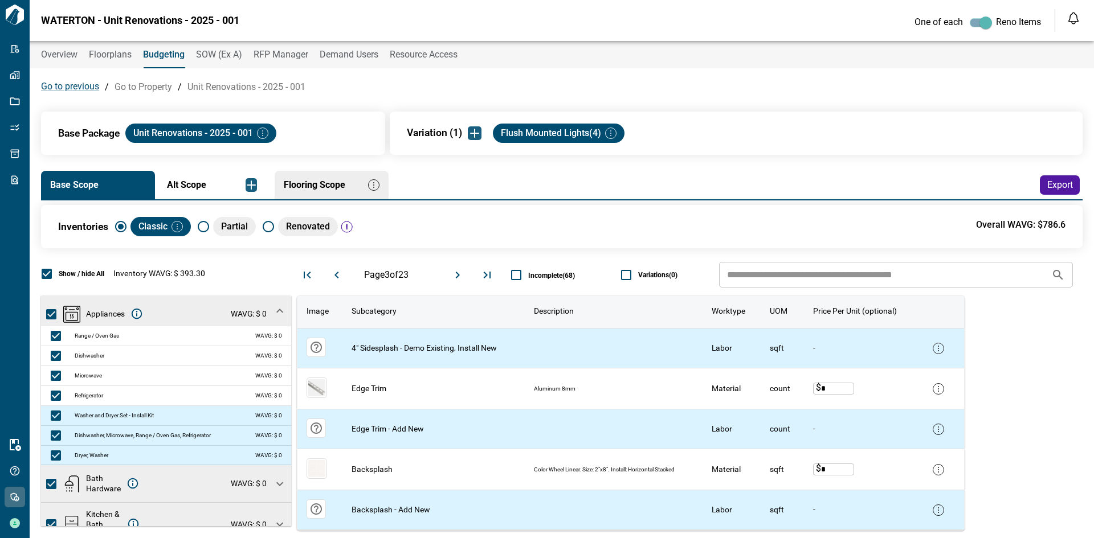
click at [455, 275] on icon "Move to next page" at bounding box center [458, 275] width 14 height 14
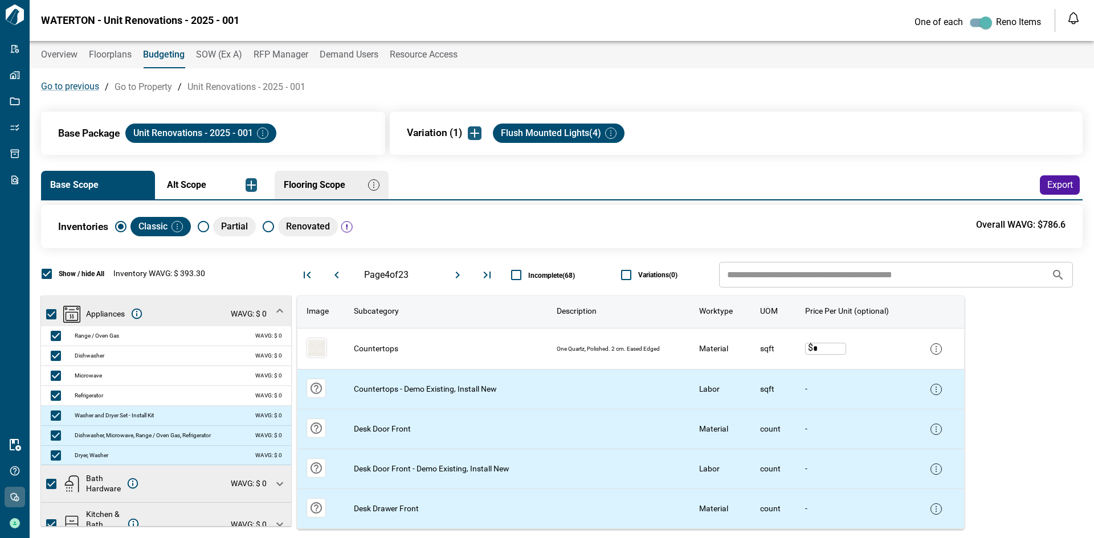
click at [455, 275] on icon "Move to next page" at bounding box center [458, 275] width 14 height 14
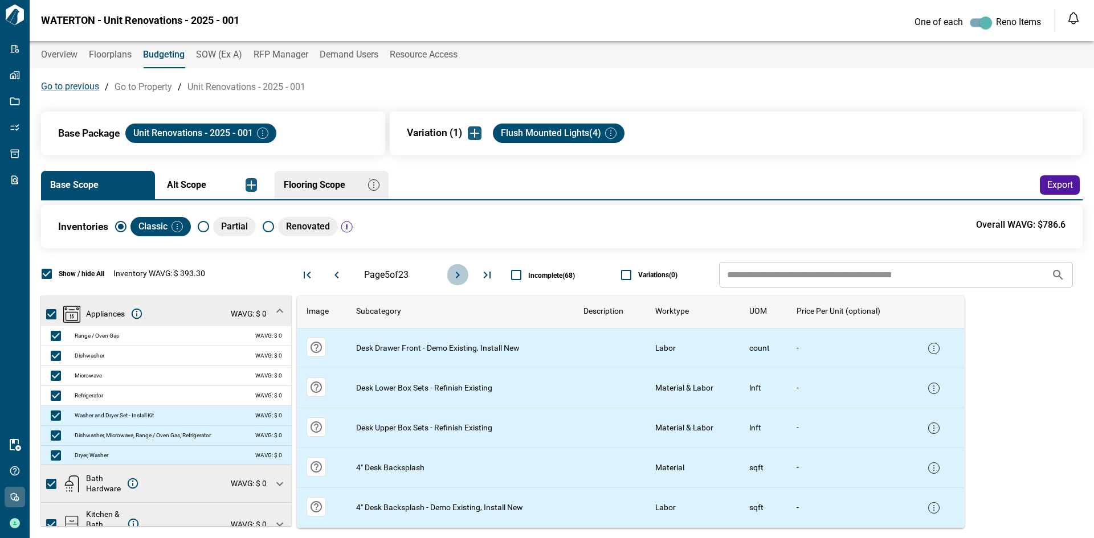
click at [455, 275] on icon "Move to next page" at bounding box center [458, 275] width 14 height 14
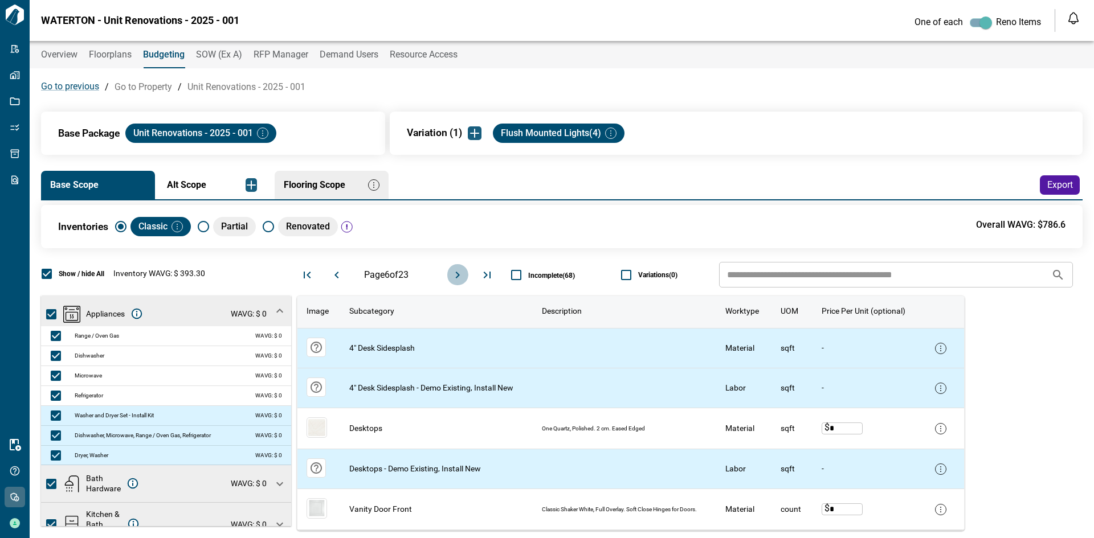
click at [455, 275] on icon "Move to next page" at bounding box center [458, 275] width 14 height 14
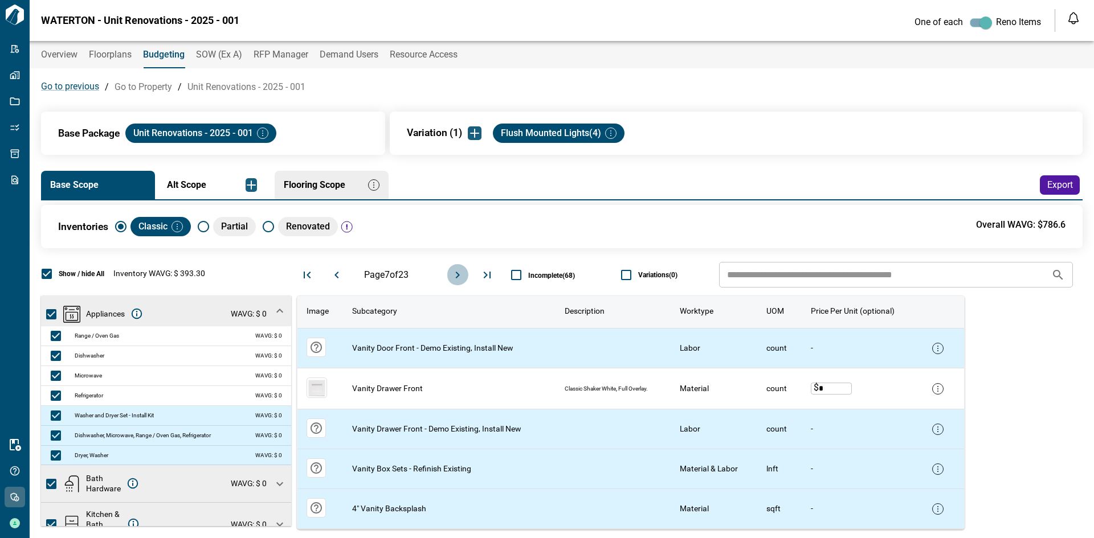
click at [455, 275] on icon "Move to next page" at bounding box center [458, 275] width 14 height 14
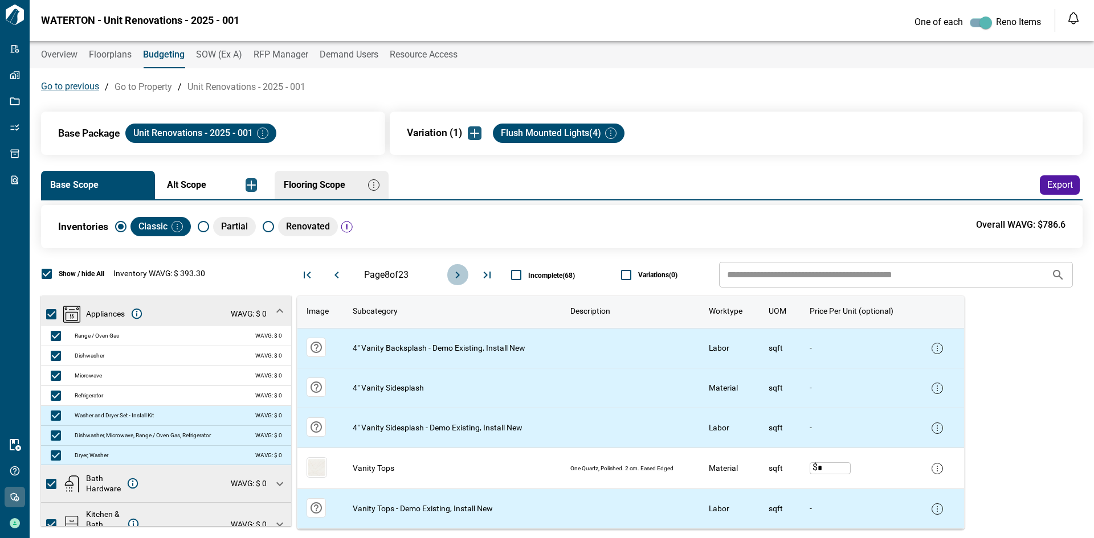
click at [455, 275] on icon "Move to next page" at bounding box center [458, 275] width 14 height 14
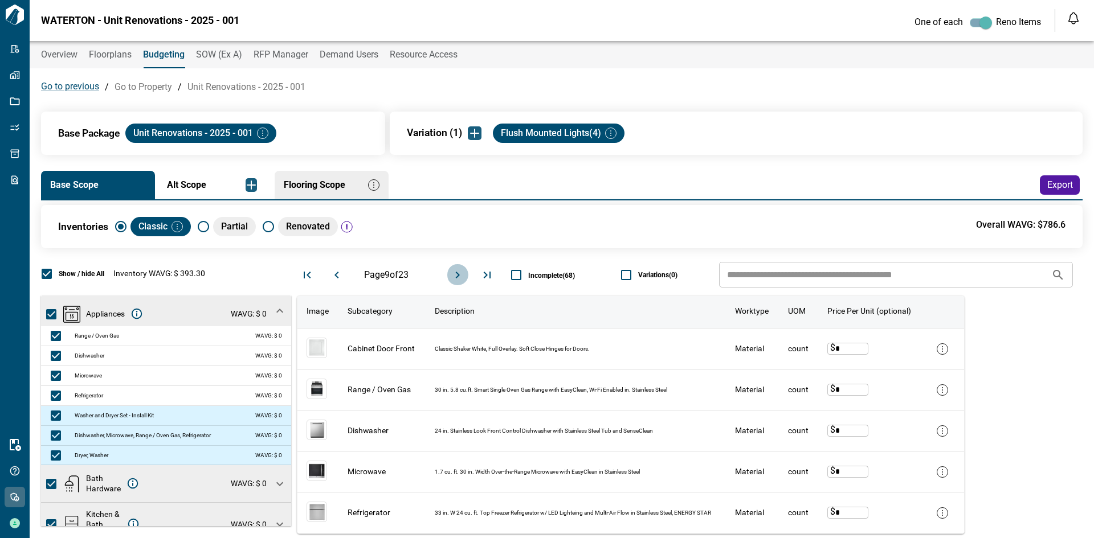
click at [455, 275] on icon "Move to next page" at bounding box center [458, 275] width 14 height 14
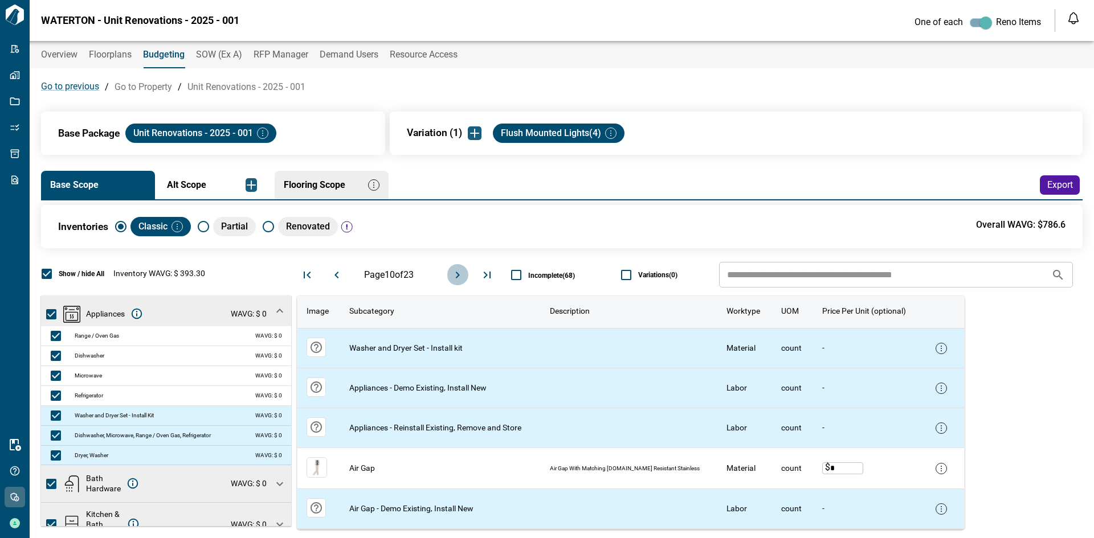
click at [455, 275] on icon "Move to next page" at bounding box center [458, 275] width 14 height 14
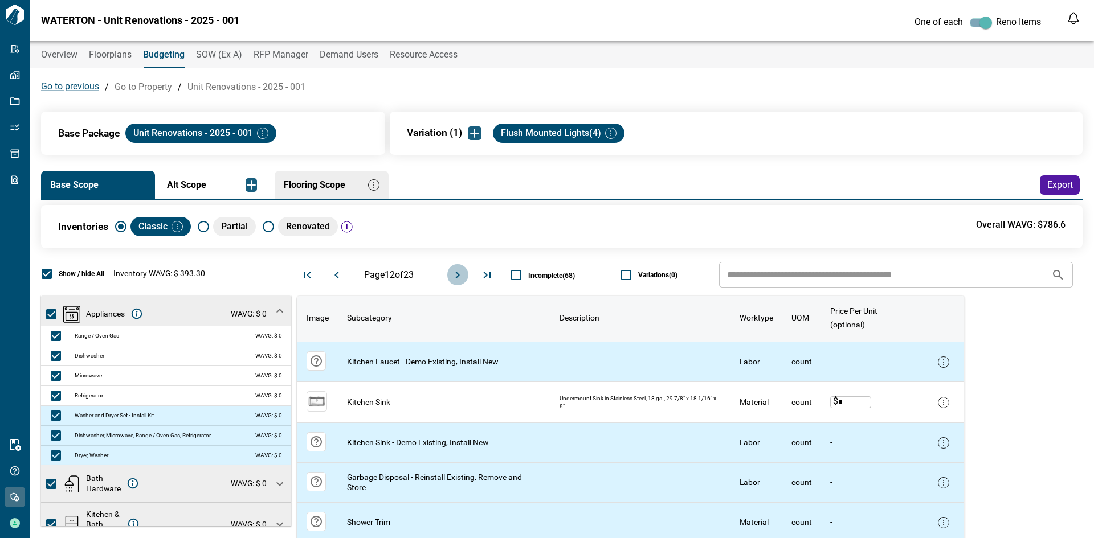
click at [455, 275] on icon "Move to next page" at bounding box center [458, 275] width 14 height 14
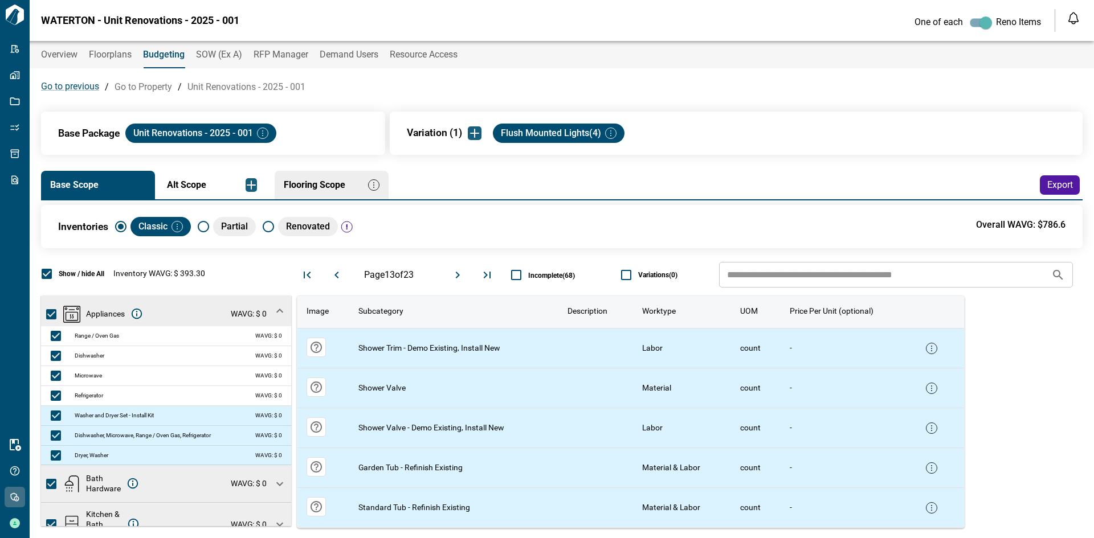
click at [455, 275] on icon "Move to next page" at bounding box center [458, 275] width 14 height 14
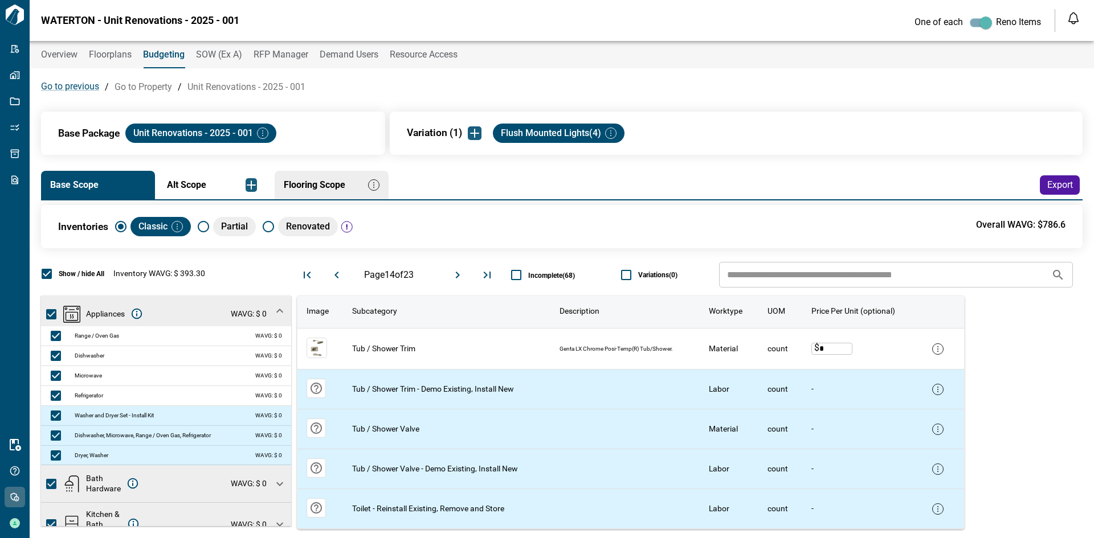
click at [455, 275] on icon "Move to next page" at bounding box center [458, 275] width 14 height 14
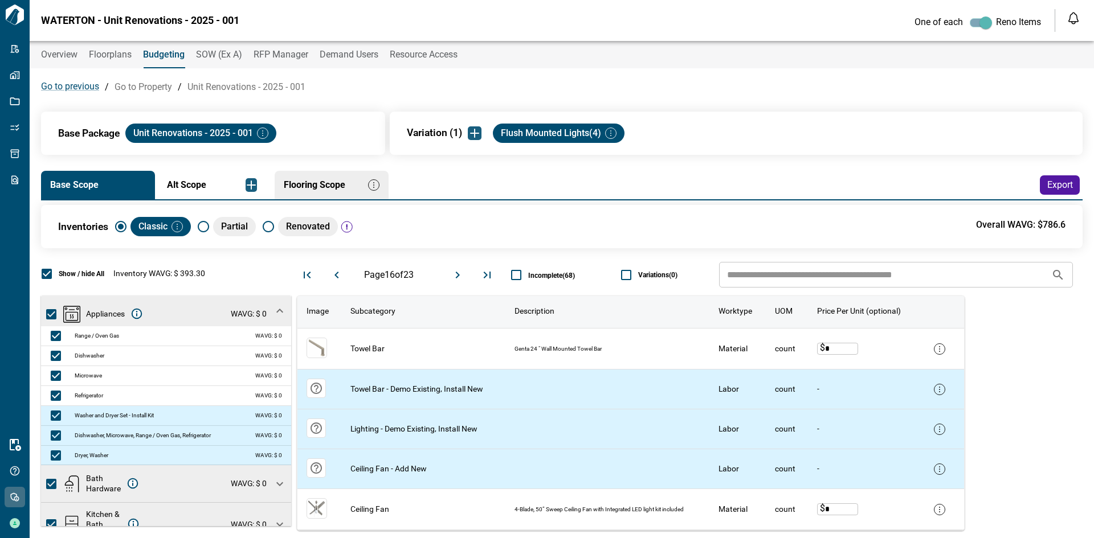
click at [455, 275] on icon "Move to next page" at bounding box center [458, 275] width 14 height 14
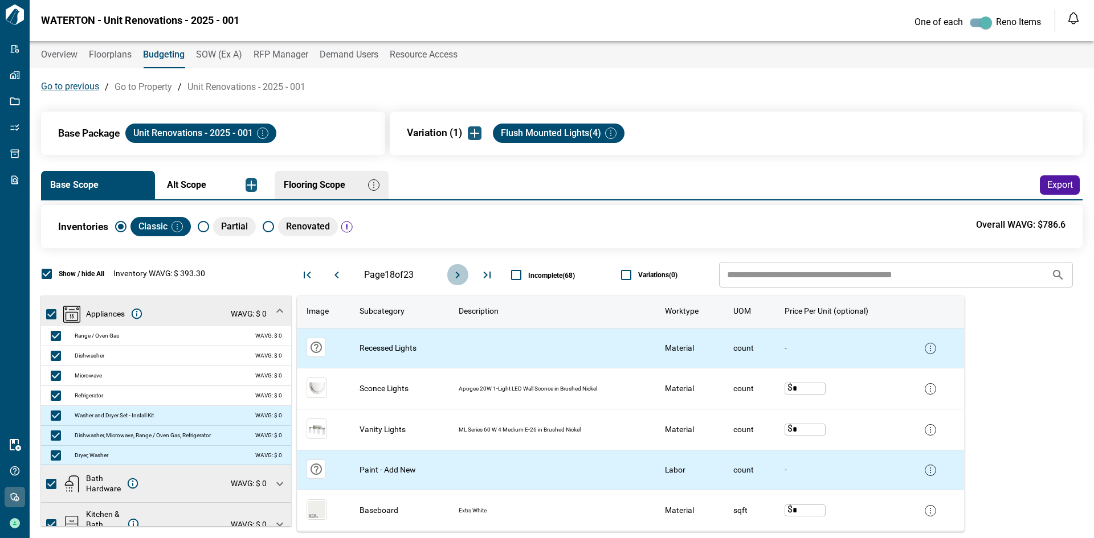
click at [455, 275] on icon "Move to next page" at bounding box center [458, 275] width 14 height 14
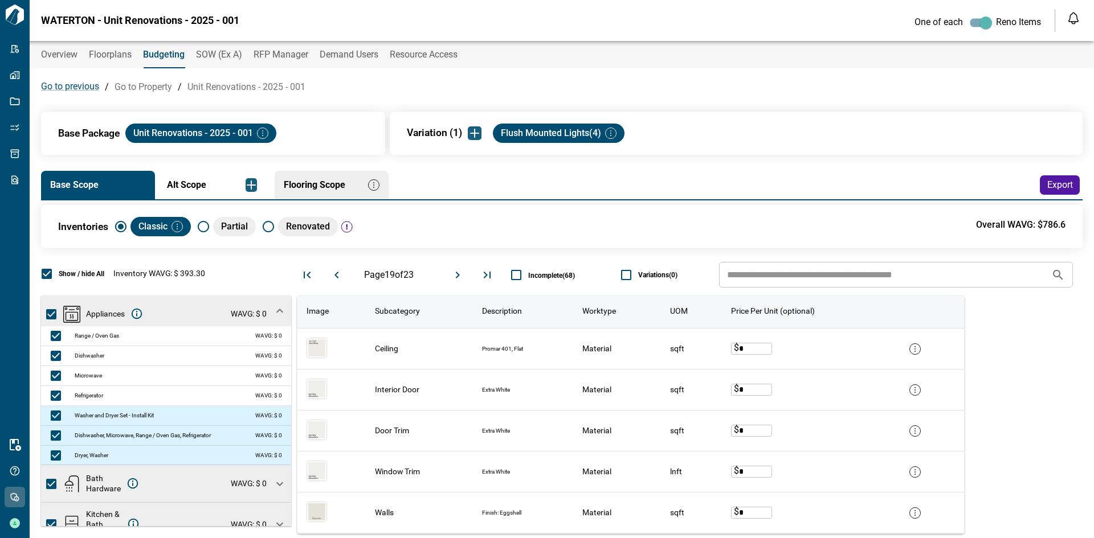
click at [330, 275] on icon "Move to previous page" at bounding box center [337, 275] width 14 height 14
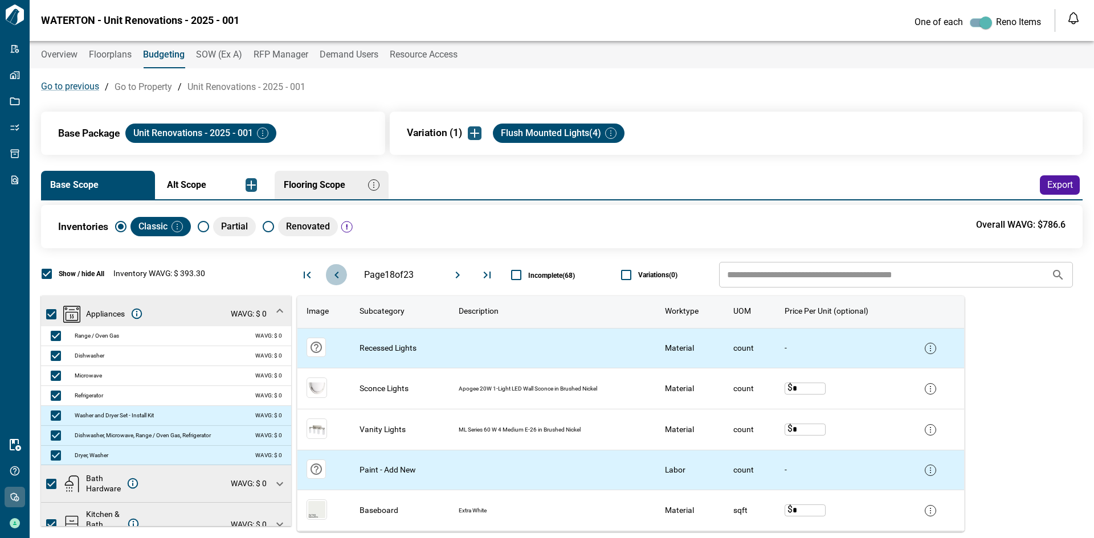
click at [330, 275] on icon "Move to previous page" at bounding box center [337, 275] width 14 height 14
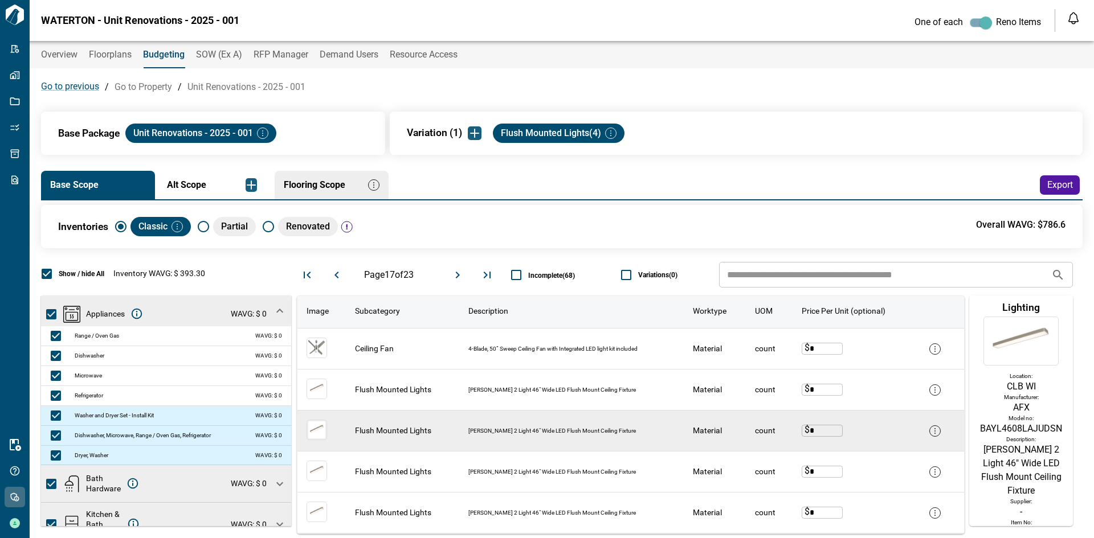
click at [314, 431] on img at bounding box center [317, 430] width 21 height 21
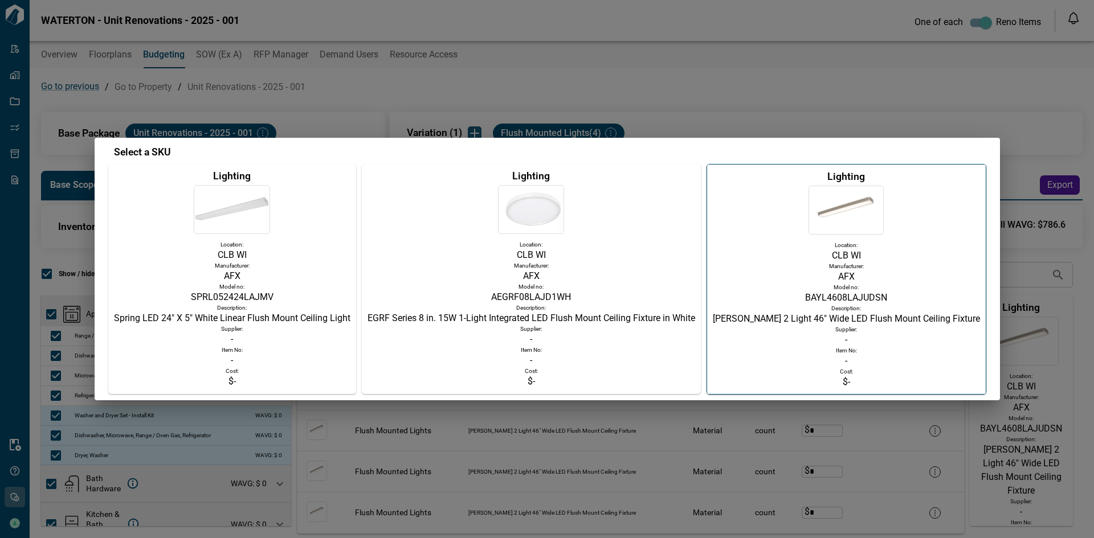
click at [618, 250] on p "CLB WI" at bounding box center [531, 255] width 328 height 14
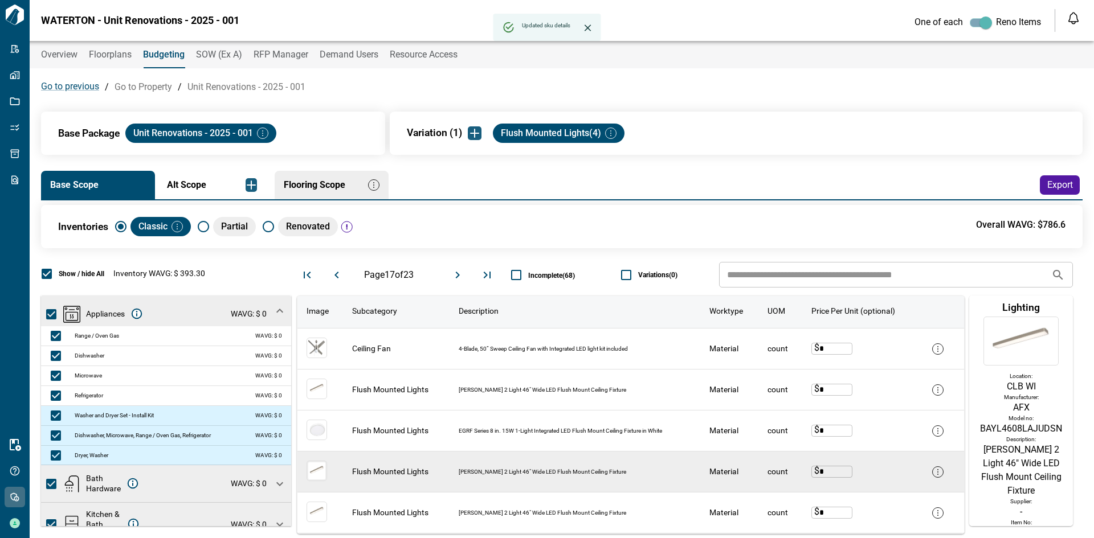
click at [318, 474] on img at bounding box center [317, 471] width 21 height 21
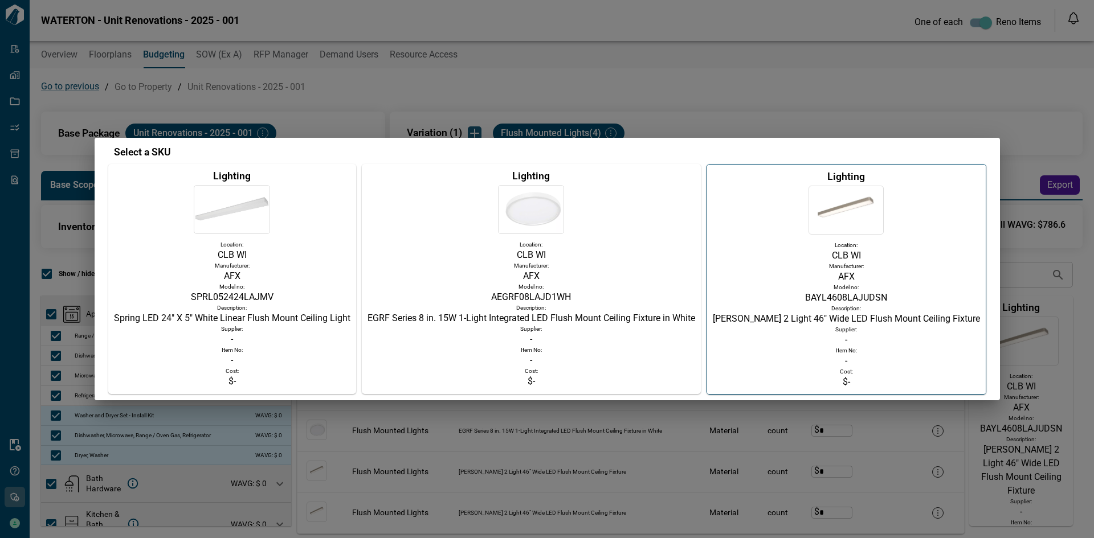
click at [310, 287] on div "Model no:" at bounding box center [232, 286] width 236 height 7
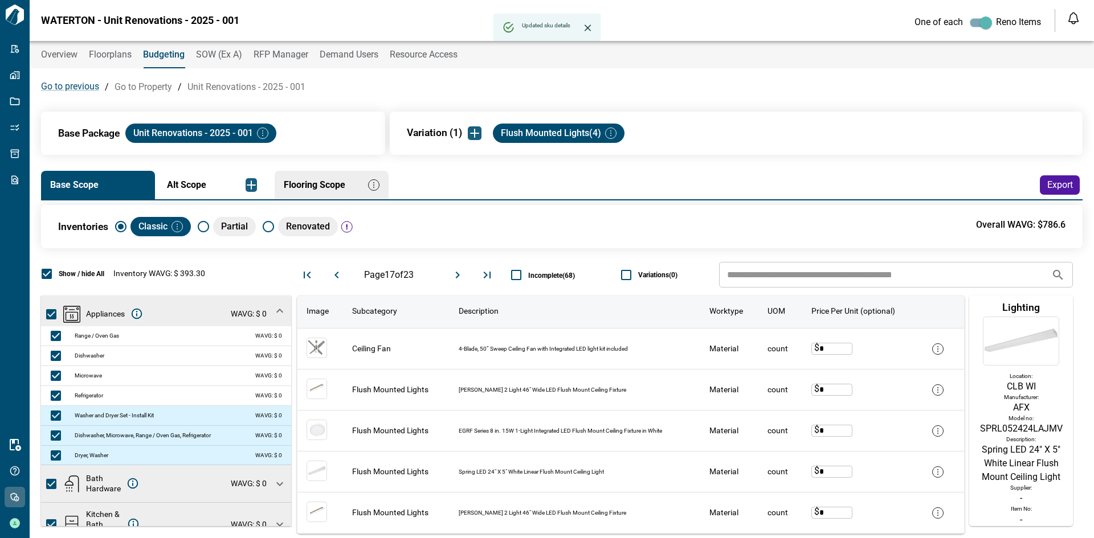
click at [460, 273] on icon "Move to next page" at bounding box center [458, 275] width 14 height 14
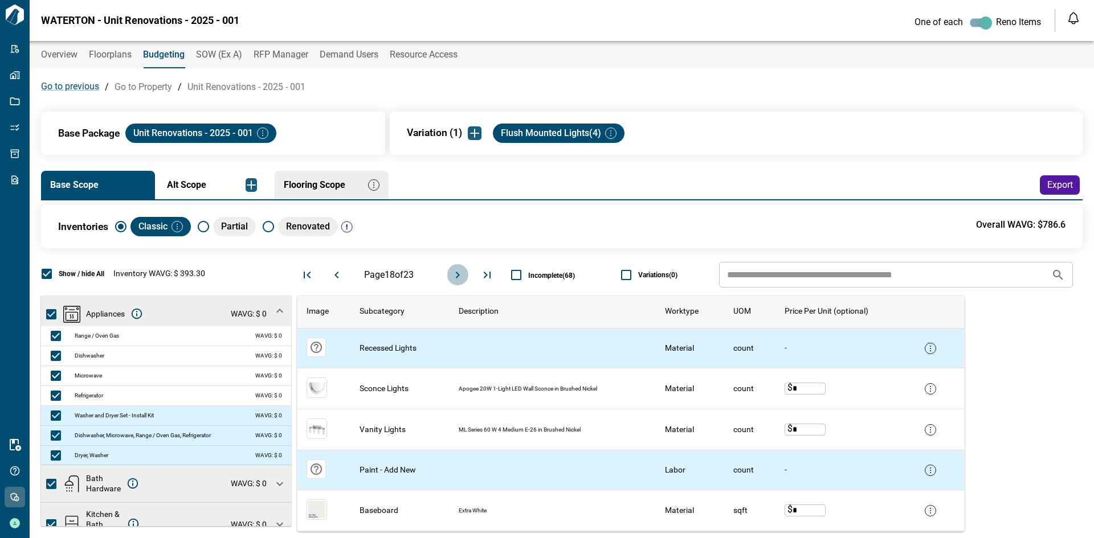
click at [459, 273] on icon "Move to next page" at bounding box center [458, 275] width 14 height 14
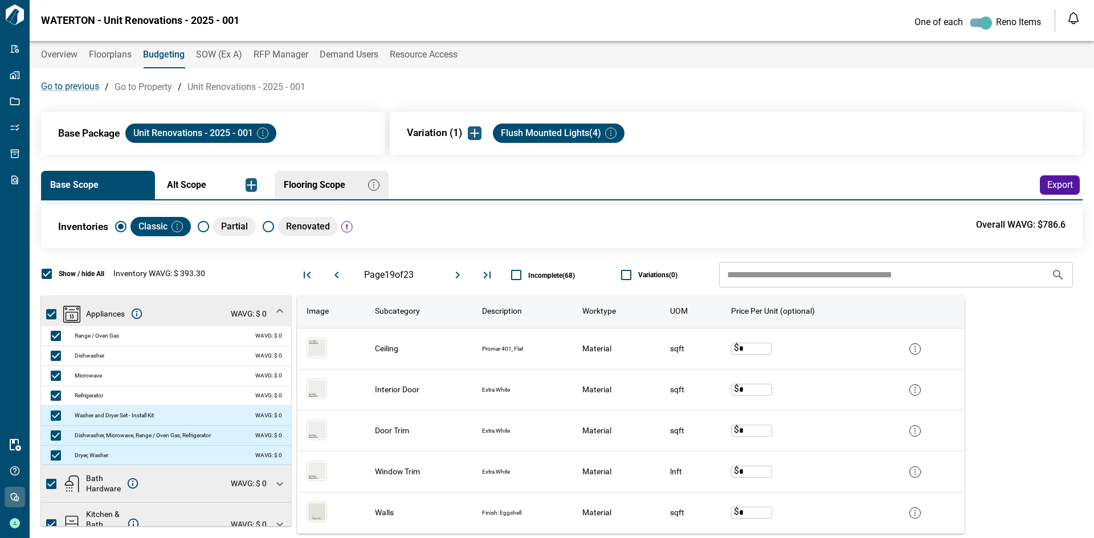
click at [461, 272] on icon "Move to next page" at bounding box center [458, 275] width 14 height 14
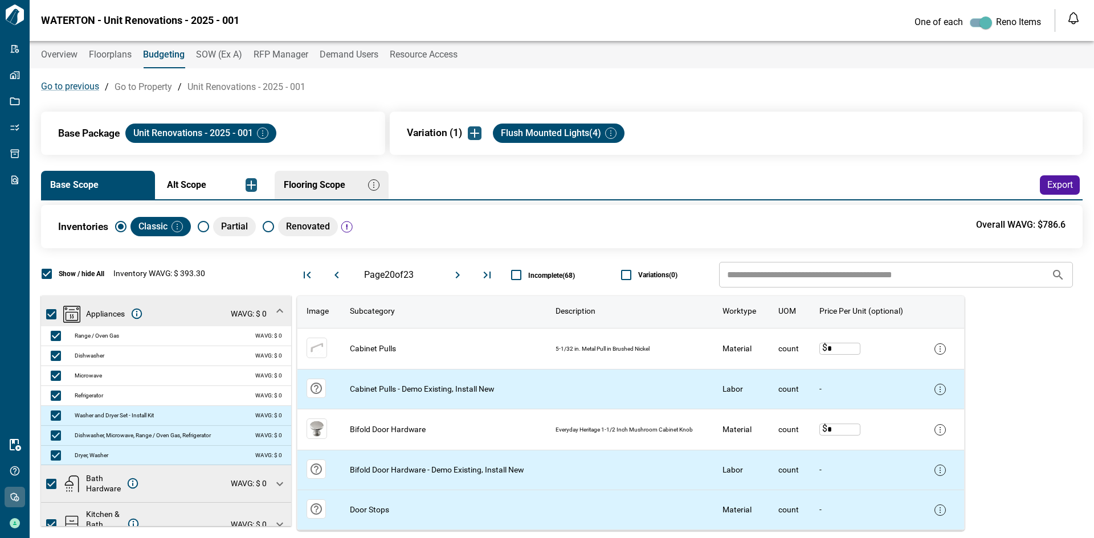
click at [461, 272] on icon "Move to next page" at bounding box center [458, 275] width 14 height 14
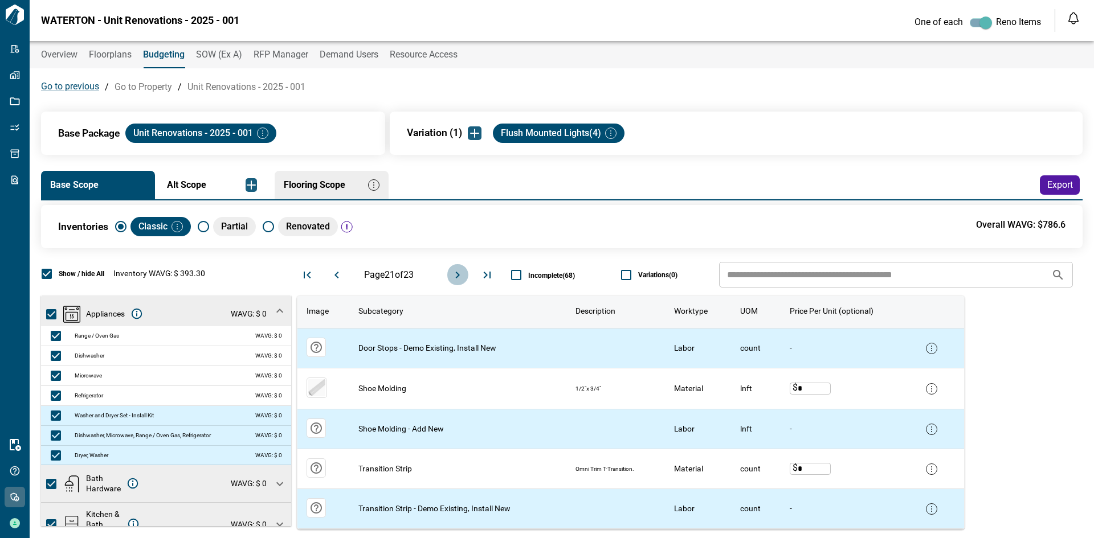
click at [461, 272] on icon "Move to next page" at bounding box center [458, 275] width 14 height 14
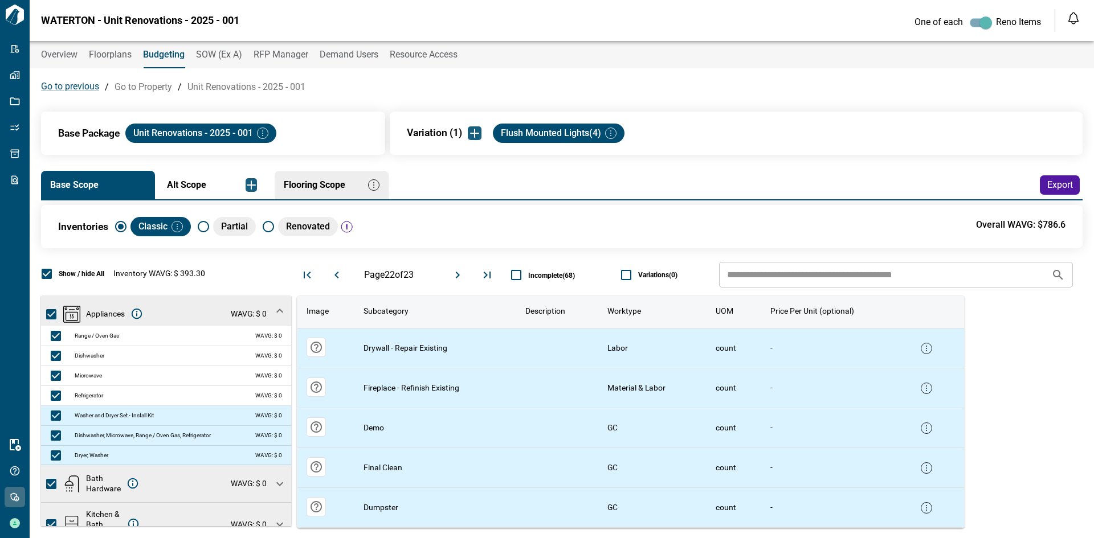
click at [461, 272] on icon "Move to next page" at bounding box center [458, 275] width 14 height 14
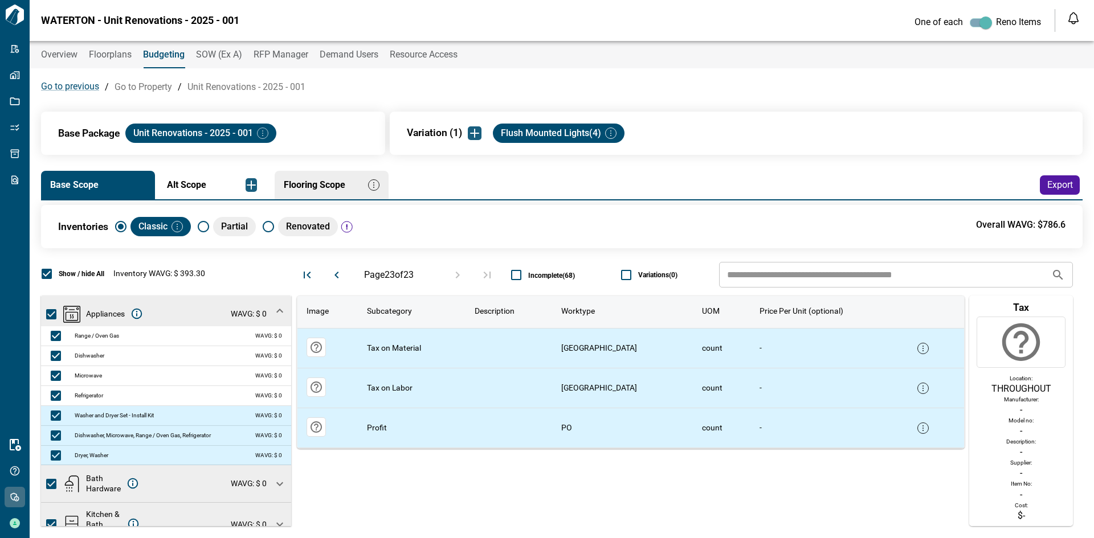
click at [267, 133] on img "button" at bounding box center [262, 133] width 11 height 11
click at [289, 156] on li "Edit" at bounding box center [296, 154] width 51 height 21
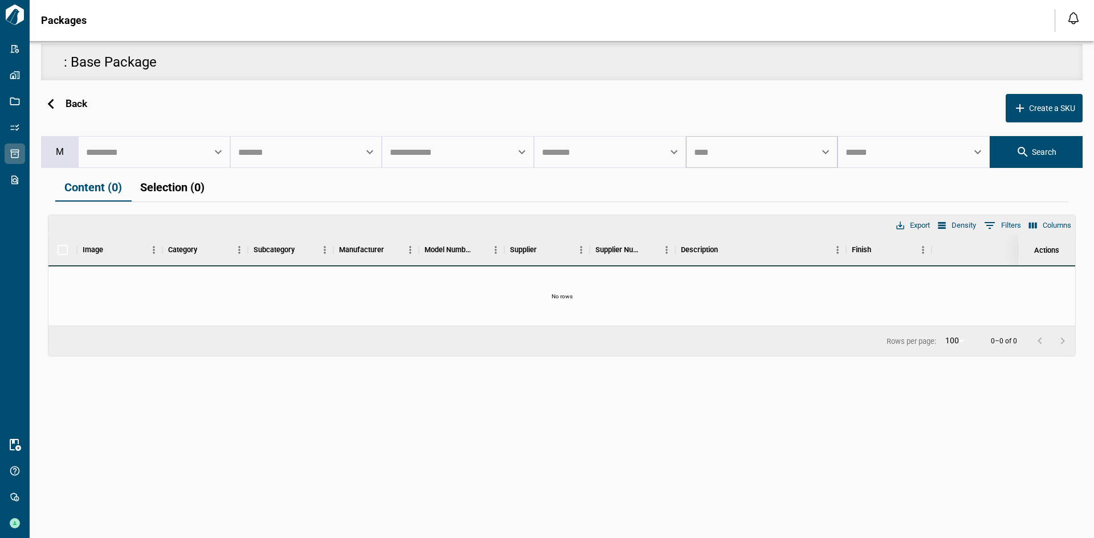
click at [744, 146] on input "text" at bounding box center [753, 152] width 125 height 22
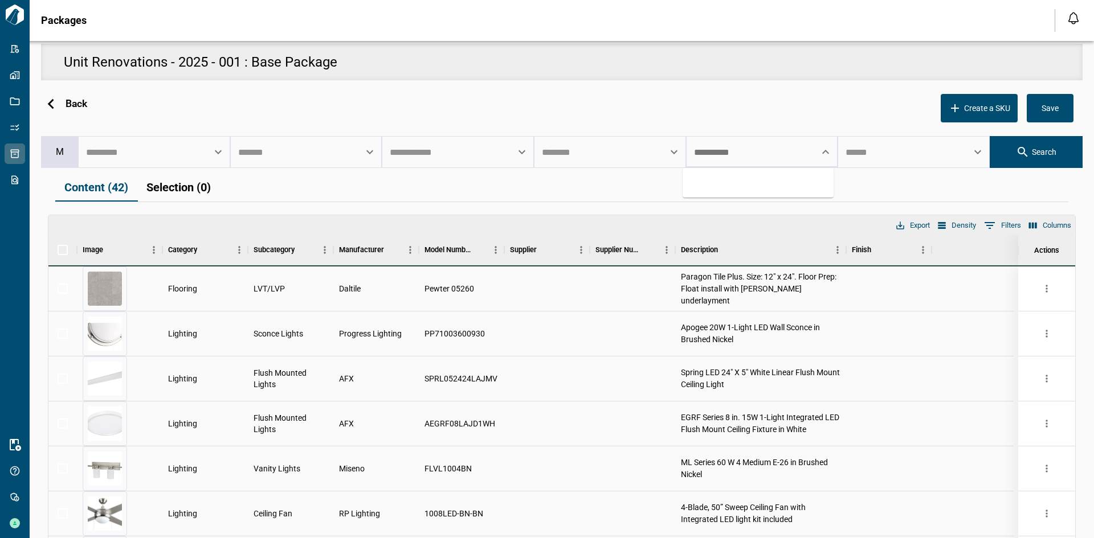
click at [743, 183] on div "No options" at bounding box center [758, 183] width 151 height 30
click at [742, 156] on input "**********" at bounding box center [753, 152] width 125 height 22
click at [748, 187] on li "Door Stops" at bounding box center [758, 183] width 151 height 21
type input "**********"
click at [1018, 155] on icon "button" at bounding box center [1023, 152] width 14 height 14
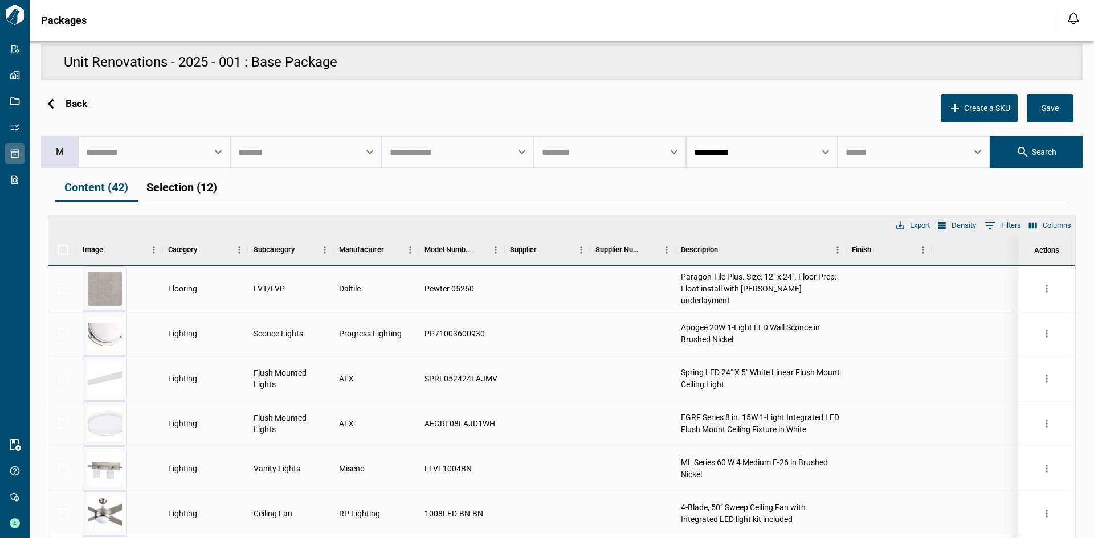
click at [203, 187] on button "Selection (12)" at bounding box center [181, 188] width 89 height 28
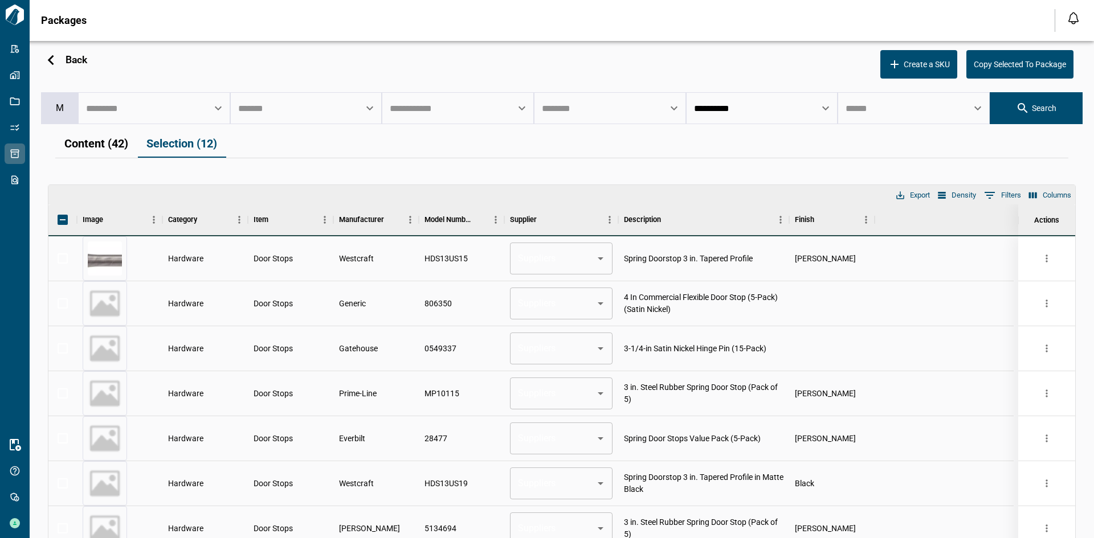
scroll to position [39, 0]
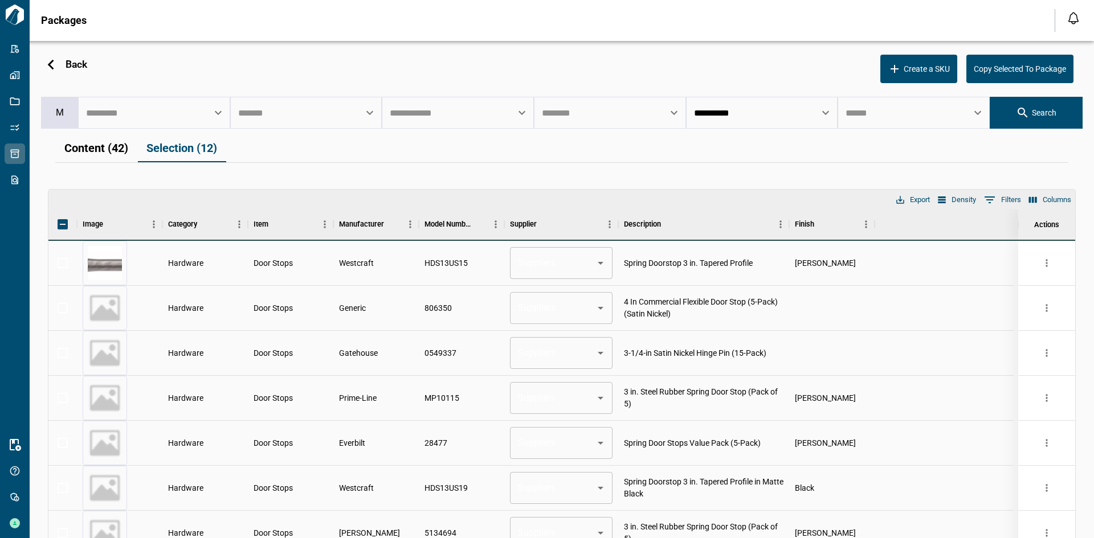
click at [1032, 71] on span "Copy Selected To Package" at bounding box center [1020, 69] width 92 height 10
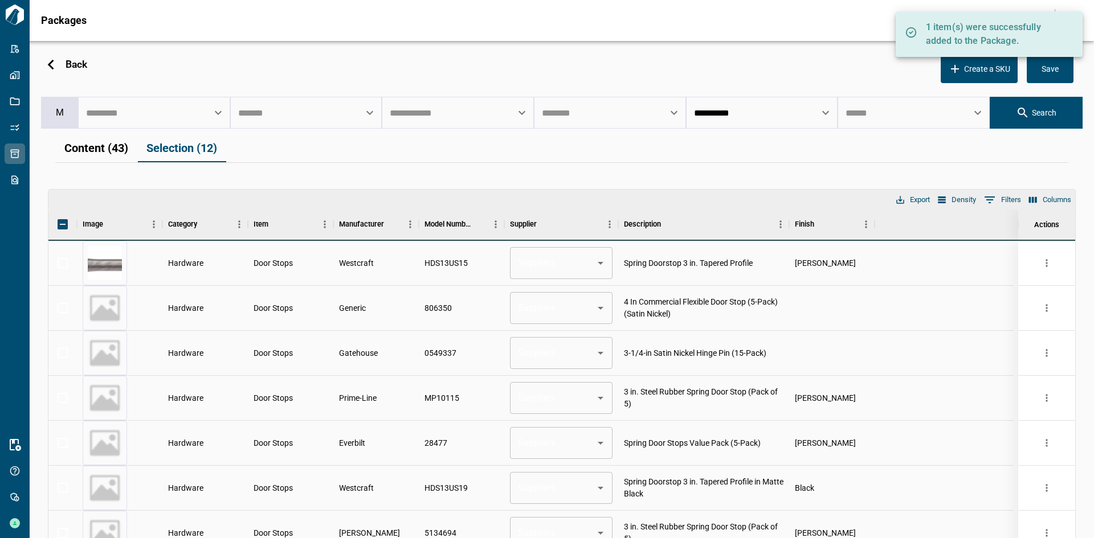
click at [1052, 73] on span "Save" at bounding box center [1049, 69] width 17 height 10
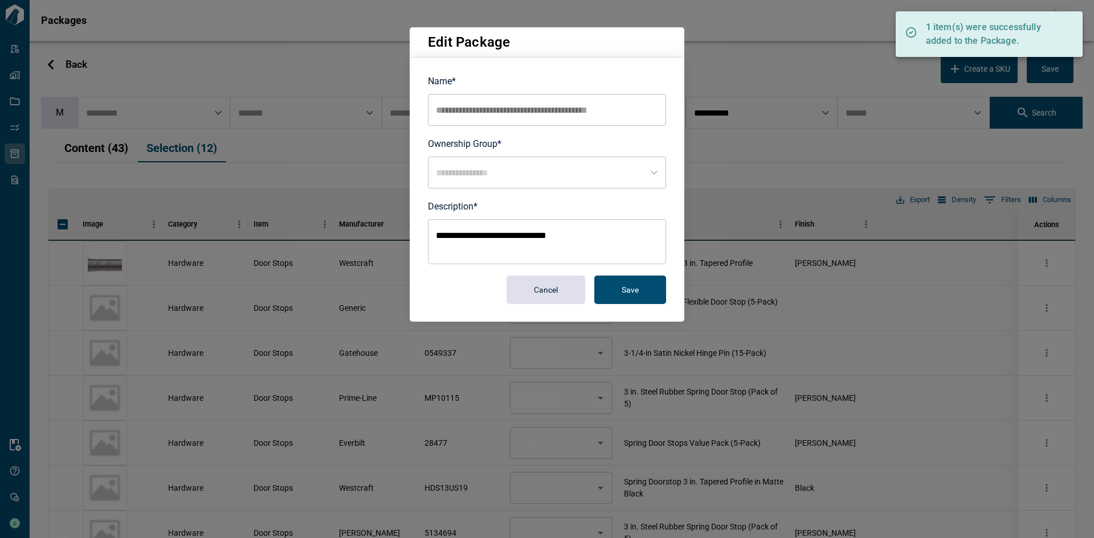
type input "********"
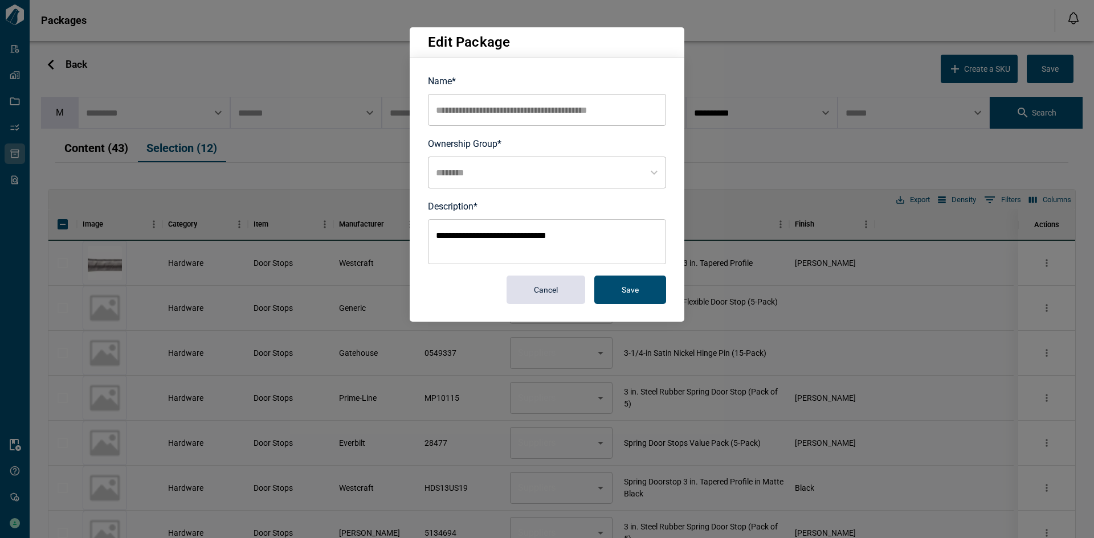
click at [618, 289] on button "Save" at bounding box center [630, 290] width 72 height 28
type input "**********"
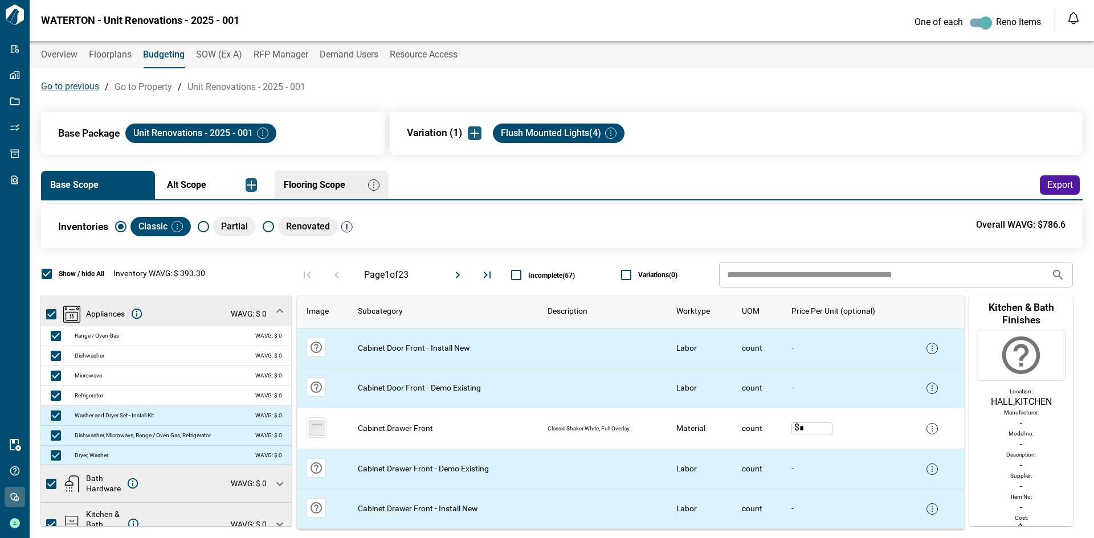
click at [456, 276] on icon "Move to next page" at bounding box center [458, 275] width 4 height 7
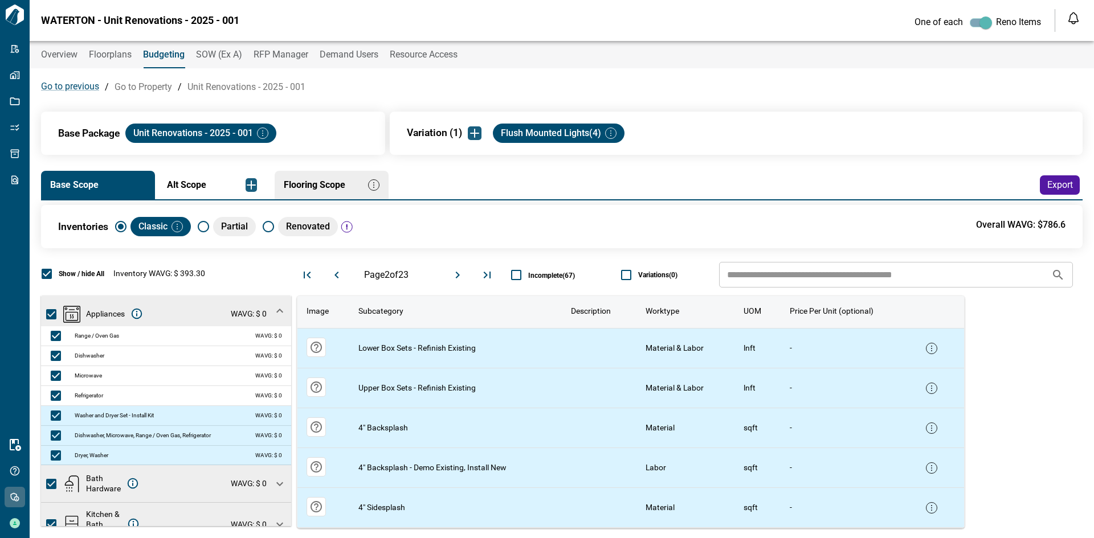
click at [456, 279] on icon "Move to next page" at bounding box center [458, 275] width 14 height 14
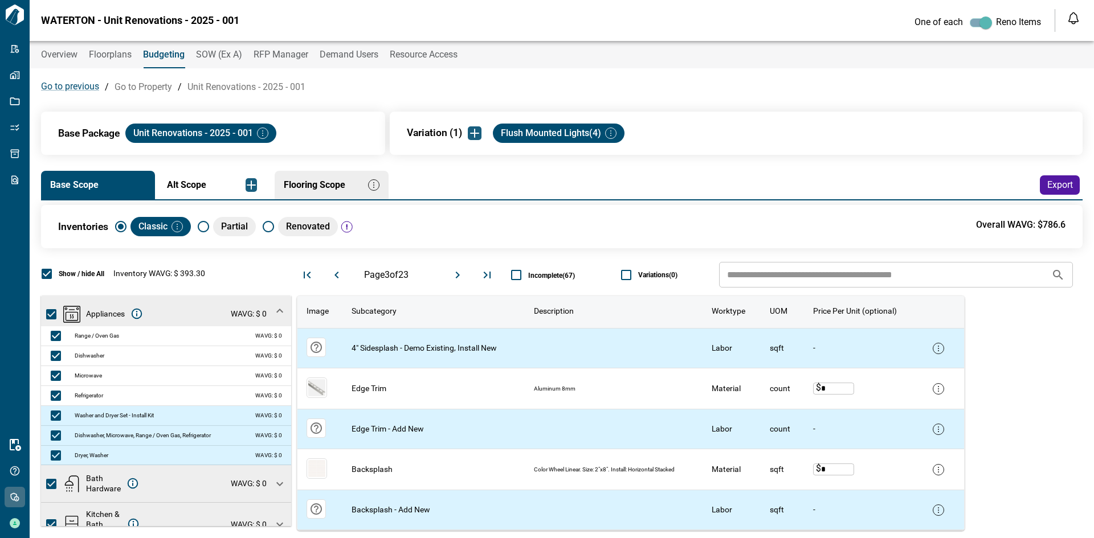
click at [456, 279] on icon "Move to next page" at bounding box center [458, 275] width 14 height 14
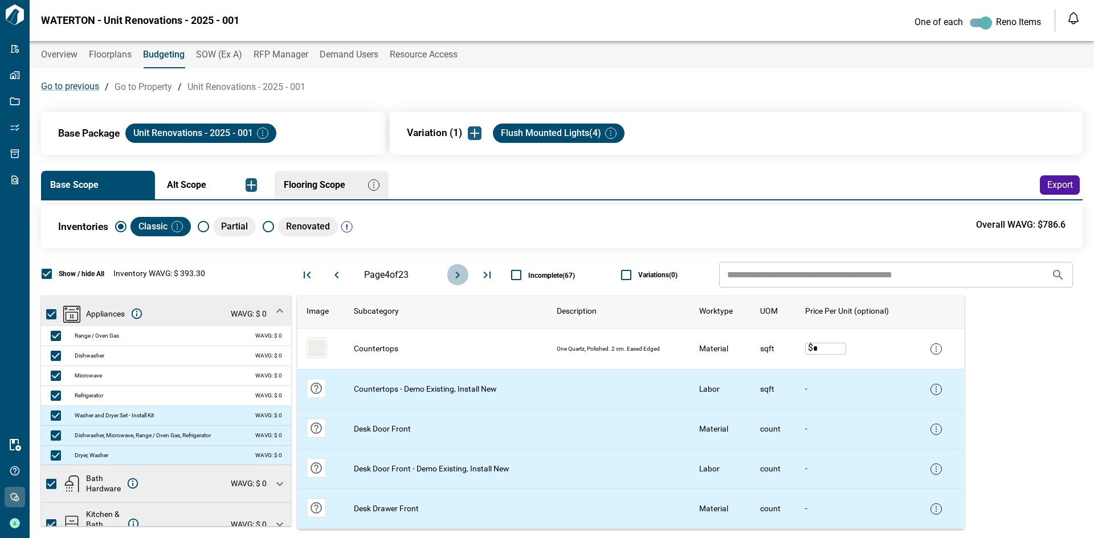
click at [456, 279] on icon "Move to next page" at bounding box center [458, 275] width 14 height 14
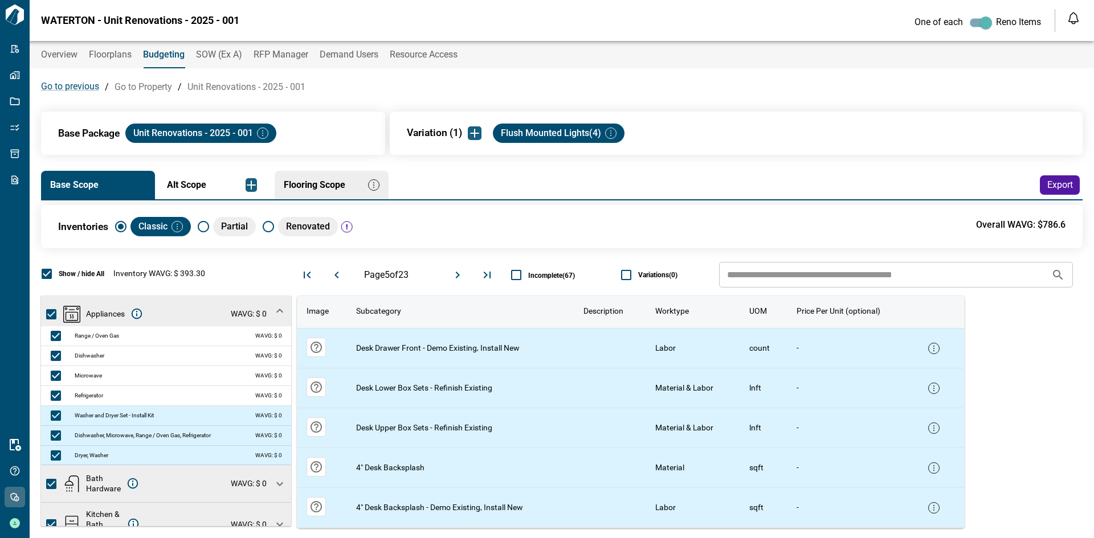
click at [456, 279] on icon "Move to next page" at bounding box center [458, 275] width 14 height 14
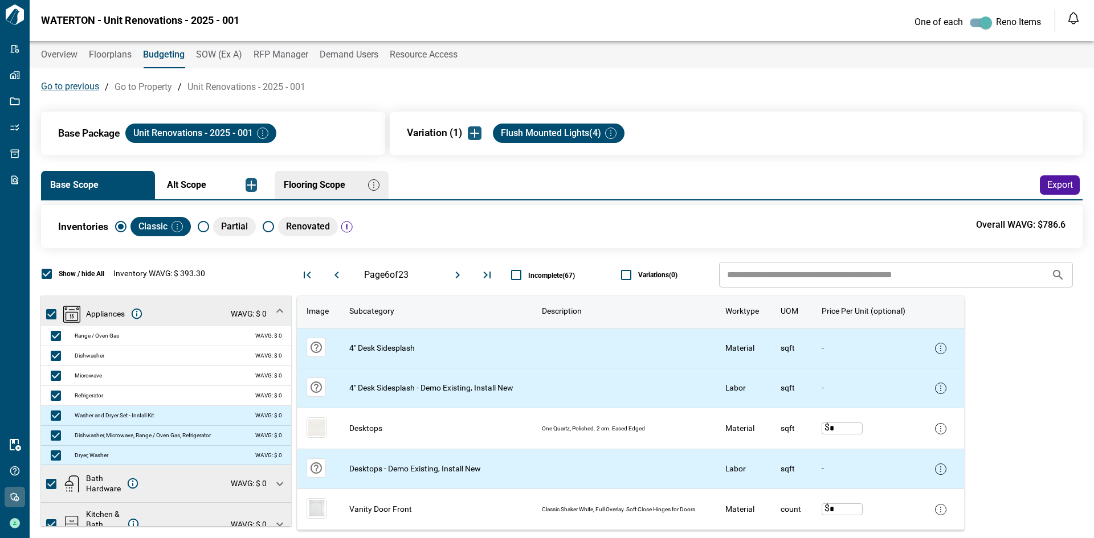
click at [456, 279] on icon "Move to next page" at bounding box center [458, 275] width 14 height 14
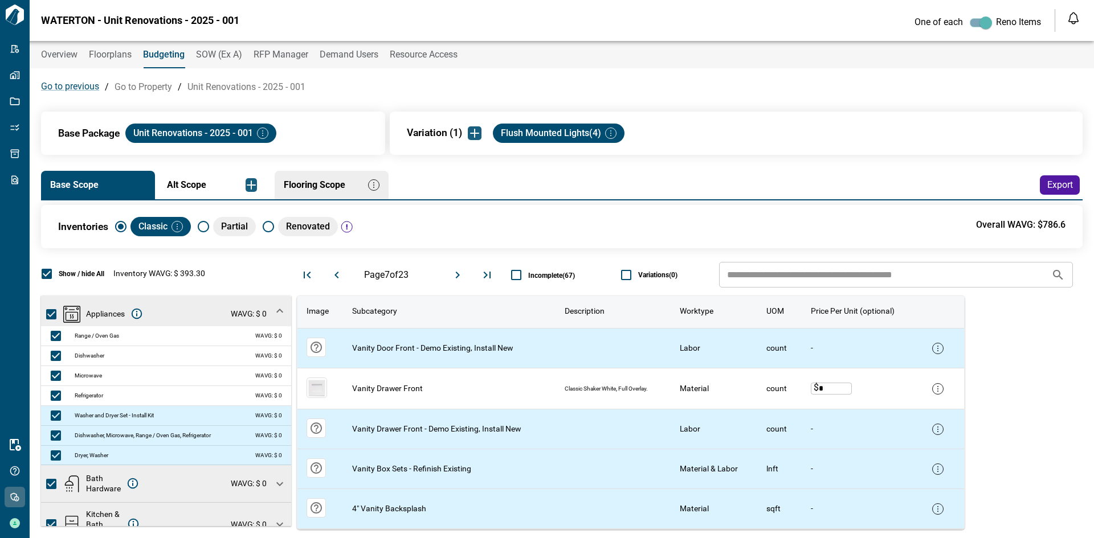
click at [456, 279] on icon "Move to next page" at bounding box center [458, 275] width 14 height 14
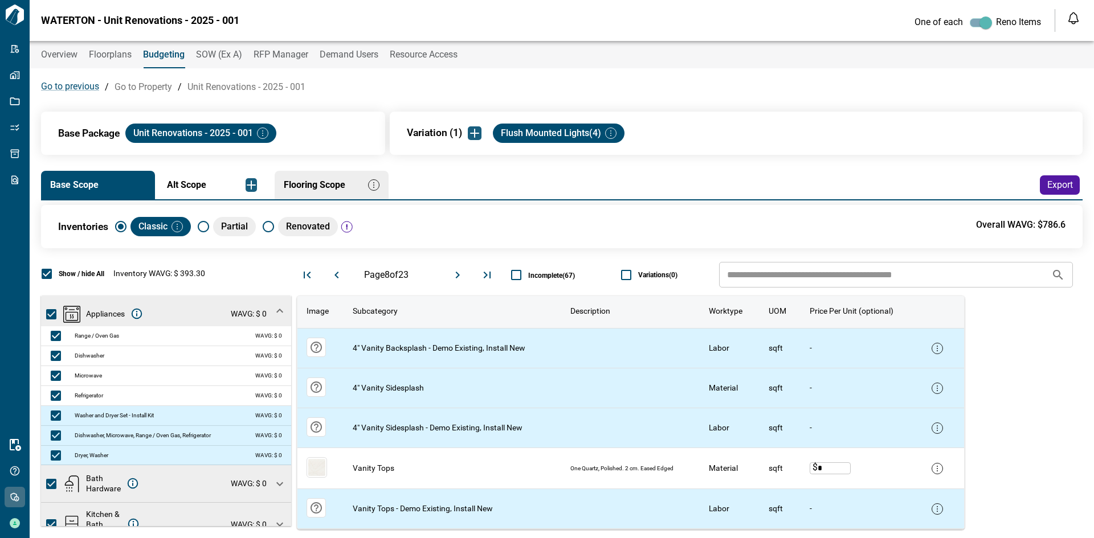
click at [456, 279] on icon "Move to next page" at bounding box center [458, 275] width 14 height 14
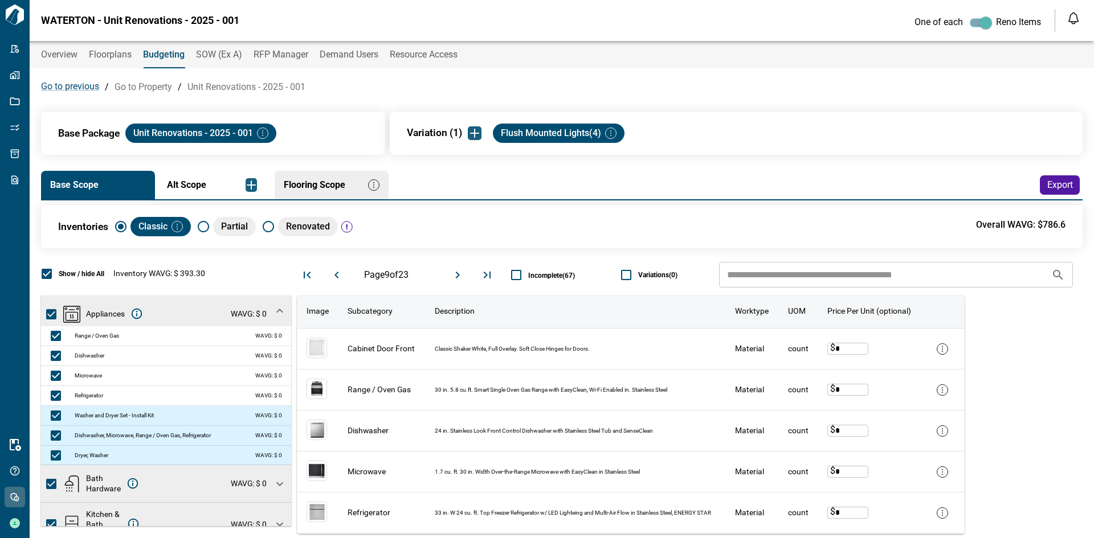
click at [456, 279] on icon "Move to next page" at bounding box center [458, 275] width 14 height 14
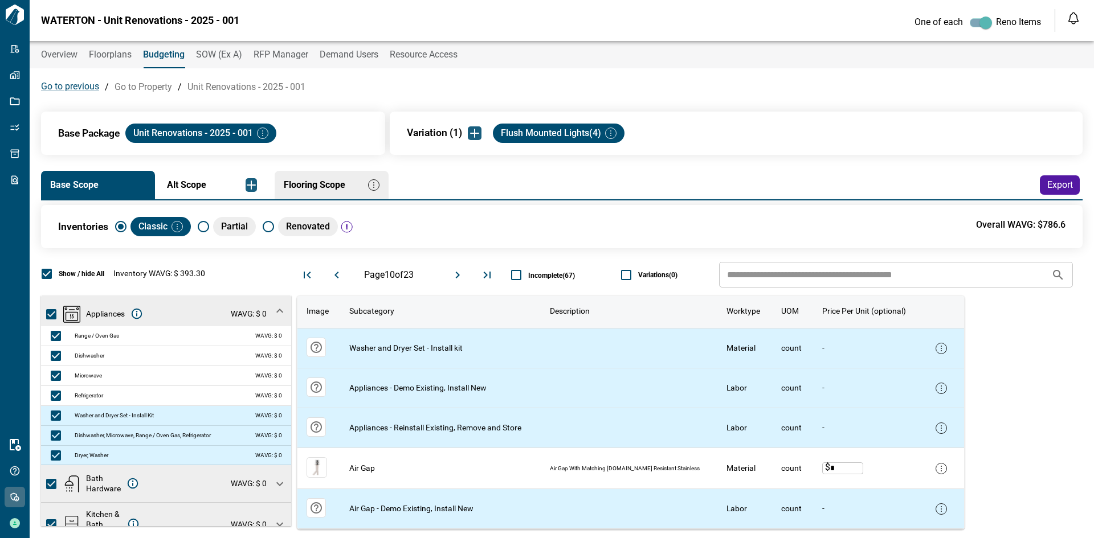
click at [456, 279] on icon "Move to next page" at bounding box center [458, 275] width 14 height 14
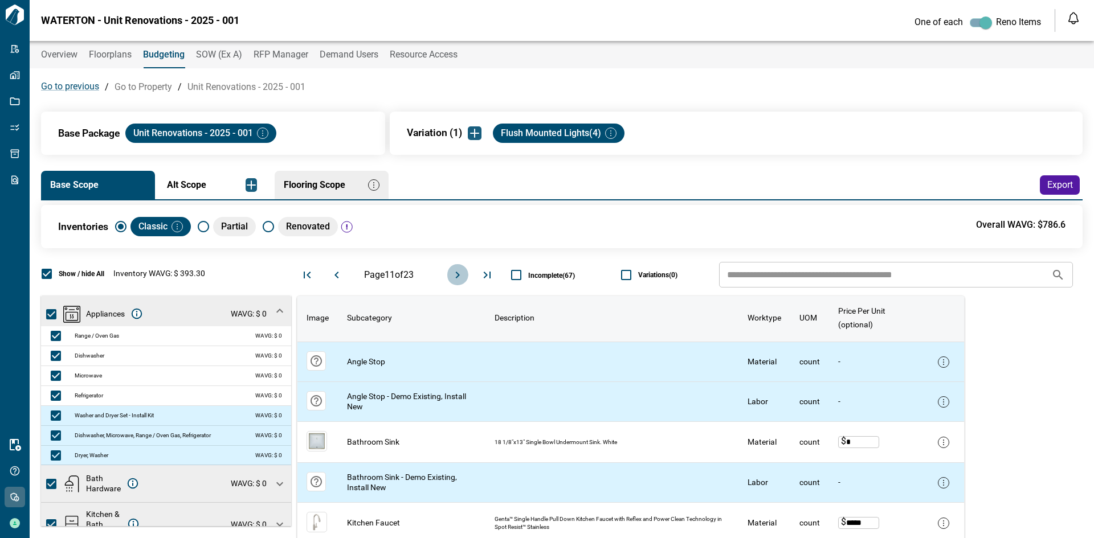
click at [456, 279] on icon "Move to next page" at bounding box center [458, 275] width 14 height 14
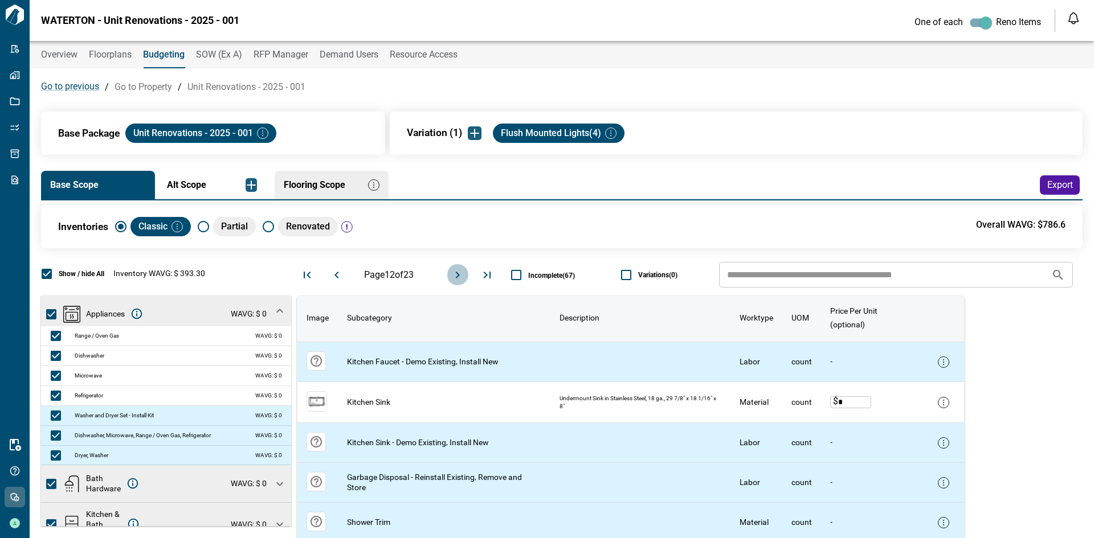
click at [456, 279] on icon "Move to next page" at bounding box center [458, 275] width 14 height 14
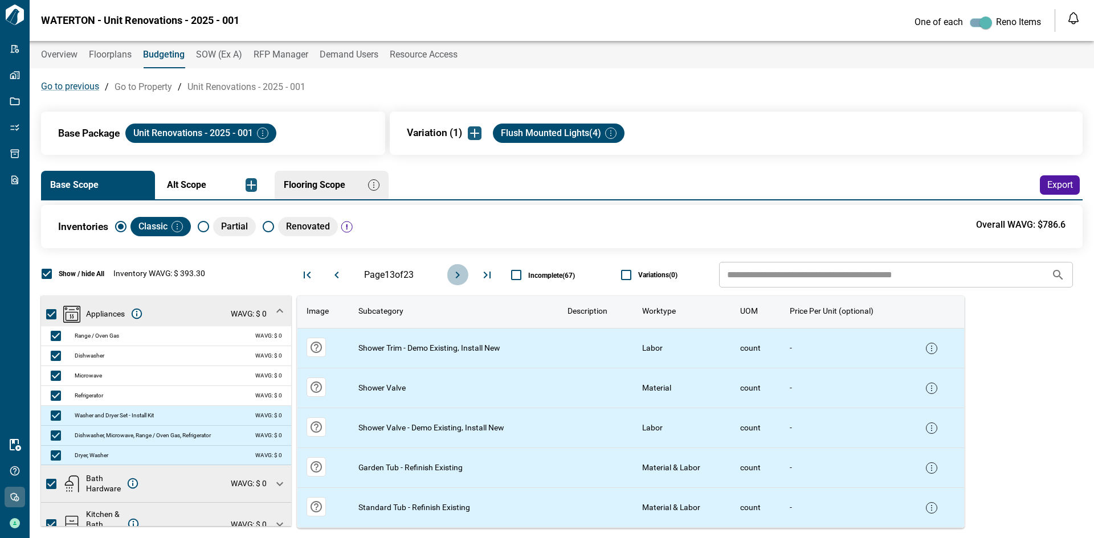
click at [456, 279] on icon "Move to next page" at bounding box center [458, 275] width 14 height 14
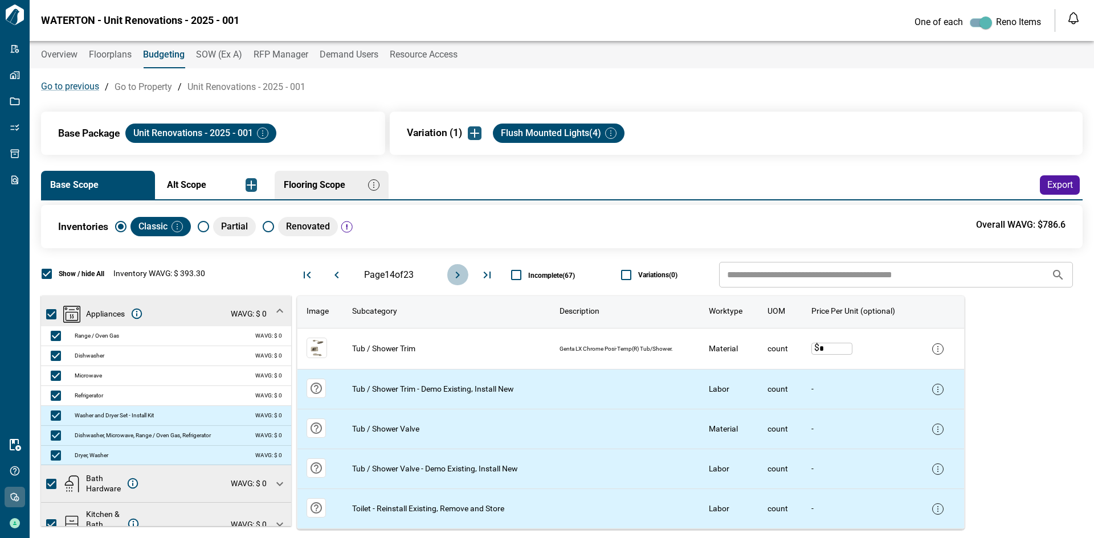
click at [456, 279] on icon "Move to next page" at bounding box center [458, 275] width 14 height 14
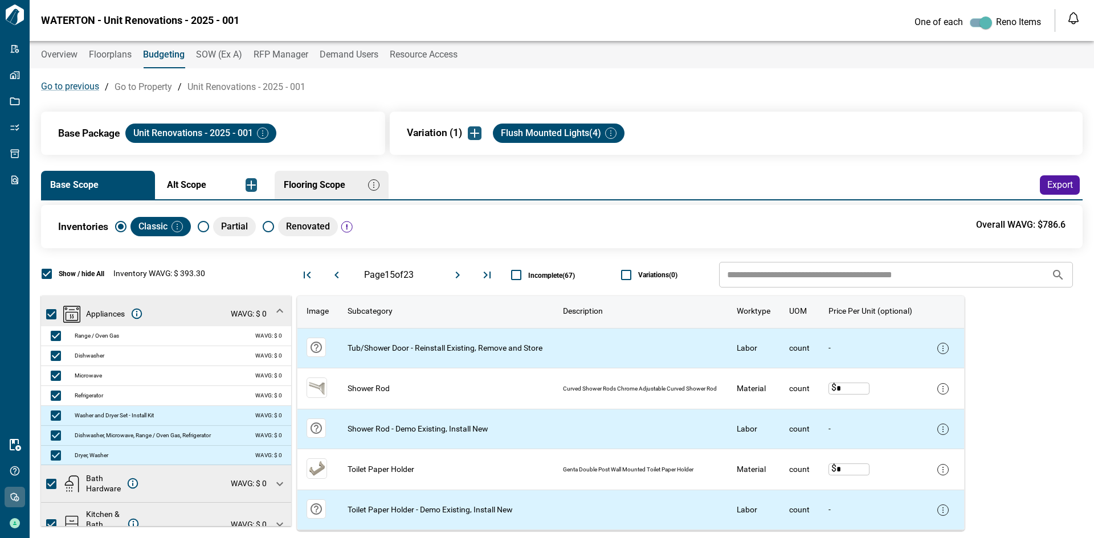
click at [456, 279] on icon "Move to next page" at bounding box center [458, 275] width 14 height 14
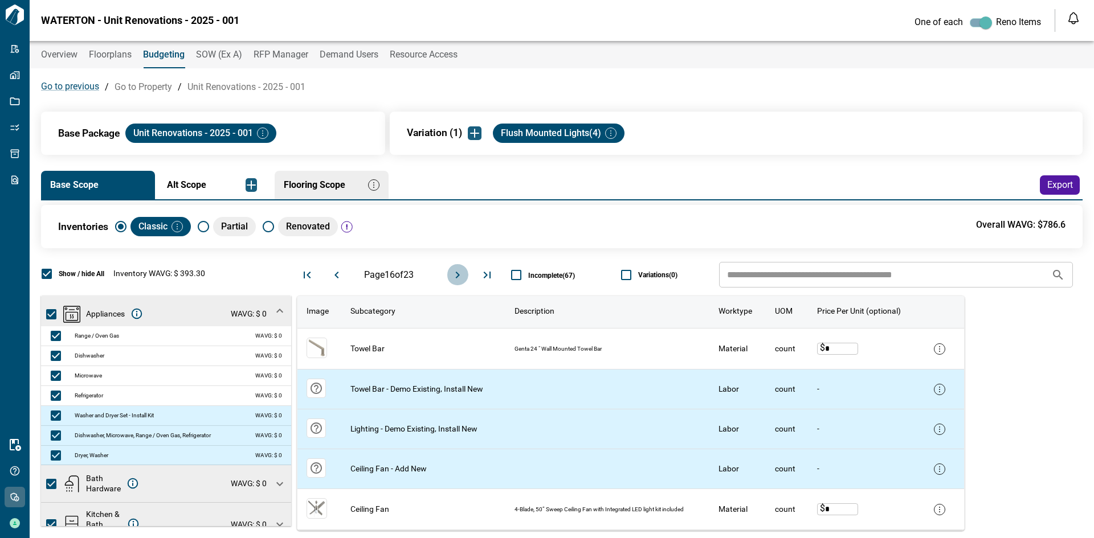
click at [456, 279] on icon "Move to next page" at bounding box center [458, 275] width 14 height 14
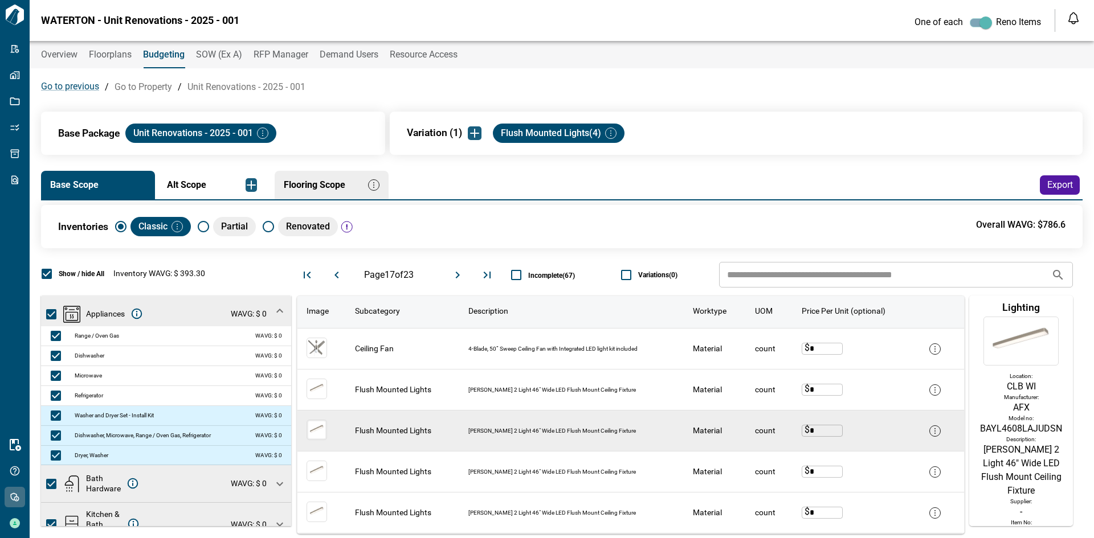
click at [321, 428] on img at bounding box center [317, 430] width 21 height 21
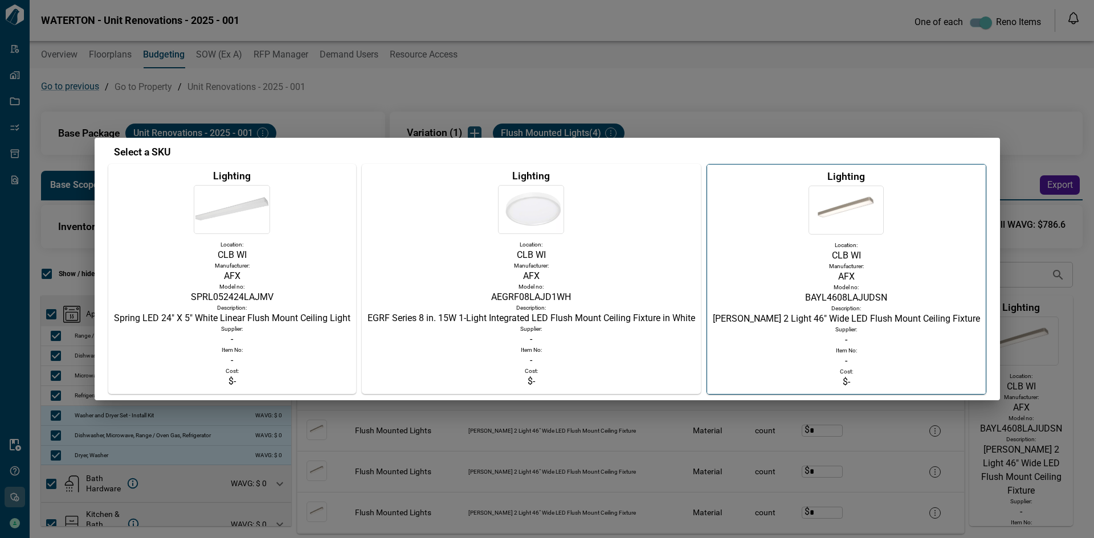
click at [533, 277] on p "AFX" at bounding box center [531, 276] width 328 height 14
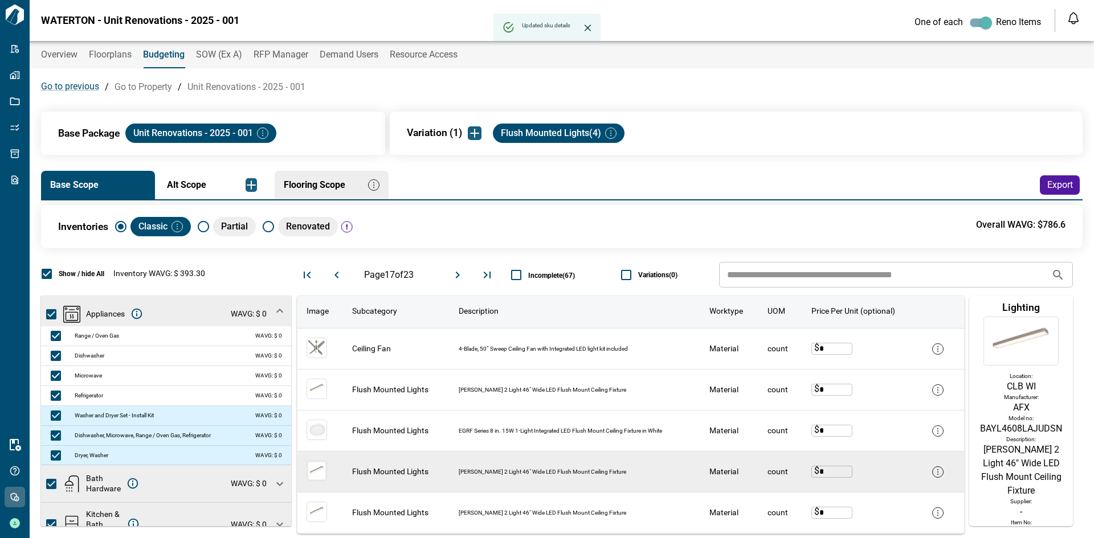
click at [318, 471] on img at bounding box center [317, 471] width 21 height 21
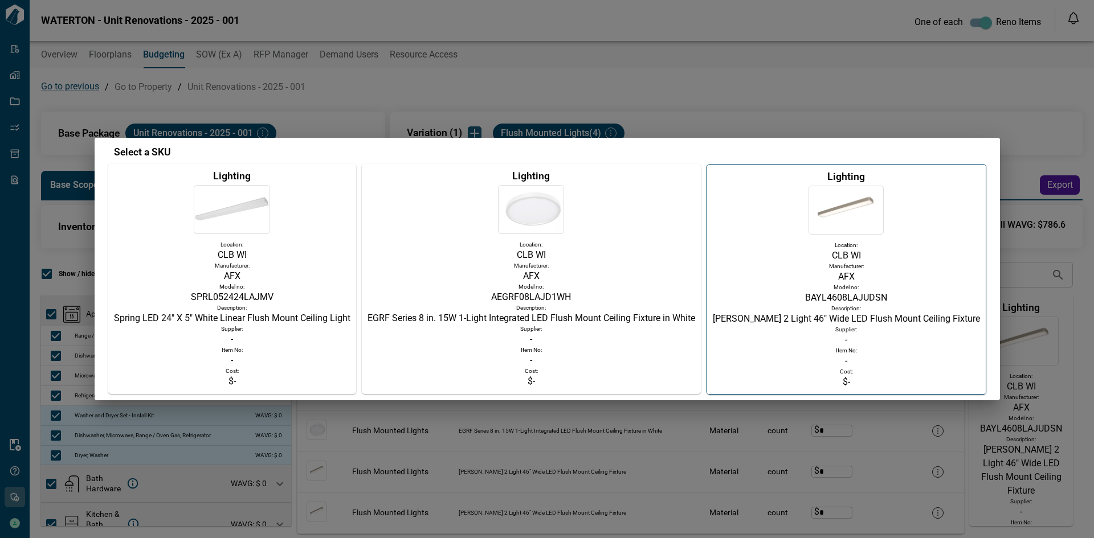
click at [337, 305] on div "Description:" at bounding box center [232, 307] width 236 height 7
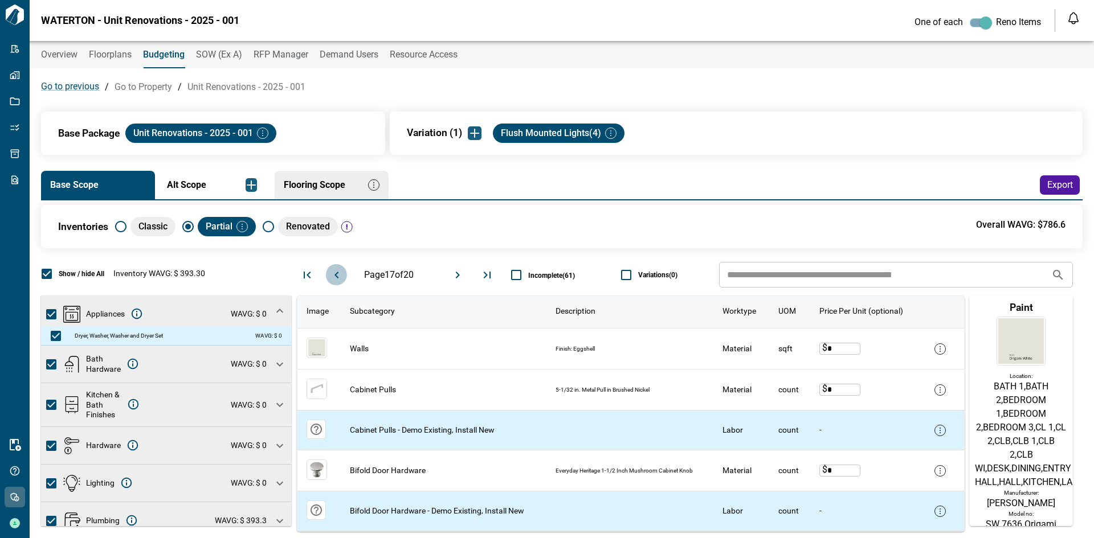
click at [334, 278] on icon "Move to previous page" at bounding box center [337, 275] width 14 height 14
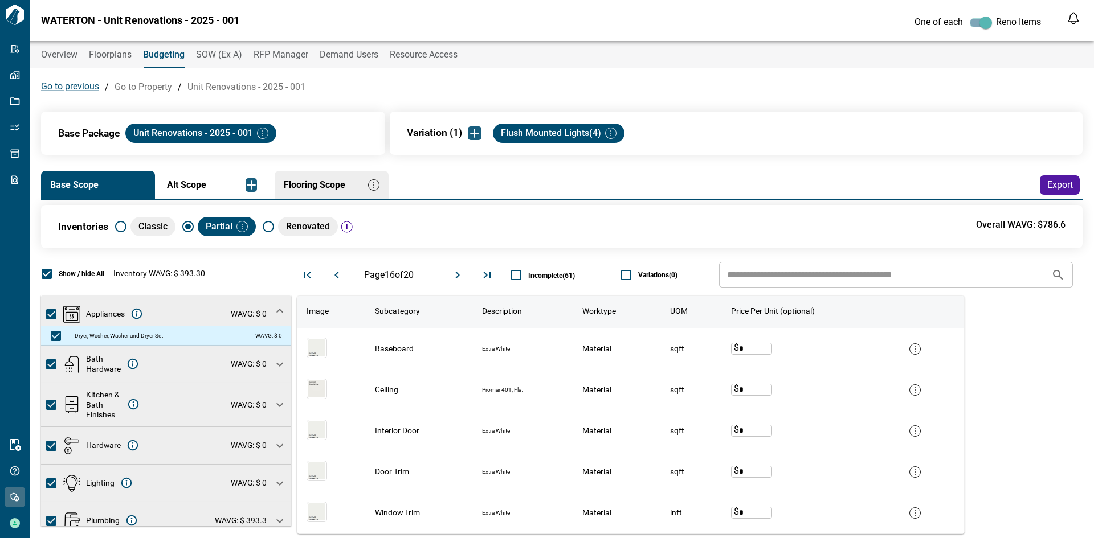
click at [334, 278] on icon "Move to previous page" at bounding box center [337, 275] width 14 height 14
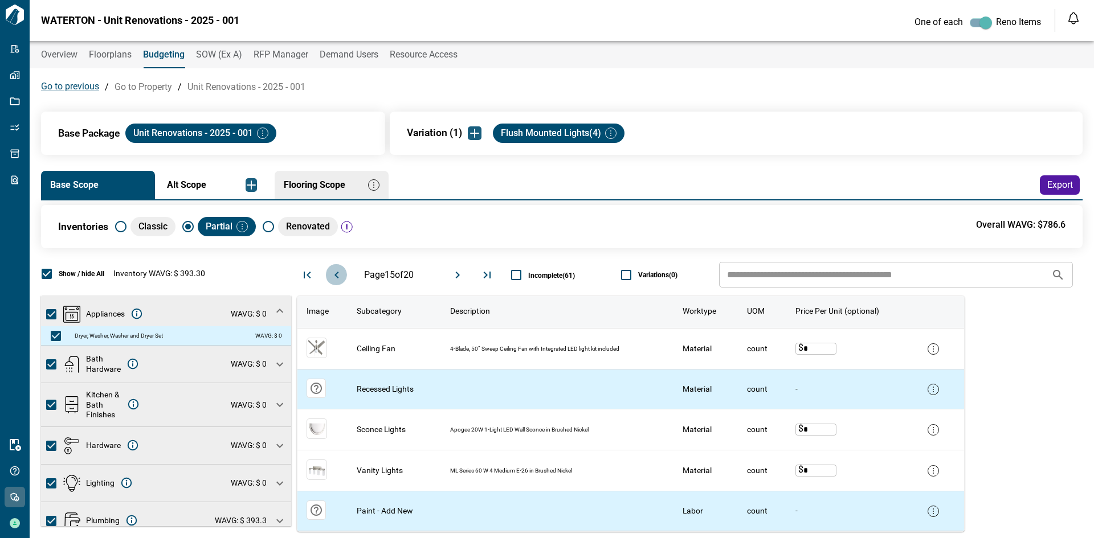
click at [334, 278] on icon "Move to previous page" at bounding box center [337, 275] width 14 height 14
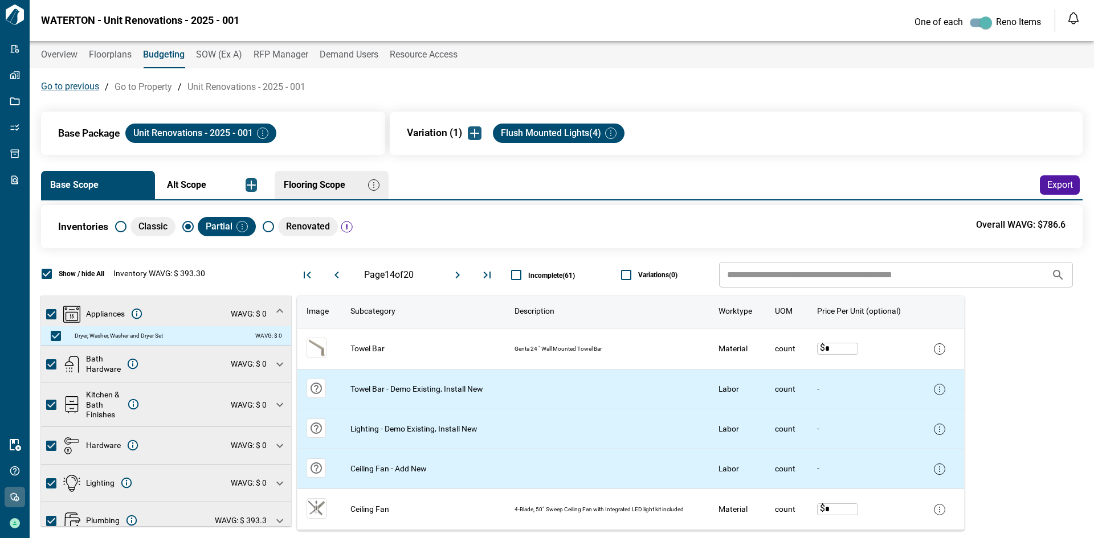
click at [456, 272] on icon "Move to next page" at bounding box center [458, 275] width 14 height 14
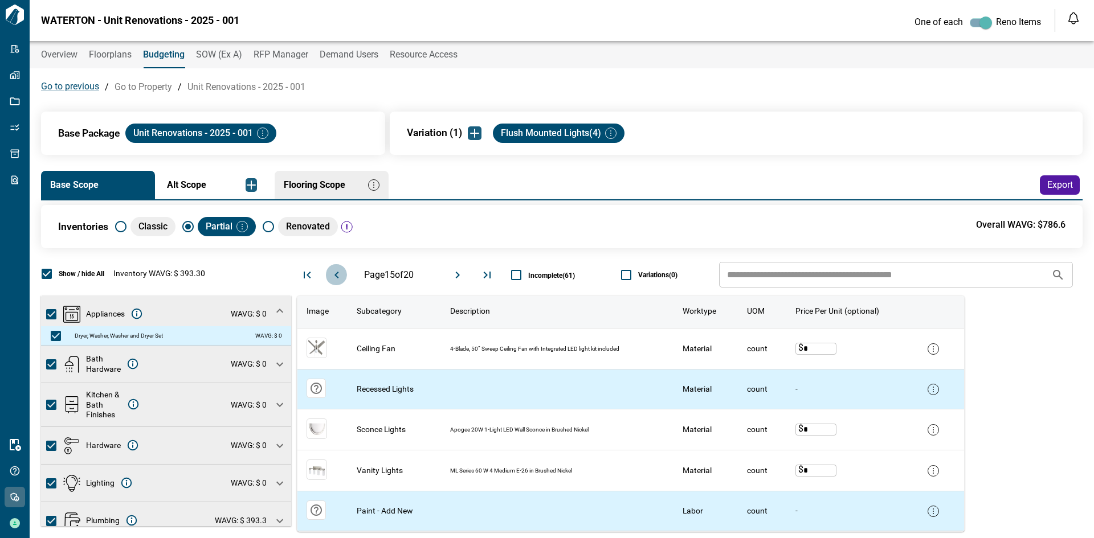
click at [332, 272] on icon "Move to previous page" at bounding box center [337, 275] width 14 height 14
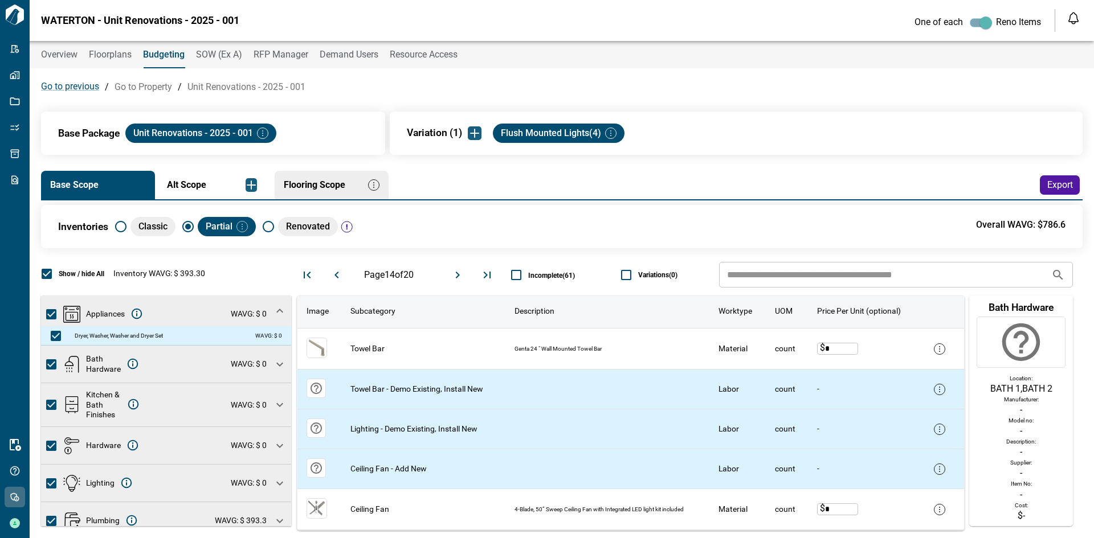
click at [243, 226] on img "button" at bounding box center [241, 226] width 11 height 11
click at [279, 247] on li "Edit" at bounding box center [273, 247] width 51 height 21
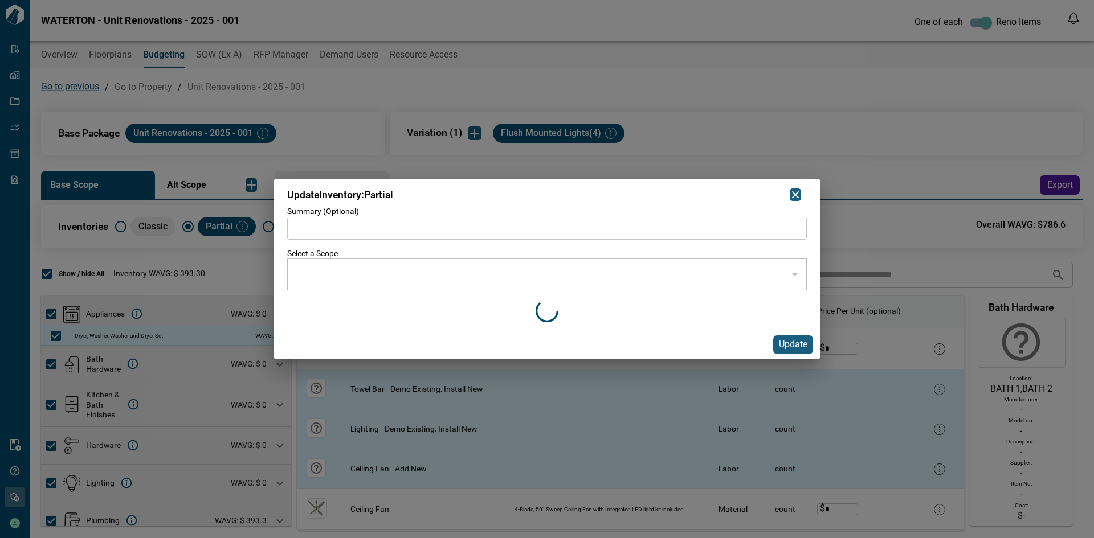
type input "**********"
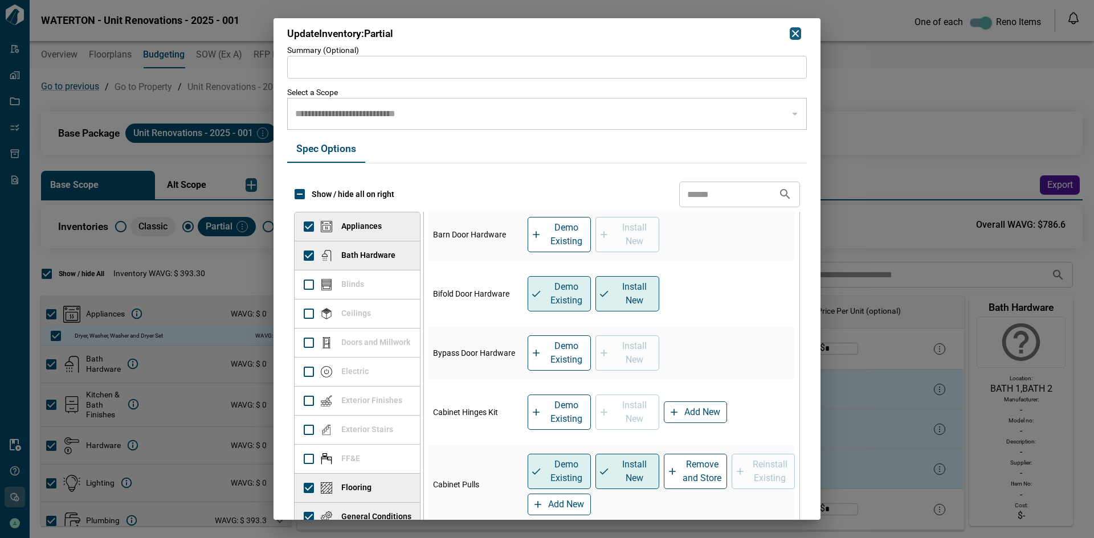
scroll to position [144, 0]
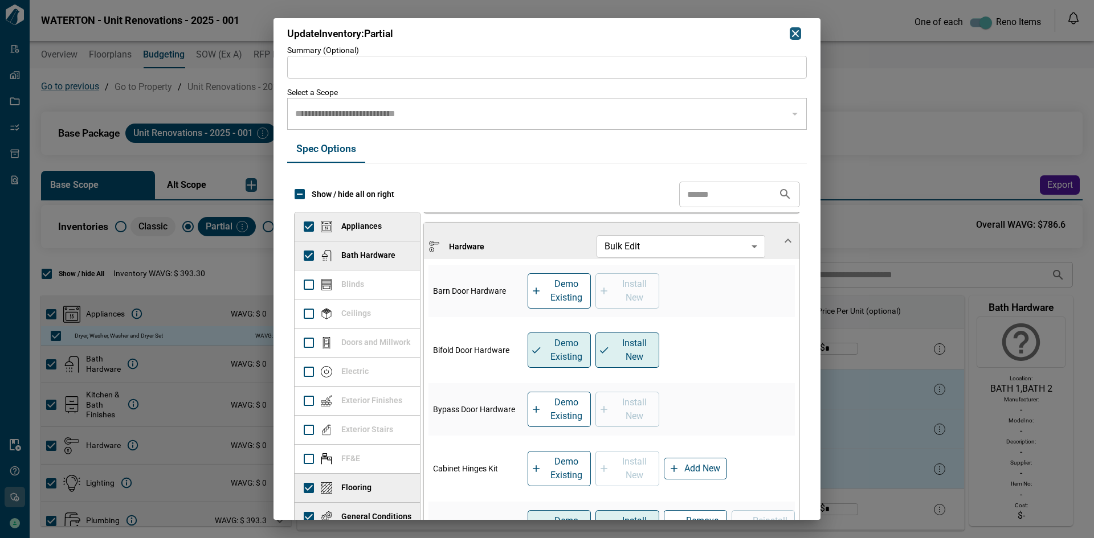
drag, startPoint x: 517, startPoint y: 247, endPoint x: 717, endPoint y: 271, distance: 201.5
click at [517, 247] on div "Hardware" at bounding box center [508, 246] width 161 height 11
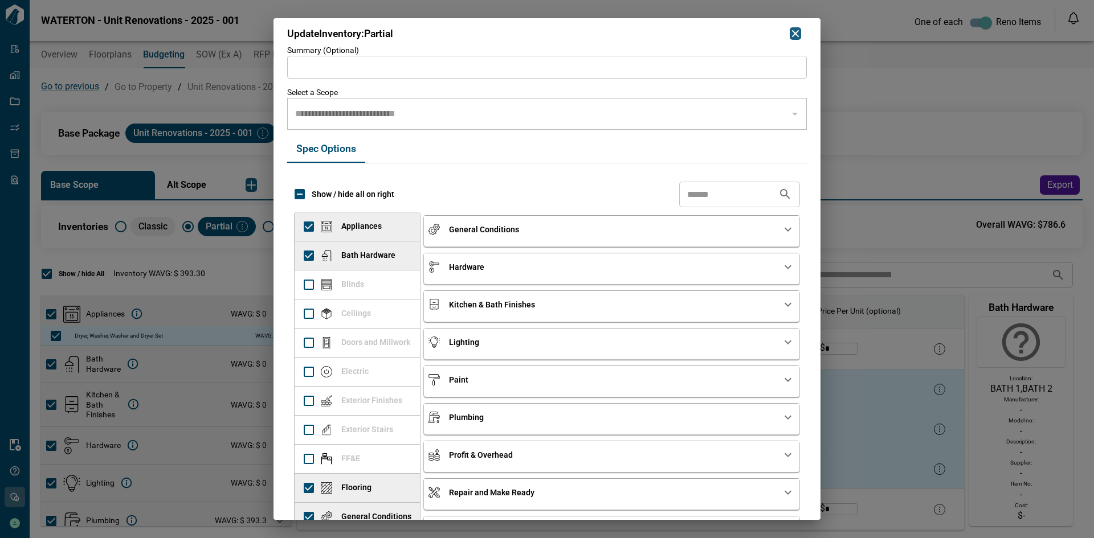
scroll to position [109, 0]
click at [517, 342] on div "Lighting" at bounding box center [604, 342] width 353 height 11
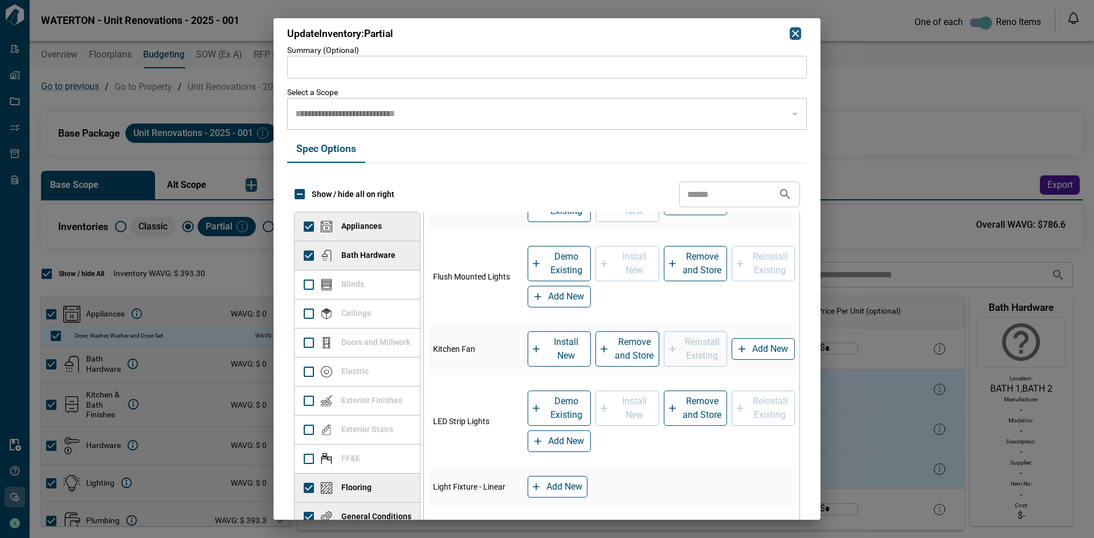
scroll to position [1158, 0]
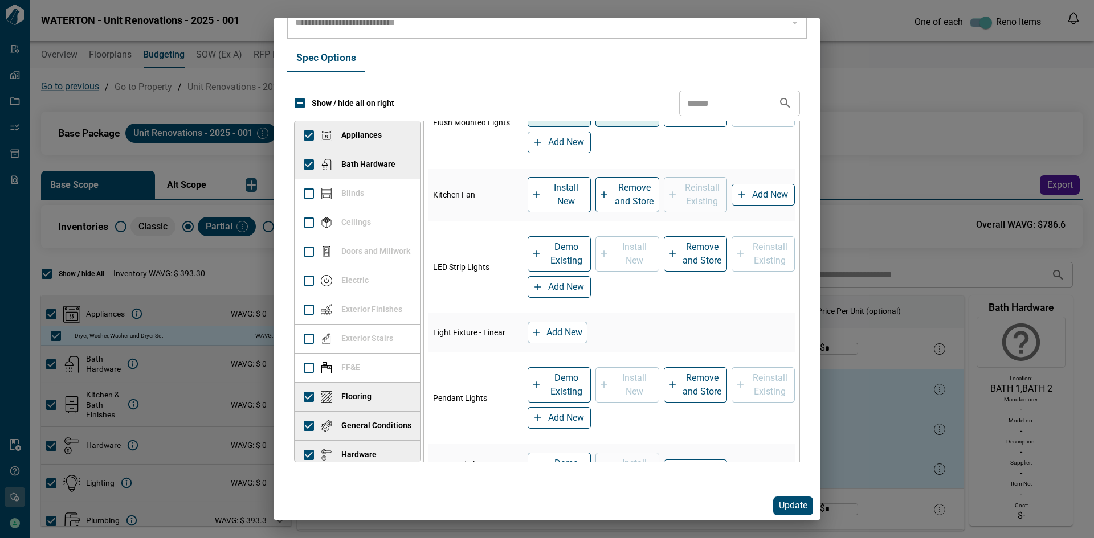
click at [796, 505] on span "Update" at bounding box center [793, 506] width 28 height 12
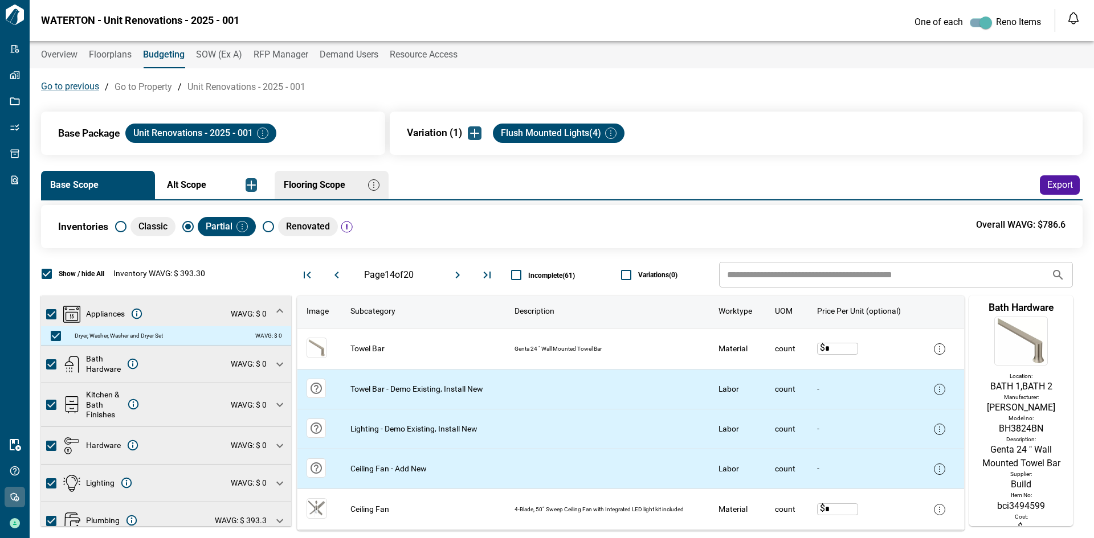
click at [454, 275] on icon "Move to next page" at bounding box center [458, 275] width 14 height 14
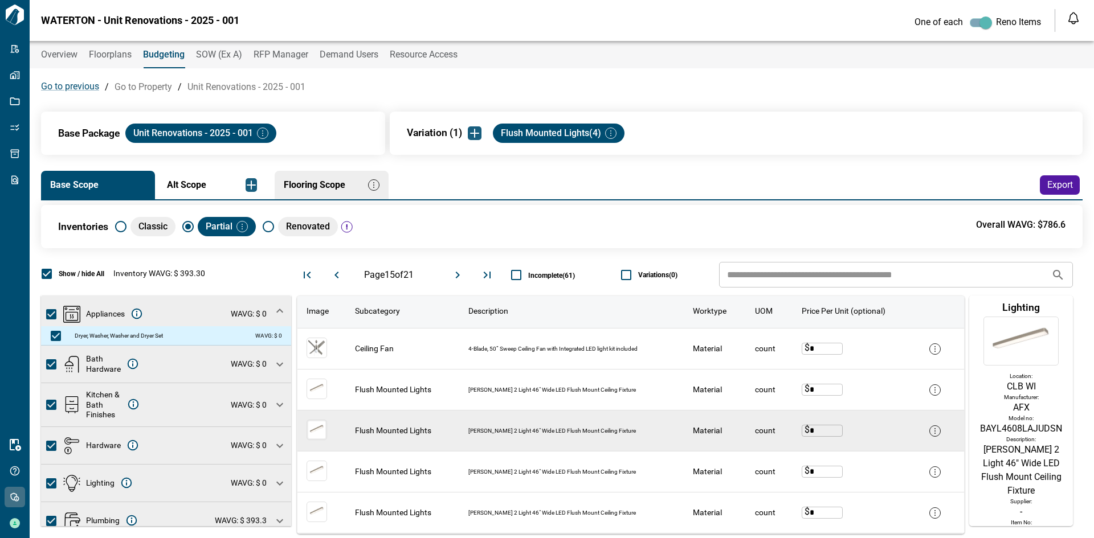
click at [320, 432] on img at bounding box center [317, 430] width 21 height 21
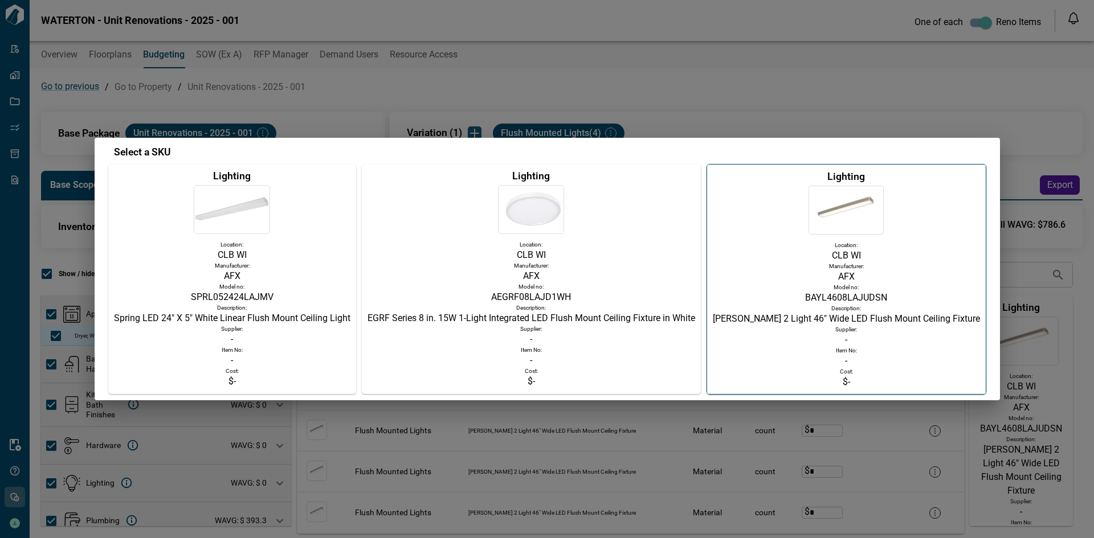
click at [594, 259] on p "CLB WI" at bounding box center [531, 255] width 328 height 14
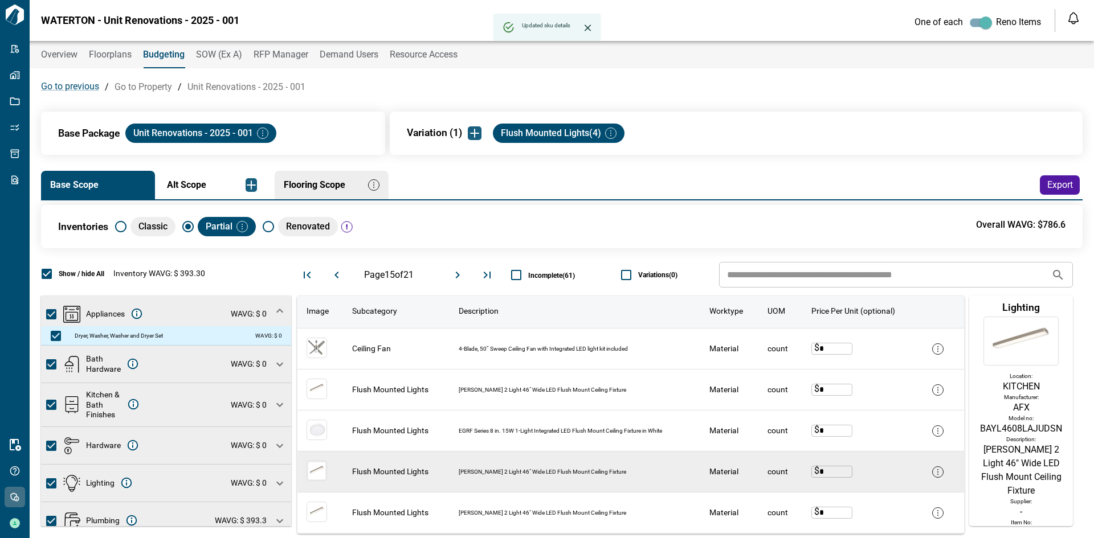
click at [318, 473] on img at bounding box center [317, 471] width 21 height 21
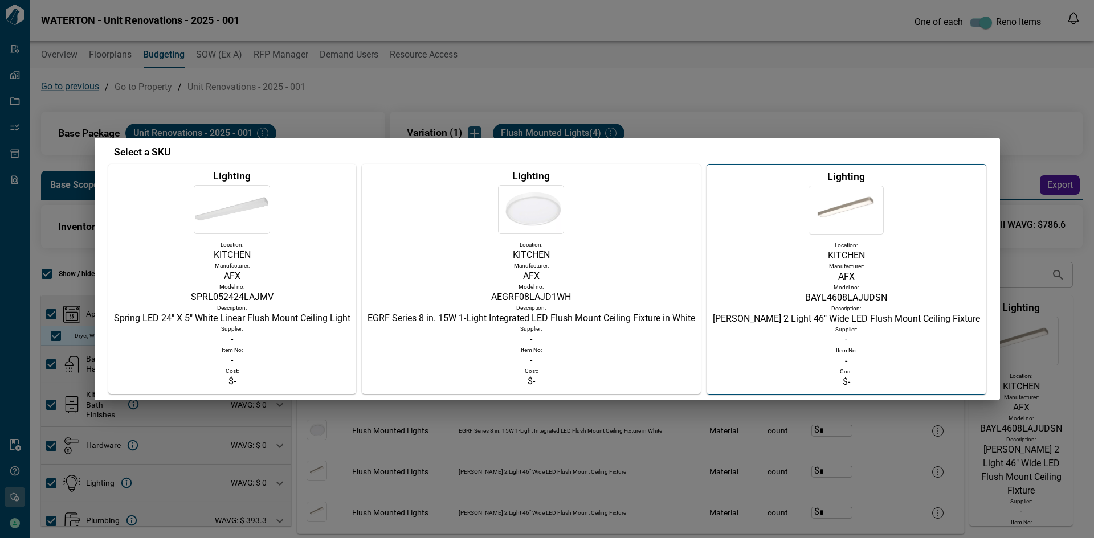
click at [340, 280] on p "AFX" at bounding box center [232, 276] width 236 height 14
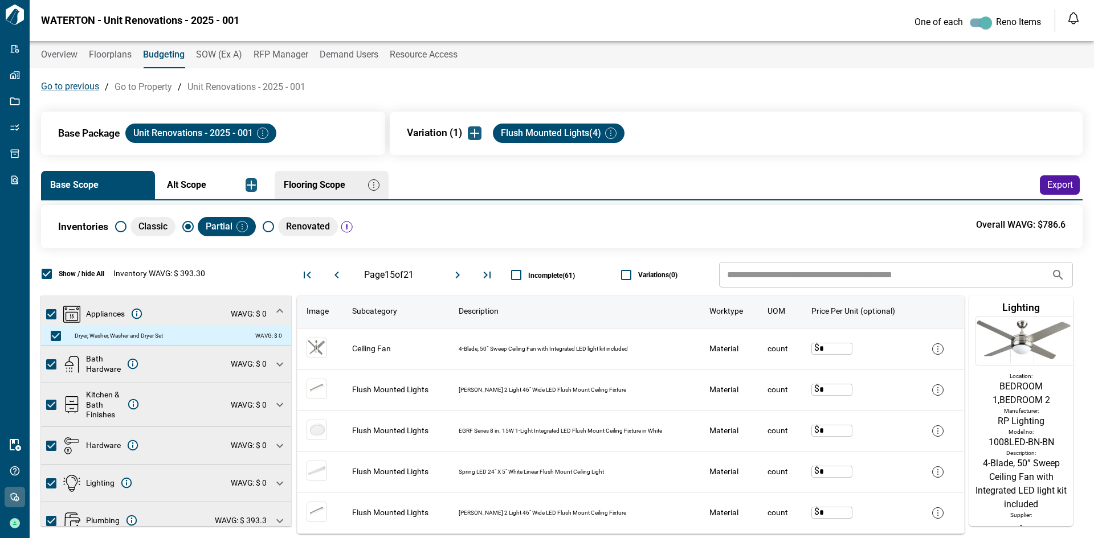
click at [219, 185] on span "Alt Scope" at bounding box center [203, 185] width 73 height 10
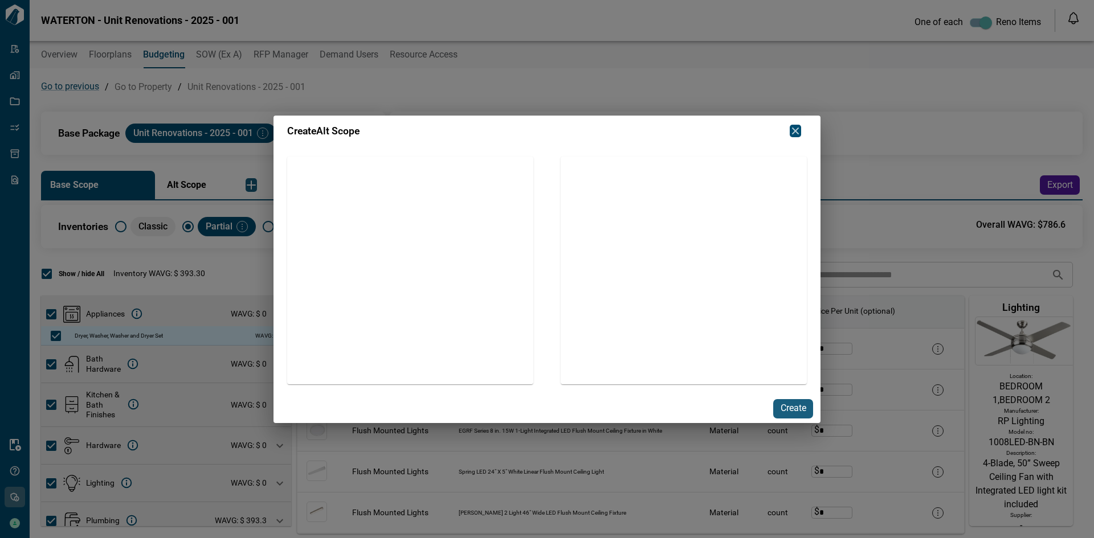
click at [800, 130] on button "button" at bounding box center [795, 131] width 11 height 13
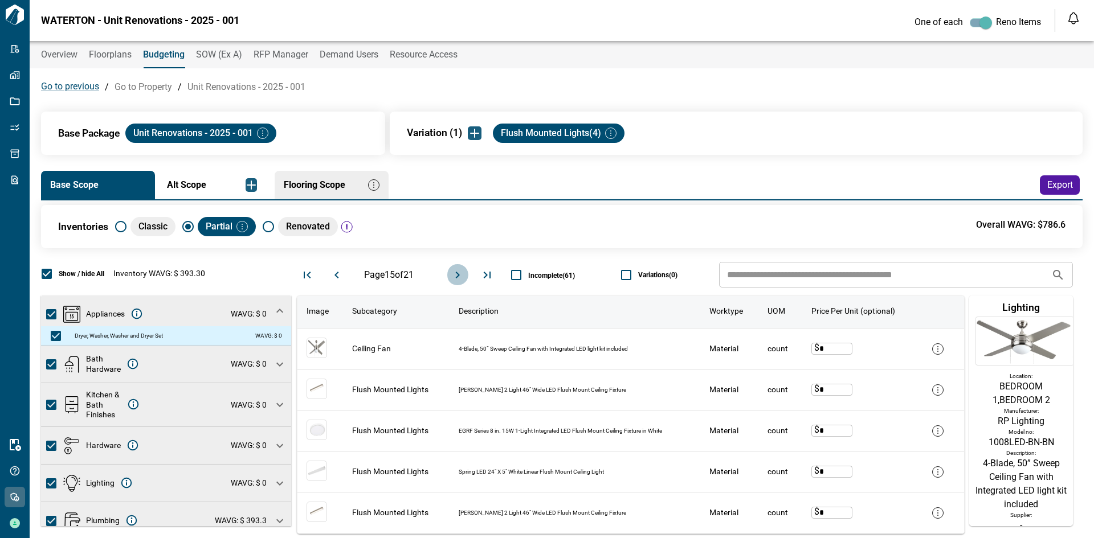
click at [455, 274] on icon "Move to next page" at bounding box center [458, 275] width 14 height 14
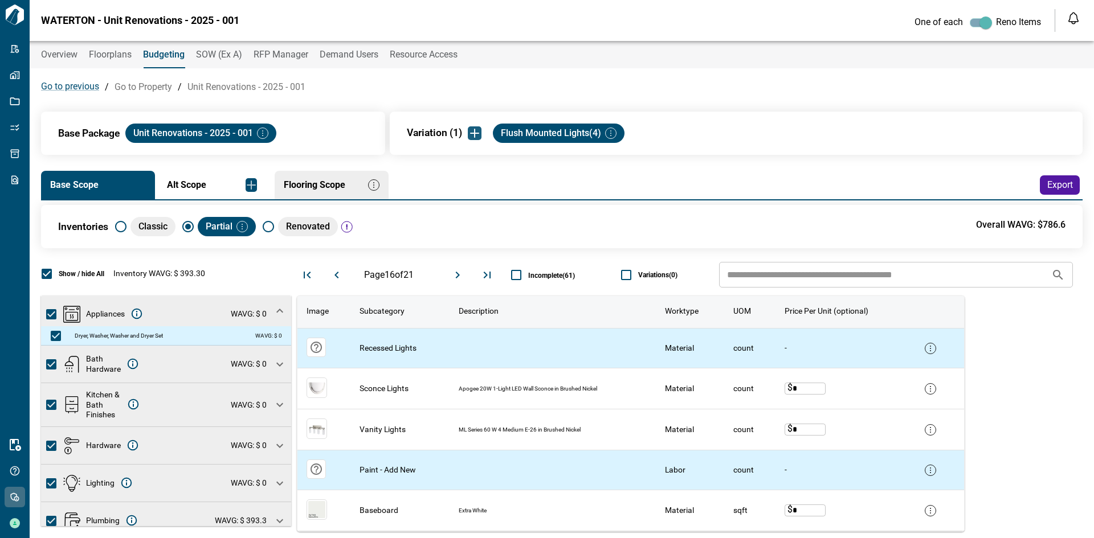
click at [253, 188] on img "button" at bounding box center [251, 185] width 14 height 14
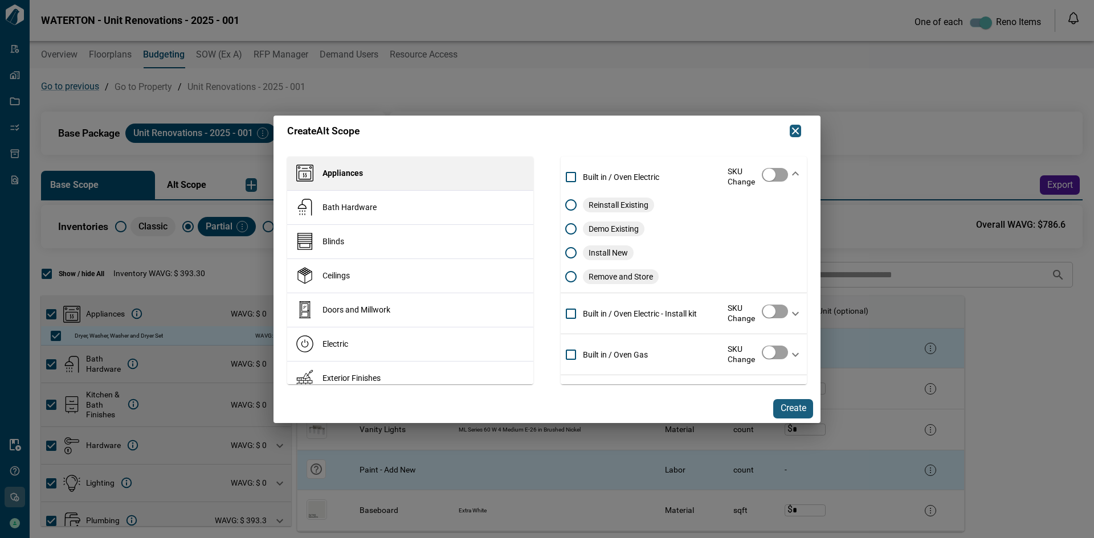
drag, startPoint x: 424, startPoint y: 334, endPoint x: 482, endPoint y: 316, distance: 60.9
click at [423, 334] on li "Electric" at bounding box center [410, 345] width 246 height 34
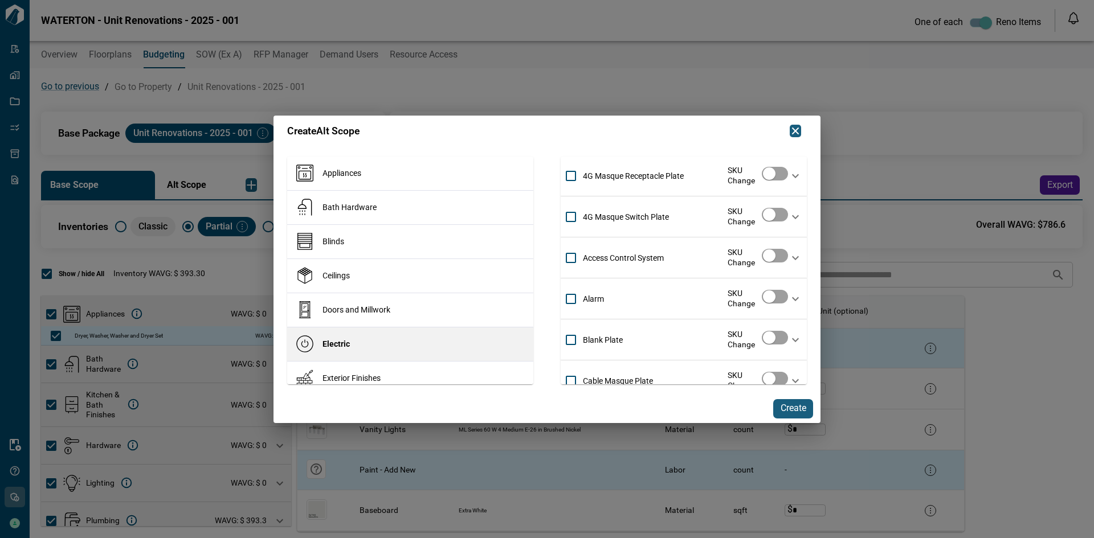
scroll to position [0, 0]
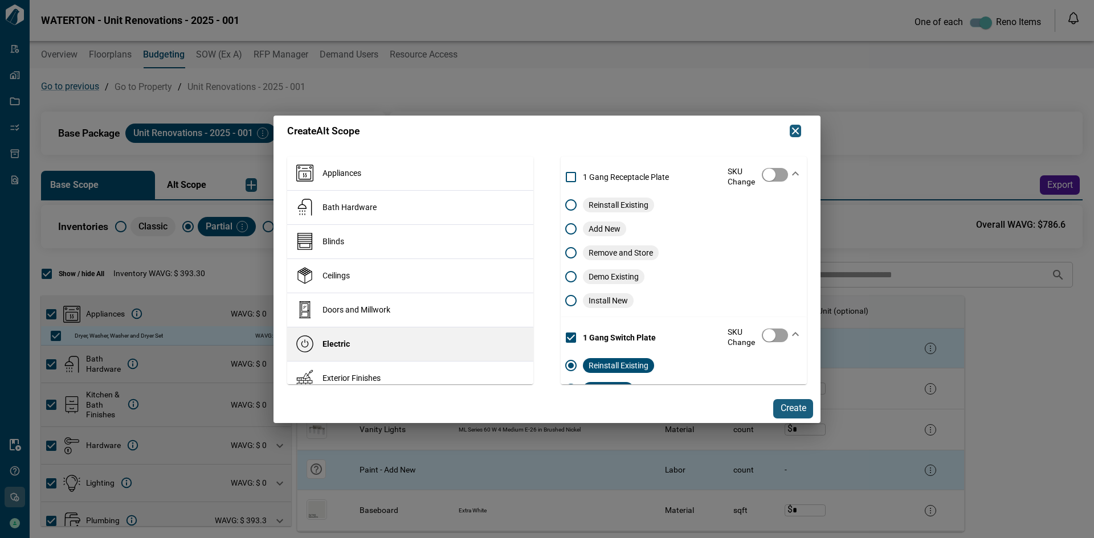
click at [583, 329] on span "1 Gang Switch Plate" at bounding box center [646, 337] width 126 height 27
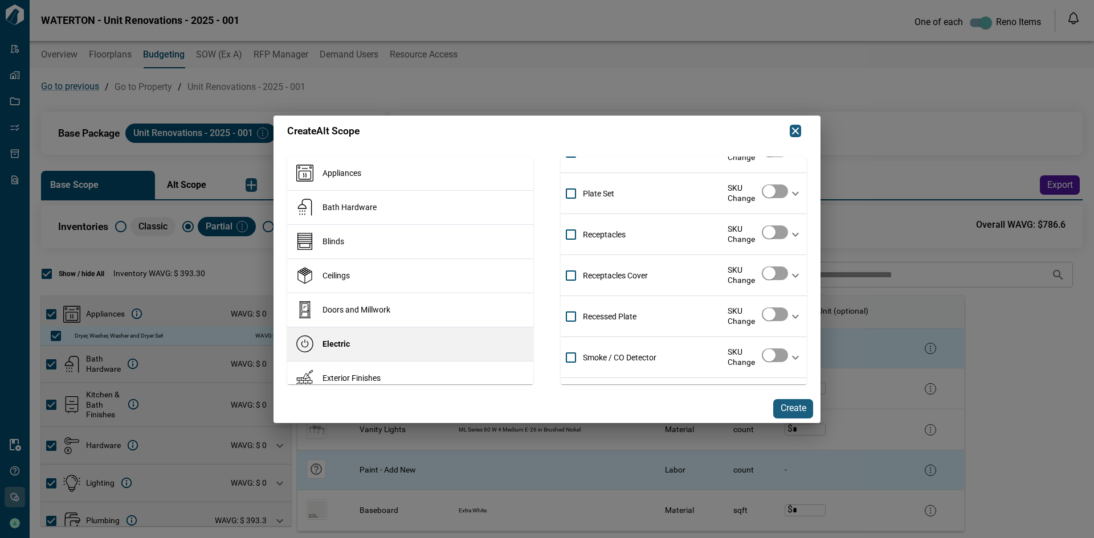
scroll to position [1721, 0]
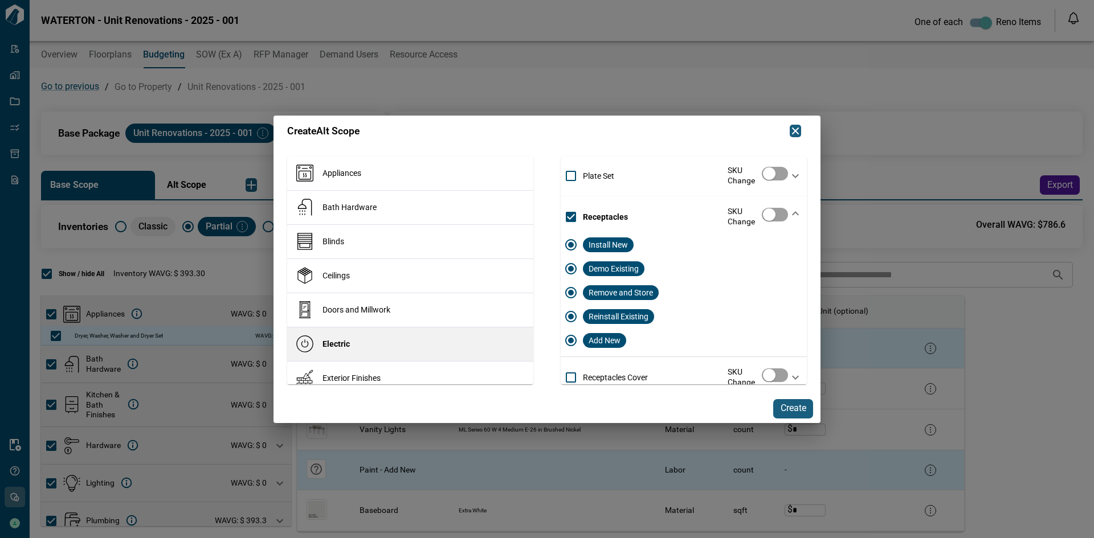
click at [604, 339] on span "Add New" at bounding box center [604, 340] width 43 height 15
click at [610, 314] on span "Reinstall Existing" at bounding box center [618, 316] width 71 height 15
click at [614, 289] on span "Remove and Store" at bounding box center [621, 292] width 76 height 15
click at [617, 270] on span "Demo Existing" at bounding box center [614, 268] width 62 height 15
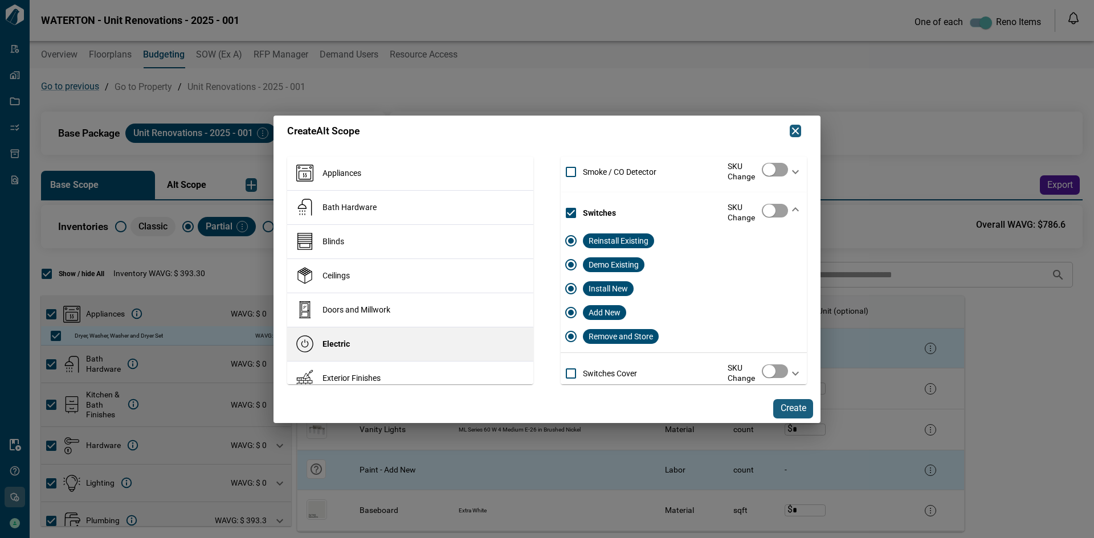
scroll to position [2060, 0]
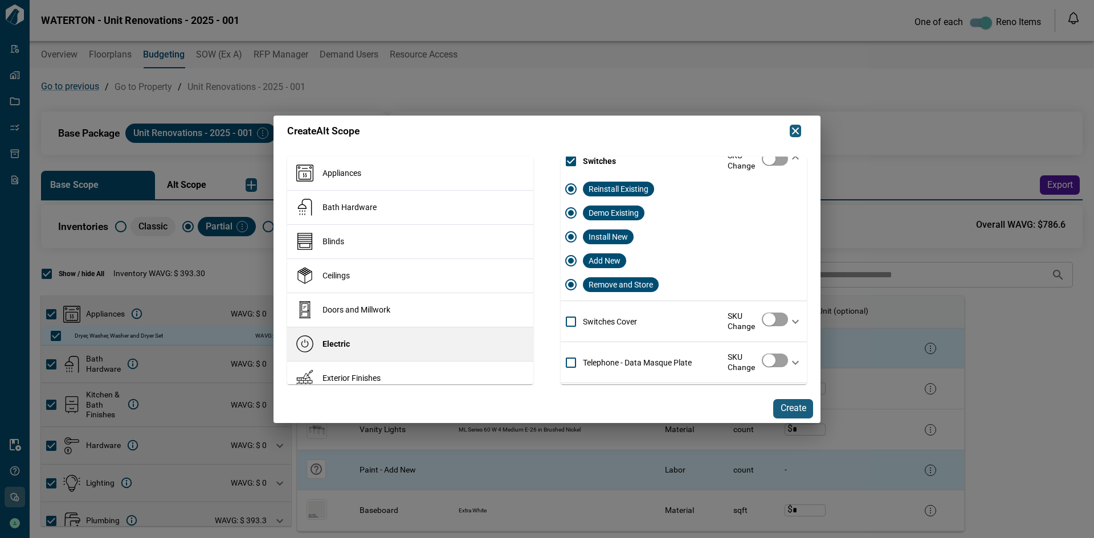
click at [619, 216] on span "Demo Existing" at bounding box center [614, 213] width 62 height 15
click at [611, 239] on span "Install New" at bounding box center [608, 237] width 51 height 15
click at [603, 263] on span "Add New" at bounding box center [604, 261] width 43 height 15
click at [612, 284] on span "Remove and Store" at bounding box center [621, 284] width 76 height 15
click at [407, 203] on li "Bath Hardware" at bounding box center [410, 208] width 246 height 34
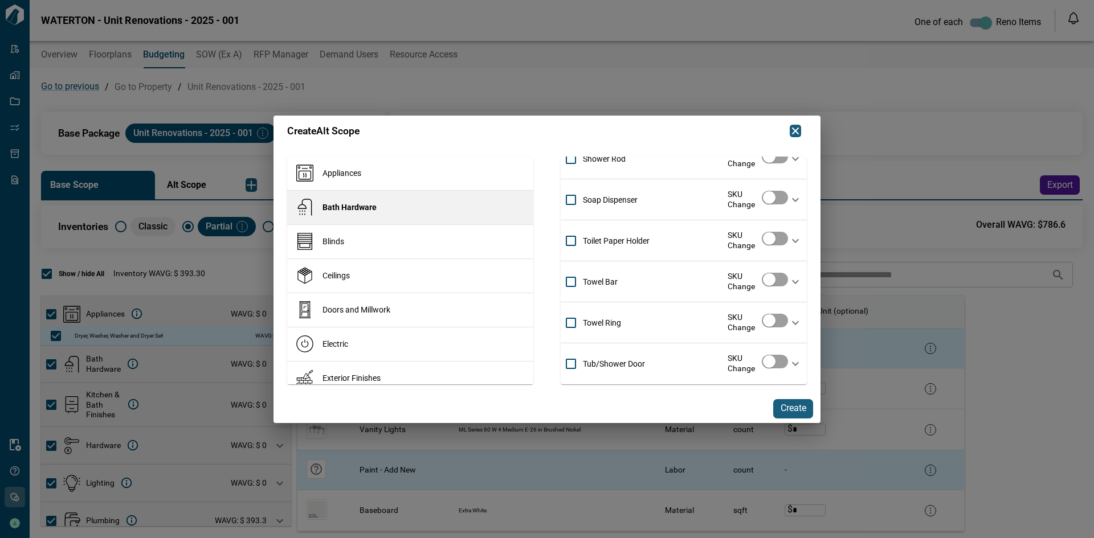
scroll to position [541, 0]
drag, startPoint x: 807, startPoint y: 349, endPoint x: 807, endPoint y: 336, distance: 13.1
click at [807, 336] on div "Appliances Bath Hardware Blinds Ceilings Doors and Millwork Electric Exterior F…" at bounding box center [546, 269] width 547 height 252
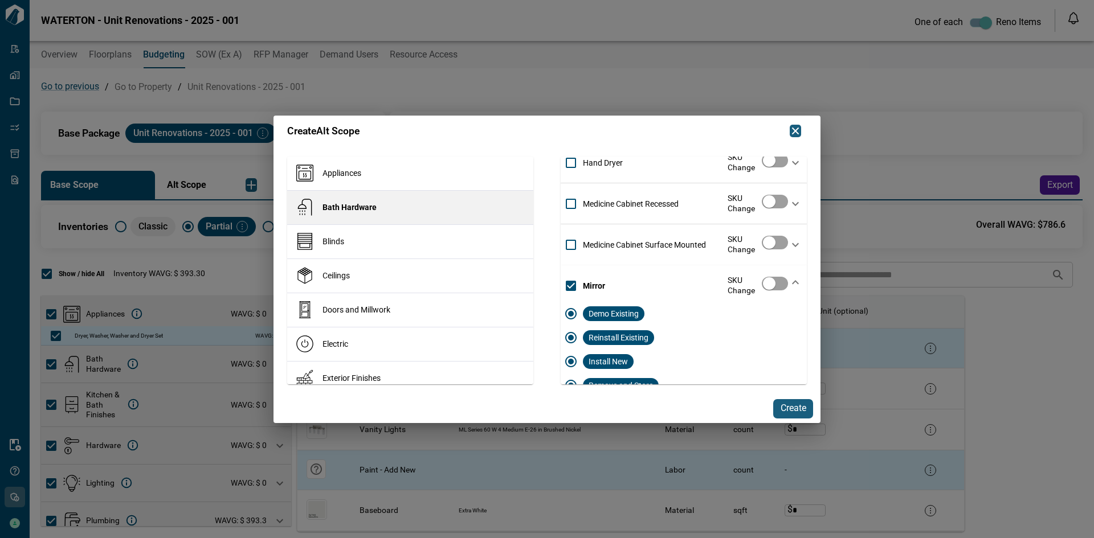
scroll to position [227, 0]
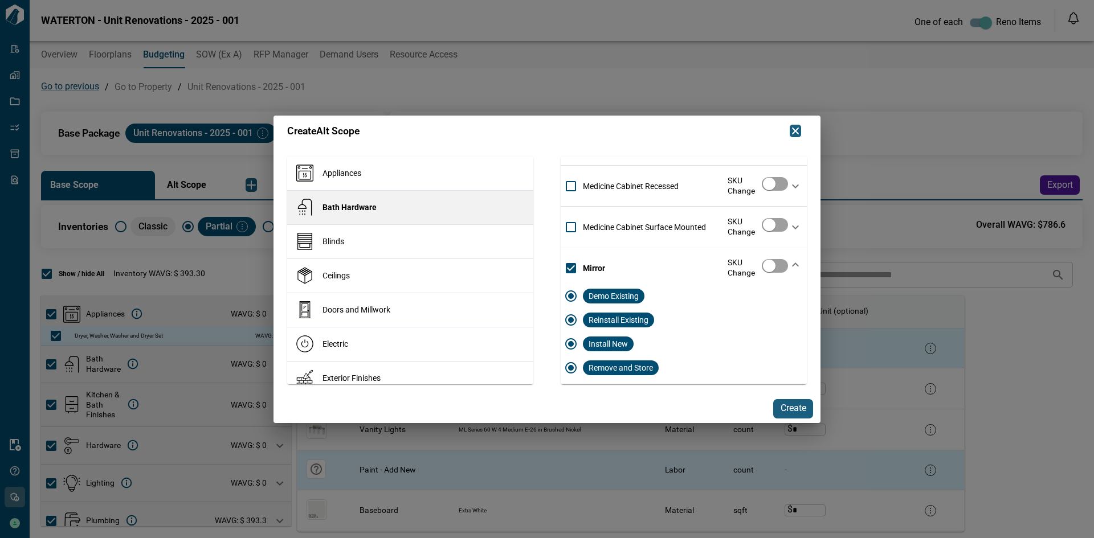
click at [627, 294] on span "Demo Existing" at bounding box center [614, 296] width 62 height 15
click at [631, 316] on span "Reinstall Existing" at bounding box center [618, 320] width 71 height 15
drag, startPoint x: 630, startPoint y: 369, endPoint x: 634, endPoint y: 352, distance: 17.0
click at [629, 369] on span "Remove and Store" at bounding box center [621, 368] width 76 height 15
click at [630, 180] on span "Medicine Cabinet Recessed" at bounding box center [646, 186] width 126 height 27
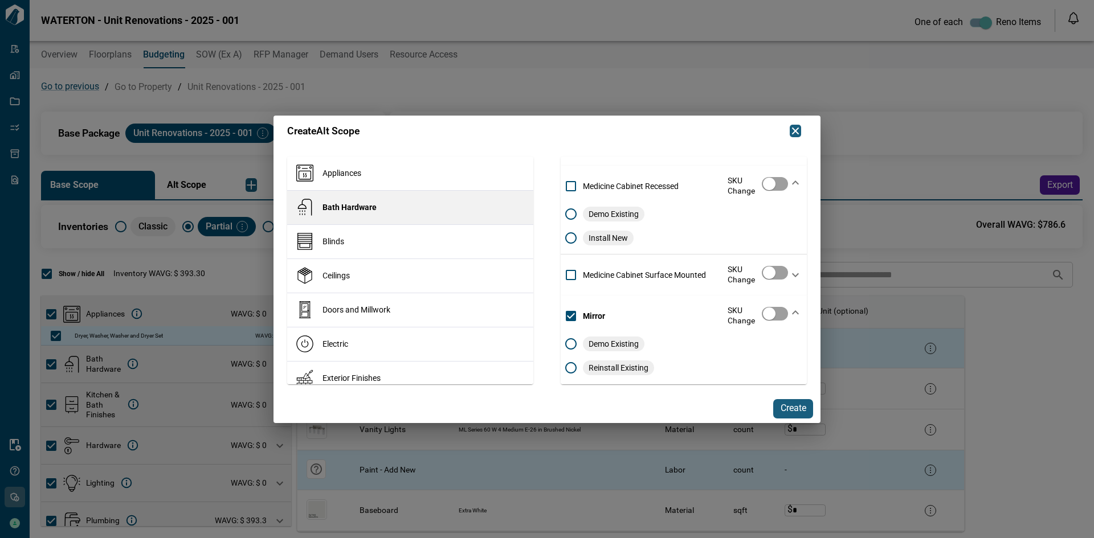
click at [613, 235] on span "Install New" at bounding box center [608, 238] width 51 height 15
click at [795, 414] on span "Create" at bounding box center [794, 409] width 26 height 12
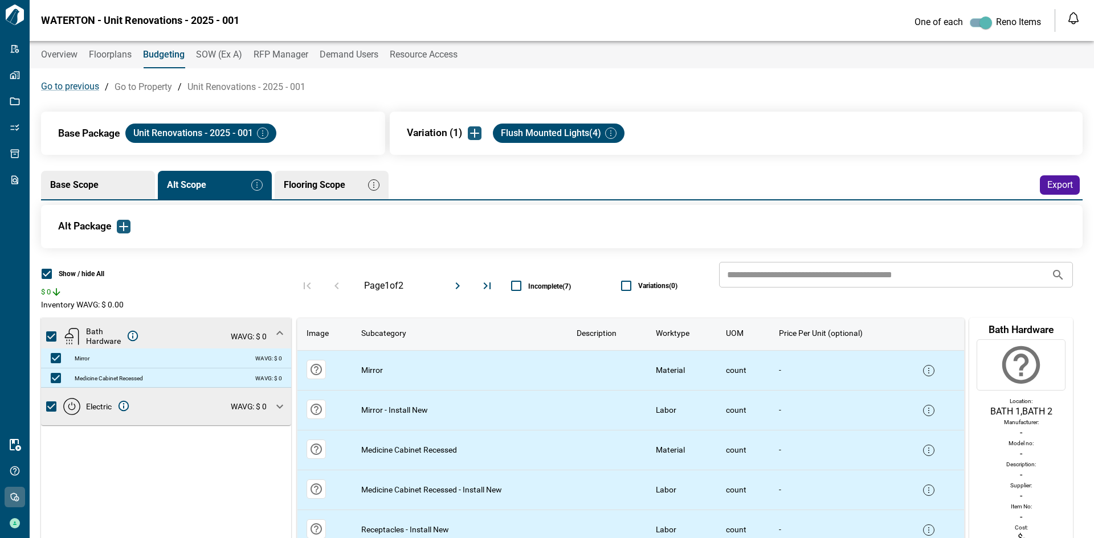
click at [330, 188] on span "Flooring Scope" at bounding box center [323, 185] width 79 height 10
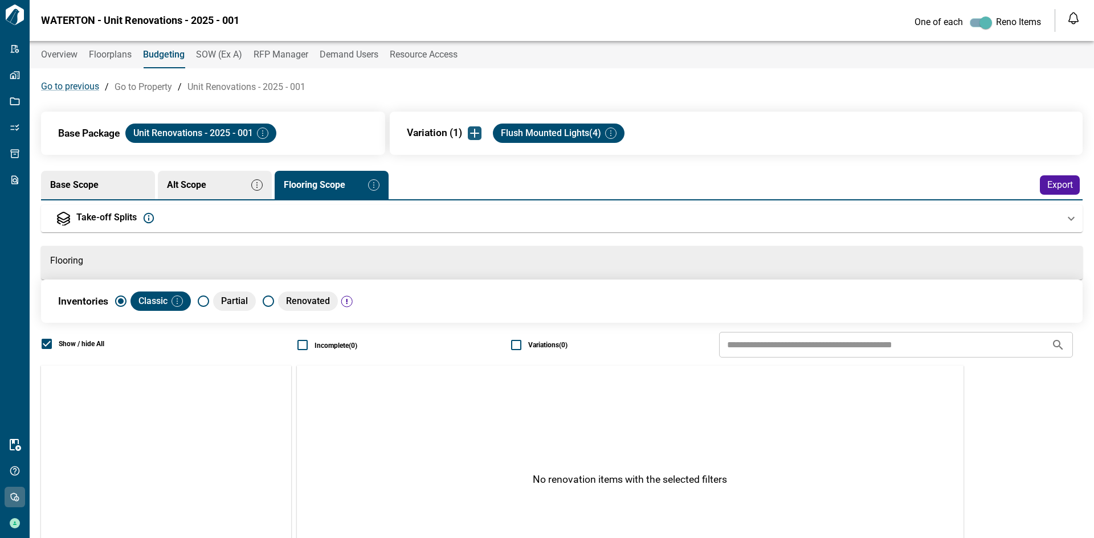
click at [222, 230] on div "Take-off Splits" at bounding box center [565, 218] width 1036 height 27
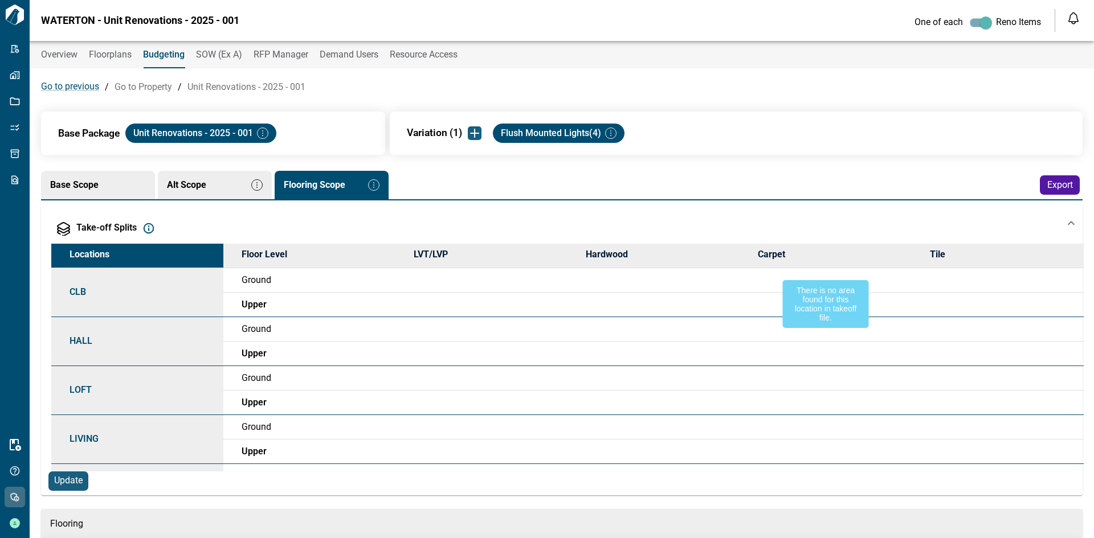
click at [762, 271] on div at bounding box center [825, 280] width 172 height 24
click at [778, 306] on div at bounding box center [825, 305] width 172 height 24
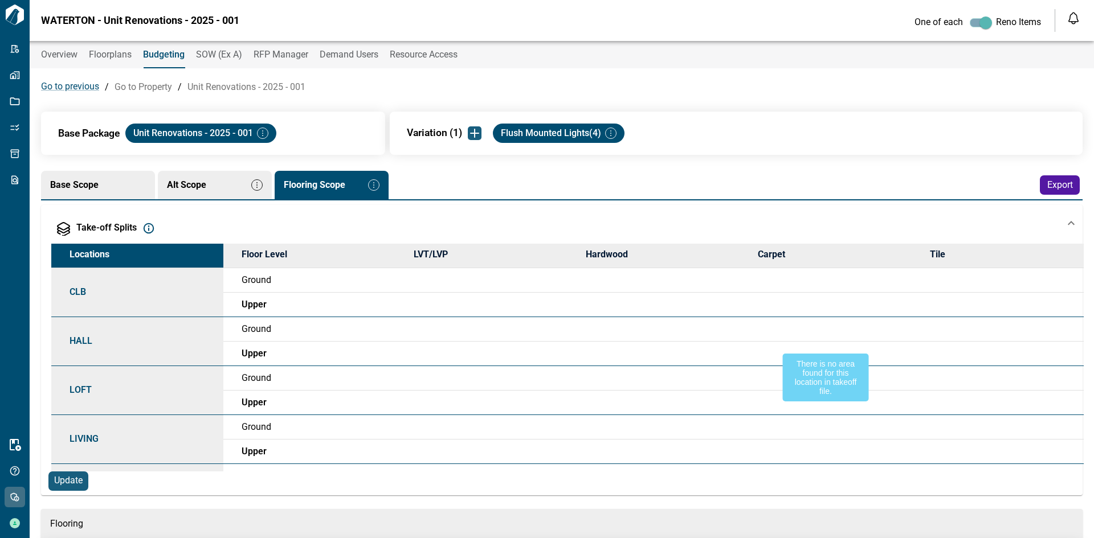
click at [754, 344] on div at bounding box center [825, 354] width 172 height 24
click at [755, 354] on div at bounding box center [825, 354] width 172 height 24
click at [757, 332] on div at bounding box center [825, 329] width 172 height 24
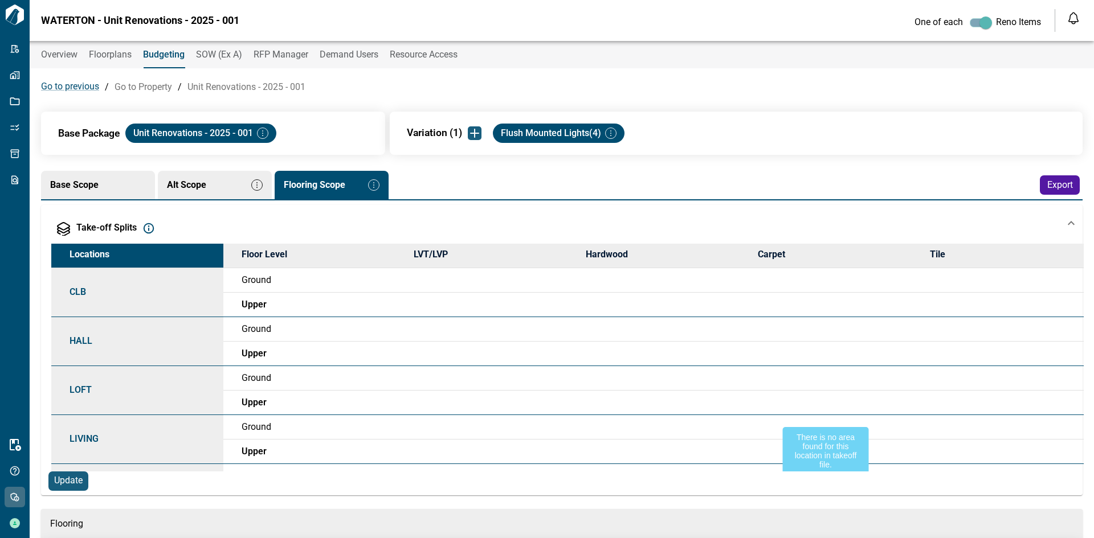
drag, startPoint x: 763, startPoint y: 389, endPoint x: 760, endPoint y: 418, distance: 29.3
click at [763, 390] on td at bounding box center [825, 378] width 172 height 24
click at [759, 418] on div at bounding box center [825, 427] width 172 height 24
click at [760, 438] on div at bounding box center [825, 427] width 172 height 24
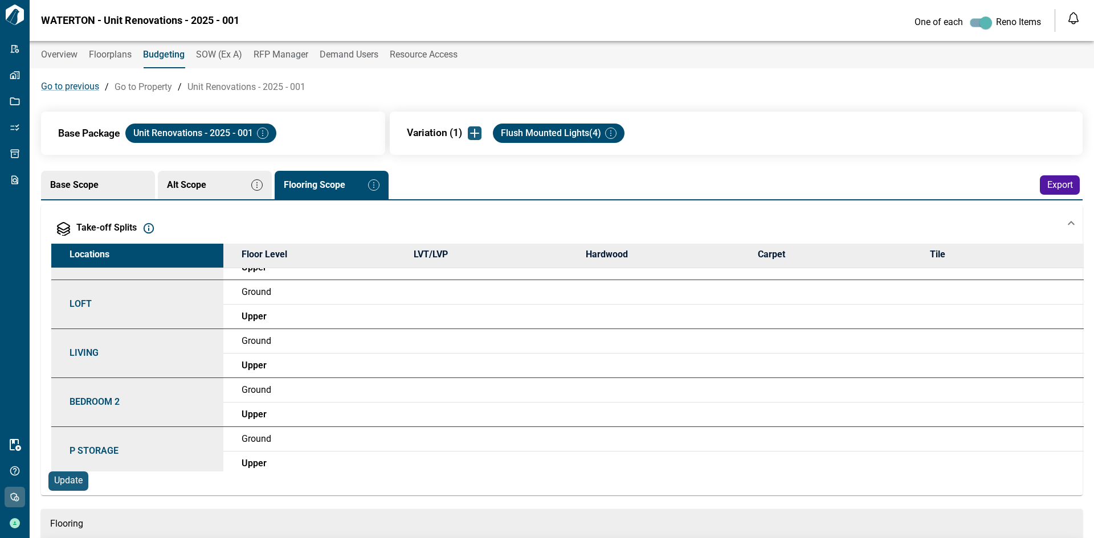
scroll to position [131, 0]
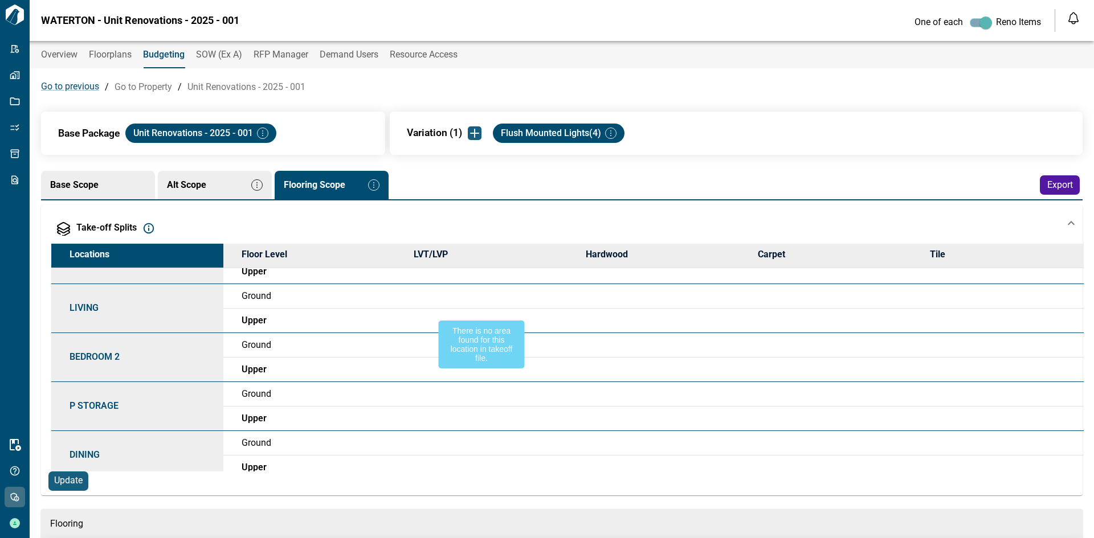
click at [395, 318] on div at bounding box center [481, 321] width 172 height 24
click at [406, 348] on div at bounding box center [481, 345] width 172 height 24
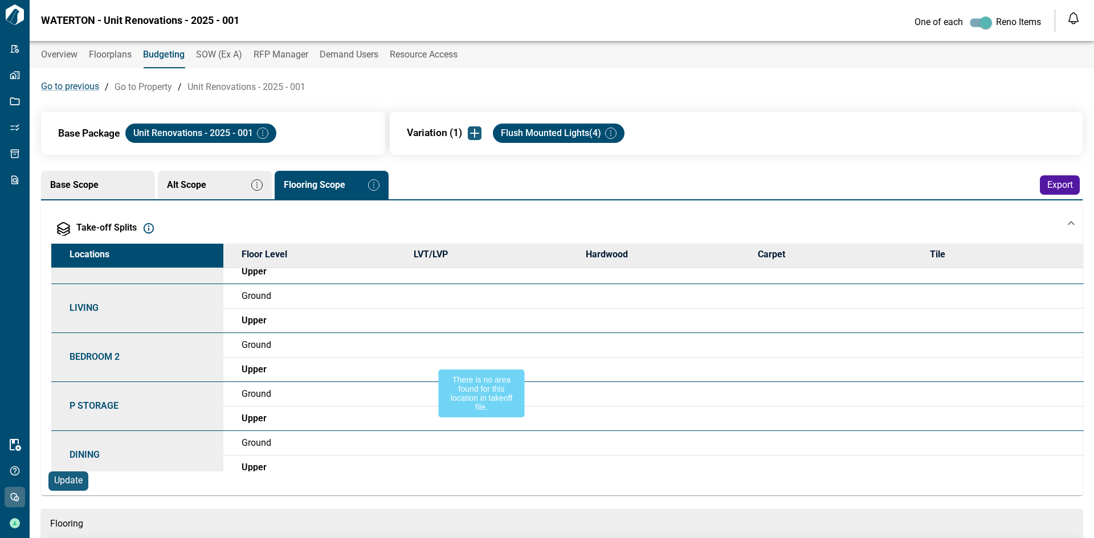
click at [405, 369] on div at bounding box center [481, 370] width 172 height 24
click at [405, 373] on div at bounding box center [481, 370] width 172 height 24
drag, startPoint x: 411, startPoint y: 428, endPoint x: 412, endPoint y: 375, distance: 53.0
click at [411, 429] on div at bounding box center [481, 419] width 172 height 24
click at [311, 227] on div "Take-off Splits" at bounding box center [557, 229] width 1013 height 14
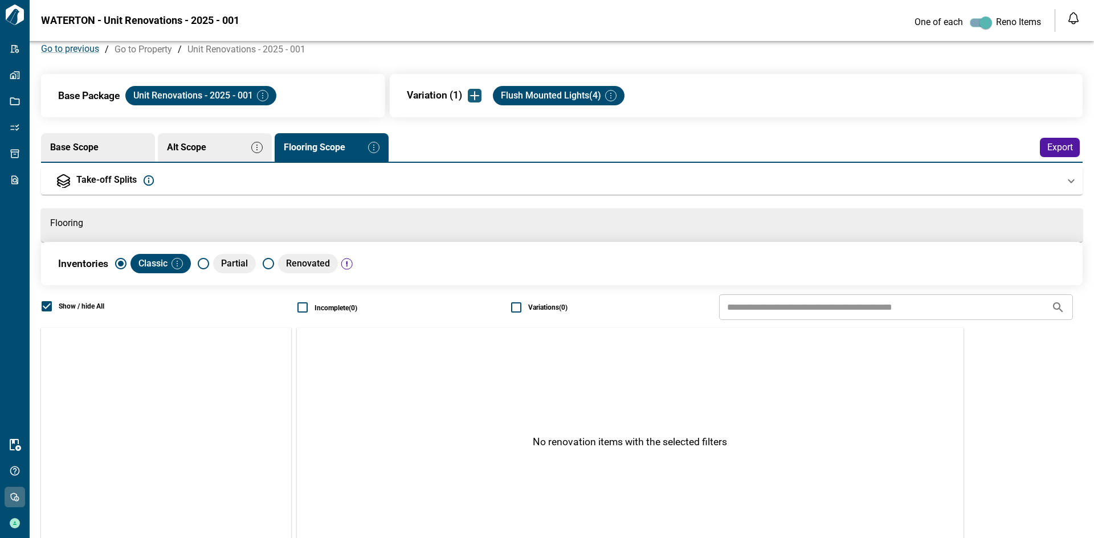
scroll to position [92, 0]
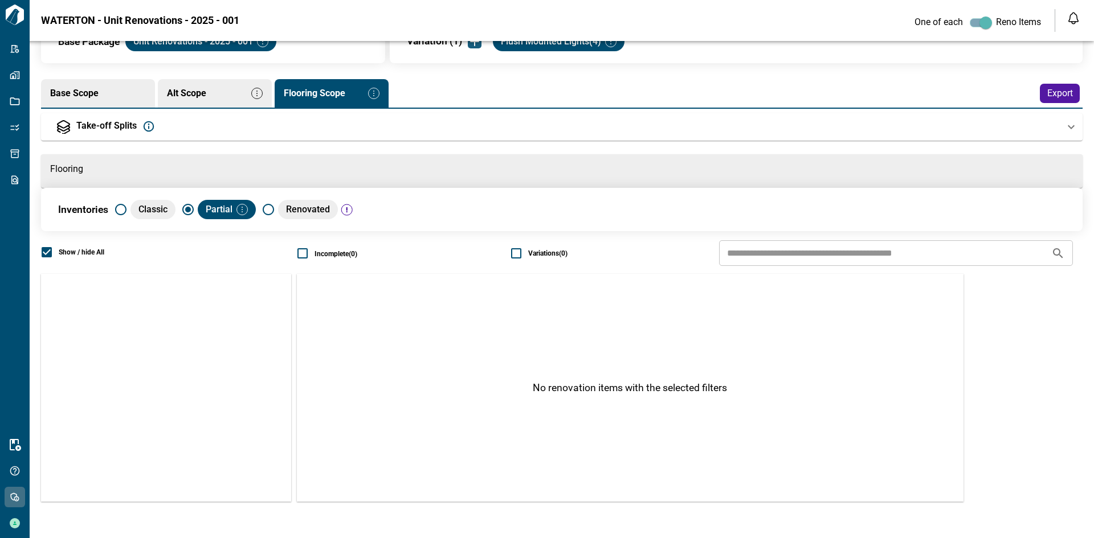
click at [159, 125] on div "Take-off Splits" at bounding box center [557, 127] width 1013 height 14
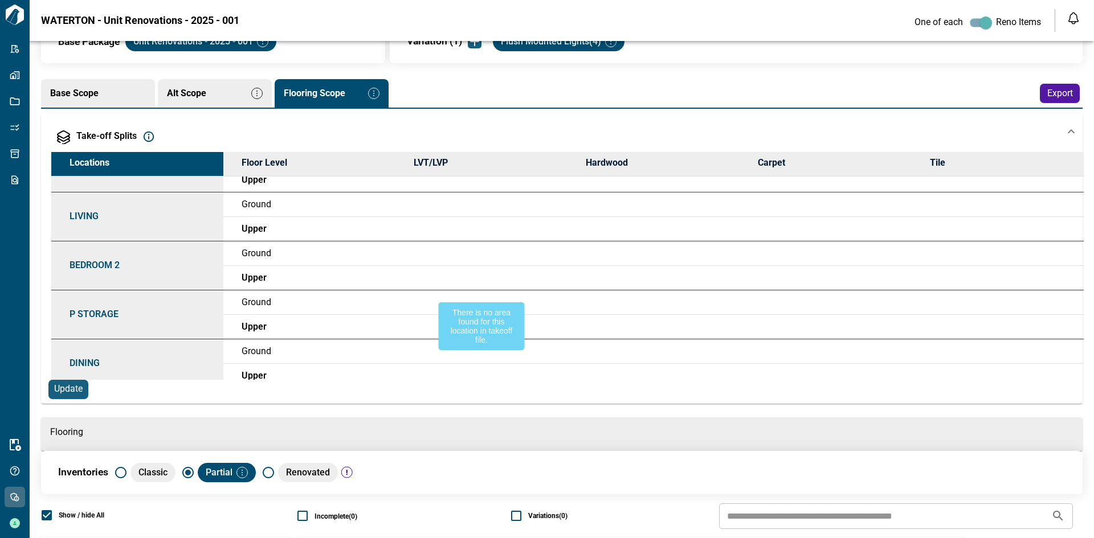
click at [543, 296] on div at bounding box center [481, 303] width 172 height 24
click at [544, 296] on div at bounding box center [481, 303] width 172 height 24
click at [76, 387] on span "Update" at bounding box center [68, 389] width 28 height 12
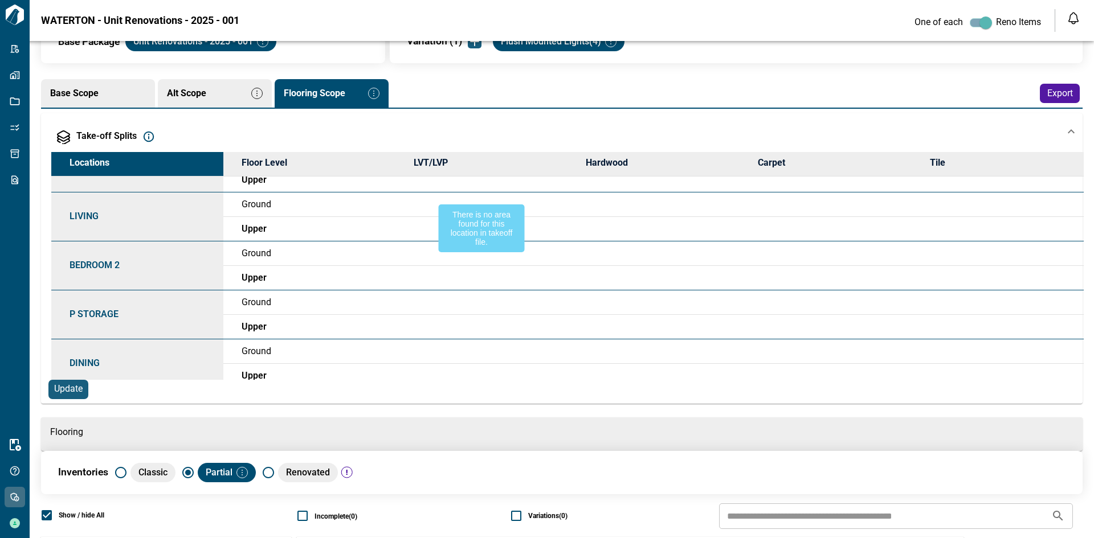
click at [493, 212] on div at bounding box center [481, 205] width 172 height 24
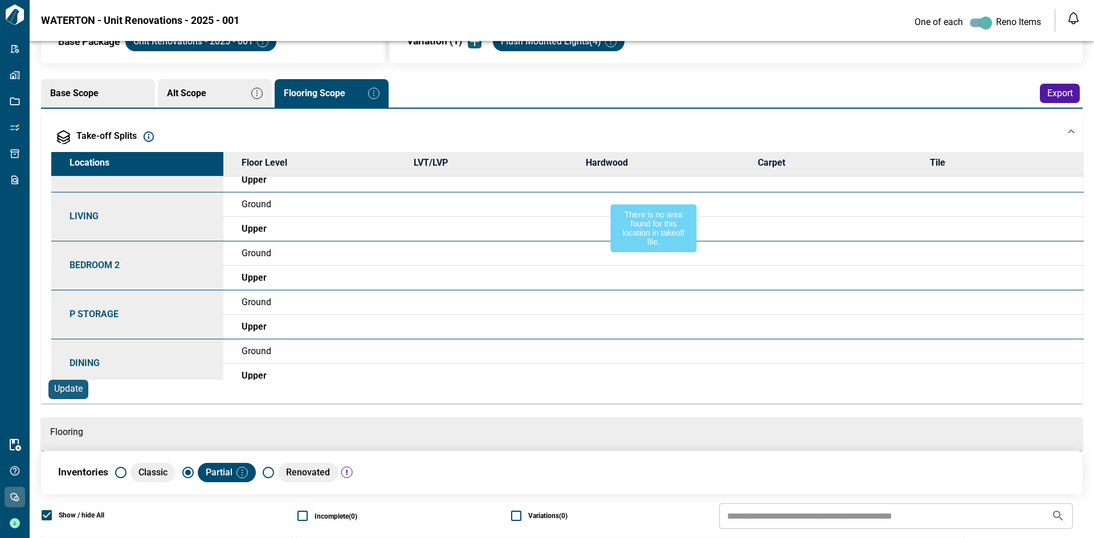
click at [700, 208] on div at bounding box center [653, 205] width 172 height 24
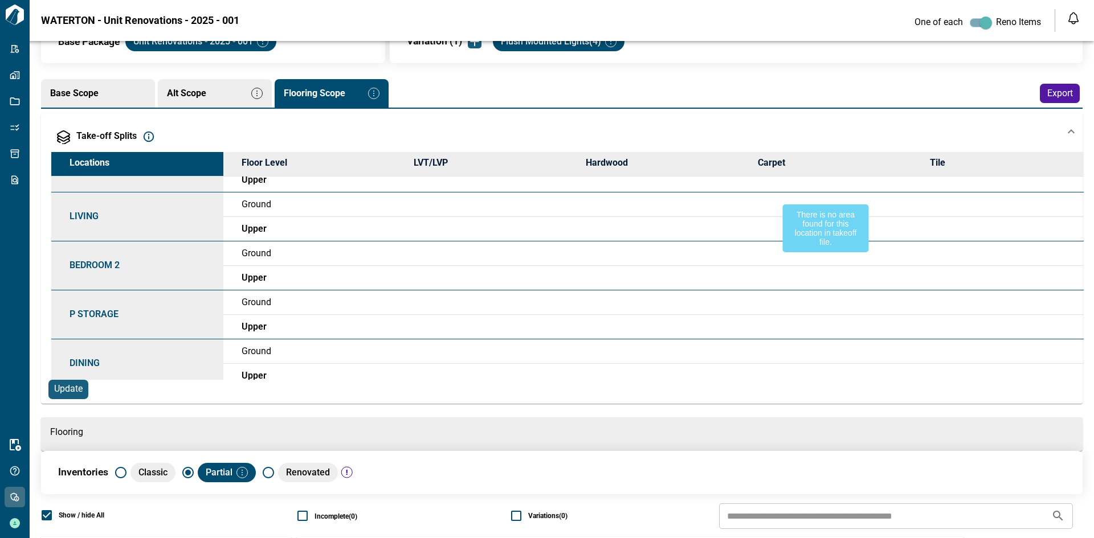
click at [828, 209] on div at bounding box center [825, 205] width 172 height 24
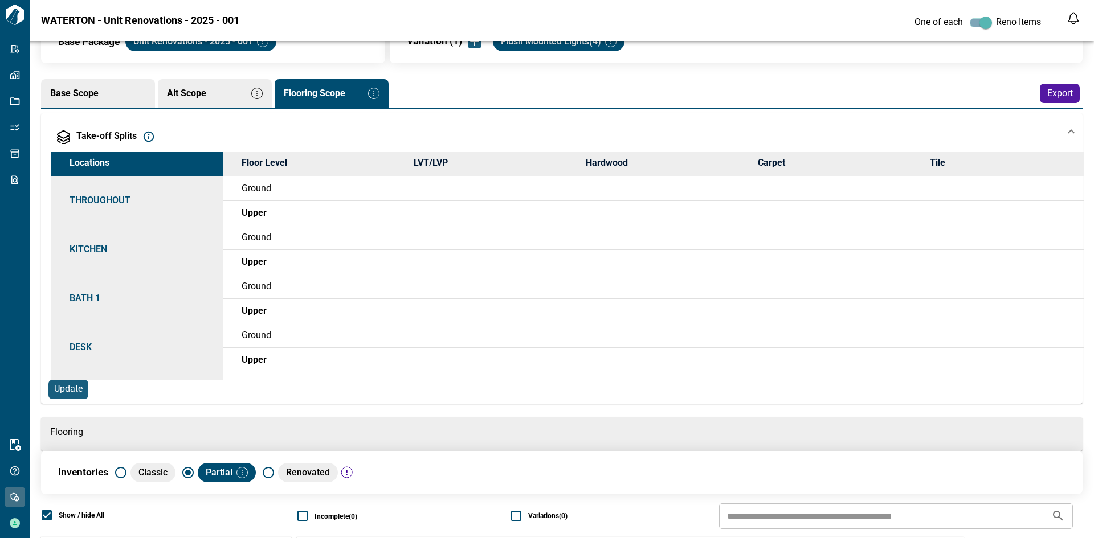
scroll to position [529, 0]
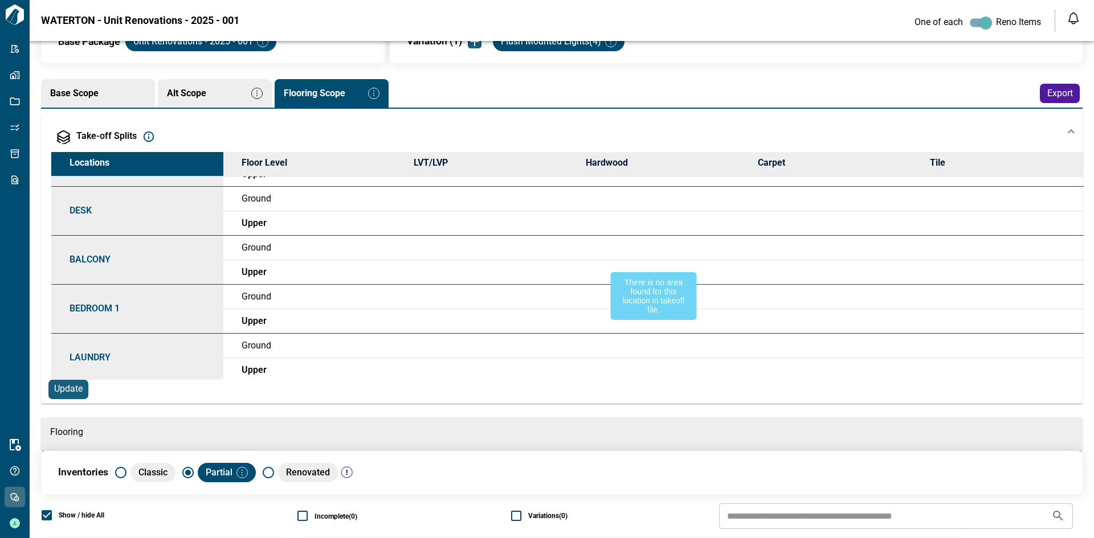
drag, startPoint x: 734, startPoint y: 269, endPoint x: 653, endPoint y: 281, distance: 81.7
click at [739, 269] on div at bounding box center [825, 272] width 172 height 24
click at [630, 291] on div at bounding box center [653, 297] width 172 height 24
drag, startPoint x: 580, startPoint y: 342, endPoint x: 686, endPoint y: 308, distance: 111.3
click at [579, 342] on div at bounding box center [653, 346] width 172 height 24
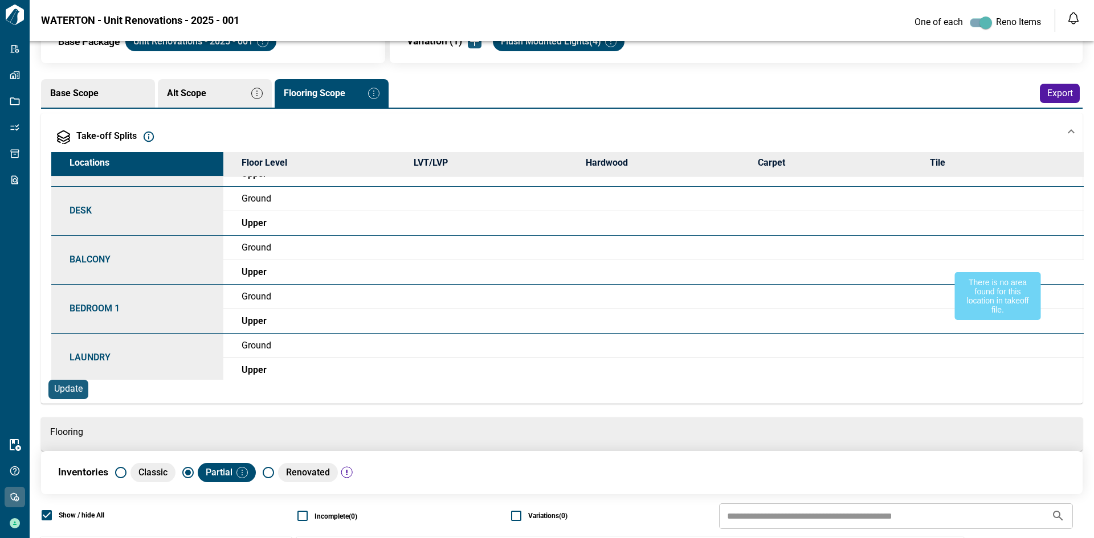
drag, startPoint x: 1074, startPoint y: 260, endPoint x: 1073, endPoint y: 274, distance: 13.7
click at [1073, 276] on div at bounding box center [998, 272] width 172 height 24
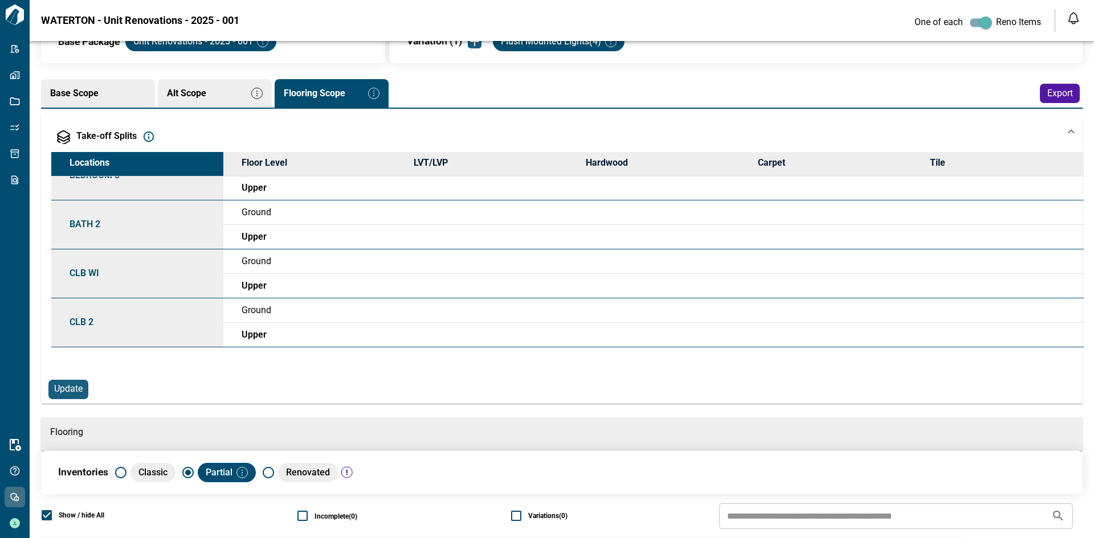
scroll to position [959, 0]
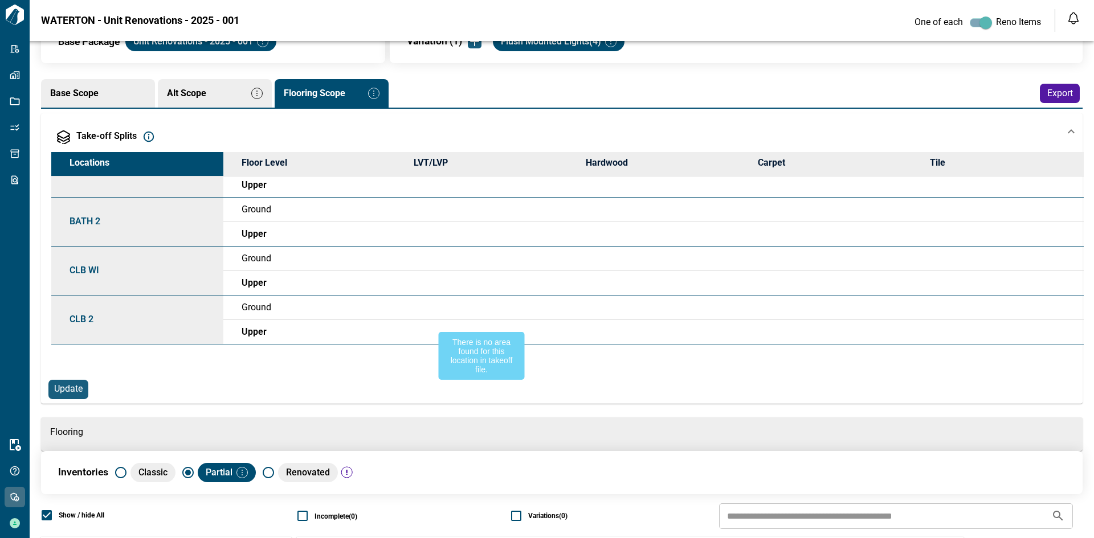
click at [406, 322] on div at bounding box center [481, 332] width 172 height 24
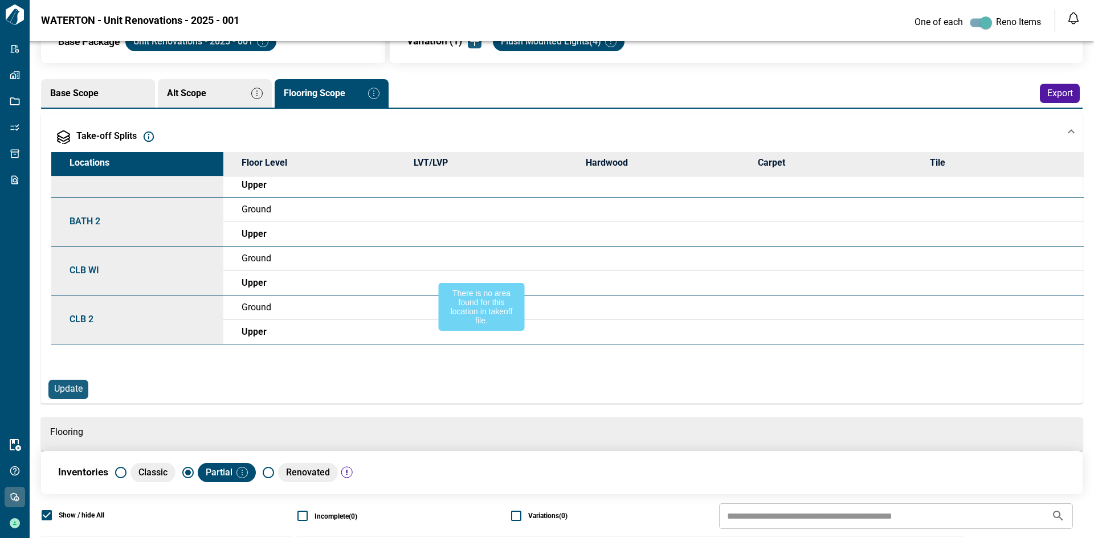
click at [408, 282] on div at bounding box center [481, 283] width 172 height 24
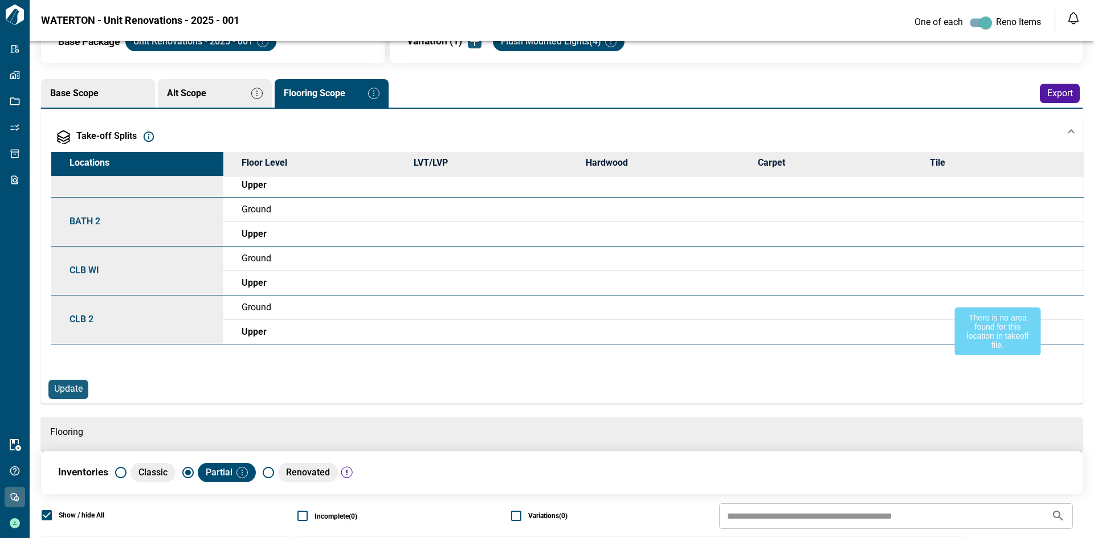
drag, startPoint x: 989, startPoint y: 310, endPoint x: 978, endPoint y: 315, distance: 12.0
click at [988, 310] on div at bounding box center [998, 308] width 172 height 24
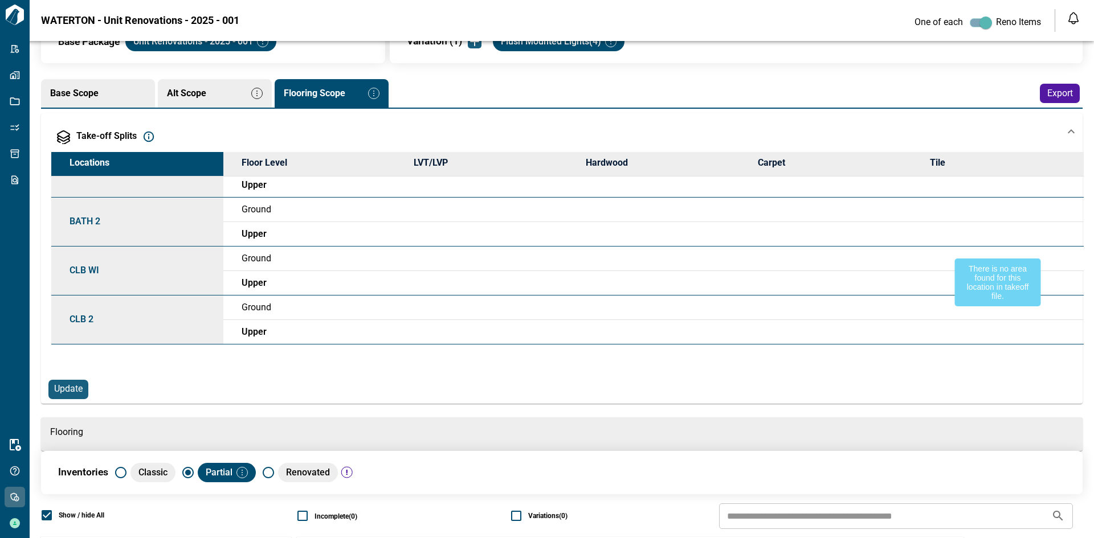
click at [920, 260] on div at bounding box center [998, 259] width 172 height 24
click at [922, 259] on div at bounding box center [998, 259] width 172 height 24
click at [1076, 352] on div "Locations Floor Level LVT/LVP Hardwood Carpet Tile CLB Ground Upper HALL Ground…" at bounding box center [567, 266] width 1032 height 228
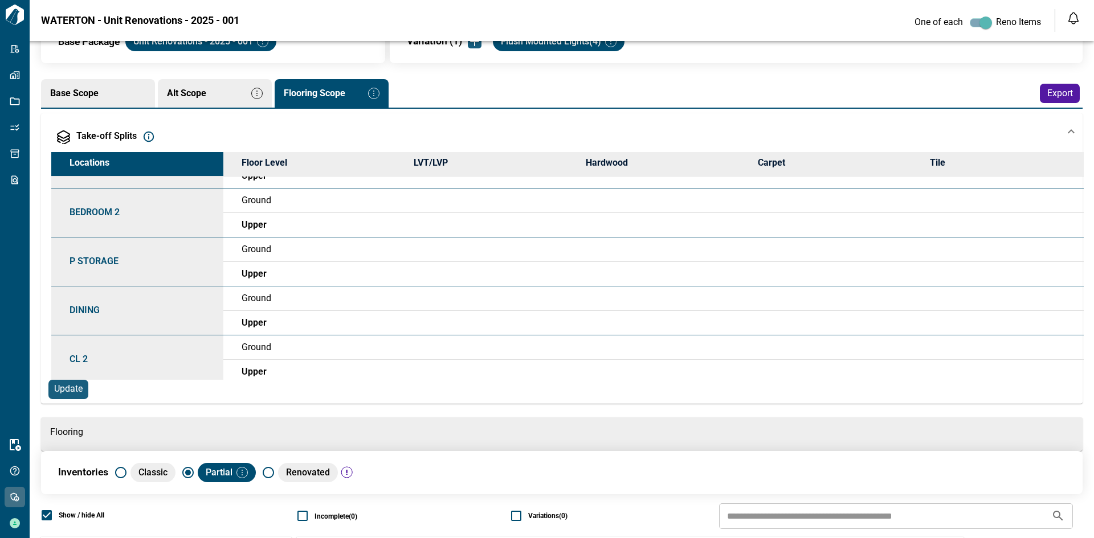
scroll to position [0, 0]
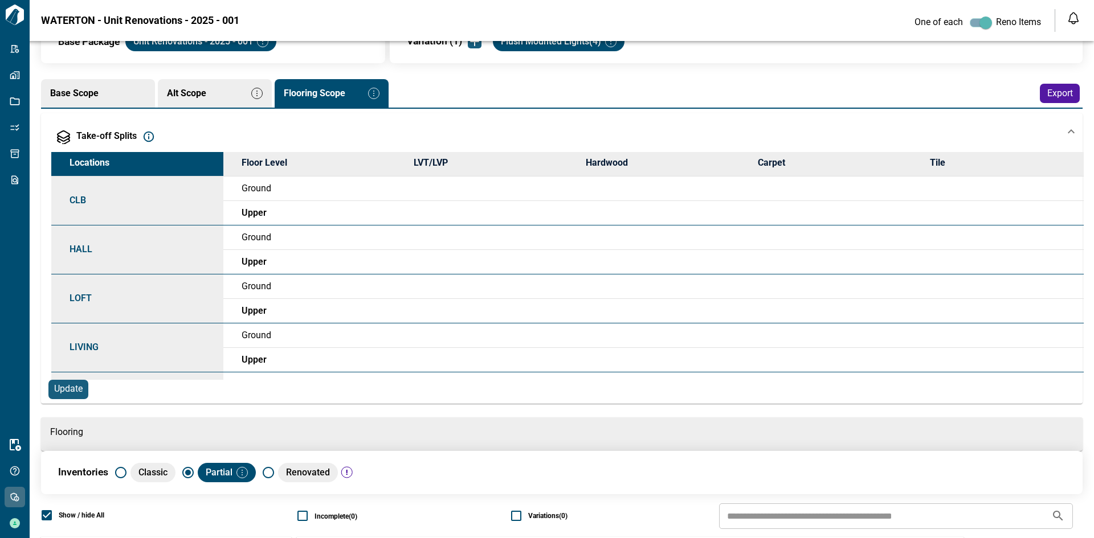
click at [247, 140] on div "Take-off Splits" at bounding box center [557, 137] width 1013 height 14
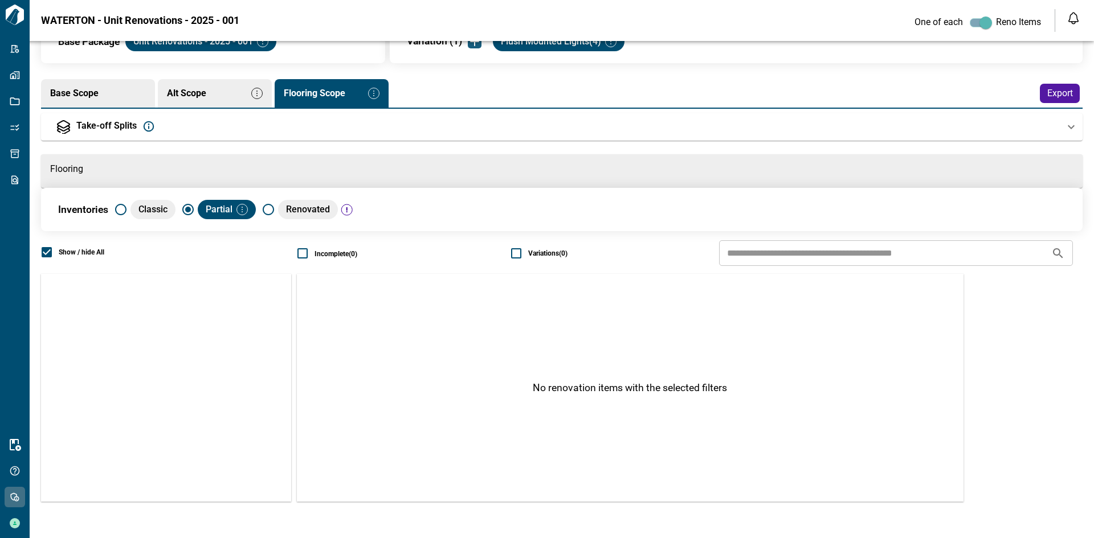
click at [100, 88] on span "Base Scope" at bounding box center [98, 93] width 96 height 10
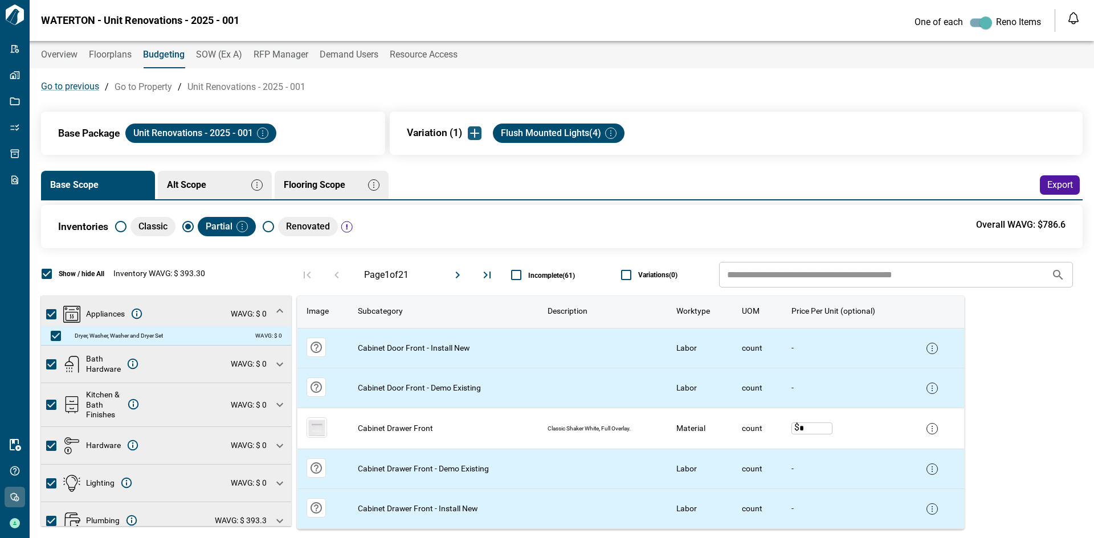
click at [190, 297] on div "Appliances Some item details incomplete under this category. WAVG: $ 0" at bounding box center [166, 311] width 250 height 31
click at [185, 309] on span "WAVG: $ 0" at bounding box center [205, 314] width 122 height 10
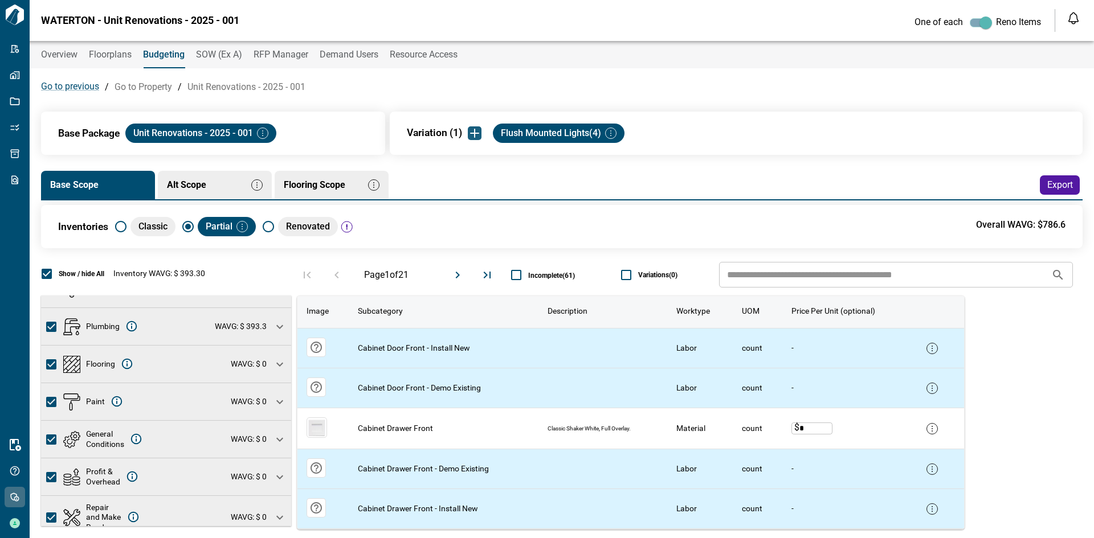
scroll to position [193, 0]
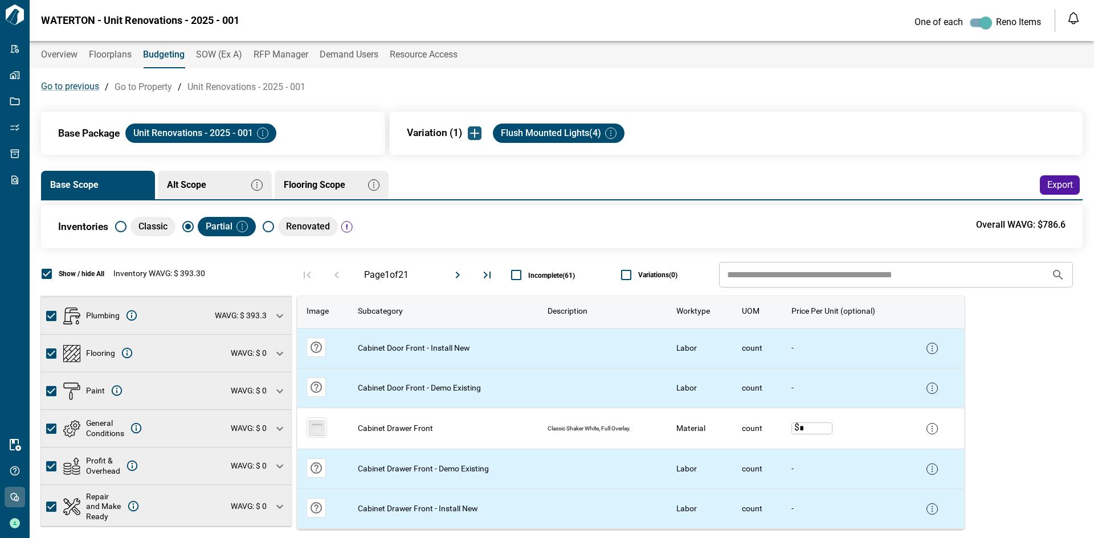
click at [142, 352] on span "WAVG: $ 0" at bounding box center [200, 354] width 132 height 10
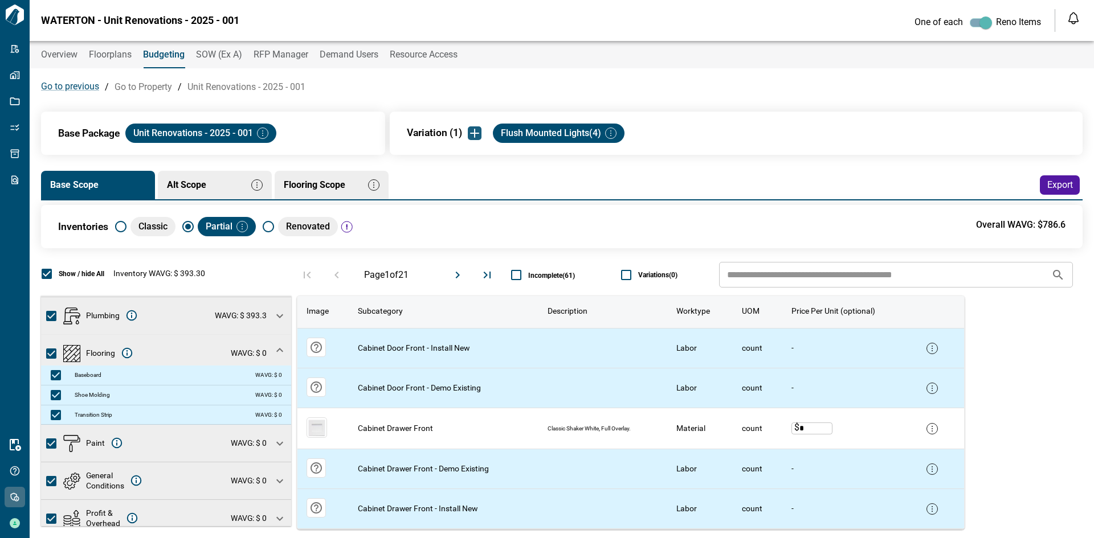
click at [154, 352] on span "WAVG: $ 0" at bounding box center [200, 354] width 132 height 10
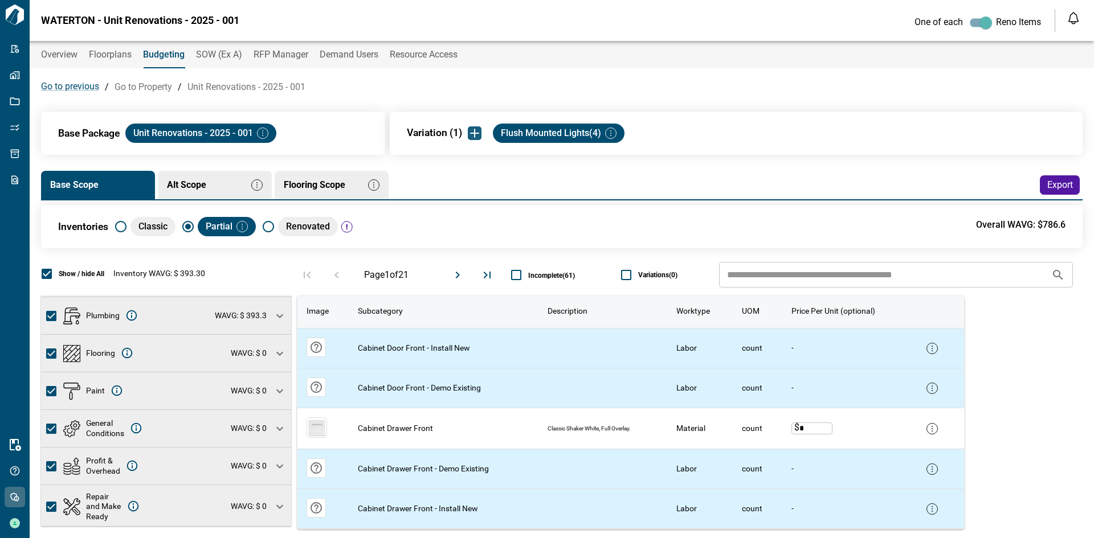
click at [313, 184] on span "Flooring Scope" at bounding box center [323, 185] width 79 height 10
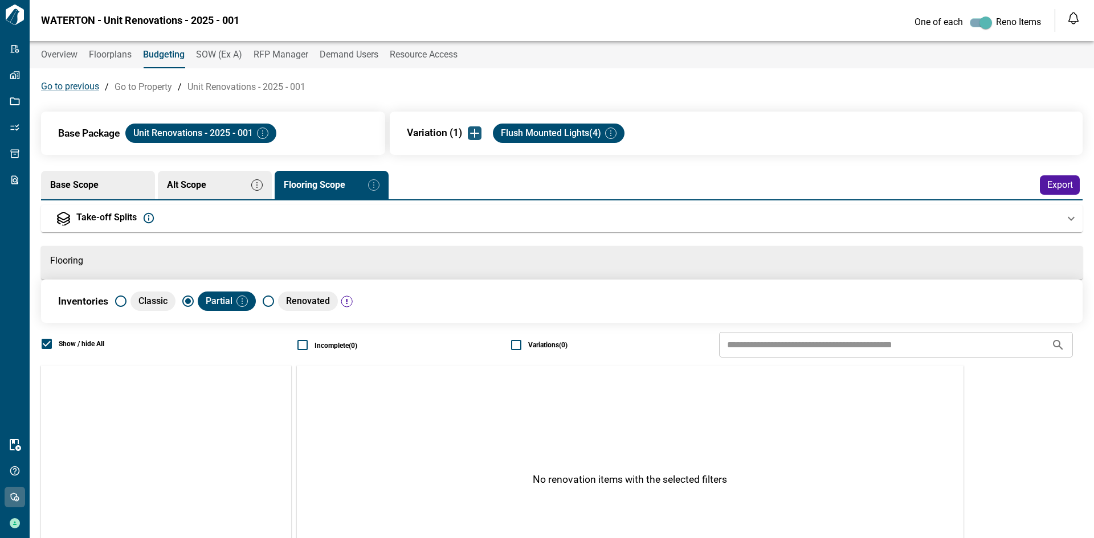
click at [377, 183] on img "button" at bounding box center [373, 184] width 11 height 11
click at [404, 205] on li "Remove" at bounding box center [404, 205] width 51 height 21
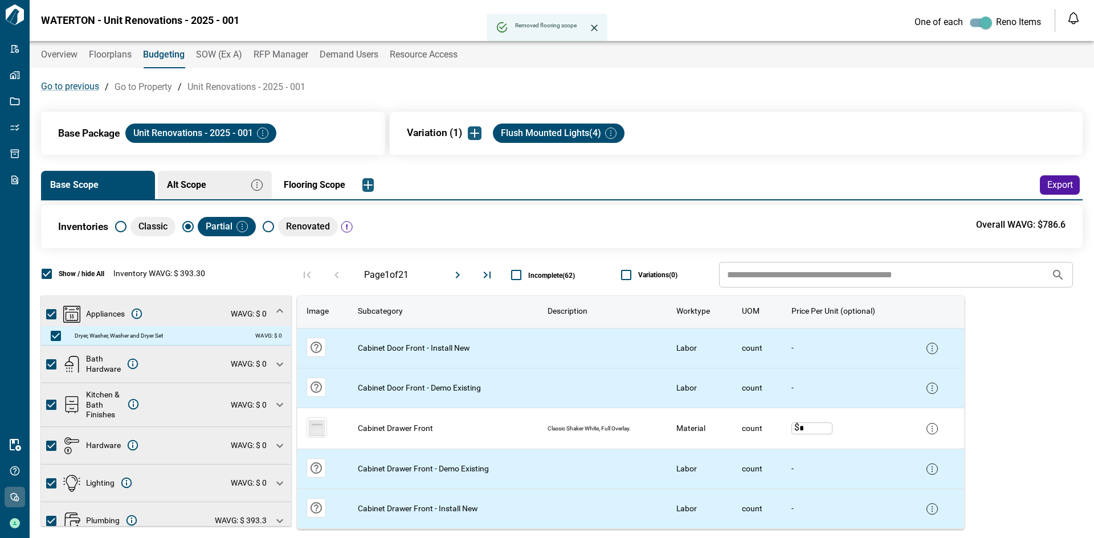
scroll to position [105, 0]
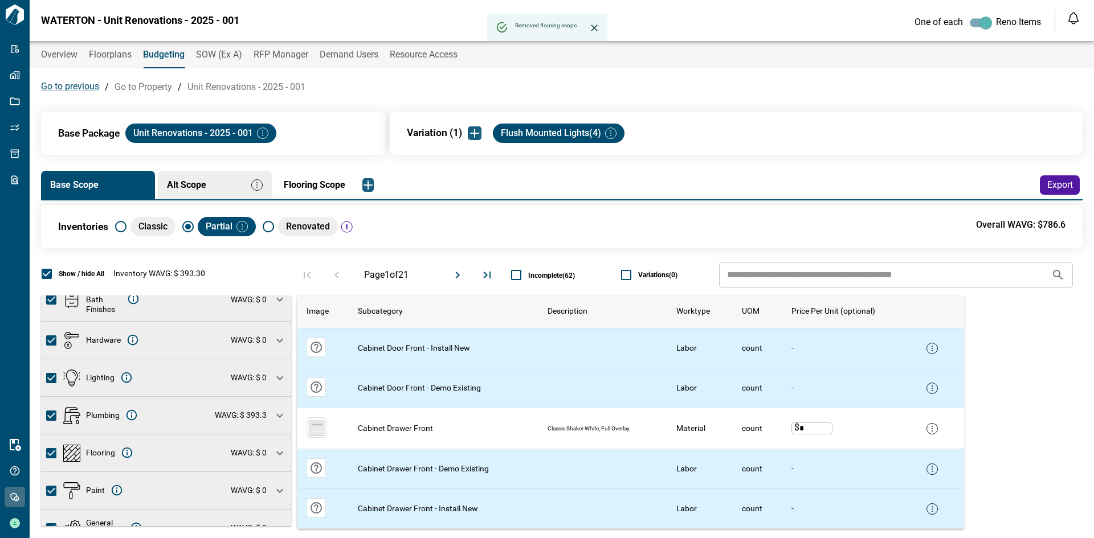
click at [147, 453] on span "WAVG: $ 0" at bounding box center [200, 453] width 132 height 10
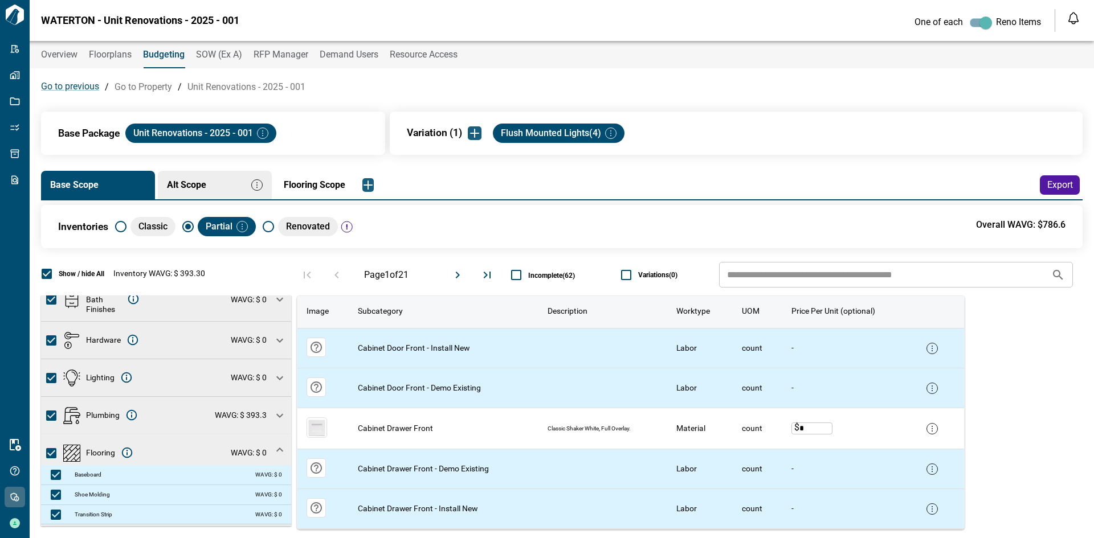
click at [164, 455] on span "WAVG: $ 0" at bounding box center [200, 453] width 132 height 10
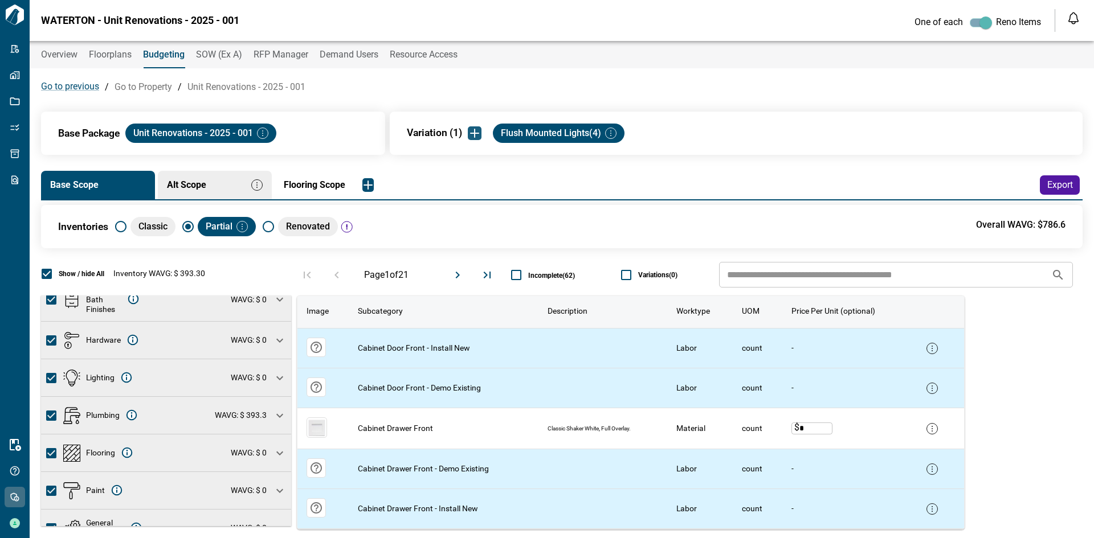
click at [367, 182] on img "button" at bounding box center [368, 185] width 14 height 14
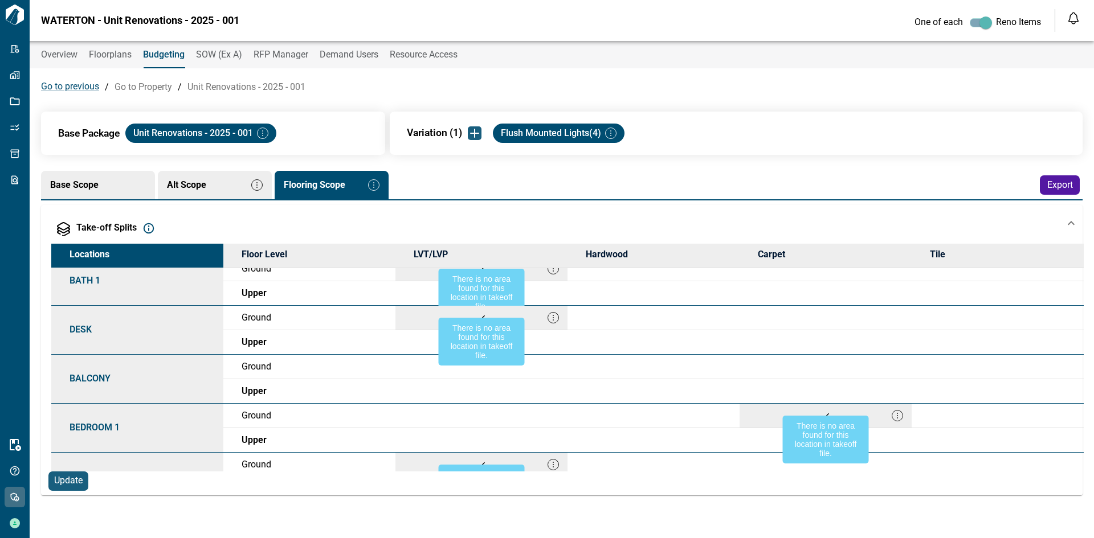
scroll to position [579, 0]
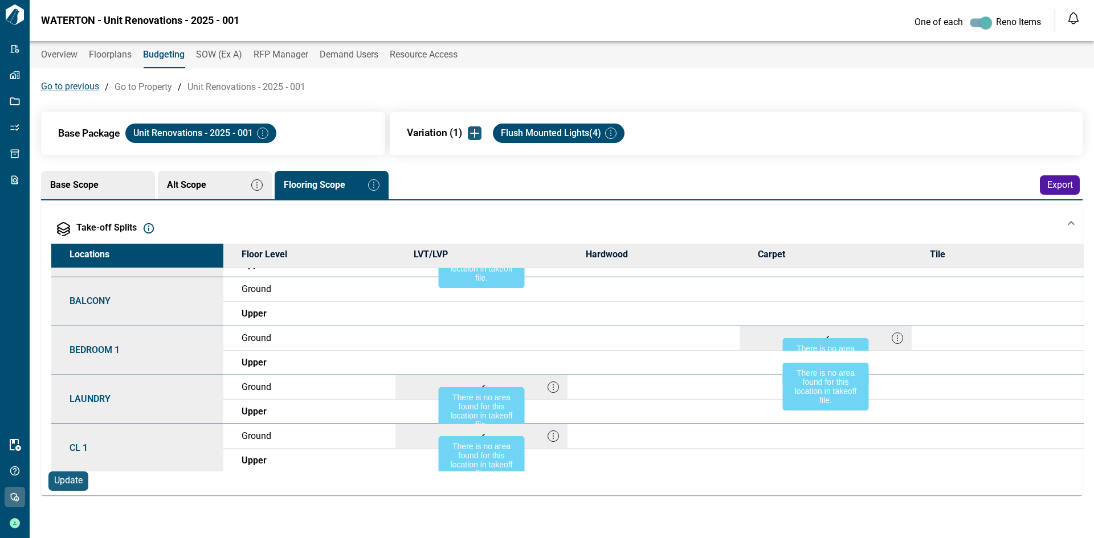
click at [772, 356] on div at bounding box center [825, 363] width 172 height 24
click at [753, 359] on div at bounding box center [825, 363] width 172 height 24
click at [495, 361] on div at bounding box center [481, 363] width 172 height 24
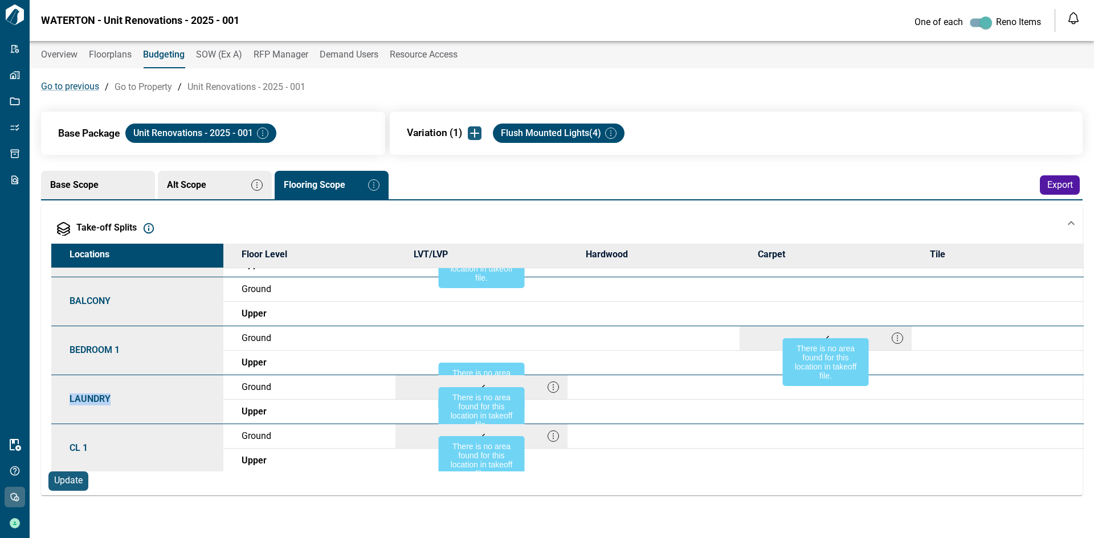
click at [495, 361] on div at bounding box center [481, 363] width 172 height 24
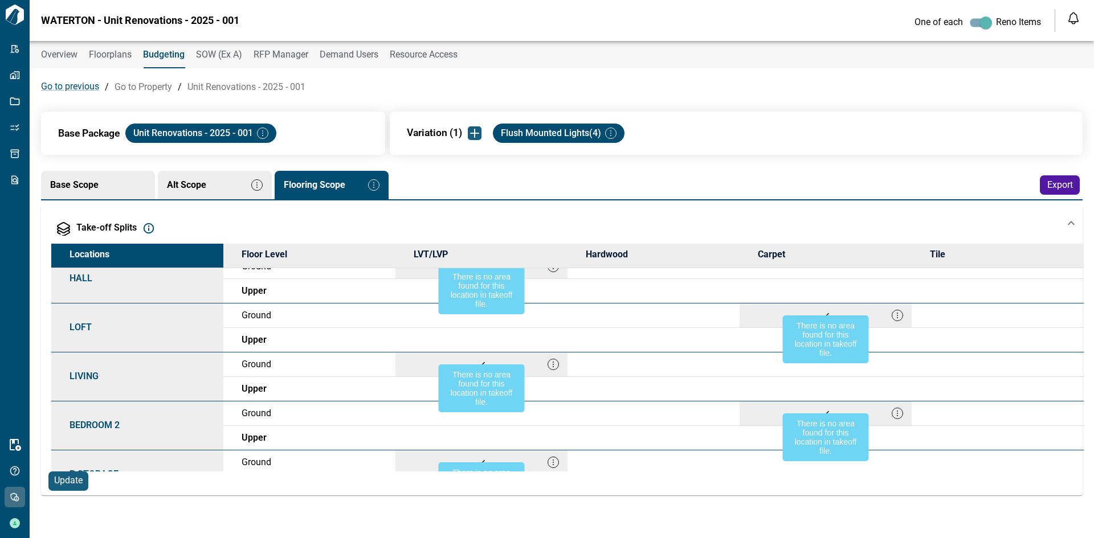
scroll to position [0, 0]
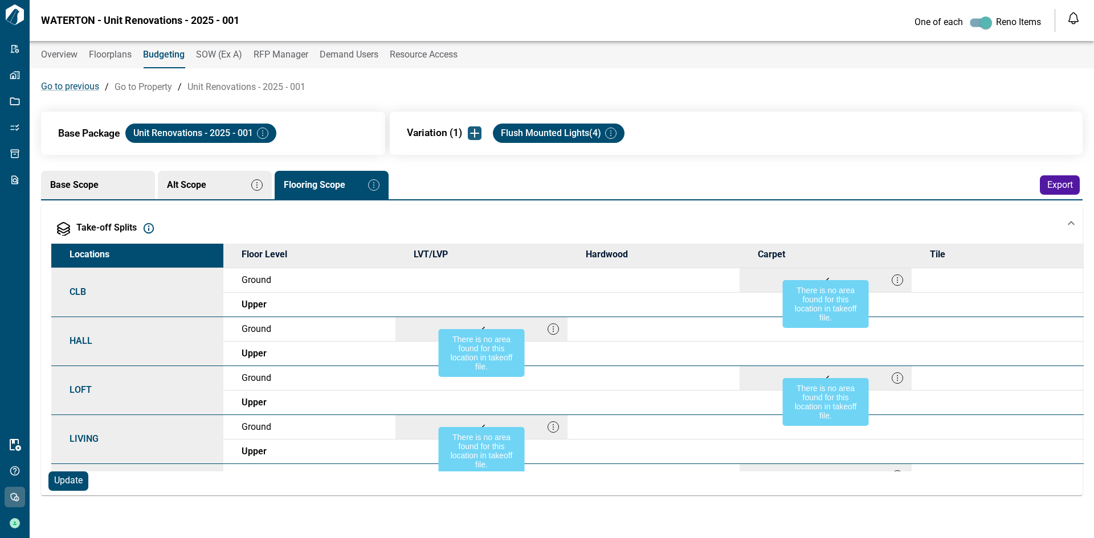
click at [67, 476] on span "Update" at bounding box center [68, 481] width 28 height 12
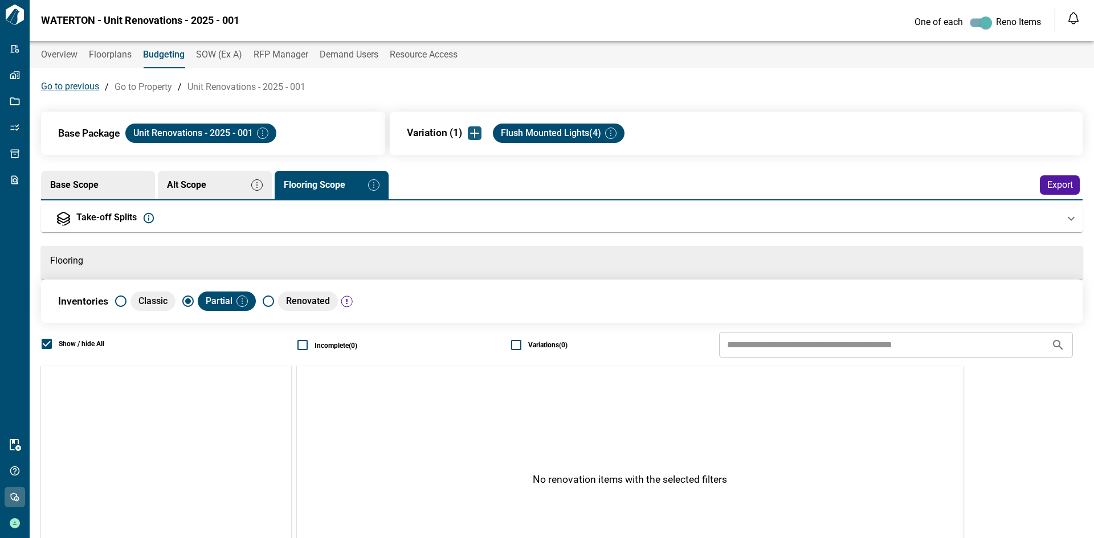
click at [364, 220] on div "Take-off Splits" at bounding box center [557, 219] width 1013 height 14
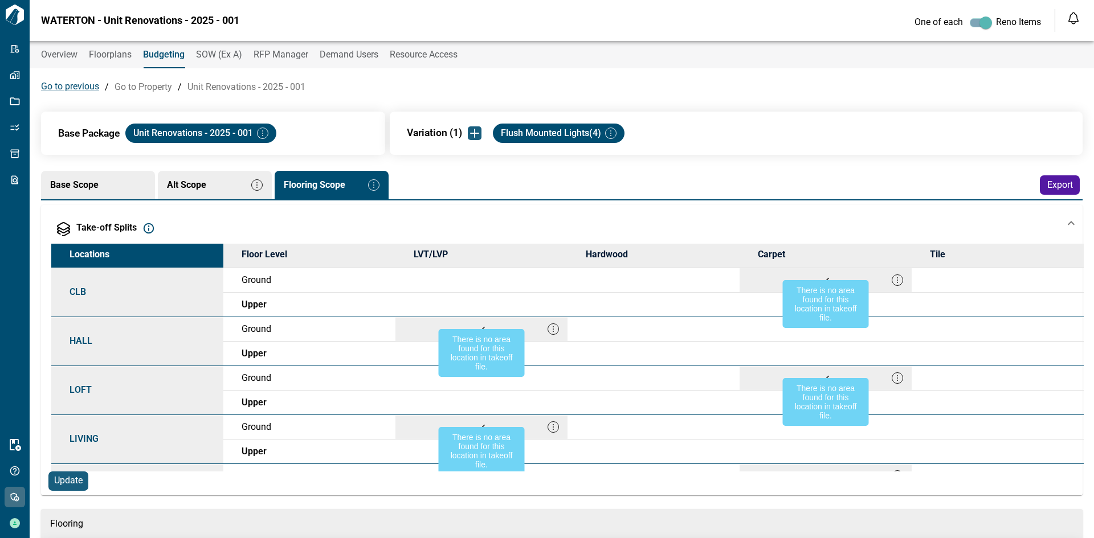
click at [108, 197] on li "Base Scope" at bounding box center [98, 185] width 114 height 28
click at [93, 182] on span "Base Scope" at bounding box center [98, 185] width 96 height 10
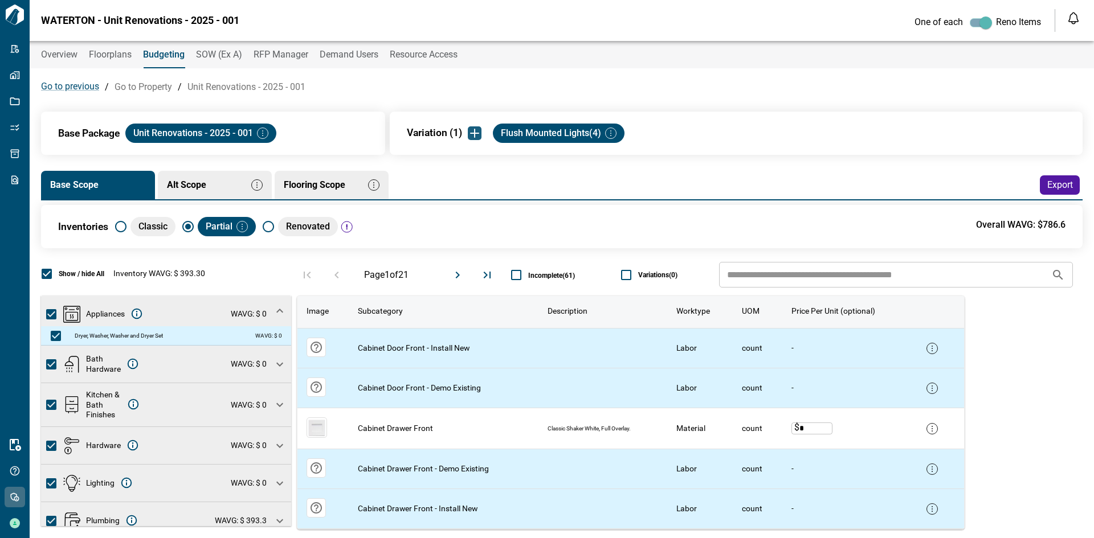
click at [461, 275] on icon "Move to next page" at bounding box center [458, 275] width 14 height 14
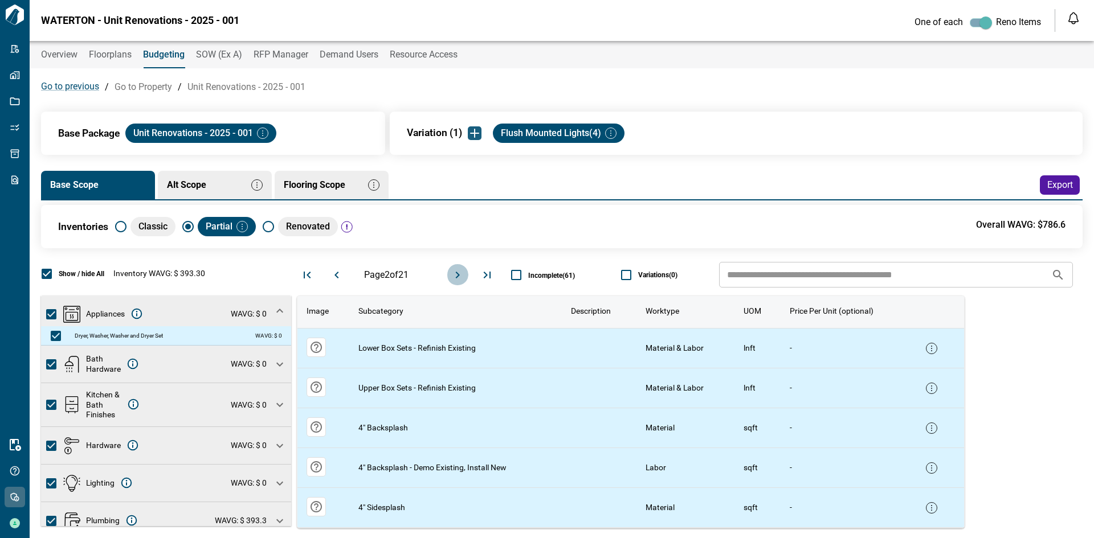
click at [461, 275] on icon "Move to next page" at bounding box center [458, 275] width 14 height 14
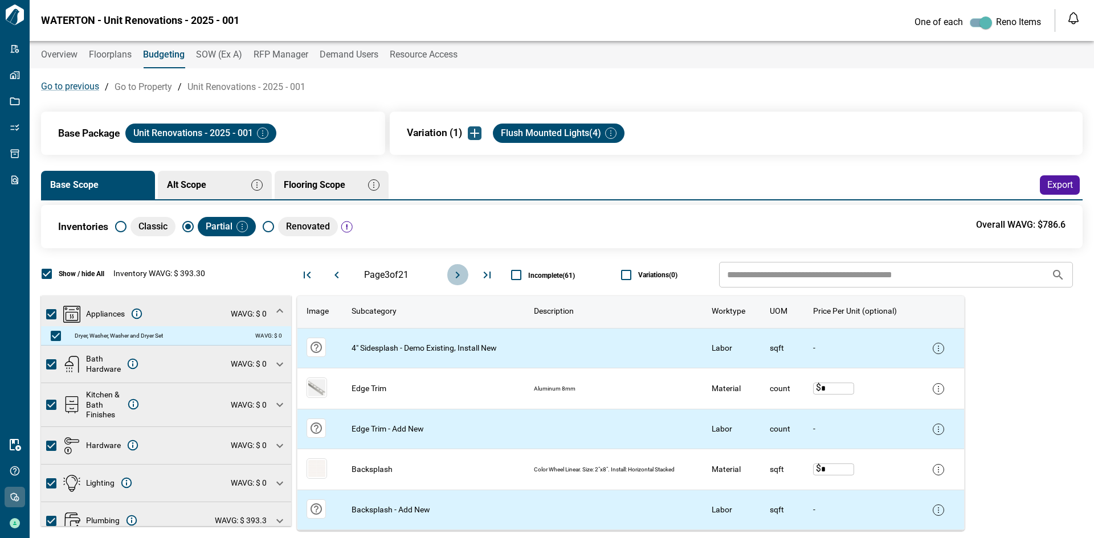
click at [461, 275] on icon "Move to next page" at bounding box center [458, 275] width 14 height 14
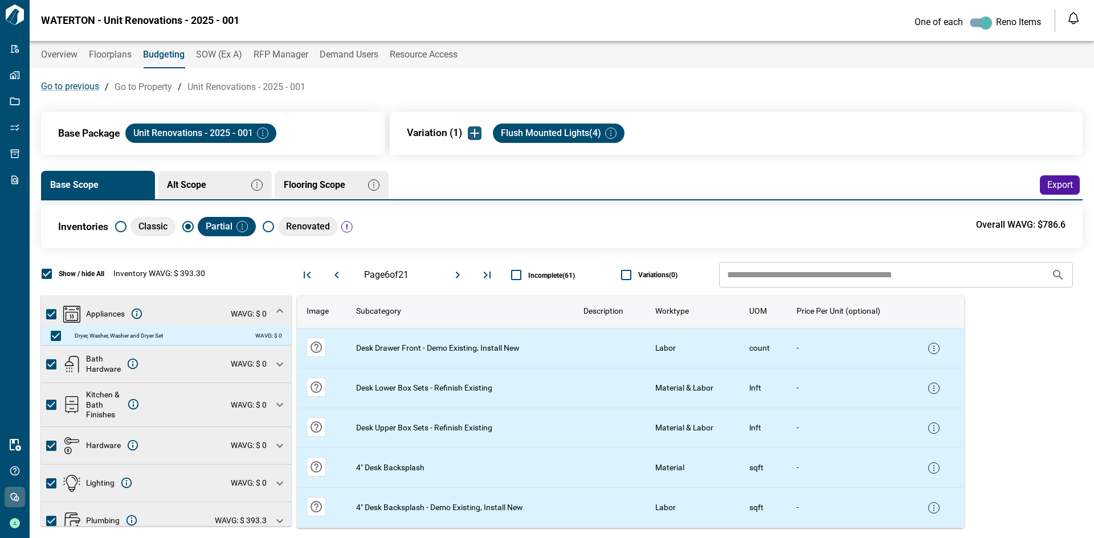
click at [461, 275] on icon "Move to next page" at bounding box center [458, 275] width 14 height 14
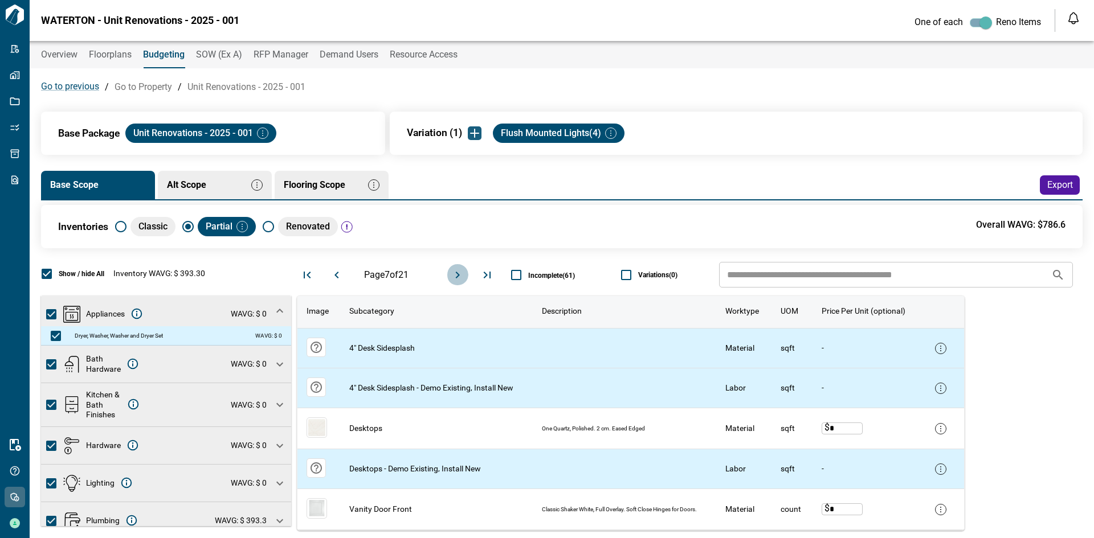
click at [461, 275] on icon "Move to next page" at bounding box center [458, 275] width 14 height 14
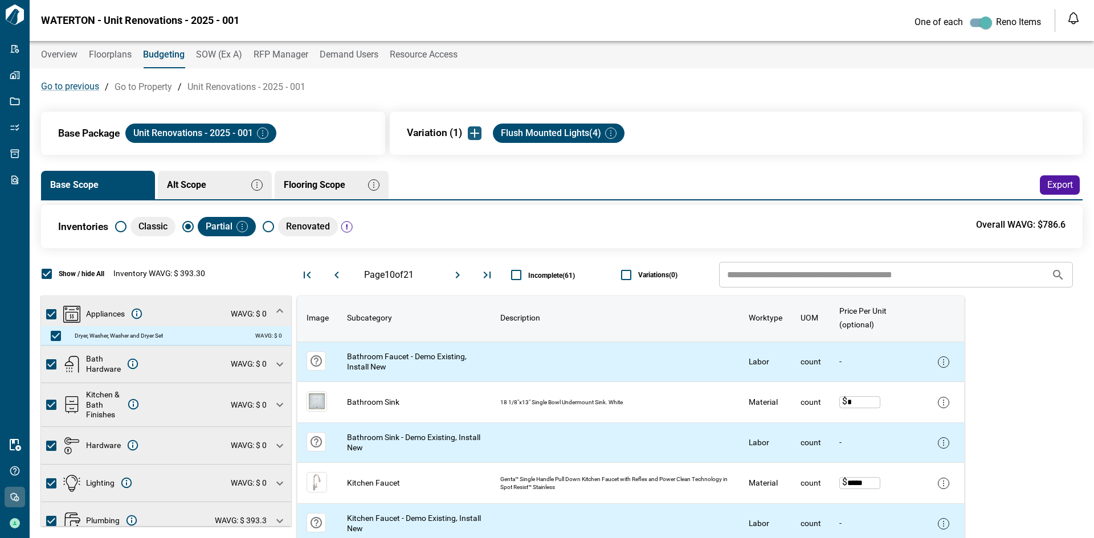
click at [461, 275] on icon "Move to next page" at bounding box center [458, 275] width 14 height 14
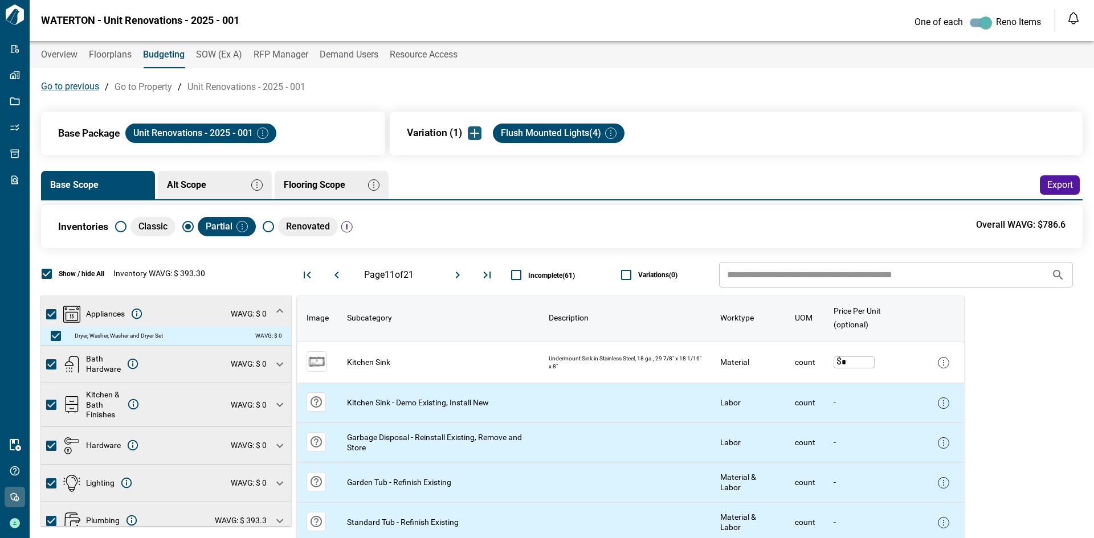
click at [461, 275] on icon "Move to next page" at bounding box center [458, 275] width 14 height 14
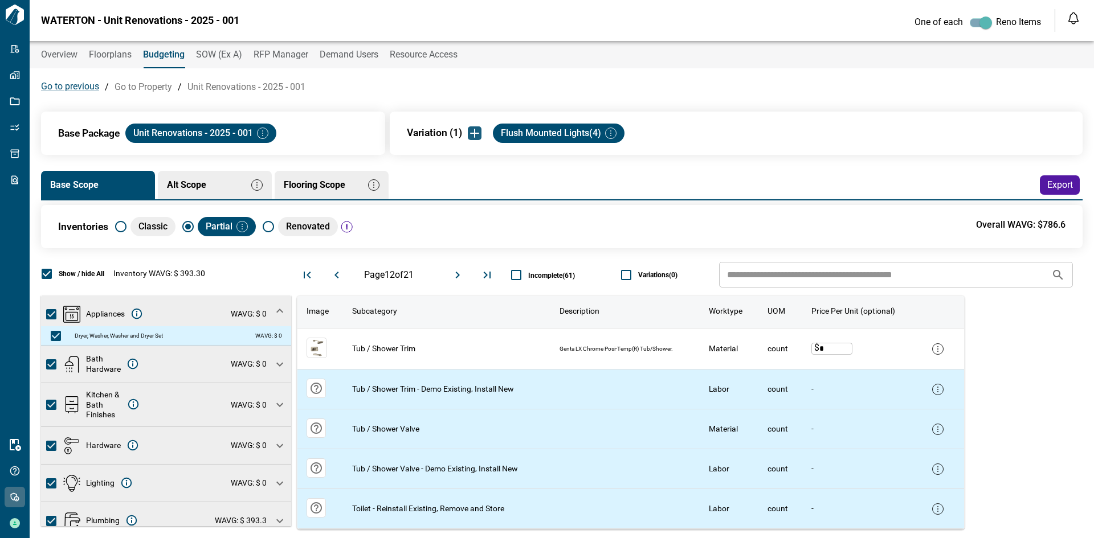
click at [461, 275] on icon "Move to next page" at bounding box center [458, 275] width 14 height 14
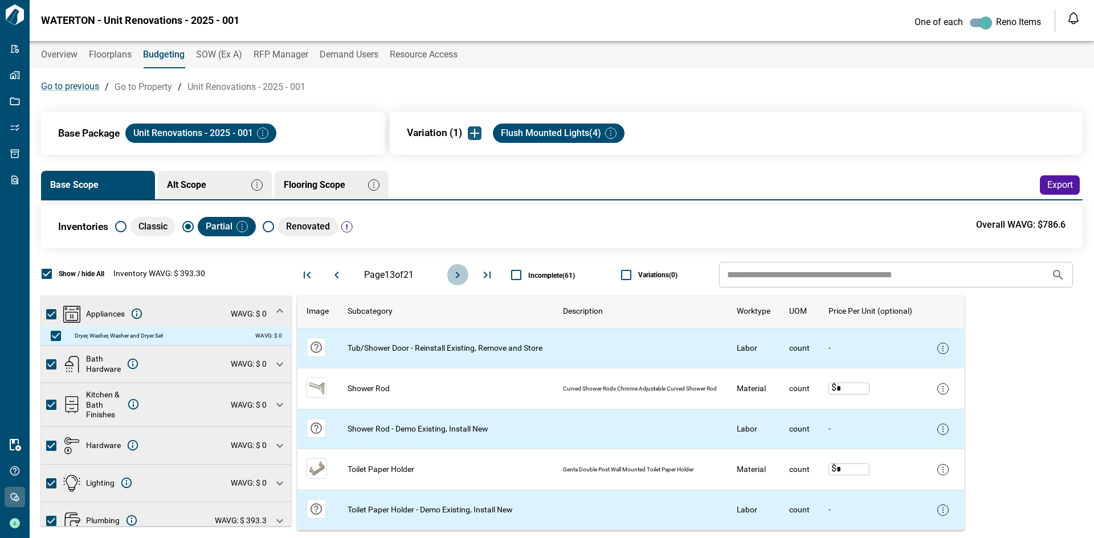
click at [461, 275] on icon "Move to next page" at bounding box center [458, 275] width 14 height 14
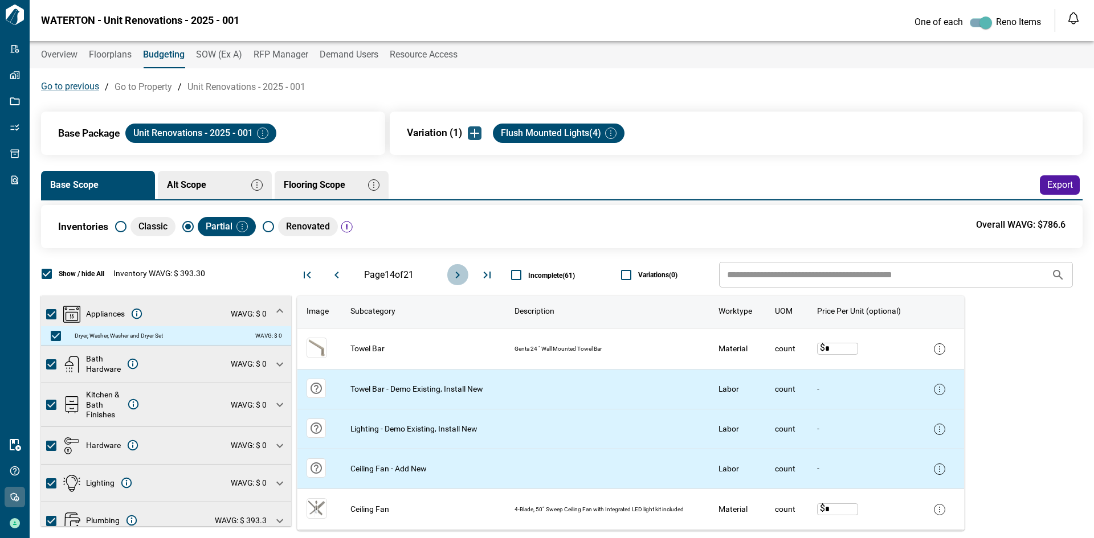
click at [461, 275] on icon "Move to next page" at bounding box center [458, 275] width 14 height 14
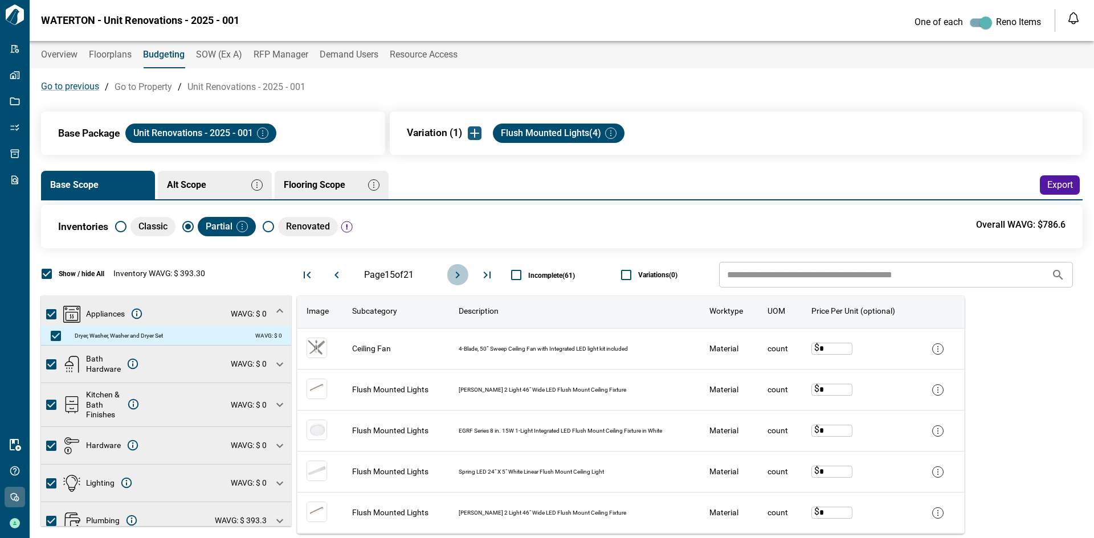
click at [461, 275] on icon "Move to next page" at bounding box center [458, 275] width 14 height 14
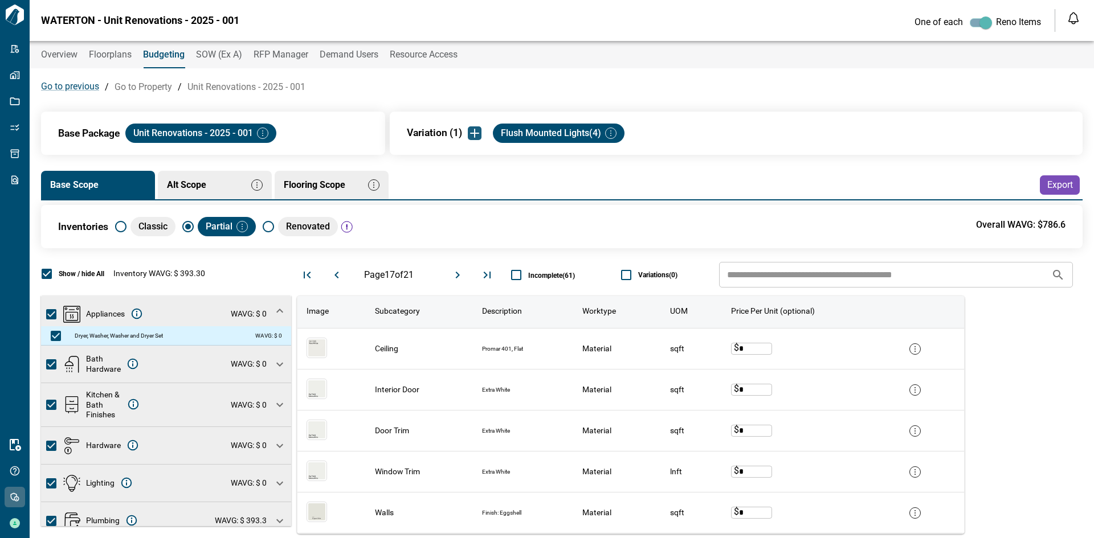
click at [1060, 182] on span "Export" at bounding box center [1060, 185] width 26 height 12
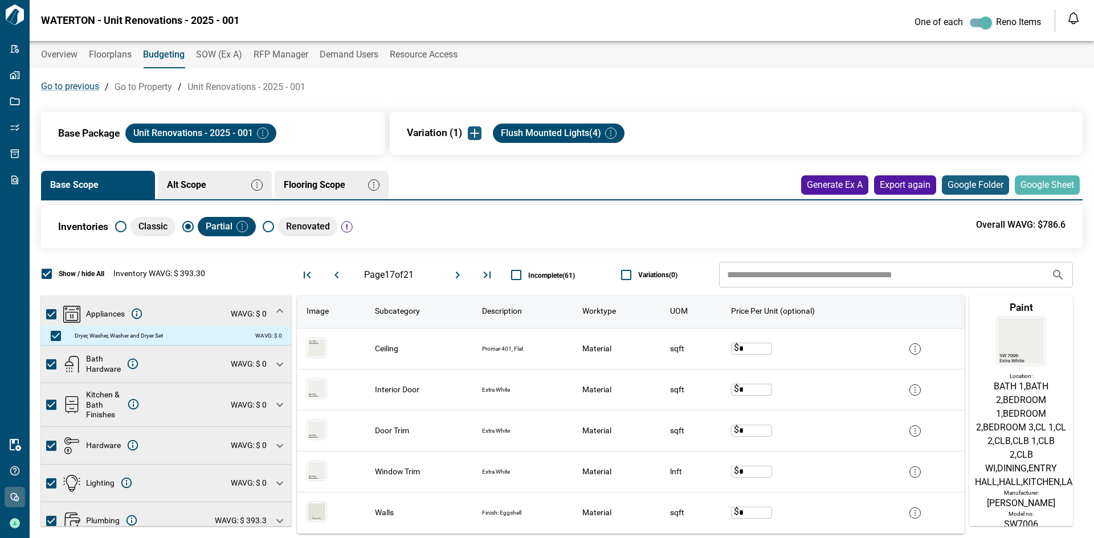
click at [1028, 189] on span "Google Sheet" at bounding box center [1047, 185] width 54 height 12
click at [1043, 189] on span "Google Sheet" at bounding box center [1047, 185] width 54 height 12
click at [974, 192] on button "Google Folder" at bounding box center [975, 184] width 67 height 19
